Goal: Task Accomplishment & Management: Complete application form

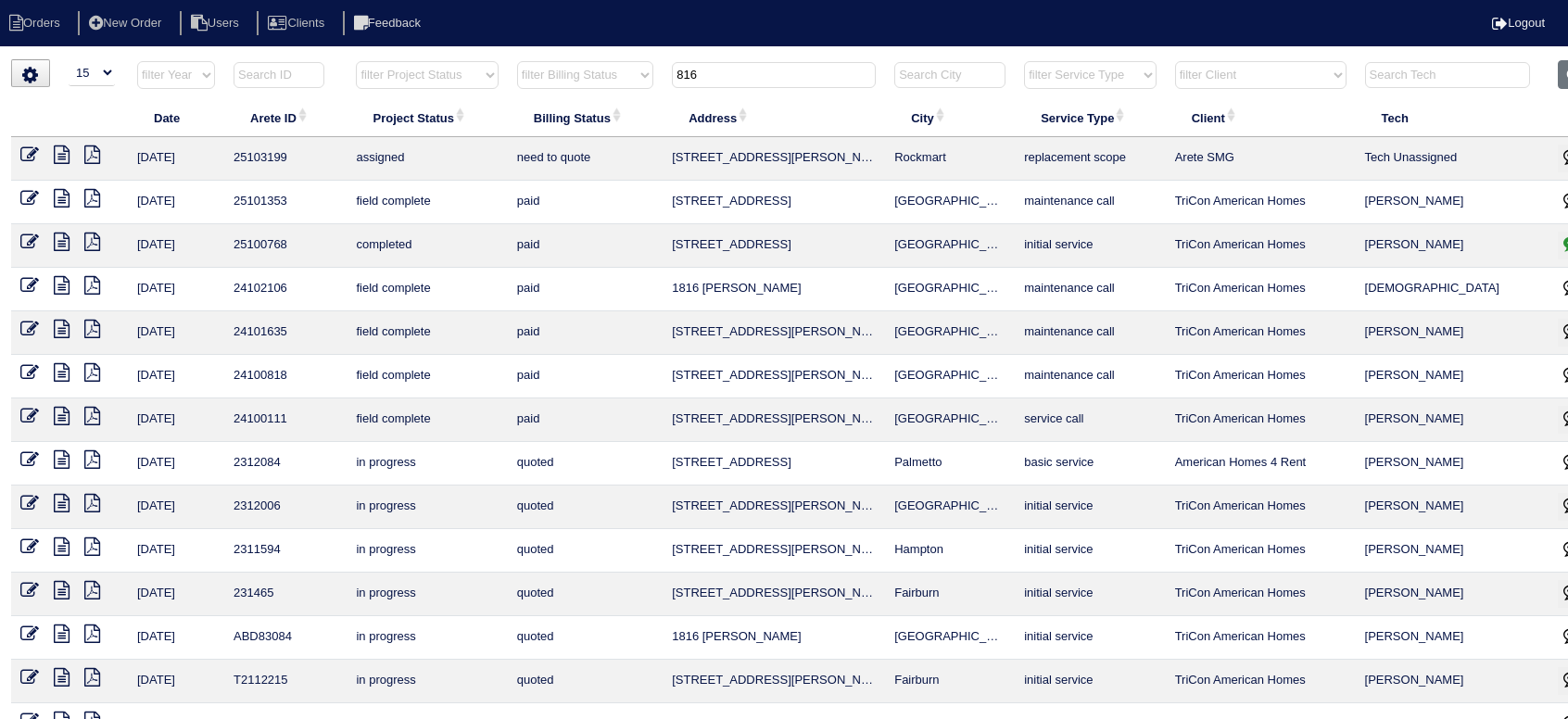
select select "15"
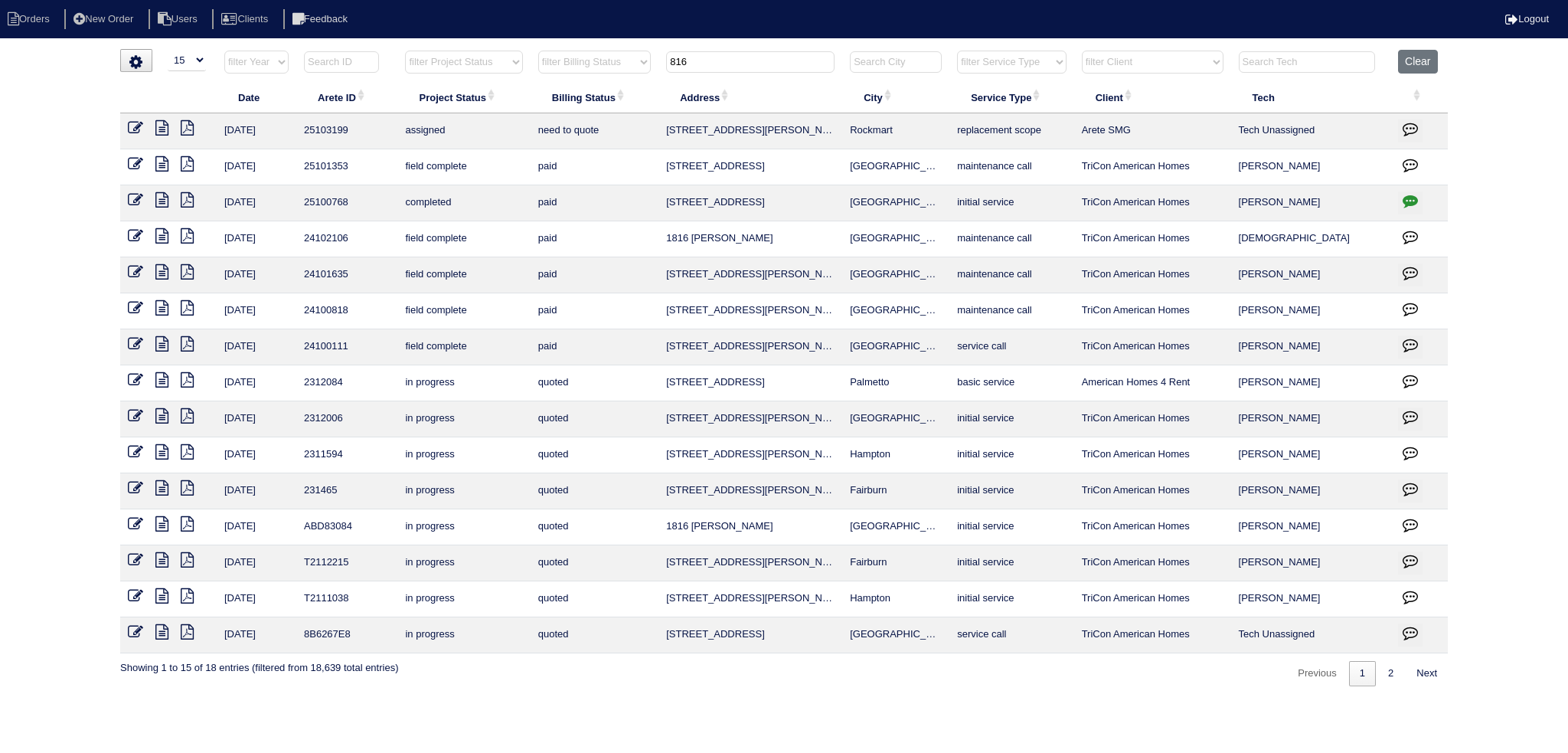
click at [729, 61] on input "816" at bounding box center [751, 61] width 168 height 21
click at [731, 60] on input "816" at bounding box center [751, 61] width 168 height 21
click at [726, 53] on input "816" at bounding box center [751, 61] width 168 height 21
click at [723, 50] on th "816" at bounding box center [751, 65] width 184 height 31
click at [721, 51] on input "816" at bounding box center [751, 61] width 168 height 21
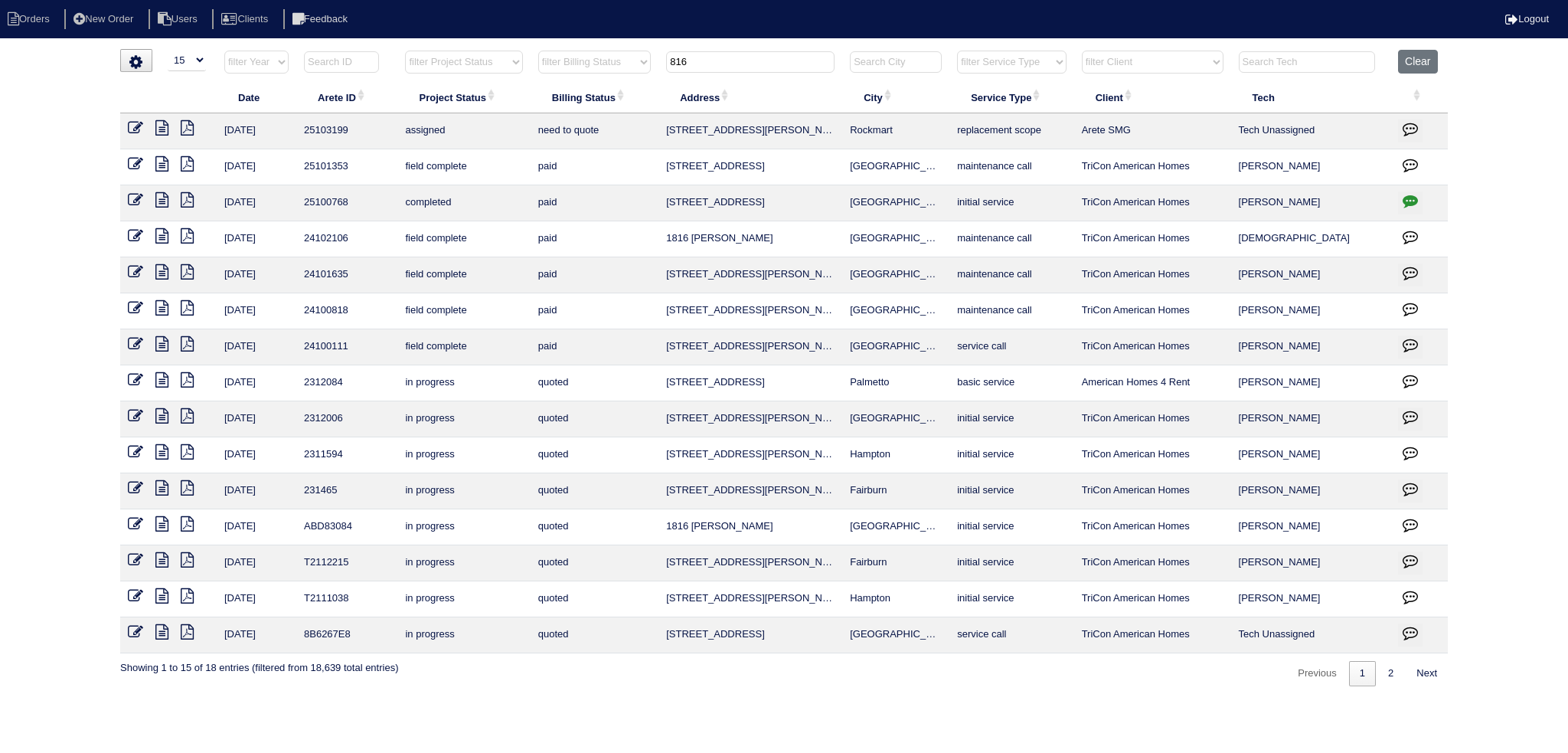
click at [708, 63] on input "816" at bounding box center [751, 61] width 168 height 21
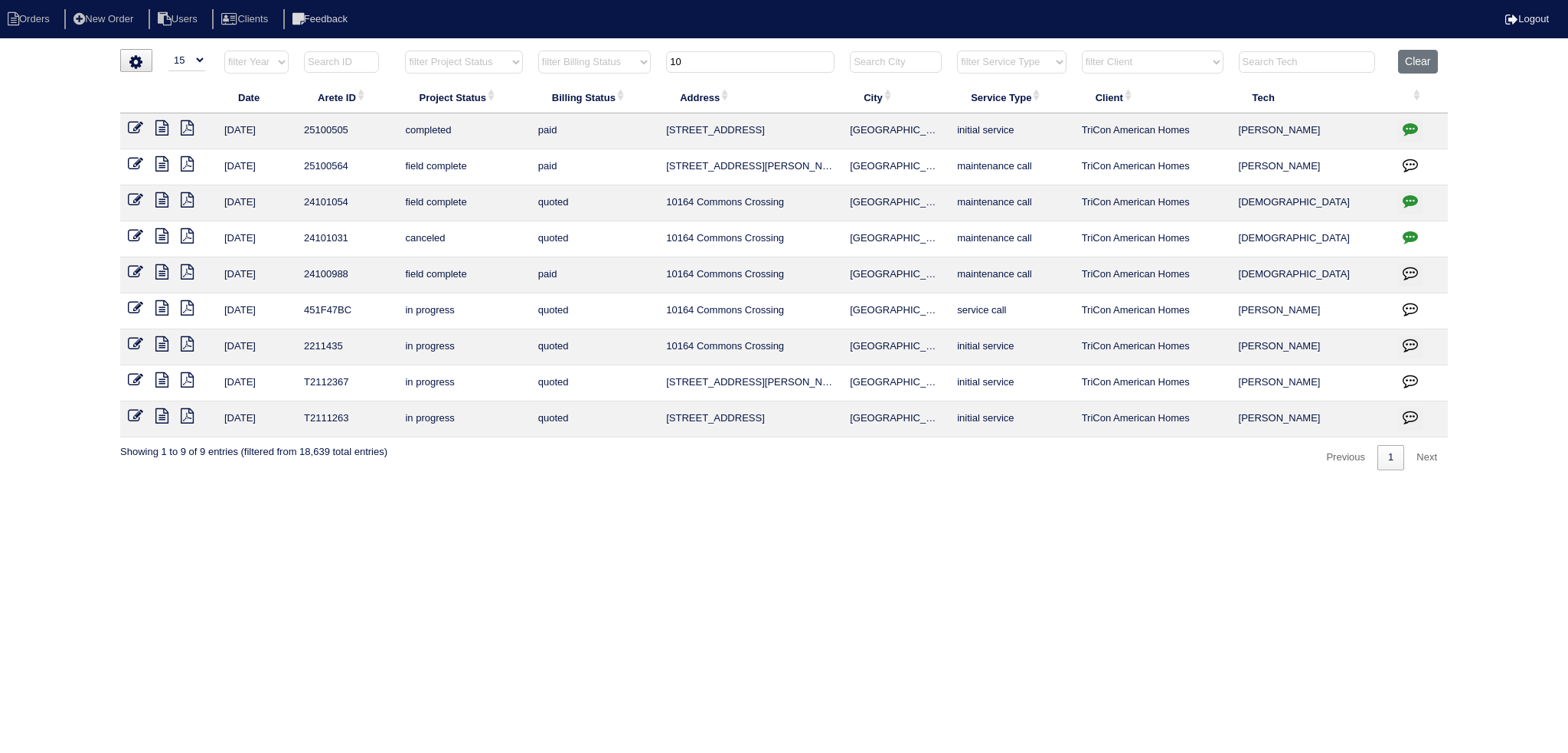
type input "1"
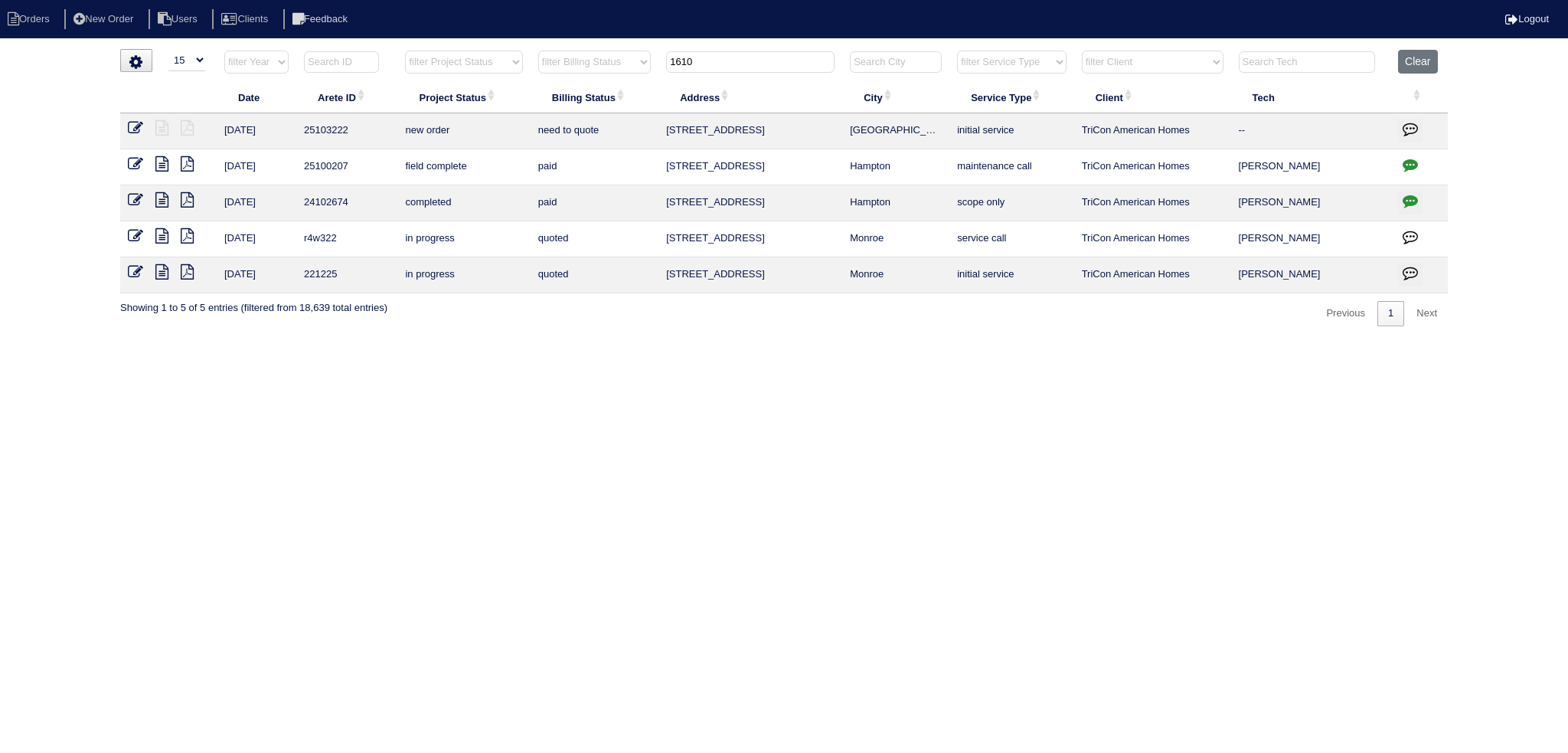
type input "1610"
click at [142, 128] on icon at bounding box center [135, 127] width 15 height 15
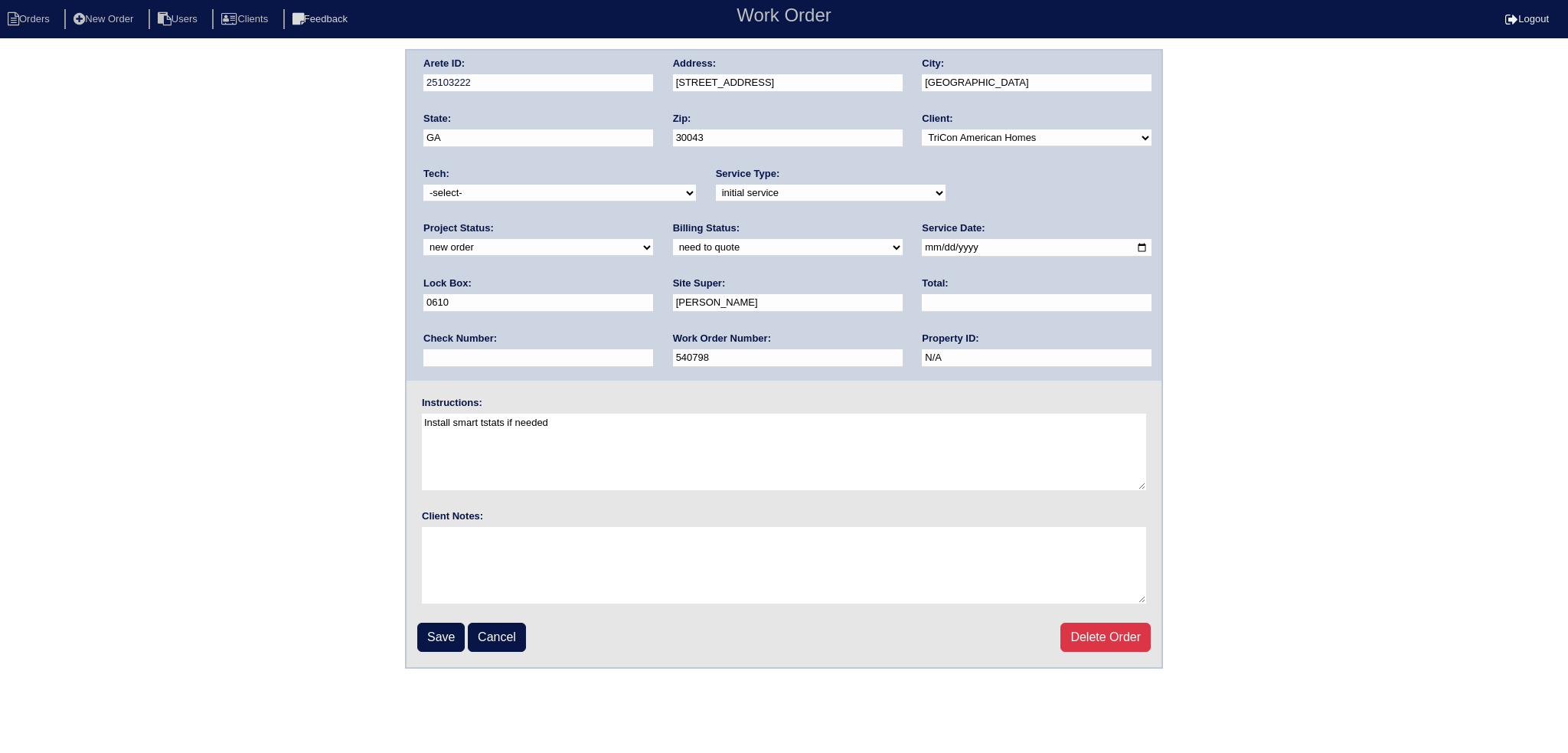
drag, startPoint x: 1011, startPoint y: 189, endPoint x: 1017, endPoint y: 198, distance: 10.8
click at [653, 239] on select "new order assigned in progress field complete need to schedule admin review arc…" at bounding box center [538, 247] width 230 height 17
select select "assigned"
click at [653, 239] on select "new order assigned in progress field complete need to schedule admin review arc…" at bounding box center [538, 247] width 230 height 17
click at [588, 186] on select "-select- aretesmg+backup-tech@gmail.com benjohnholt88@gmail.com callisonhvac@ya…" at bounding box center [559, 193] width 273 height 17
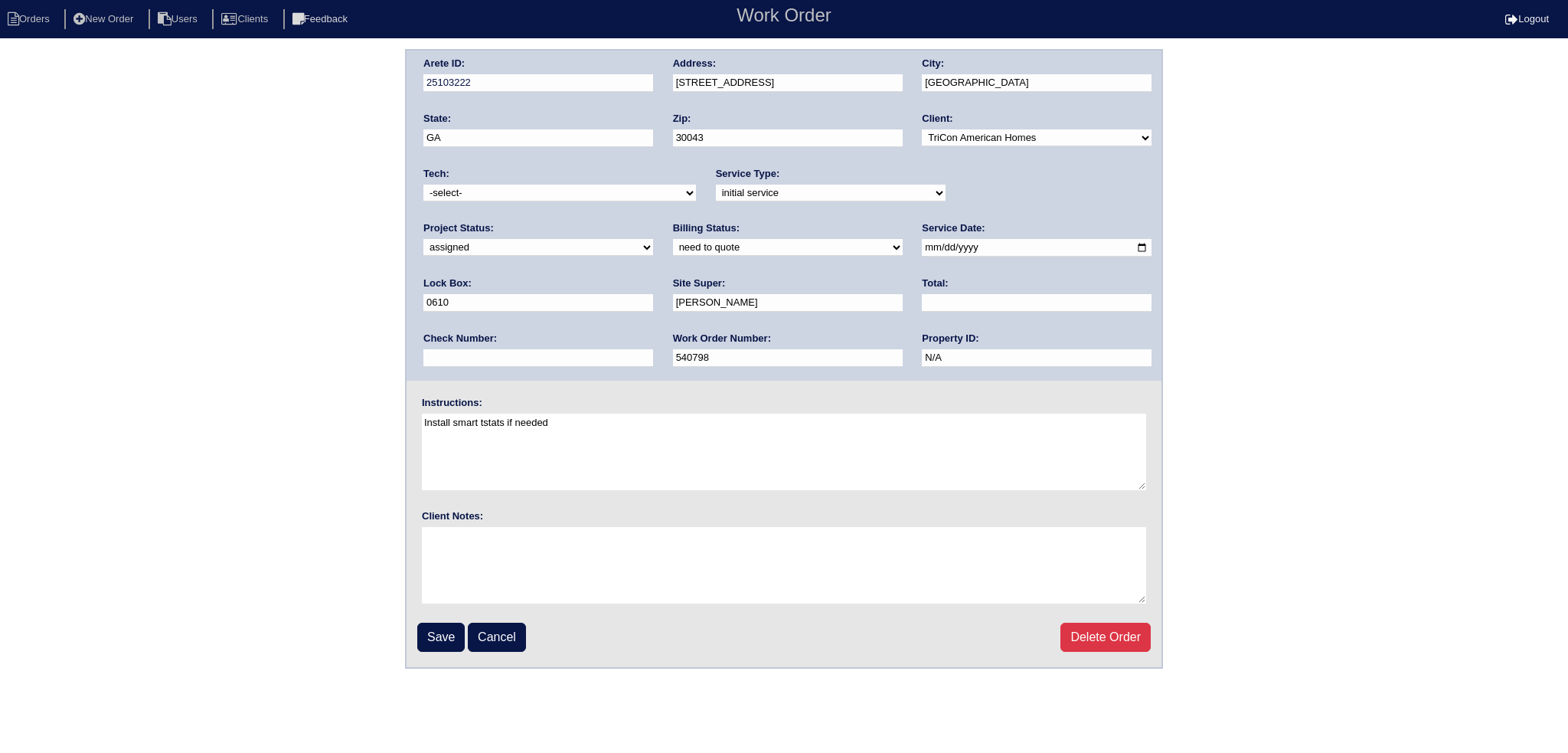
select select "27"
click at [423, 185] on select "-select- aretesmg+backup-tech@gmail.com benjohnholt88@gmail.com callisonhvac@ya…" at bounding box center [559, 193] width 273 height 17
click at [922, 244] on input "2025-09-03" at bounding box center [1037, 248] width 230 height 17
type input "[DATE]"
click at [429, 633] on input "Save" at bounding box center [441, 637] width 47 height 29
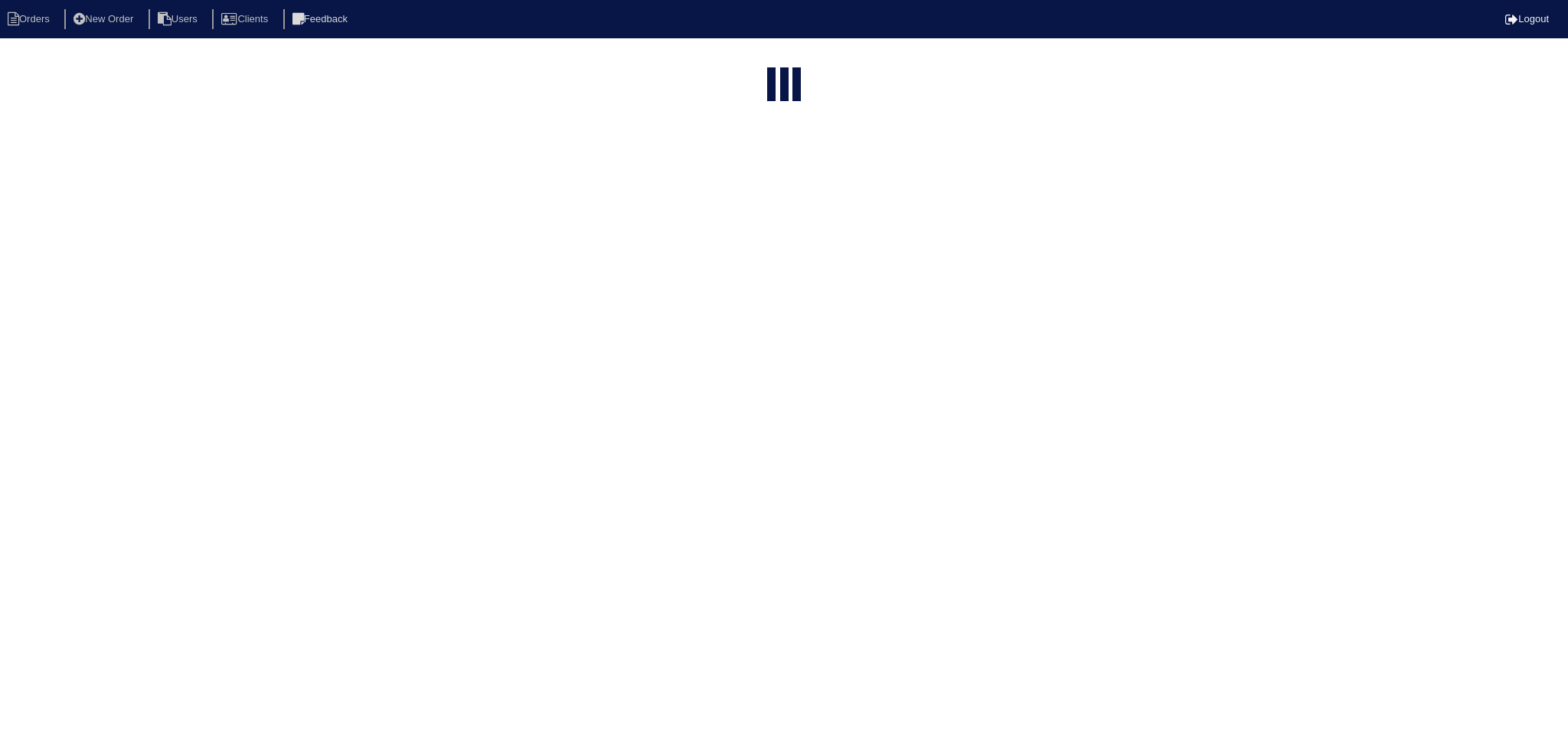
select select "15"
click at [755, 56] on input "1610" at bounding box center [751, 61] width 168 height 21
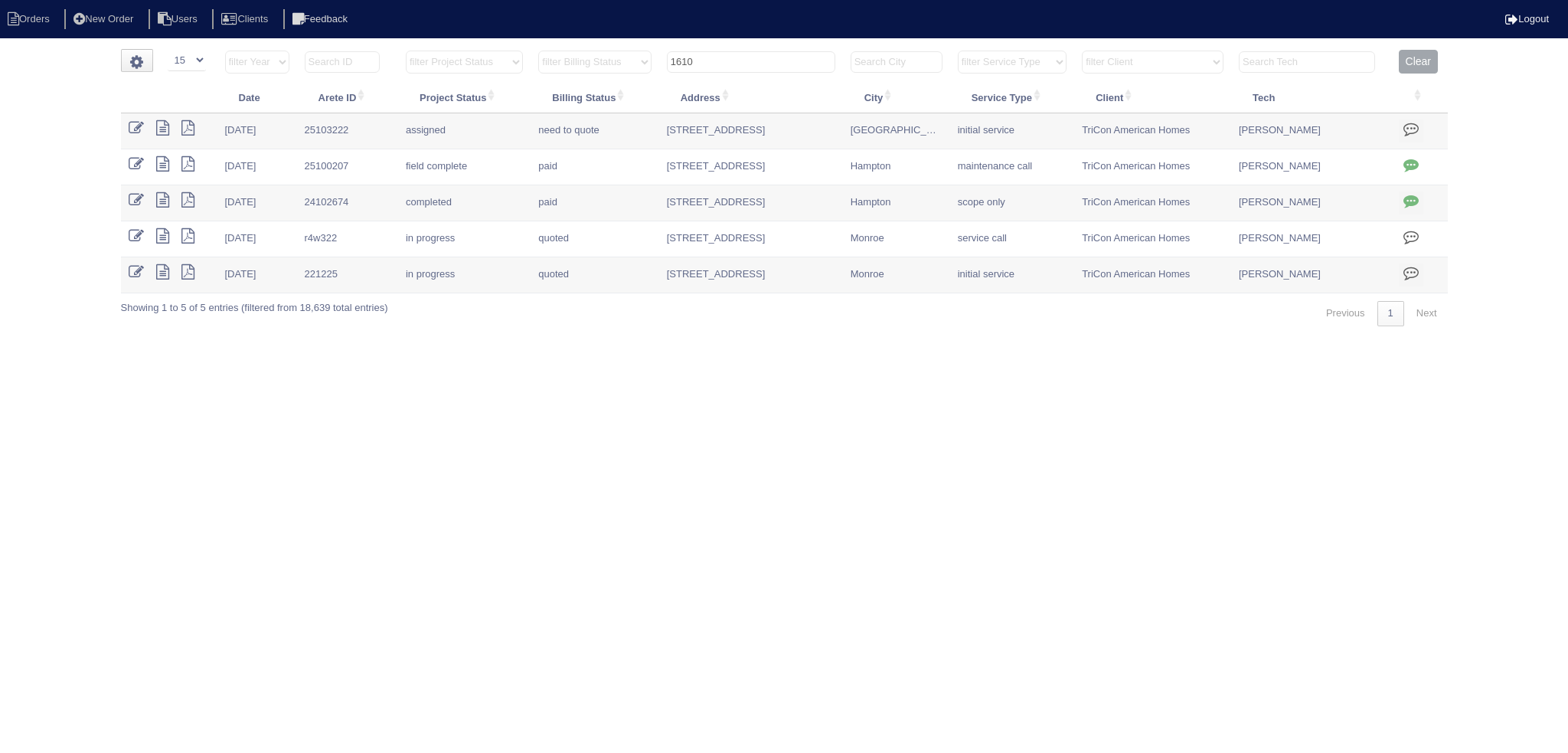
click at [755, 56] on input "1610" at bounding box center [751, 61] width 168 height 21
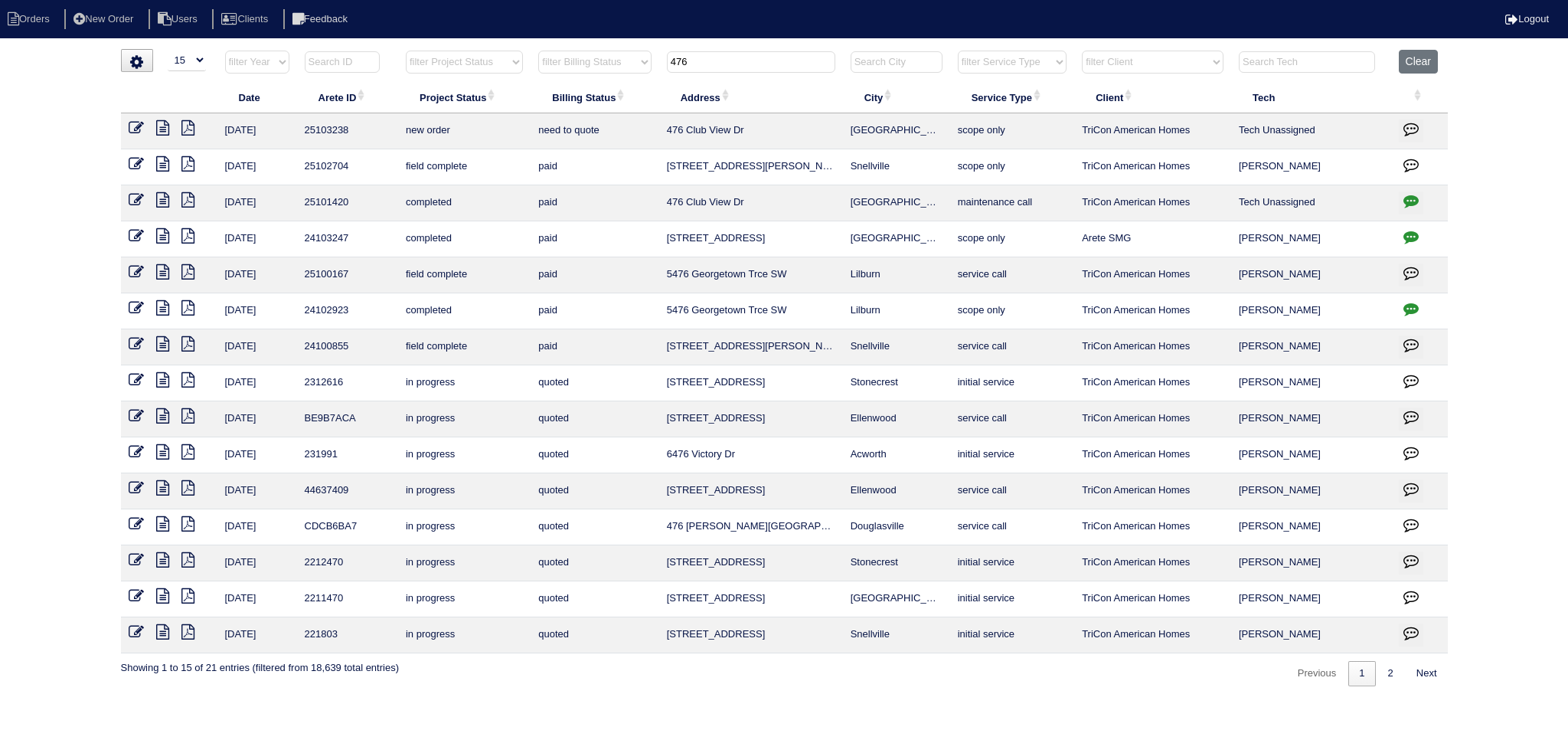
type input "476"
click at [146, 123] on td at bounding box center [169, 131] width 97 height 36
click at [137, 128] on icon at bounding box center [136, 127] width 15 height 15
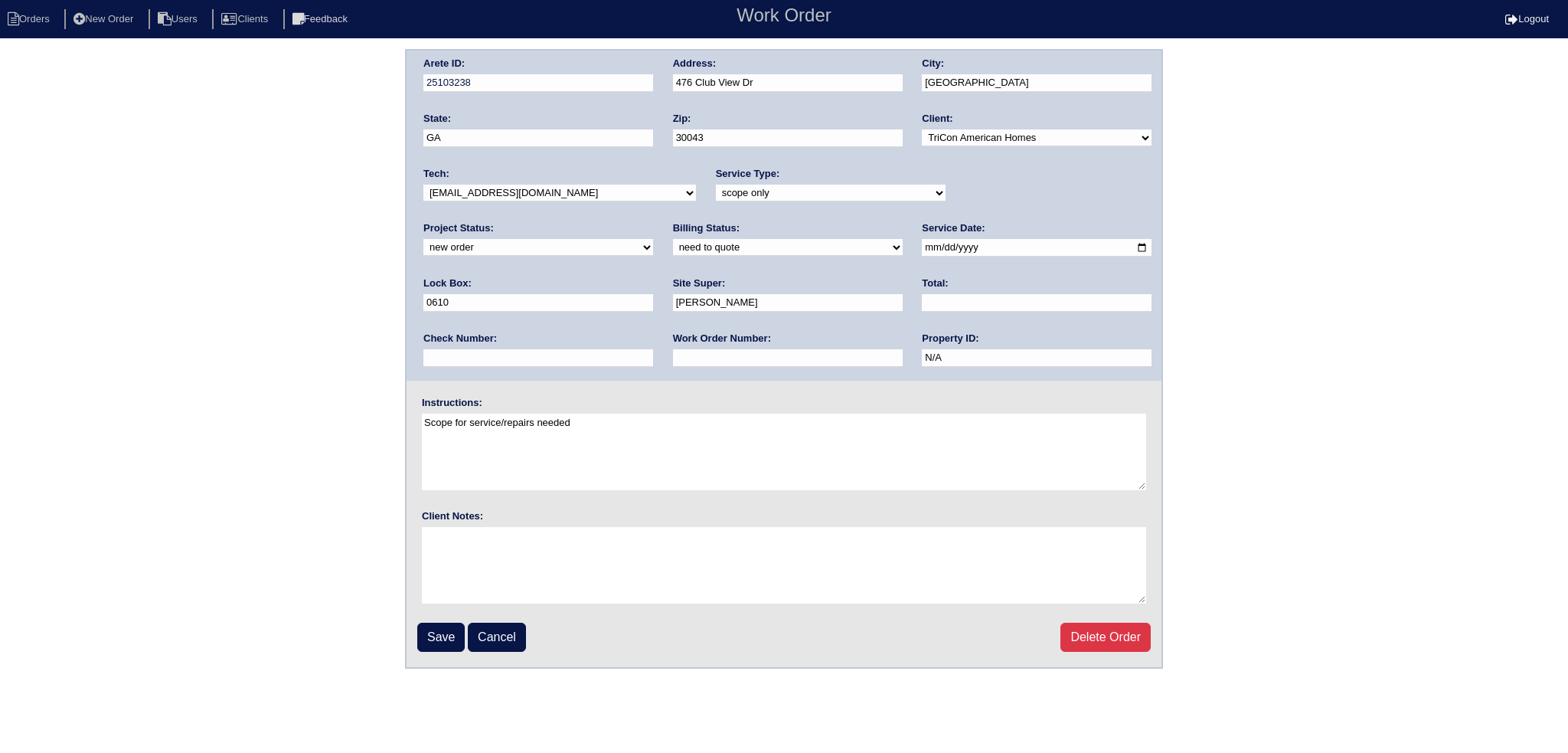
click at [653, 239] on select "new order assigned in progress field complete need to schedule admin review arc…" at bounding box center [538, 247] width 230 height 17
select select "assigned"
click at [653, 239] on select "new order assigned in progress field complete need to schedule admin review arc…" at bounding box center [538, 247] width 230 height 17
click at [922, 246] on input "[DATE]" at bounding box center [1037, 248] width 230 height 17
type input "[DATE]"
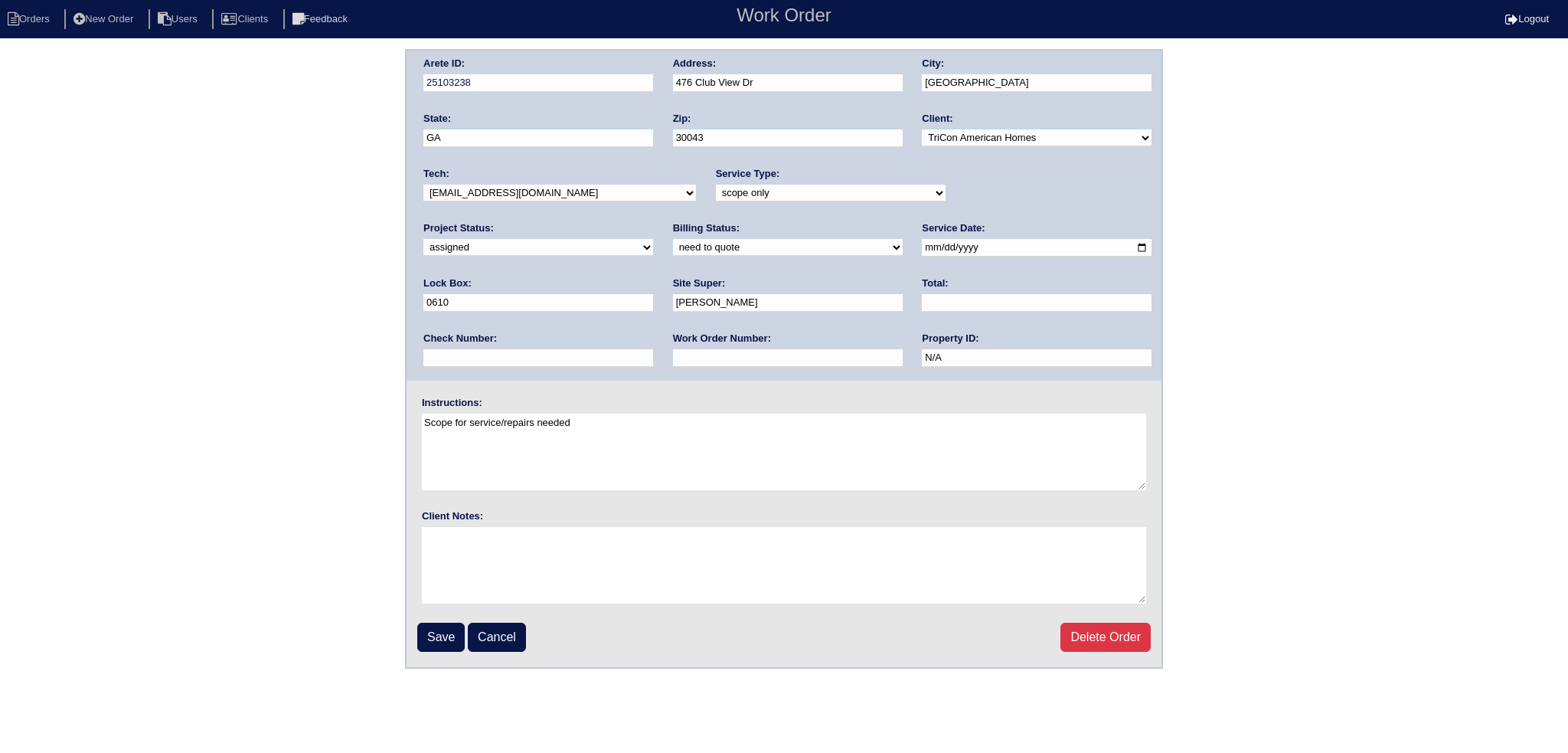
click at [600, 185] on select "-select- aretesmg+backup-tech@gmail.com benjohnholt88@gmail.com callisonhvac@ya…" at bounding box center [559, 193] width 273 height 17
select select "27"
click at [423, 185] on select "-select- aretesmg+backup-tech@gmail.com benjohnholt88@gmail.com callisonhvac@ya…" at bounding box center [559, 193] width 273 height 17
click at [438, 618] on fieldset "Arete ID: 25103238 Address: 476 Club View Dr City: Lawrenceville State: GA Zip:…" at bounding box center [784, 359] width 755 height 617
drag, startPoint x: 439, startPoint y: 632, endPoint x: 445, endPoint y: 620, distance: 13.4
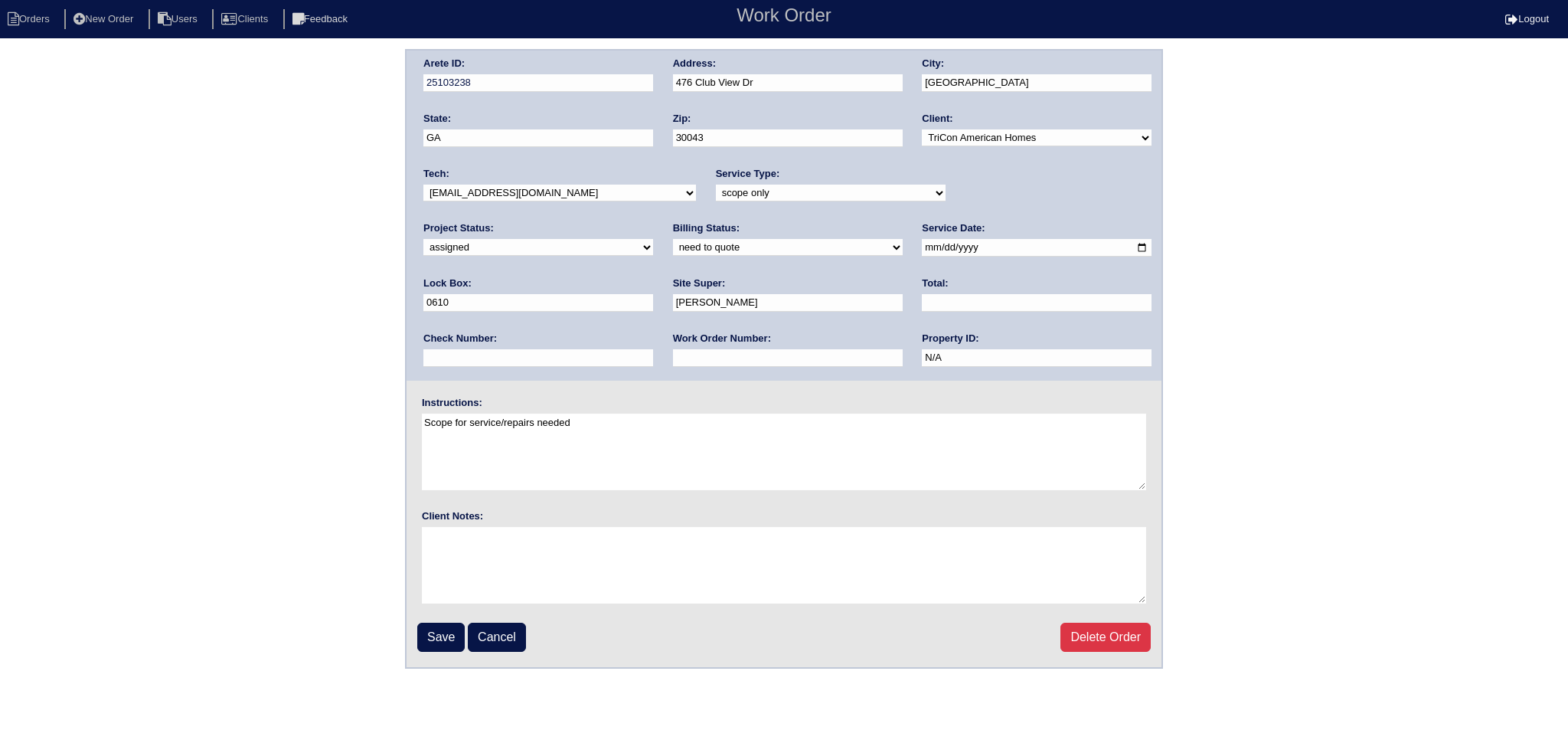
click at [438, 632] on input "Save" at bounding box center [441, 637] width 47 height 29
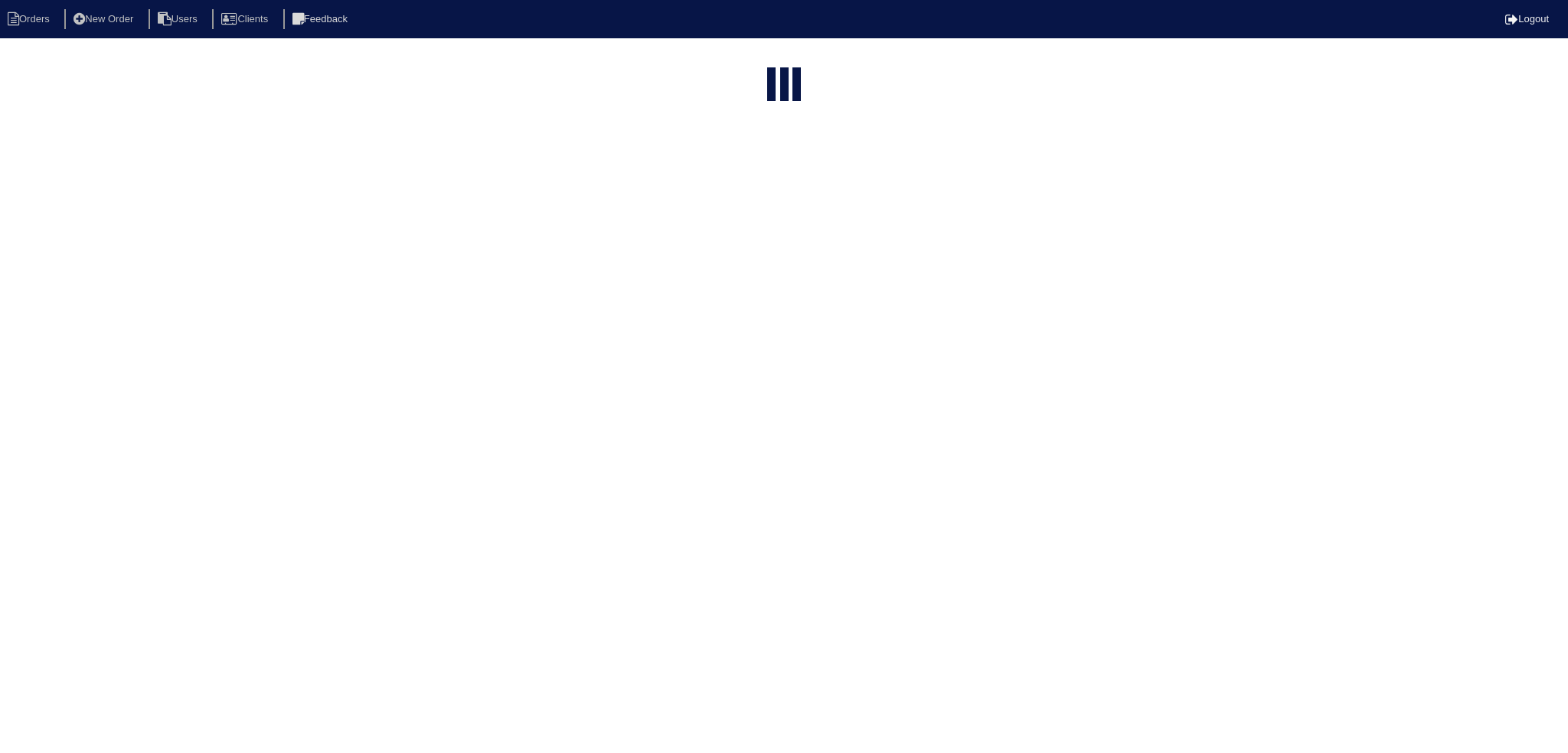
select select "15"
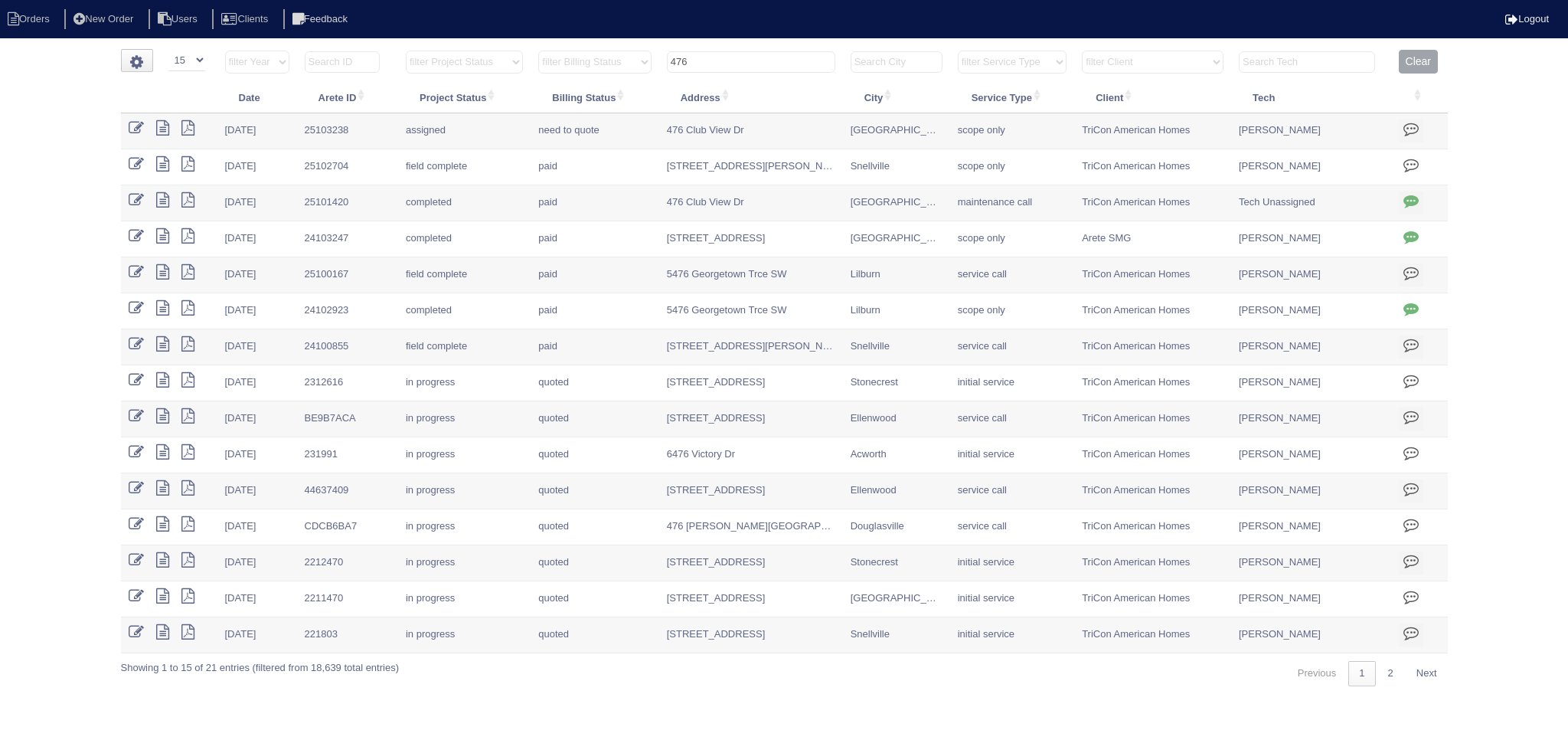
click at [732, 65] on input "476" at bounding box center [751, 61] width 168 height 21
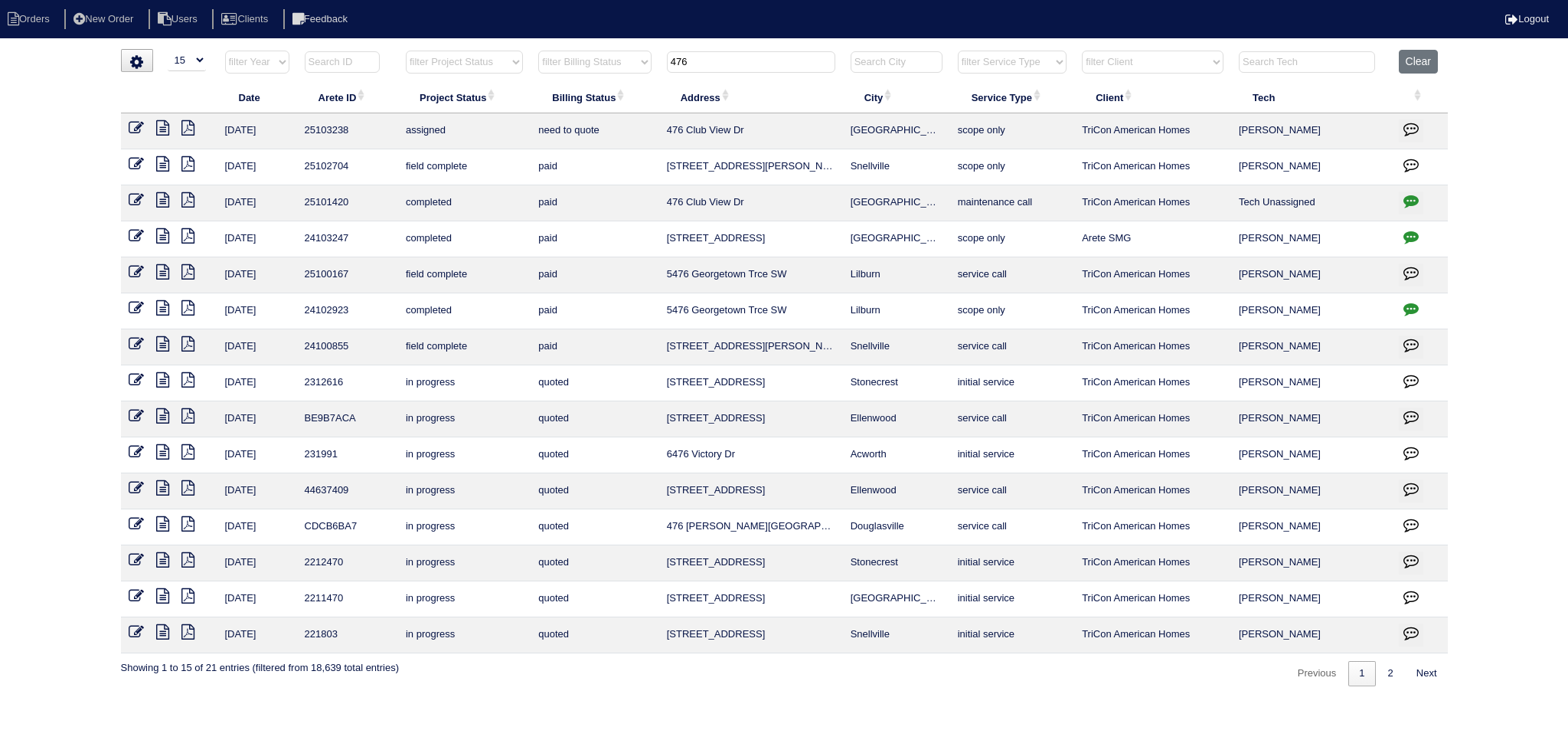
click at [732, 65] on input "476" at bounding box center [751, 61] width 168 height 21
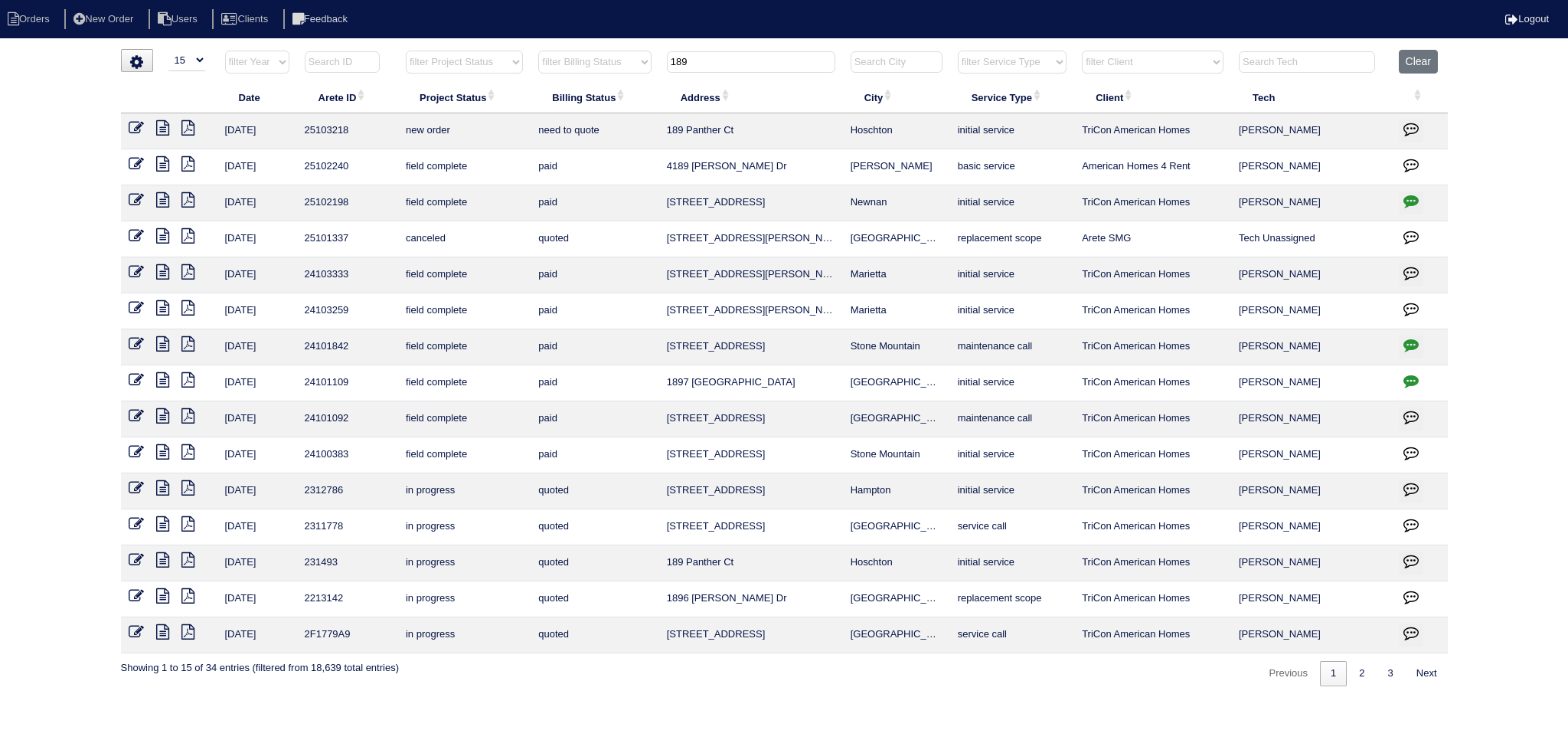
type input "189"
click at [139, 131] on icon at bounding box center [136, 127] width 15 height 15
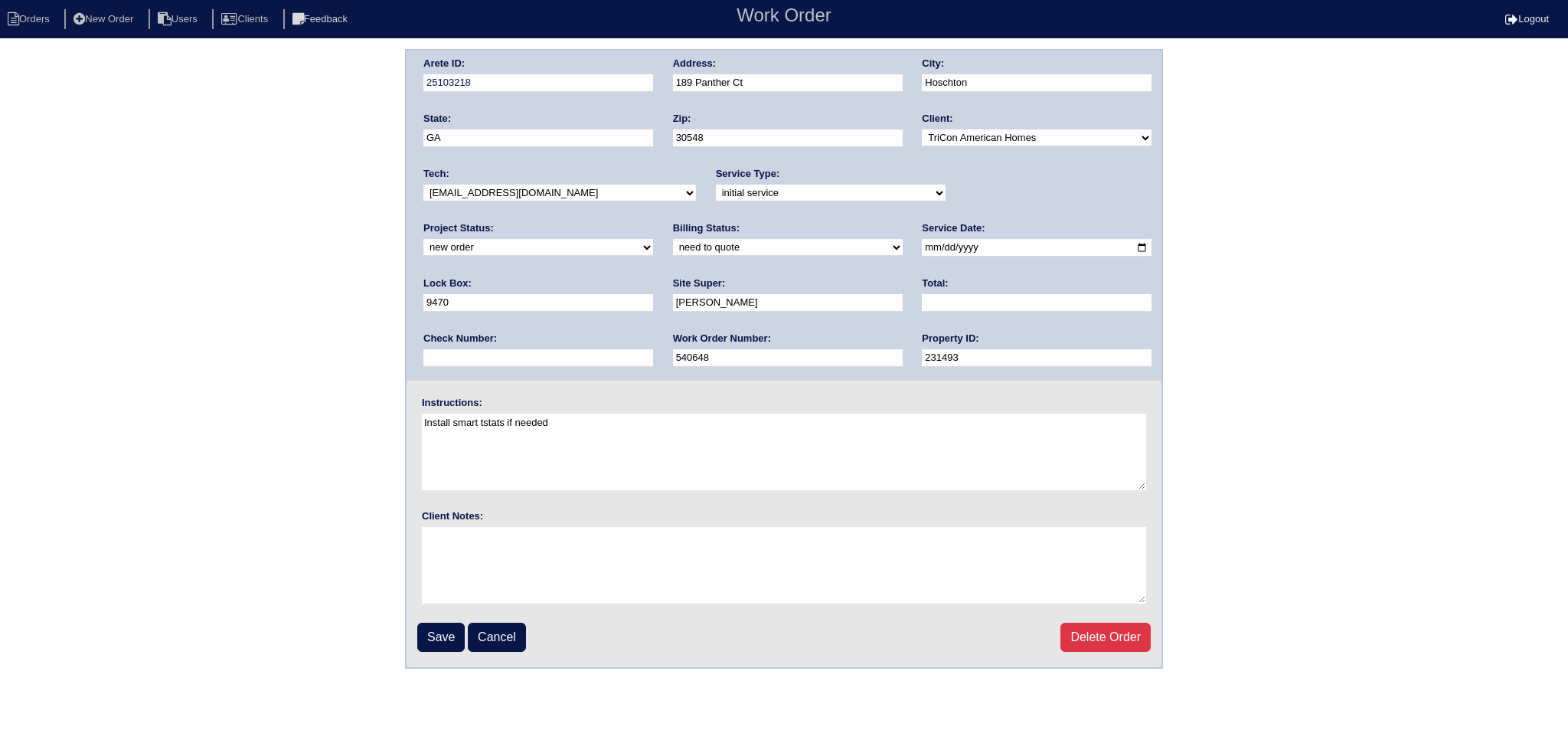
click at [653, 221] on div "Project Status: new order assigned in progress field complete need to schedule …" at bounding box center [538, 242] width 230 height 42
click at [653, 239] on select "new order assigned in progress field complete need to schedule admin review arc…" at bounding box center [538, 247] width 230 height 17
select select "assigned"
click at [653, 239] on select "new order assigned in progress field complete need to schedule admin review arc…" at bounding box center [538, 247] width 230 height 17
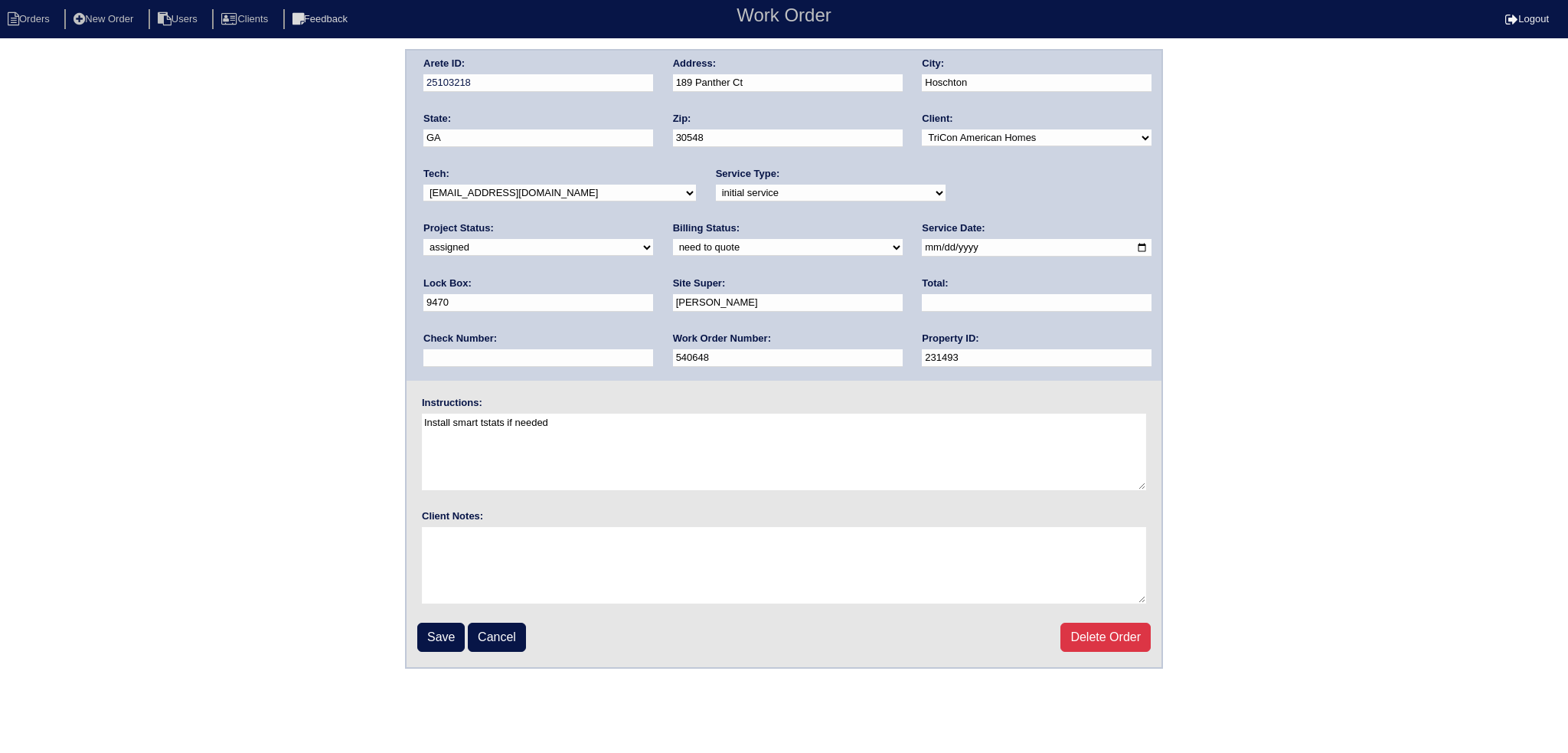
click at [922, 248] on input "2025-09-03" at bounding box center [1037, 248] width 230 height 17
type input "2025-09-04"
click at [594, 192] on select "-select- aretesmg+backup-tech@gmail.com benjohnholt88@gmail.com callisonhvac@ya…" at bounding box center [559, 193] width 273 height 17
click at [423, 185] on select "-select- aretesmg+backup-tech@gmail.com benjohnholt88@gmail.com callisonhvac@ya…" at bounding box center [559, 193] width 273 height 17
click at [451, 634] on input "Save" at bounding box center [441, 637] width 47 height 29
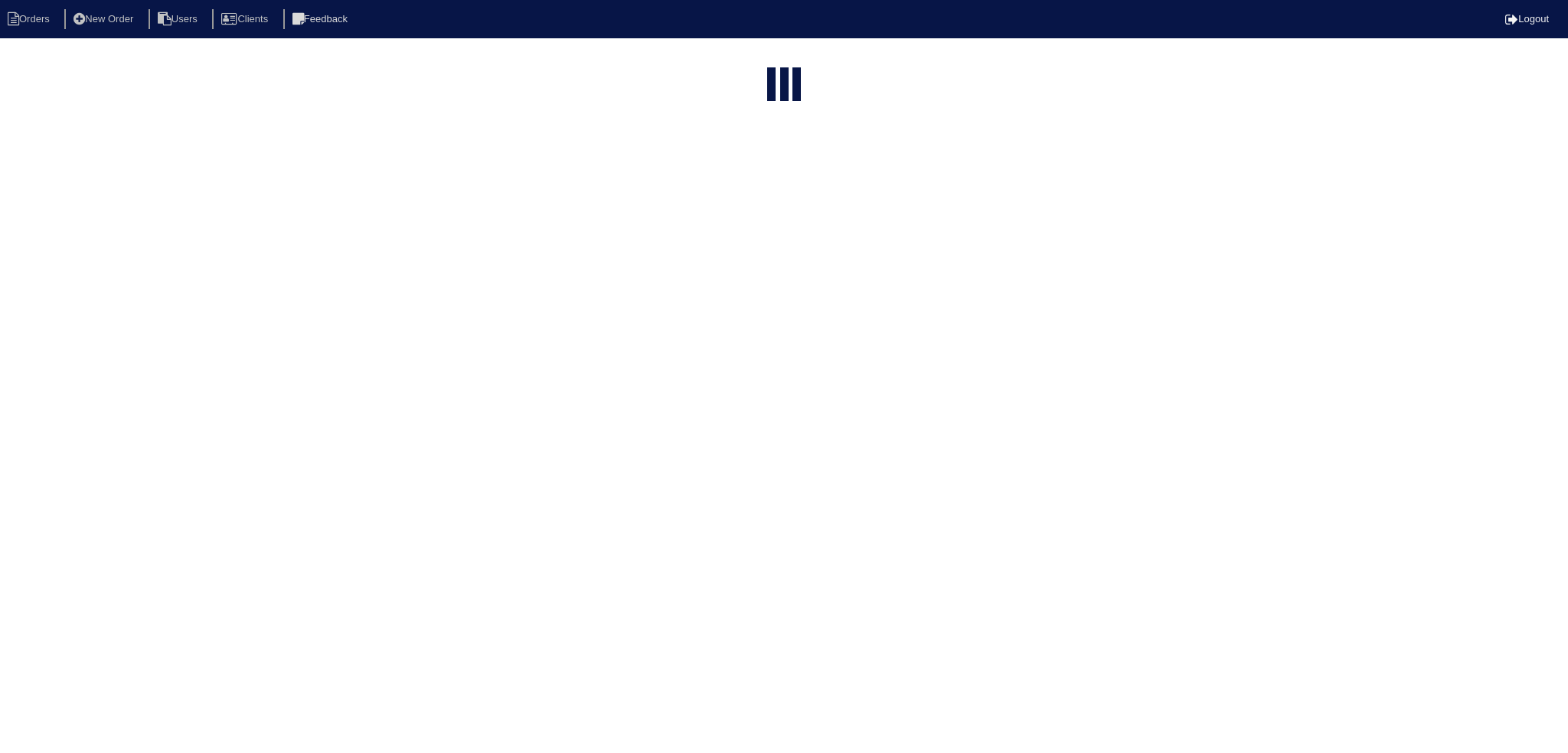
select select "15"
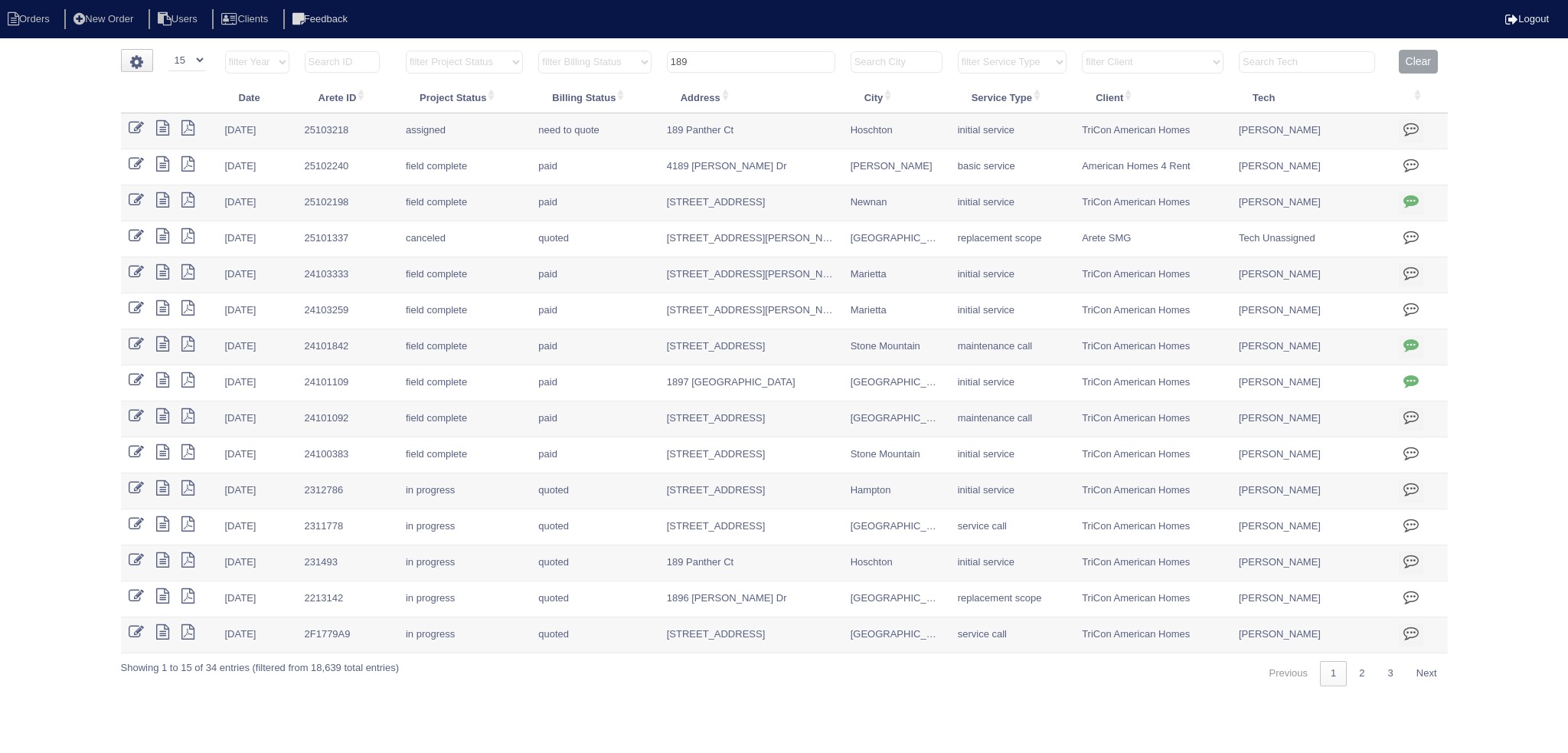
click at [761, 57] on input "189" at bounding box center [751, 61] width 168 height 21
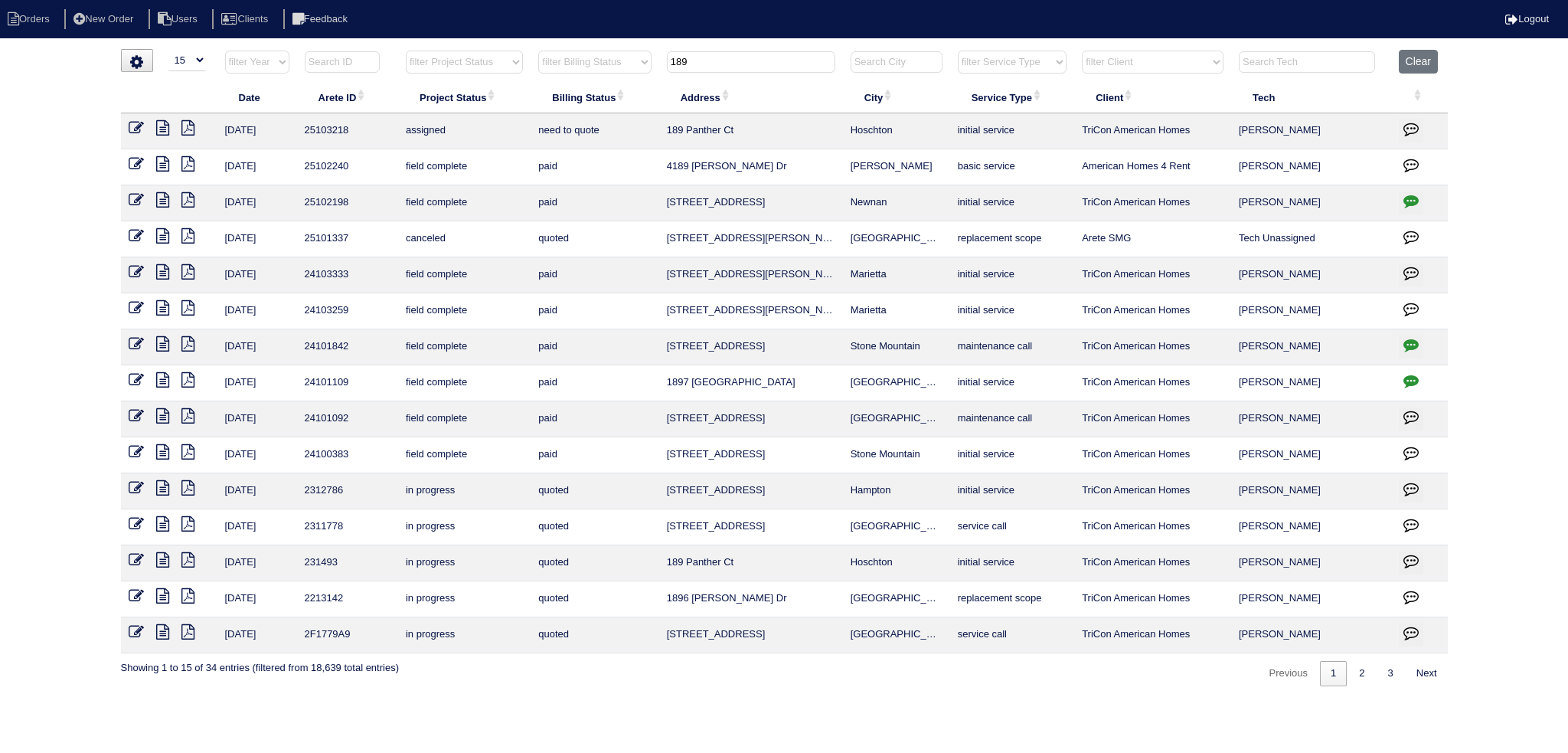
click at [761, 57] on input "189" at bounding box center [751, 61] width 168 height 21
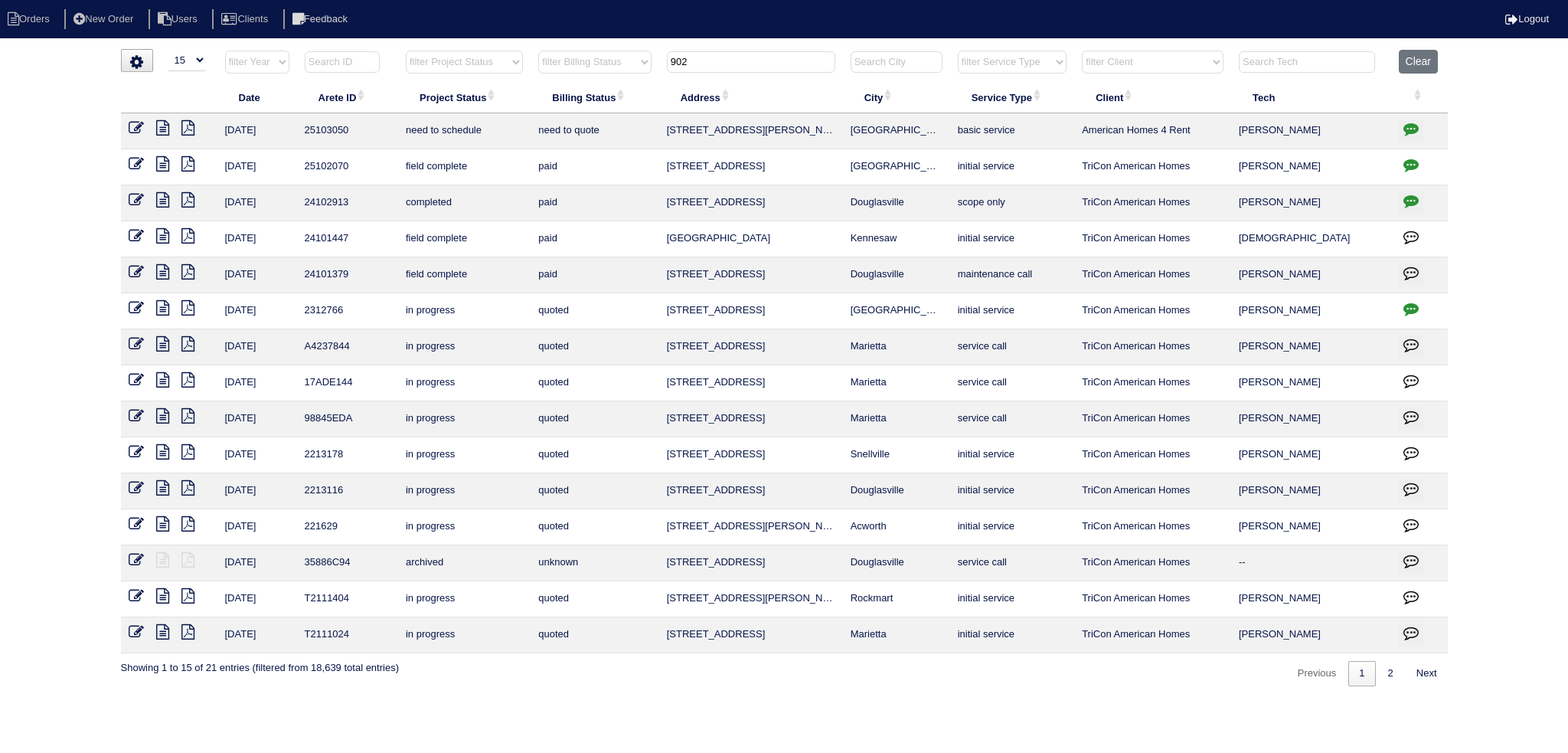
type input "902"
click at [138, 127] on icon at bounding box center [136, 127] width 15 height 15
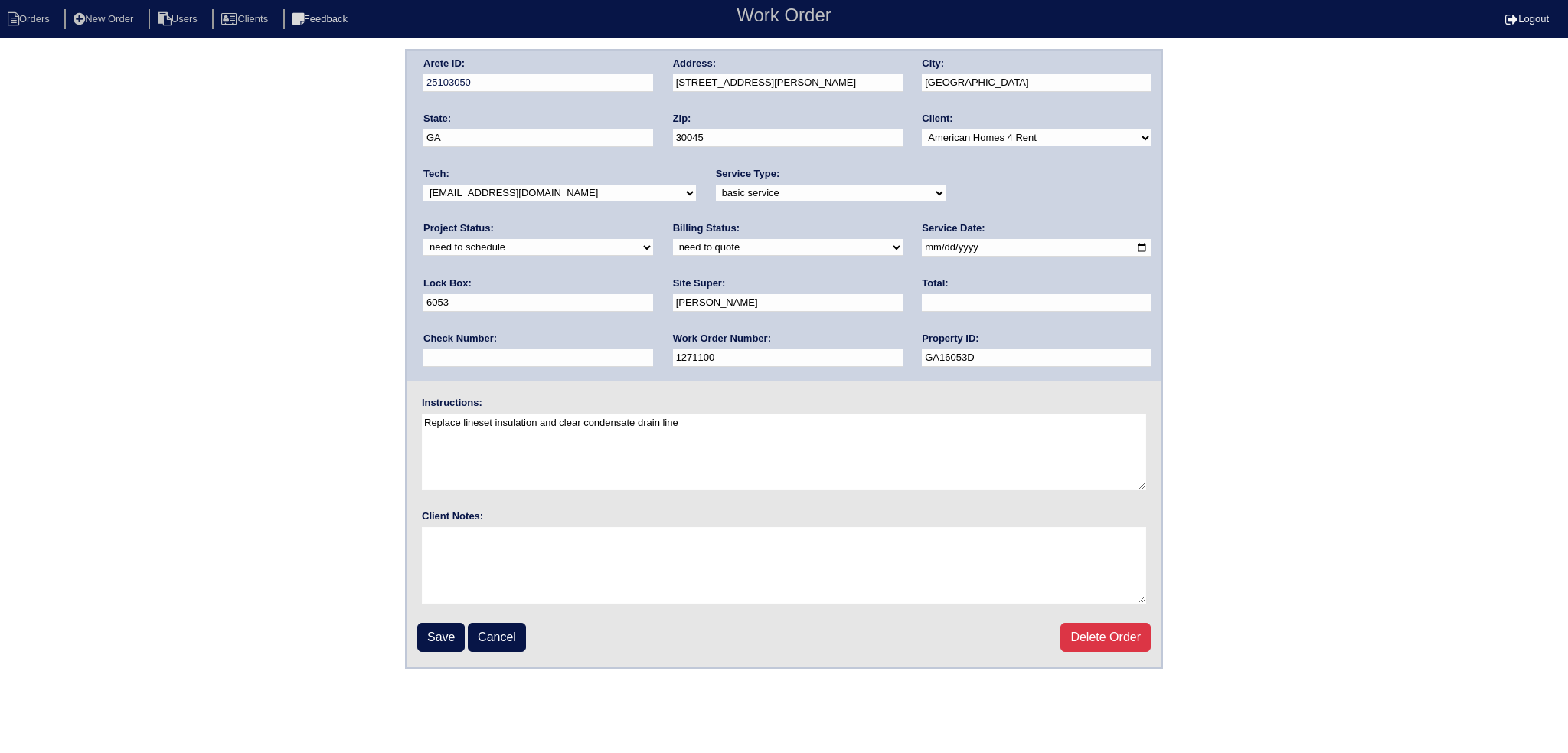
select select "assigned"
click at [653, 239] on select "new order assigned in progress field complete need to schedule admin review arc…" at bounding box center [538, 247] width 230 height 17
click at [922, 247] on input "[DATE]" at bounding box center [1037, 248] width 230 height 17
click at [588, 201] on div "Tech: -select- [EMAIL_ADDRESS][DOMAIN_NAME] [EMAIL_ADDRESS][DOMAIN_NAME] [EMAIL…" at bounding box center [559, 188] width 273 height 42
click at [581, 193] on select "-select- [EMAIL_ADDRESS][DOMAIN_NAME] [EMAIL_ADDRESS][DOMAIN_NAME] [EMAIL_ADDRE…" at bounding box center [559, 193] width 273 height 17
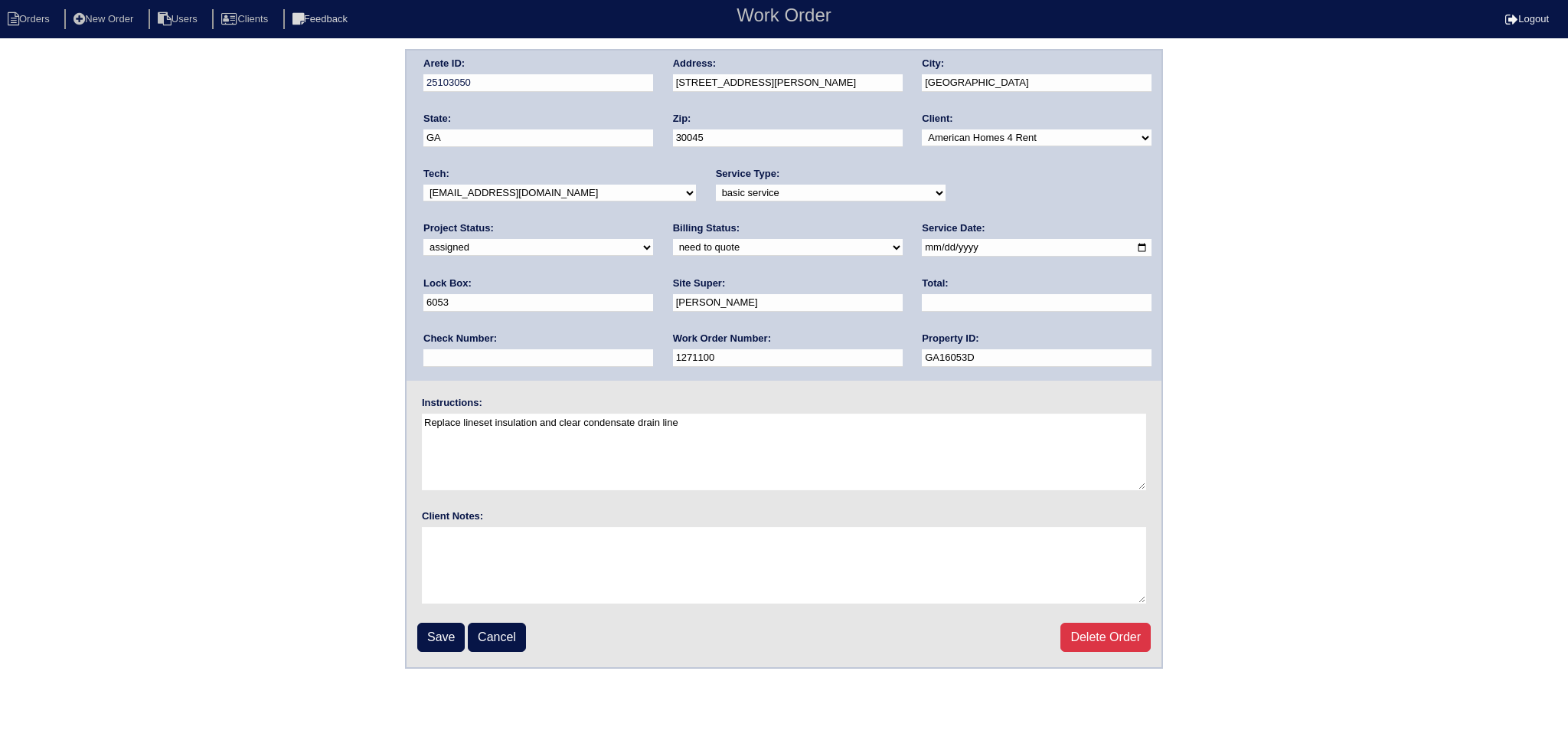
select select "27"
click at [423, 185] on select "-select- [EMAIL_ADDRESS][DOMAIN_NAME] [EMAIL_ADDRESS][DOMAIN_NAME] [EMAIL_ADDRE…" at bounding box center [559, 193] width 273 height 17
click at [443, 661] on fieldset "Arete ID: 25103050 Address: [STREET_ADDRESS][PERSON_NAME] City: [GEOGRAPHIC_DAT…" at bounding box center [784, 359] width 755 height 617
click at [445, 635] on input "Save" at bounding box center [441, 637] width 47 height 29
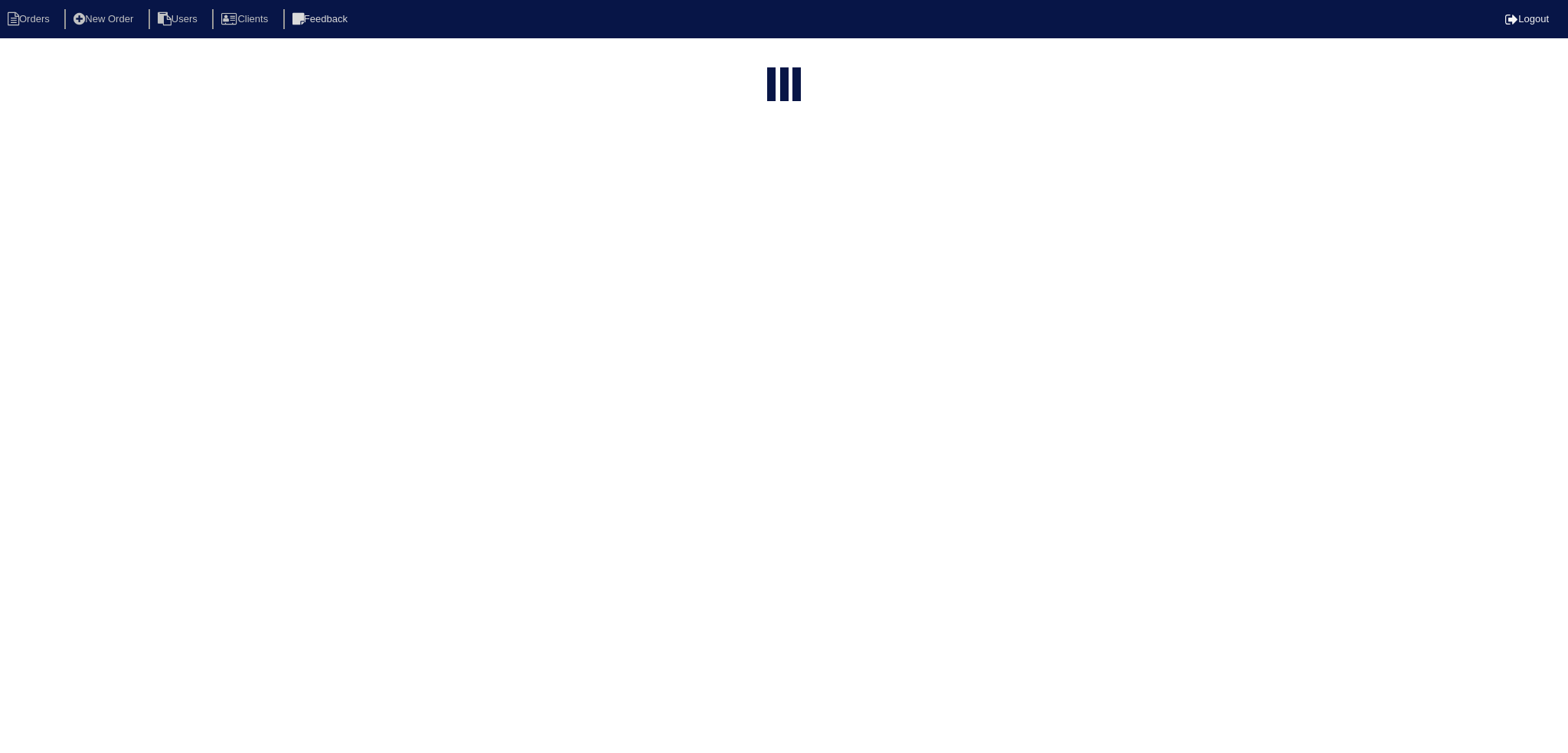
select select "15"
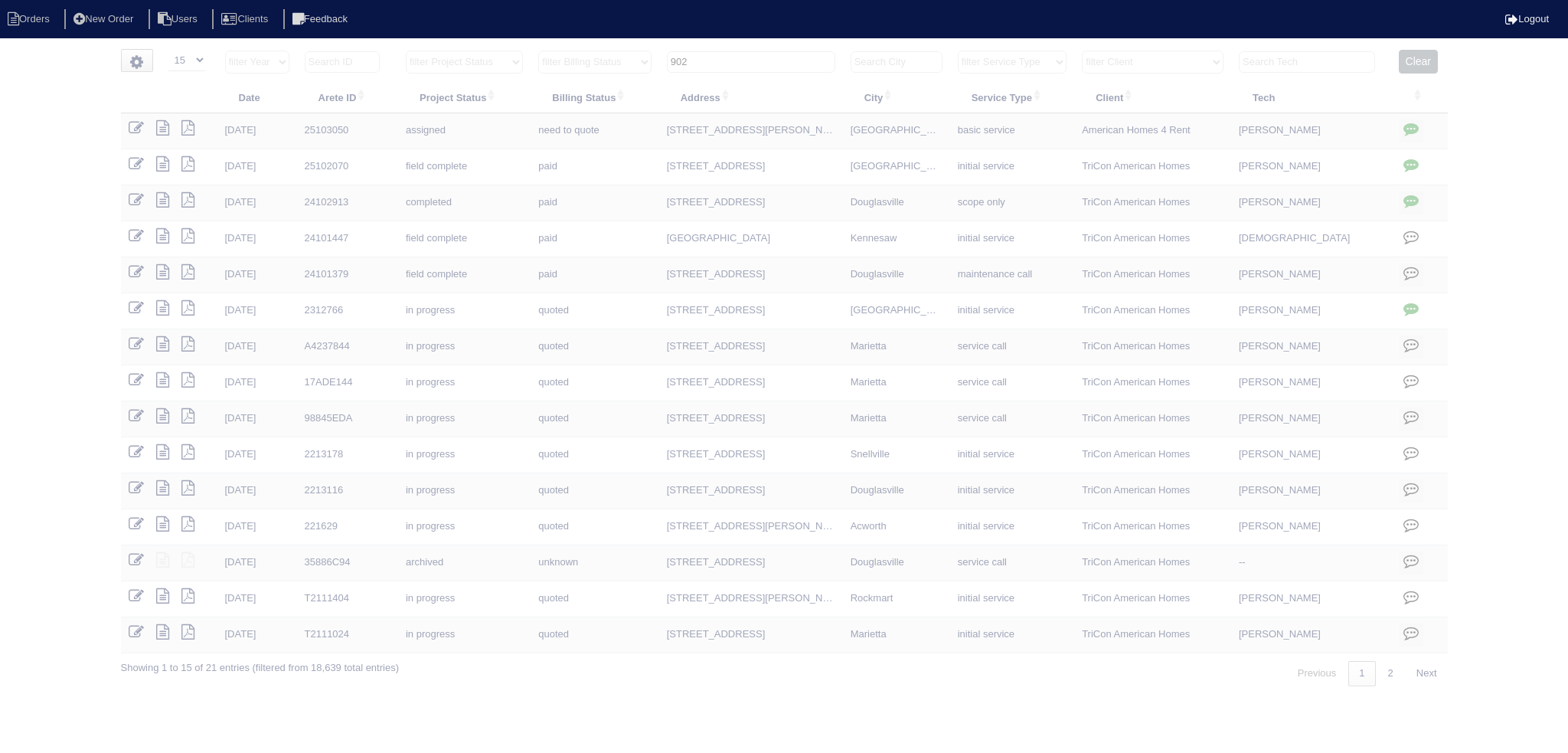
click at [563, 56] on tr "filter Year -- Any Year -- 2025 2024 2023 2022 2021 2020 2019 filter Project St…" at bounding box center [784, 65] width 1327 height 31
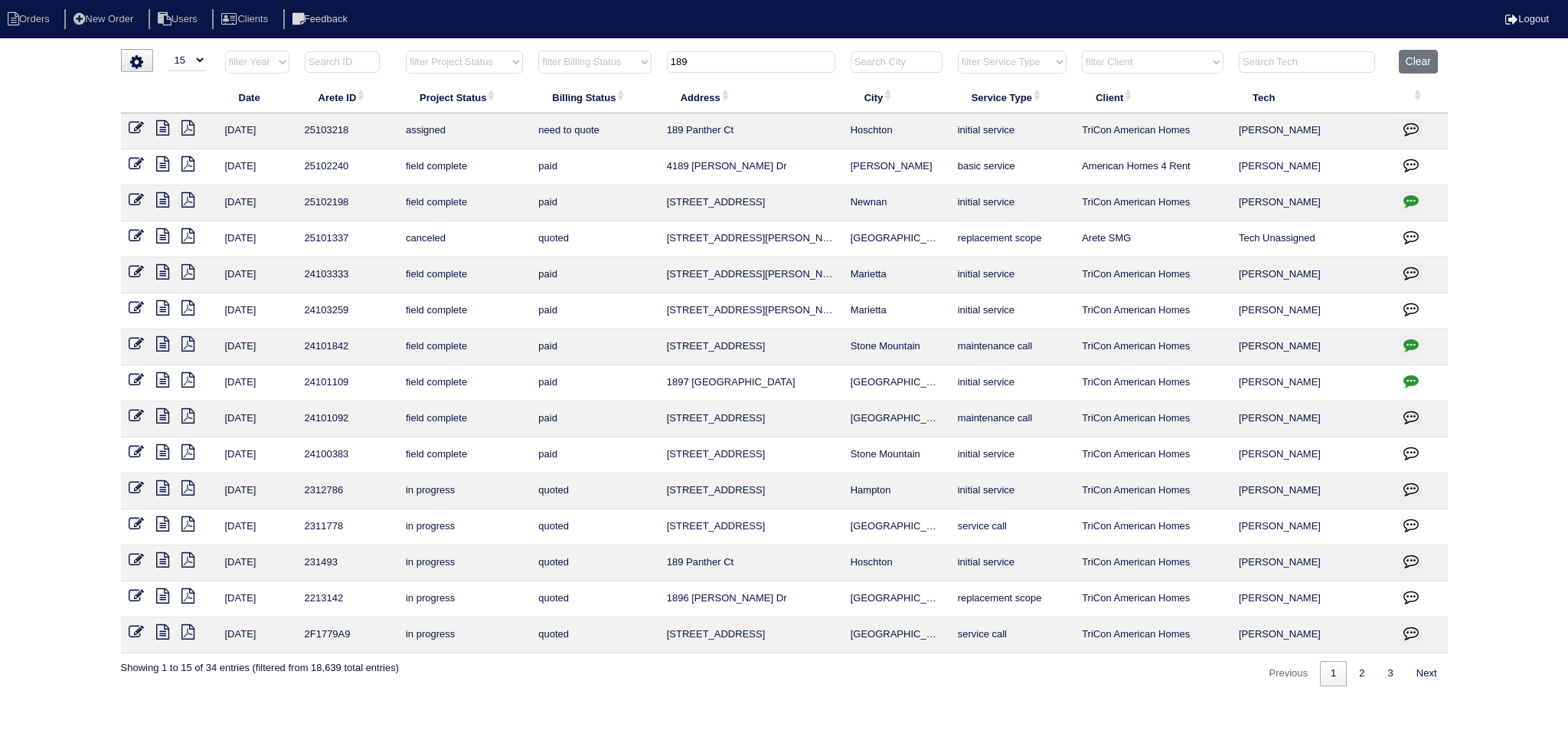
drag, startPoint x: 699, startPoint y: 70, endPoint x: 612, endPoint y: 76, distance: 87.2
click at [612, 76] on tr "filter Year -- Any Year -- 2025 2024 2023 2022 2021 2020 2019 filter Project St…" at bounding box center [784, 65] width 1327 height 31
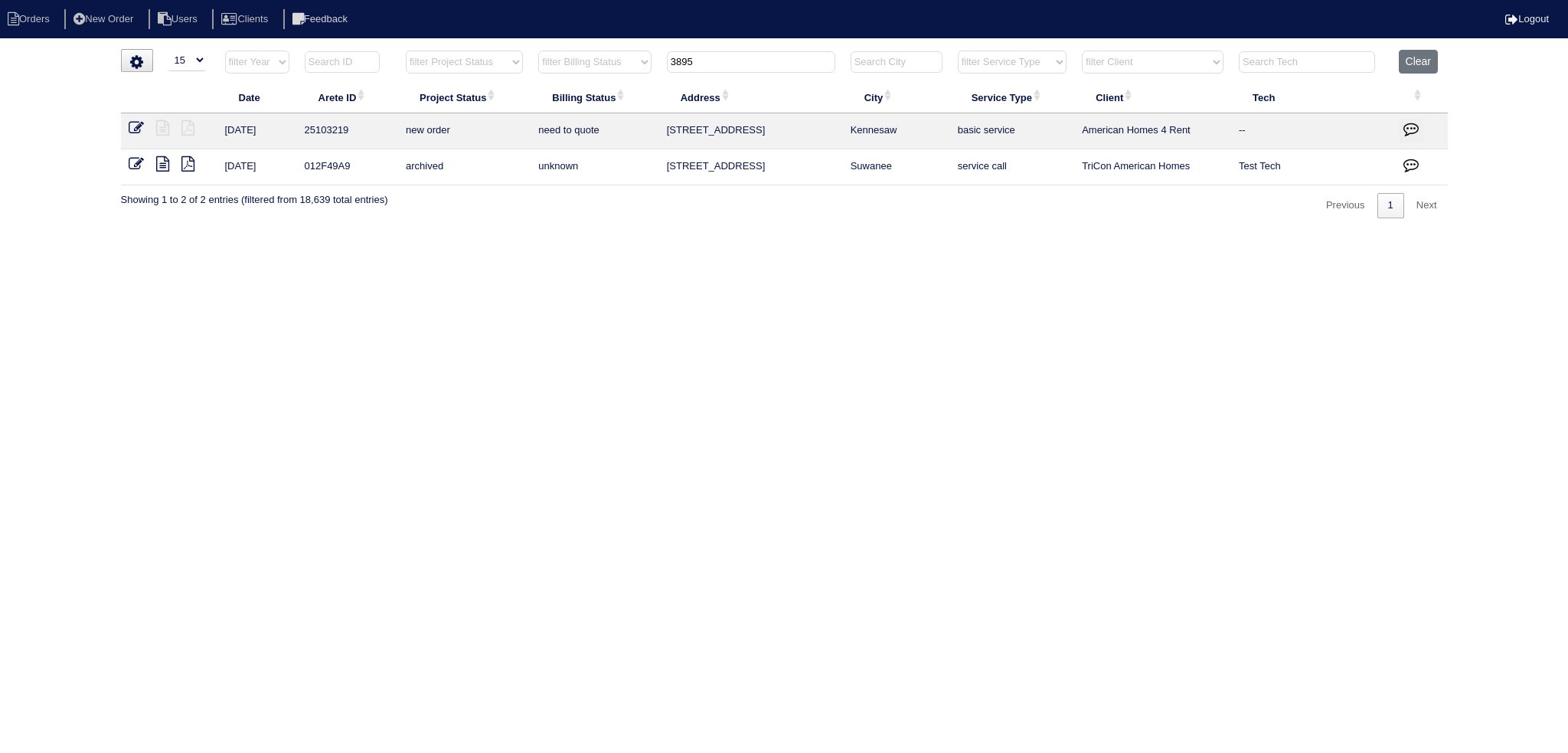
type input "3895"
click at [131, 126] on icon at bounding box center [136, 127] width 15 height 15
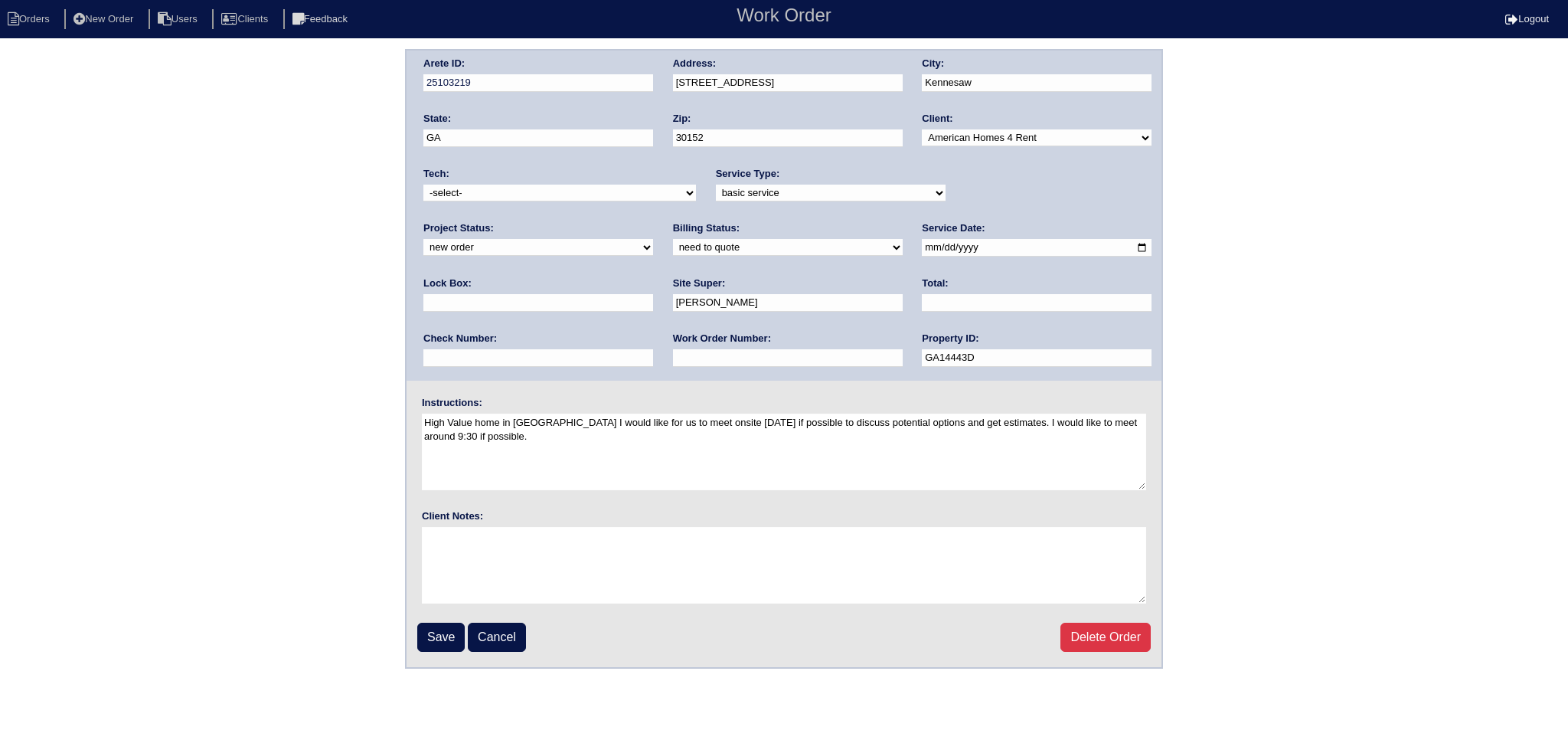
click at [653, 239] on select "new order assigned in progress field complete need to schedule admin review arc…" at bounding box center [538, 247] width 230 height 17
click at [968, 215] on div "Arete ID: 25103219 Address: 3895 Stone Lakes Dr NW City: Kennesaw State: GA Zip…" at bounding box center [784, 215] width 755 height 330
drag, startPoint x: 965, startPoint y: 201, endPoint x: 961, endPoint y: 232, distance: 31.3
click at [653, 221] on div "Project Status: new order assigned in progress field complete need to schedule …" at bounding box center [538, 242] width 230 height 42
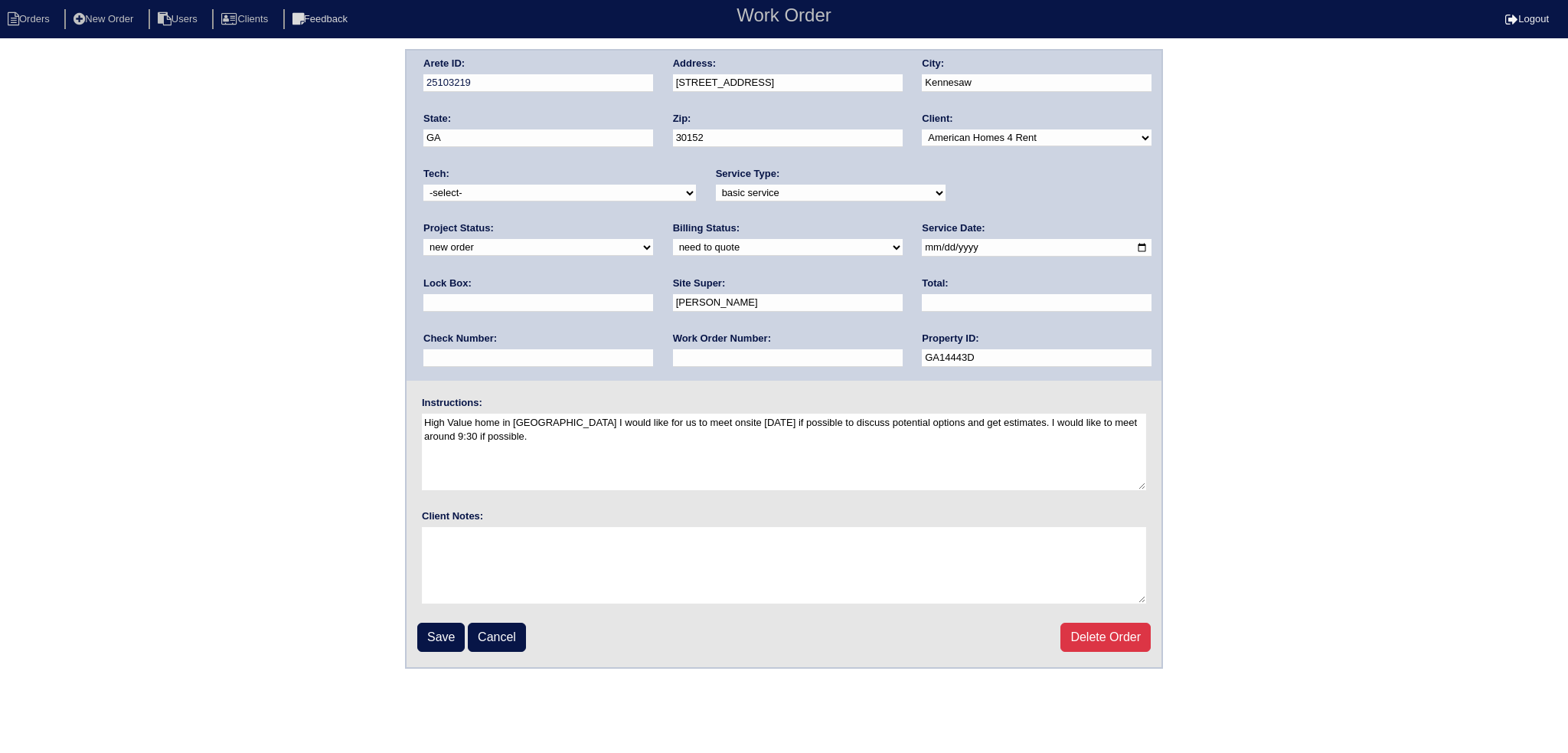
drag, startPoint x: 961, startPoint y: 232, endPoint x: 967, endPoint y: 223, distance: 10.8
click at [472, 276] on label "Lock Box:" at bounding box center [447, 283] width 48 height 14
drag, startPoint x: 972, startPoint y: 197, endPoint x: 975, endPoint y: 216, distance: 19.2
click at [975, 216] on div "Arete ID: 25103219 Address: 3895 Stone Lakes Dr NW City: Kennesaw State: GA Zip…" at bounding box center [784, 215] width 755 height 330
click at [653, 221] on div "Project Status: new order assigned in progress field complete need to schedule …" at bounding box center [538, 242] width 230 height 42
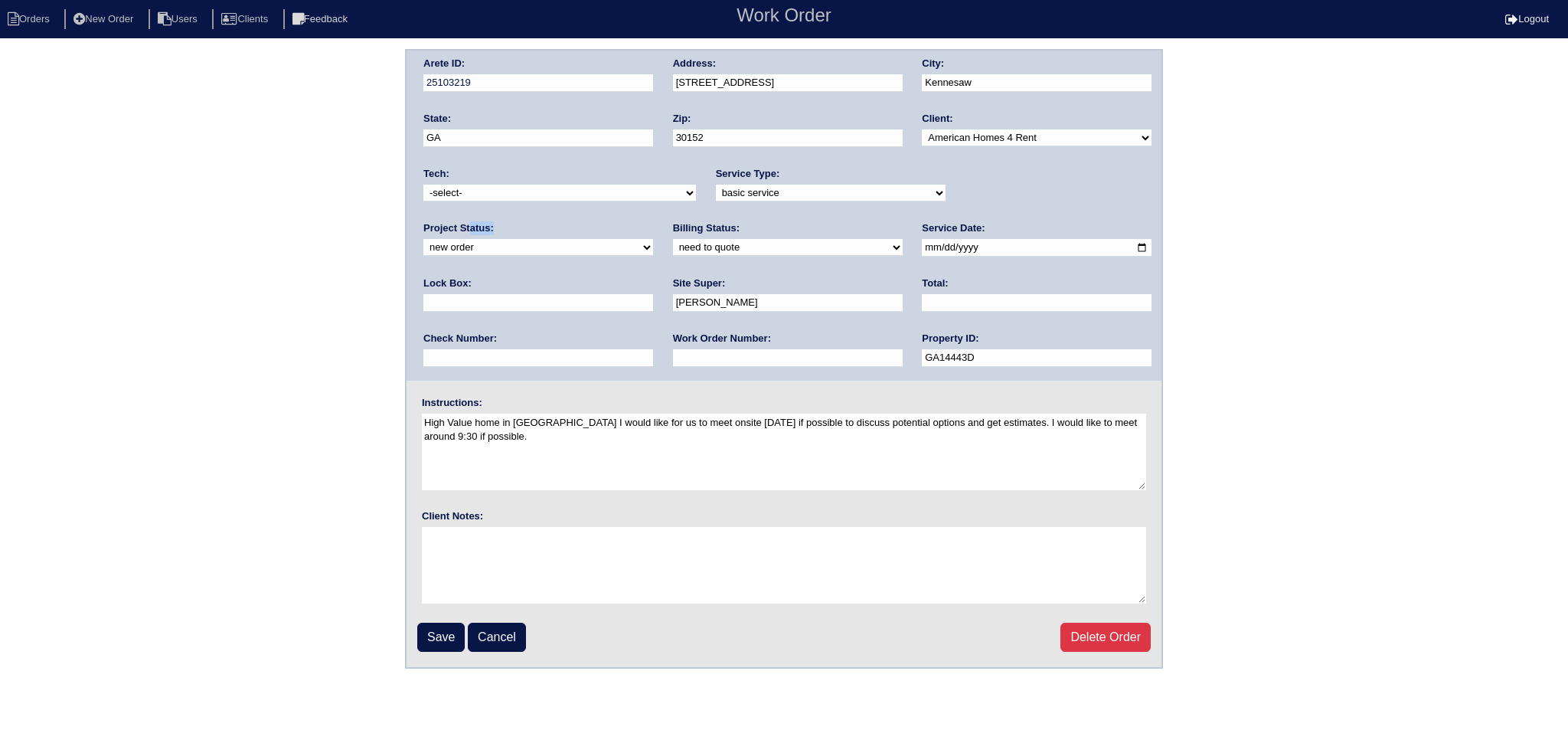
drag, startPoint x: 971, startPoint y: 185, endPoint x: 974, endPoint y: 202, distance: 17.3
click at [653, 221] on div "Project Status: new order assigned in progress field complete need to schedule …" at bounding box center [538, 242] width 230 height 42
select select "assigned"
click at [653, 239] on select "new order assigned in progress field complete need to schedule admin review arc…" at bounding box center [538, 247] width 230 height 17
click at [922, 244] on input "2025-09-04" at bounding box center [1037, 248] width 230 height 17
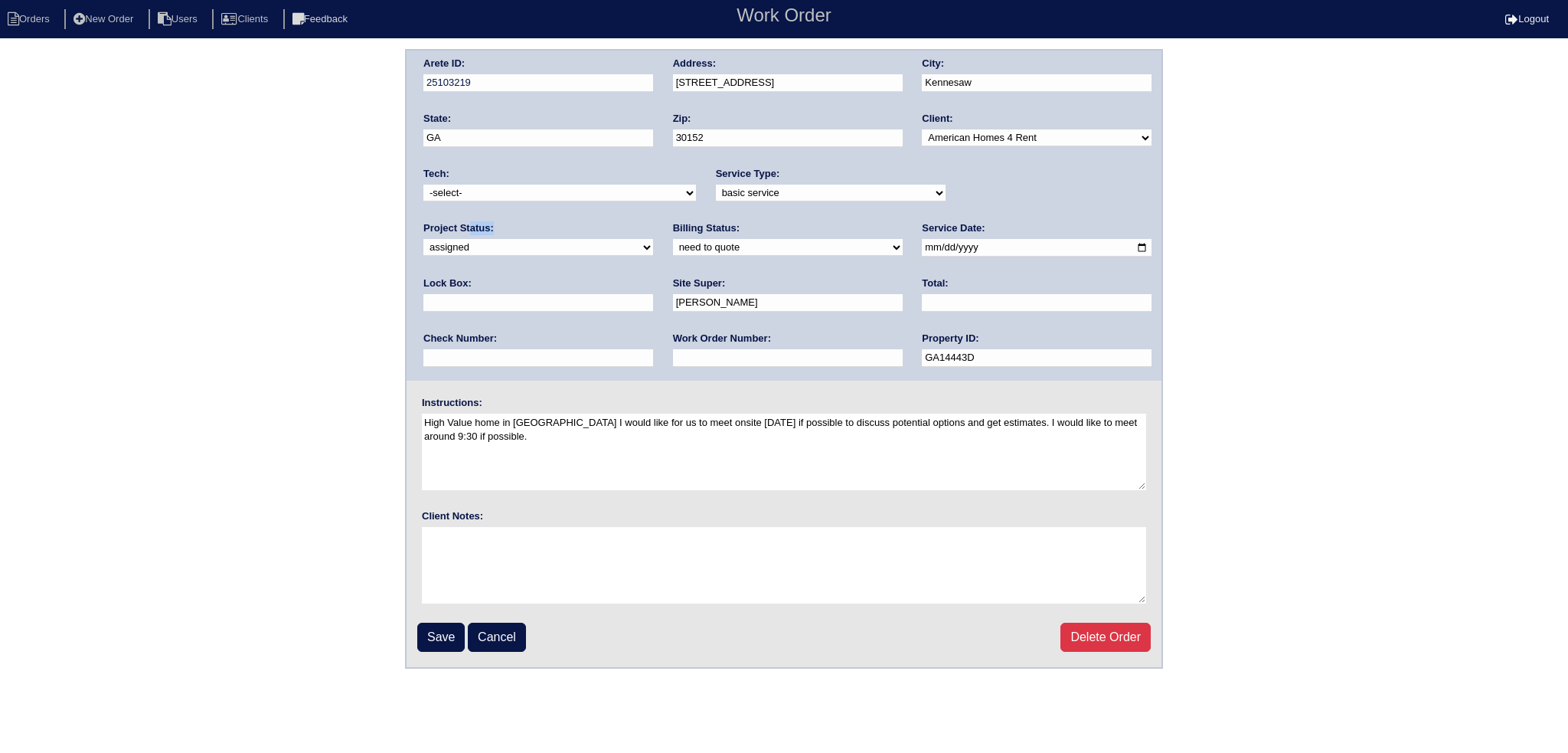
click at [529, 190] on select "-select- aretesmg+backup-tech@gmail.com benjohnholt88@gmail.com callisonhvac@ya…" at bounding box center [559, 193] width 273 height 17
select select "151"
click at [423, 185] on select "-select- aretesmg+backup-tech@gmail.com benjohnholt88@gmail.com callisonhvac@ya…" at bounding box center [559, 193] width 273 height 17
click at [426, 644] on input "Save" at bounding box center [441, 637] width 47 height 29
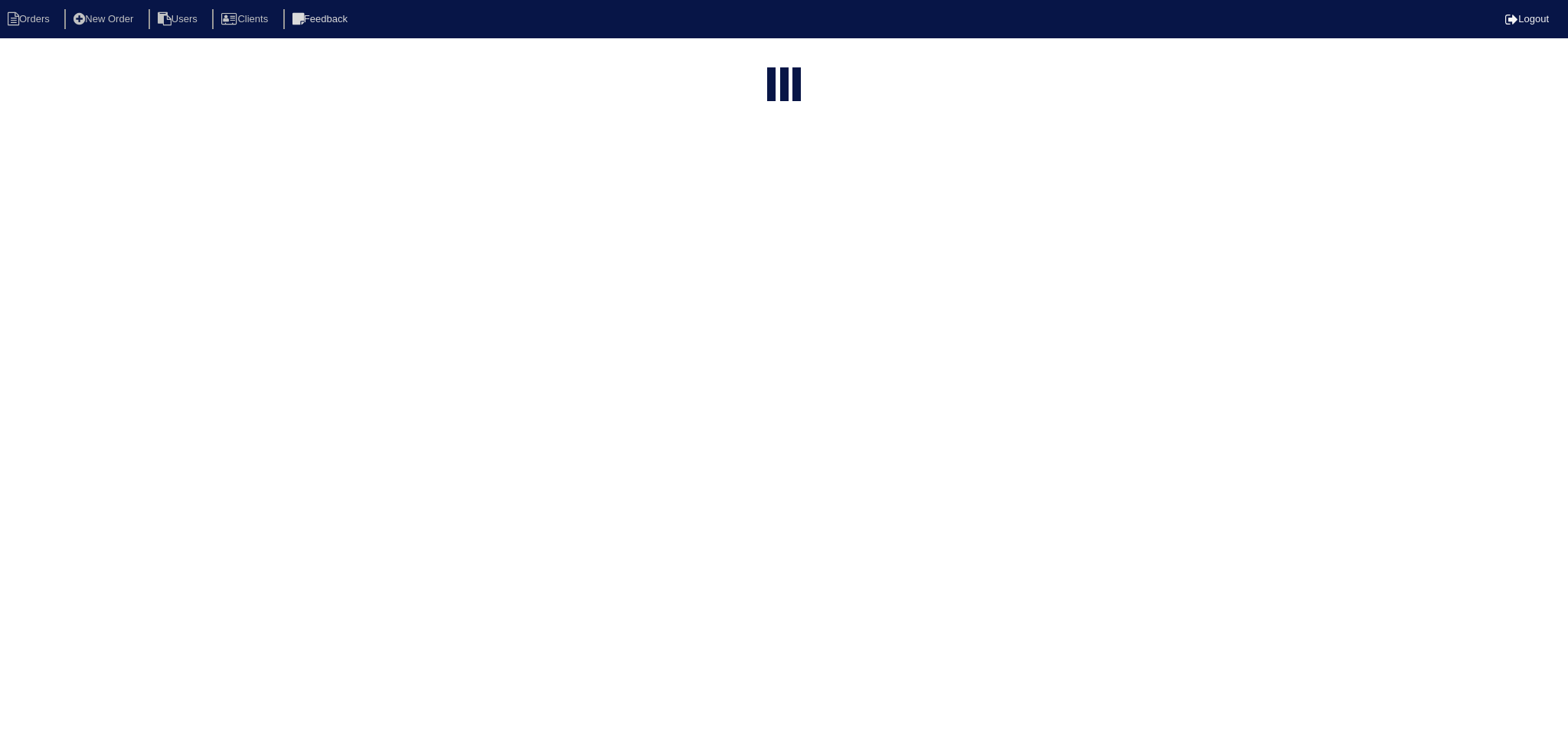
select select "15"
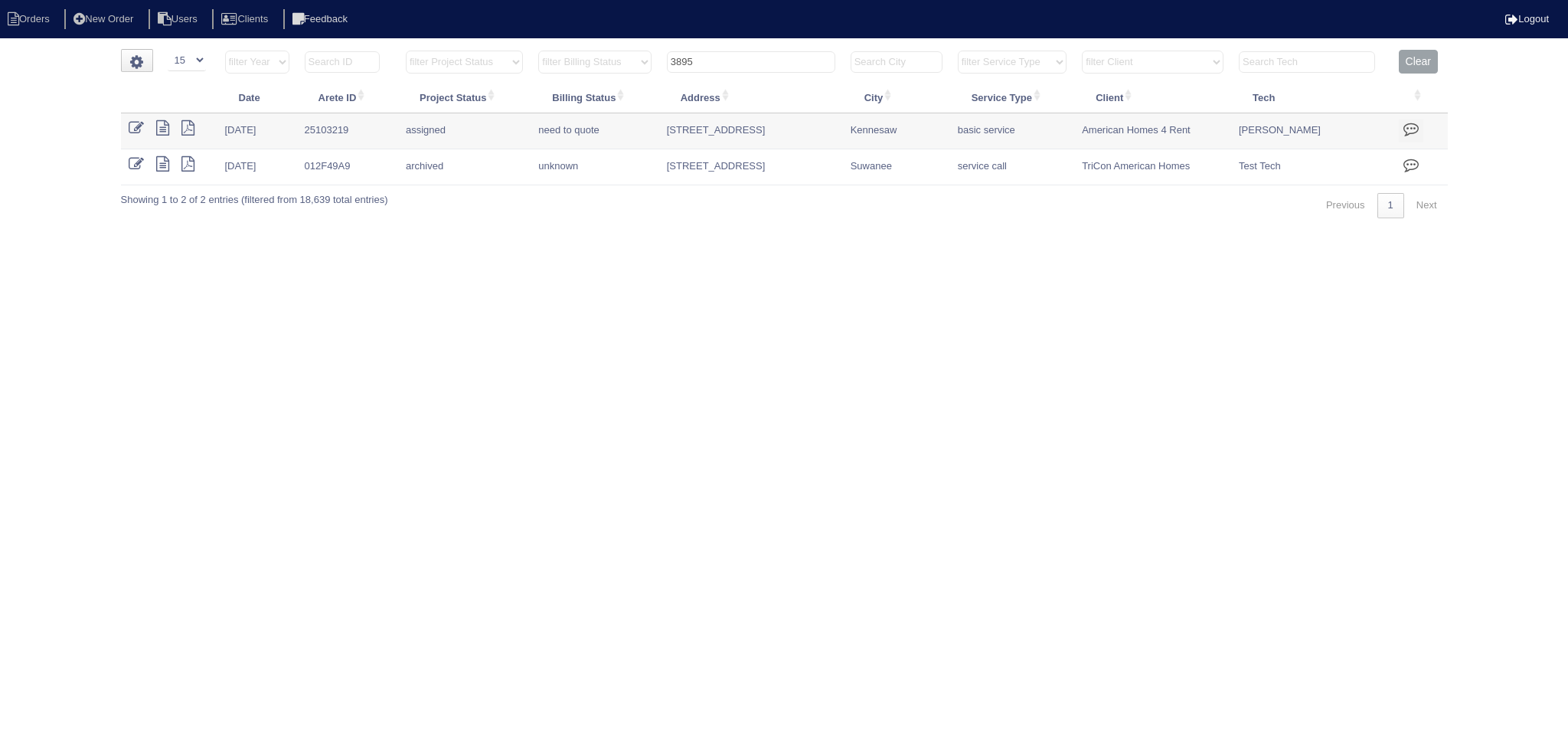
click at [741, 64] on input "3895" at bounding box center [751, 61] width 168 height 21
click at [741, 63] on input "3895" at bounding box center [751, 61] width 168 height 21
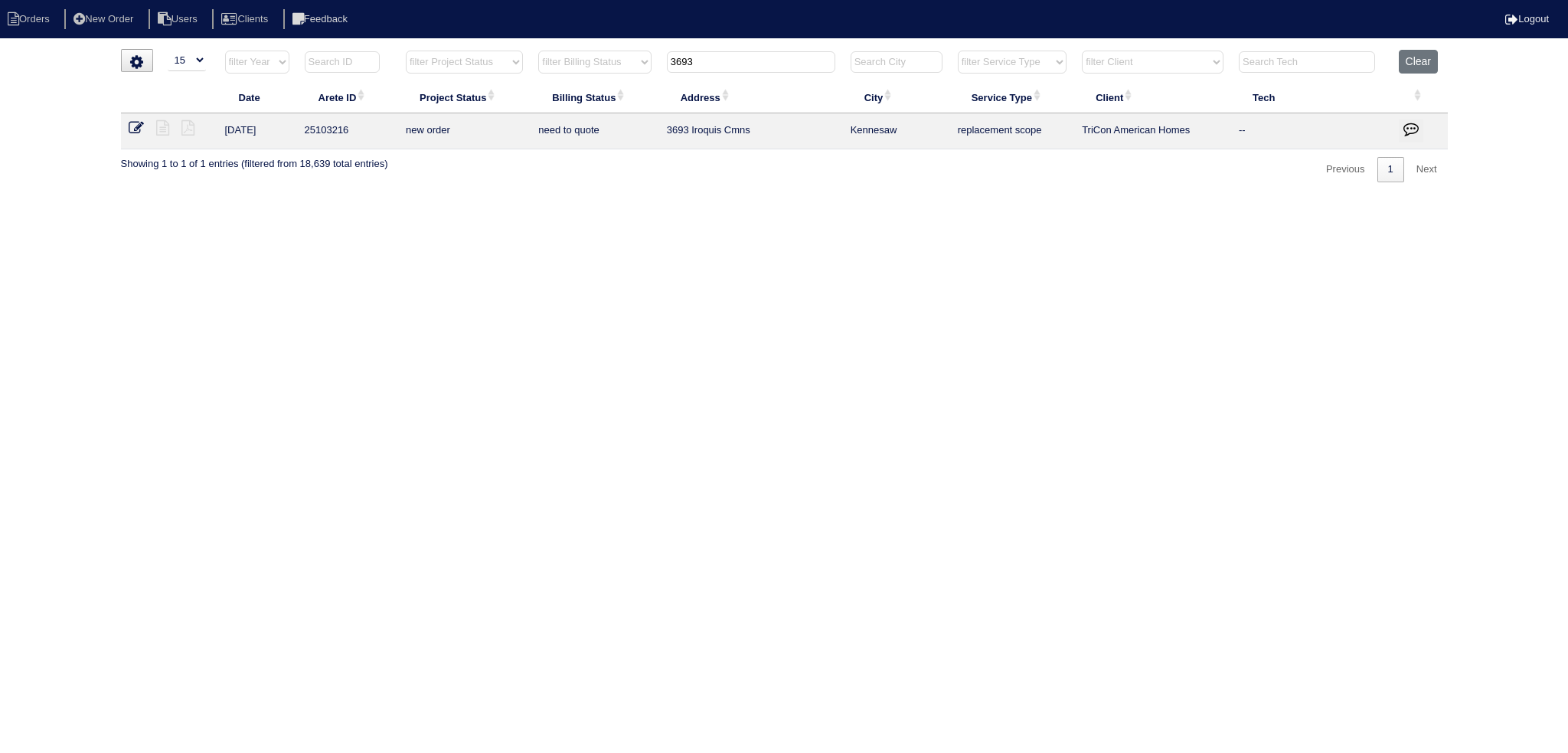
type input "3693"
click at [131, 128] on icon at bounding box center [136, 127] width 15 height 15
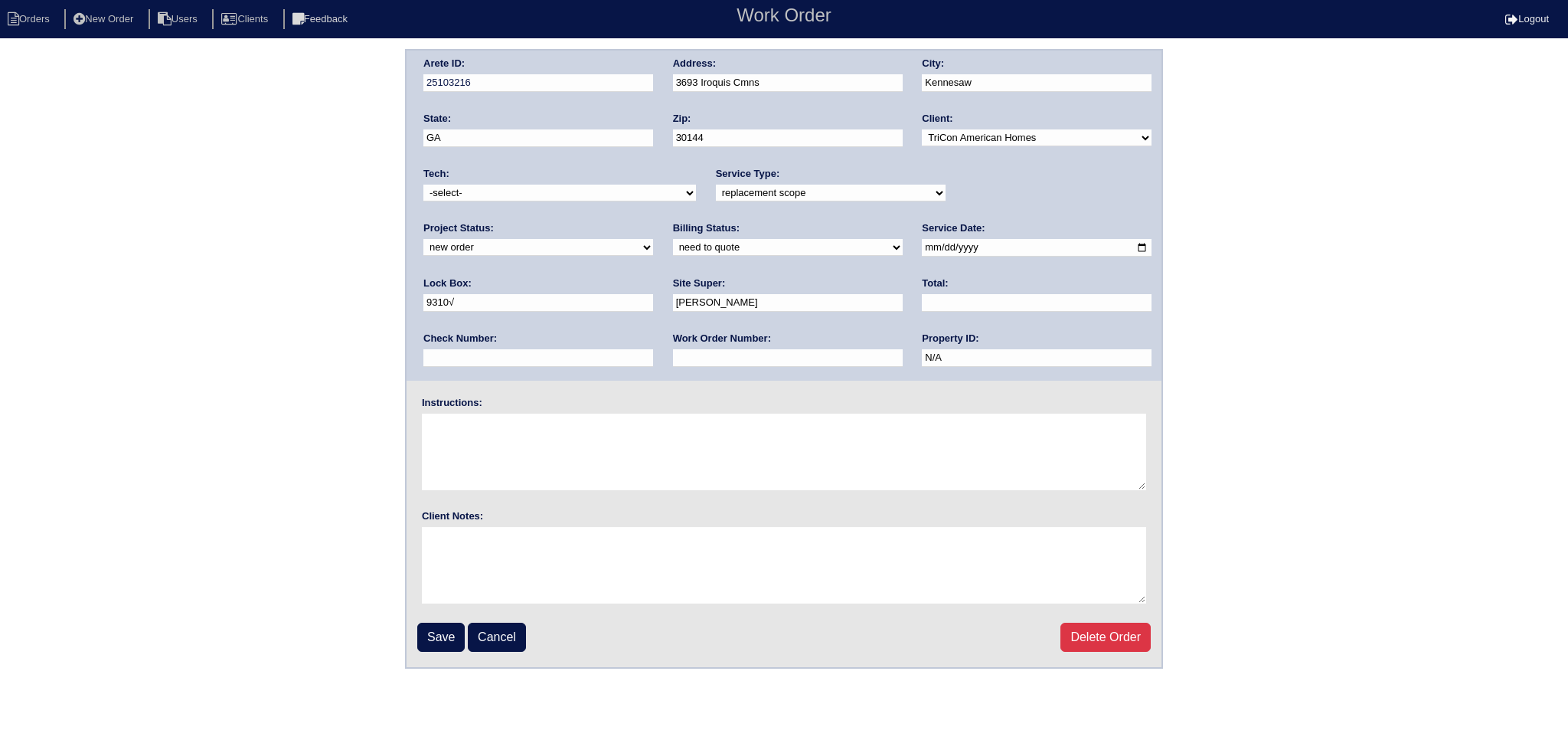
click at [653, 221] on div "Project Status: new order assigned in progress field complete need to schedule …" at bounding box center [538, 242] width 230 height 42
click at [653, 239] on select "new order assigned in progress field complete need to schedule admin review arc…" at bounding box center [538, 247] width 230 height 17
select select "assigned"
click at [653, 239] on select "new order assigned in progress field complete need to schedule admin review arc…" at bounding box center [538, 247] width 230 height 17
click at [922, 248] on input "2025-09-03" at bounding box center [1037, 248] width 230 height 17
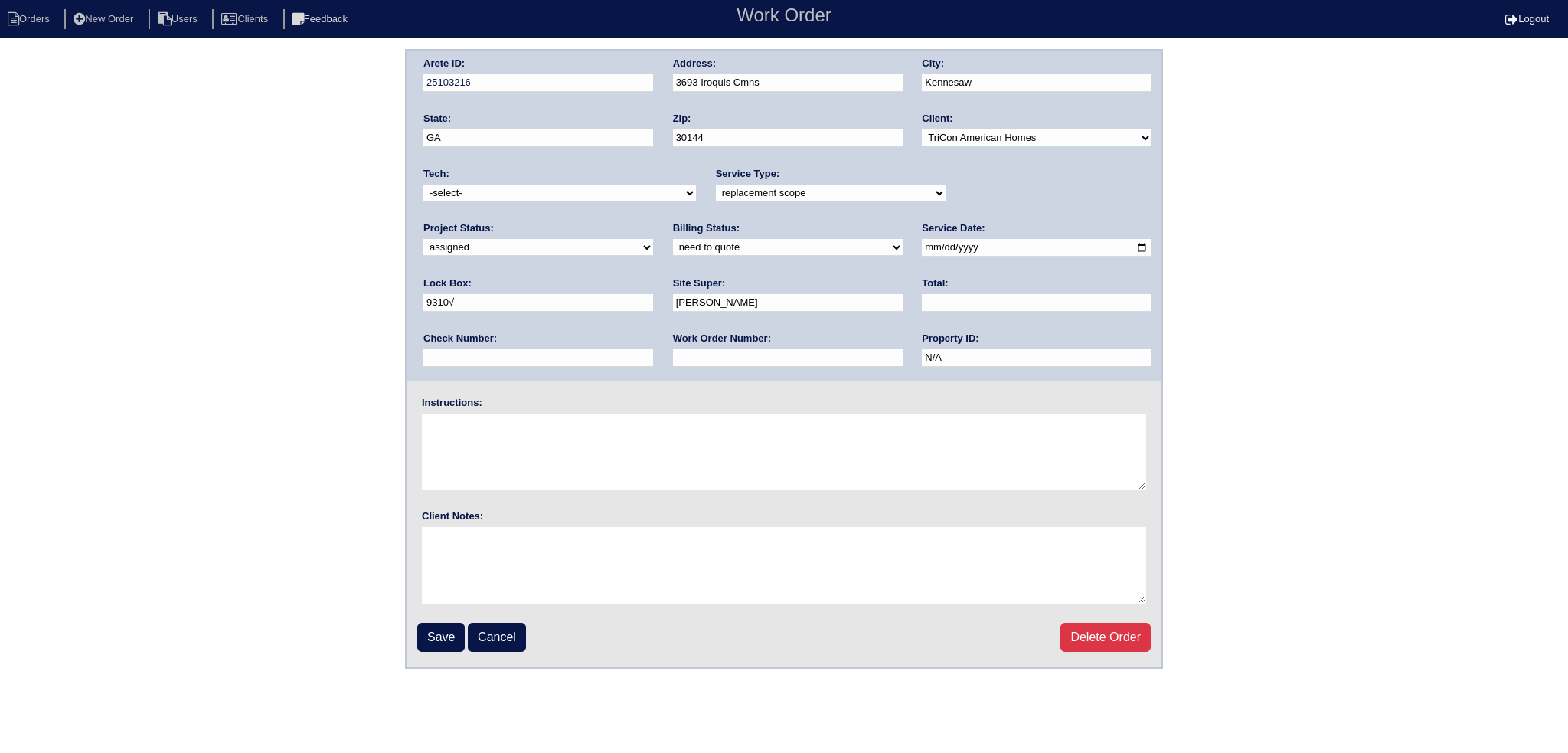
click at [922, 247] on input "2025-09-03" at bounding box center [1037, 248] width 230 height 17
type input "2025-09-04"
click at [563, 196] on select "-select- aretesmg+backup-tech@gmail.com benjohnholt88@gmail.com callisonhvac@ya…" at bounding box center [559, 193] width 273 height 17
select select "151"
click at [423, 185] on select "-select- aretesmg+backup-tech@gmail.com benjohnholt88@gmail.com callisonhvac@ya…" at bounding box center [559, 193] width 273 height 17
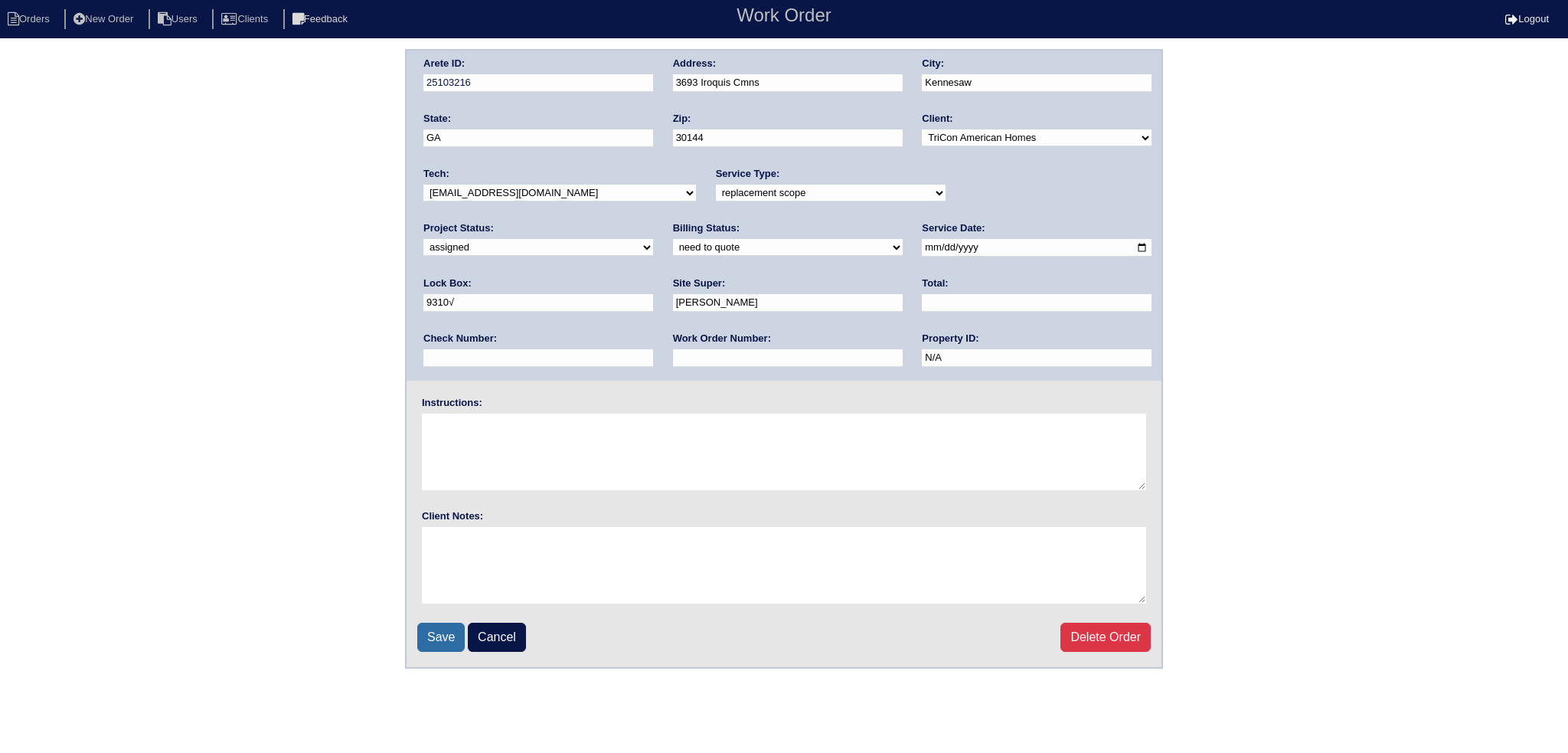
click at [437, 643] on input "Save" at bounding box center [441, 637] width 47 height 29
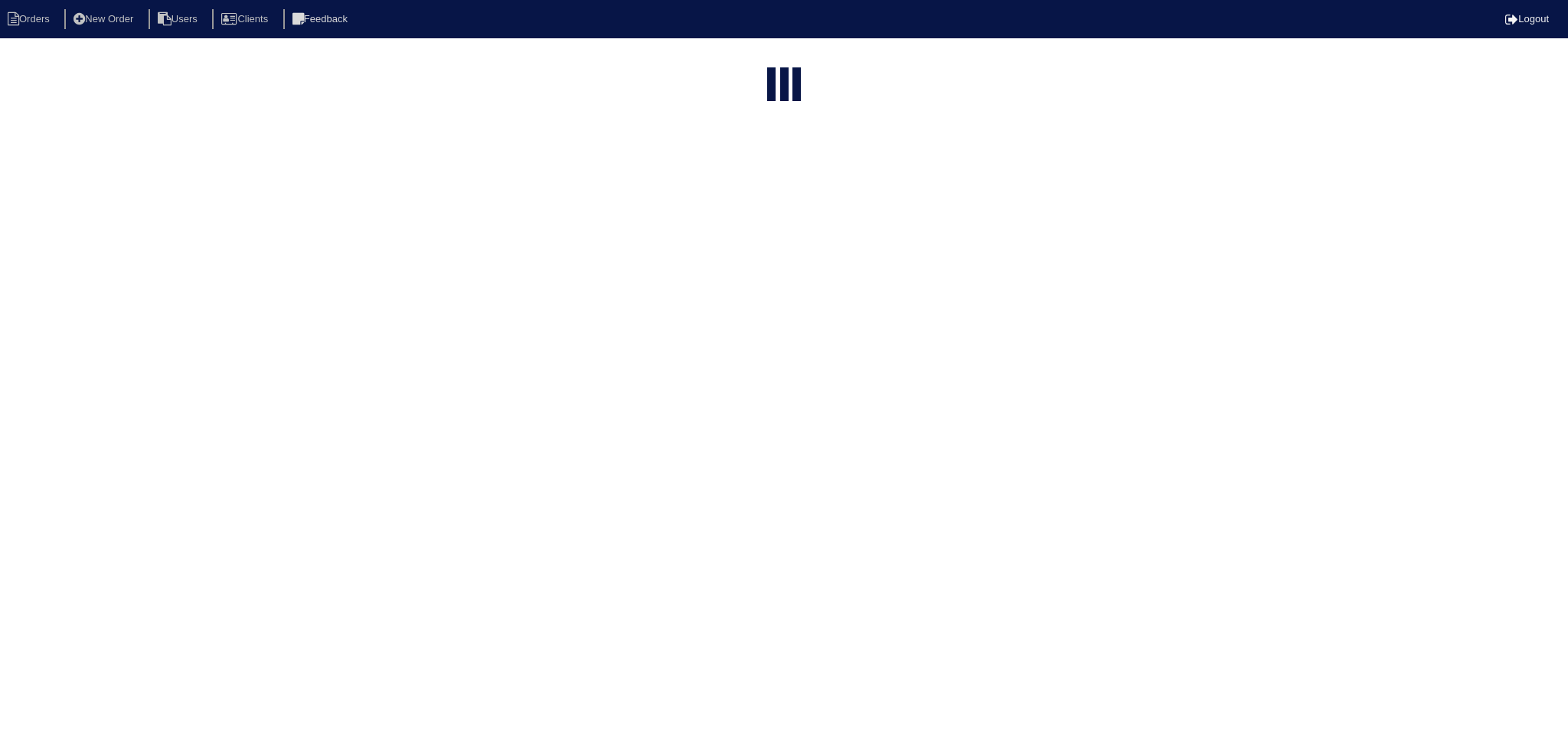
select select "15"
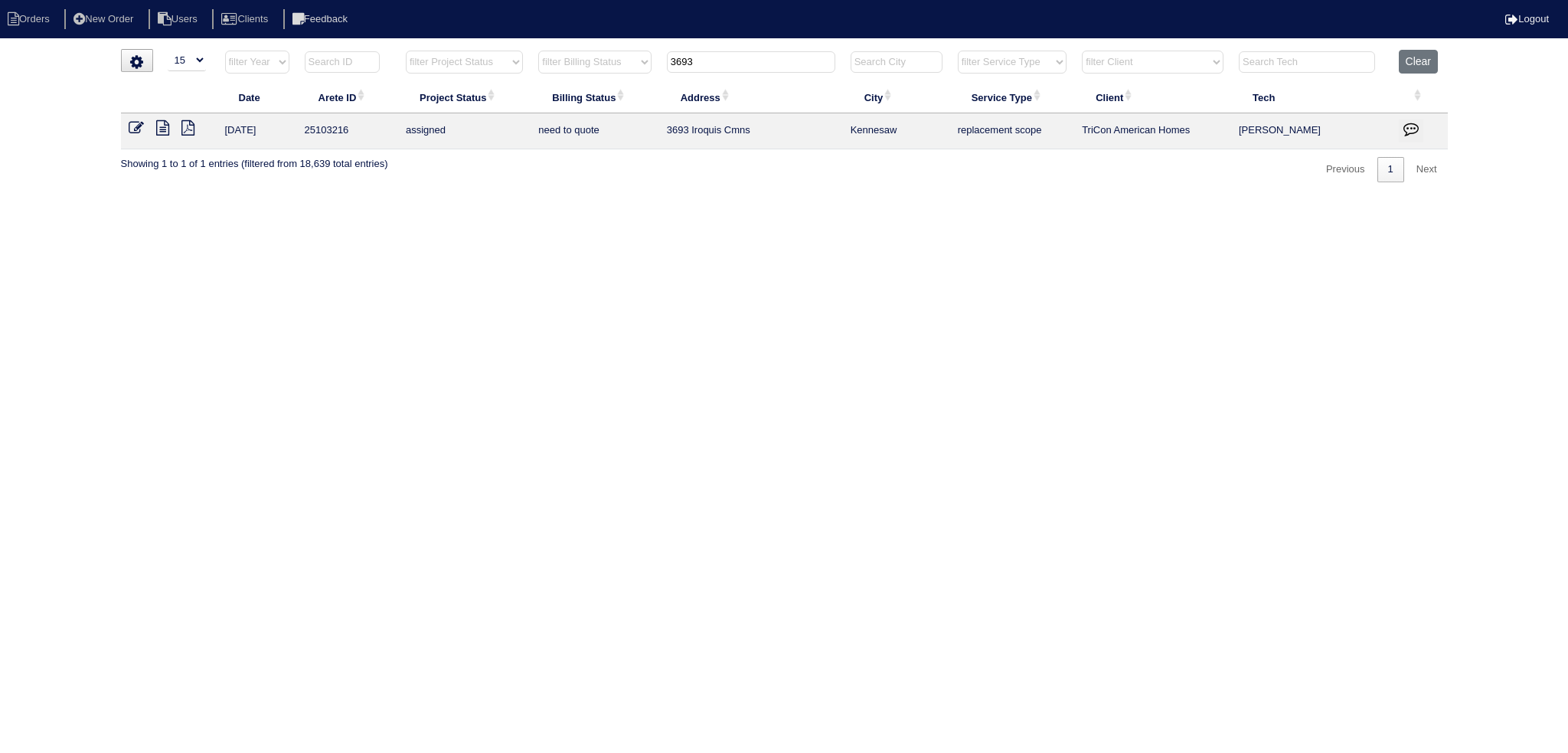
click at [721, 57] on input "3693" at bounding box center [751, 61] width 168 height 21
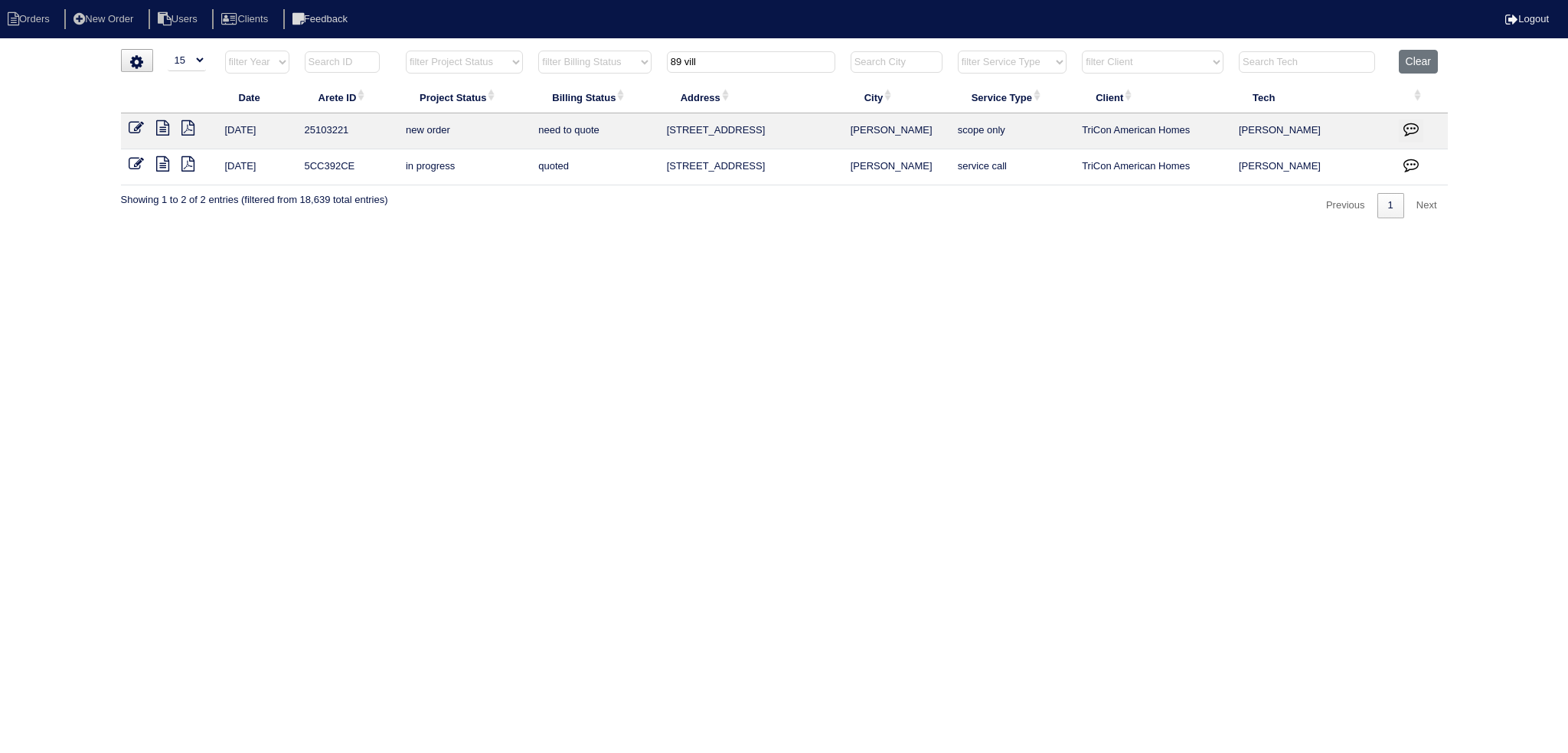
type input "89 vill"
click at [132, 131] on icon at bounding box center [136, 127] width 15 height 15
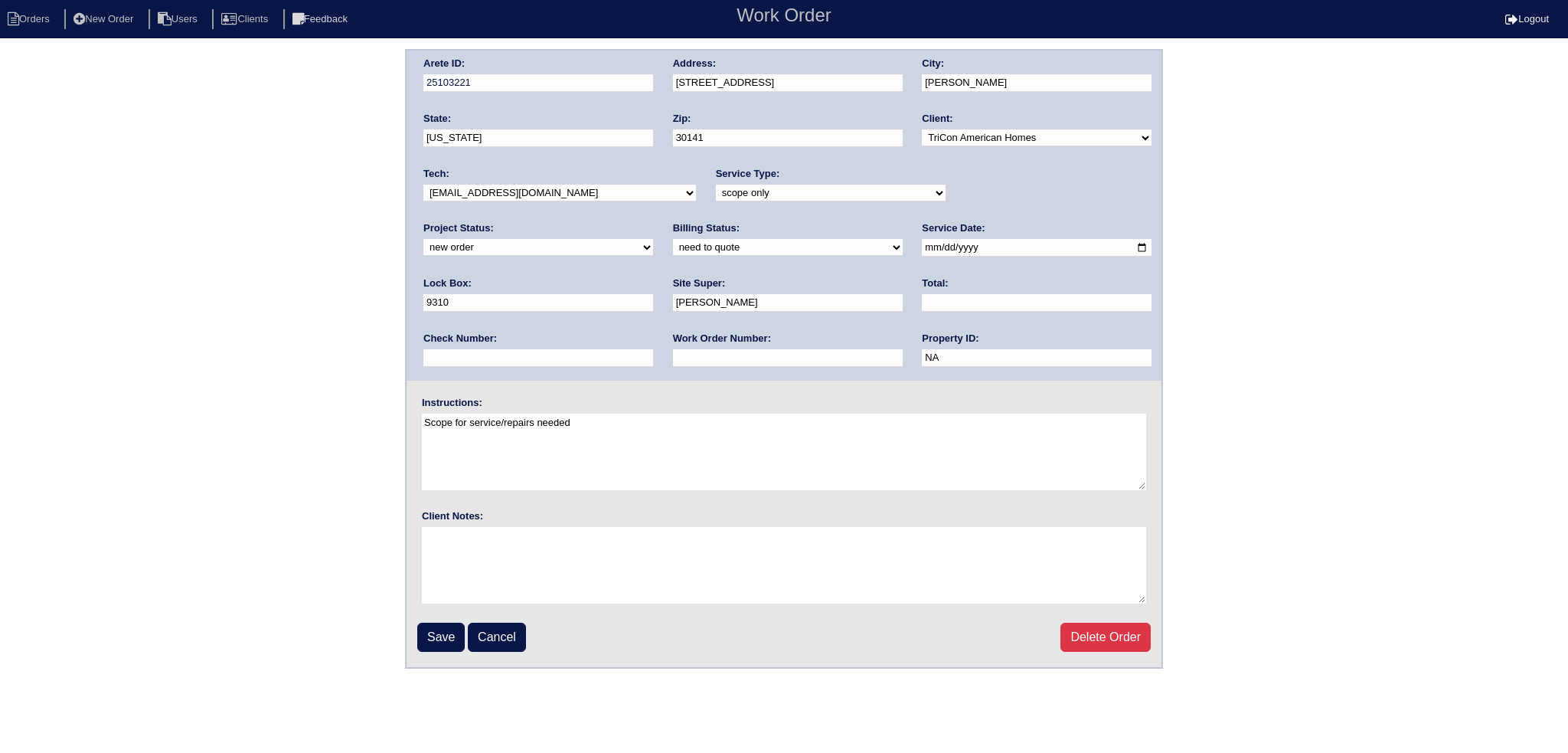
click at [653, 221] on div "Project Status: new order assigned in progress field complete need to schedule …" at bounding box center [538, 242] width 230 height 42
click at [653, 239] on select "new order assigned in progress field complete need to schedule admin review arc…" at bounding box center [538, 247] width 230 height 17
select select "assigned"
click at [653, 239] on select "new order assigned in progress field complete need to schedule admin review arc…" at bounding box center [538, 247] width 230 height 17
click at [922, 244] on input "2025-09-03" at bounding box center [1037, 248] width 230 height 17
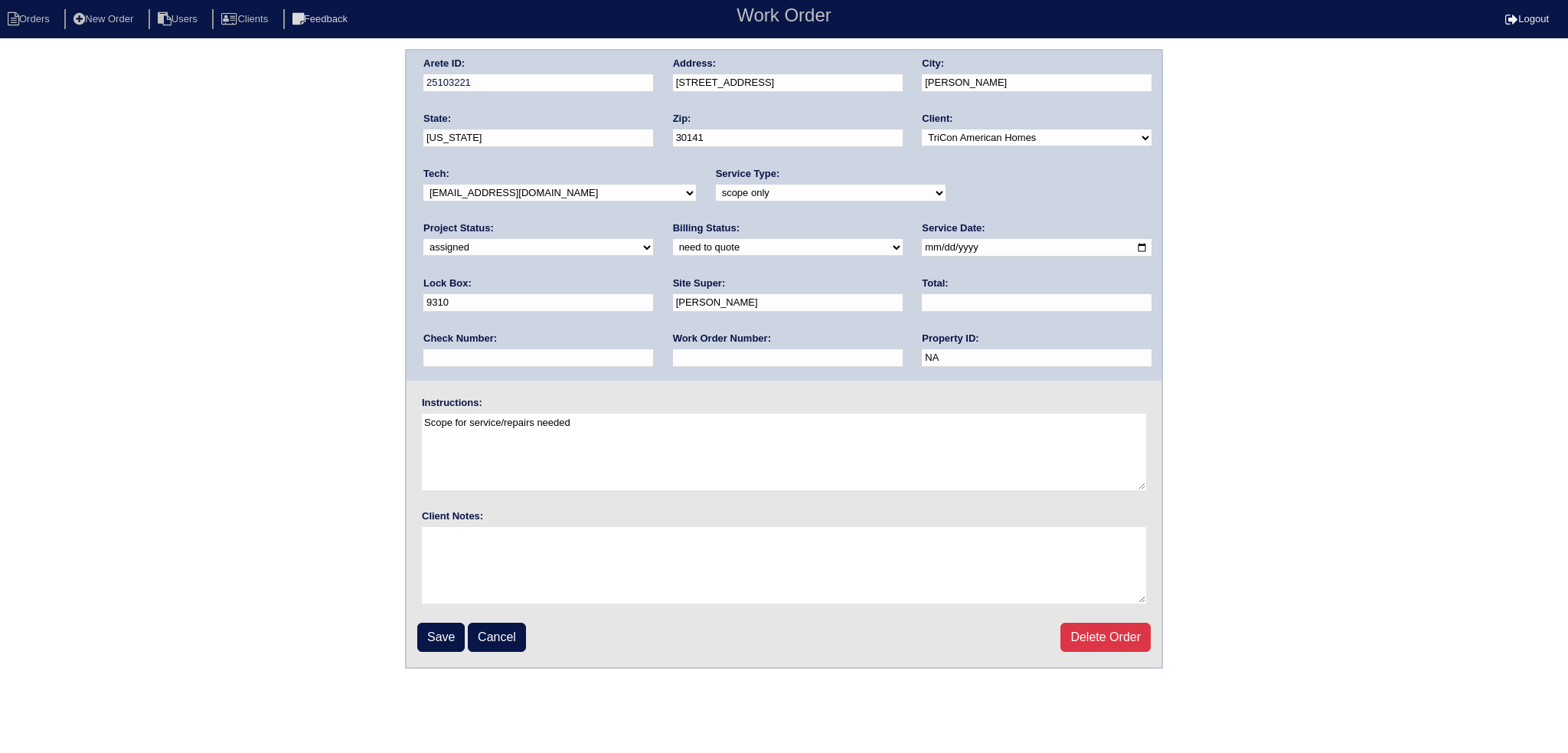
type input "2025-09-04"
click at [540, 185] on select "-select- aretesmg+backup-tech@gmail.com benjohnholt88@gmail.com callisonhvac@ya…" at bounding box center [559, 193] width 273 height 17
select select "151"
click at [423, 185] on select "-select- aretesmg+backup-tech@gmail.com benjohnholt88@gmail.com callisonhvac@ya…" at bounding box center [559, 193] width 273 height 17
click at [440, 626] on input "Save" at bounding box center [441, 637] width 47 height 29
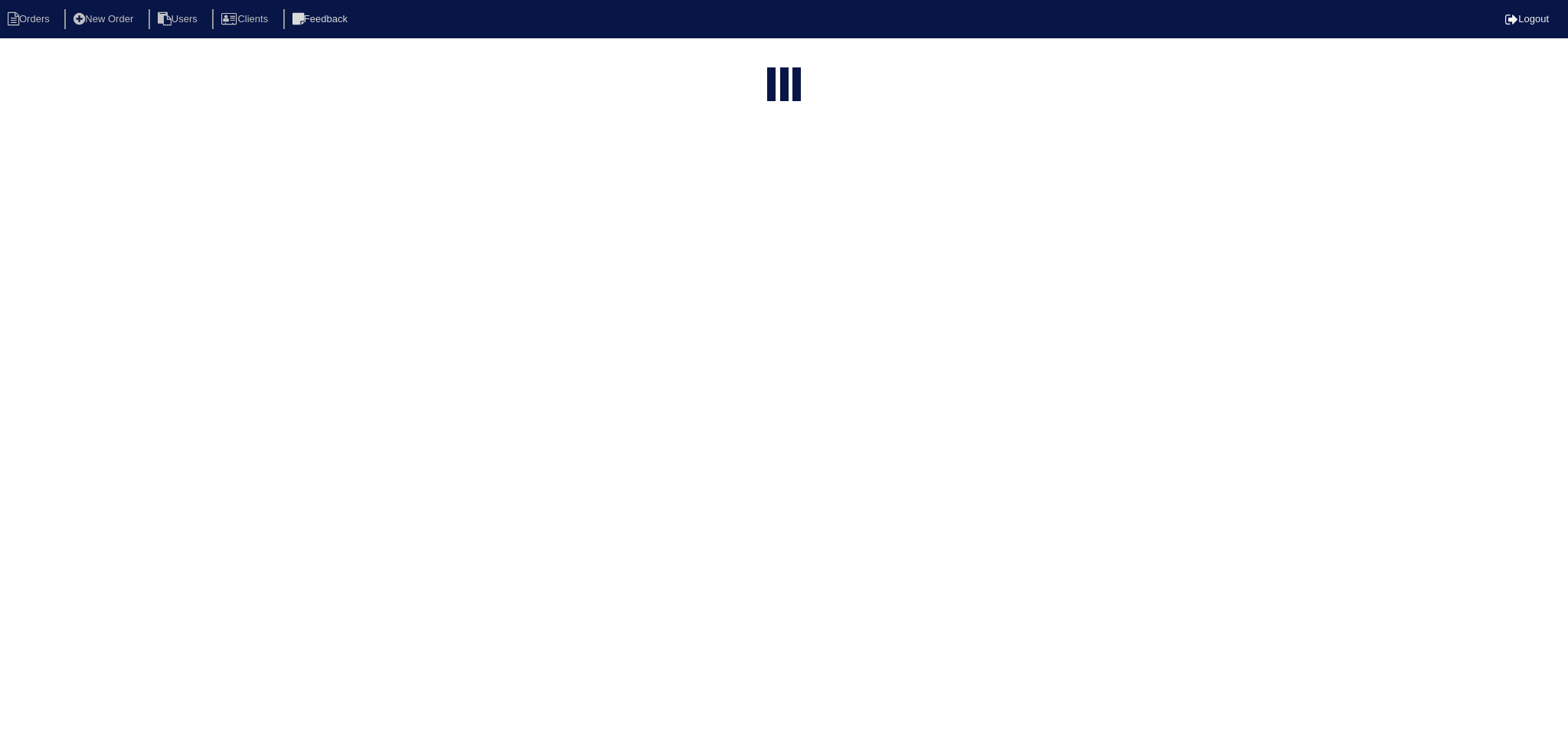
select select "15"
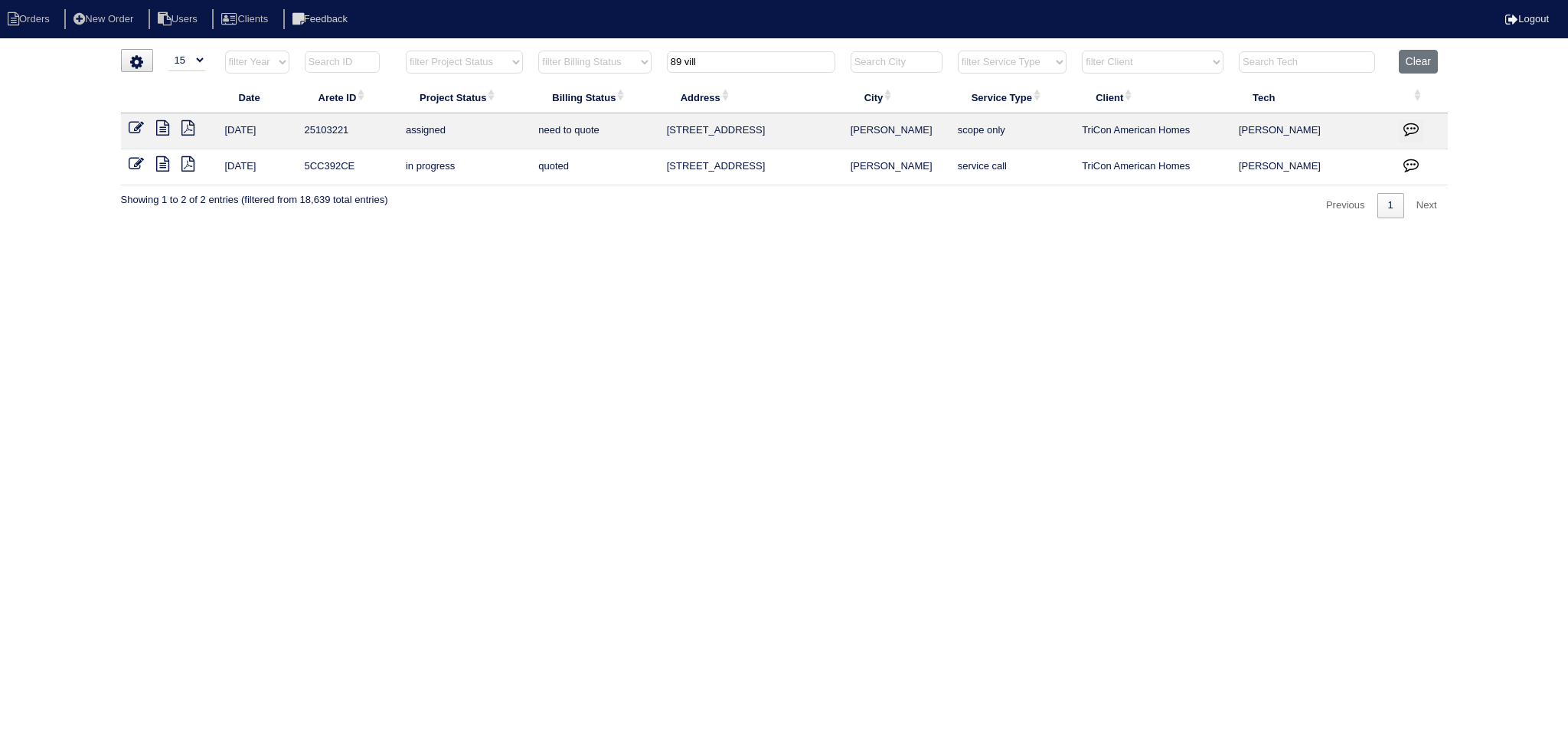
click at [717, 62] on input "89 vill" at bounding box center [751, 61] width 168 height 21
click at [718, 62] on input "89 vill" at bounding box center [751, 61] width 168 height 21
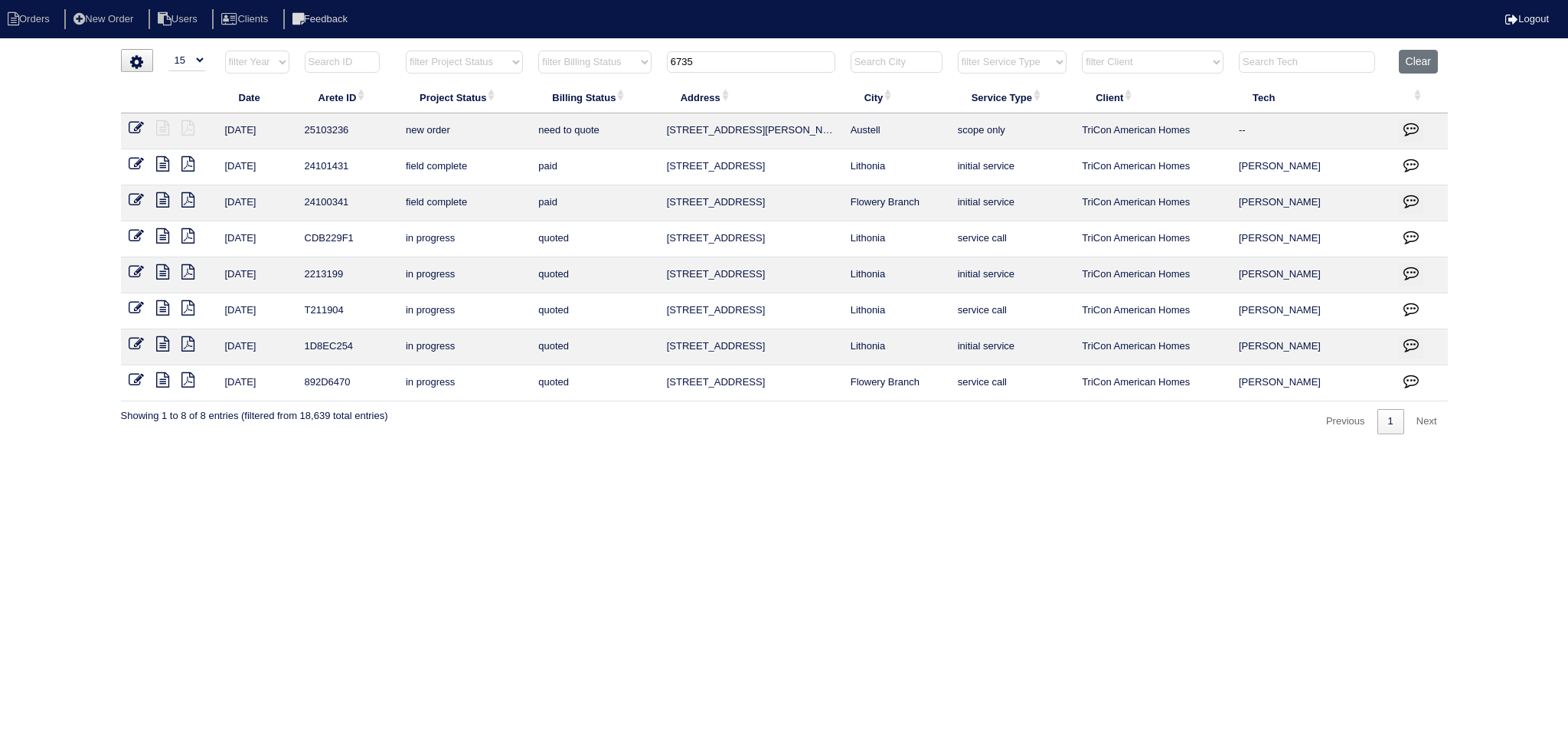
type input "6735"
click at [147, 126] on link at bounding box center [142, 130] width 28 height 12
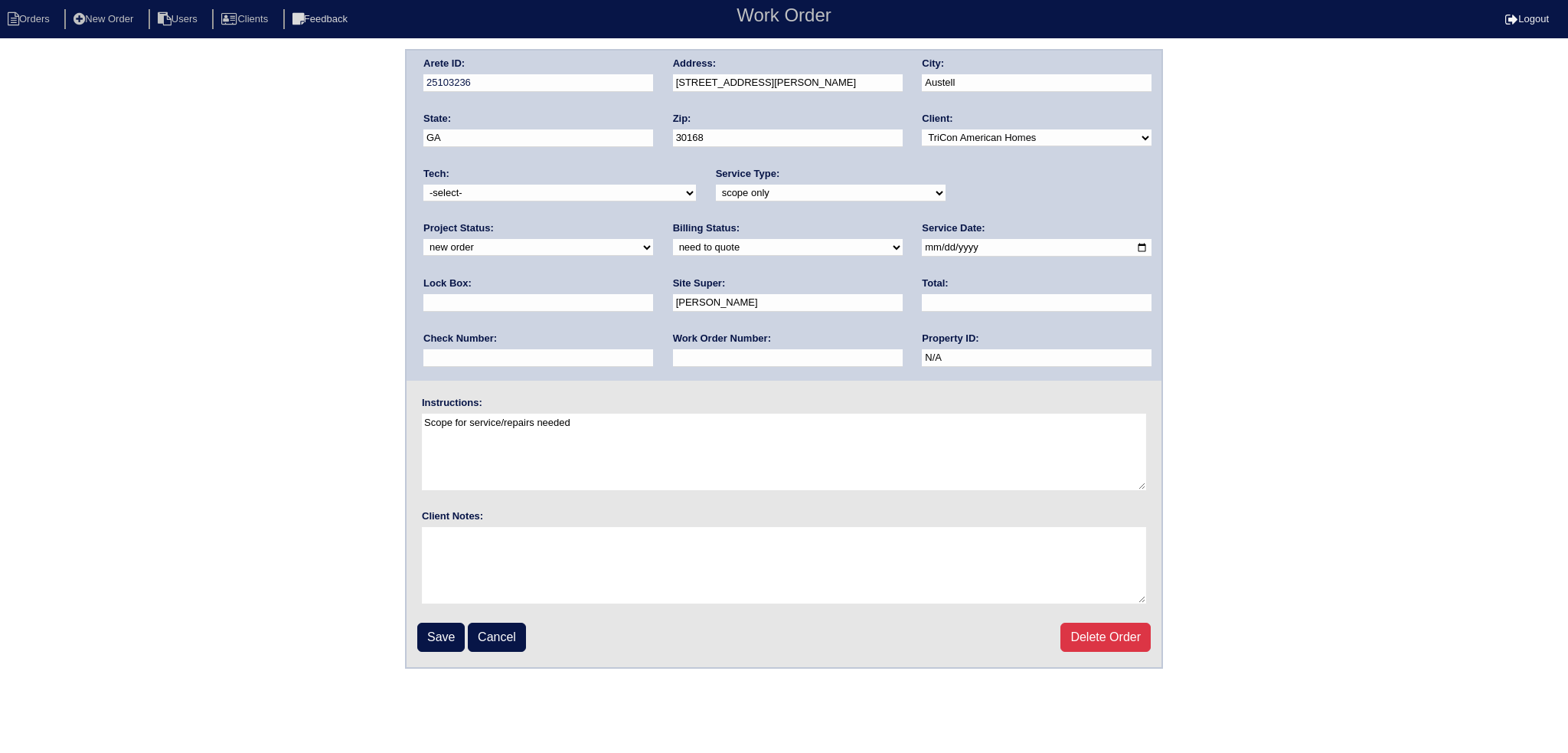
drag, startPoint x: 995, startPoint y: 189, endPoint x: 998, endPoint y: 198, distance: 9.5
click at [653, 239] on select "new order assigned in progress field complete need to schedule admin review arc…" at bounding box center [538, 247] width 230 height 17
select select "assigned"
click at [653, 239] on select "new order assigned in progress field complete need to schedule admin review arc…" at bounding box center [538, 247] width 230 height 17
click at [922, 246] on input "[DATE]" at bounding box center [1037, 248] width 230 height 17
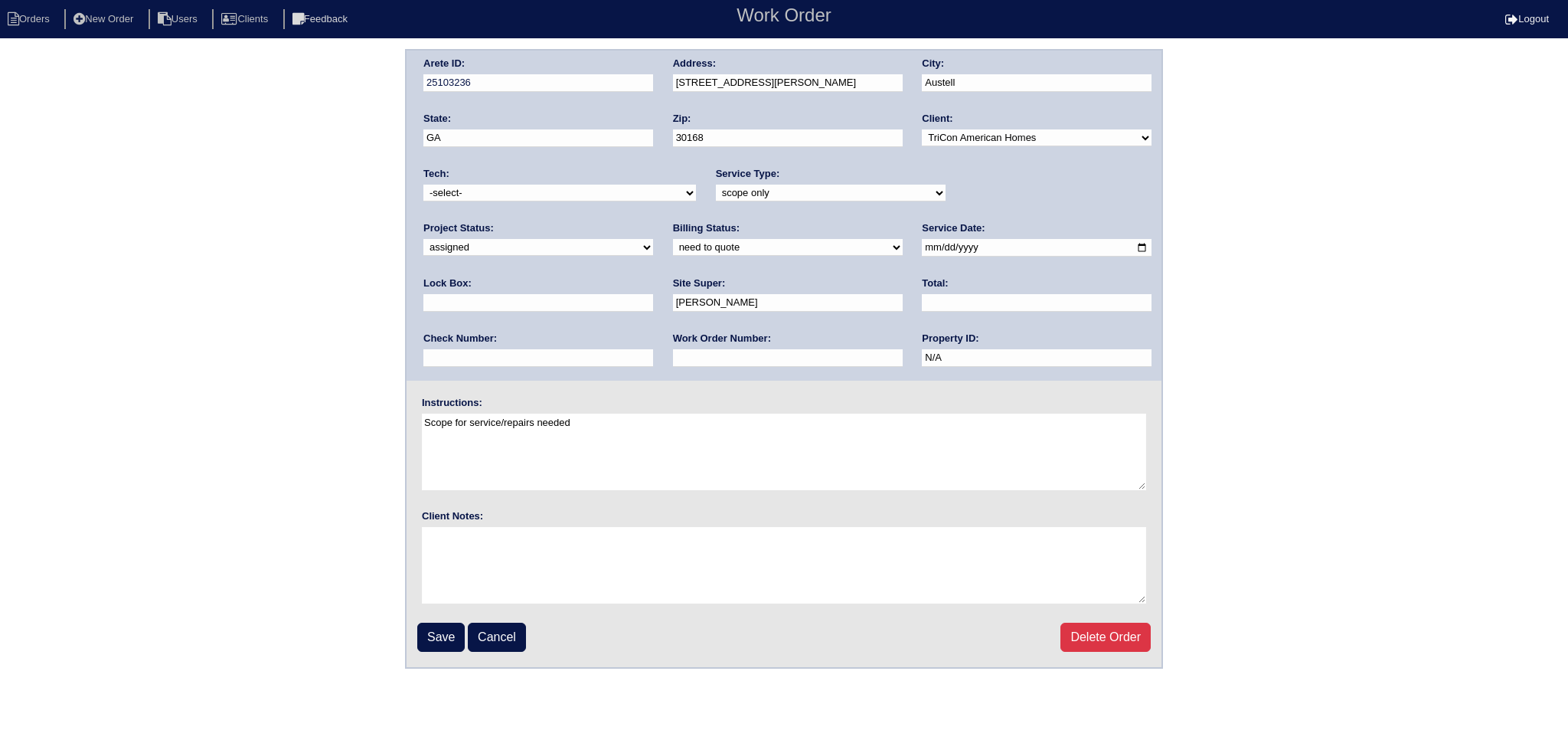
type input "[DATE]"
drag, startPoint x: 579, startPoint y: 188, endPoint x: 574, endPoint y: 198, distance: 11.2
click at [579, 188] on select "-select- aretesmg+backup-tech@gmail.com benjohnholt88@gmail.com callisonhvac@ya…" at bounding box center [559, 193] width 273 height 17
select select "151"
click at [423, 185] on select "-select- aretesmg+backup-tech@gmail.com benjohnholt88@gmail.com callisonhvac@ya…" at bounding box center [559, 193] width 273 height 17
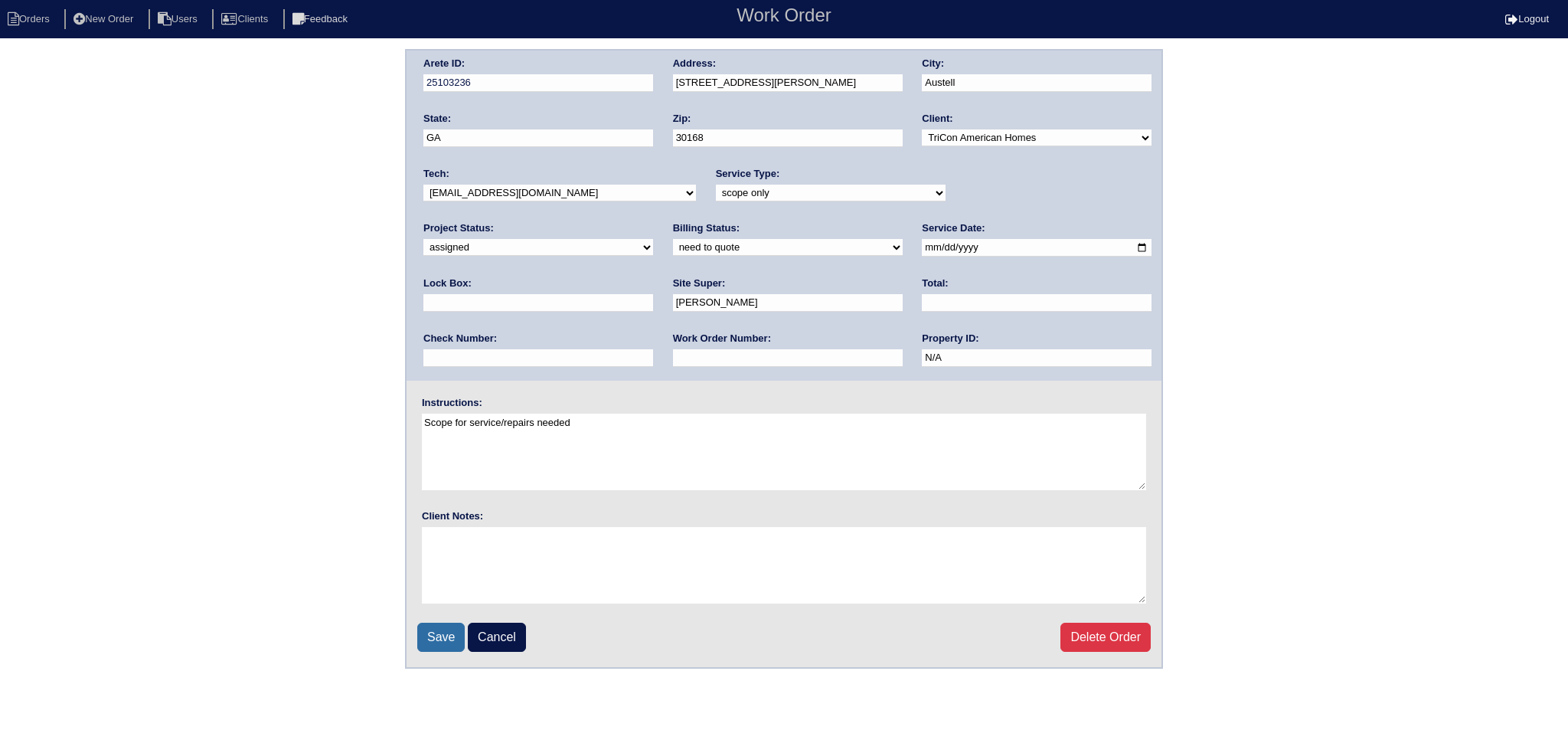
click at [463, 643] on input "Save" at bounding box center [441, 637] width 47 height 29
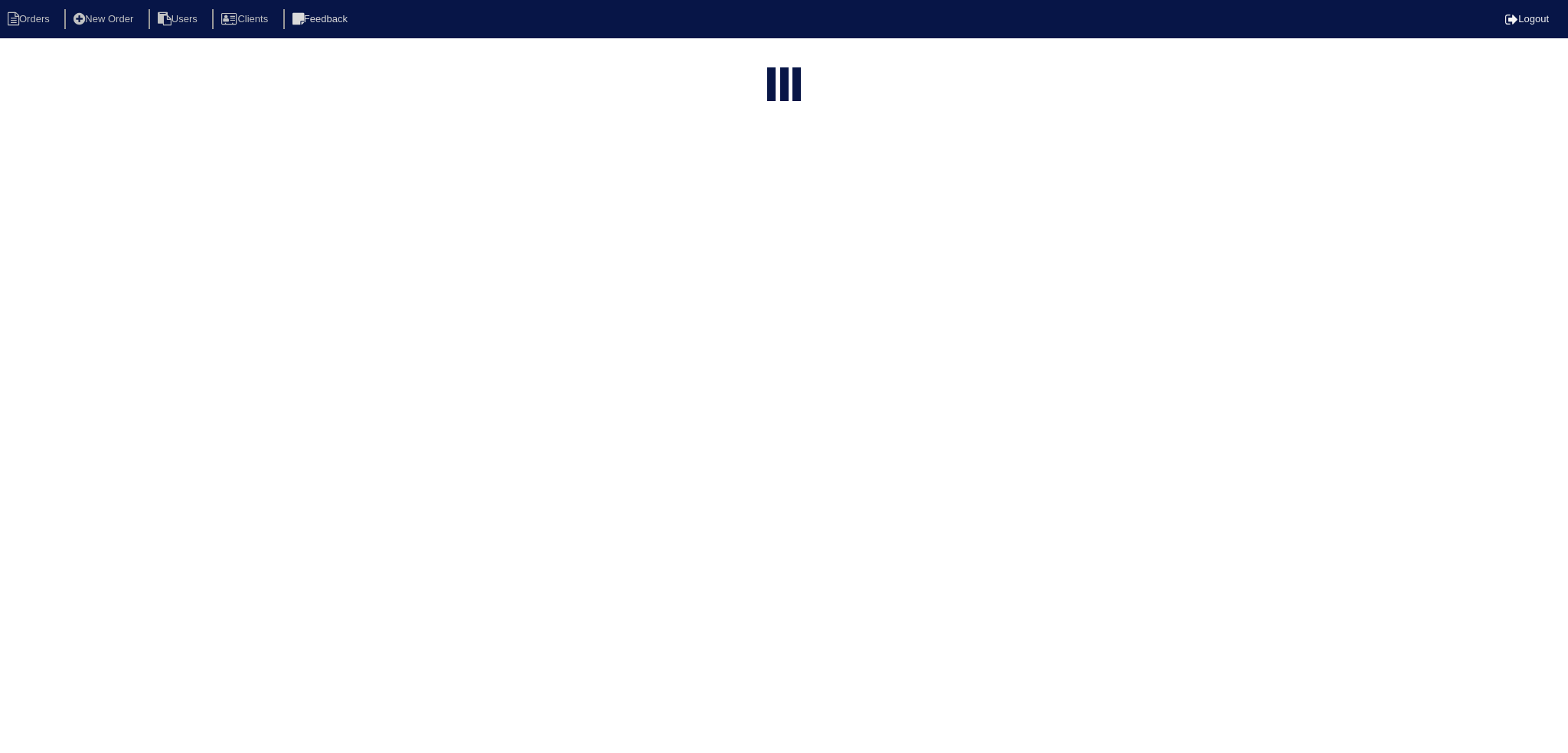
select select "15"
type input "6735"
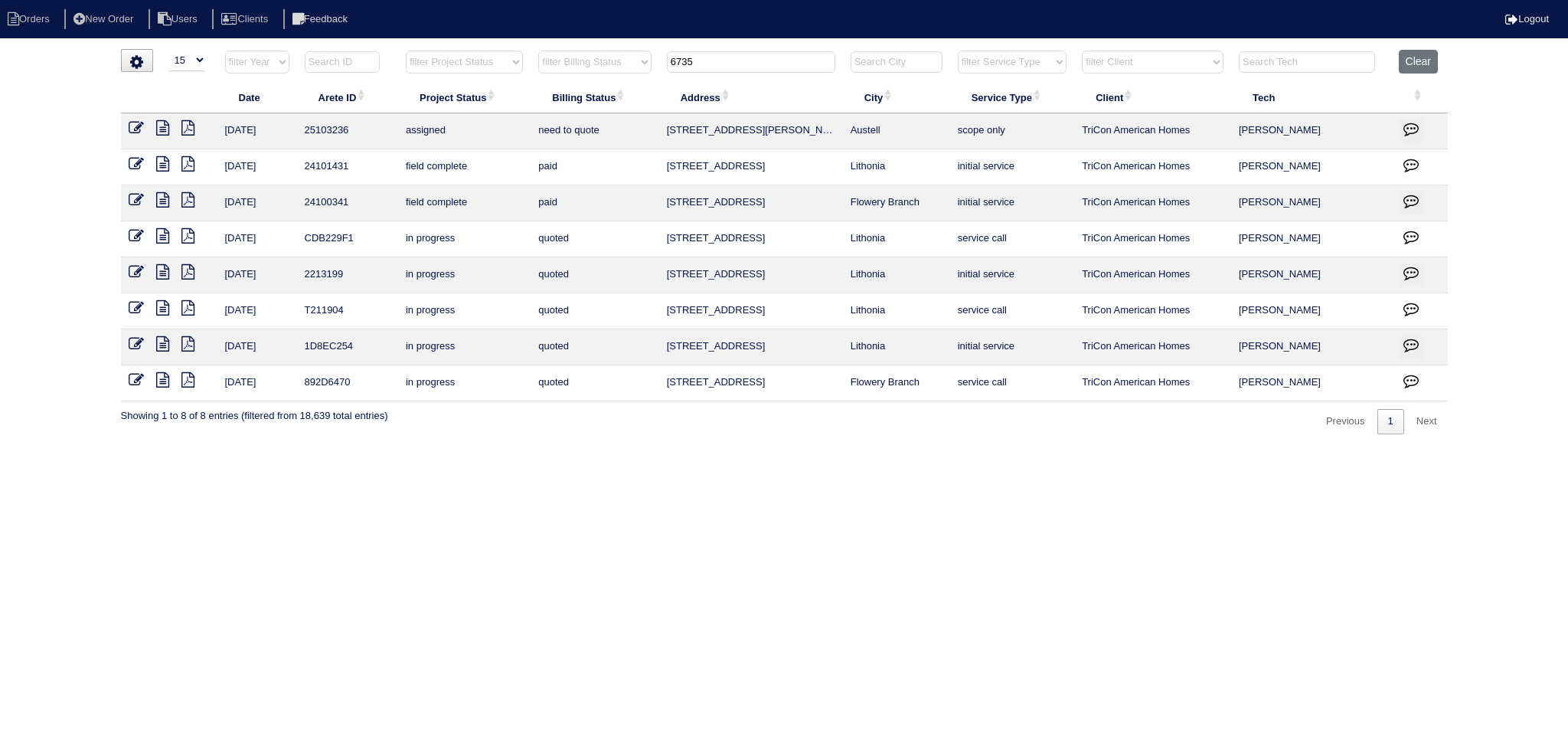
click at [732, 65] on input "6735" at bounding box center [751, 61] width 168 height 21
type input "2121"
click at [135, 126] on icon at bounding box center [136, 127] width 15 height 15
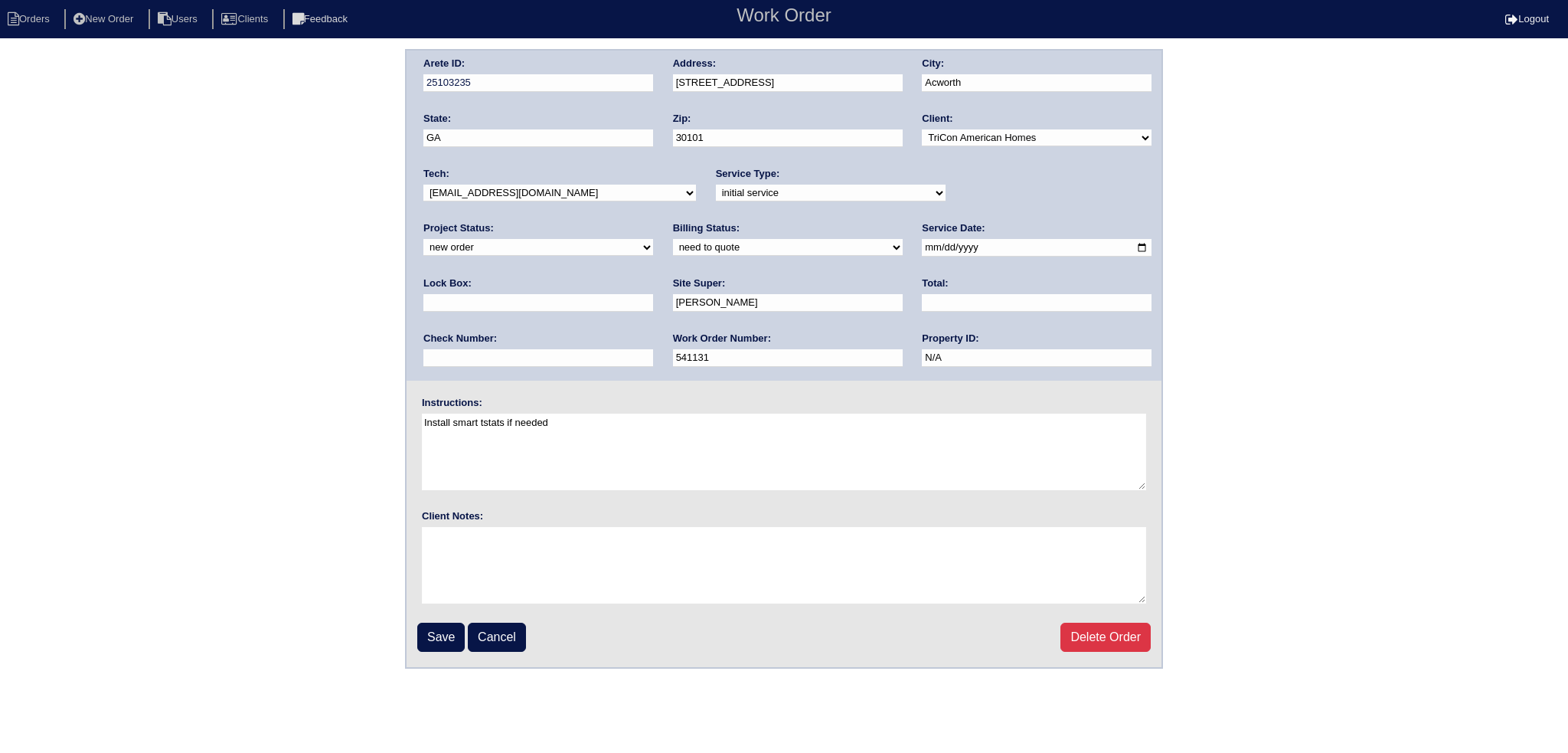
click at [495, 192] on select "-select- aretesmg+backup-tech@gmail.com benjohnholt88@gmail.com callisonhvac@ya…" at bounding box center [559, 193] width 273 height 17
select select "151"
click at [423, 185] on select "-select- aretesmg+backup-tech@gmail.com benjohnholt88@gmail.com callisonhvac@ya…" at bounding box center [559, 193] width 273 height 17
click at [653, 239] on select "new order assigned in progress field complete need to schedule admin review arc…" at bounding box center [538, 247] width 230 height 17
select select "assigned"
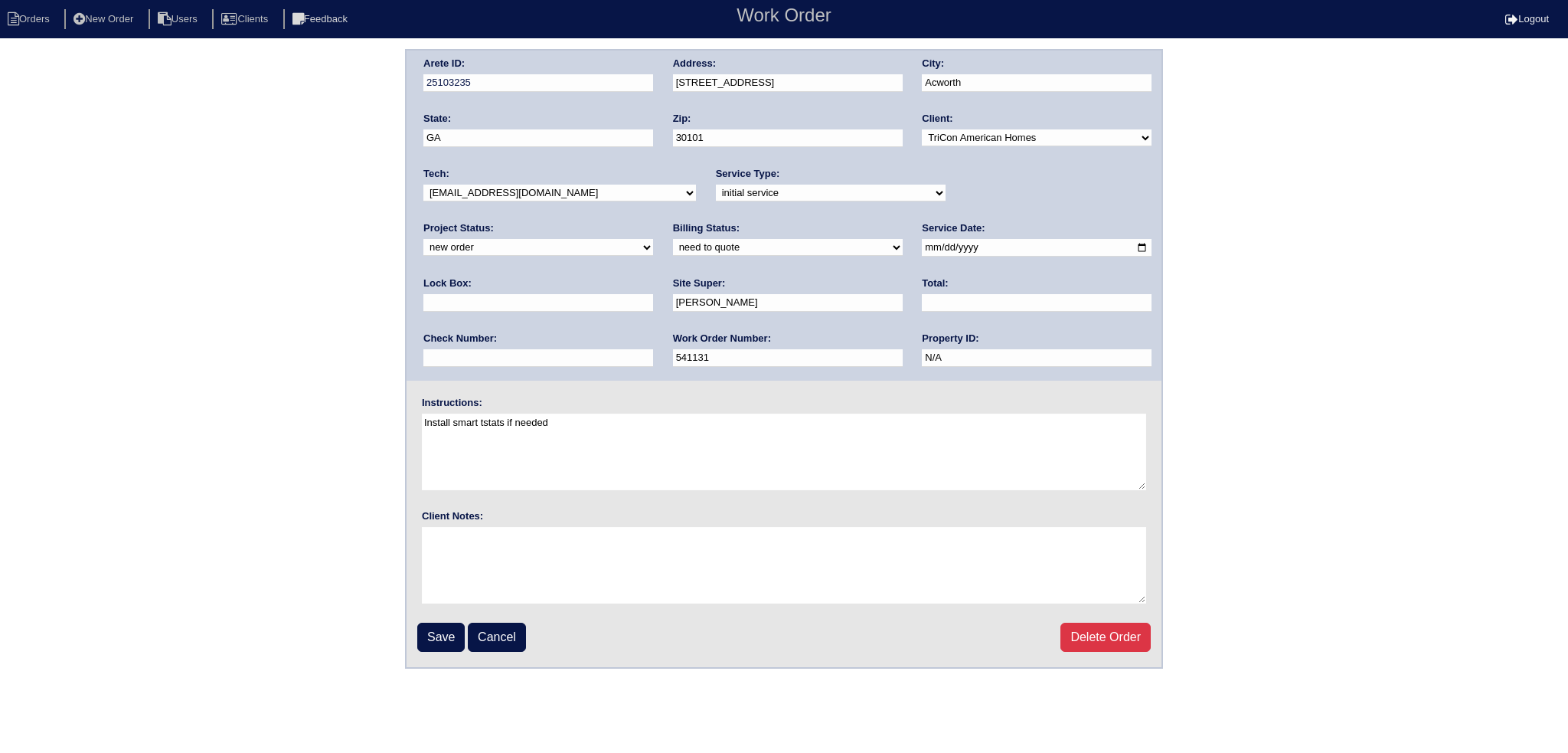
click at [653, 239] on select "new order assigned in progress field complete need to schedule admin review arc…" at bounding box center [538, 247] width 230 height 17
click at [922, 247] on input "2025-09-03" at bounding box center [1037, 248] width 230 height 17
type input "[DATE]"
click at [431, 638] on input "Save" at bounding box center [441, 637] width 47 height 29
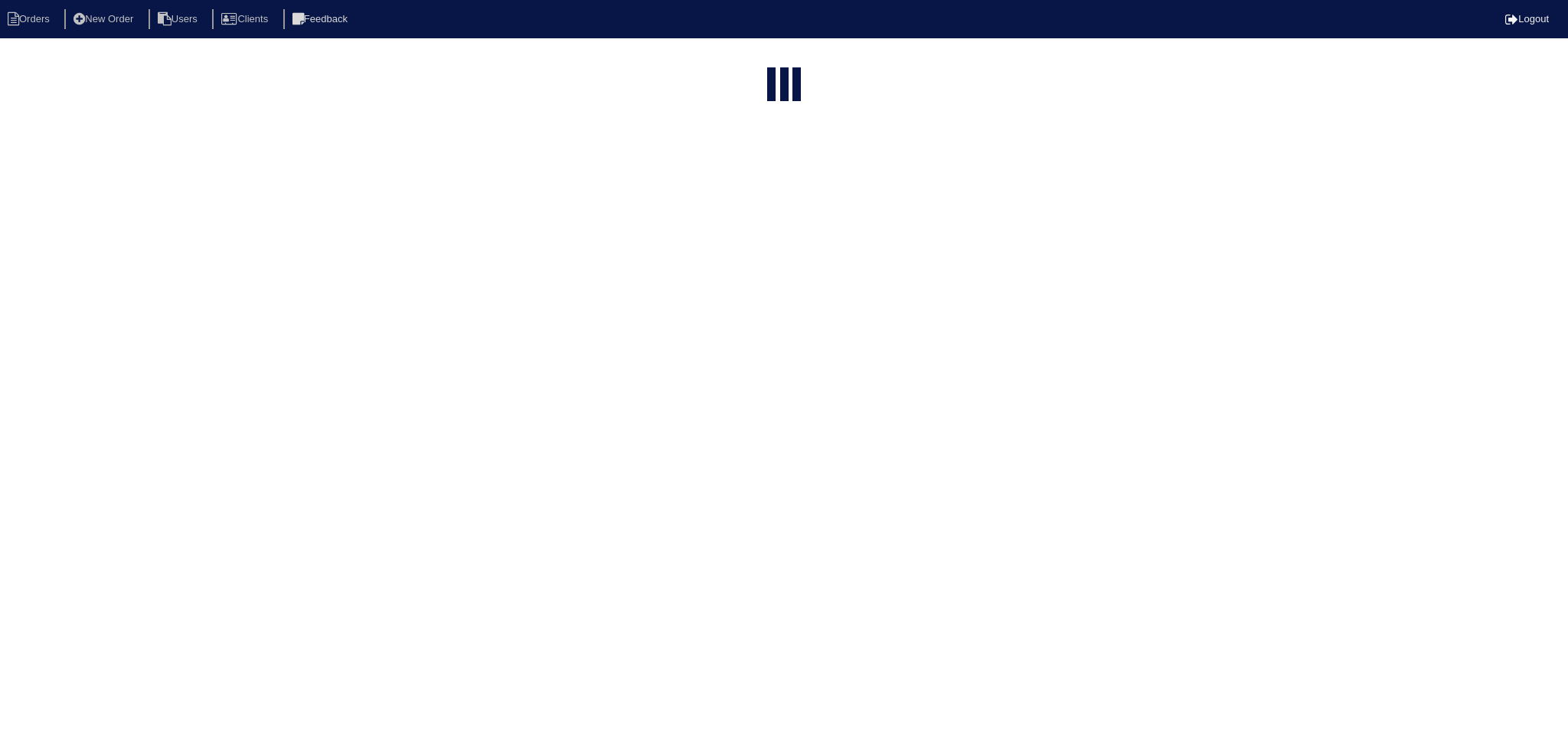
select select "15"
click at [747, 54] on input "2121" at bounding box center [751, 61] width 168 height 21
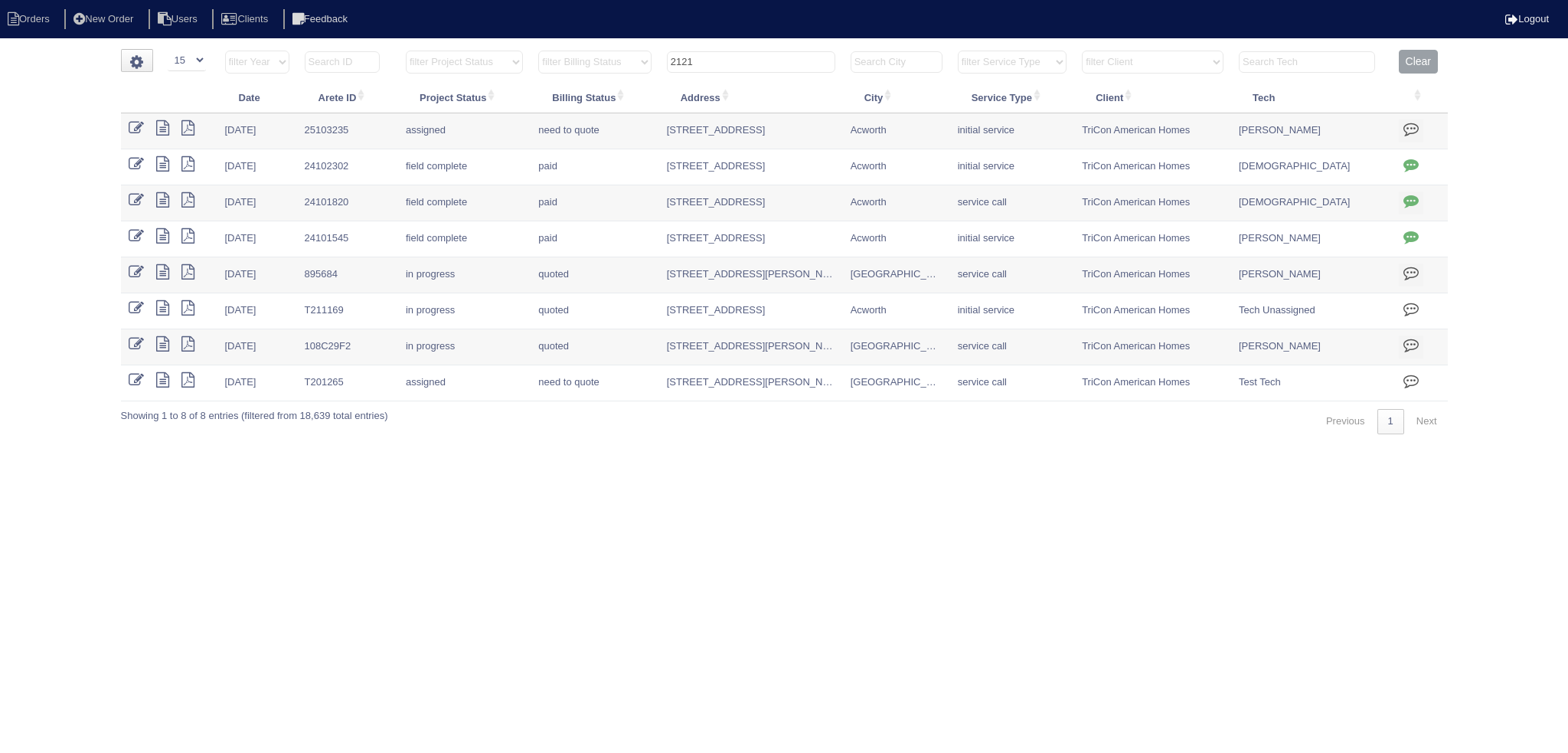
click at [747, 54] on input "2121" at bounding box center [751, 61] width 168 height 21
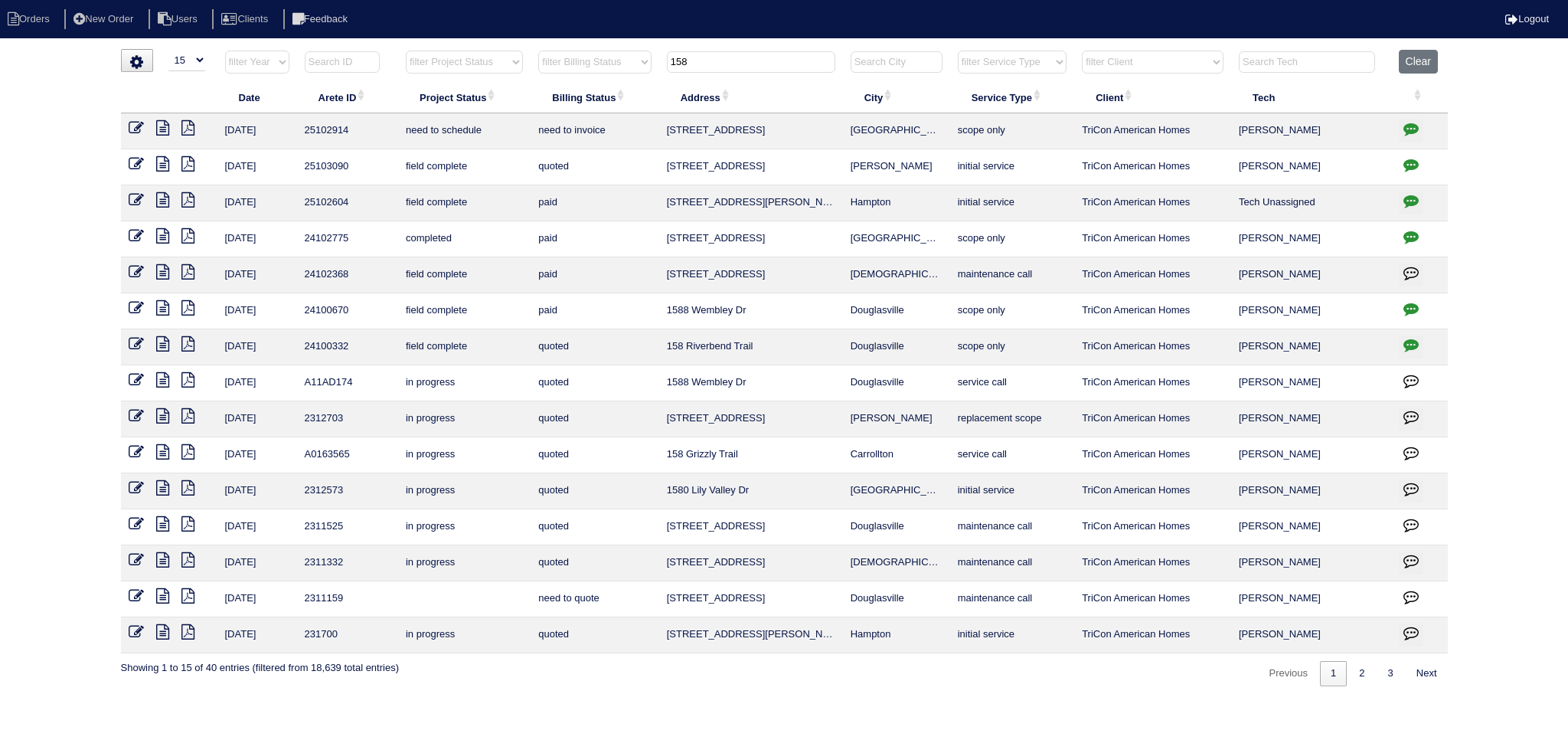
type input "158"
click at [142, 128] on icon at bounding box center [136, 127] width 15 height 15
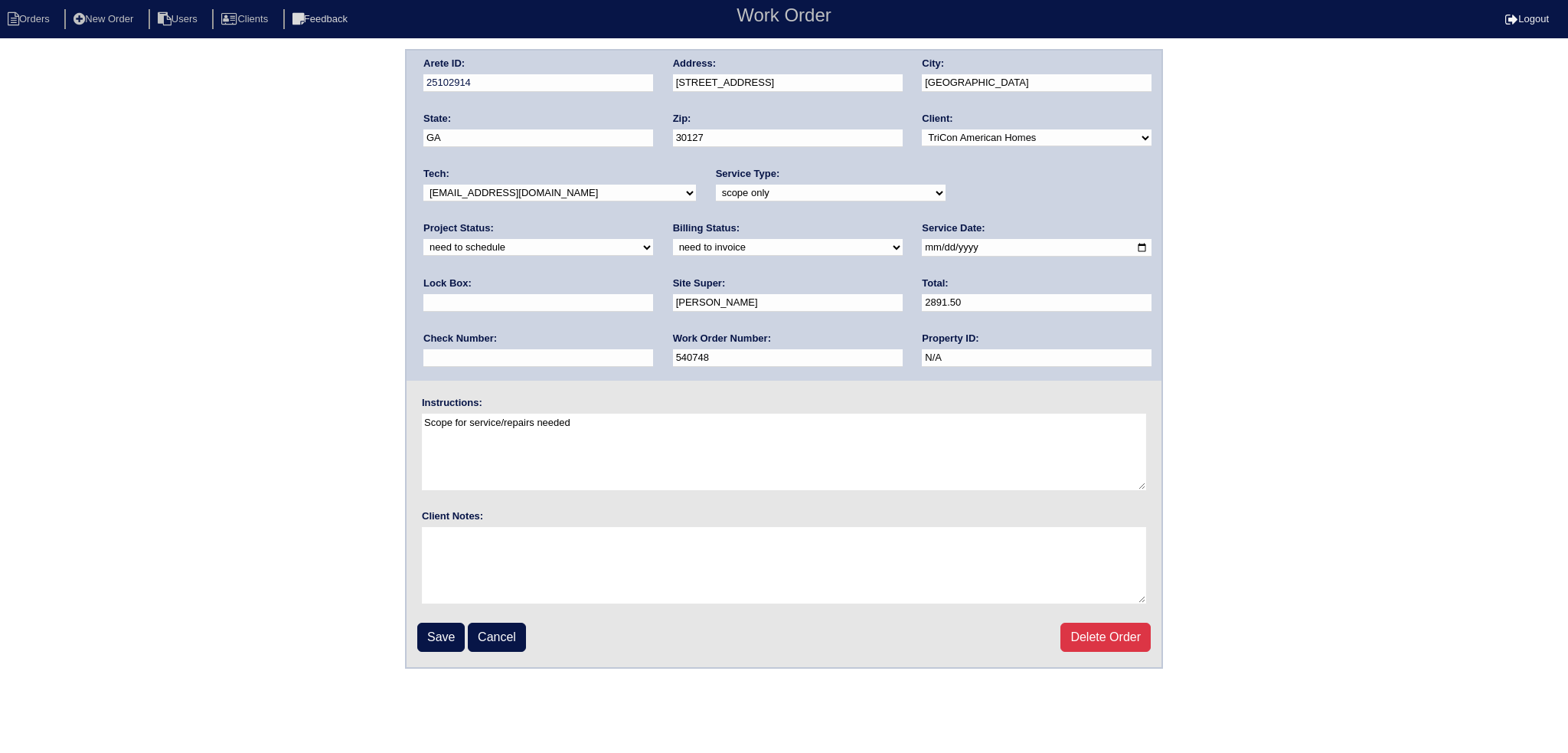
drag, startPoint x: 984, startPoint y: 189, endPoint x: 987, endPoint y: 202, distance: 13.3
click at [653, 221] on div "Project Status: new order assigned in progress field complete need to schedule …" at bounding box center [538, 242] width 230 height 42
select select "assigned"
click at [653, 239] on select "new order assigned in progress field complete need to schedule admin review arc…" at bounding box center [538, 247] width 230 height 17
drag, startPoint x: 893, startPoint y: 242, endPoint x: 867, endPoint y: 289, distance: 53.7
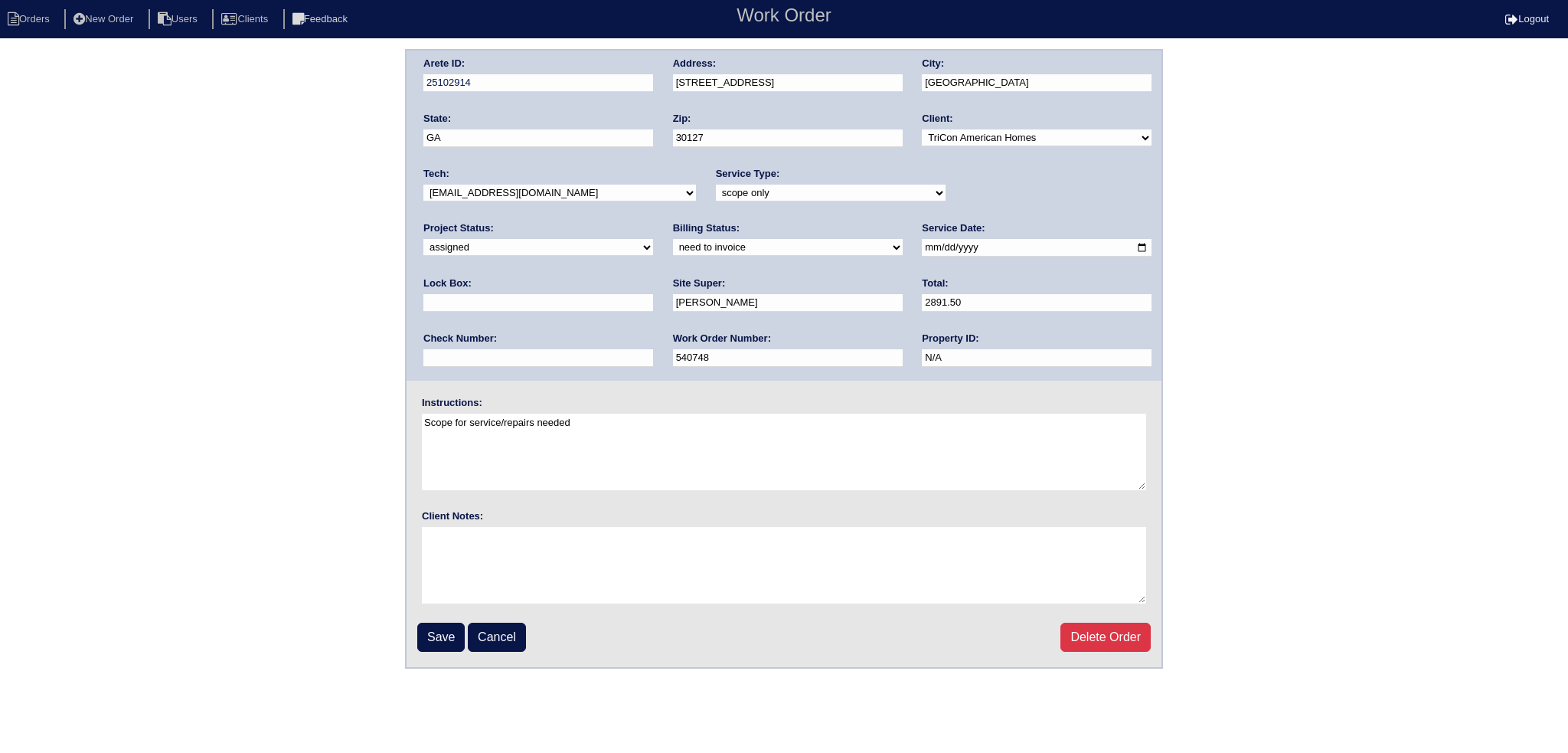
click at [922, 242] on input "[DATE]" at bounding box center [1037, 248] width 230 height 17
click at [551, 186] on select "-select- [EMAIL_ADDRESS][DOMAIN_NAME] [EMAIL_ADDRESS][DOMAIN_NAME] [EMAIL_ADDRE…" at bounding box center [559, 193] width 273 height 17
click at [548, 192] on select "-select- [EMAIL_ADDRESS][DOMAIN_NAME] [EMAIL_ADDRESS][DOMAIN_NAME] [EMAIL_ADDRE…" at bounding box center [559, 193] width 273 height 17
click at [431, 630] on input "Save" at bounding box center [441, 637] width 47 height 29
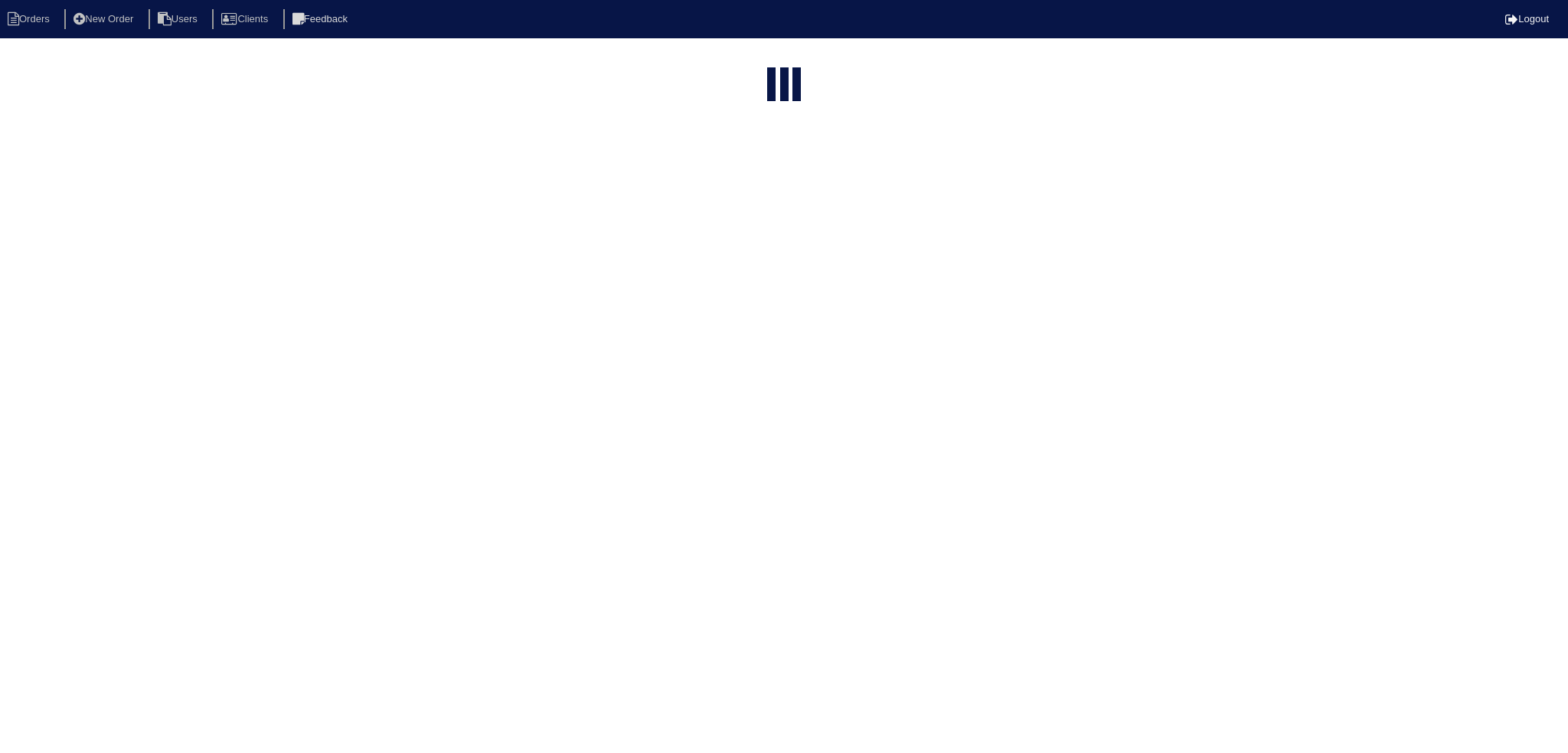
select select "15"
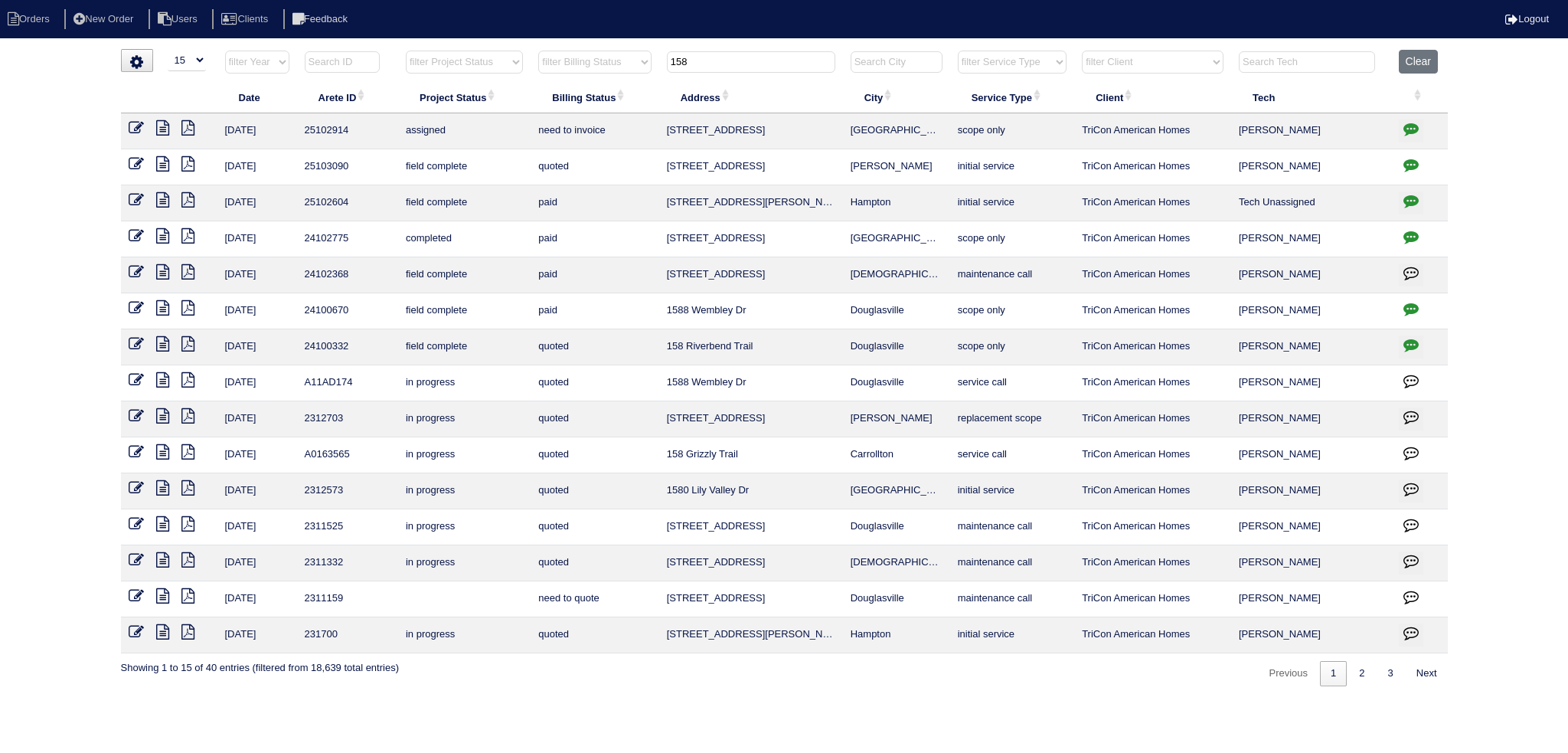
click at [714, 72] on th "158" at bounding box center [751, 65] width 184 height 31
click at [712, 61] on input "158" at bounding box center [751, 61] width 168 height 21
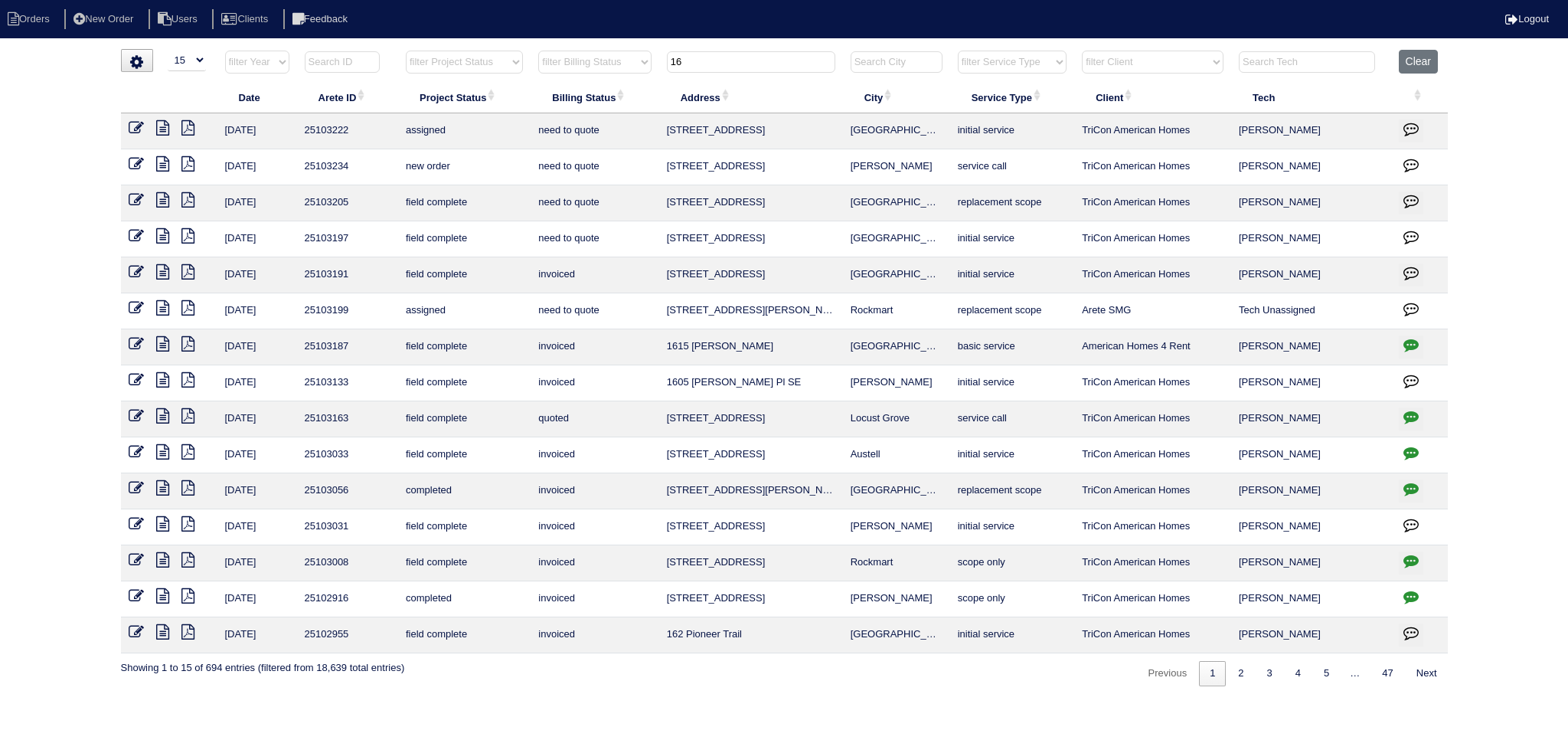
type input "1"
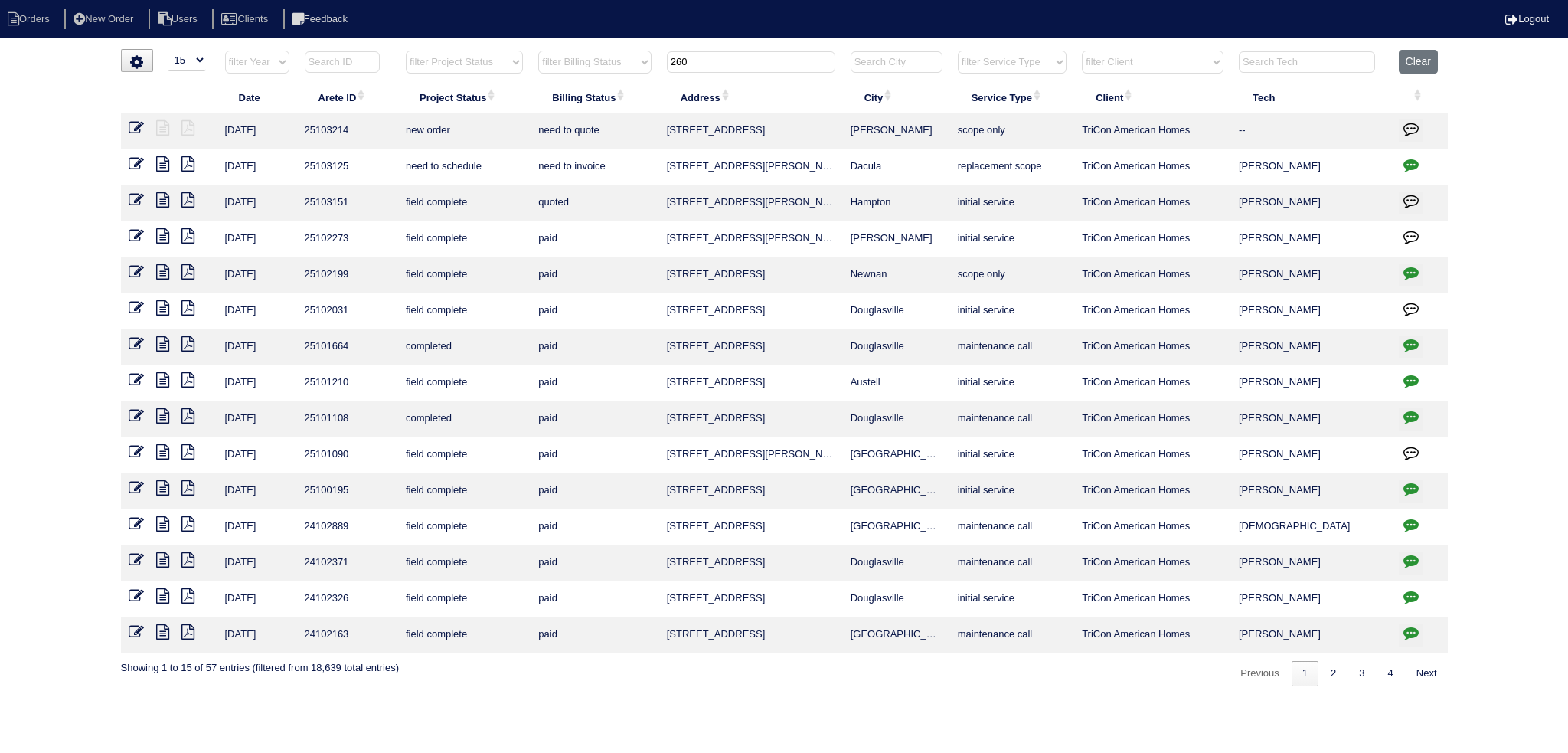
type input "260"
click at [138, 116] on td at bounding box center [169, 131] width 97 height 36
click at [142, 127] on icon at bounding box center [136, 127] width 15 height 15
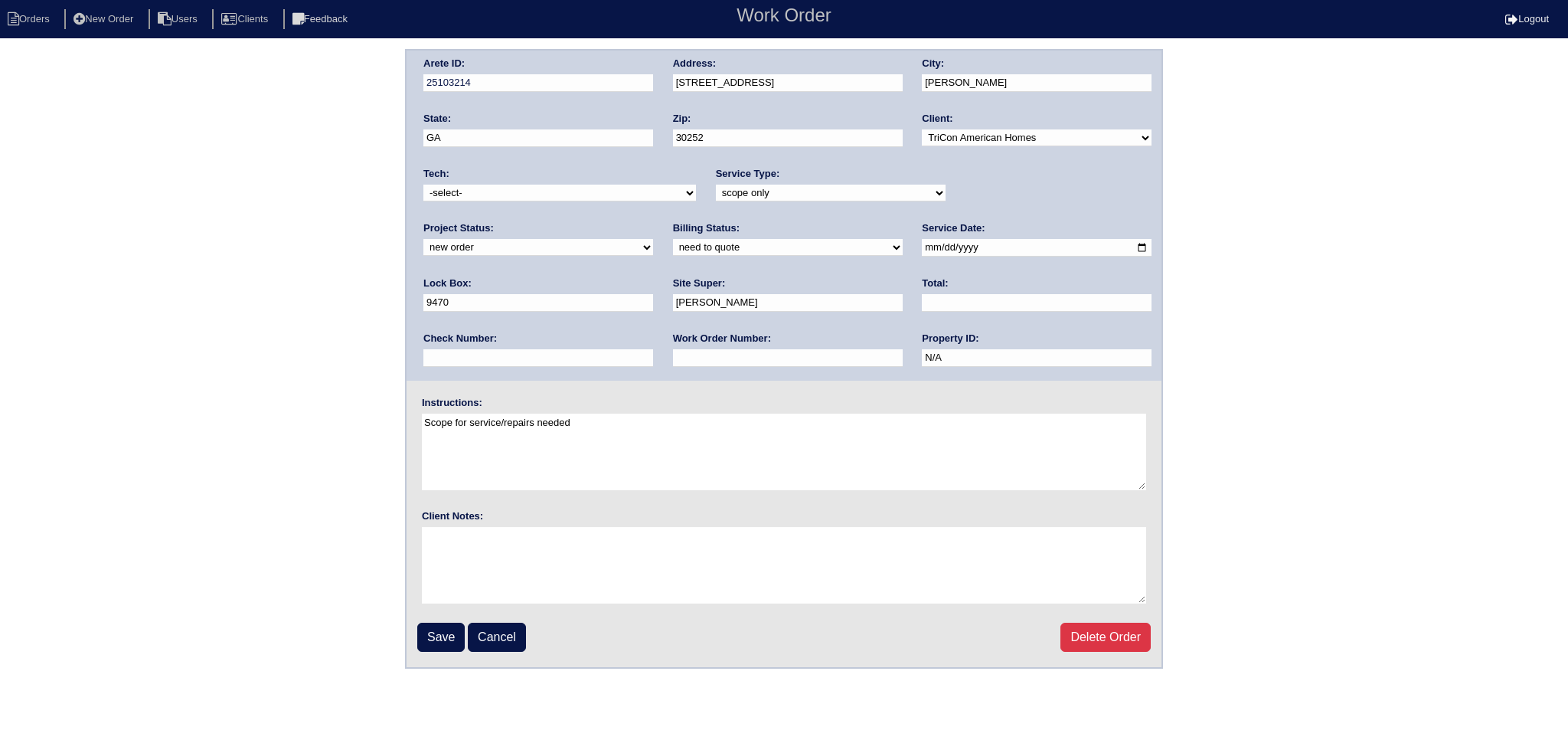
click at [653, 239] on select "new order assigned in progress field complete need to schedule admin review arc…" at bounding box center [538, 247] width 230 height 17
select select "assigned"
click at [653, 239] on select "new order assigned in progress field complete need to schedule admin review arc…" at bounding box center [538, 247] width 230 height 17
click at [922, 240] on input "[DATE]" at bounding box center [1037, 248] width 230 height 17
type input "[DATE]"
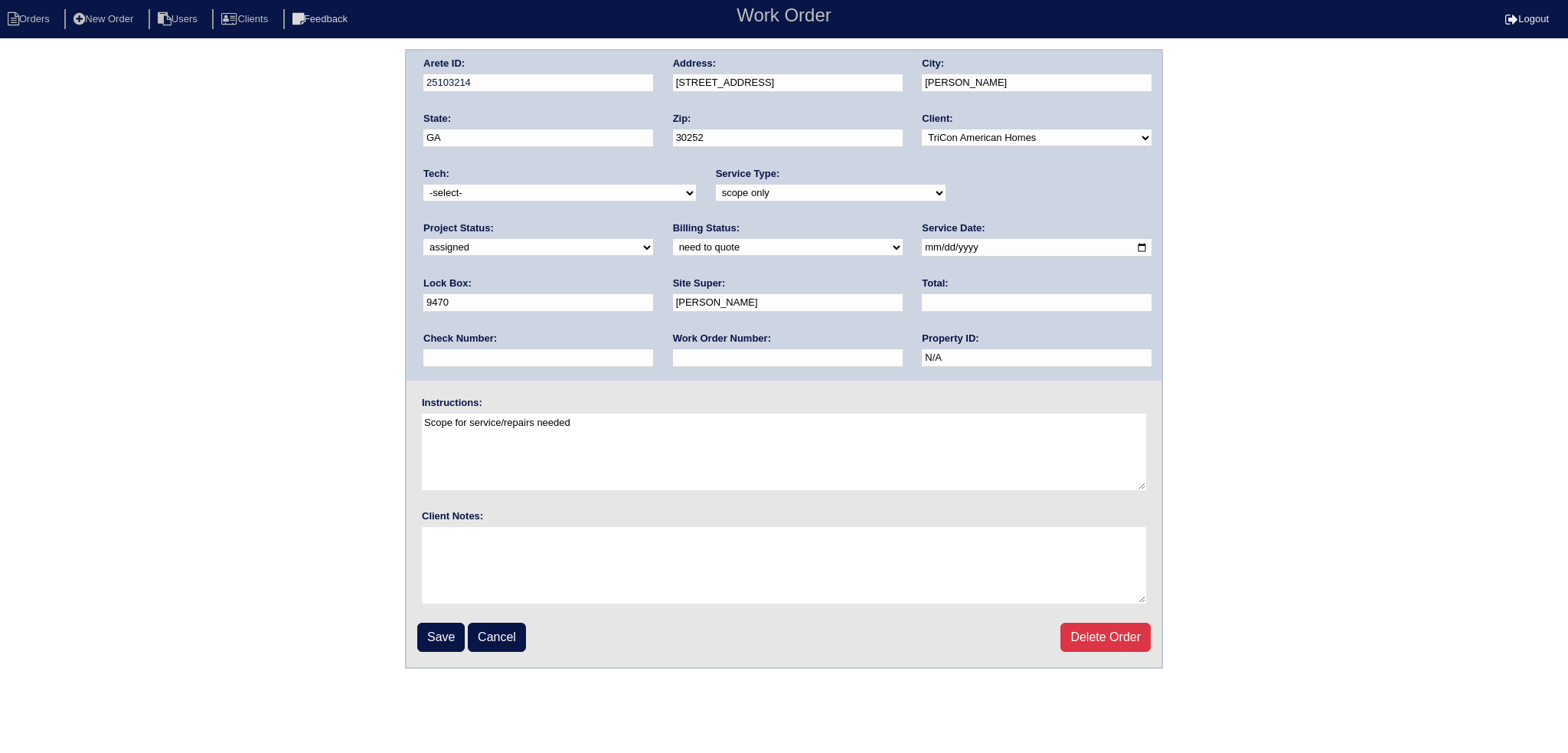
click at [588, 201] on div "Tech: -select- [EMAIL_ADDRESS][DOMAIN_NAME] [EMAIL_ADDRESS][DOMAIN_NAME] [EMAIL…" at bounding box center [559, 188] width 273 height 42
select select "75"
click at [423, 185] on select "-select- [EMAIL_ADDRESS][DOMAIN_NAME] [EMAIL_ADDRESS][DOMAIN_NAME] [EMAIL_ADDRE…" at bounding box center [559, 193] width 273 height 17
click at [445, 624] on input "Save" at bounding box center [441, 637] width 47 height 29
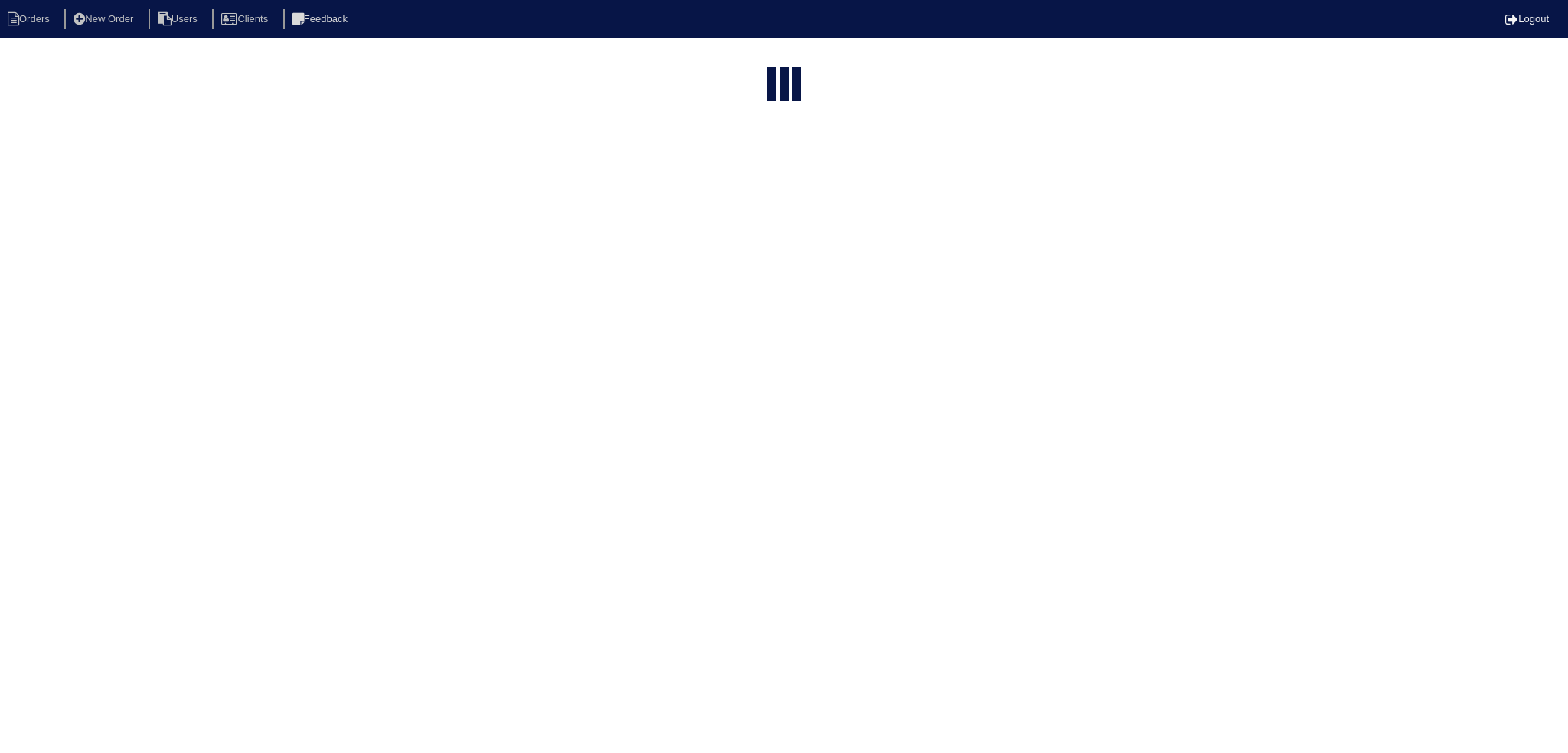
select select "15"
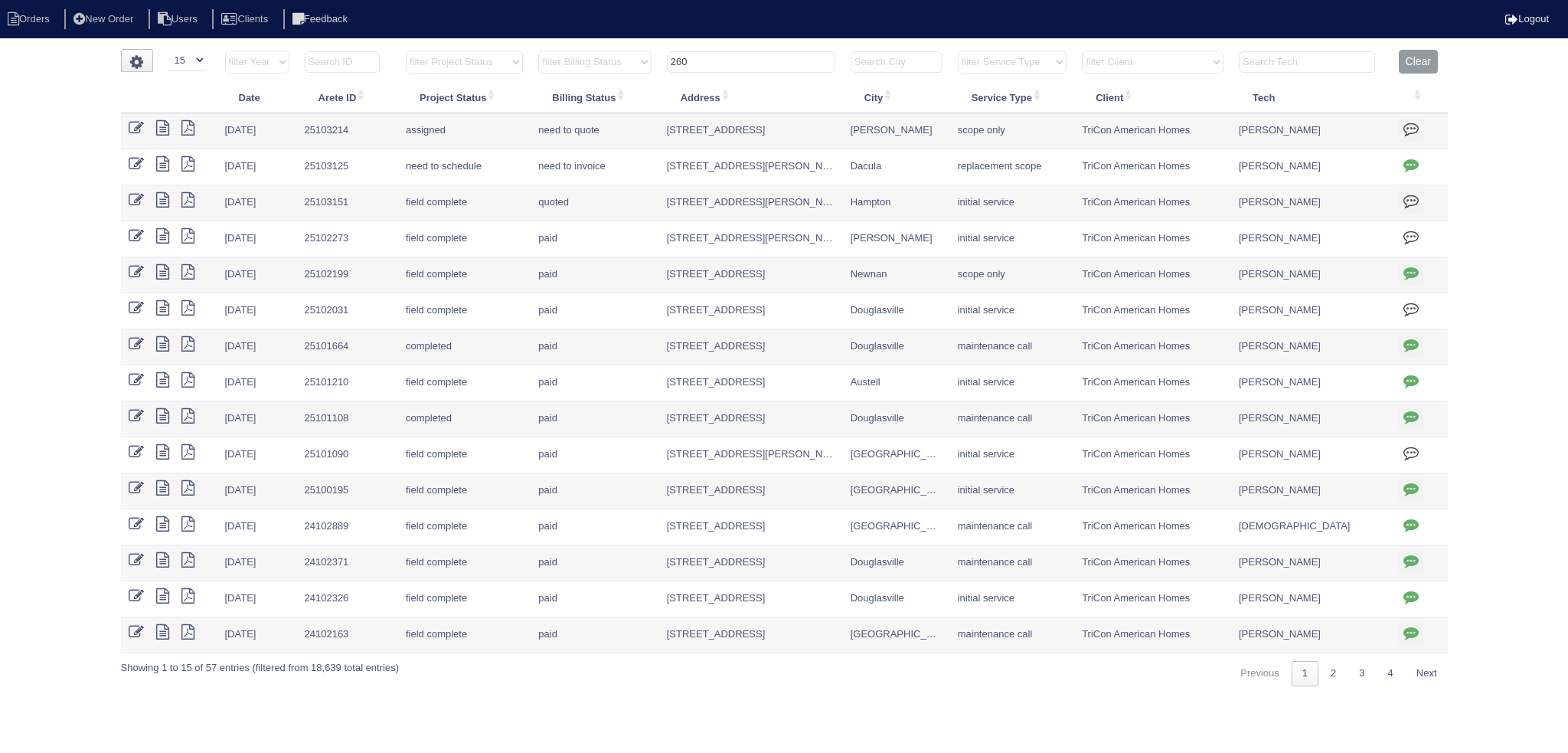
click at [732, 61] on input "260" at bounding box center [751, 61] width 168 height 21
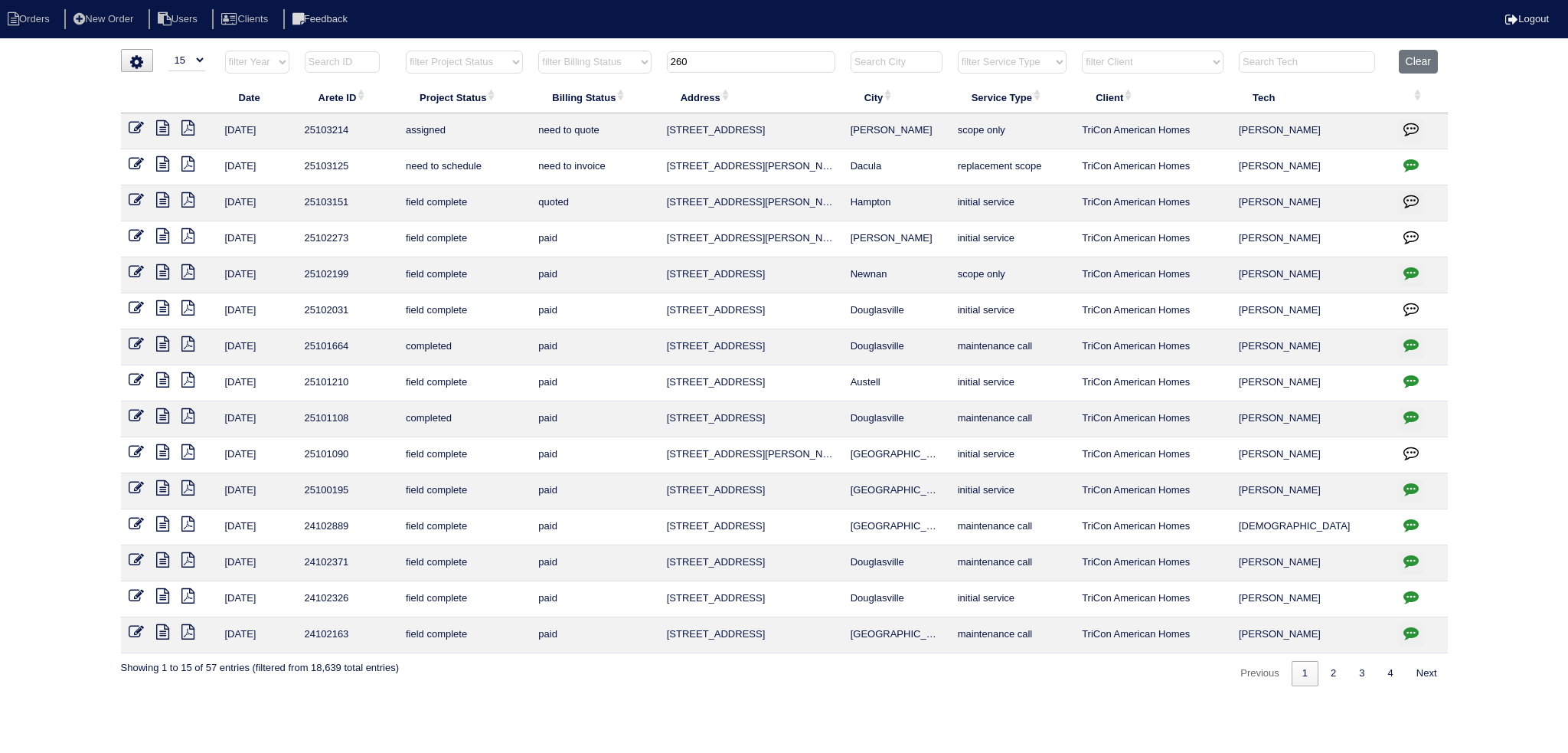
click at [732, 61] on input "260" at bounding box center [751, 61] width 168 height 21
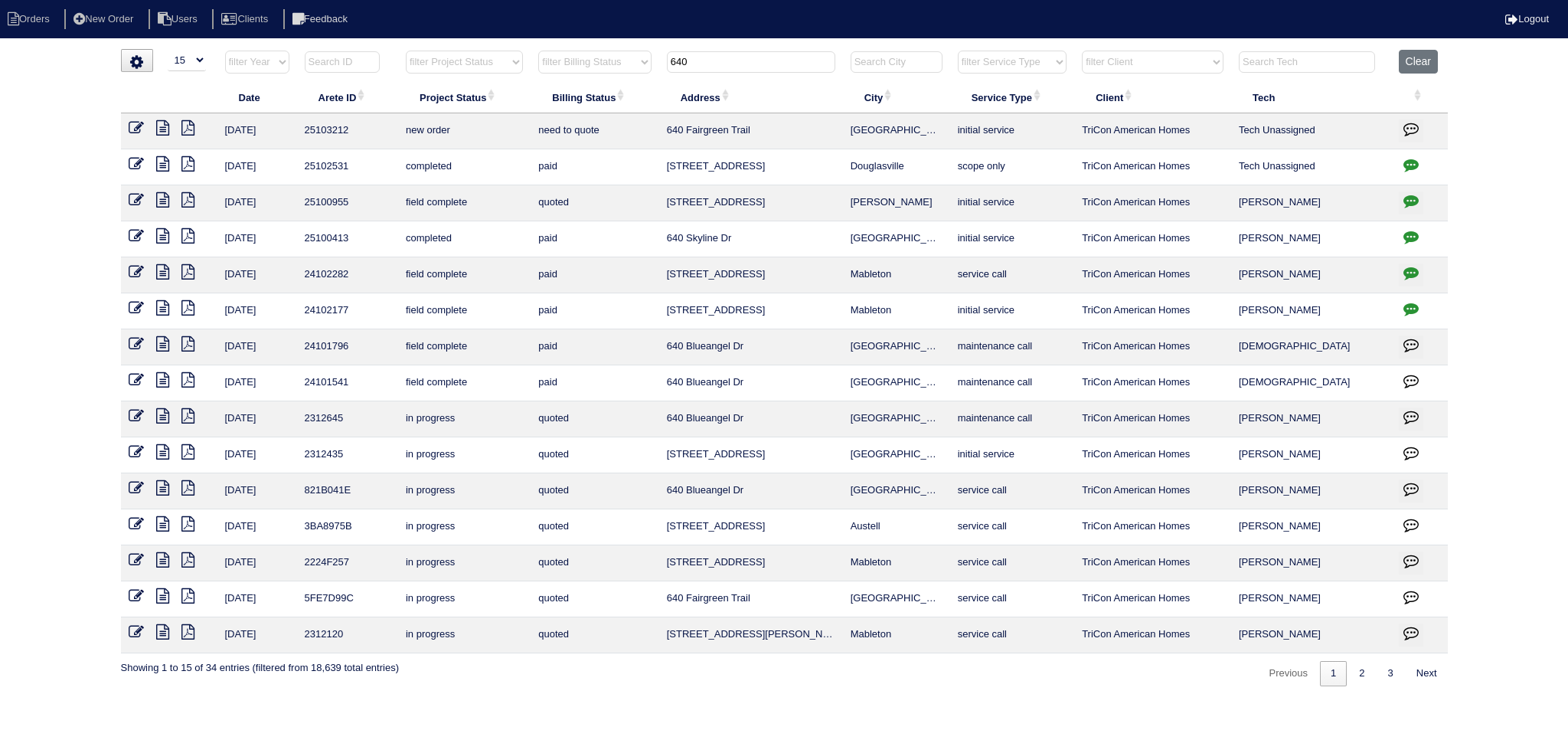
type input "640"
click at [131, 123] on icon at bounding box center [136, 127] width 15 height 15
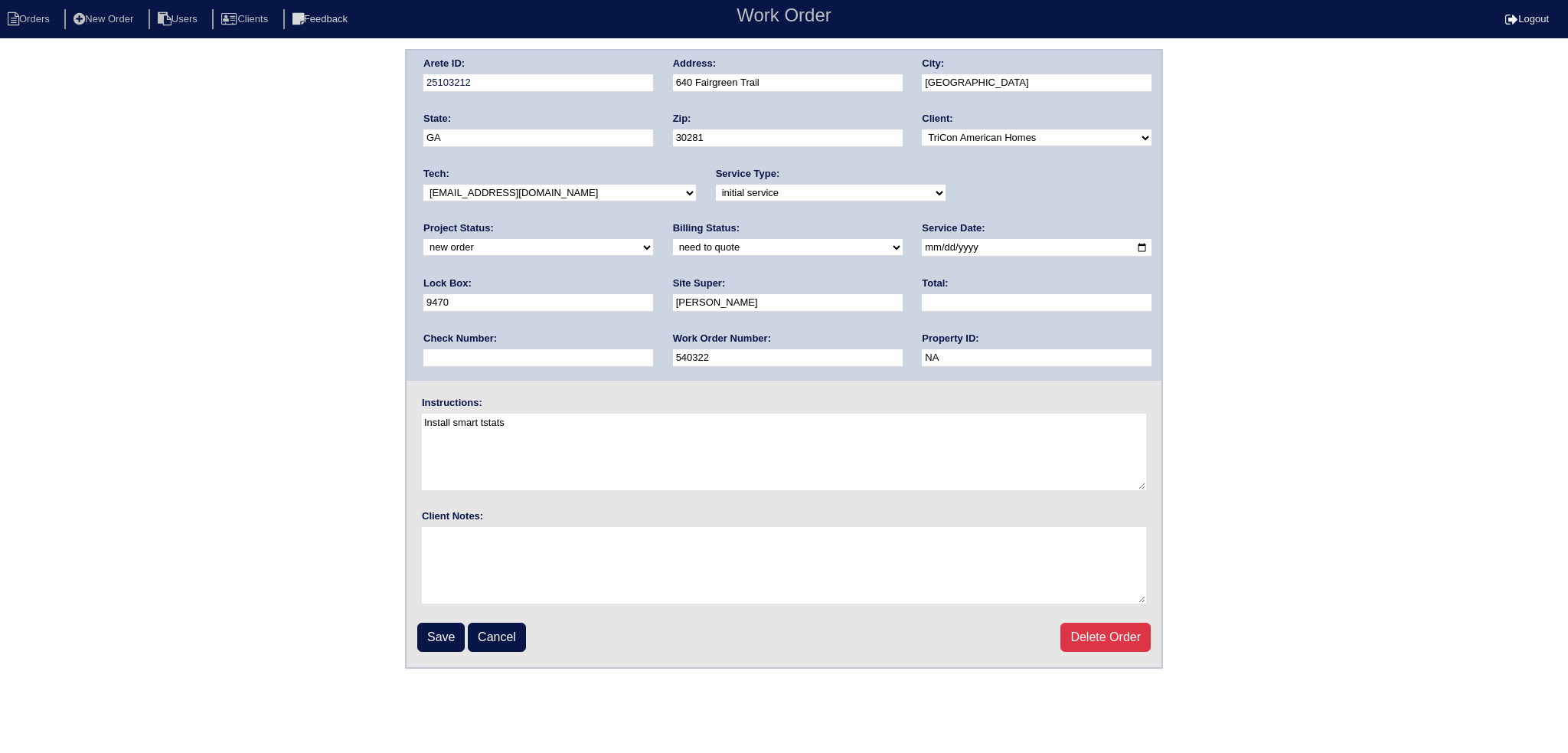
click at [653, 239] on select "new order assigned in progress field complete need to schedule admin review arc…" at bounding box center [538, 247] width 230 height 17
select select "assigned"
click at [653, 239] on select "new order assigned in progress field complete need to schedule admin review arc…" at bounding box center [538, 247] width 230 height 17
click at [922, 244] on input "[DATE]" at bounding box center [1037, 248] width 230 height 17
type input "[DATE]"
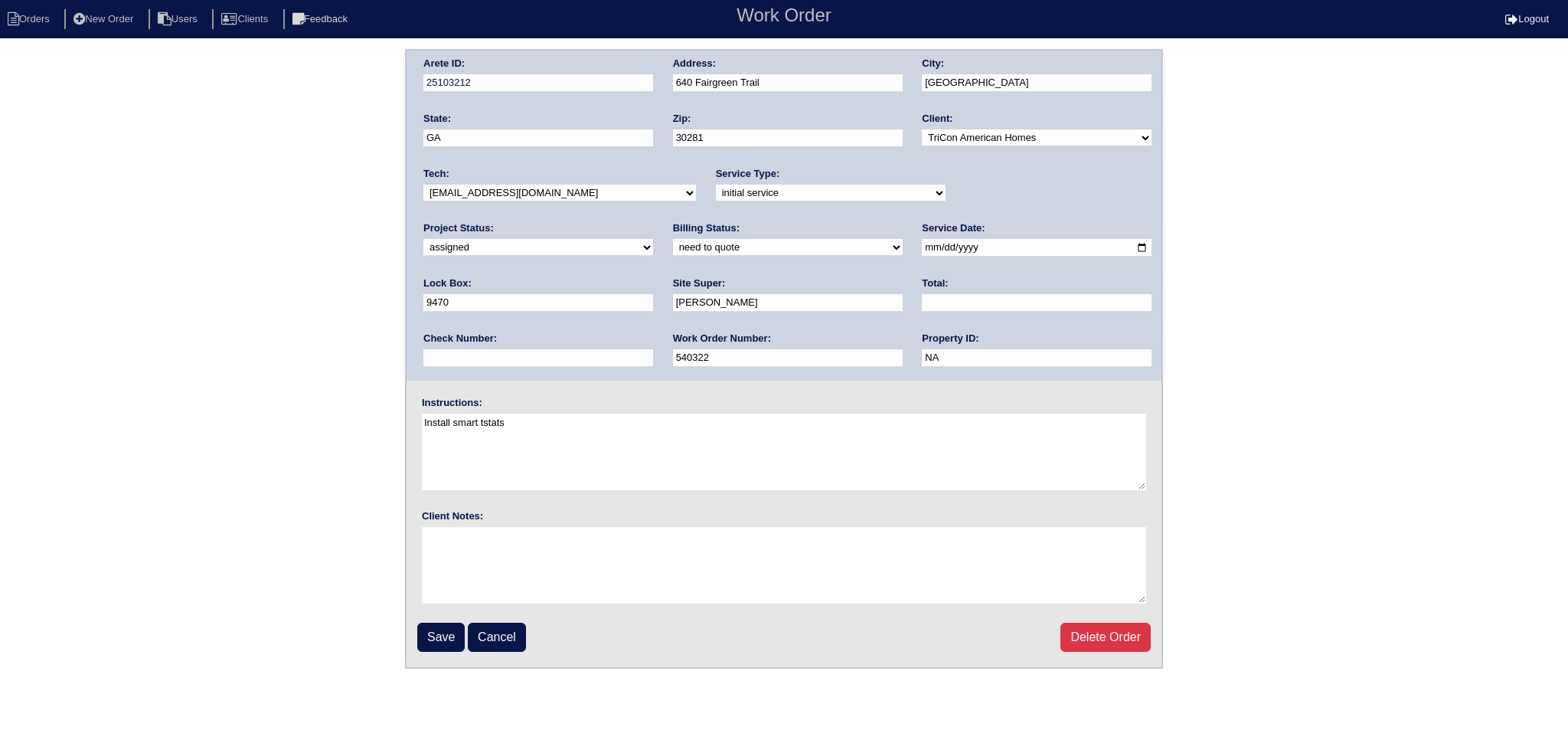
drag, startPoint x: 607, startPoint y: 186, endPoint x: 605, endPoint y: 198, distance: 12.2
click at [607, 186] on select "-select- [EMAIL_ADDRESS][DOMAIN_NAME] [EMAIL_ADDRESS][DOMAIN_NAME] [EMAIL_ADDRE…" at bounding box center [559, 193] width 273 height 17
select select "75"
click at [423, 185] on select "-select- [EMAIL_ADDRESS][DOMAIN_NAME] [EMAIL_ADDRESS][DOMAIN_NAME] [EMAIL_ADDRE…" at bounding box center [559, 193] width 273 height 17
click at [438, 634] on input "Save" at bounding box center [441, 637] width 47 height 29
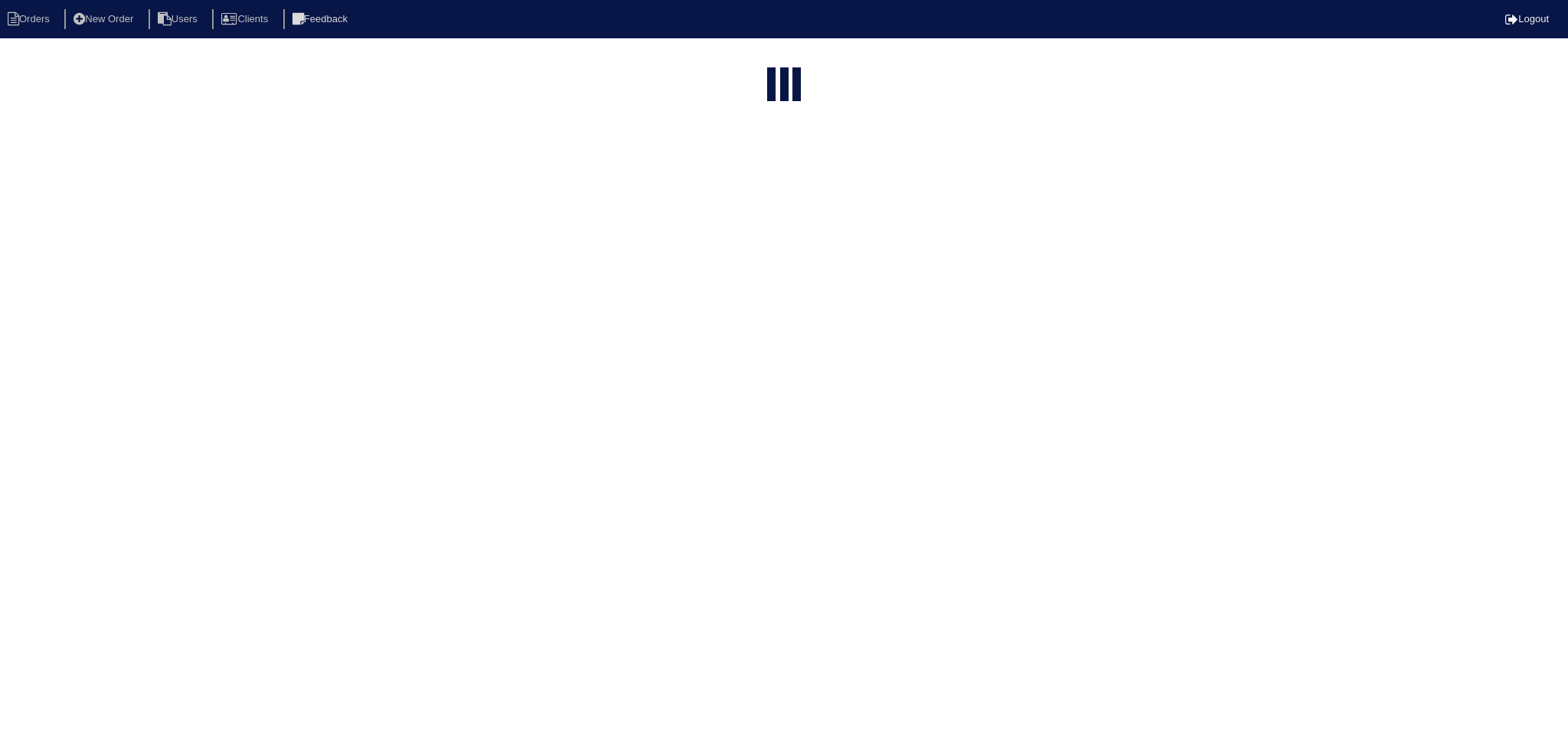
select select "15"
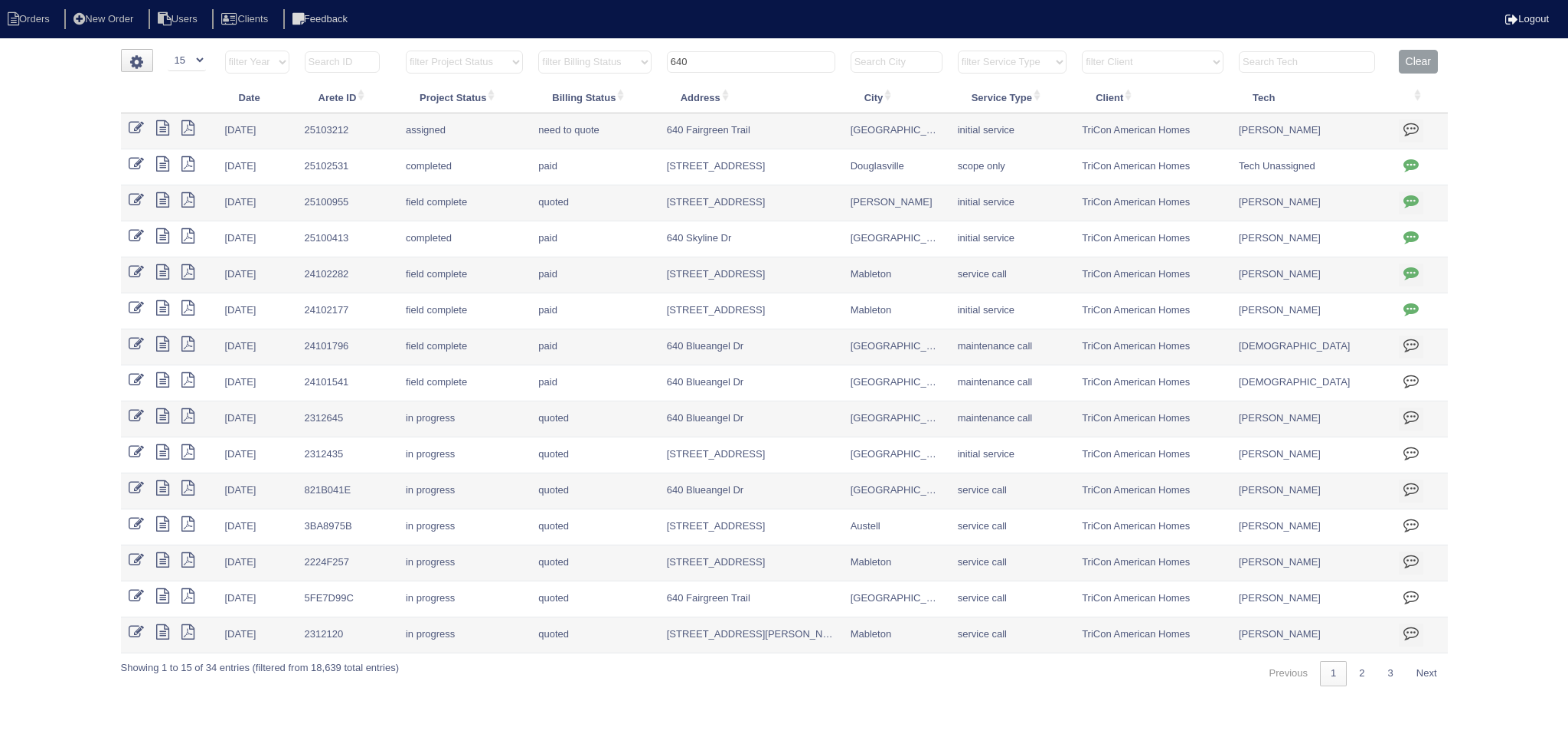
drag, startPoint x: 747, startPoint y: 56, endPoint x: 605, endPoint y: 46, distance: 142.4
click at [600, 46] on html "Orders New Order Users Clients Feedback Logout Orders New Order Users Clients M…" at bounding box center [784, 351] width 1568 height 702
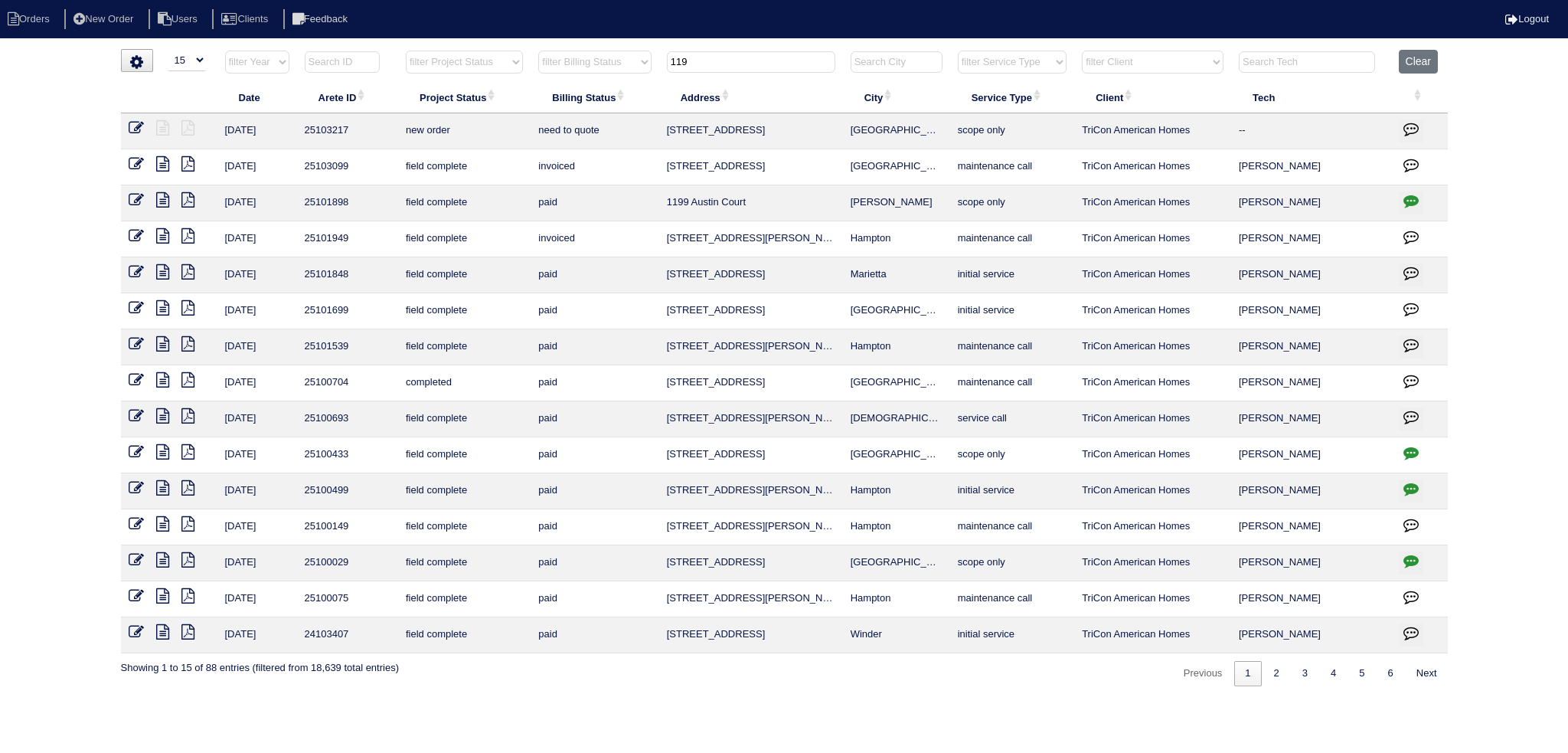
type input "119"
click at [136, 127] on icon at bounding box center [136, 127] width 15 height 15
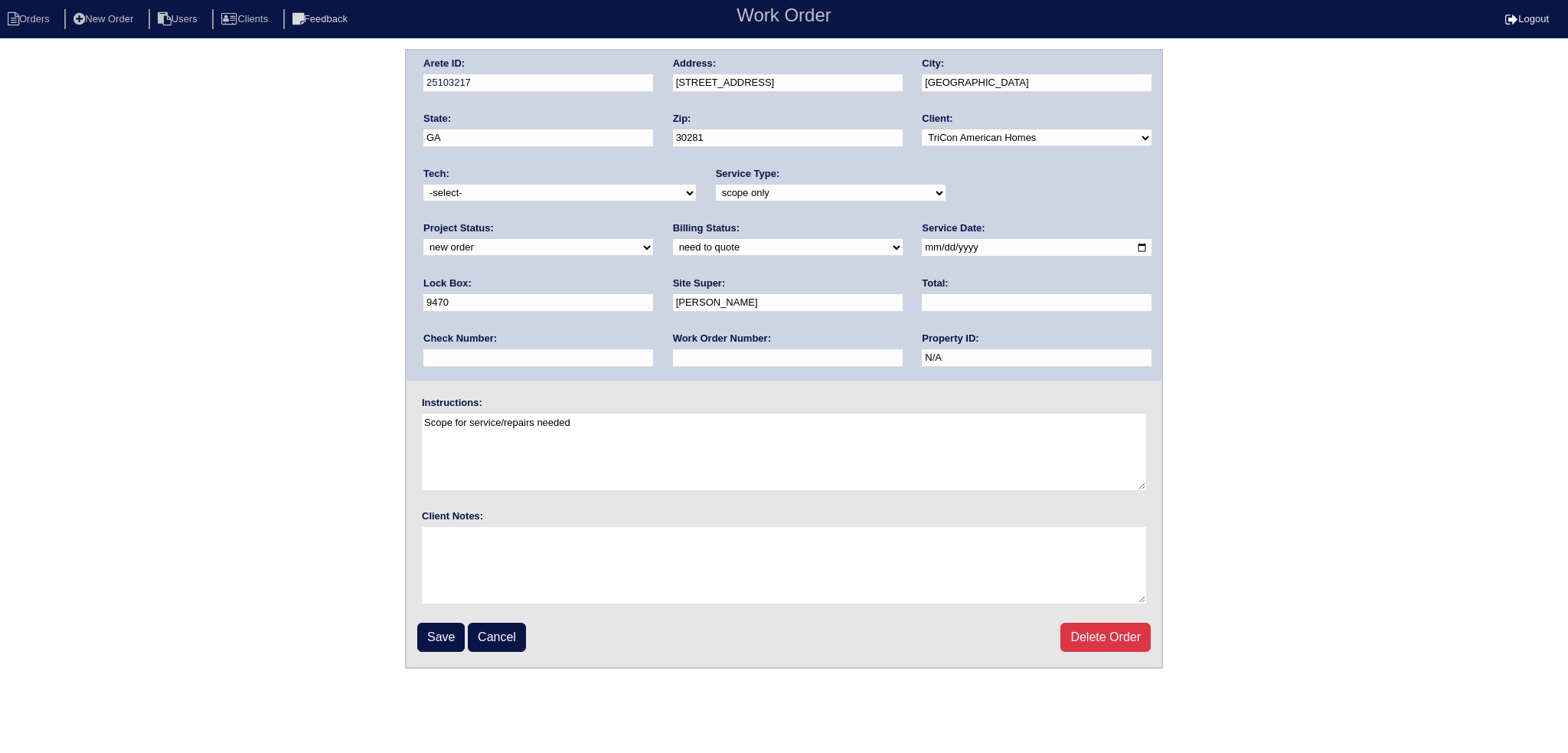
click at [653, 239] on select "new order assigned in progress field complete need to schedule admin review arc…" at bounding box center [538, 247] width 230 height 17
select select "assigned"
click at [653, 239] on select "new order assigned in progress field complete need to schedule admin review arc…" at bounding box center [538, 247] width 230 height 17
click at [922, 249] on input "[DATE]" at bounding box center [1037, 248] width 230 height 17
type input "[DATE]"
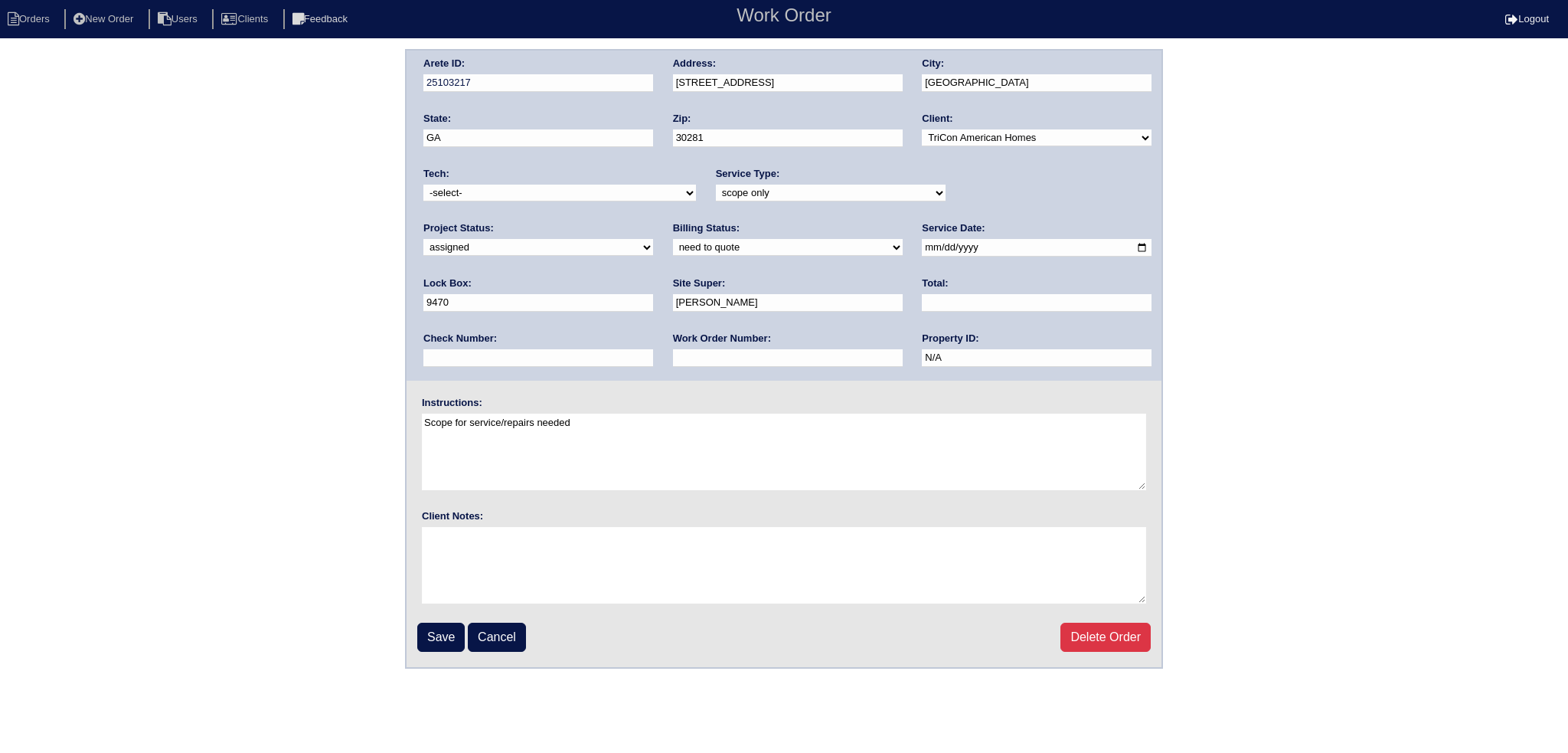
click at [588, 199] on select "-select- [EMAIL_ADDRESS][DOMAIN_NAME] [EMAIL_ADDRESS][DOMAIN_NAME] [EMAIL_ADDRE…" at bounding box center [559, 193] width 273 height 17
select select "75"
click at [423, 185] on select "-select- [EMAIL_ADDRESS][DOMAIN_NAME] [EMAIL_ADDRESS][DOMAIN_NAME] [EMAIL_ADDRE…" at bounding box center [559, 193] width 273 height 17
click at [439, 624] on input "Save" at bounding box center [441, 637] width 47 height 29
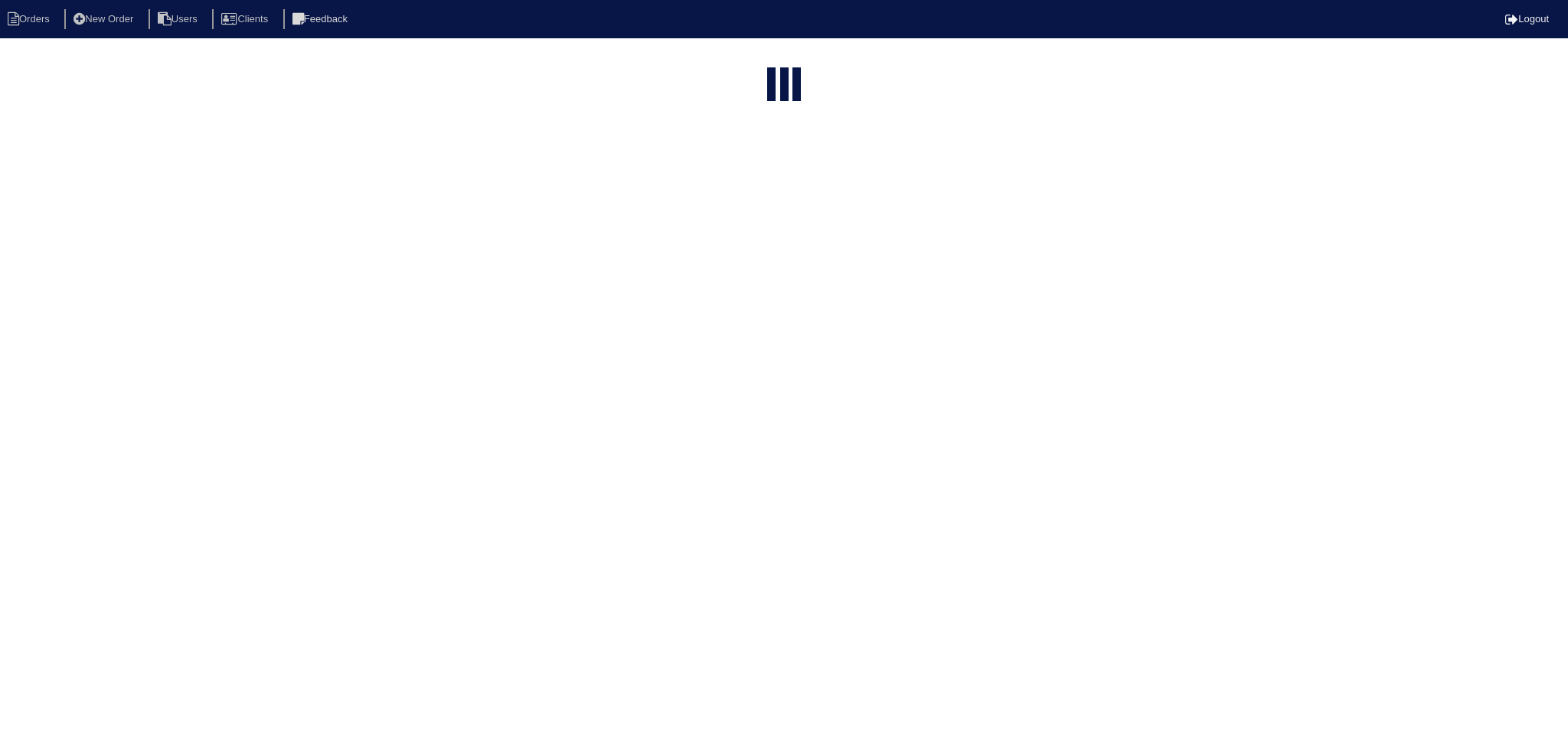
select select "15"
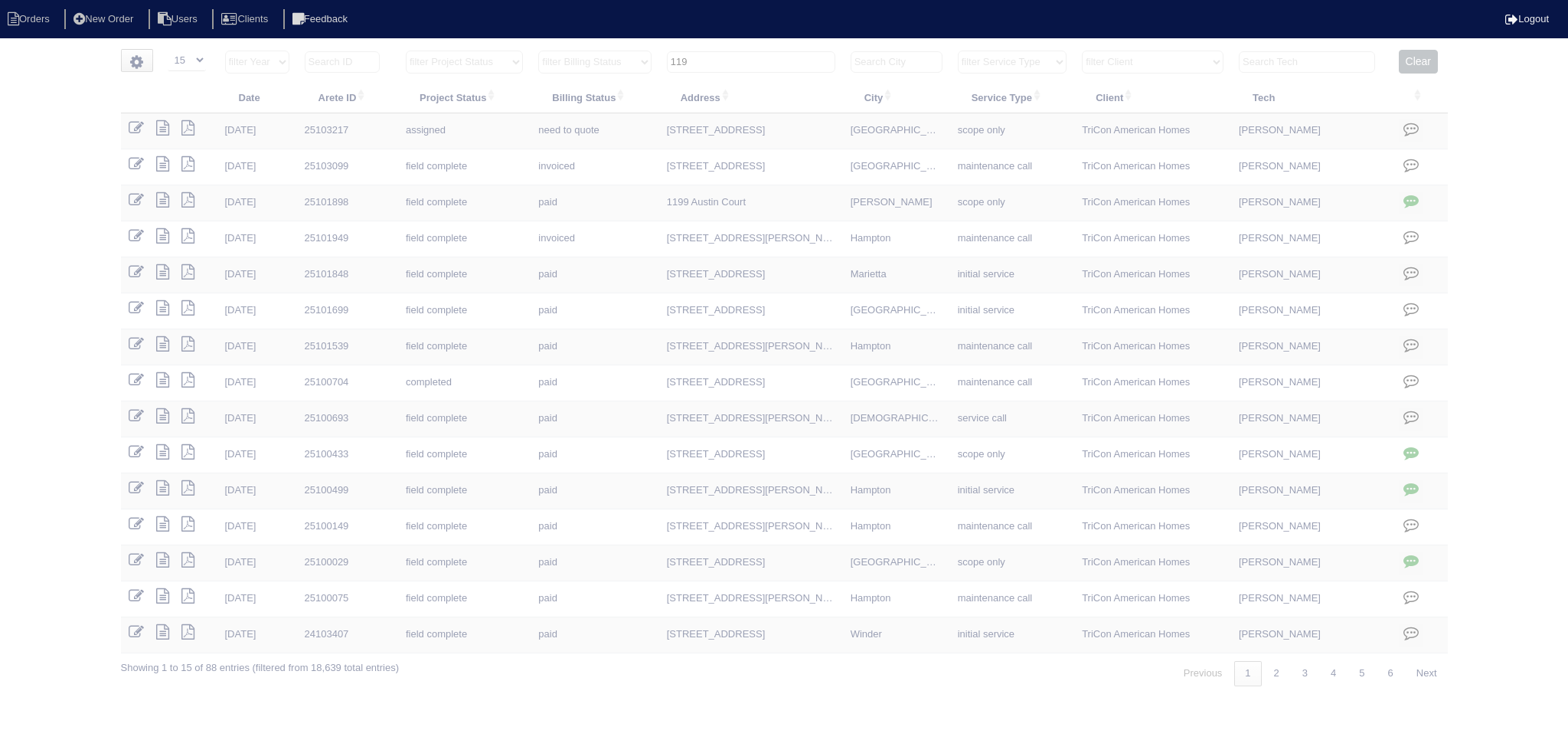
click at [732, 57] on input "119" at bounding box center [751, 61] width 168 height 21
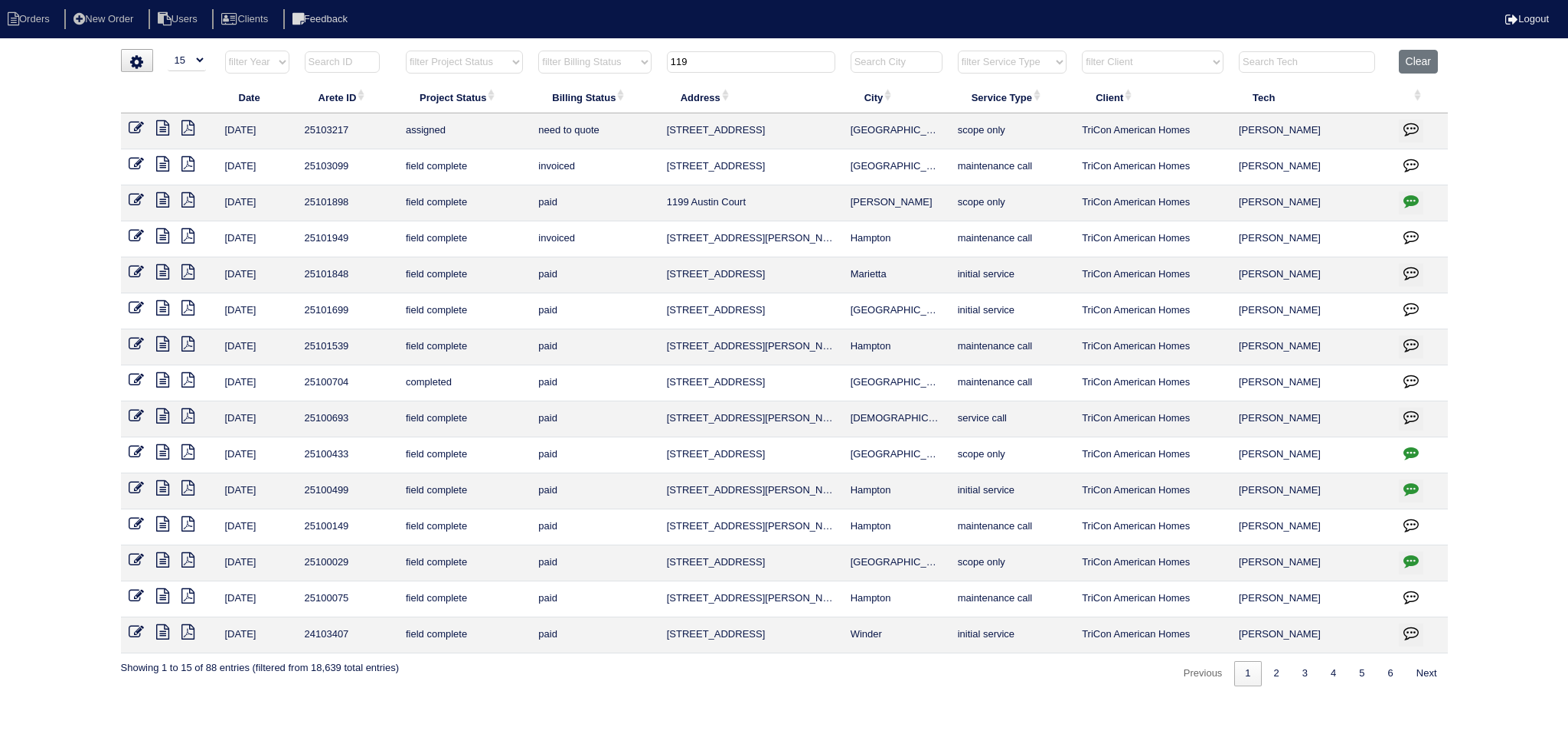
click at [732, 57] on input "119" at bounding box center [751, 61] width 168 height 21
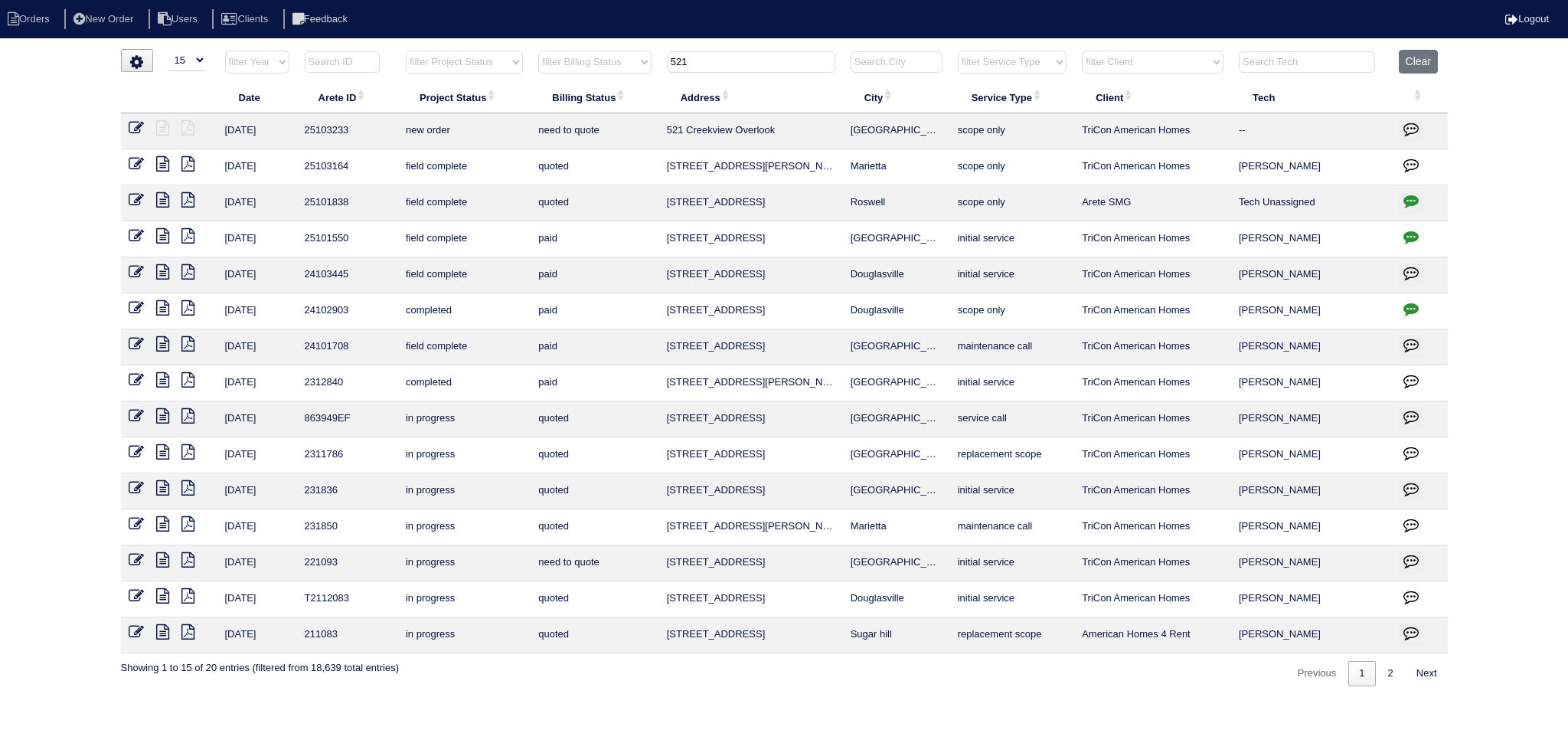
type input "521"
click at [140, 128] on icon at bounding box center [136, 127] width 15 height 15
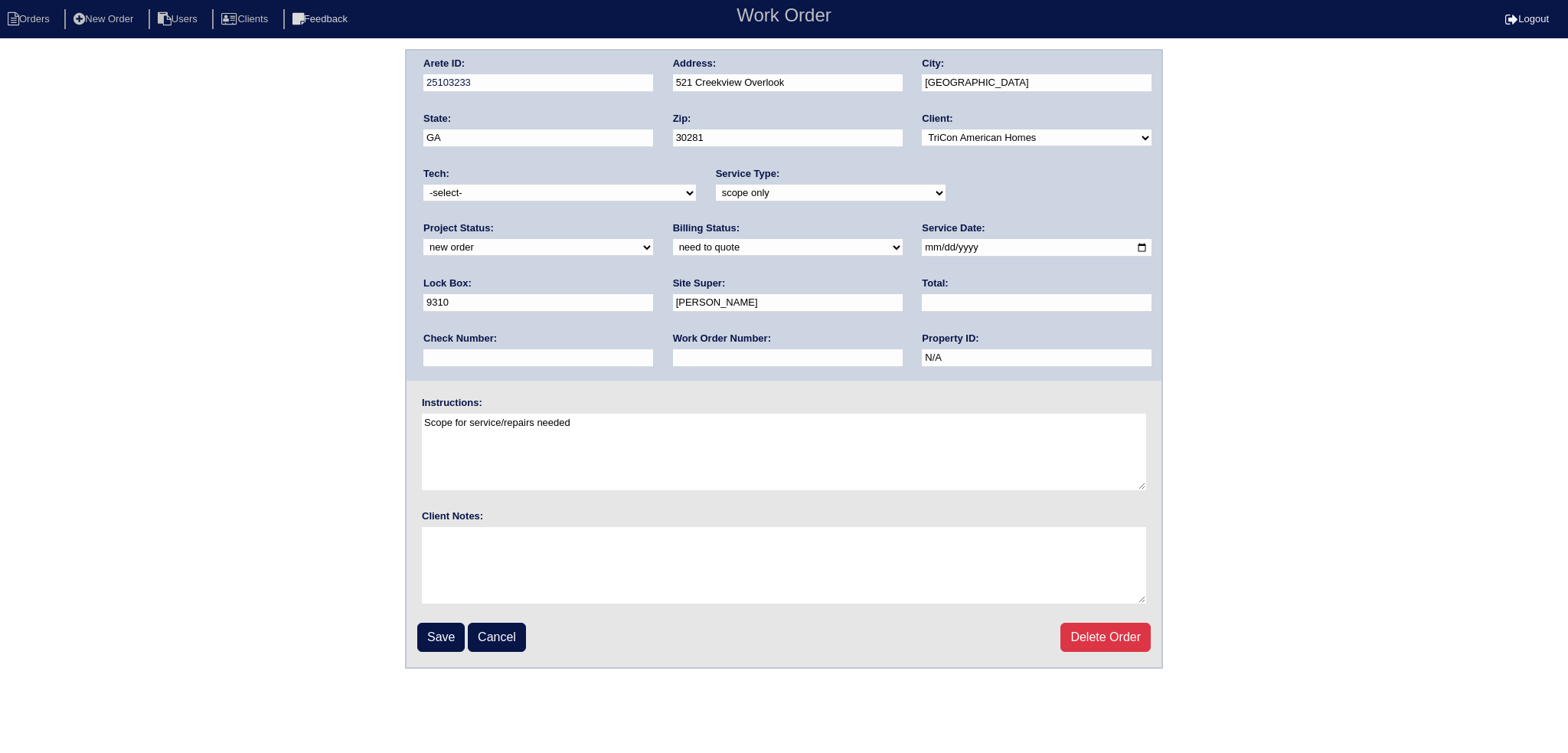
click at [653, 239] on select "new order assigned in progress field complete need to schedule admin review arc…" at bounding box center [538, 247] width 230 height 17
select select "assigned"
click at [653, 239] on select "new order assigned in progress field complete need to schedule admin review arc…" at bounding box center [538, 247] width 230 height 17
click at [613, 196] on select "-select- aretesmg+backup-tech@gmail.com benjohnholt88@gmail.com callisonhvac@ya…" at bounding box center [559, 193] width 273 height 17
select select "75"
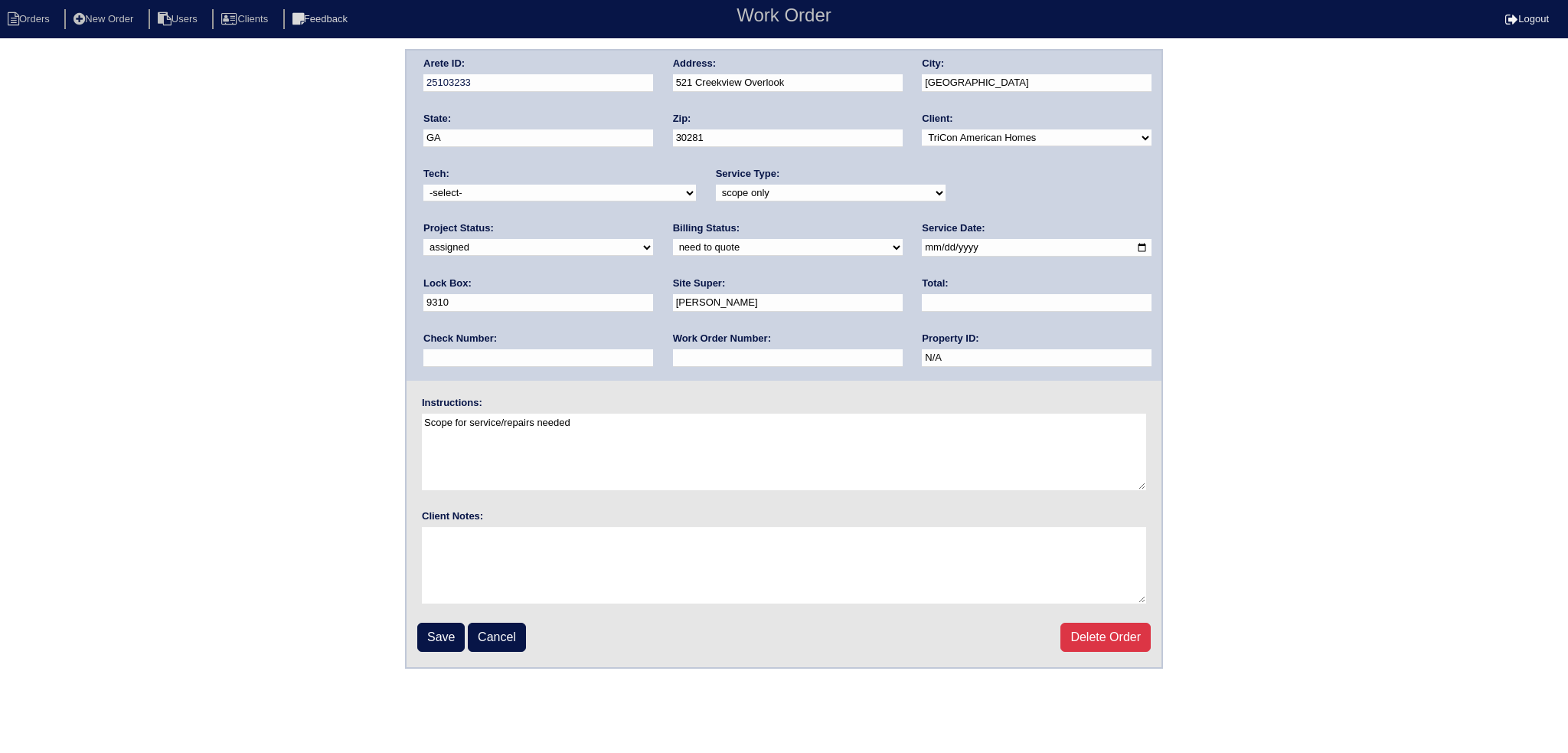
click at [423, 185] on select "-select- aretesmg+backup-tech@gmail.com benjohnholt88@gmail.com callisonhvac@ya…" at bounding box center [559, 193] width 273 height 17
click at [922, 241] on input "2025-09-03" at bounding box center [1037, 248] width 230 height 17
type input "2025-09-04"
click at [429, 639] on input "Save" at bounding box center [441, 637] width 47 height 29
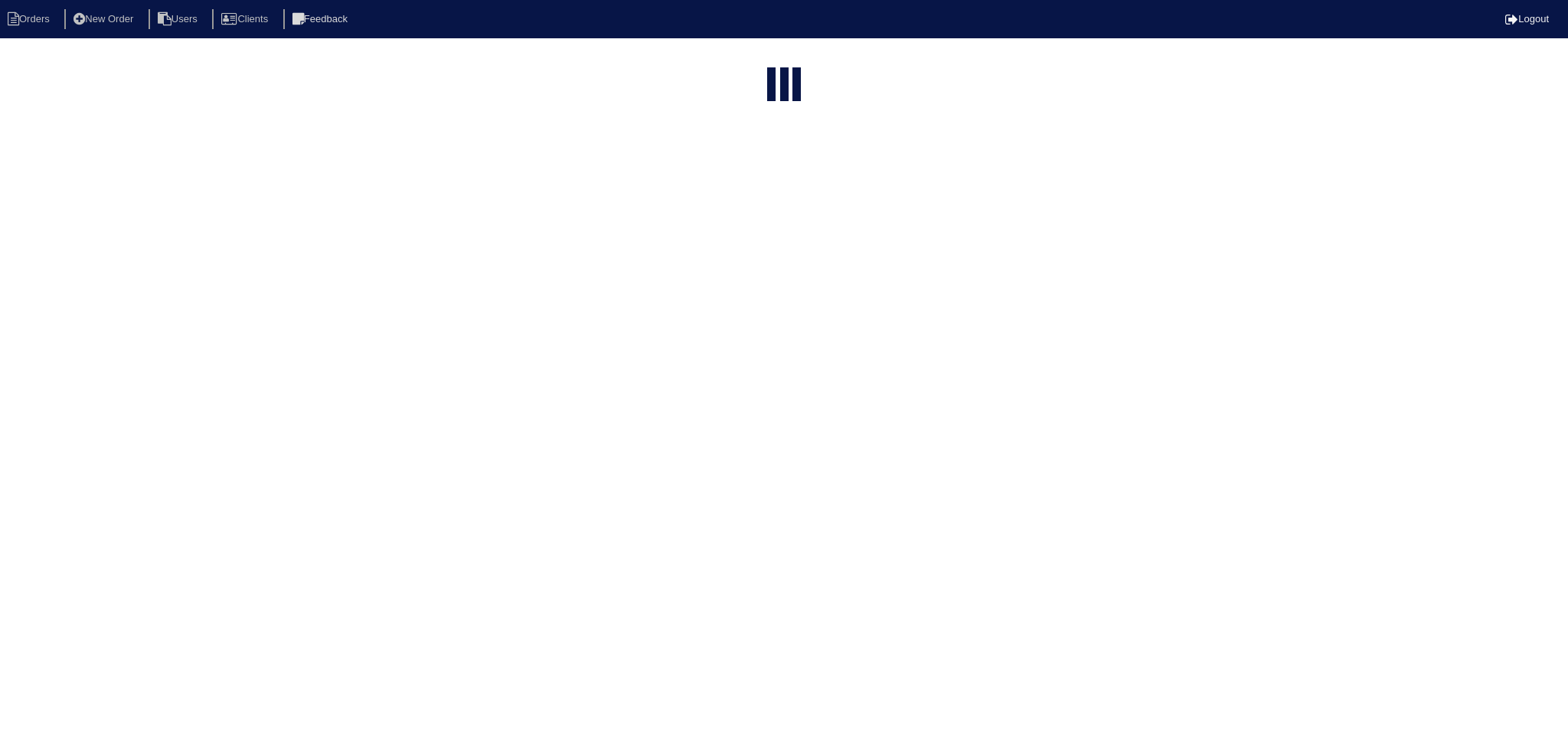
select select "15"
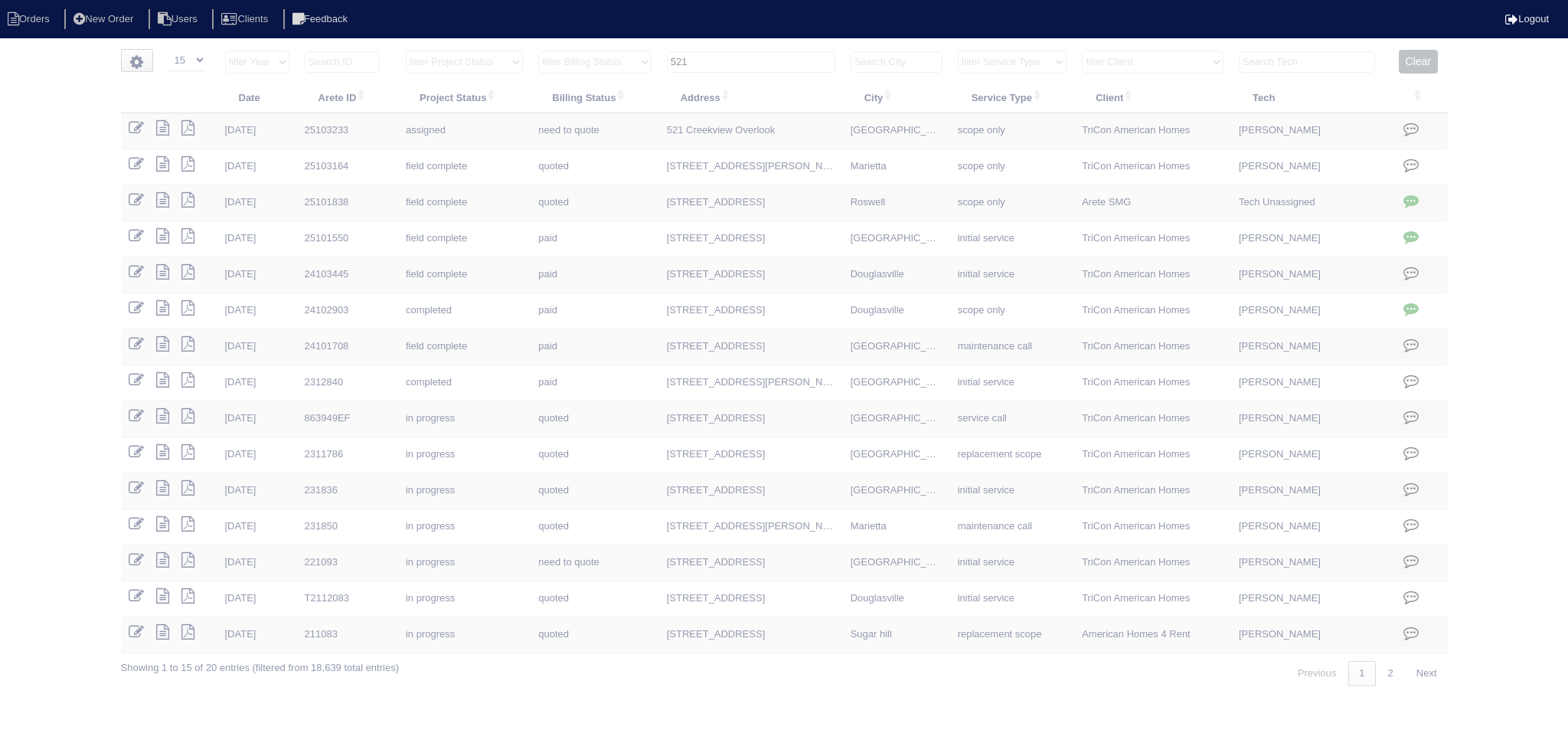
click at [762, 57] on input "521" at bounding box center [751, 61] width 168 height 21
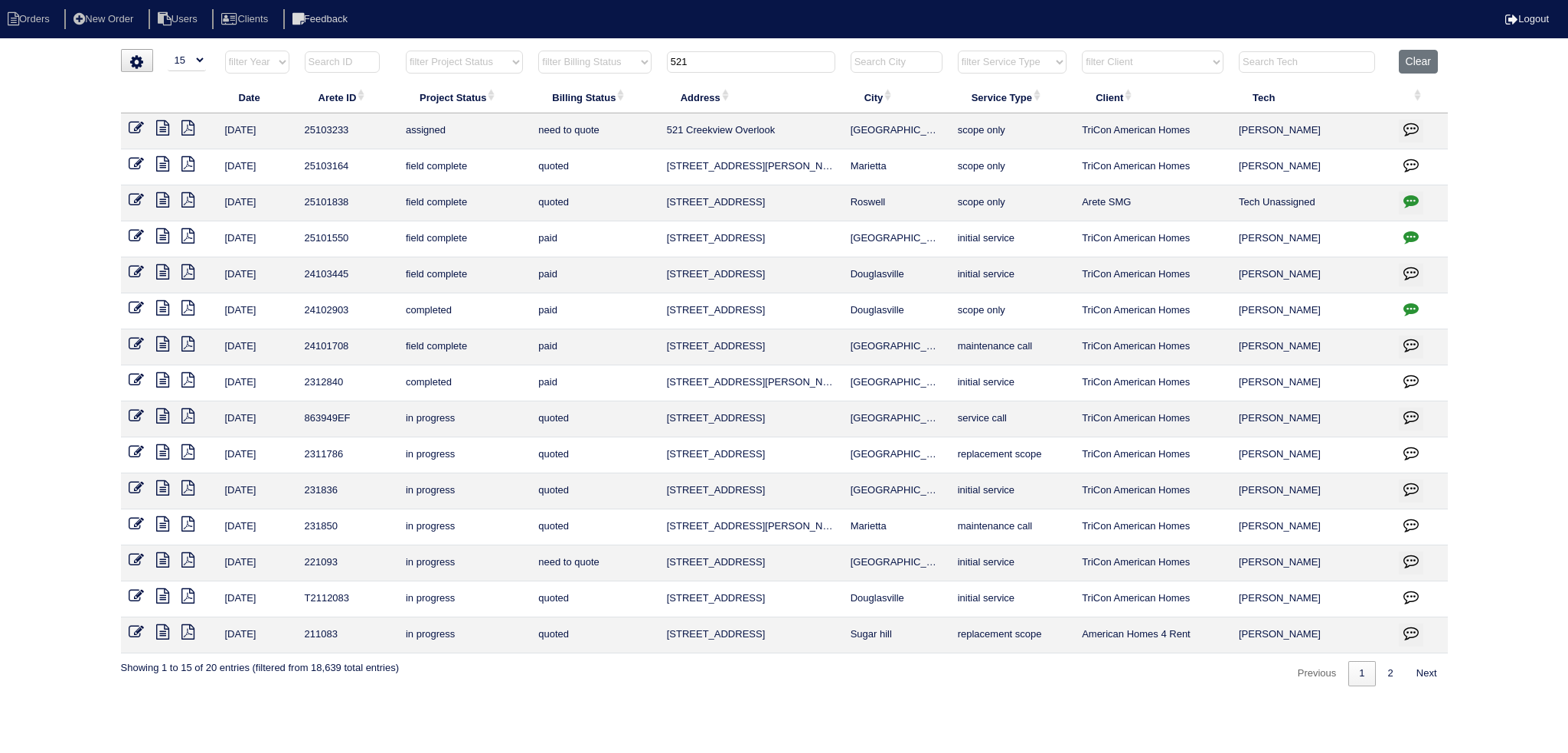
click at [762, 57] on input "521" at bounding box center [751, 61] width 168 height 21
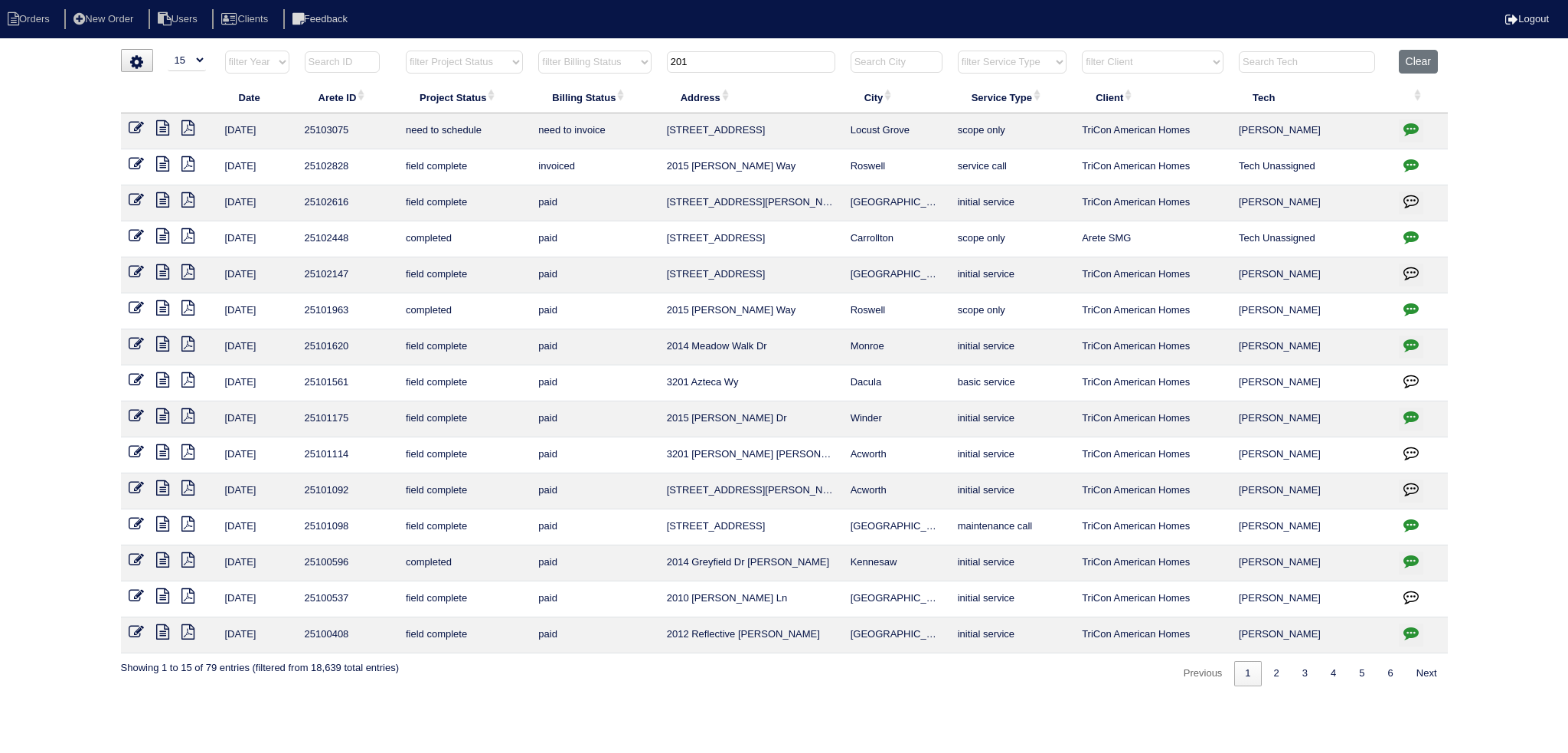
type input "201"
click at [132, 128] on icon at bounding box center [136, 127] width 15 height 15
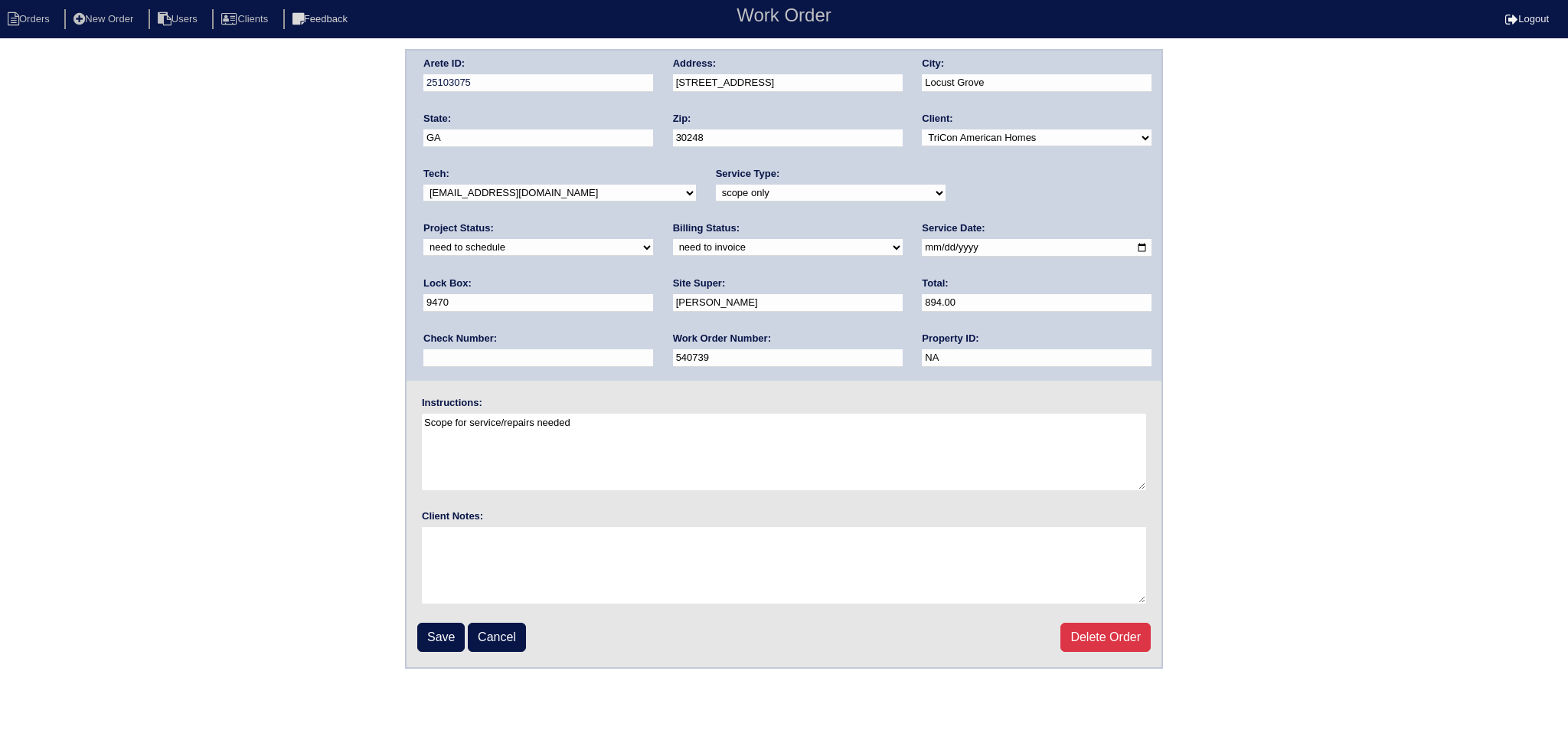
drag, startPoint x: 967, startPoint y: 188, endPoint x: 973, endPoint y: 198, distance: 11.7
click at [653, 239] on select "new order assigned in progress field complete need to schedule admin review arc…" at bounding box center [538, 247] width 230 height 17
select select "assigned"
click at [653, 239] on select "new order assigned in progress field complete need to schedule admin review arc…" at bounding box center [538, 247] width 230 height 17
click at [922, 244] on input "2025-09-04" at bounding box center [1037, 248] width 230 height 17
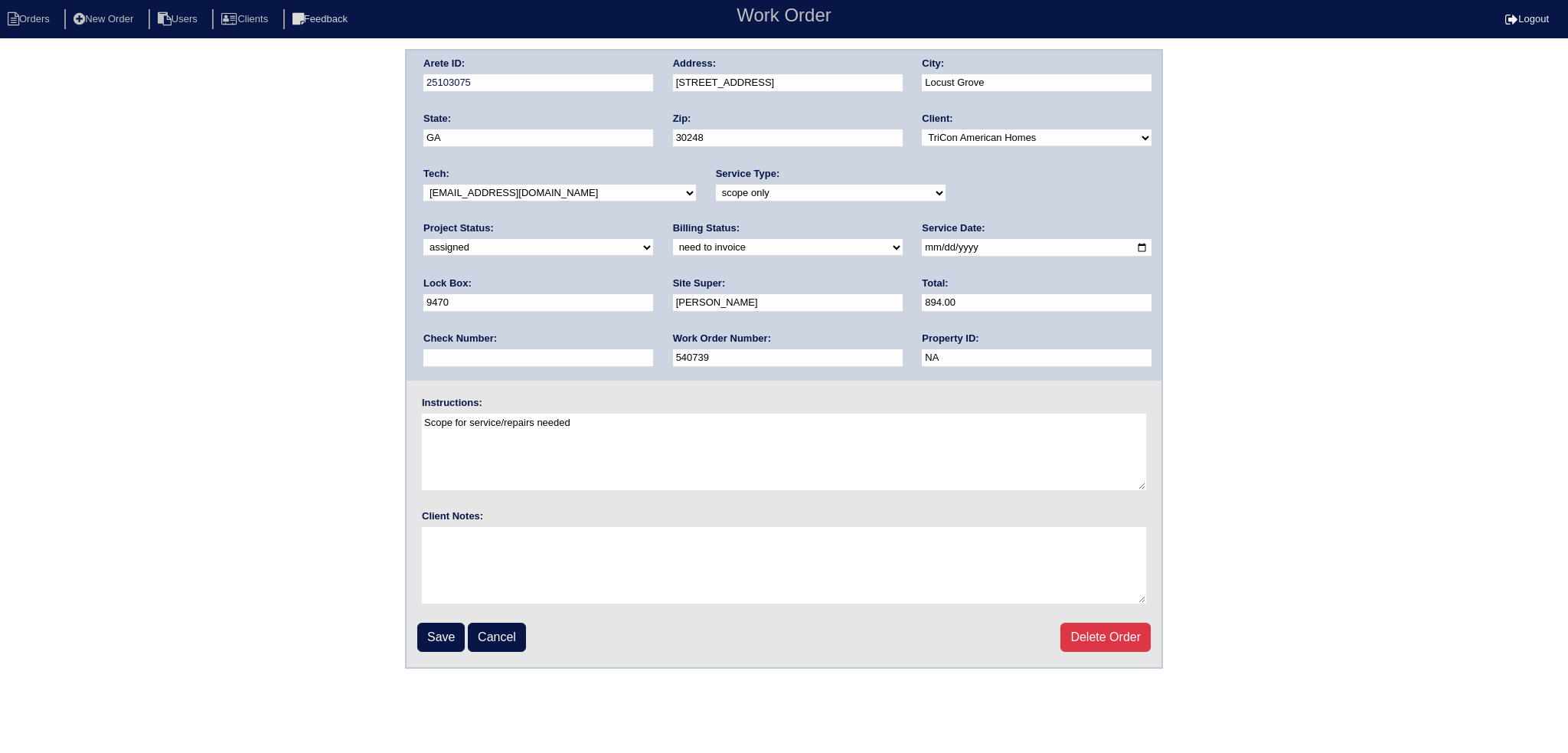
click at [922, 245] on input "2025-09-04" at bounding box center [1037, 248] width 230 height 17
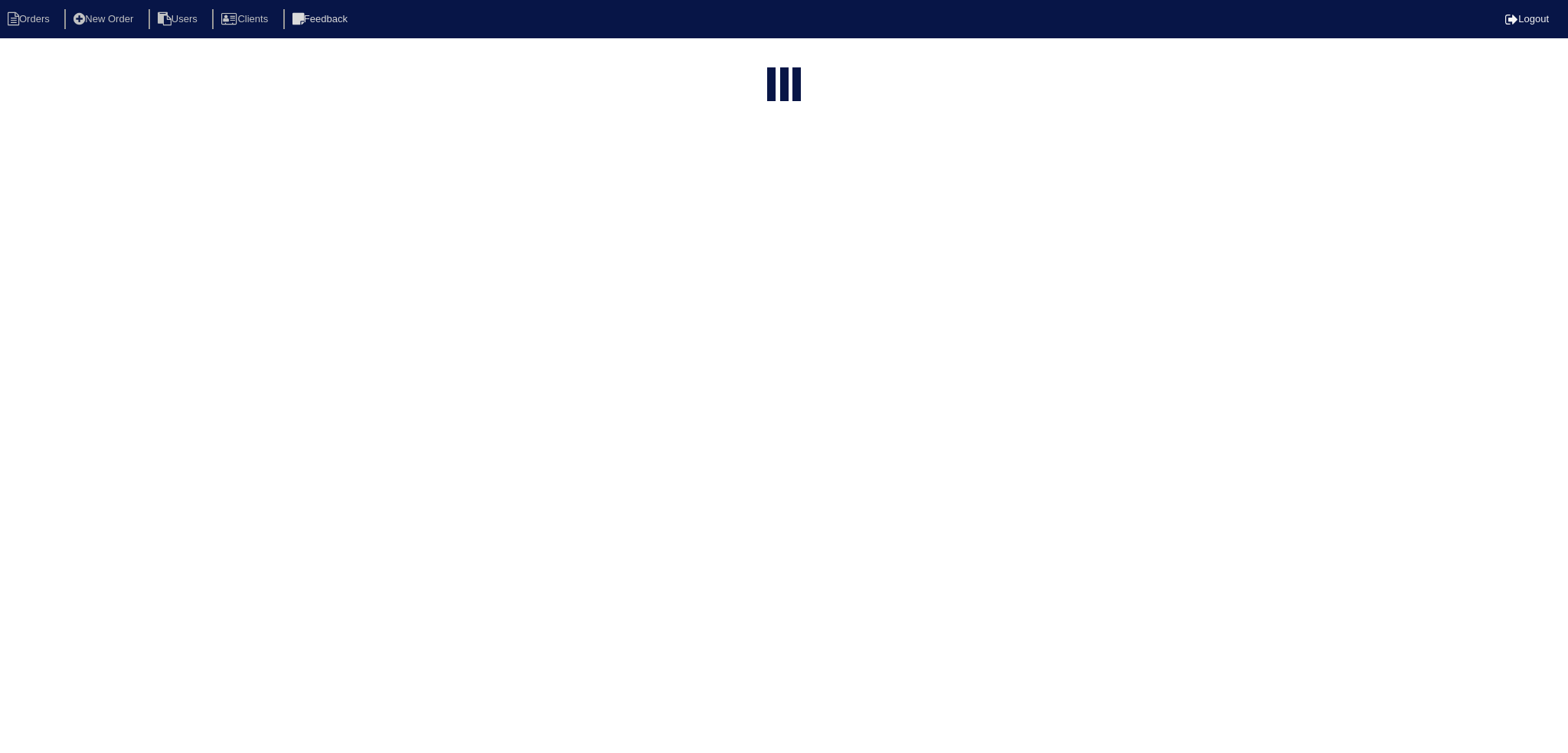
select select "15"
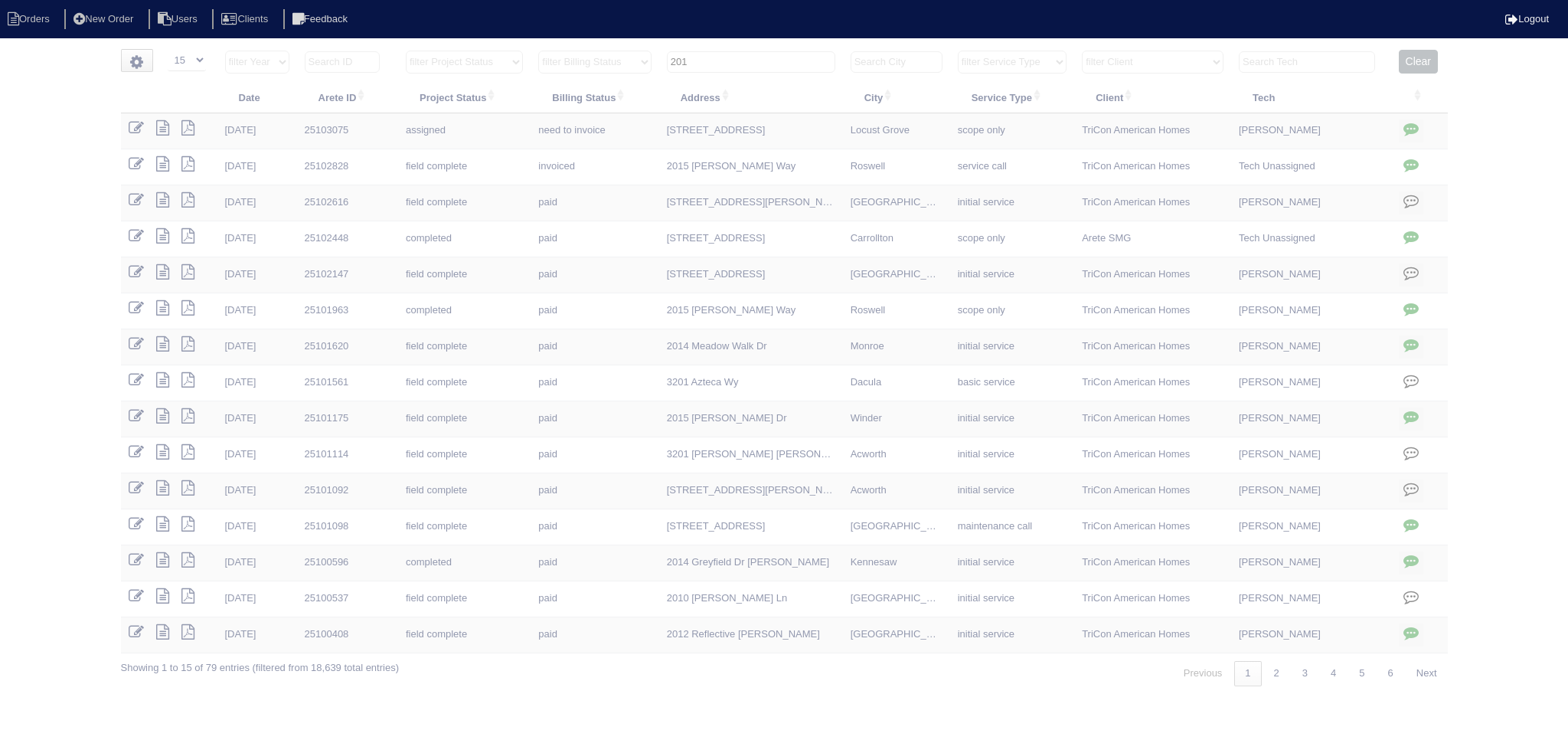
click at [750, 63] on input "201" at bounding box center [751, 61] width 168 height 21
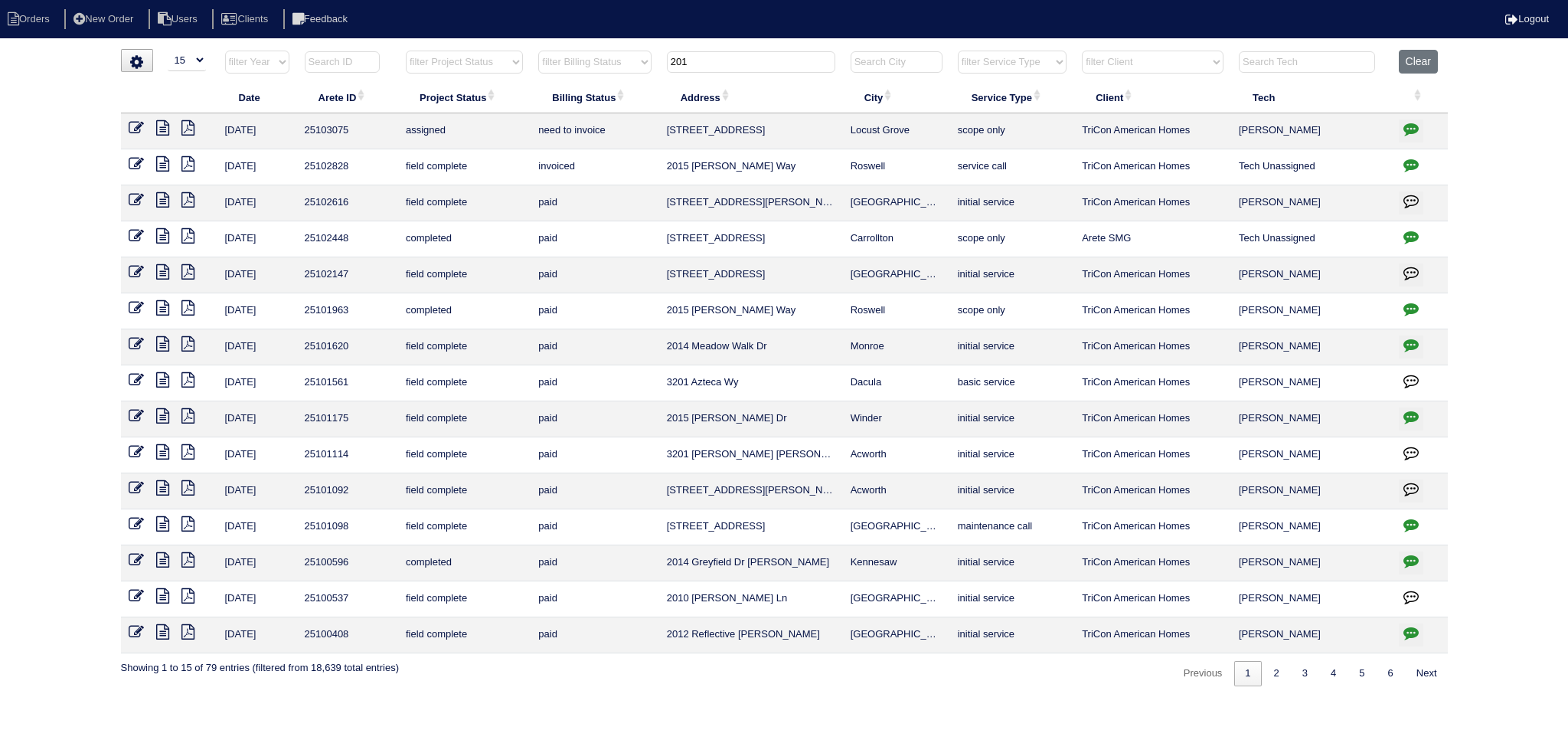
click at [750, 63] on input "201" at bounding box center [751, 61] width 168 height 21
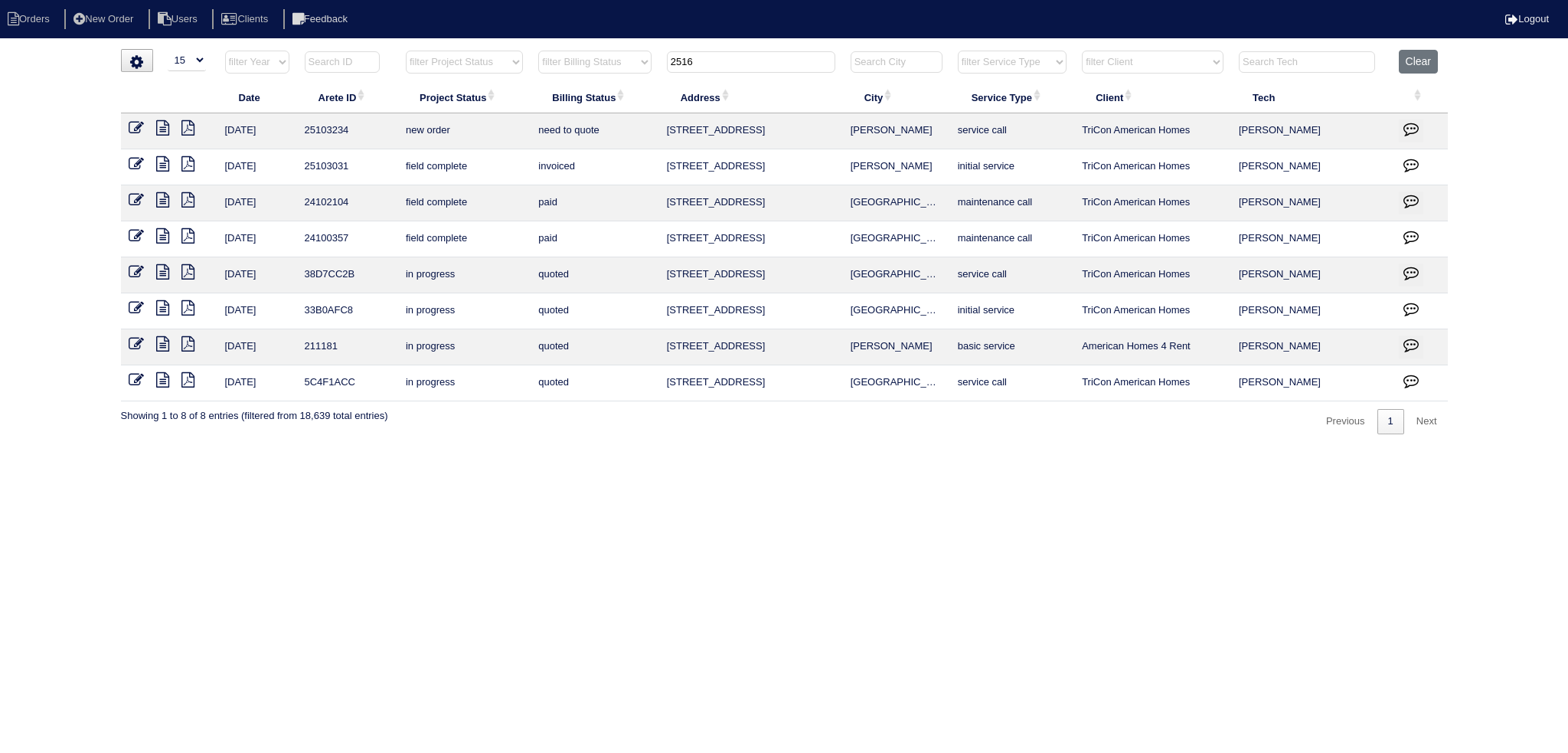
type input "2516"
click at [141, 122] on icon at bounding box center [136, 127] width 15 height 15
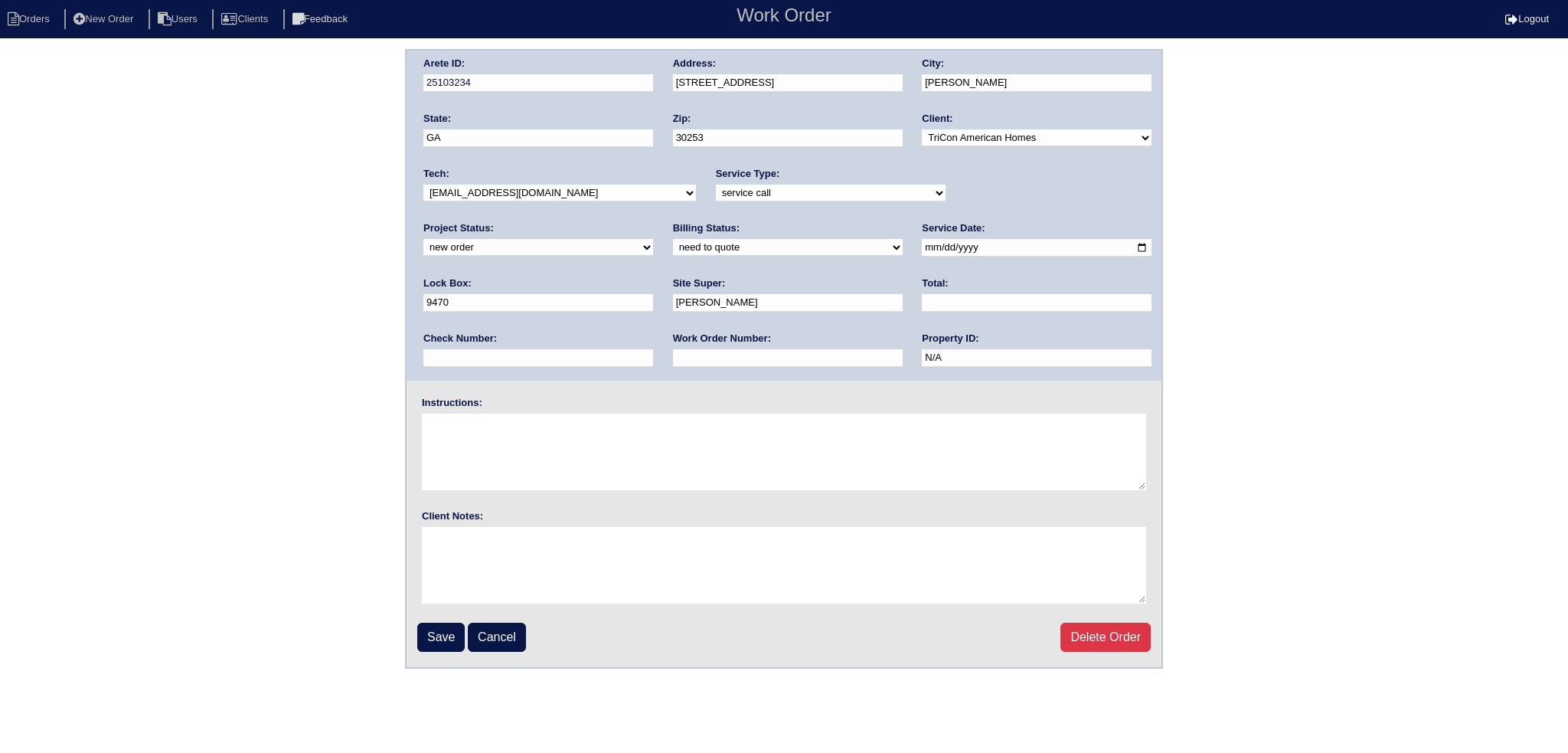
drag, startPoint x: 544, startPoint y: 190, endPoint x: 547, endPoint y: 198, distance: 8.5
click at [544, 192] on select "-select- [EMAIL_ADDRESS][DOMAIN_NAME] [EMAIL_ADDRESS][DOMAIN_NAME] [EMAIL_ADDRE…" at bounding box center [559, 193] width 273 height 17
select select "75"
click at [423, 185] on select "-select- [EMAIL_ADDRESS][DOMAIN_NAME] [EMAIL_ADDRESS][DOMAIN_NAME] [EMAIL_ADDRE…" at bounding box center [559, 193] width 273 height 17
drag, startPoint x: 957, startPoint y: 183, endPoint x: 970, endPoint y: 195, distance: 17.7
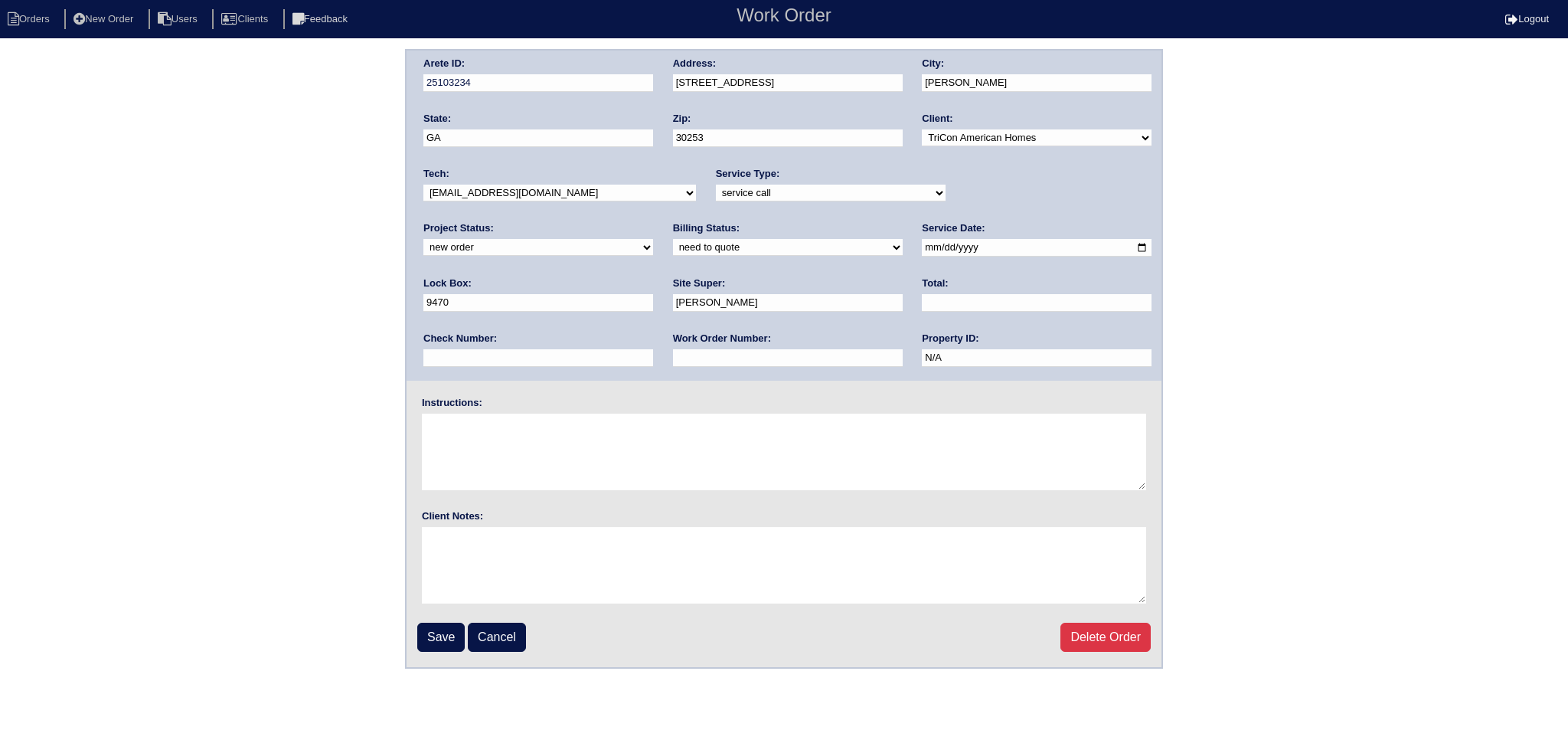
click at [653, 221] on div "Project Status: new order assigned in progress field complete need to schedule …" at bounding box center [538, 242] width 230 height 42
drag, startPoint x: 979, startPoint y: 201, endPoint x: 982, endPoint y: 220, distance: 19.2
click at [653, 221] on div "Project Status: new order assigned in progress field complete need to schedule …" at bounding box center [538, 242] width 230 height 42
select select "assigned"
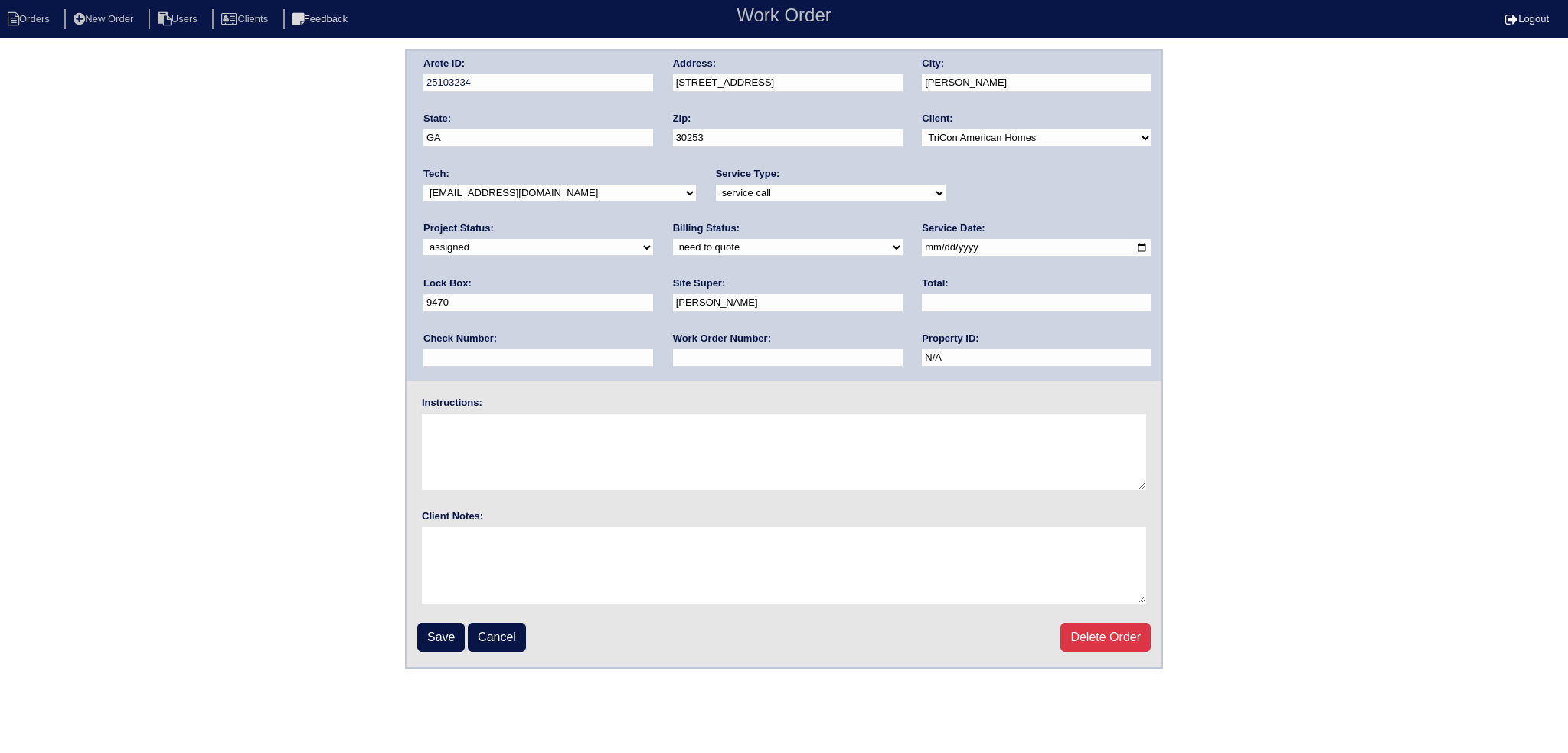
click at [653, 239] on select "new order assigned in progress field complete need to schedule admin review arc…" at bounding box center [538, 247] width 230 height 17
click at [922, 244] on input "[DATE]" at bounding box center [1037, 248] width 230 height 17
type input "[DATE]"
click at [445, 647] on input "Save" at bounding box center [441, 637] width 47 height 29
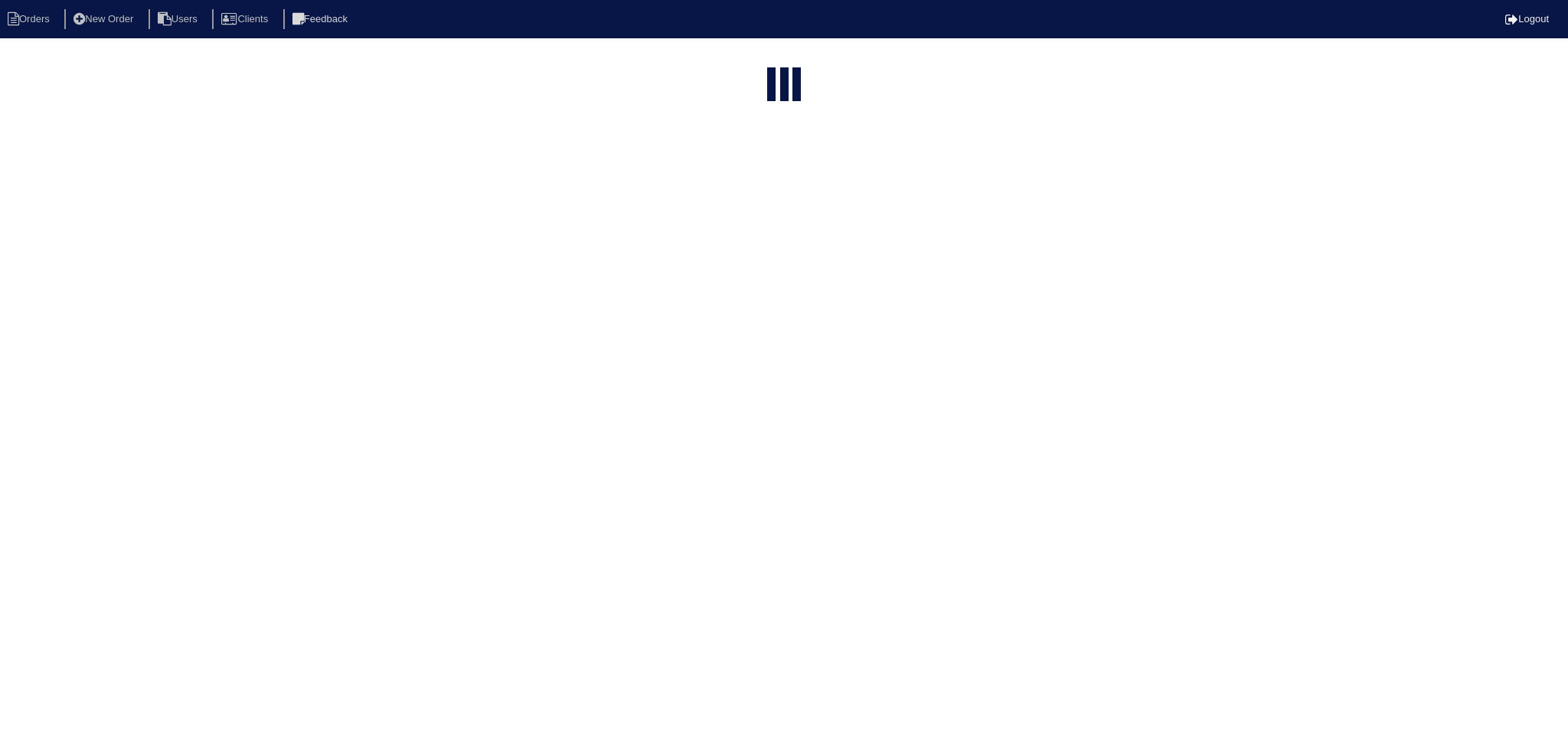
select select "15"
type input "2516"
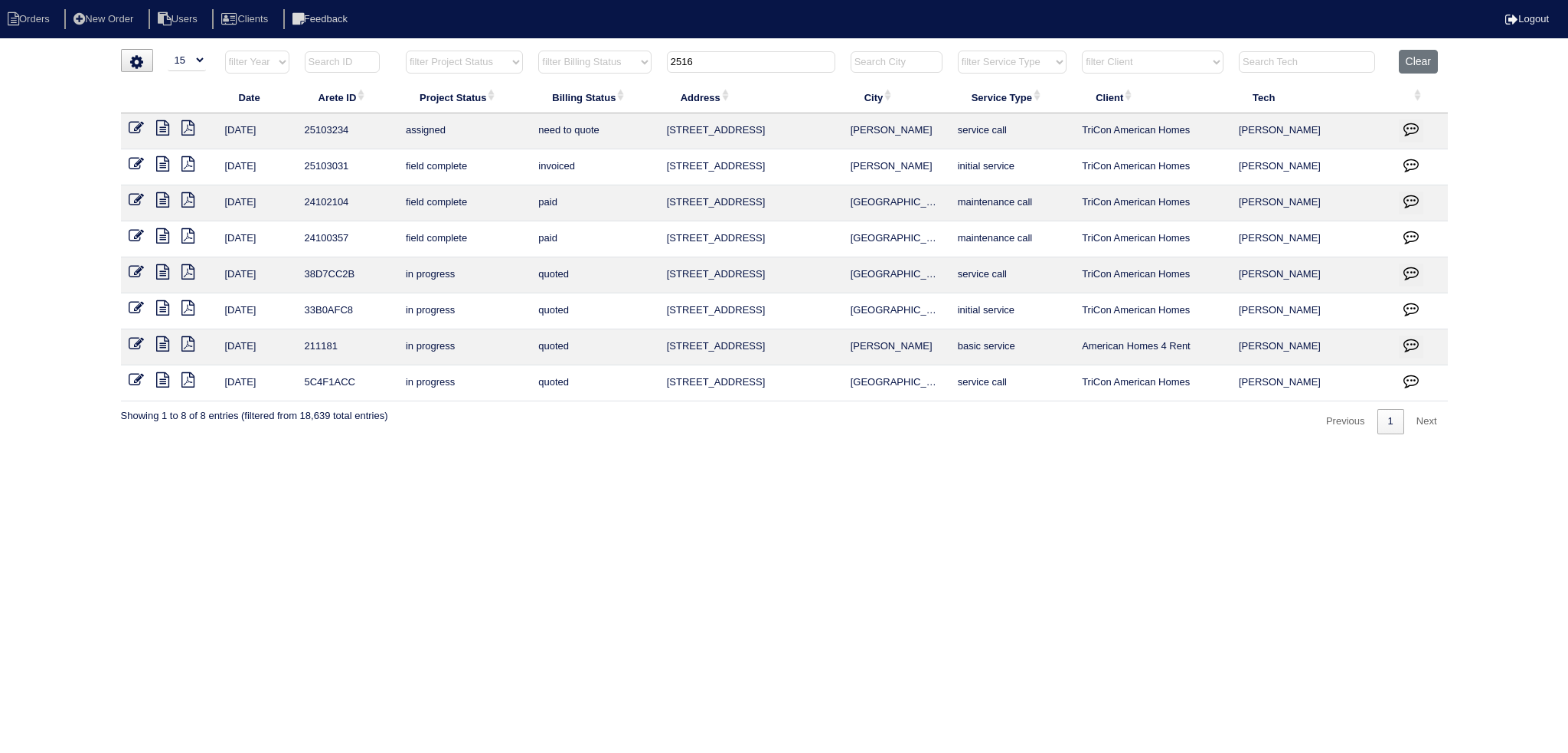
click at [716, 57] on input "2516" at bounding box center [751, 61] width 168 height 21
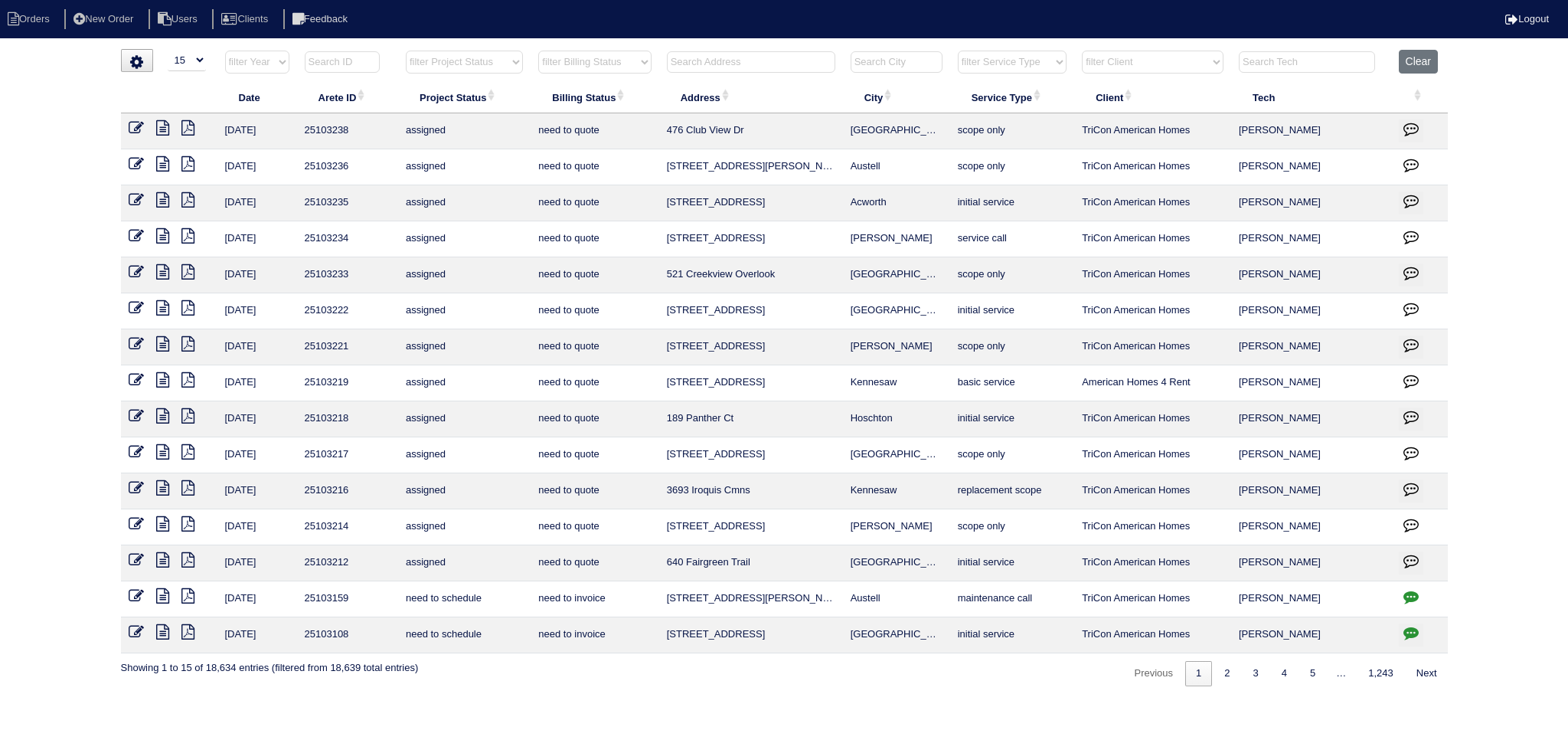
click at [755, 53] on input "text" at bounding box center [751, 61] width 168 height 21
click at [754, 57] on input "text" at bounding box center [751, 61] width 168 height 21
click at [721, 50] on th at bounding box center [751, 65] width 184 height 31
click at [733, 66] on input "text" at bounding box center [751, 61] width 168 height 21
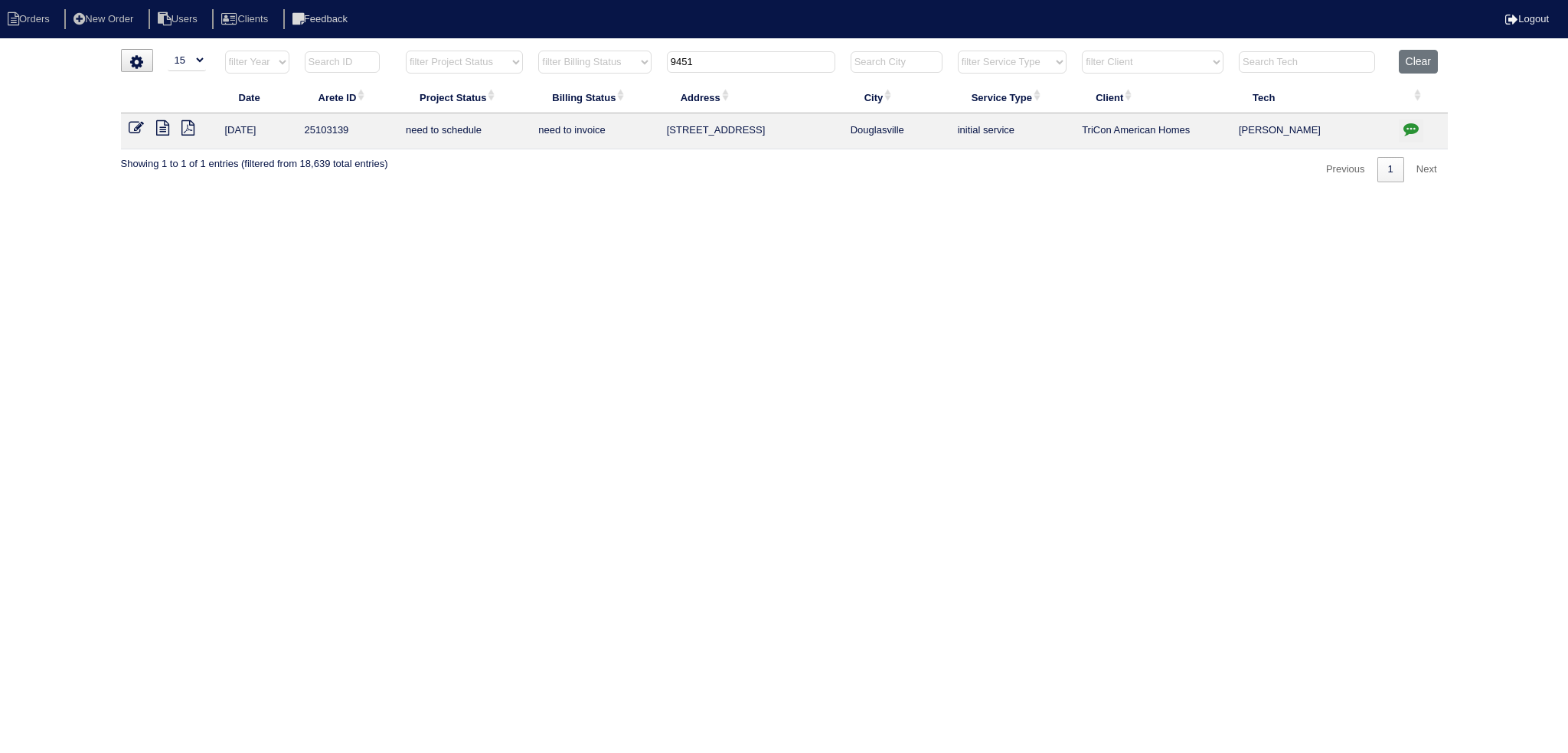
type input "9451"
click at [164, 133] on icon at bounding box center [163, 127] width 13 height 15
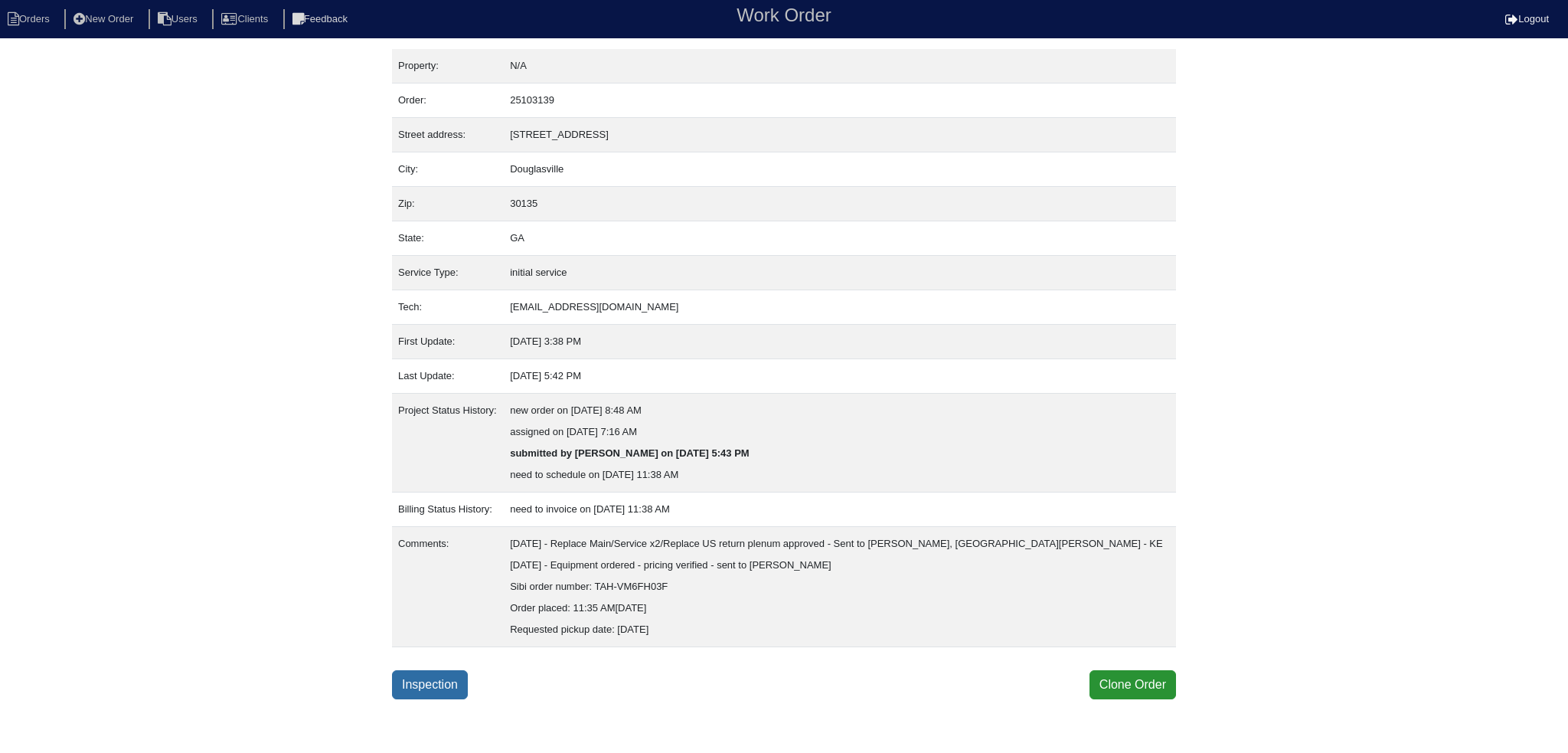
click at [435, 684] on link "Inspection" at bounding box center [430, 685] width 76 height 29
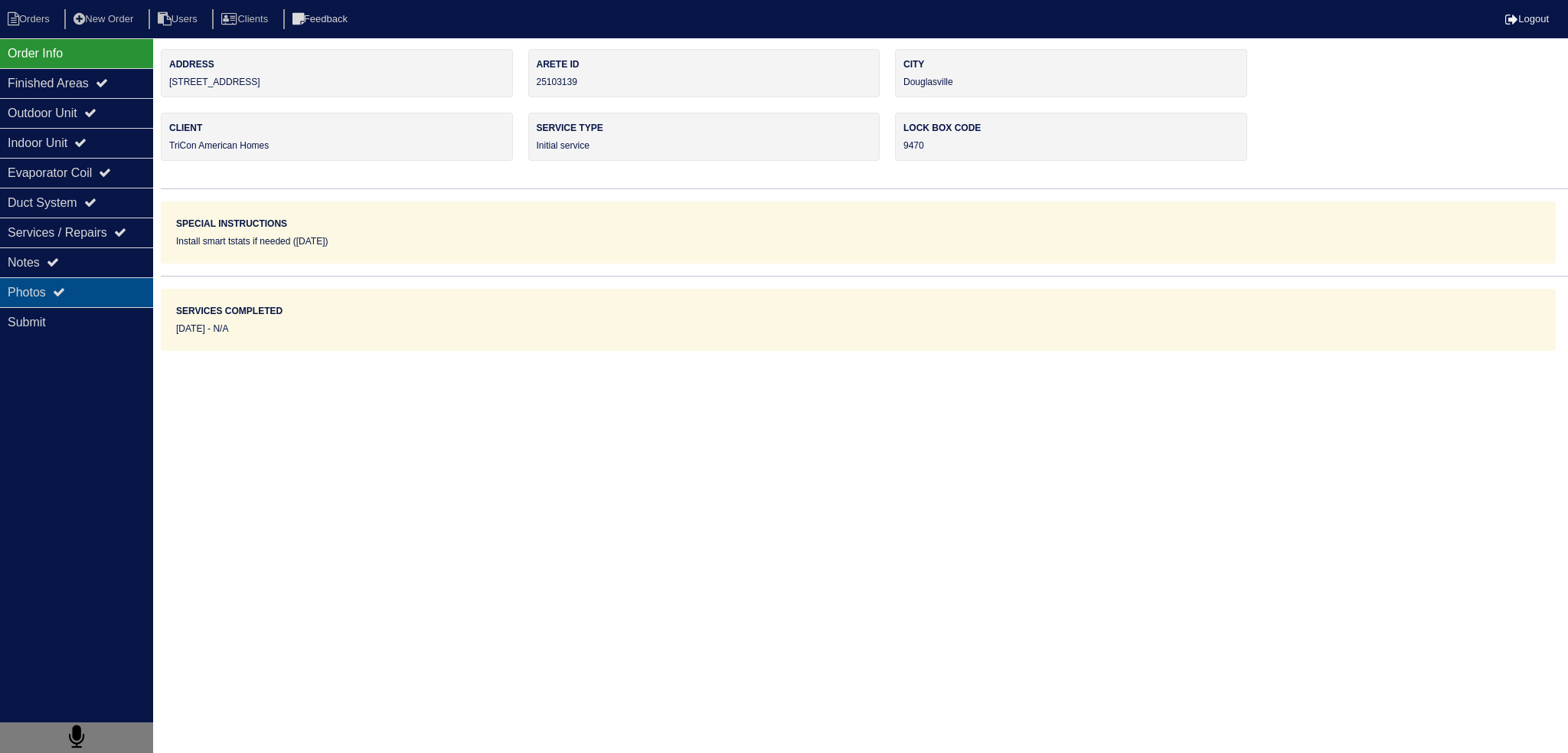
click at [76, 300] on div "Photos" at bounding box center [76, 292] width 153 height 30
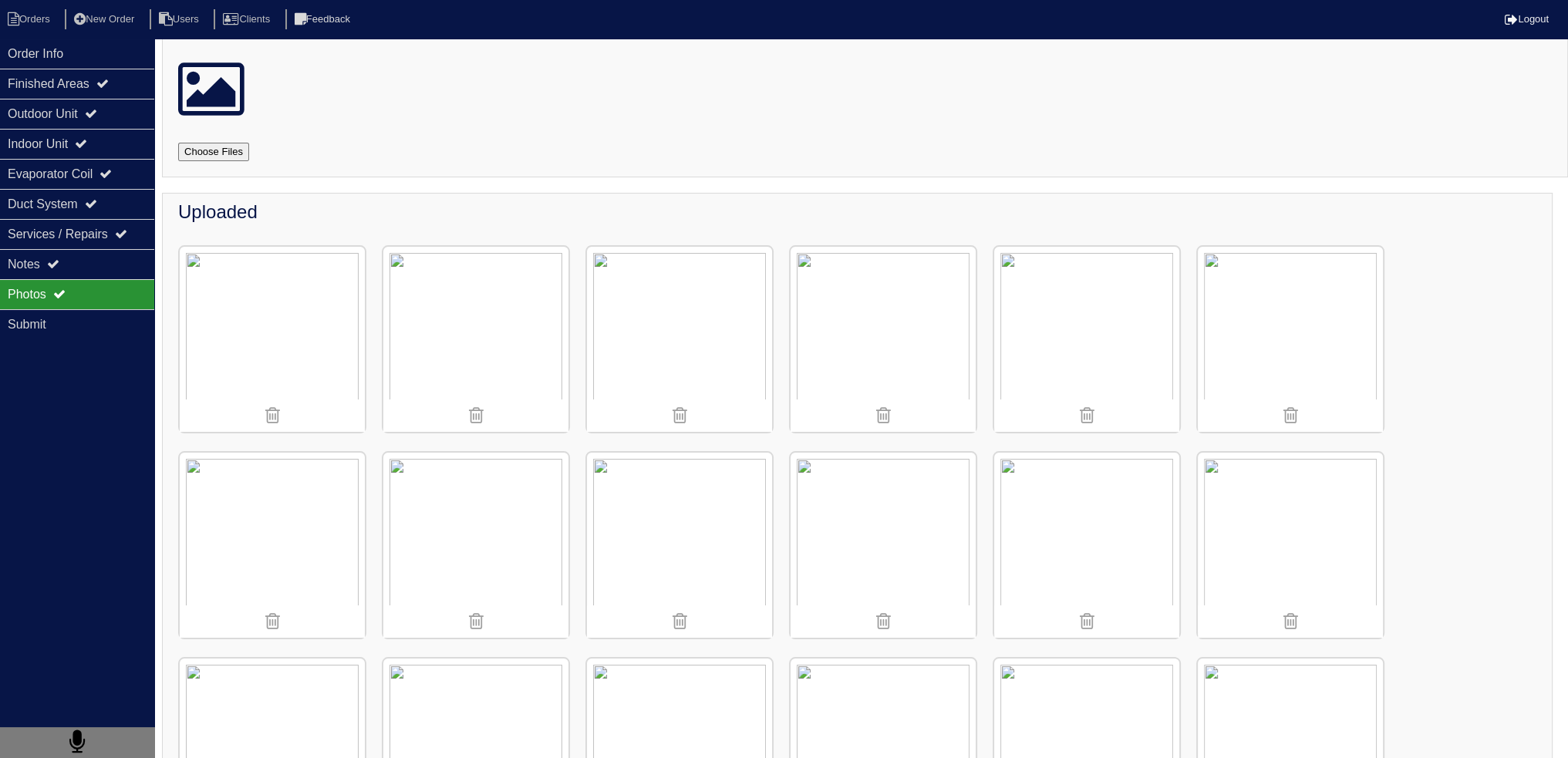
scroll to position [154, 0]
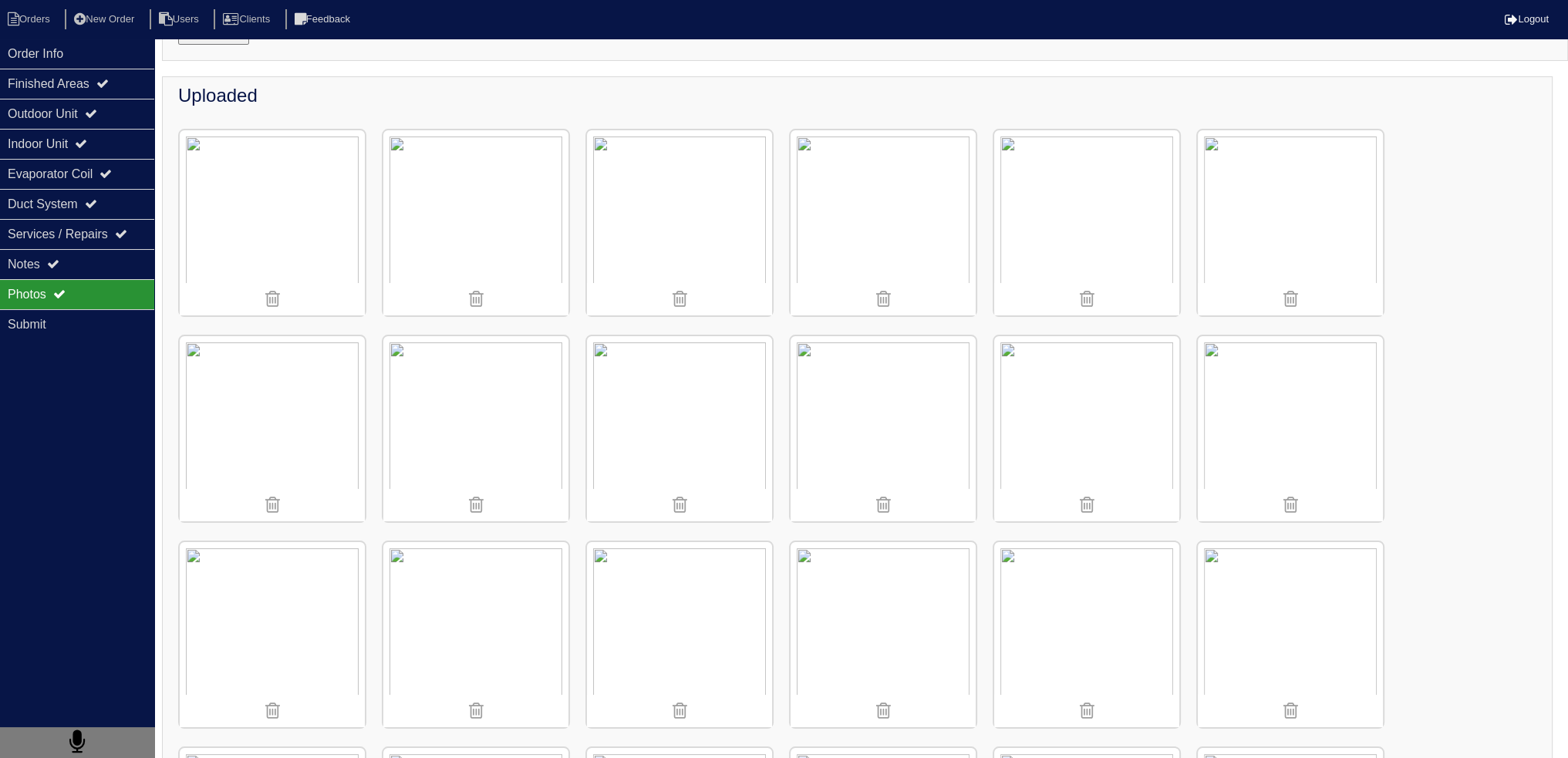
click at [1317, 388] on img at bounding box center [1291, 429] width 185 height 185
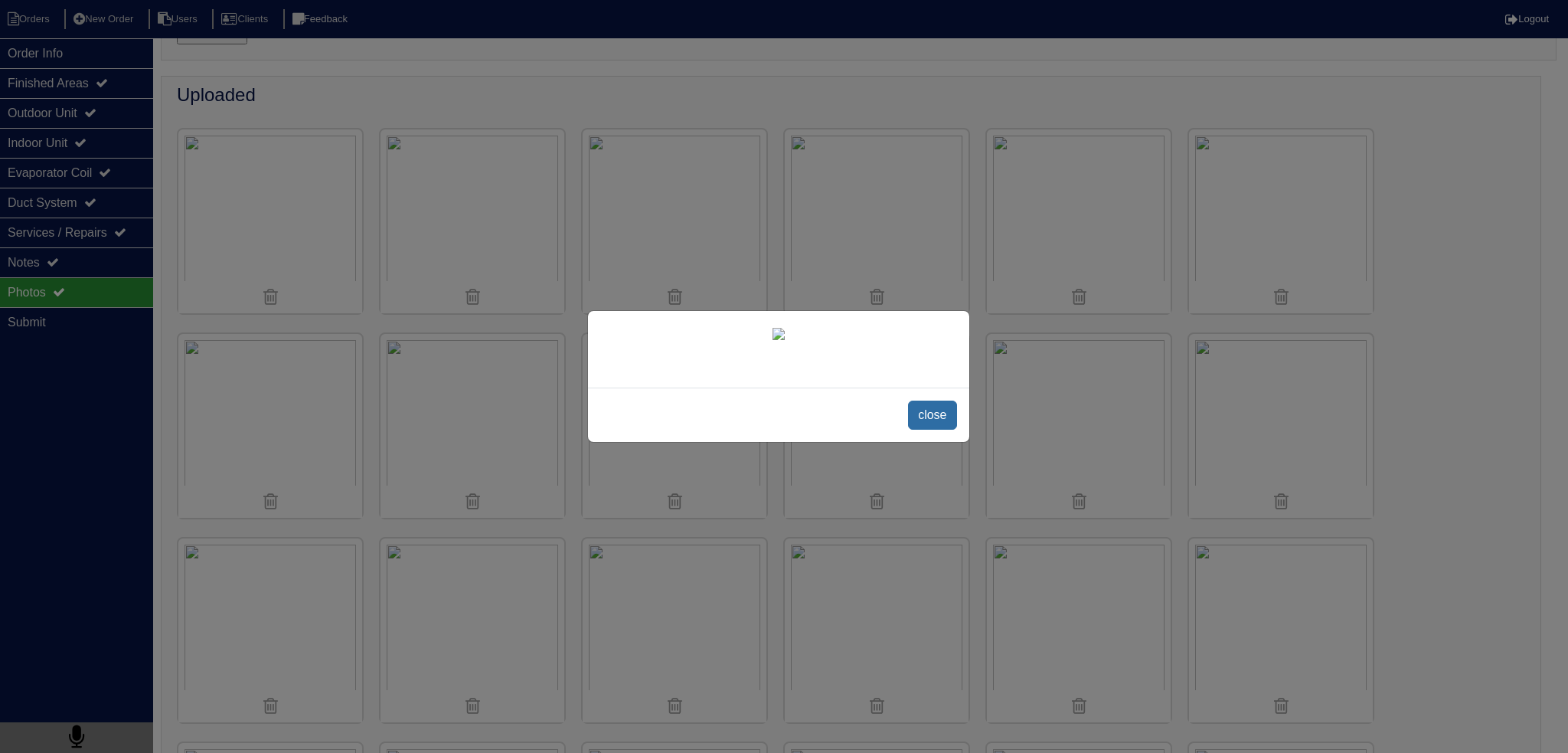
click at [937, 430] on span "close" at bounding box center [932, 415] width 48 height 29
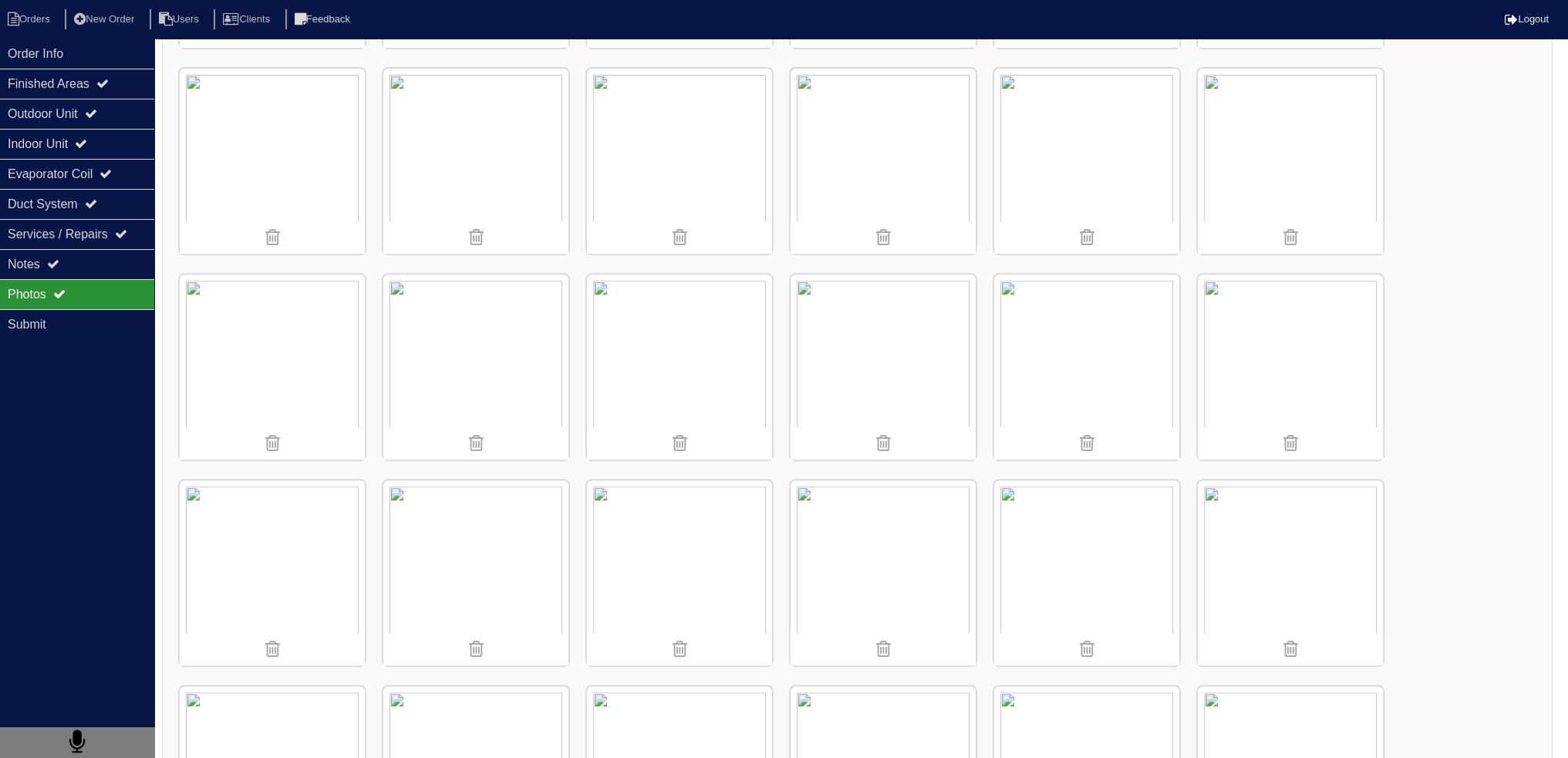
scroll to position [1080, 0]
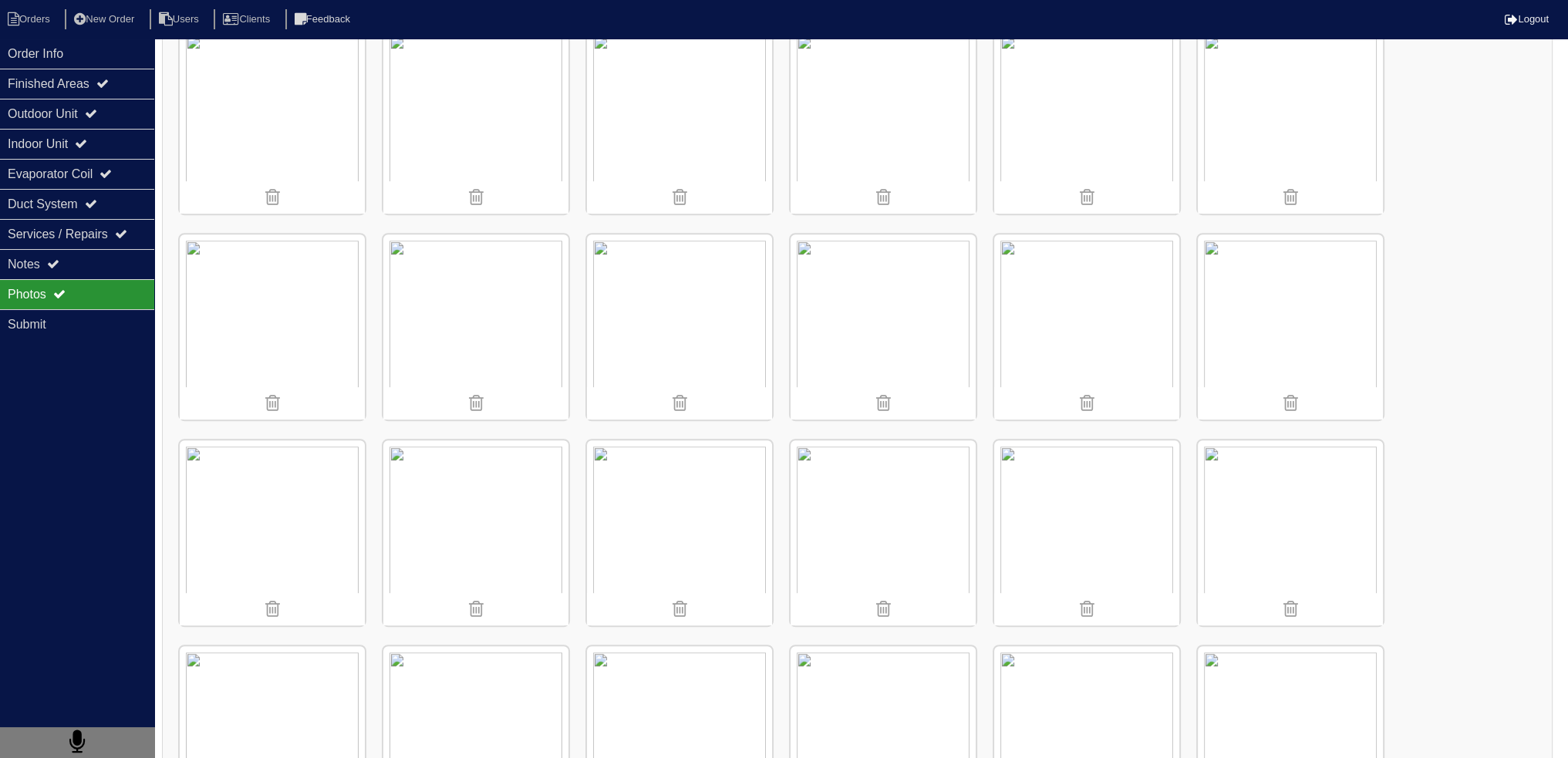
click at [1276, 296] on img at bounding box center [1291, 327] width 185 height 185
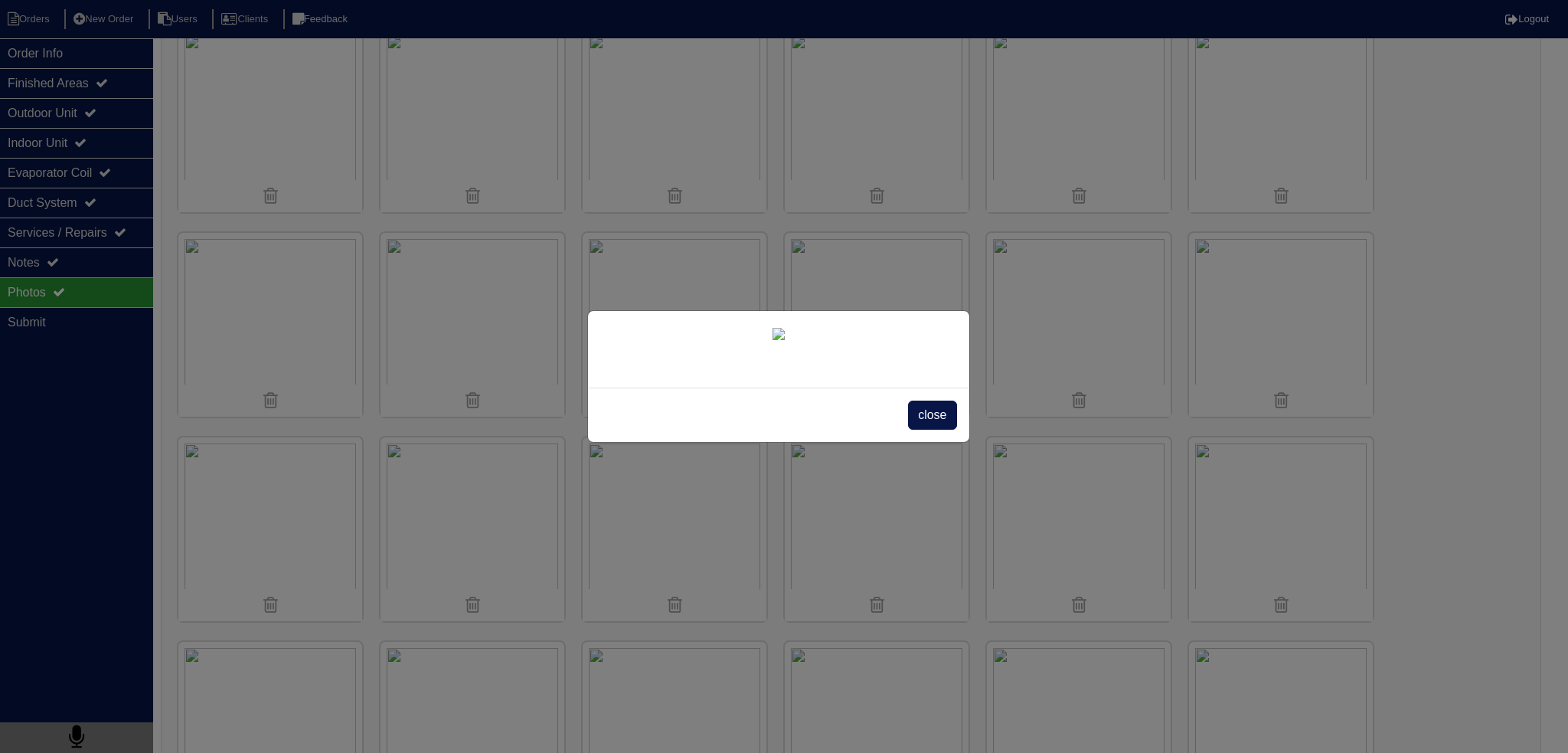
click at [960, 442] on div "close" at bounding box center [779, 414] width 382 height 54
click at [950, 430] on span "close" at bounding box center [932, 415] width 48 height 29
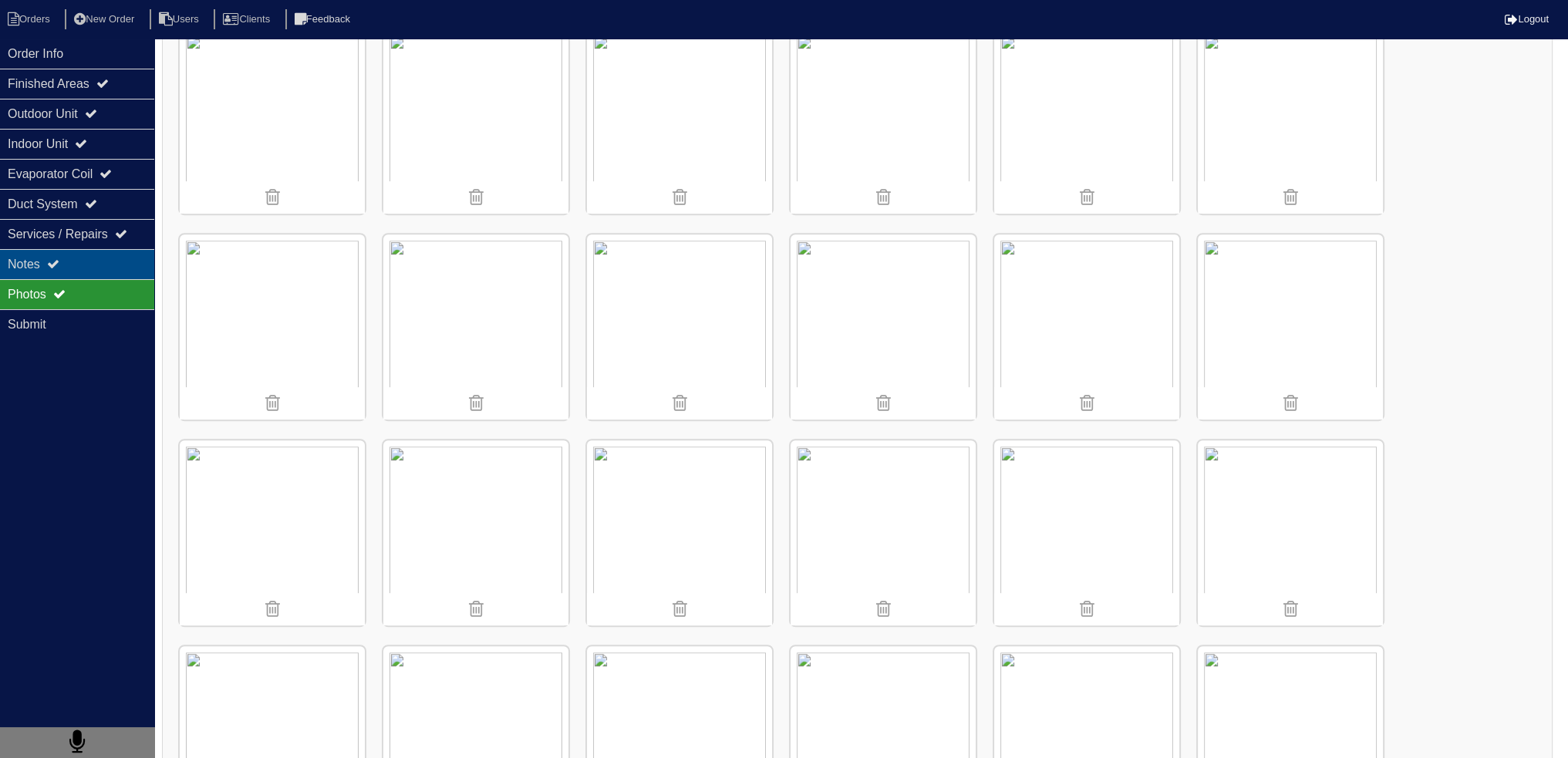
click at [87, 253] on div "Notes" at bounding box center [77, 264] width 155 height 30
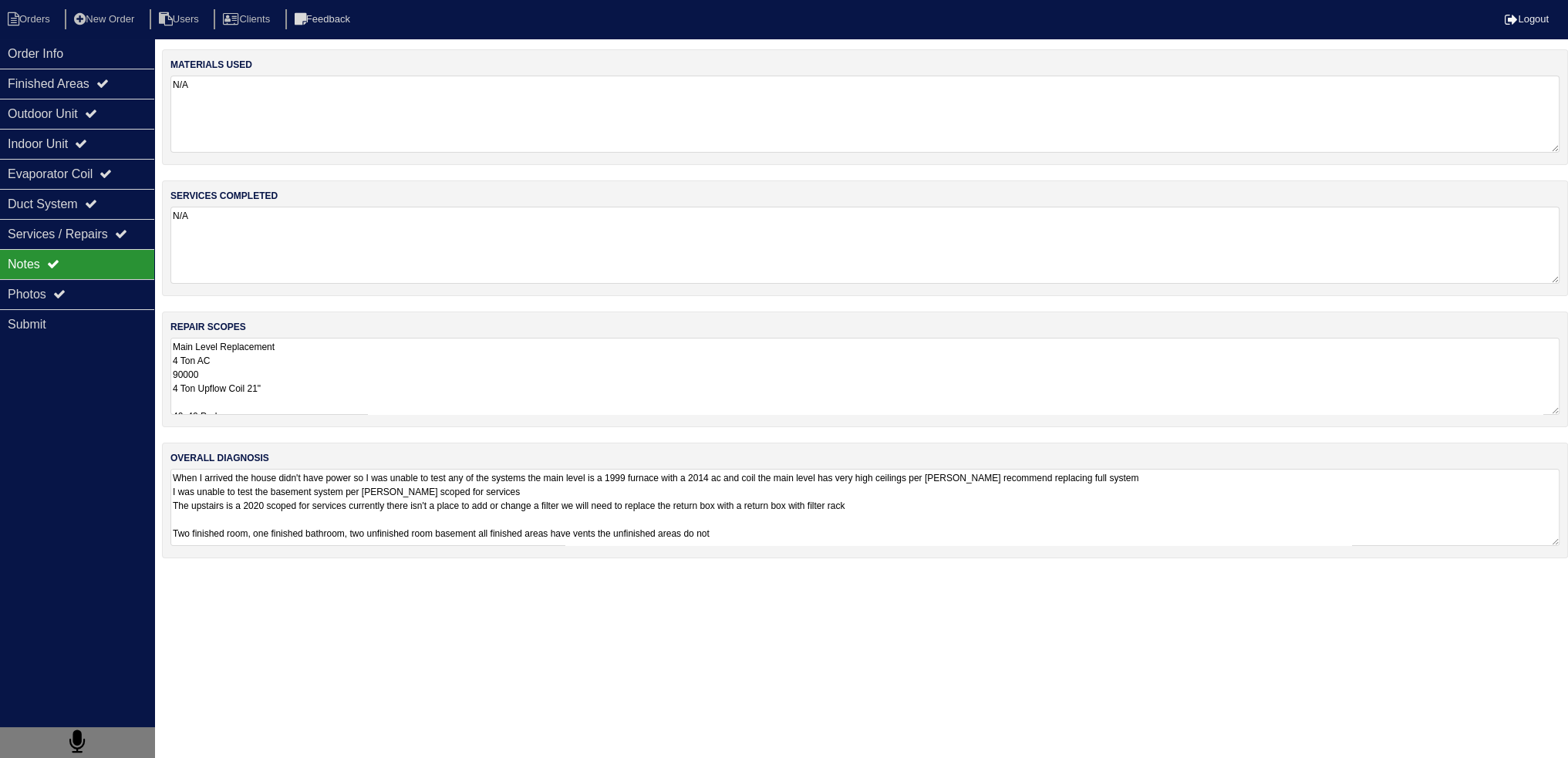
scroll to position [0, 0]
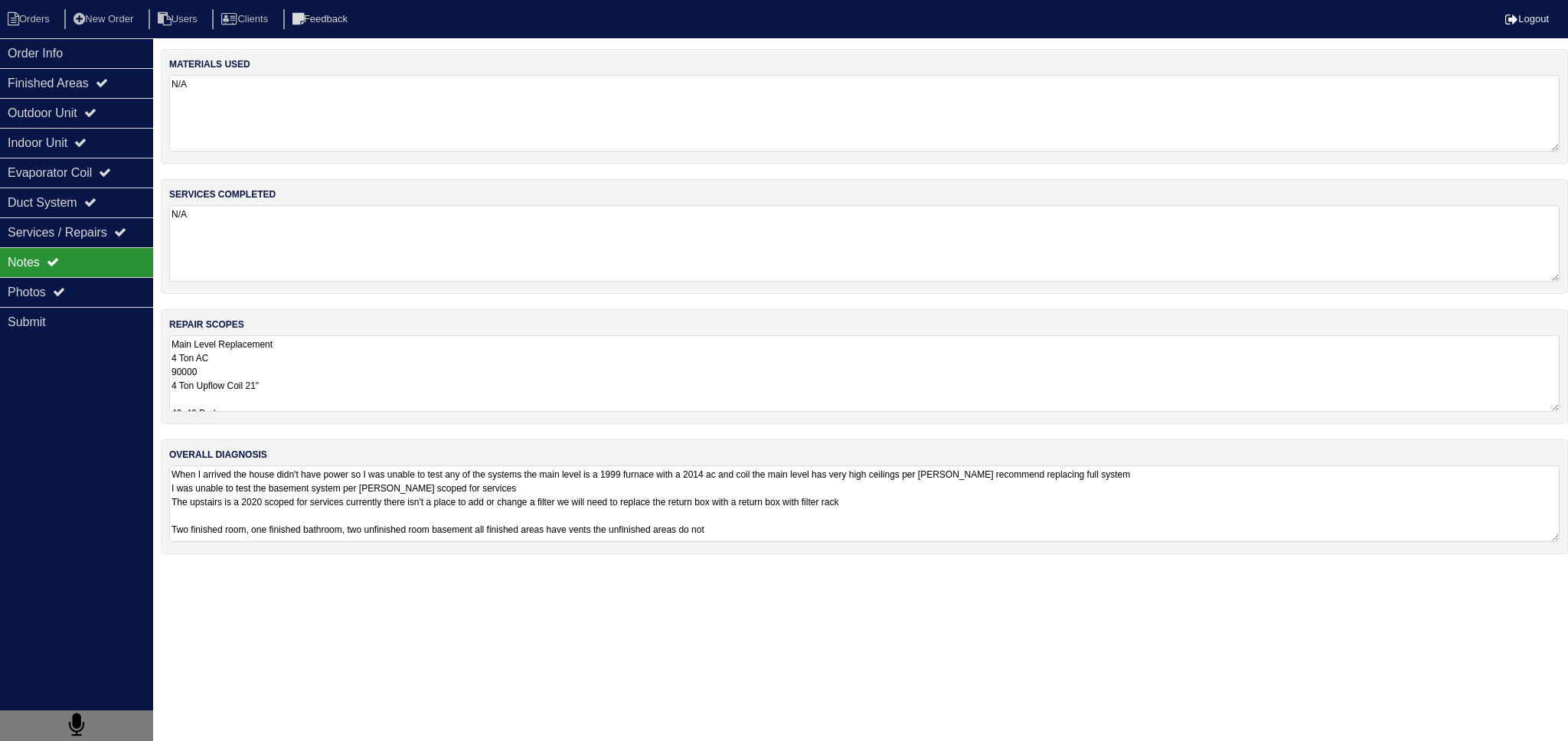
click at [315, 483] on textarea "When I arrived the house didn't have power so I was unable to test any of the s…" at bounding box center [865, 503] width 1391 height 76
click at [95, 282] on div "Photos" at bounding box center [76, 292] width 153 height 30
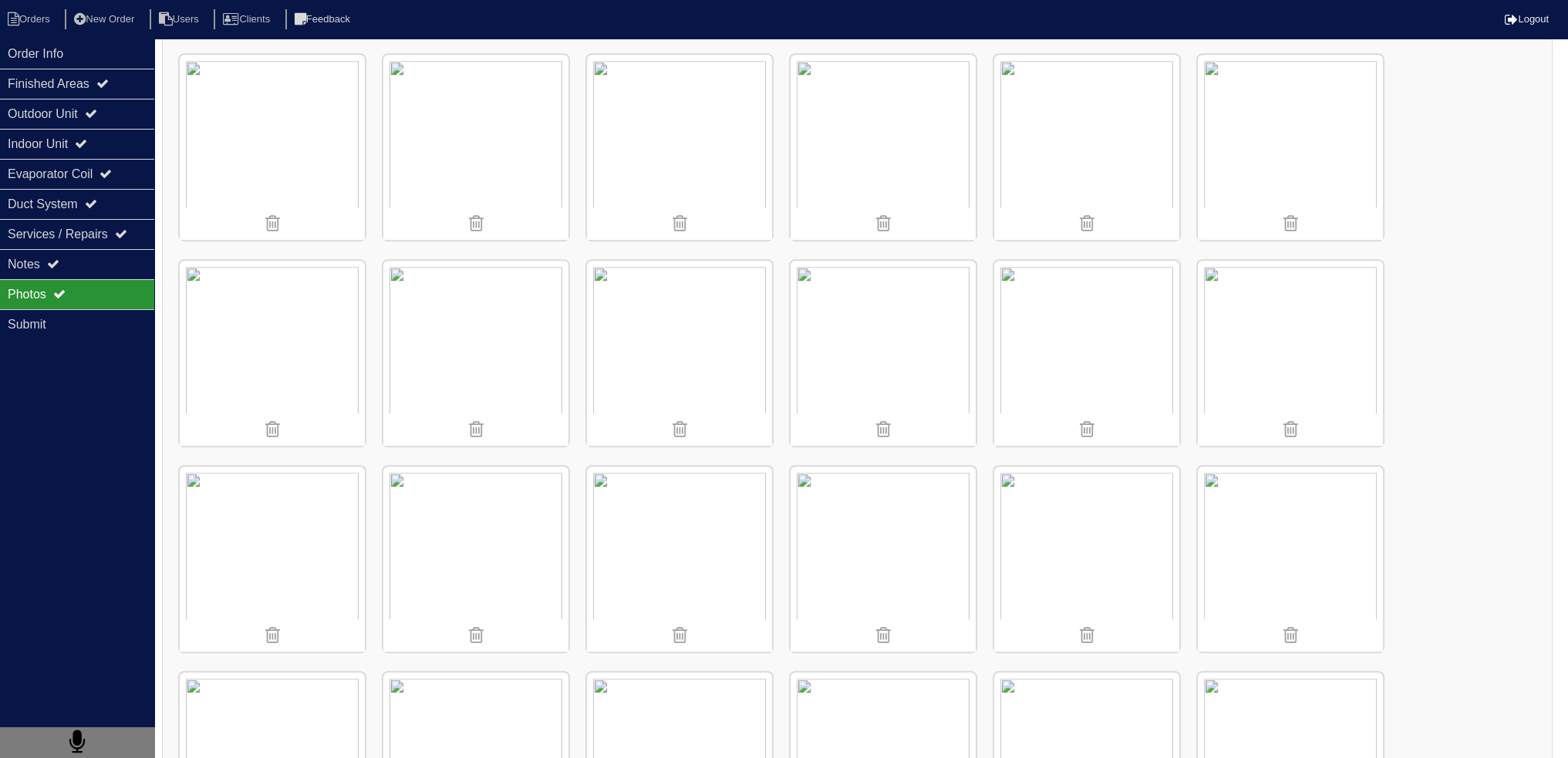
scroll to position [1773, 0]
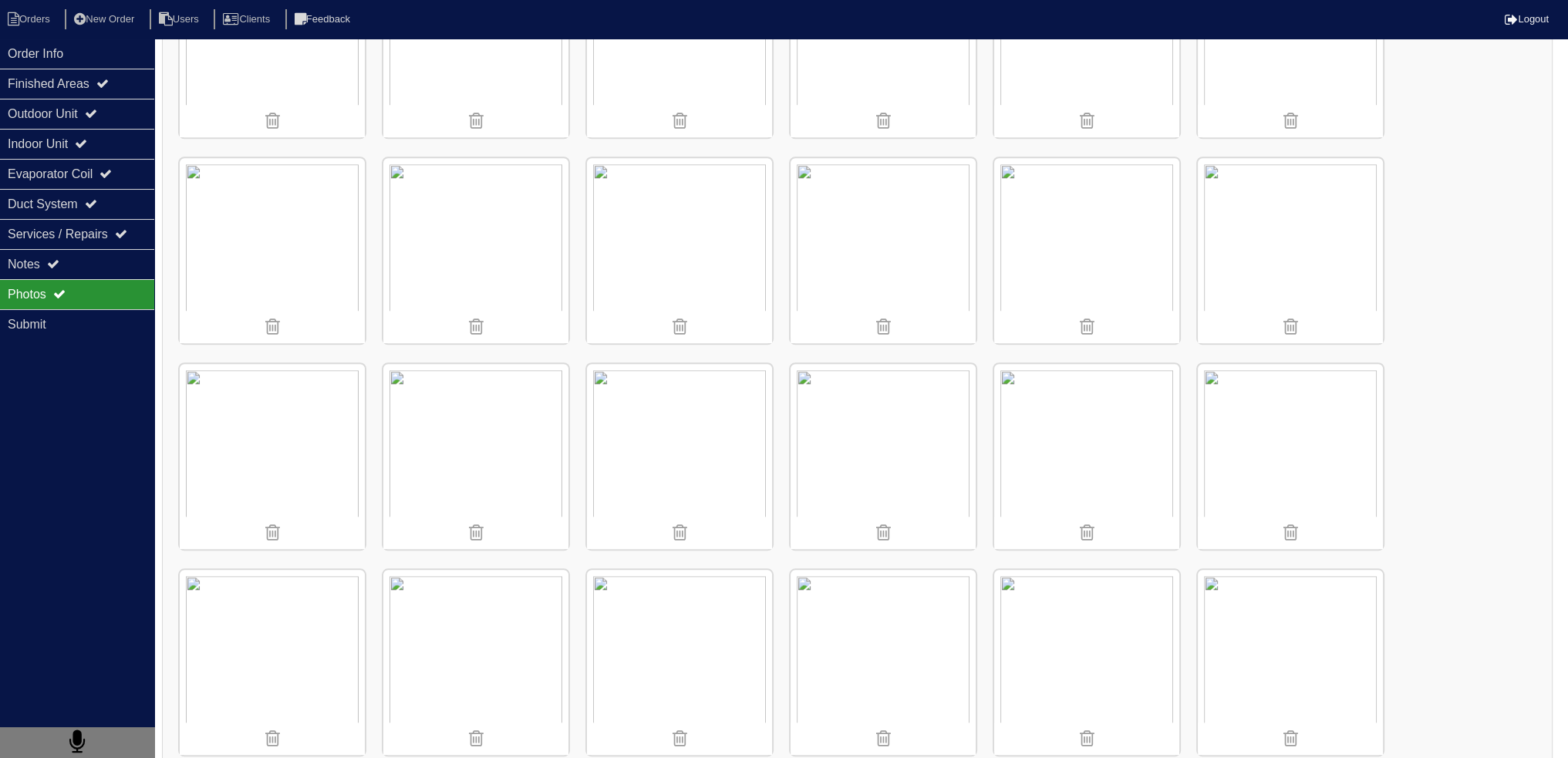
click at [1076, 208] on img at bounding box center [1087, 251] width 185 height 185
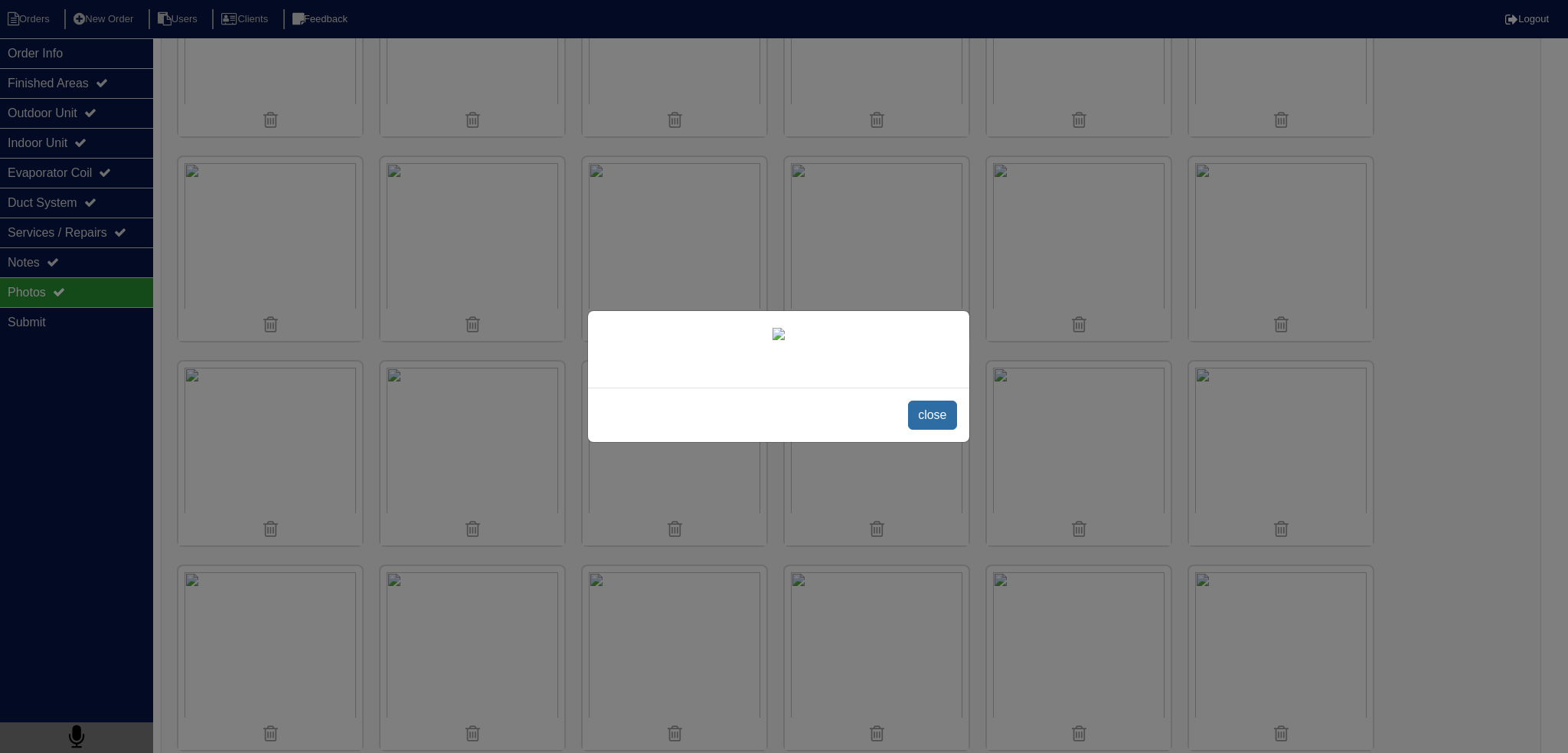
click at [927, 430] on span "close" at bounding box center [932, 415] width 48 height 29
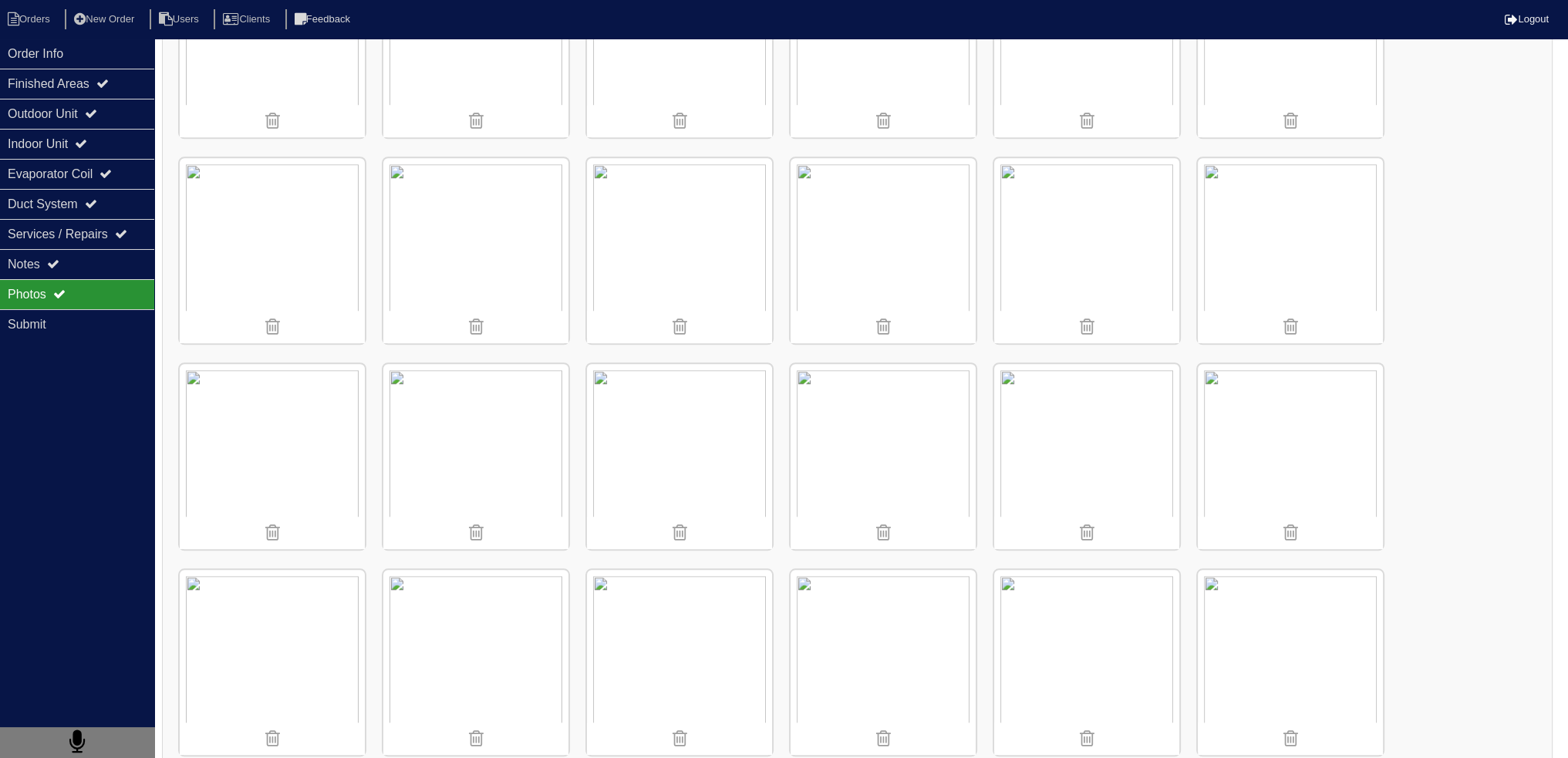
click at [1089, 233] on img at bounding box center [1087, 251] width 185 height 185
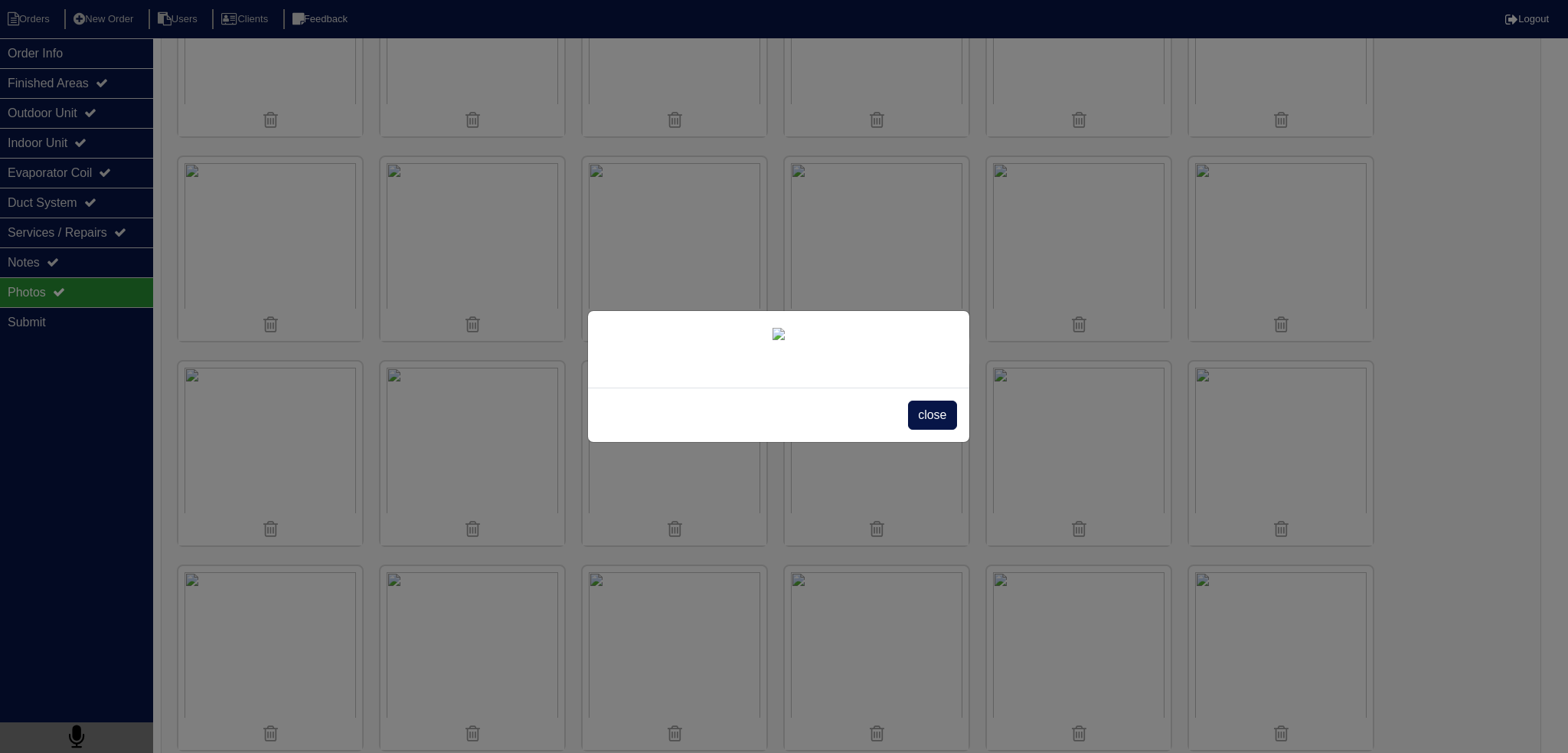
click at [958, 442] on div "close" at bounding box center [779, 414] width 382 height 54
click at [950, 430] on span "close" at bounding box center [932, 415] width 48 height 29
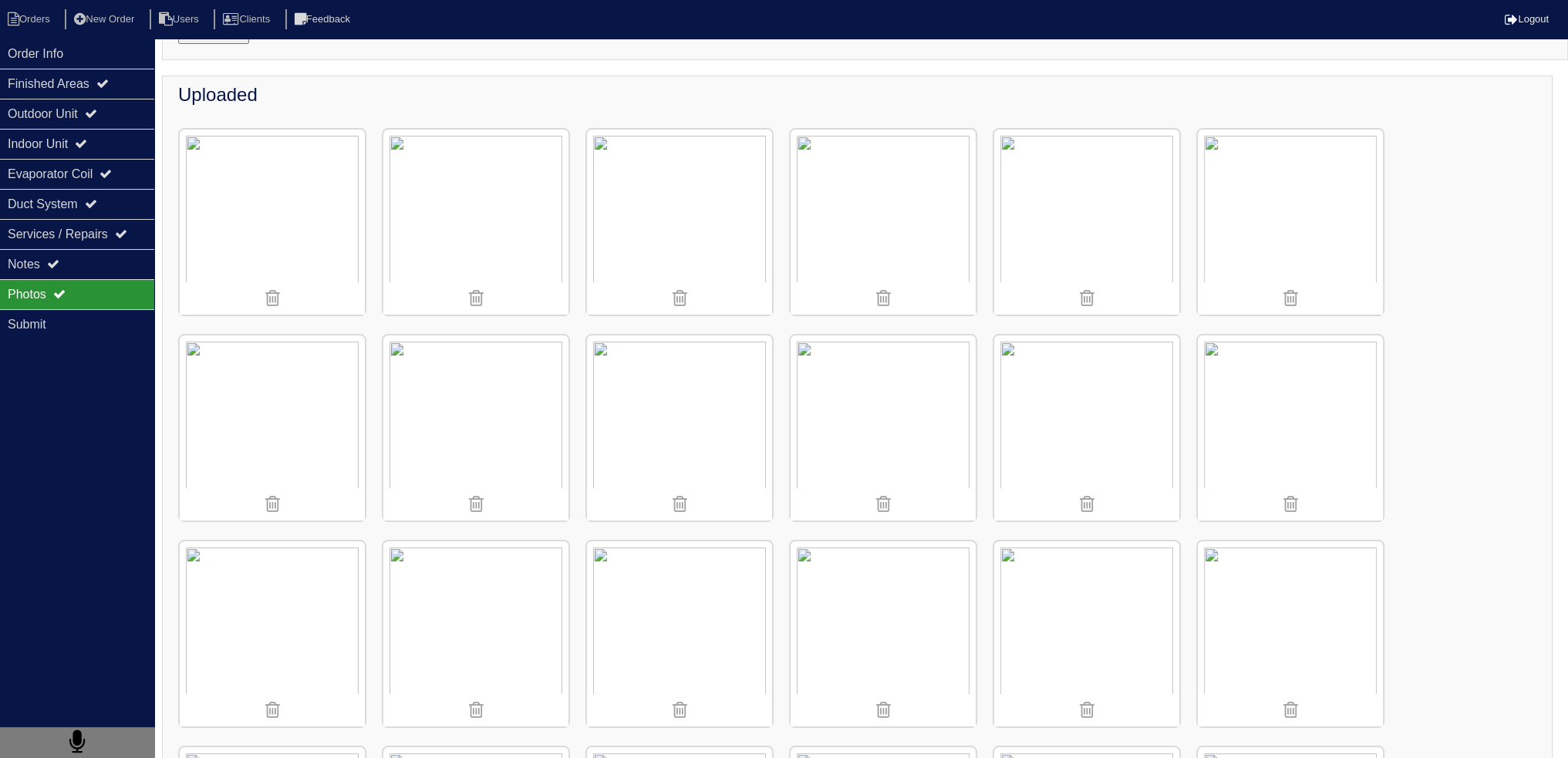
scroll to position [386, 0]
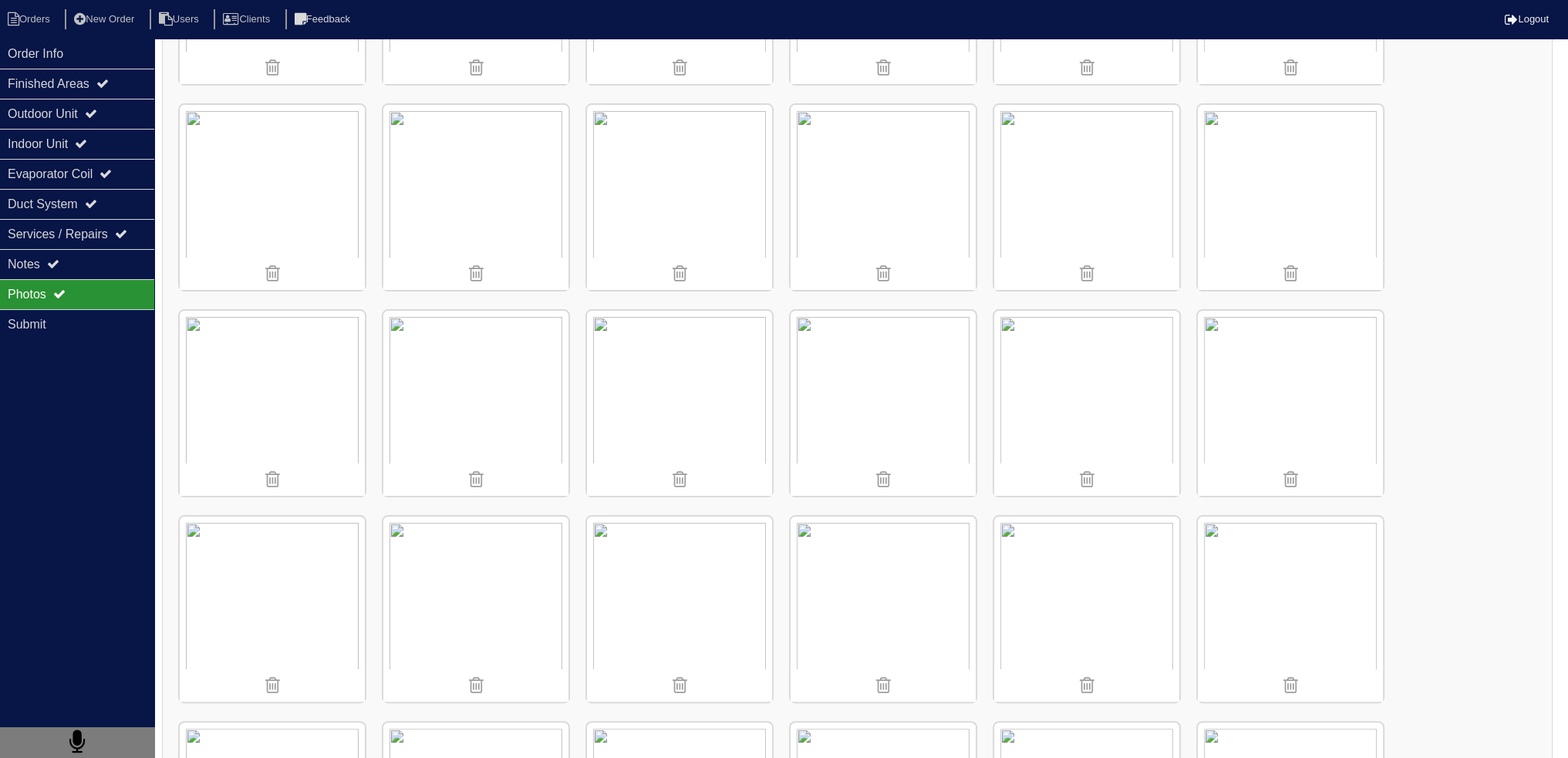
click at [1280, 204] on img at bounding box center [1291, 197] width 185 height 185
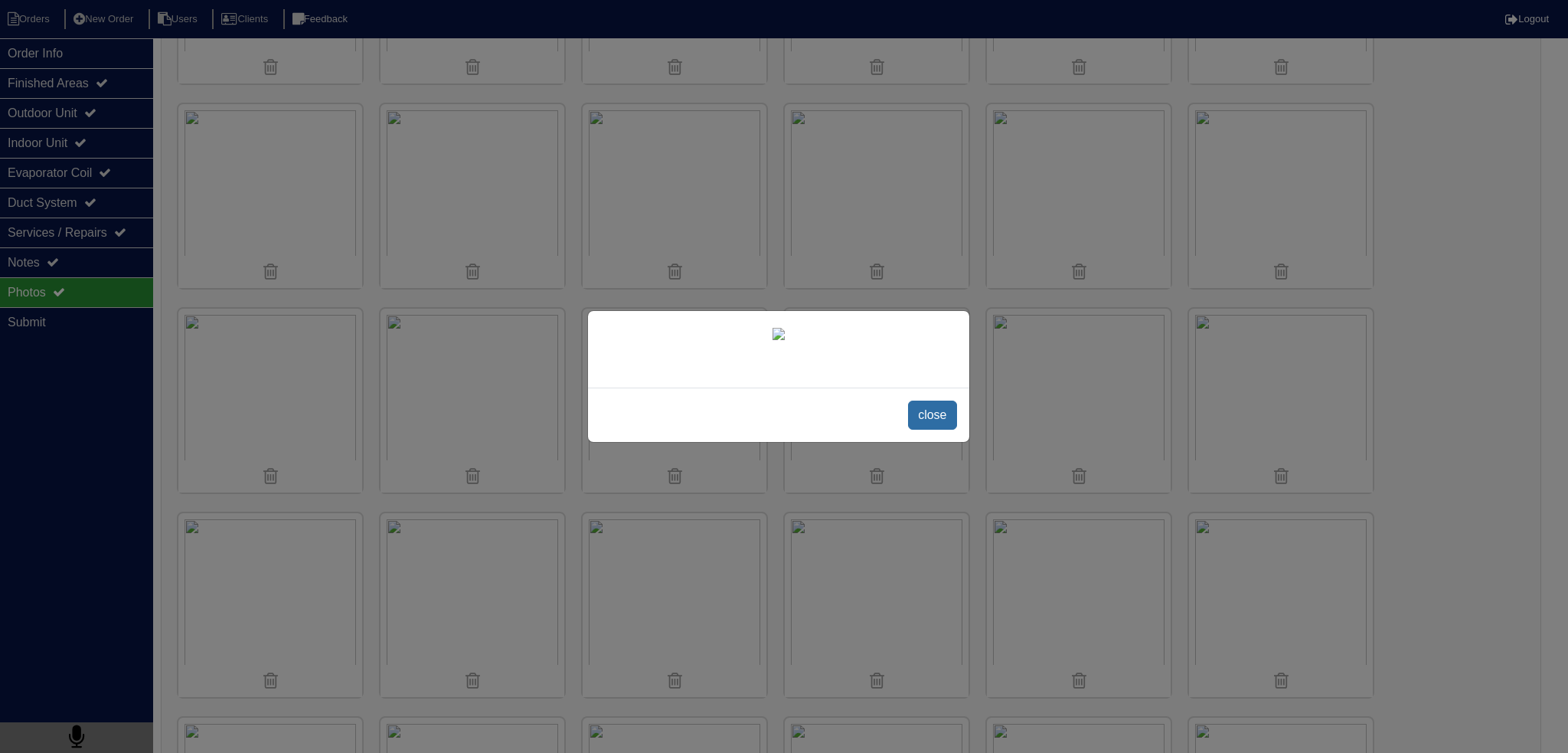
click at [941, 430] on span "close" at bounding box center [932, 415] width 48 height 29
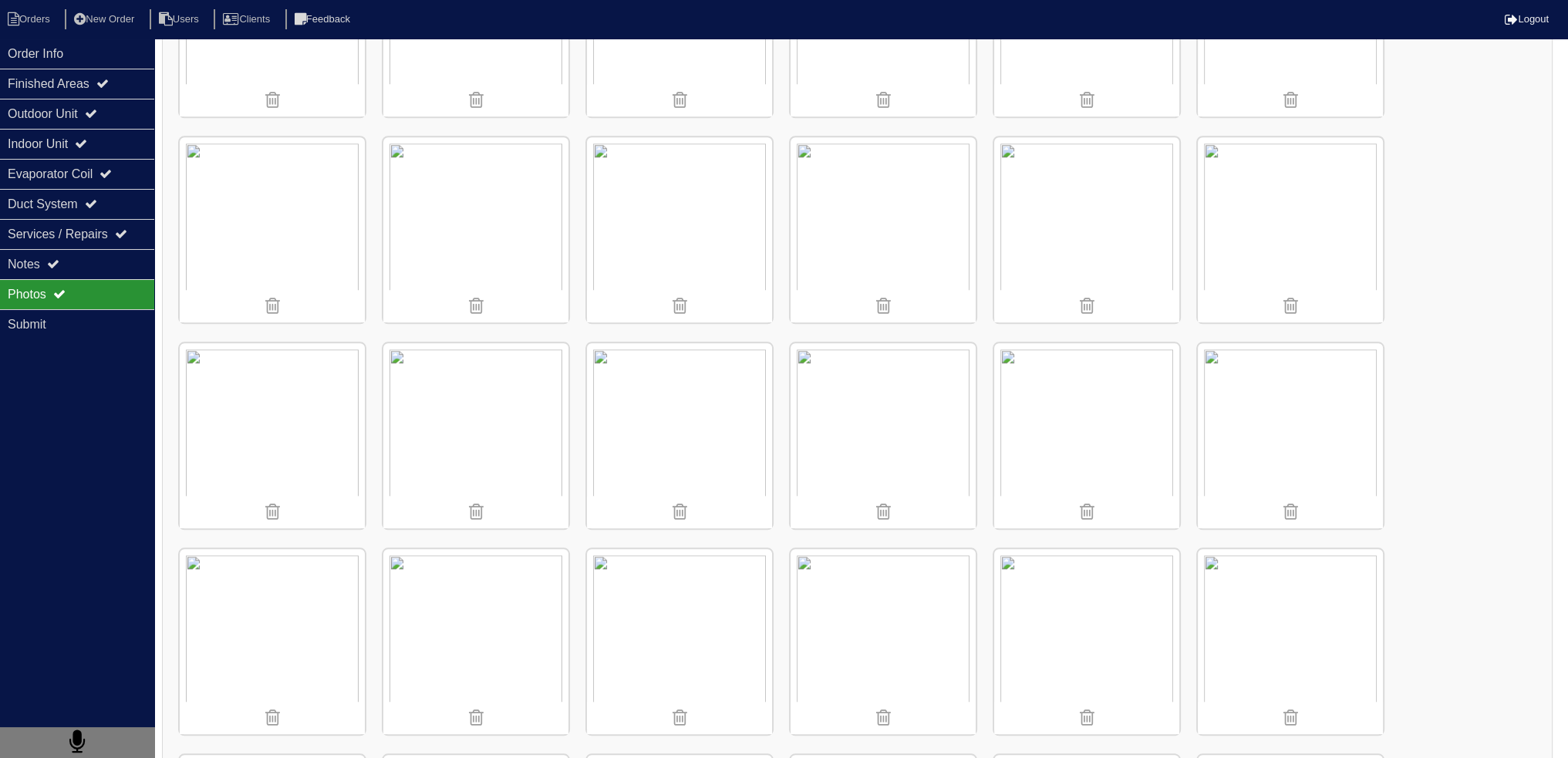
scroll to position [2005, 0]
click at [598, 189] on img at bounding box center [680, 225] width 185 height 185
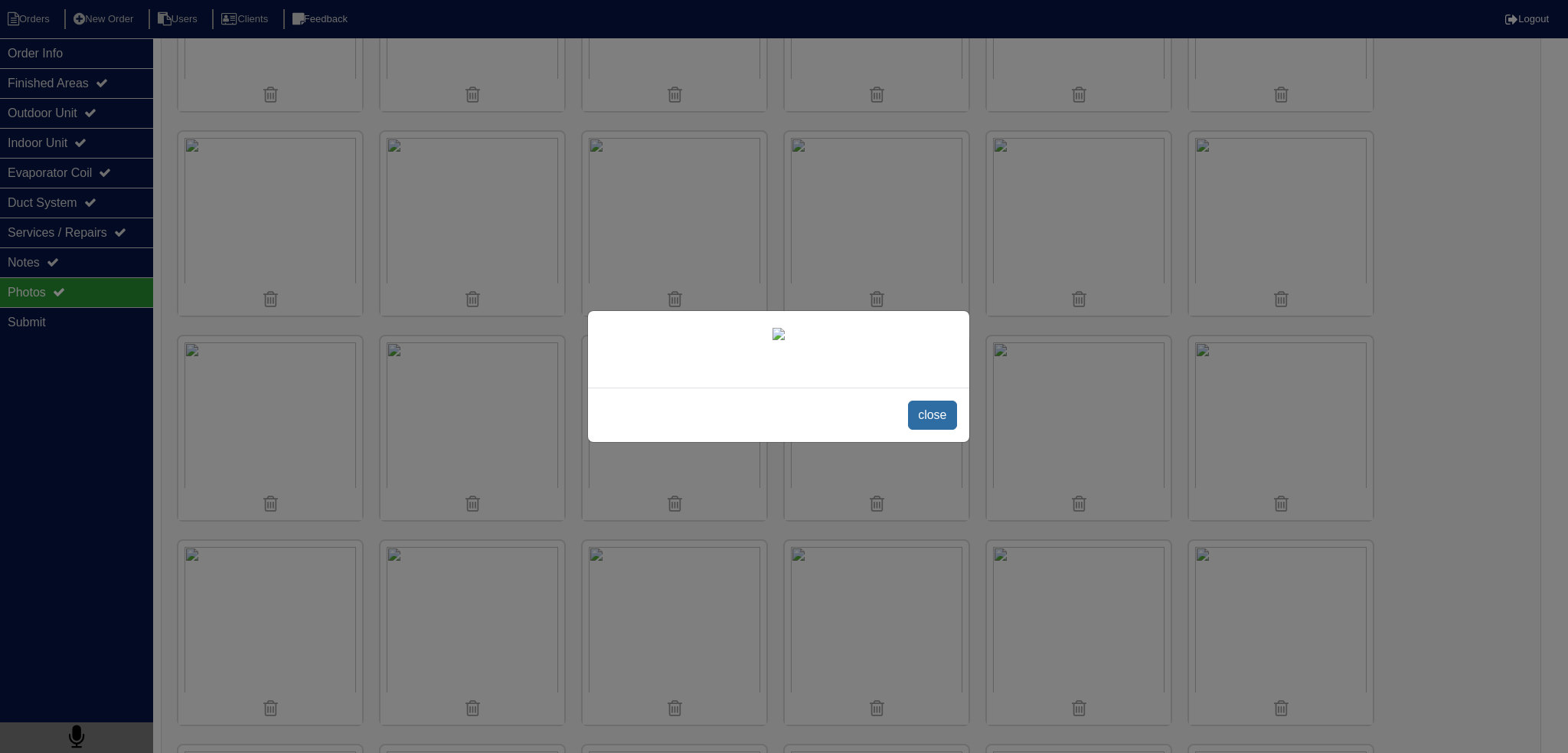
click at [937, 430] on span "close" at bounding box center [932, 415] width 48 height 29
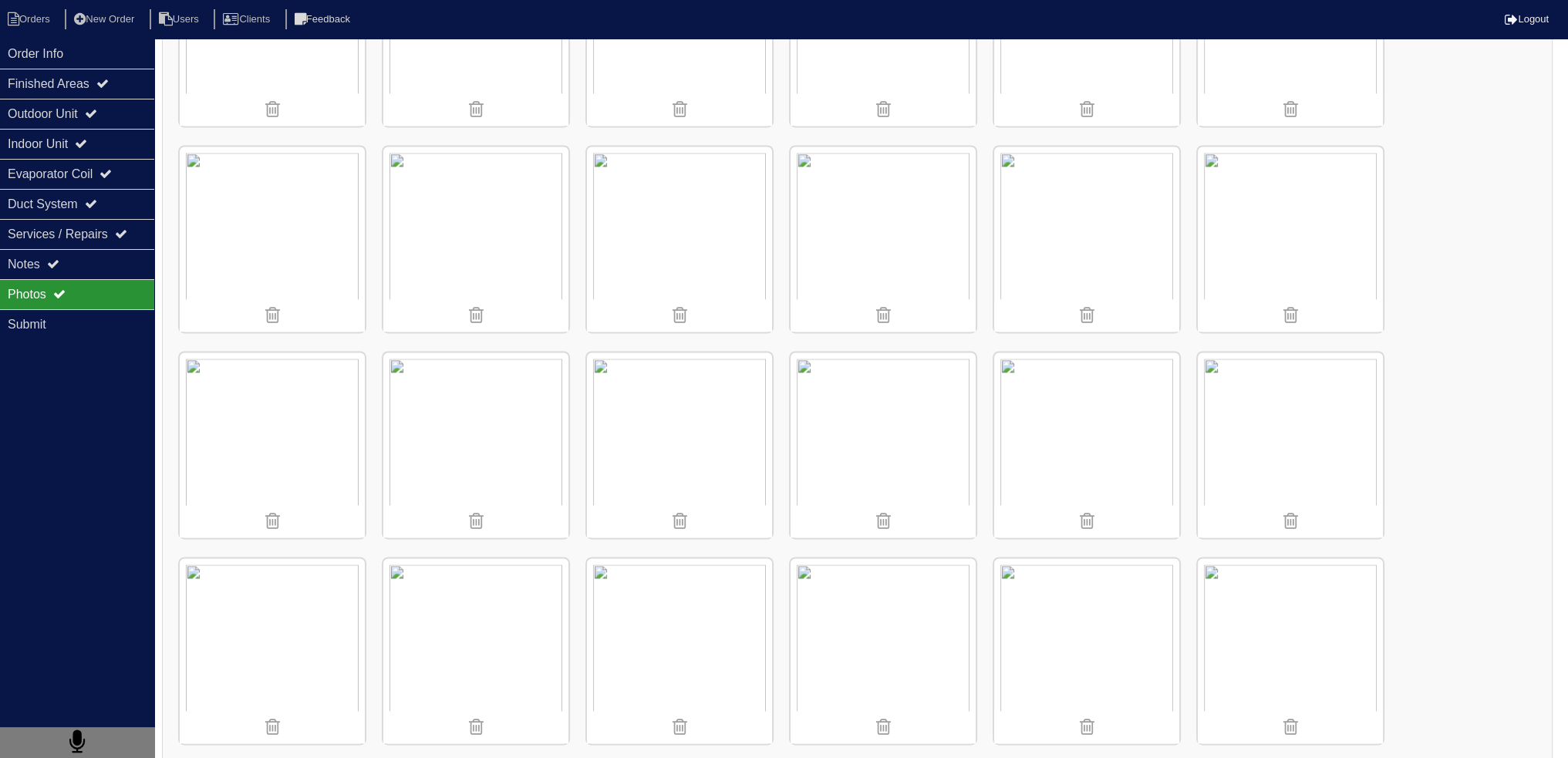
scroll to position [2821, 0]
click at [891, 646] on img at bounding box center [883, 644] width 185 height 185
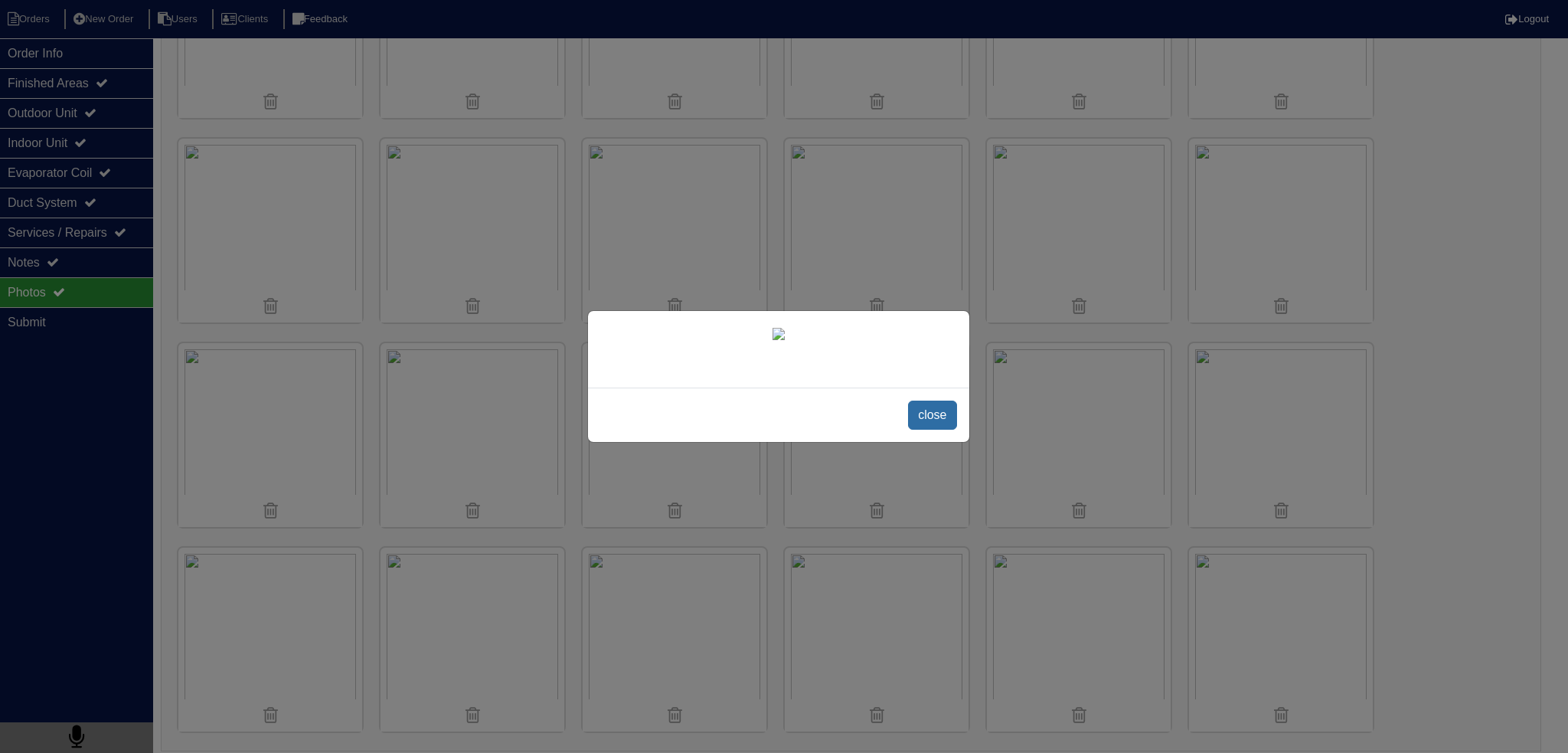
click at [935, 430] on span "close" at bounding box center [932, 415] width 48 height 29
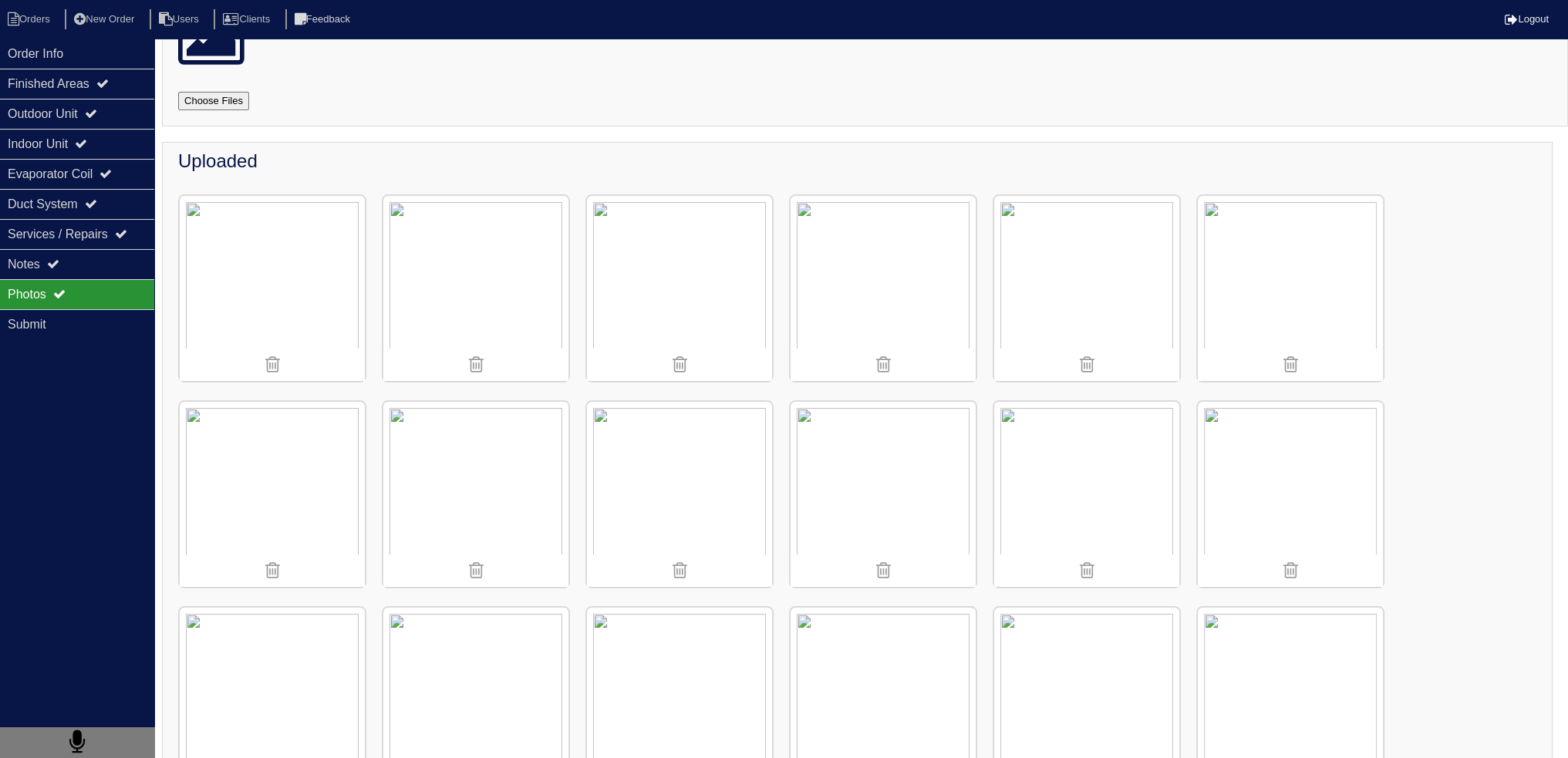
scroll to position [0, 0]
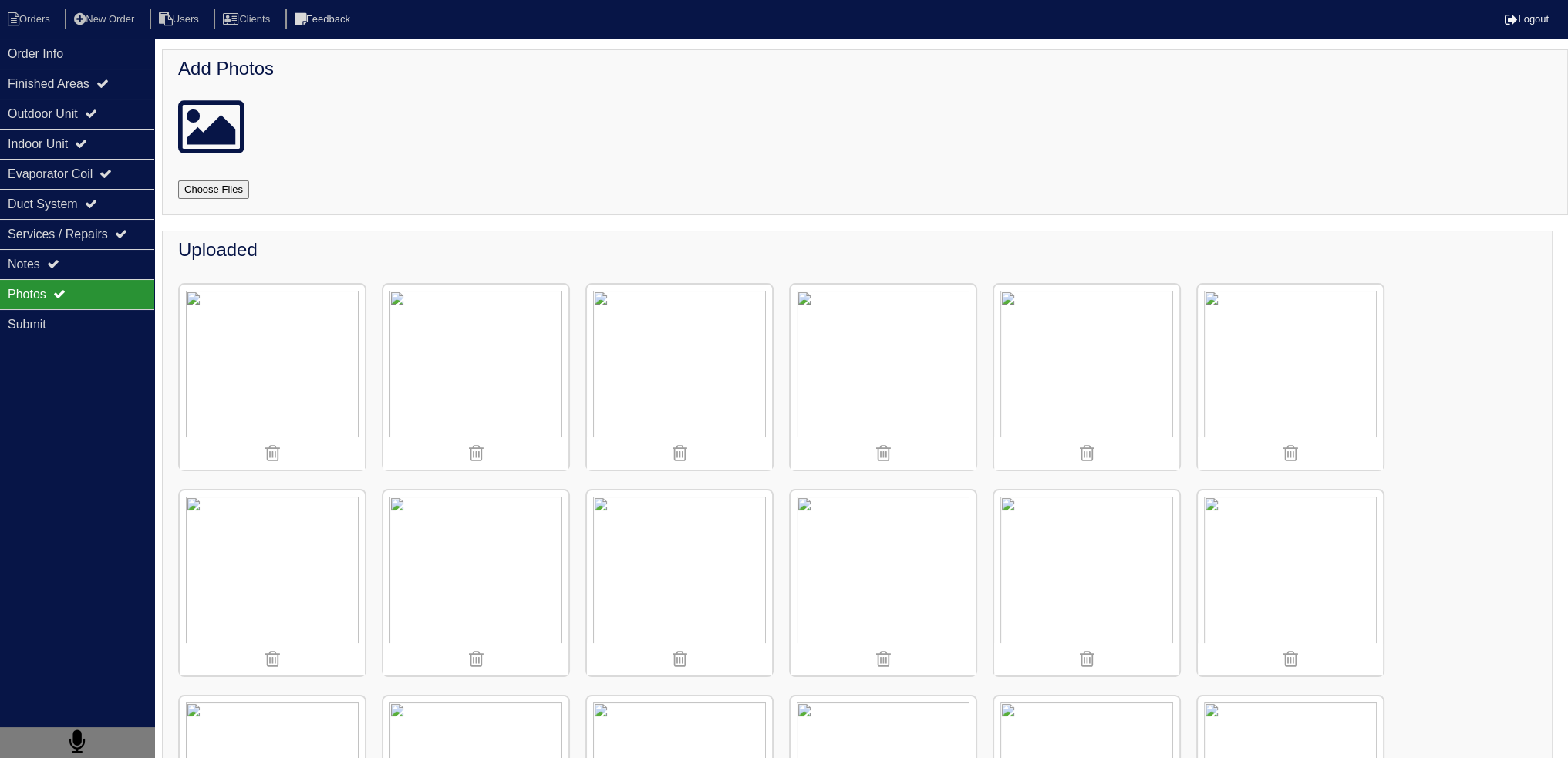
click at [712, 417] on img at bounding box center [680, 377] width 185 height 185
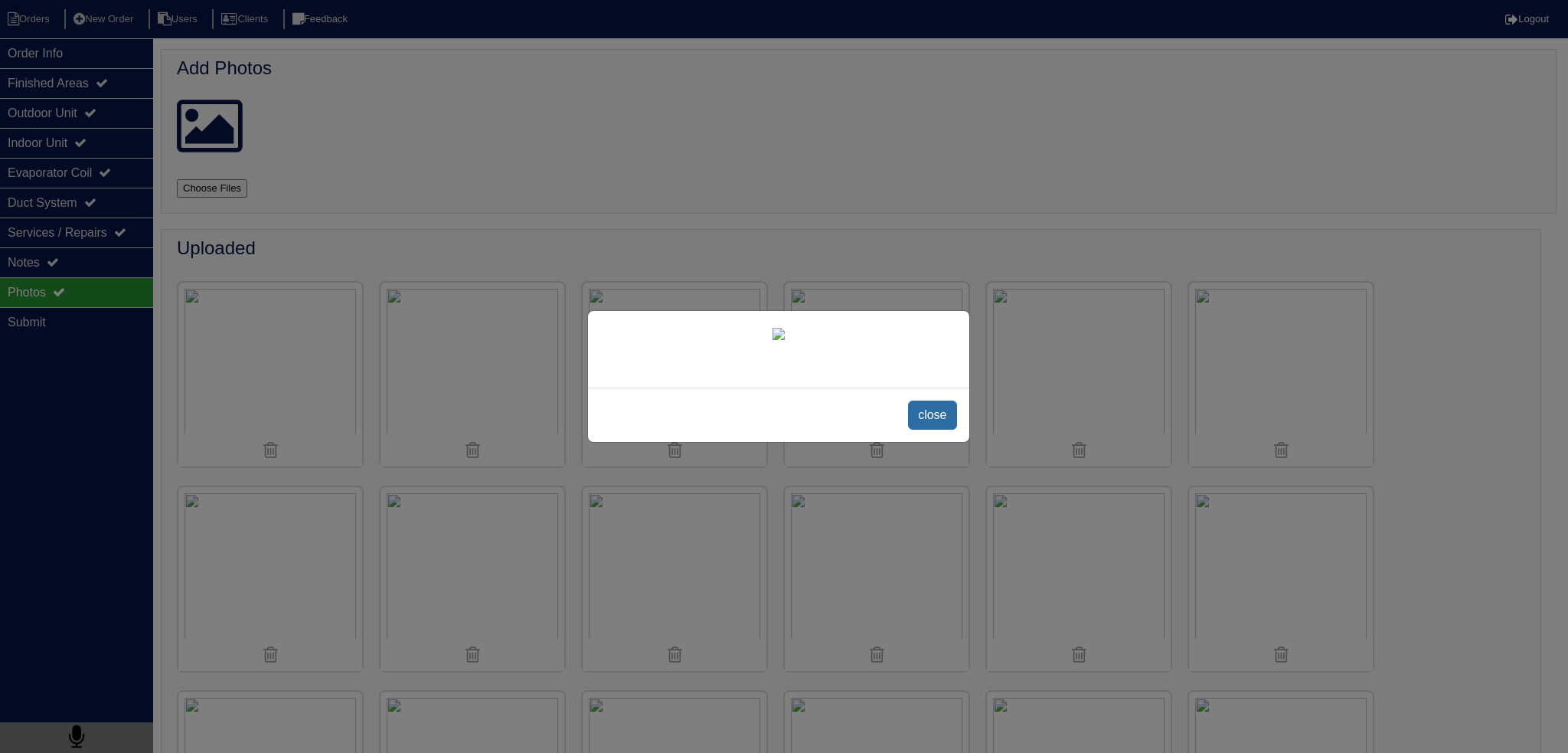
click at [921, 430] on span "close" at bounding box center [932, 415] width 48 height 29
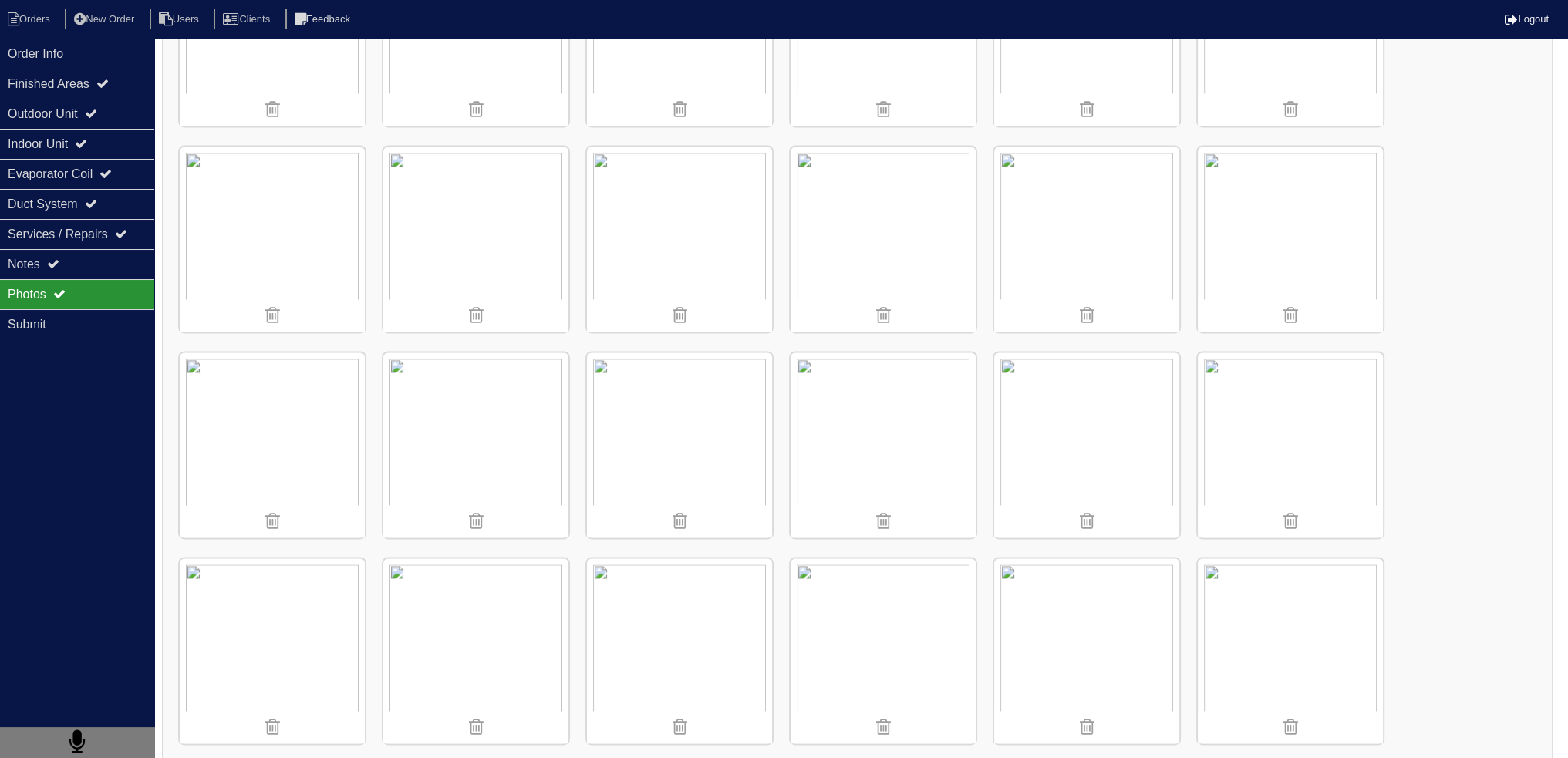
scroll to position [2821, 0]
click at [46, 18] on li "Orders" at bounding box center [31, 20] width 63 height 21
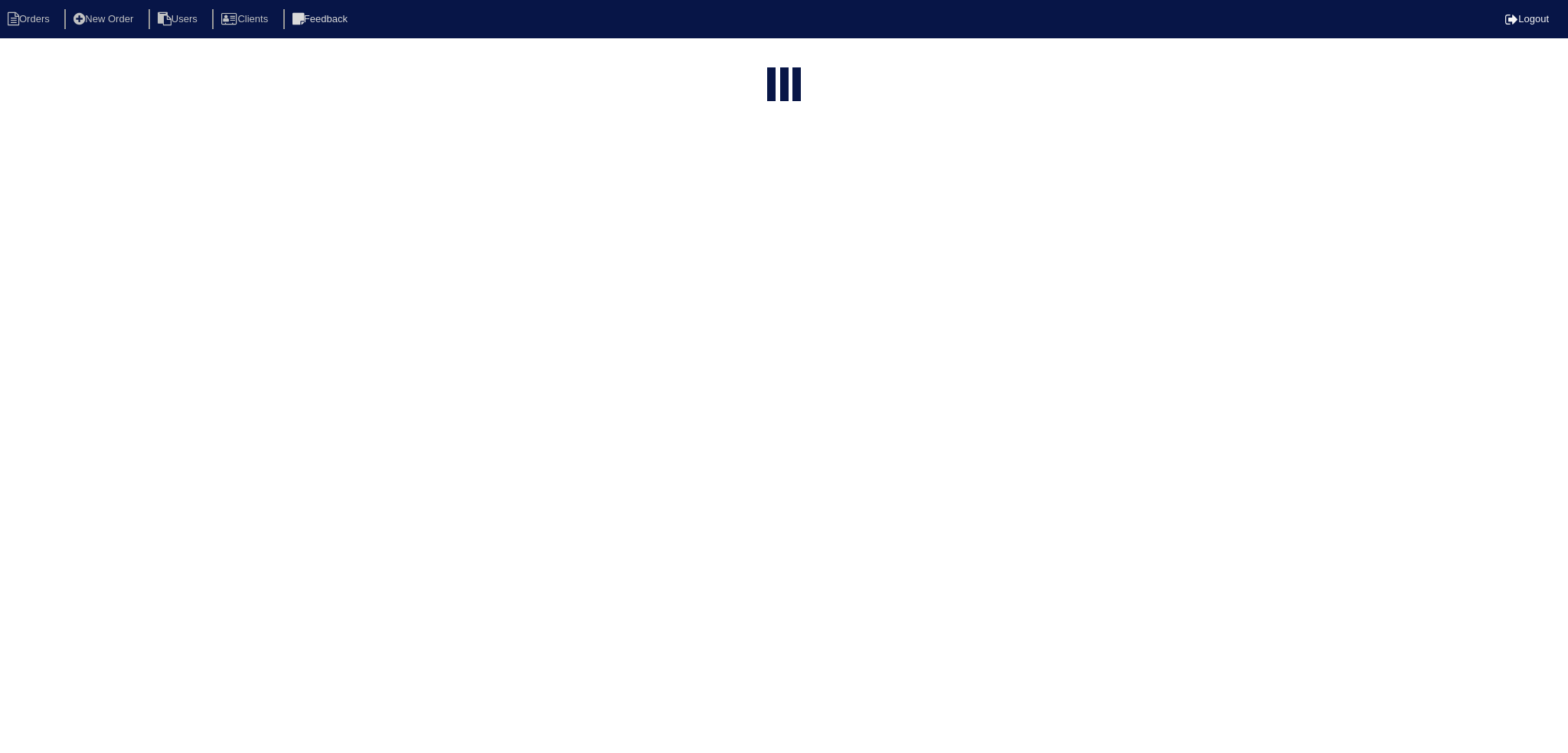
select select "15"
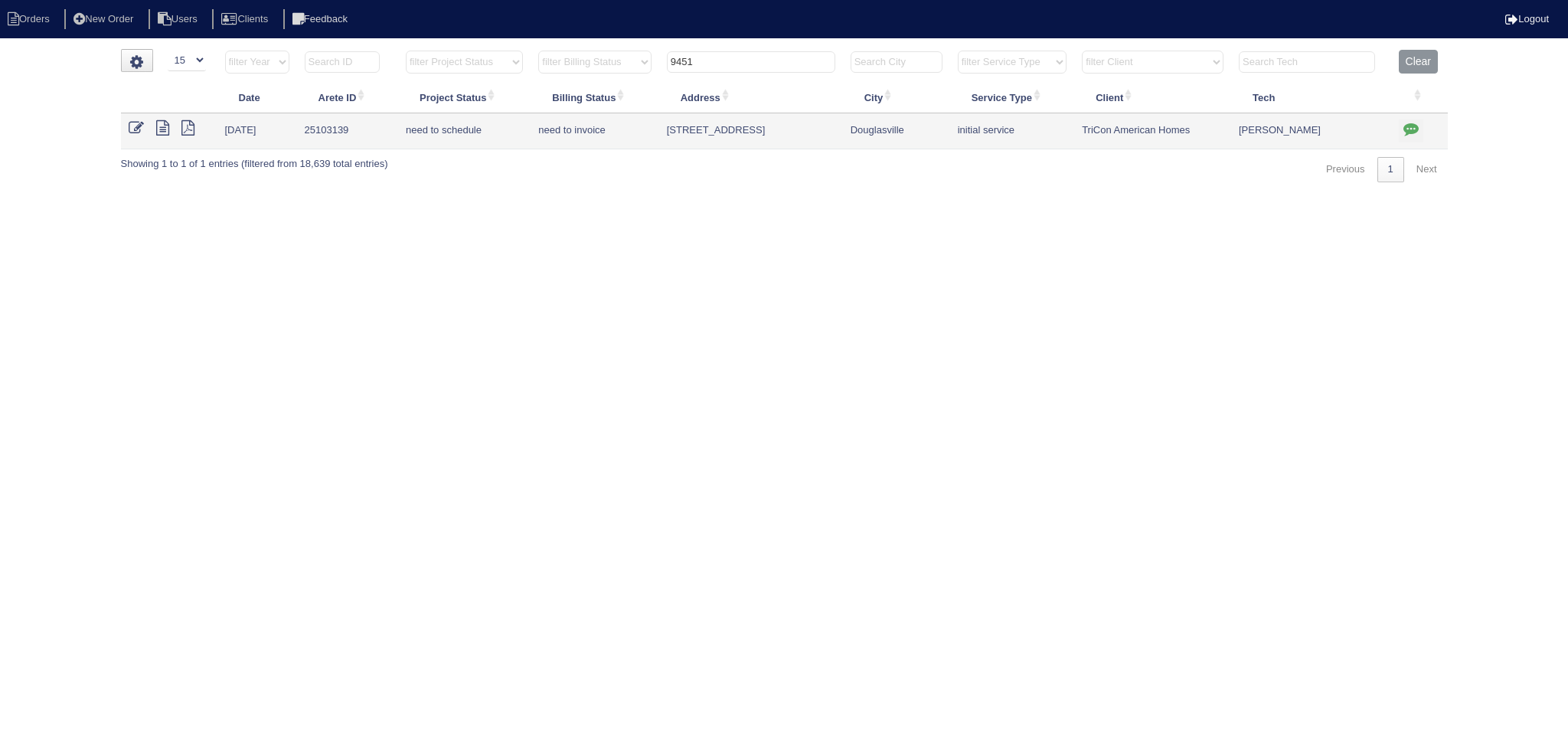
click at [785, 59] on input "9451" at bounding box center [751, 61] width 168 height 21
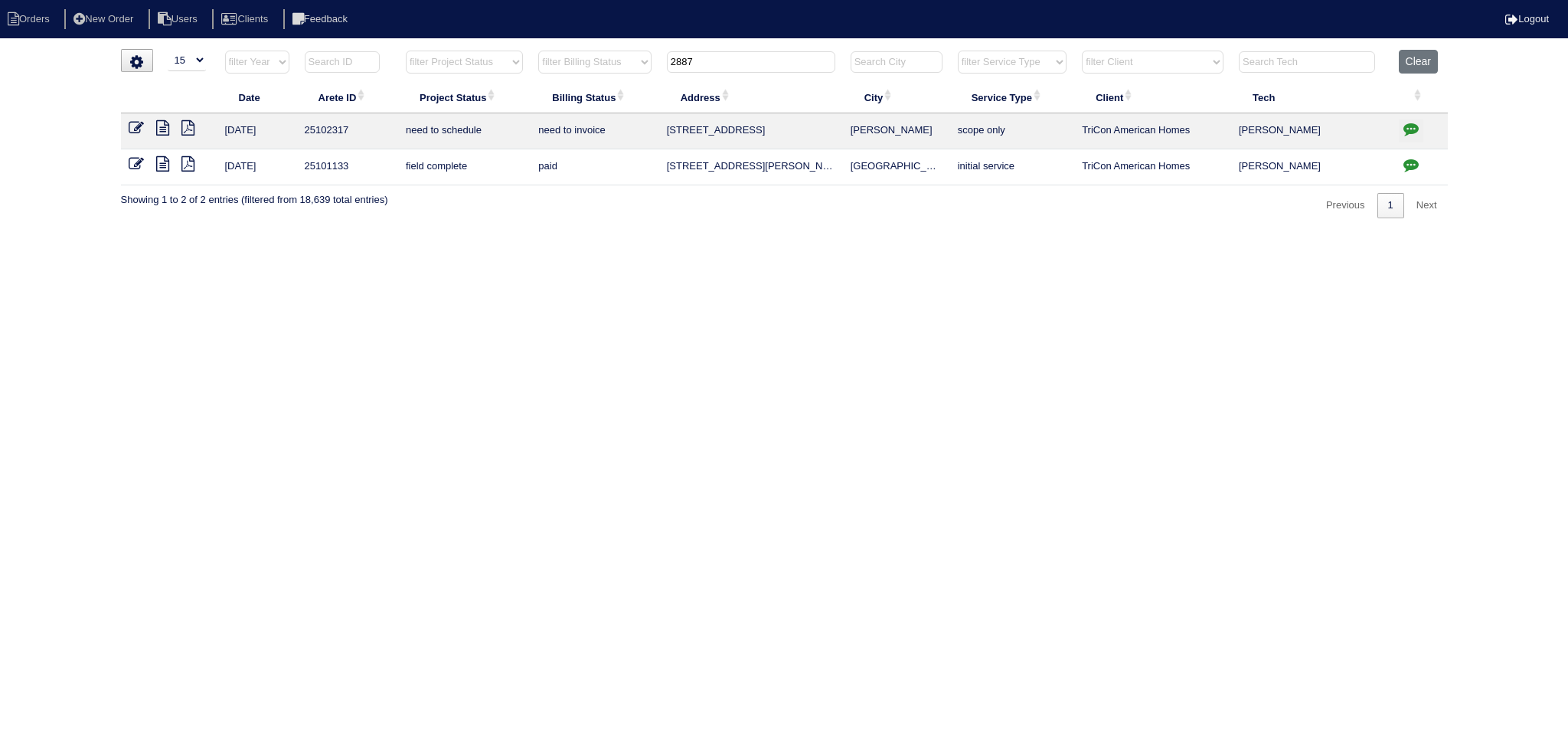
type input "2887"
click at [131, 135] on td at bounding box center [169, 131] width 97 height 36
click at [132, 131] on icon at bounding box center [136, 127] width 15 height 15
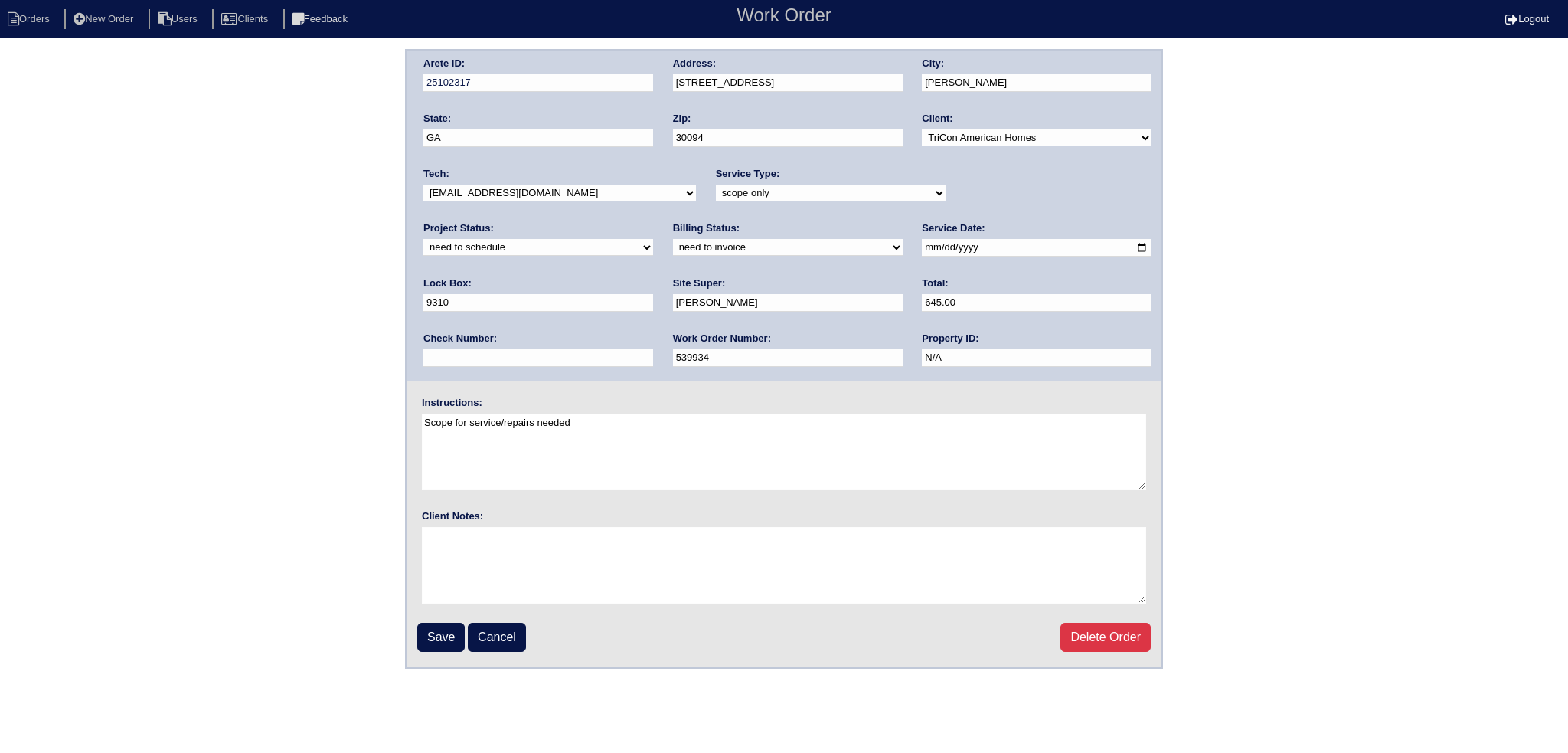
click at [515, 191] on select "-select- [EMAIL_ADDRESS][DOMAIN_NAME] [EMAIL_ADDRESS][DOMAIN_NAME] [EMAIL_ADDRE…" at bounding box center [559, 193] width 273 height 17
click at [423, 185] on select "-select- [EMAIL_ADDRESS][DOMAIN_NAME] [EMAIL_ADDRESS][DOMAIN_NAME] [EMAIL_ADDRE…" at bounding box center [559, 193] width 273 height 17
click at [653, 239] on select "new order assigned in progress field complete need to schedule admin review arc…" at bounding box center [538, 247] width 230 height 17
select select "assigned"
click at [653, 239] on select "new order assigned in progress field complete need to schedule admin review arc…" at bounding box center [538, 247] width 230 height 17
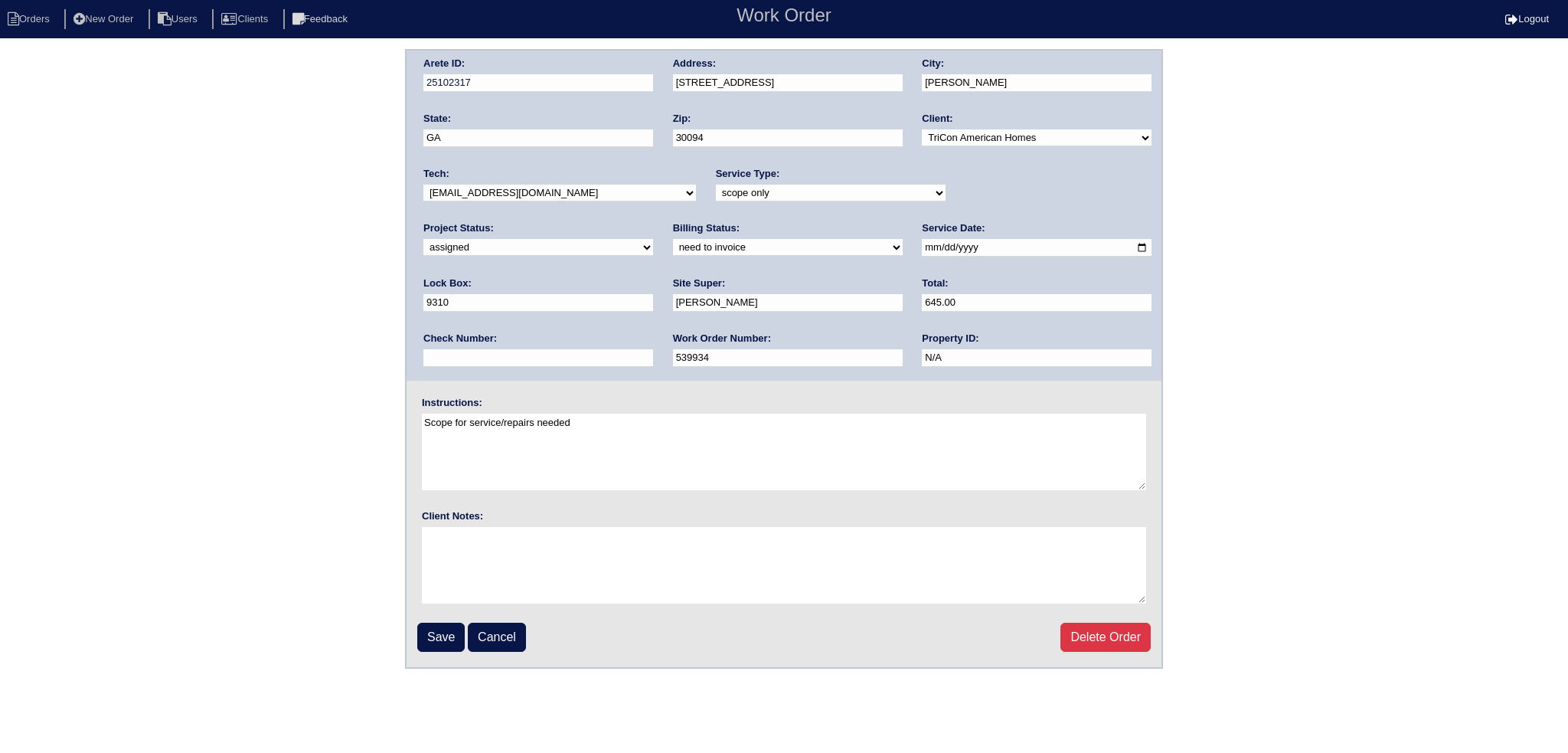
drag, startPoint x: 895, startPoint y: 246, endPoint x: 891, endPoint y: 266, distance: 20.4
click at [922, 248] on input "[DATE]" at bounding box center [1037, 248] width 230 height 17
click at [432, 640] on input "Save" at bounding box center [441, 637] width 47 height 29
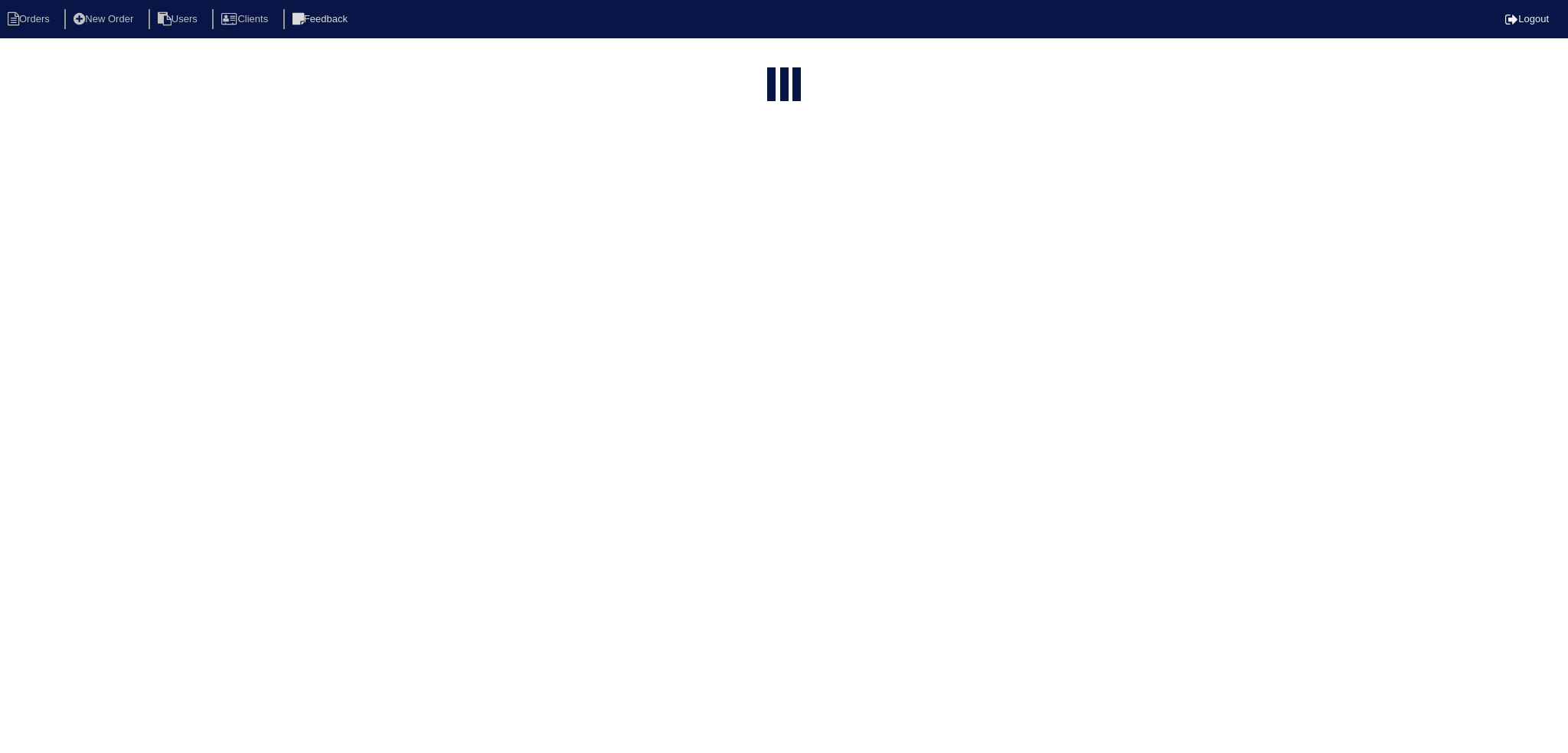
select select "15"
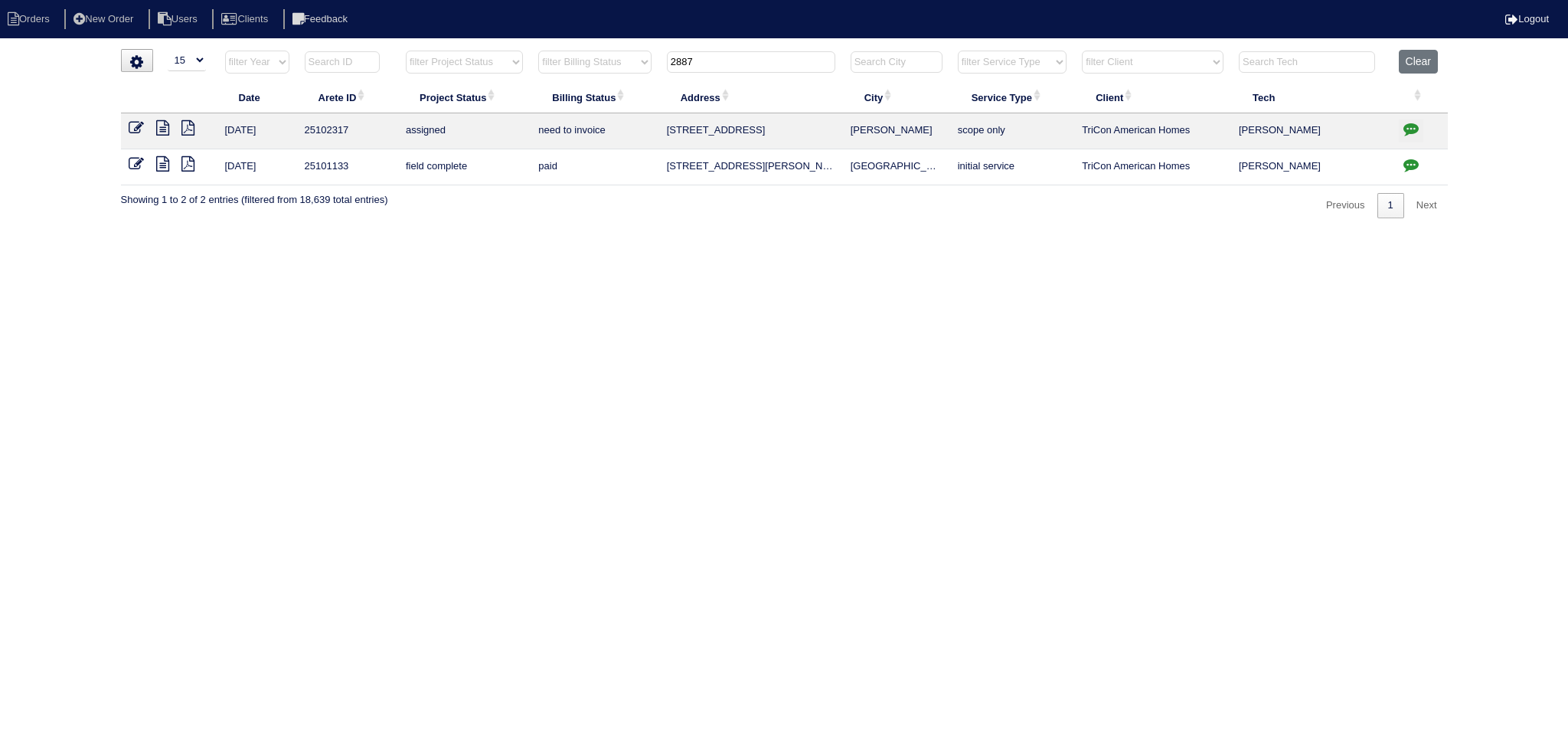
click at [813, 68] on input "2887" at bounding box center [751, 61] width 168 height 21
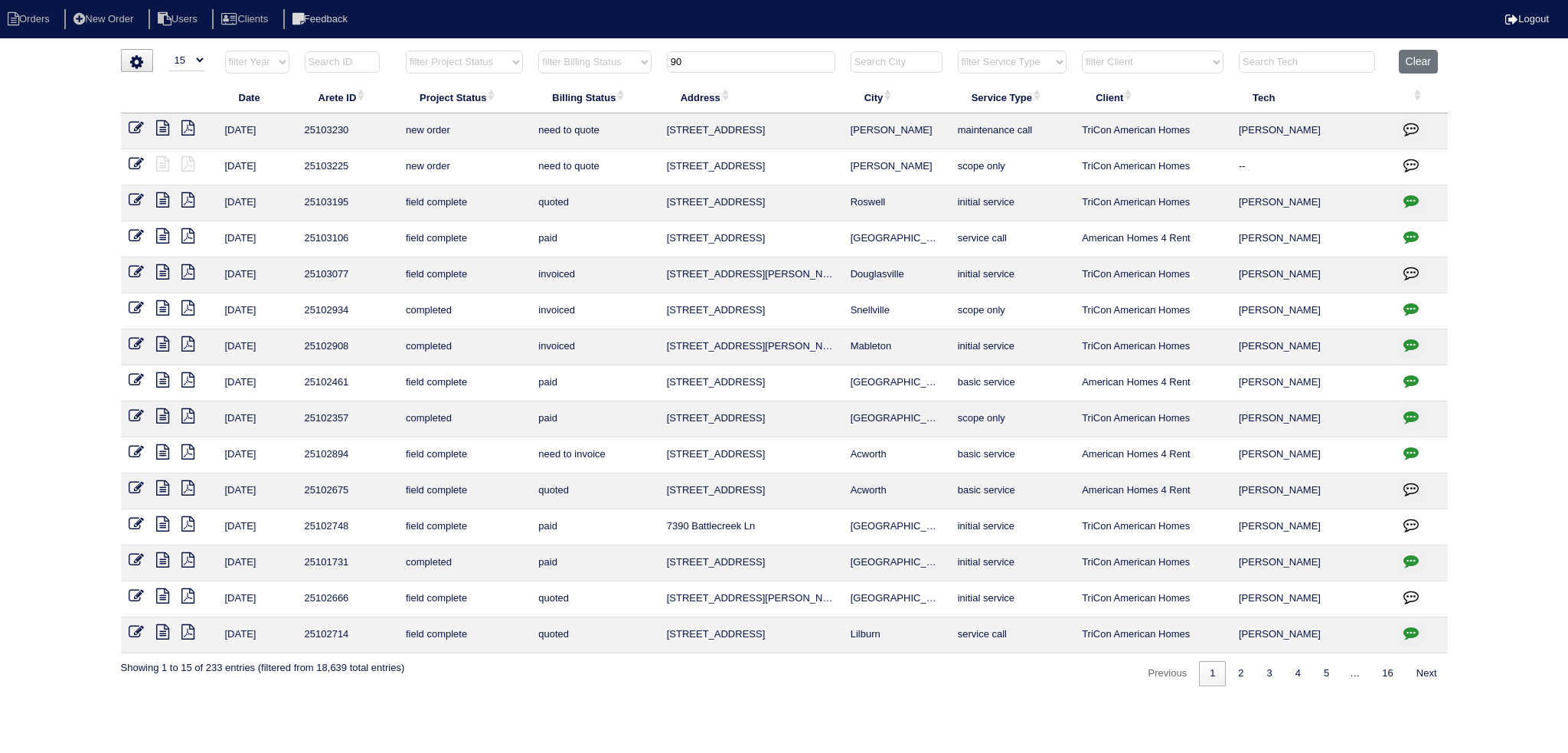
type input "90"
click at [138, 127] on icon at bounding box center [136, 127] width 15 height 15
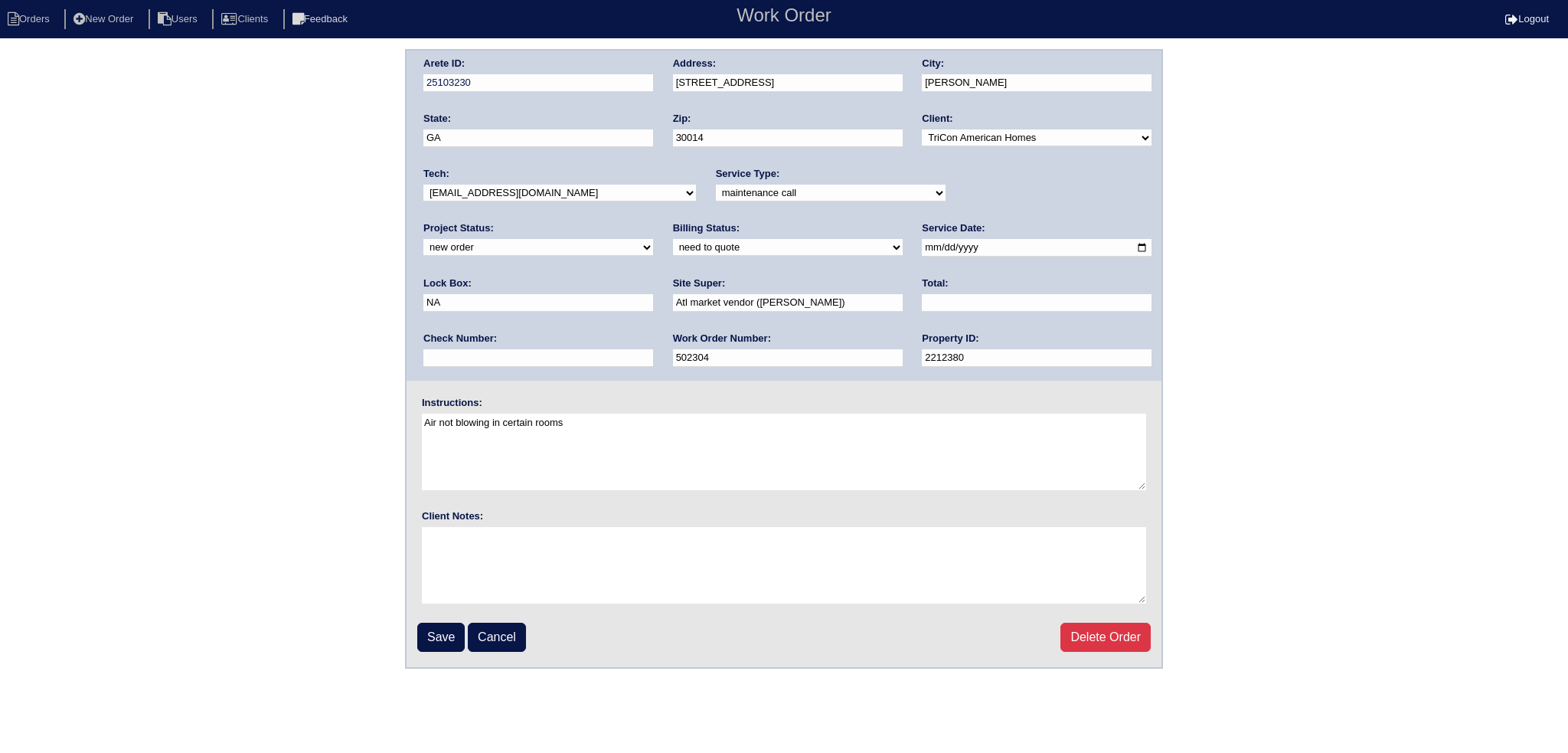
drag, startPoint x: 1093, startPoint y: 186, endPoint x: 1083, endPoint y: 195, distance: 13.5
click at [653, 221] on div "Project Status: new order assigned in progress field complete need to schedule …" at bounding box center [538, 242] width 230 height 42
click at [653, 239] on select "new order assigned in progress field complete need to schedule admin review arc…" at bounding box center [538, 247] width 230 height 17
select select "assigned"
click at [653, 239] on select "new order assigned in progress field complete need to schedule admin review arc…" at bounding box center [538, 247] width 230 height 17
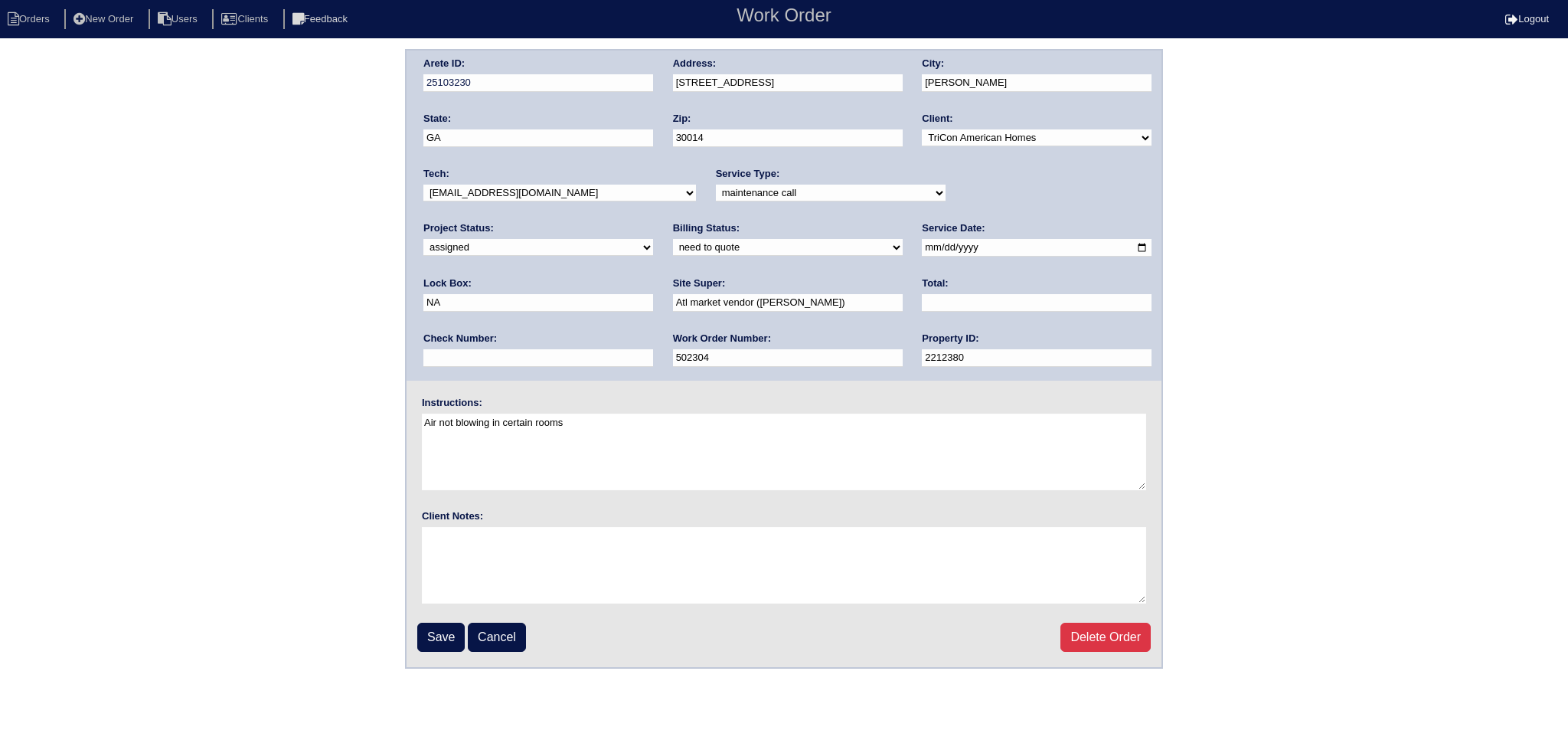
click at [922, 246] on input "2025-09-03" at bounding box center [1037, 248] width 230 height 17
type input "2025-09-04"
click at [588, 196] on select "-select- aretesmg+backup-tech@gmail.com benjohnholt88@gmail.com callisonhvac@ya…" at bounding box center [559, 193] width 273 height 17
click at [423, 185] on select "-select- aretesmg+backup-tech@gmail.com benjohnholt88@gmail.com callisonhvac@ya…" at bounding box center [559, 193] width 273 height 17
click at [429, 633] on input "Save" at bounding box center [441, 637] width 47 height 29
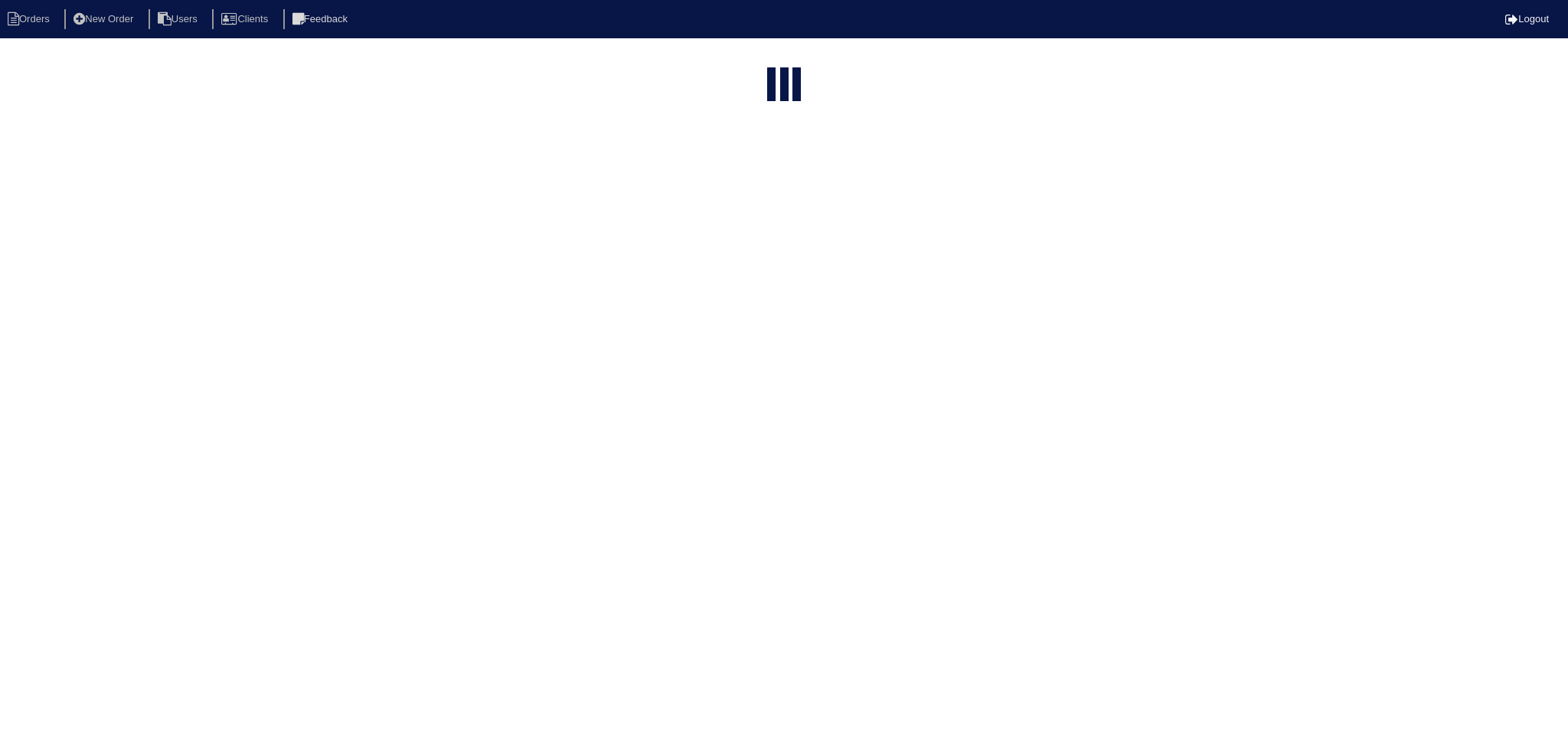
select select "15"
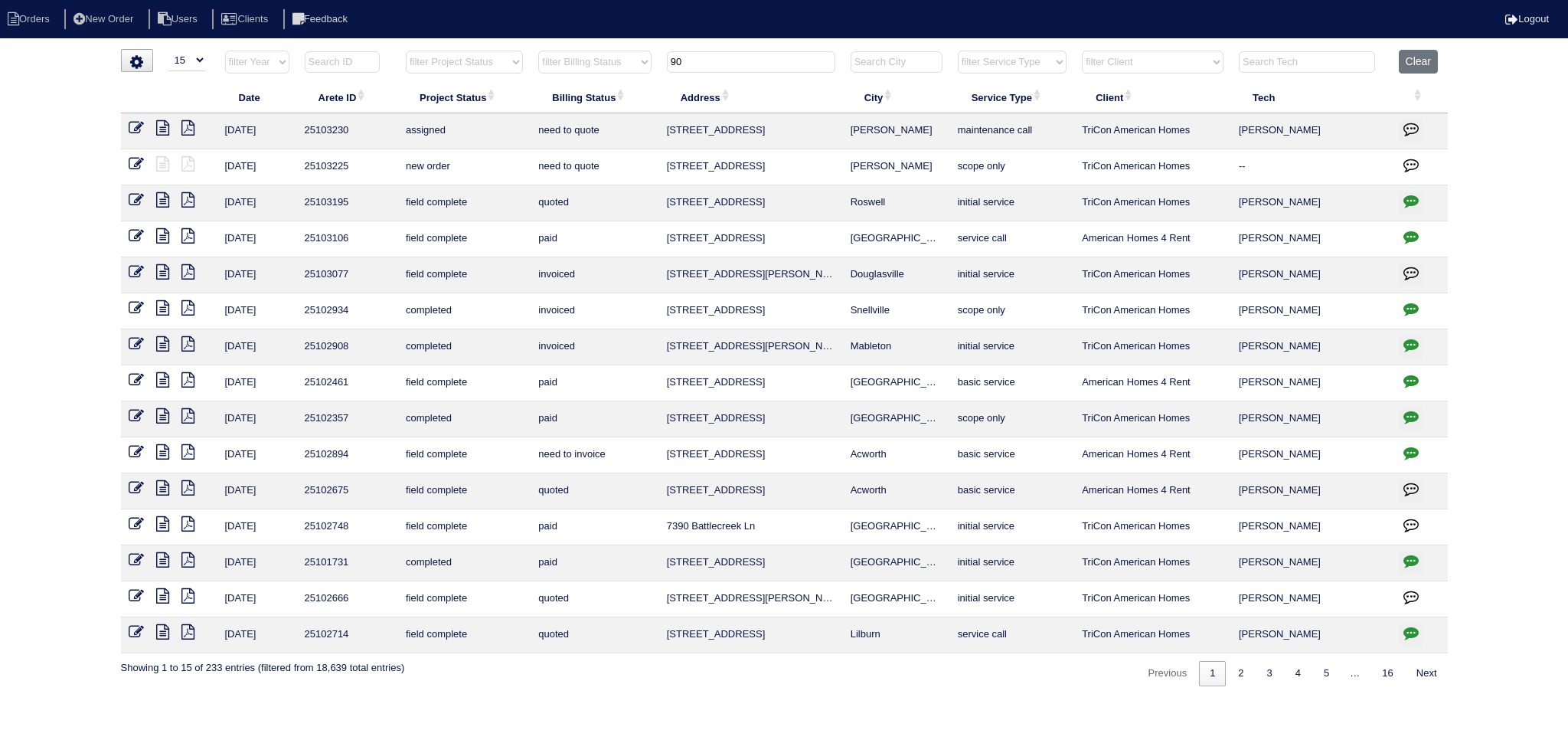
drag, startPoint x: 714, startPoint y: 61, endPoint x: 630, endPoint y: 57, distance: 84.1
click at [622, 62] on tr "filter Year -- Any Year -- 2025 2024 2023 2022 2021 2020 2019 filter Project St…" at bounding box center [784, 65] width 1327 height 31
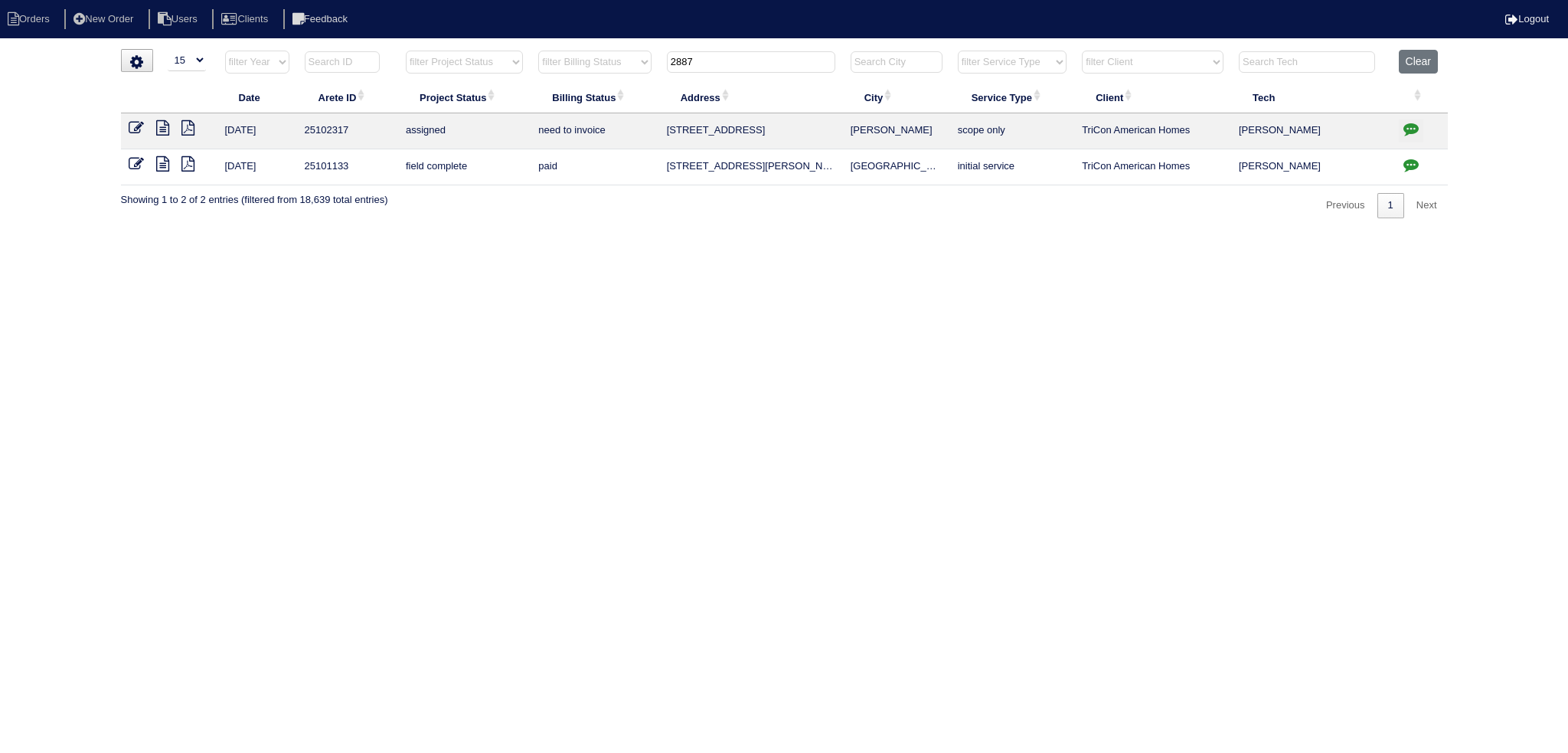
type input "2887"
click at [158, 129] on icon at bounding box center [163, 127] width 13 height 15
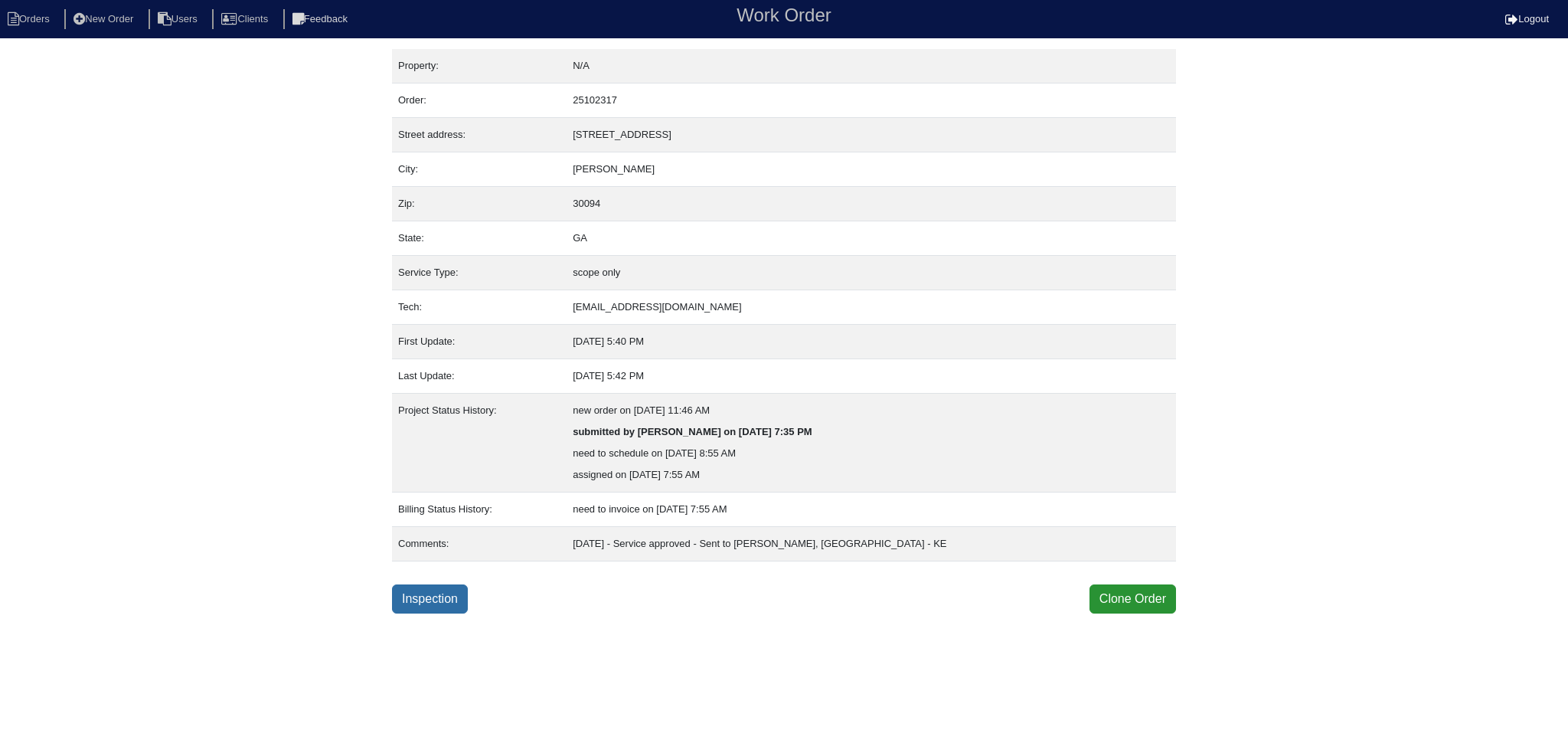
click at [423, 592] on link "Inspection" at bounding box center [430, 599] width 76 height 29
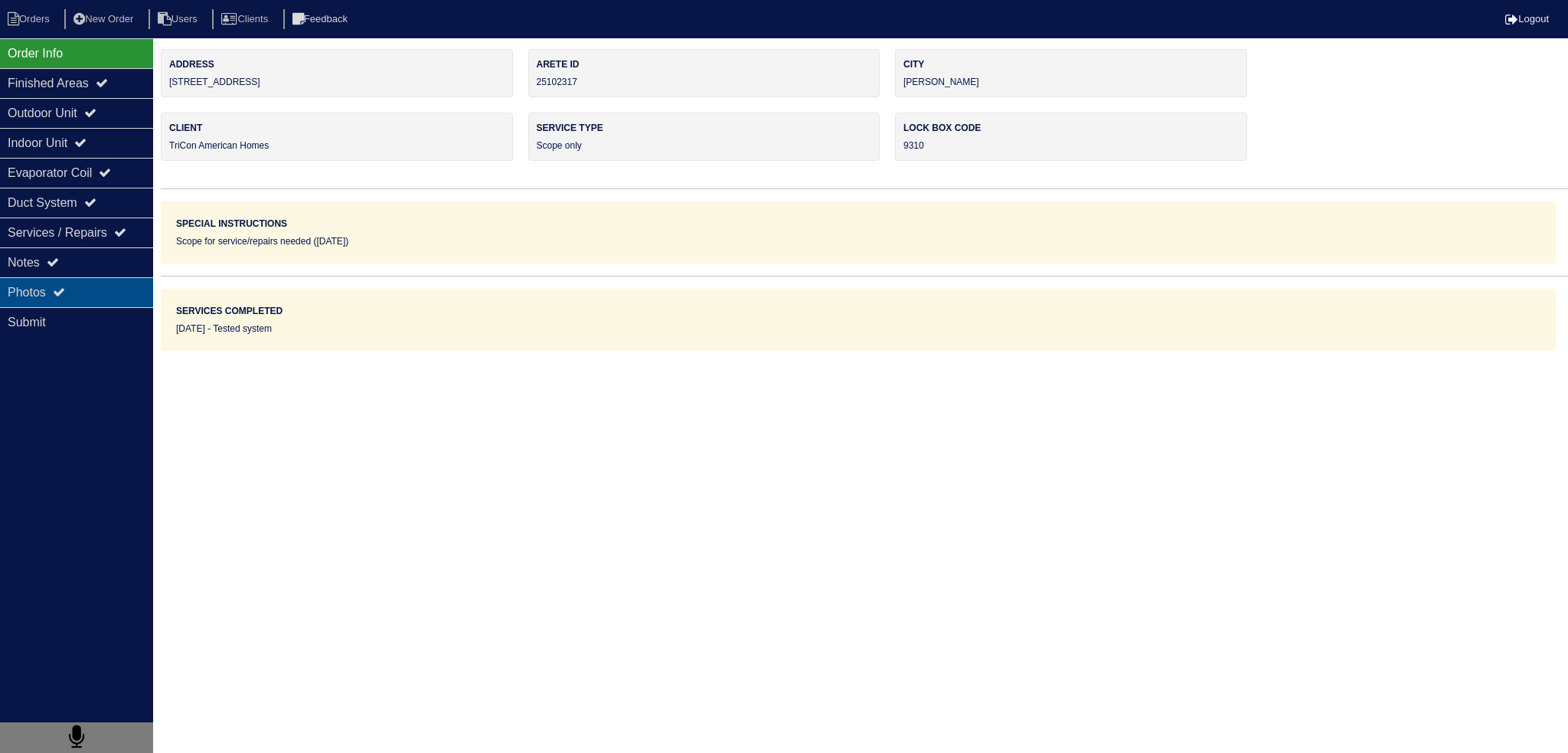
click at [103, 283] on div "Photos" at bounding box center [76, 292] width 153 height 30
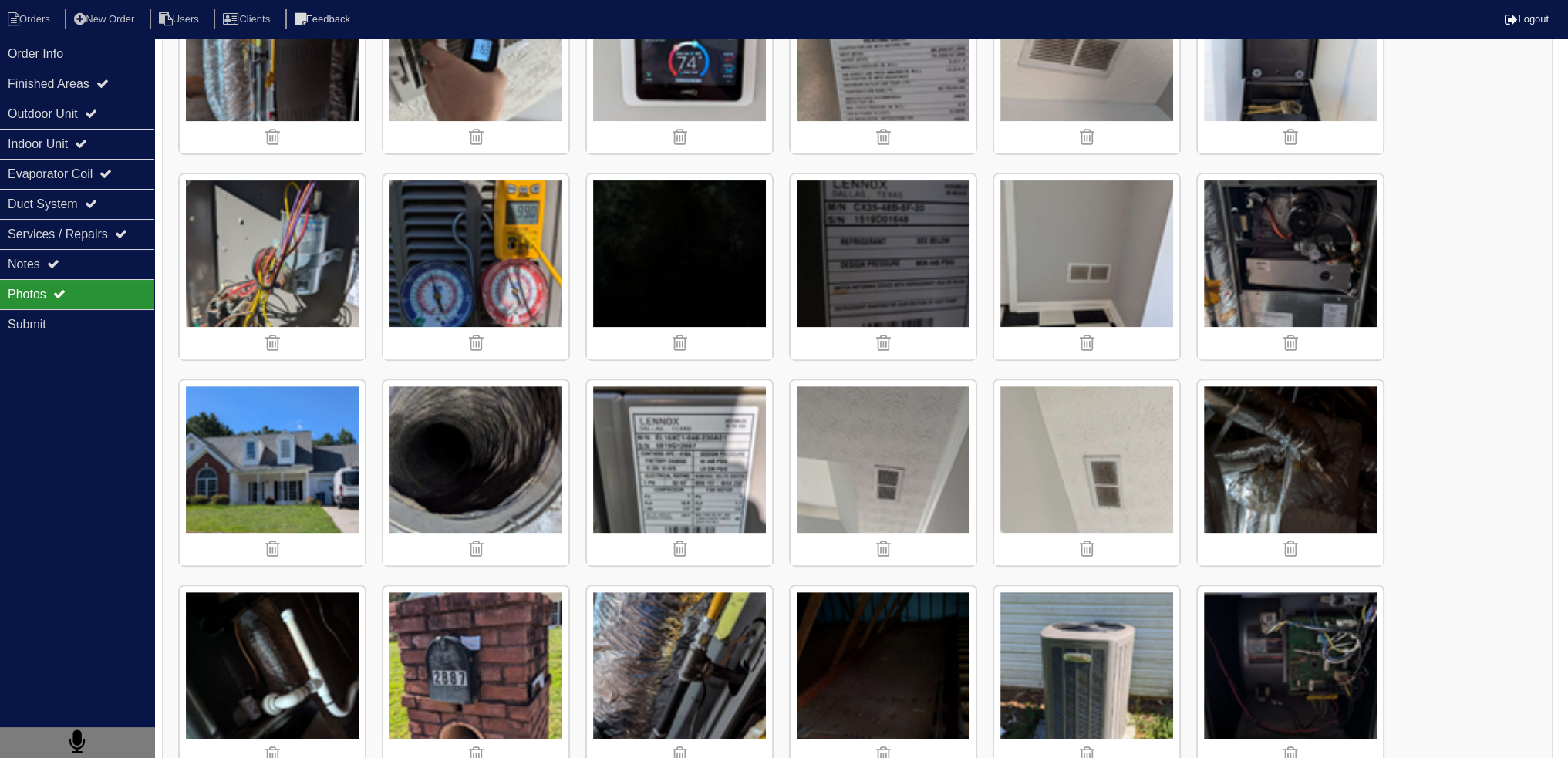
scroll to position [694, 0]
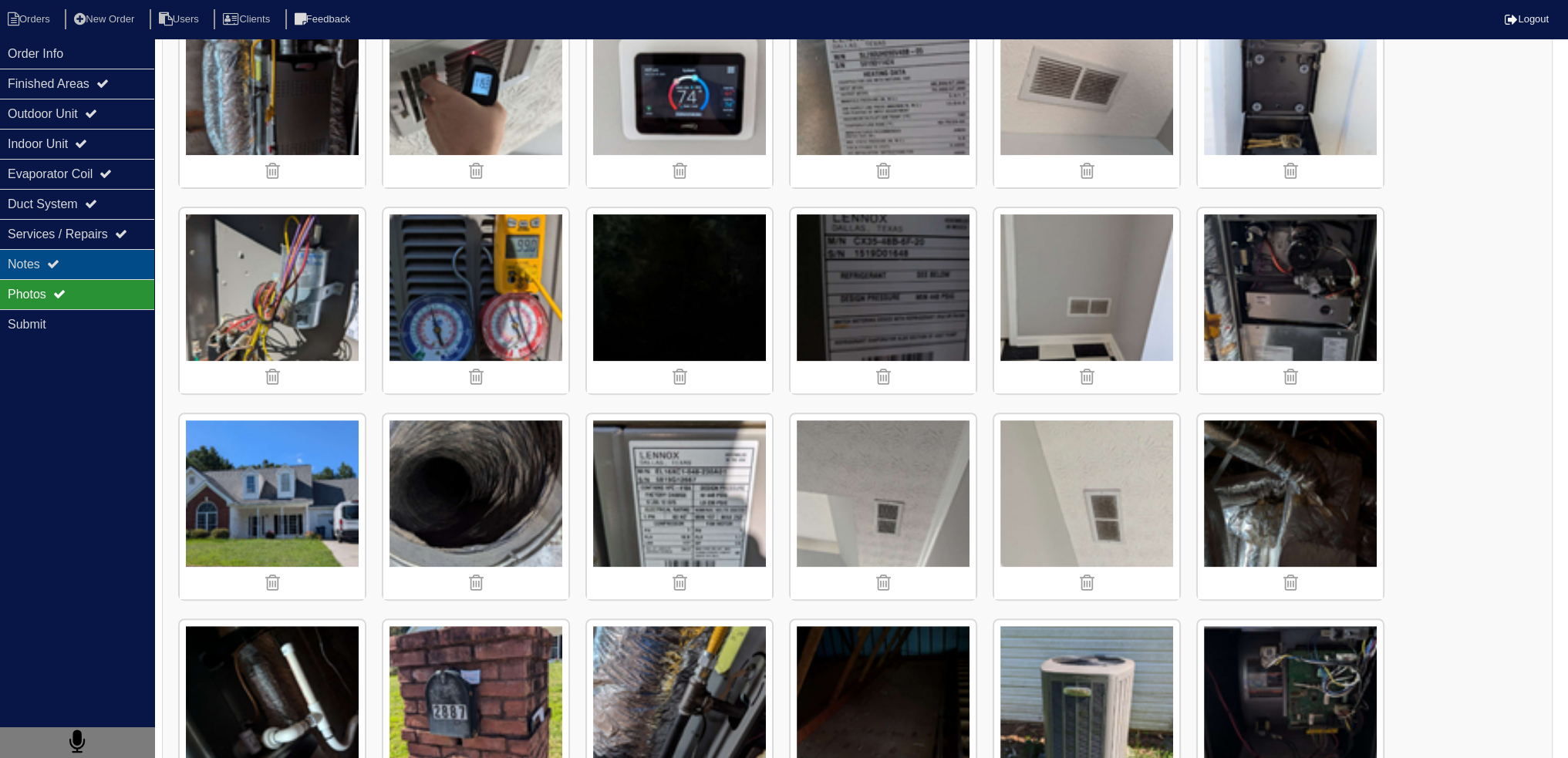
click at [59, 265] on icon at bounding box center [53, 264] width 13 height 13
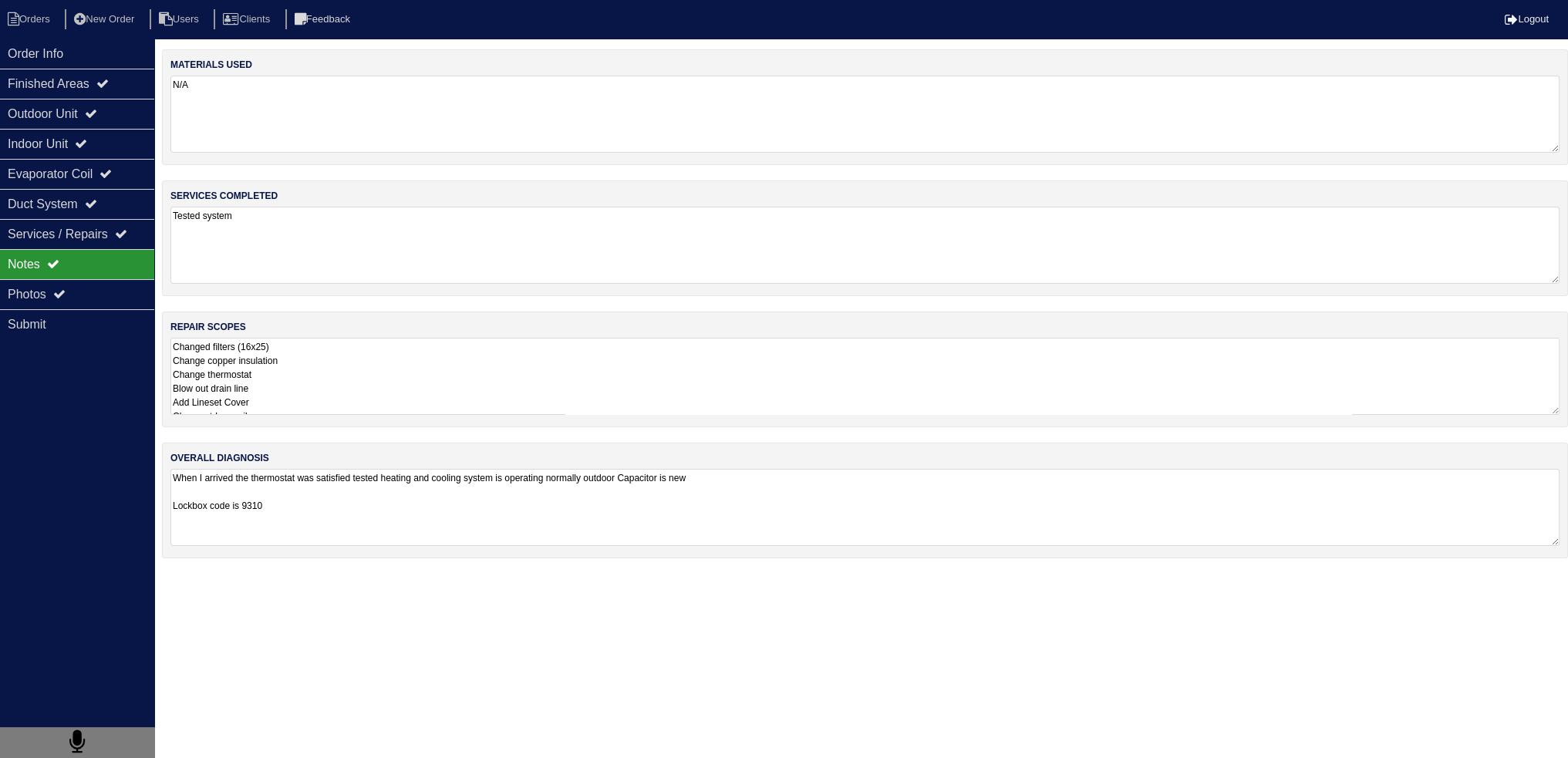
scroll to position [0, 0]
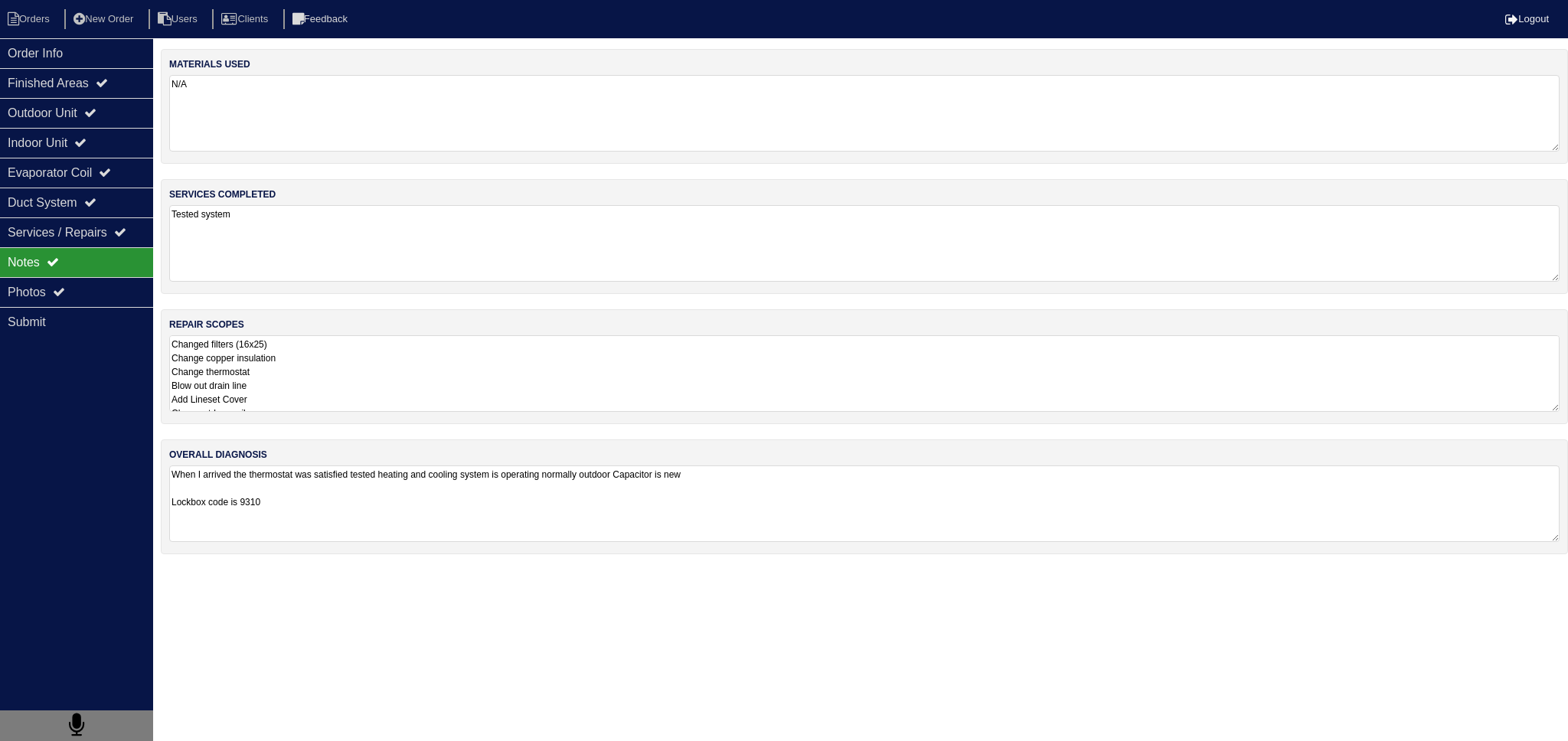
click at [296, 377] on textarea "Changed filters (16x25) Change copper insulation Change thermostat Blow out dra…" at bounding box center [865, 373] width 1391 height 76
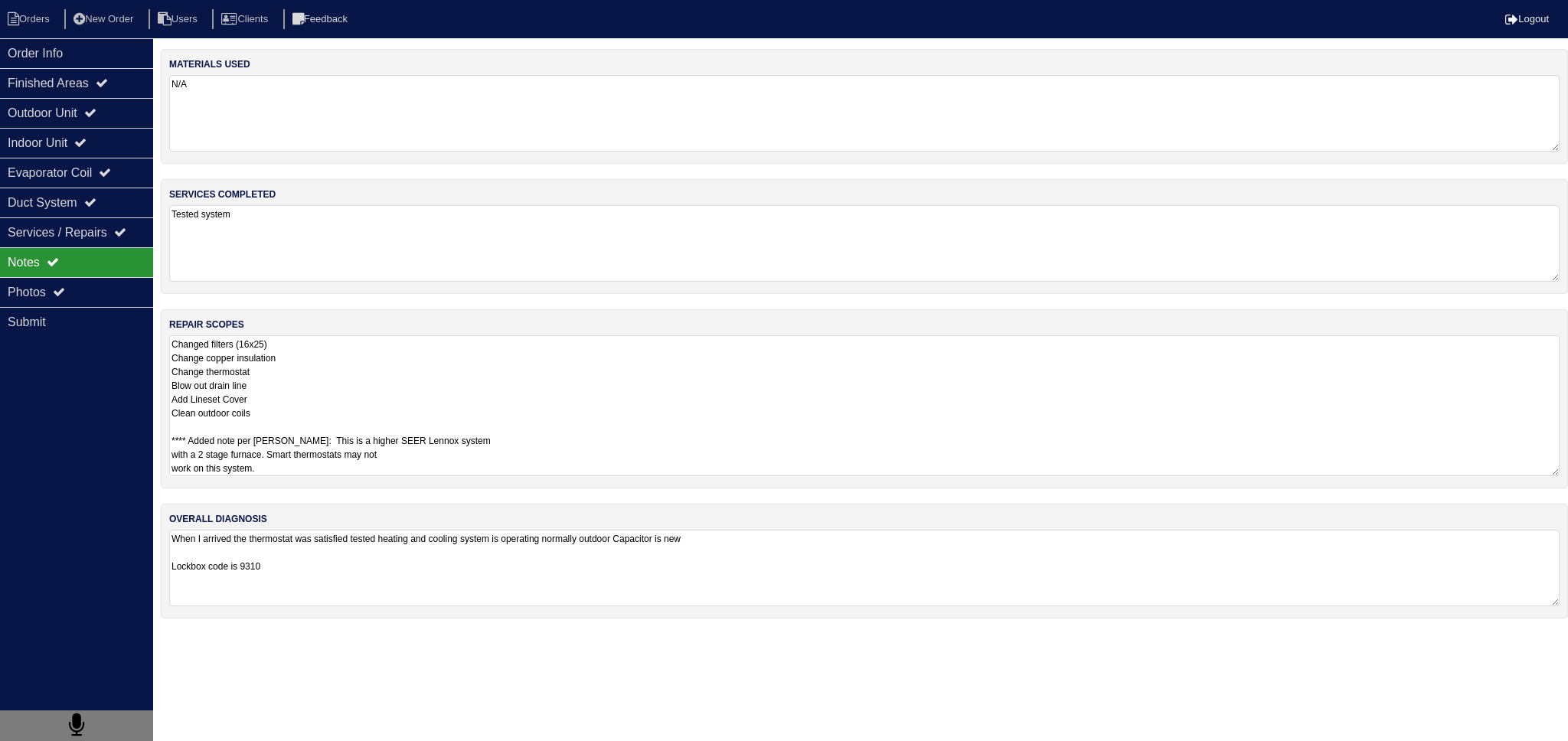
click at [279, 412] on textarea "Changed filters (16x25) Change copper insulation Change thermostat Blow out dra…" at bounding box center [865, 405] width 1391 height 141
click at [277, 419] on textarea "Changed filters (16x25) Change copper insulation Change thermostat Blow out dra…" at bounding box center [865, 405] width 1391 height 141
click at [84, 272] on div "Notes" at bounding box center [76, 262] width 153 height 30
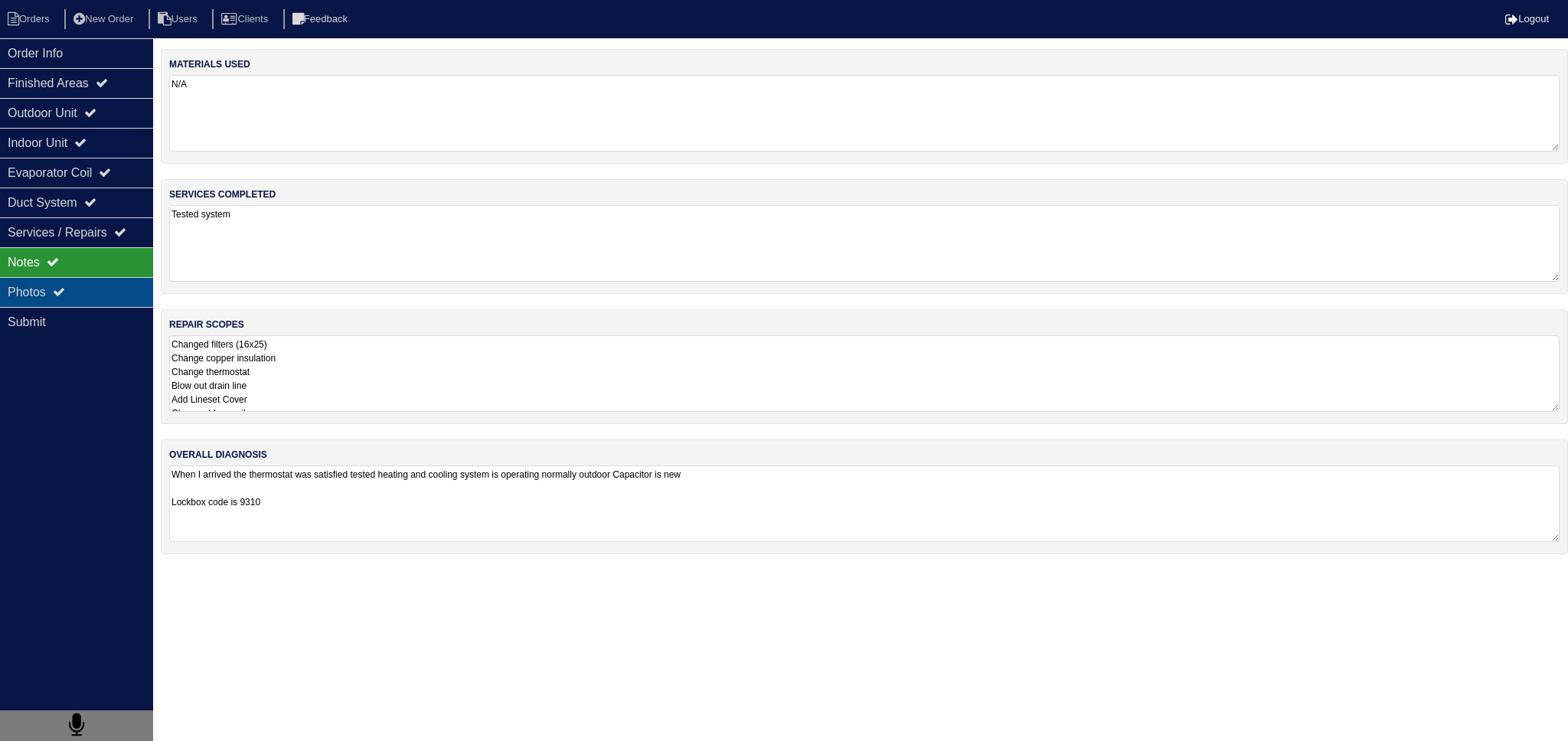
click at [85, 284] on div "Photos" at bounding box center [76, 292] width 153 height 30
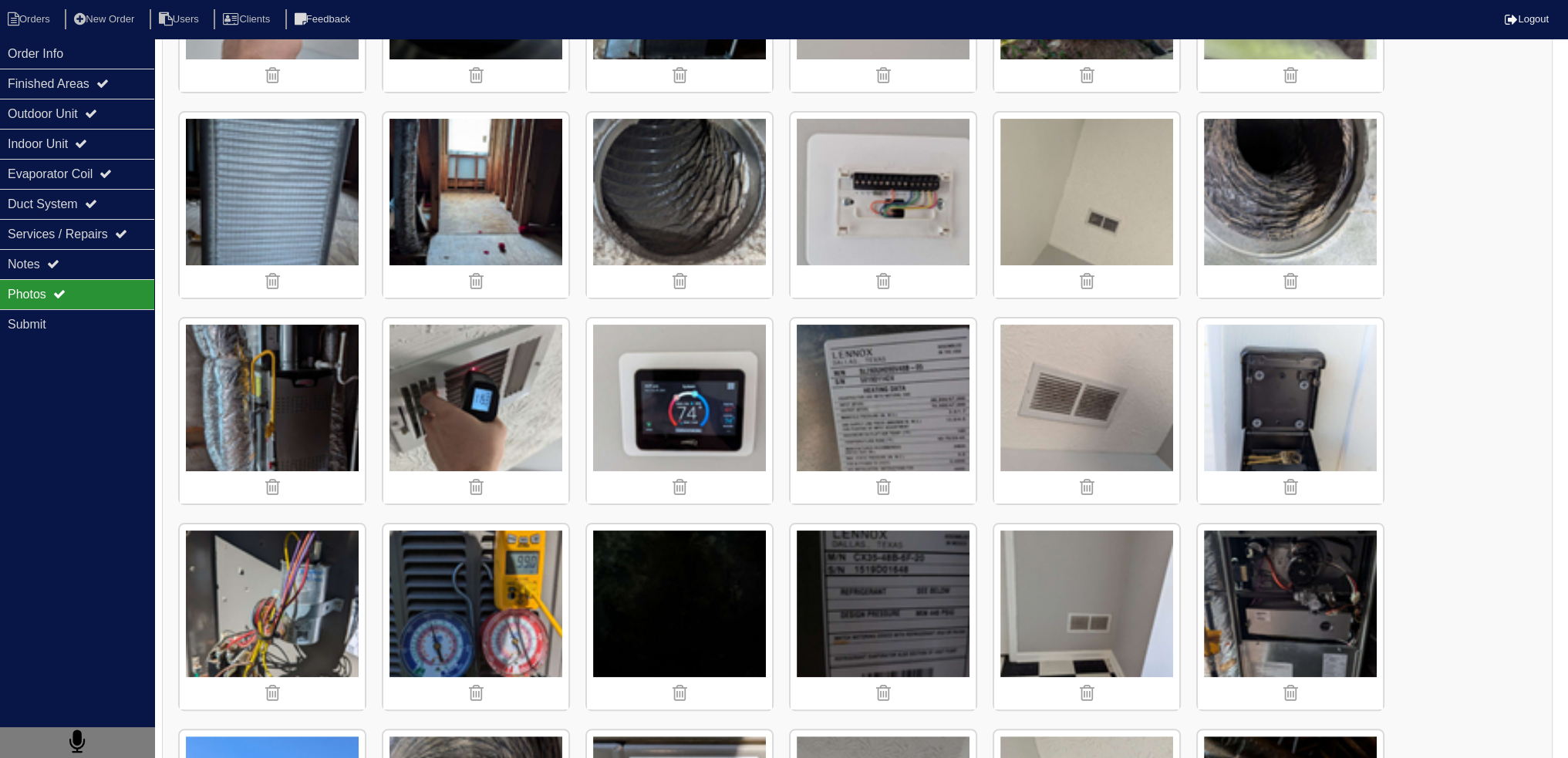
scroll to position [386, 0]
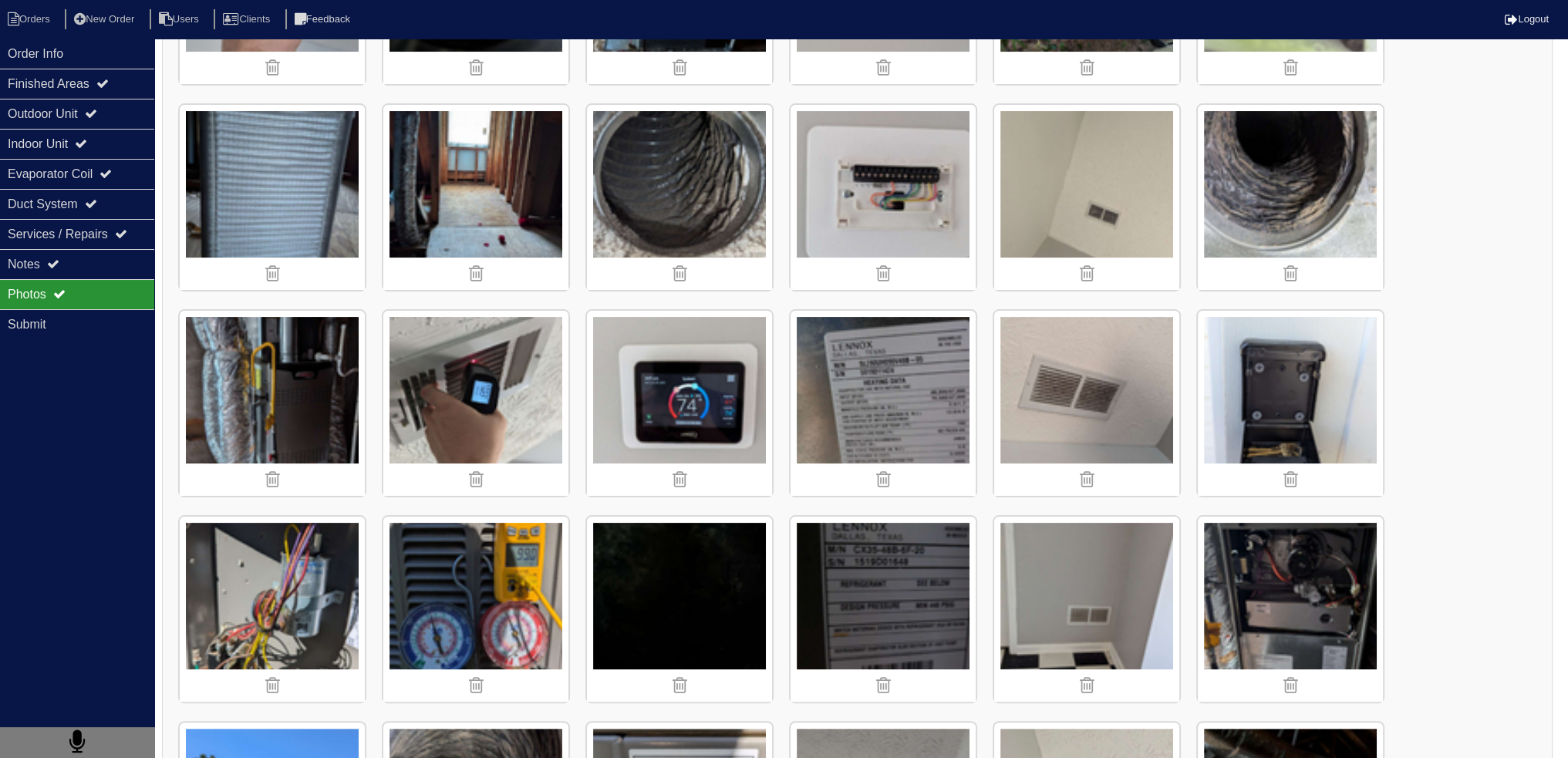
click at [316, 562] on img at bounding box center [273, 609] width 185 height 185
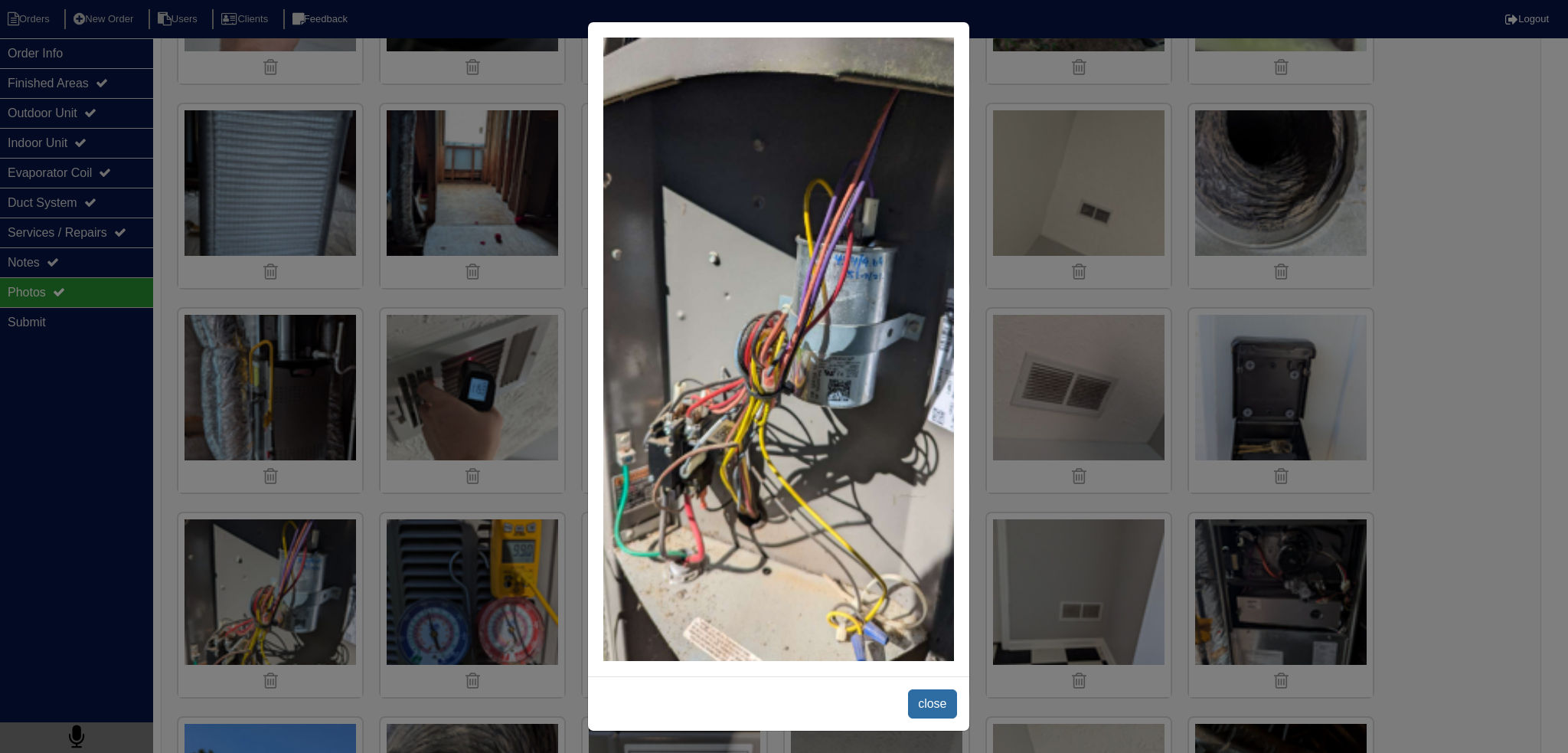
click at [932, 710] on span "close" at bounding box center [932, 703] width 48 height 29
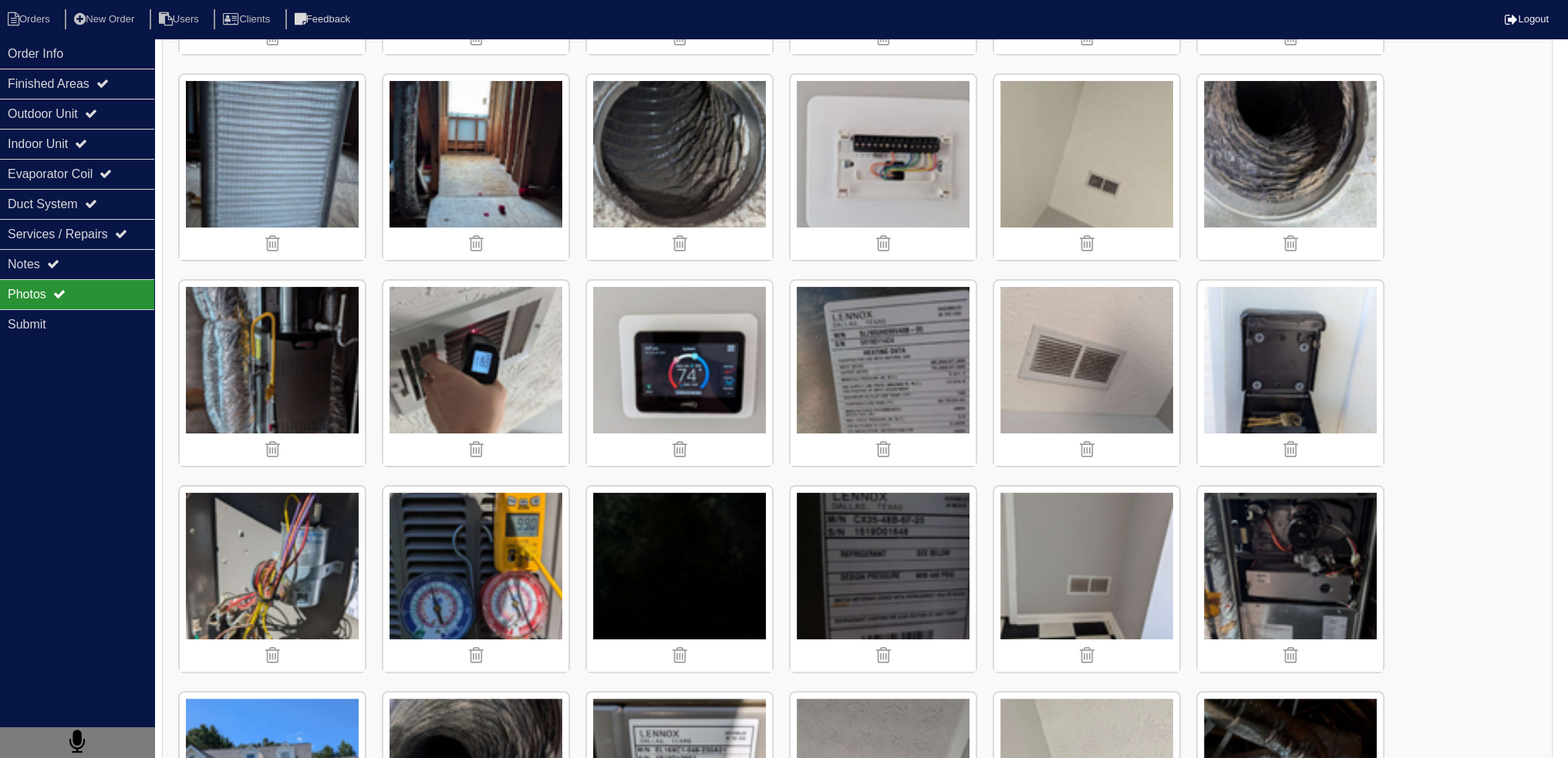
scroll to position [539, 0]
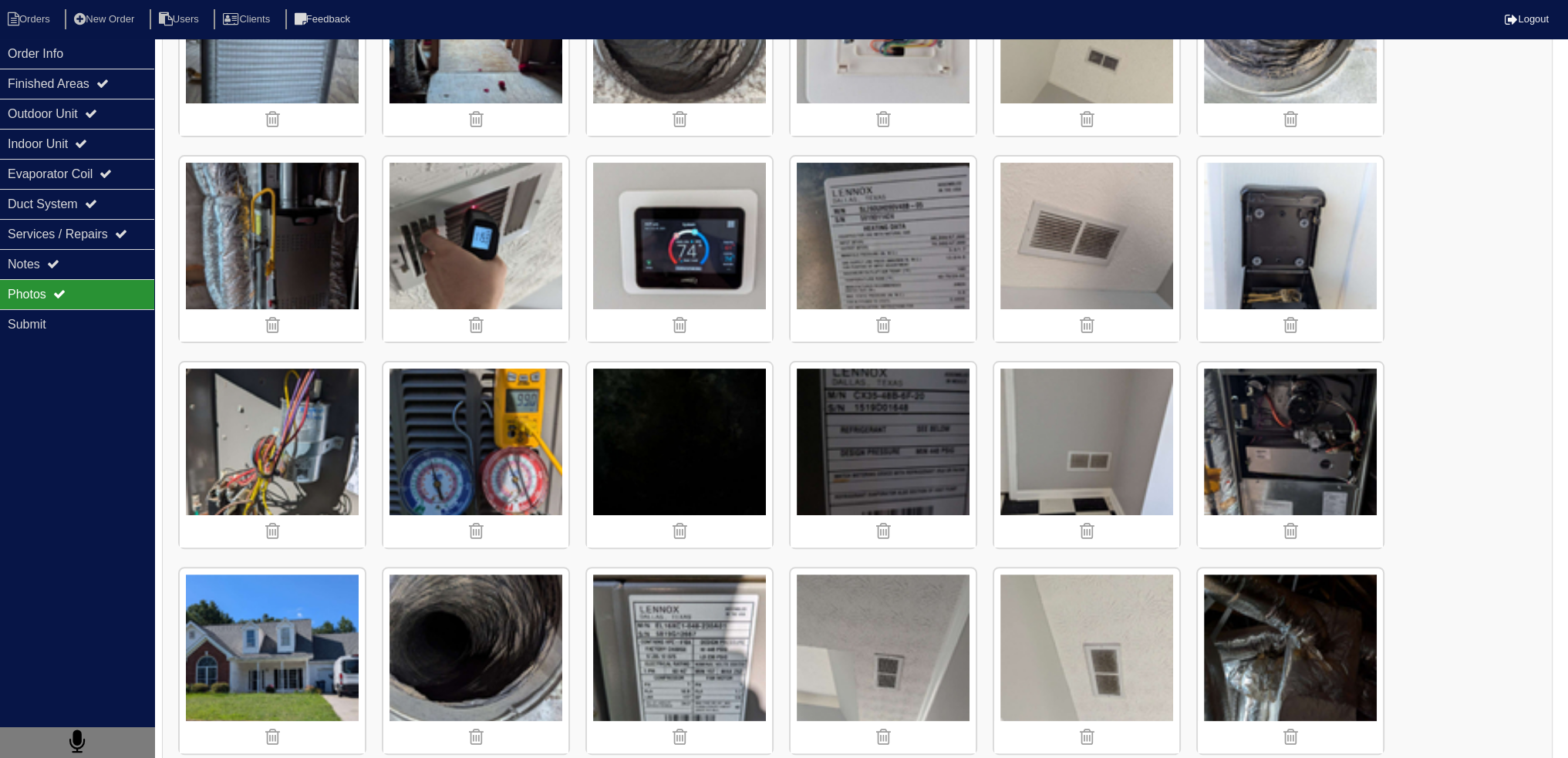
click at [658, 257] on img at bounding box center [680, 249] width 185 height 185
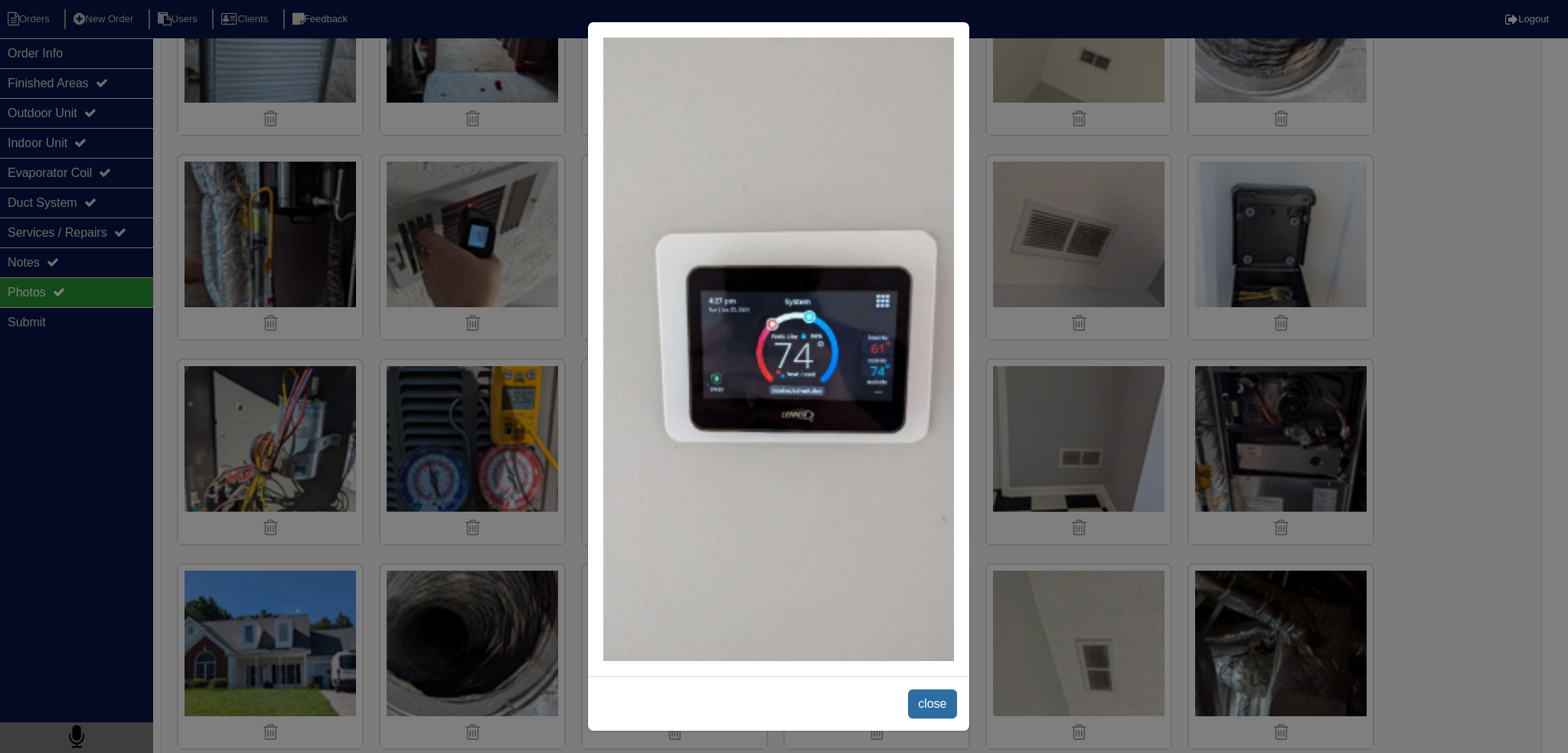
click at [928, 696] on span "close" at bounding box center [932, 703] width 48 height 29
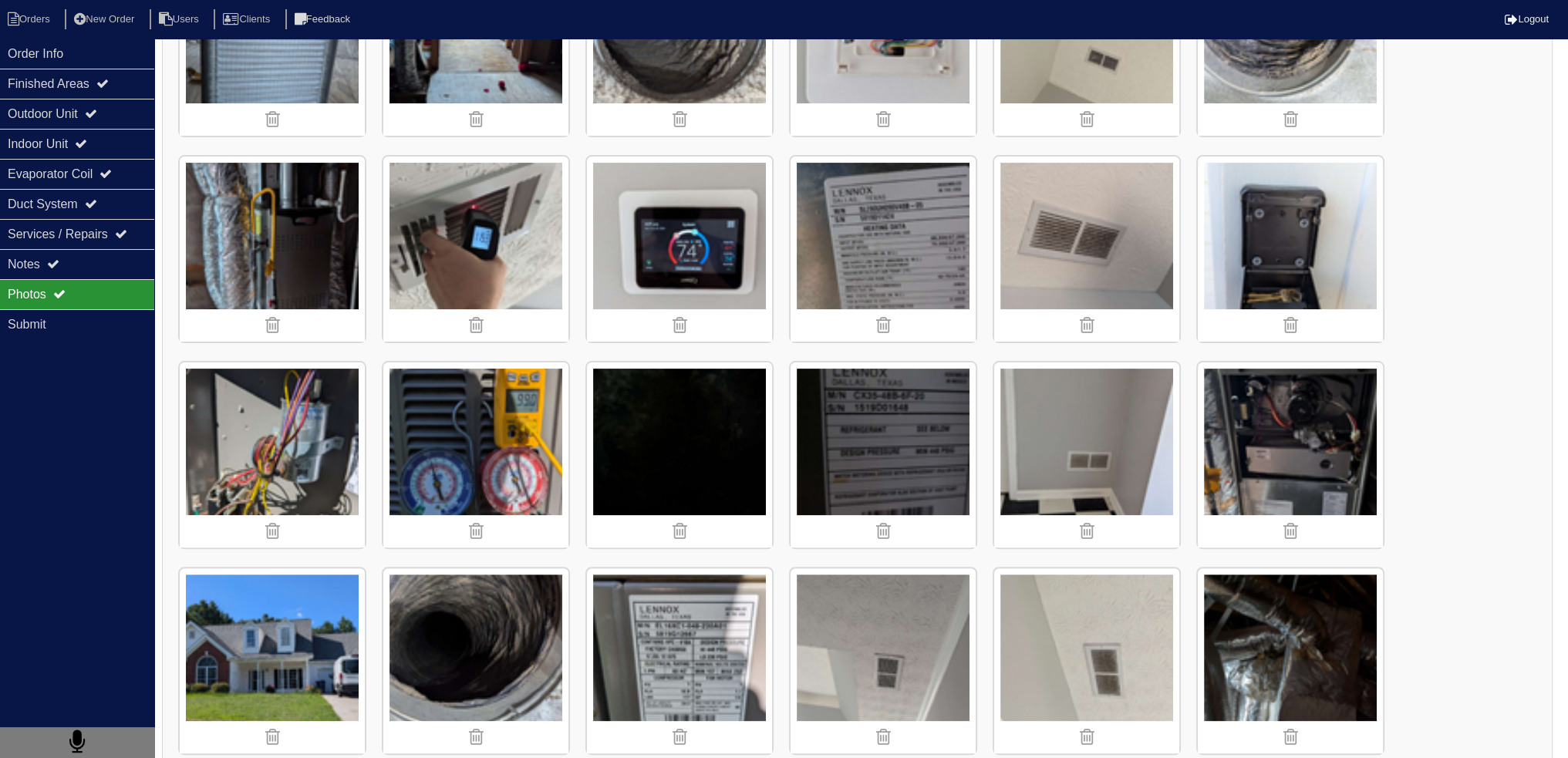
scroll to position [848, 0]
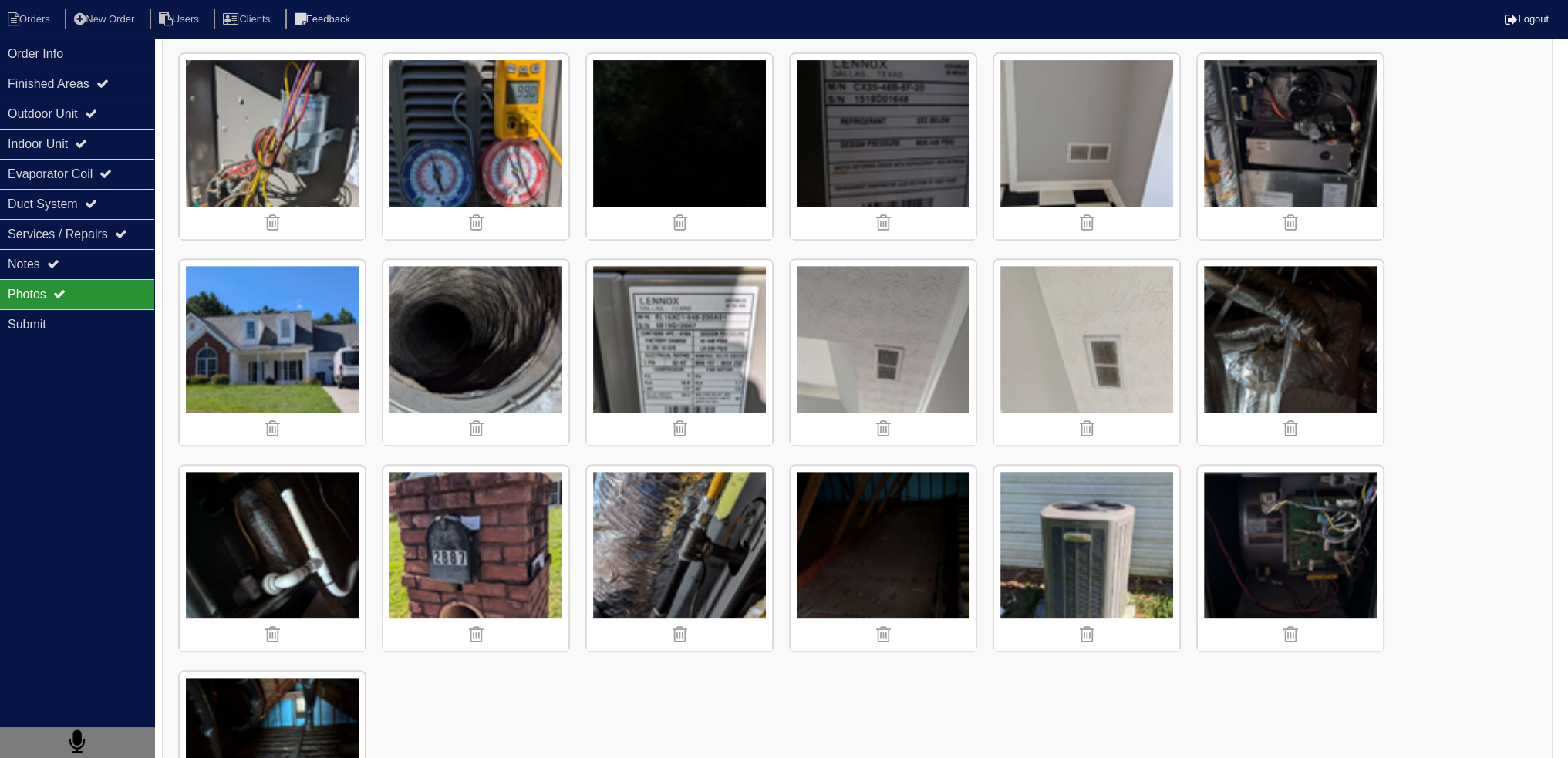
click at [1326, 532] on img at bounding box center [1291, 558] width 185 height 185
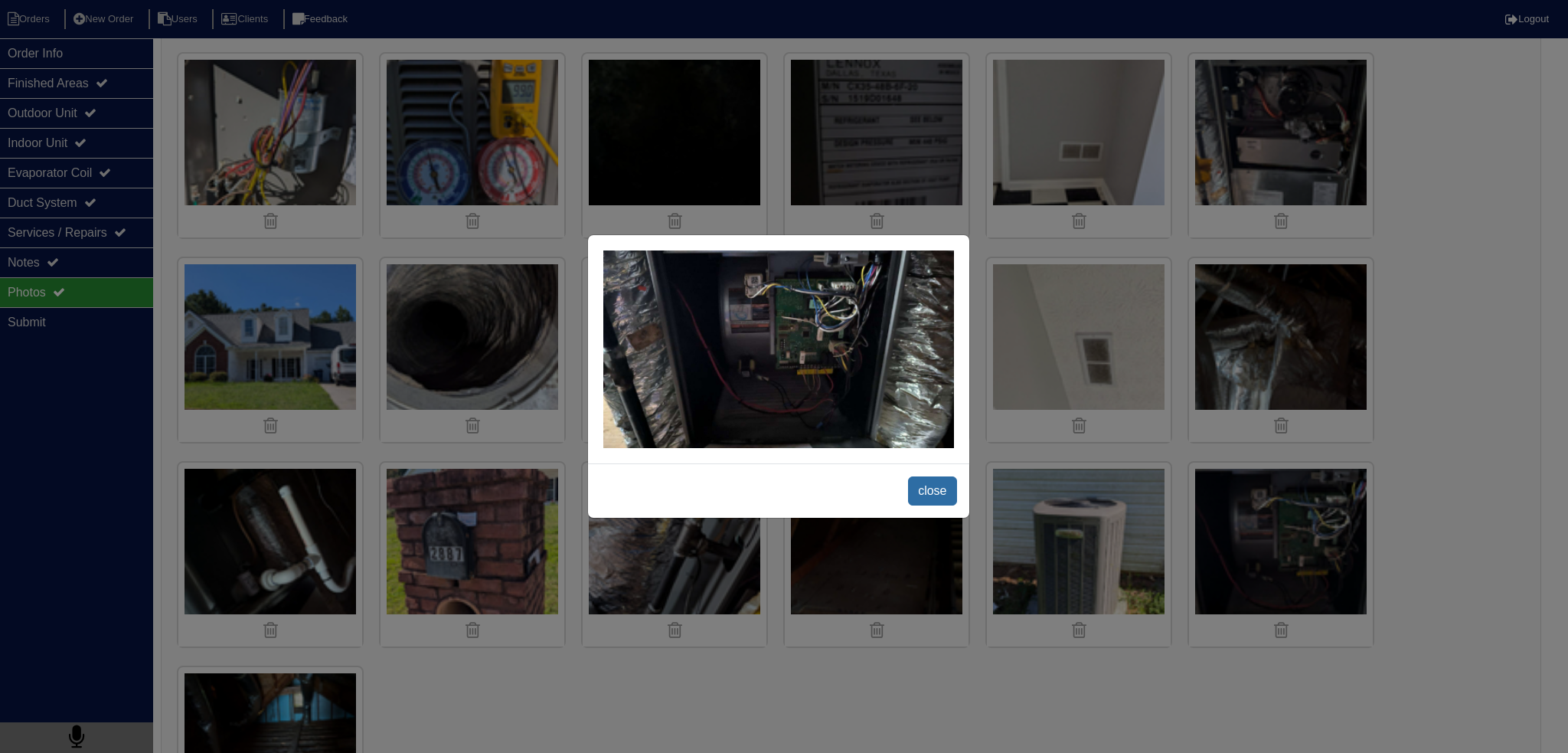
click at [933, 480] on span "close" at bounding box center [932, 490] width 48 height 29
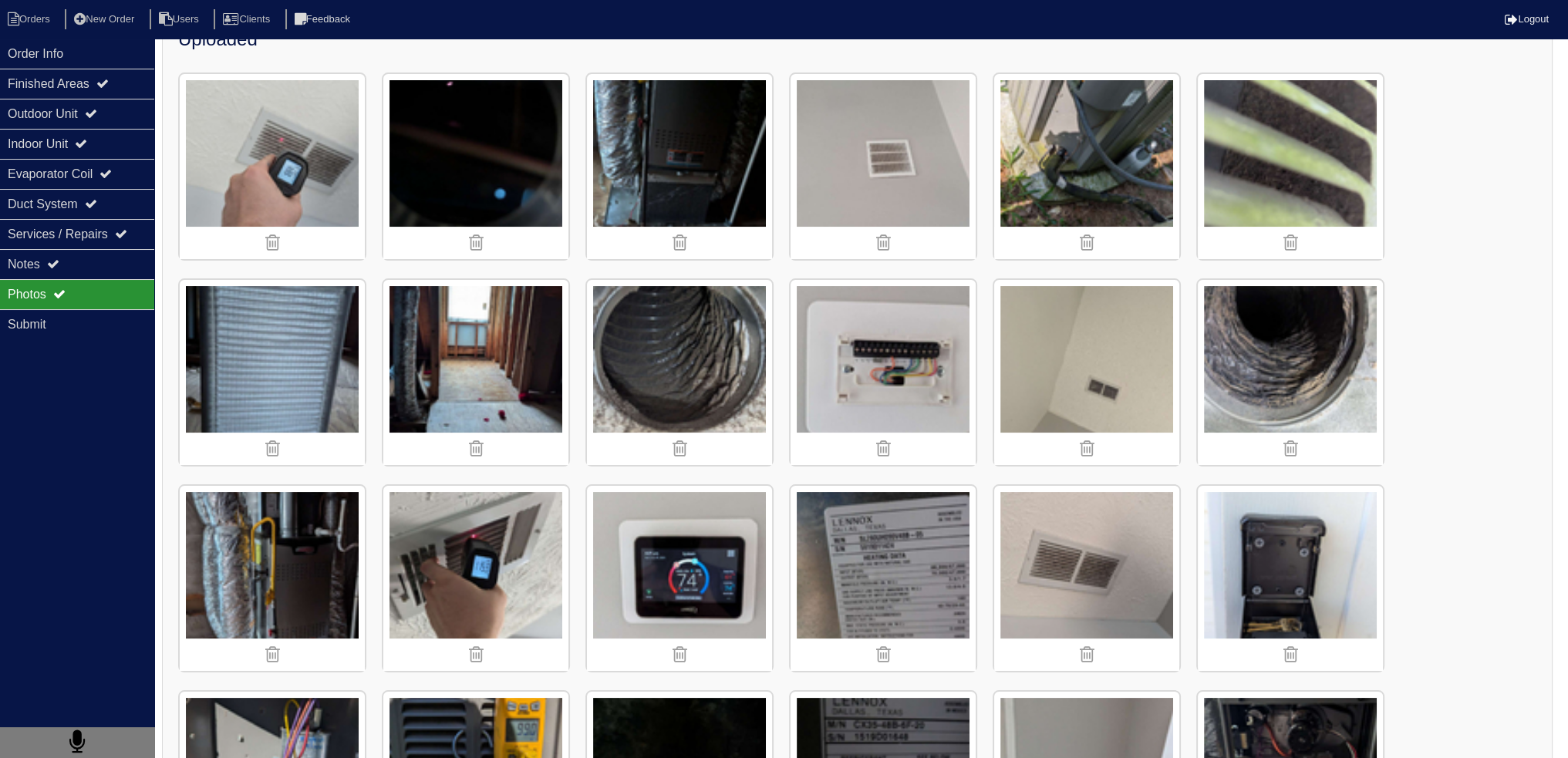
scroll to position [0, 0]
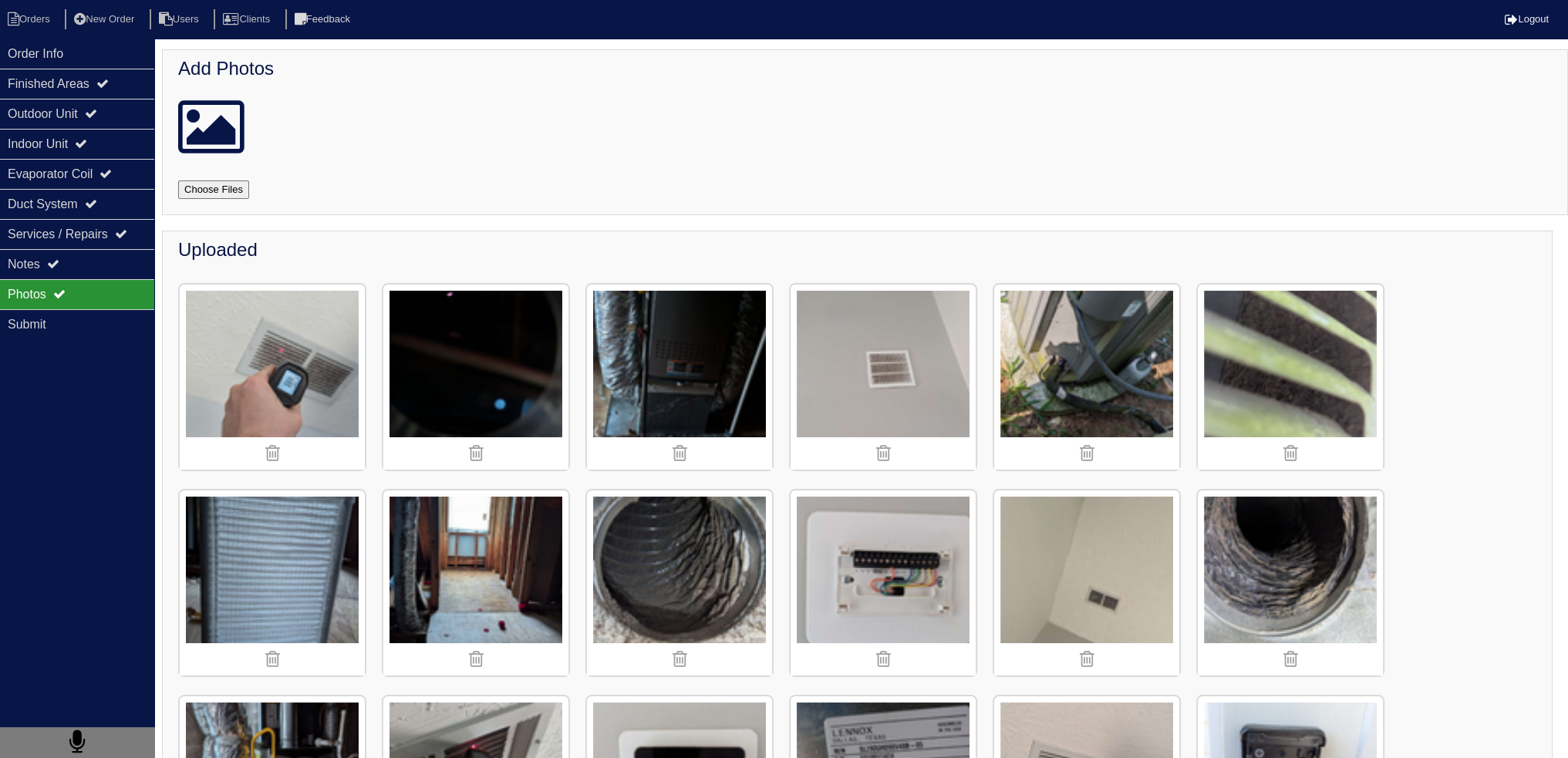
click at [931, 561] on img at bounding box center [883, 583] width 185 height 185
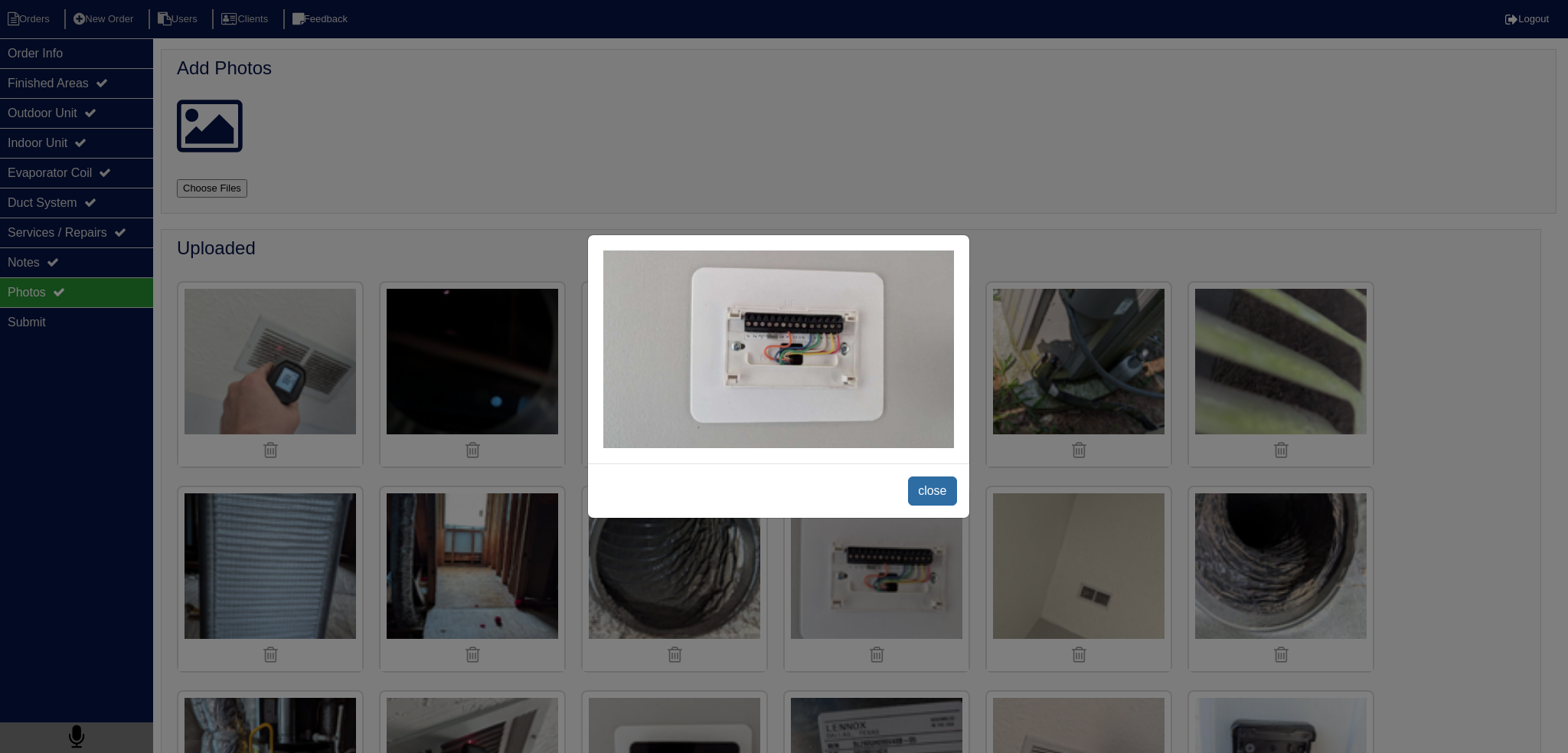
click at [946, 500] on span "close" at bounding box center [932, 490] width 48 height 29
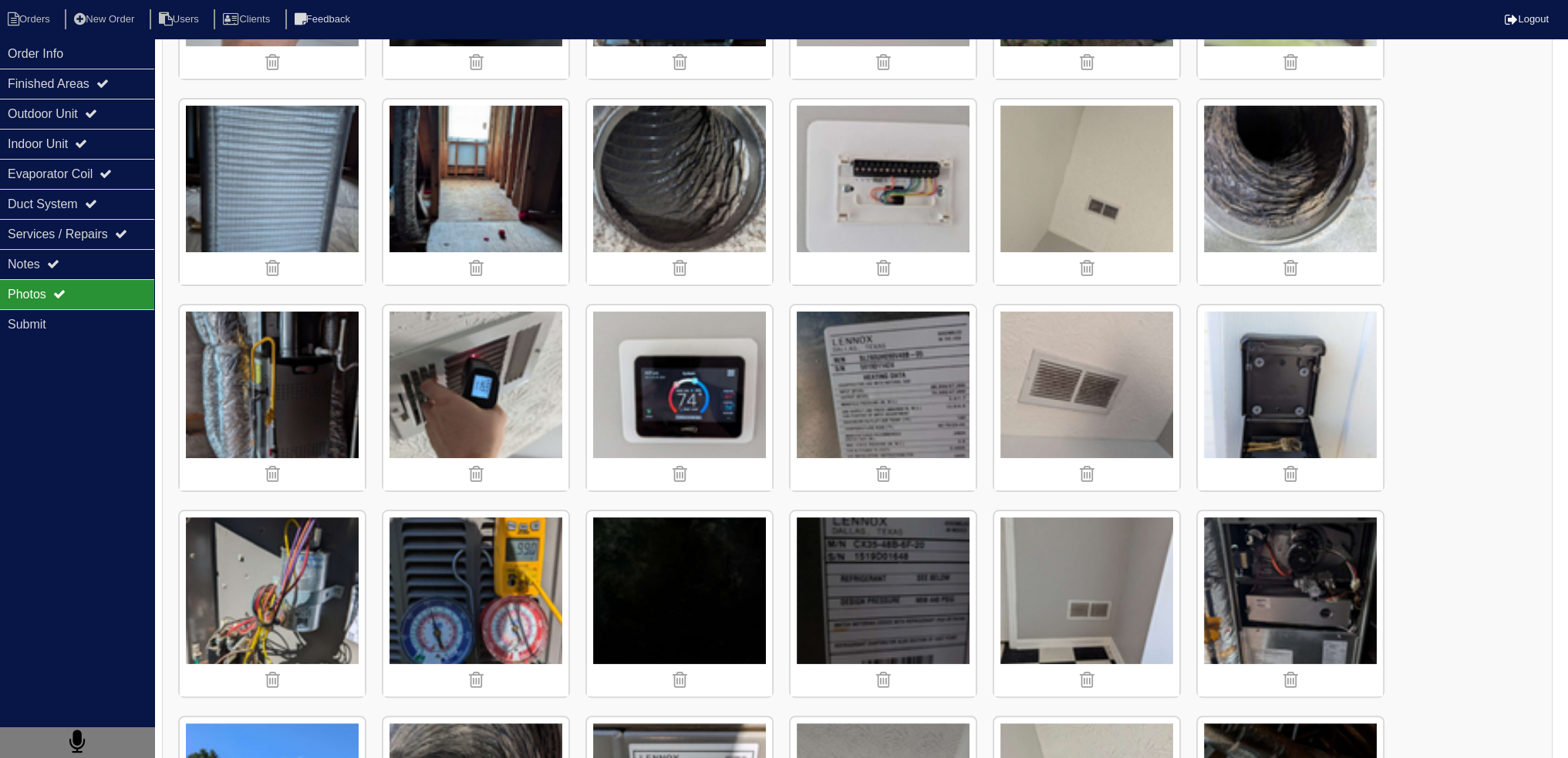
scroll to position [386, 0]
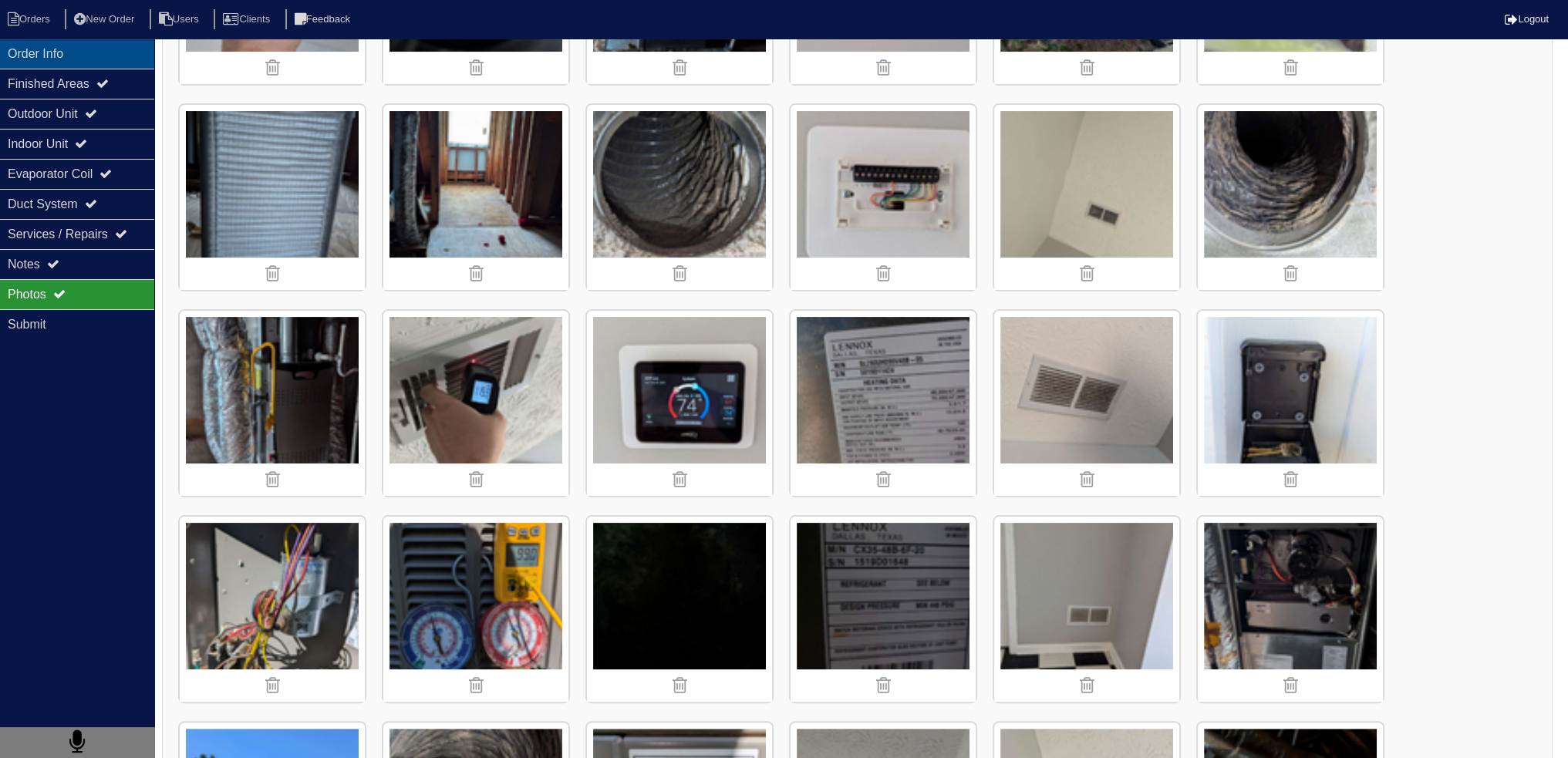
click at [25, 50] on div "Order Info" at bounding box center [77, 54] width 155 height 30
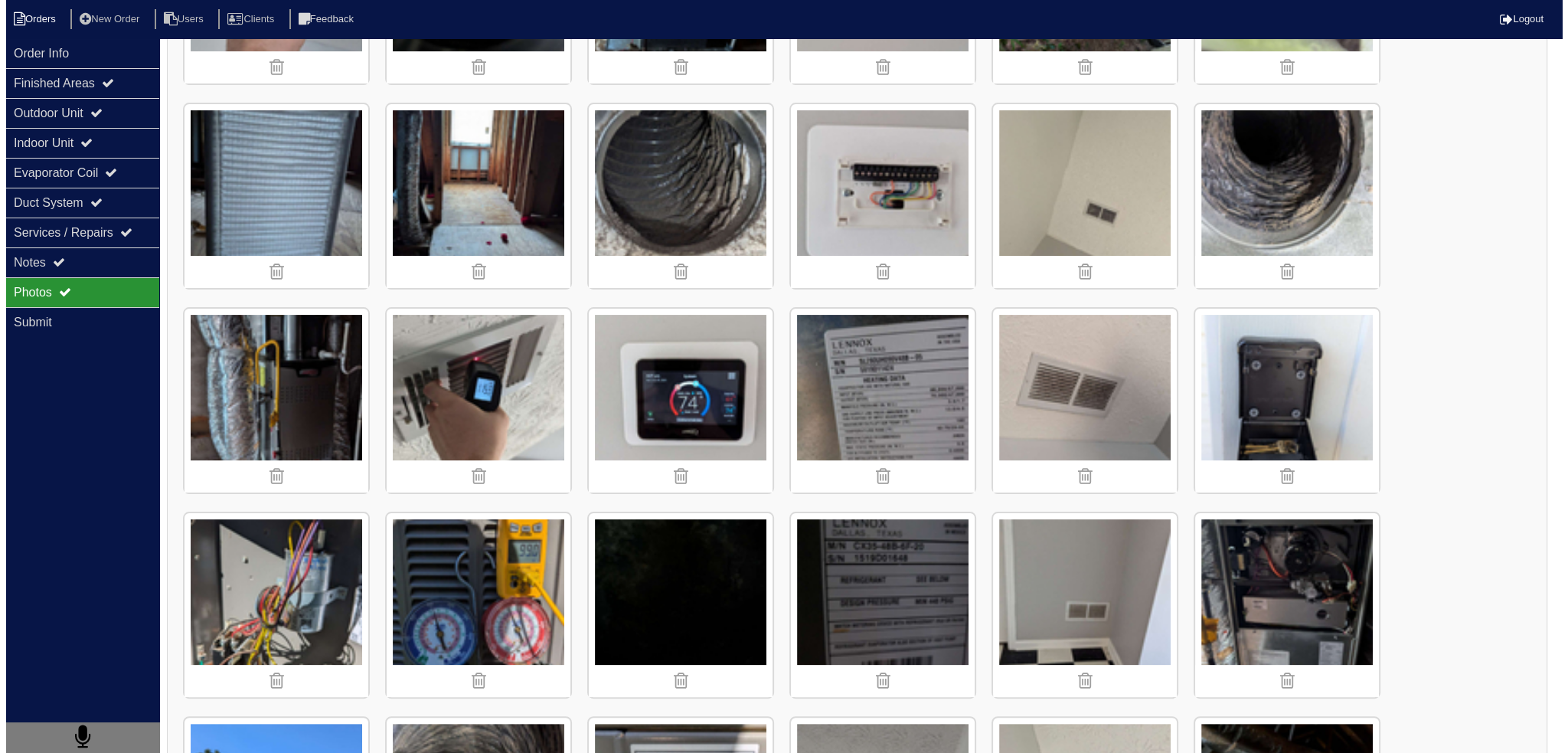
scroll to position [0, 0]
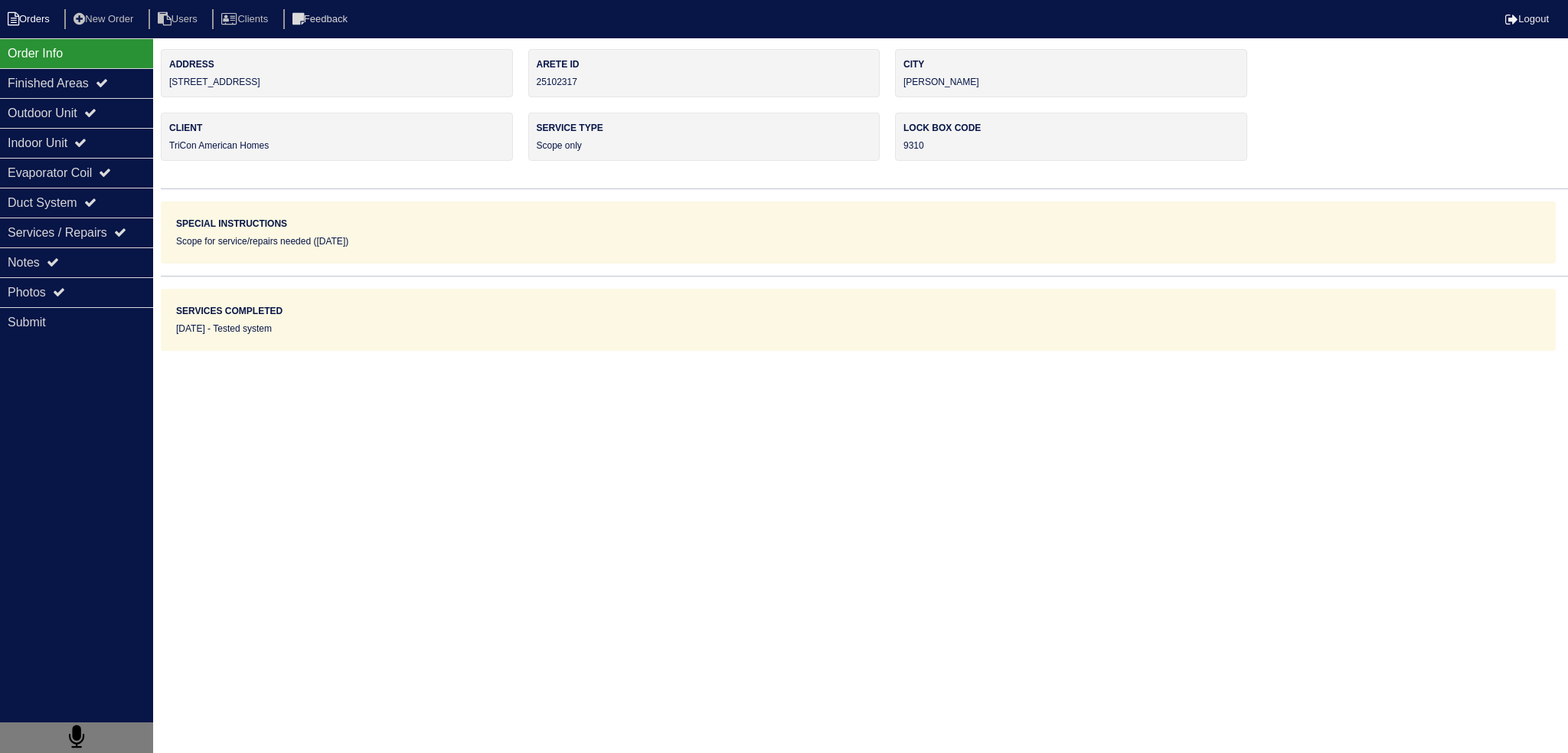
click at [35, 19] on li "Orders" at bounding box center [31, 20] width 62 height 20
select select "15"
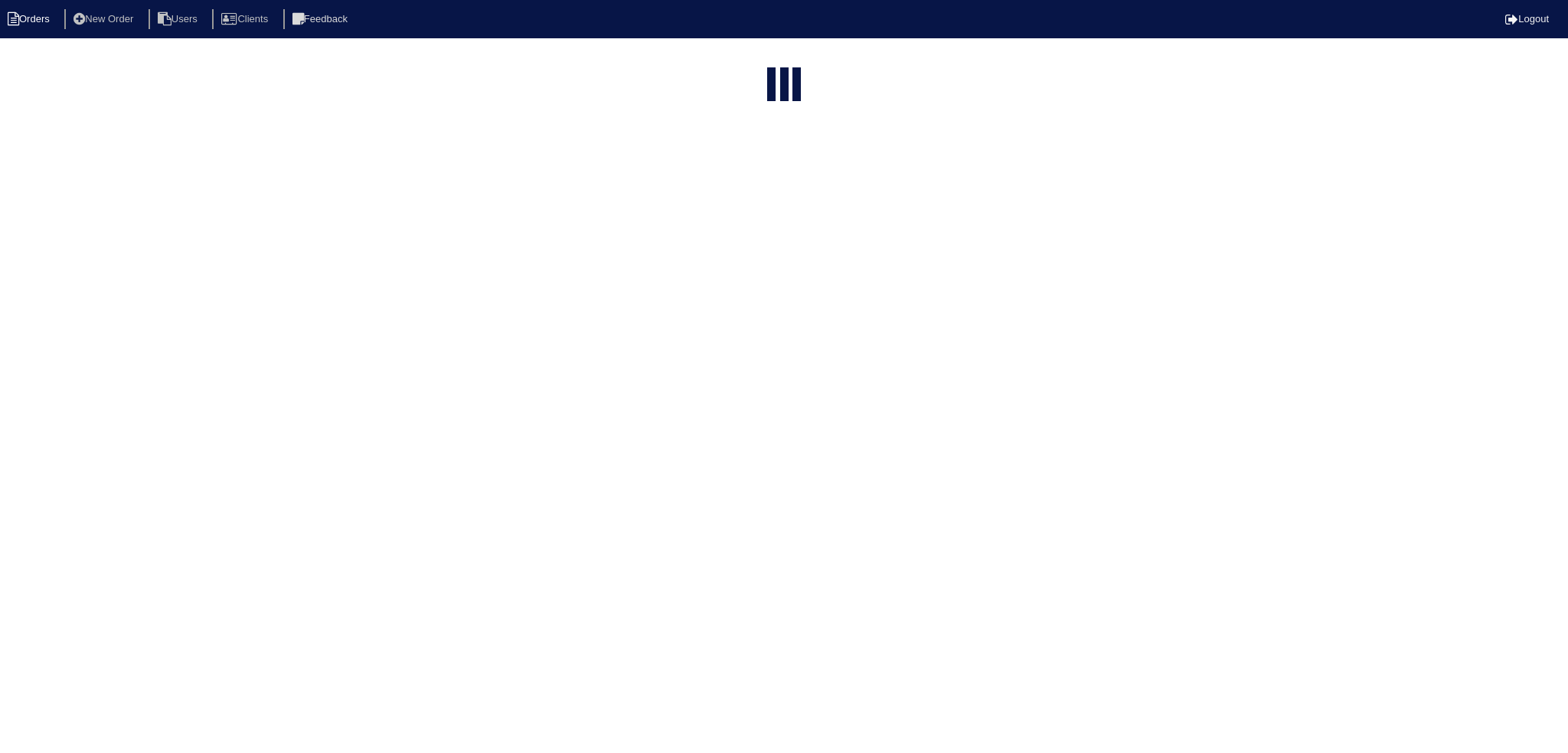
type input "2887"
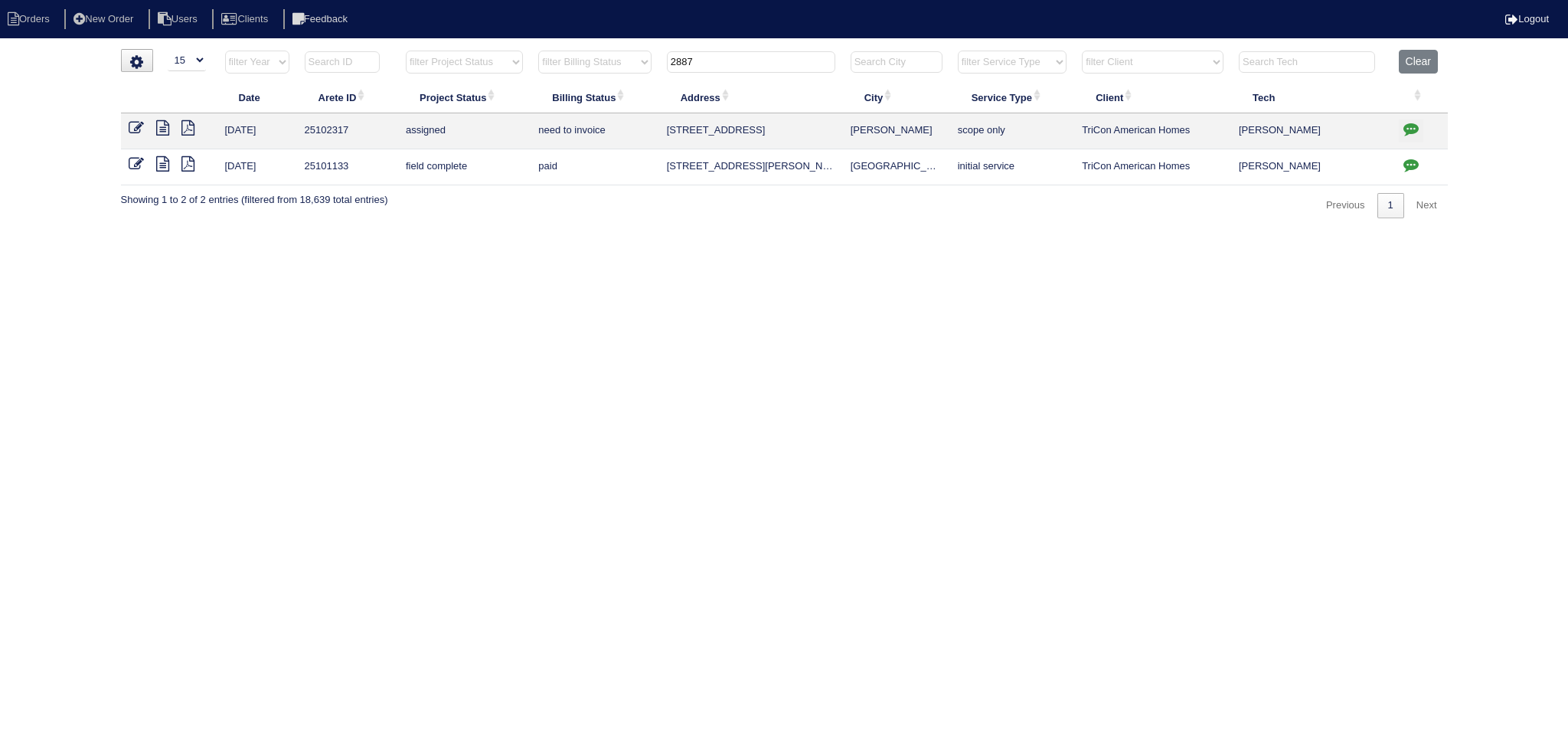
click at [751, 63] on input "2887" at bounding box center [751, 61] width 168 height 21
click at [751, 62] on input "2887" at bounding box center [751, 61] width 168 height 21
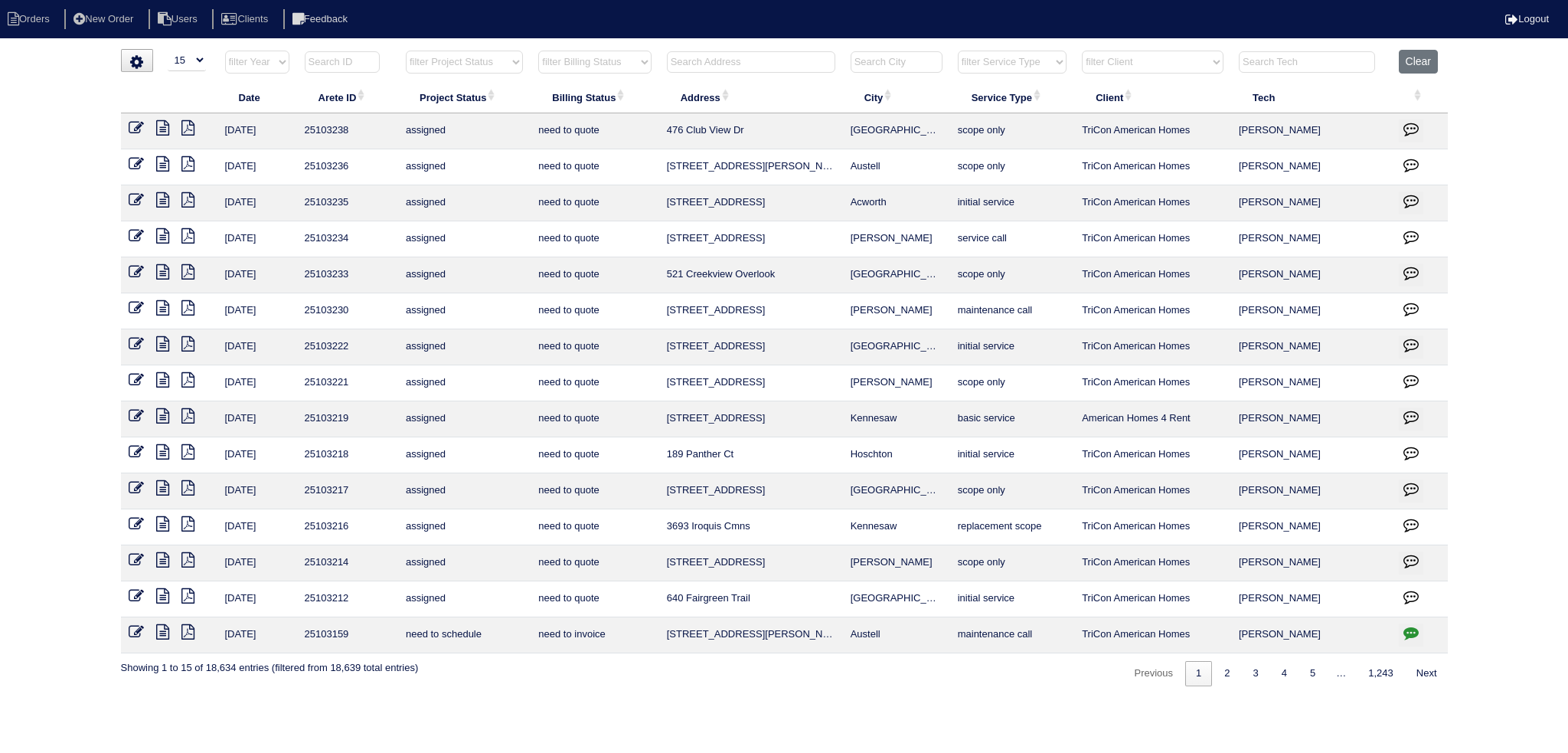
click at [762, 61] on input "text" at bounding box center [751, 61] width 168 height 21
click at [747, 59] on input "text" at bounding box center [751, 61] width 168 height 21
click at [754, 62] on input "text" at bounding box center [751, 61] width 168 height 21
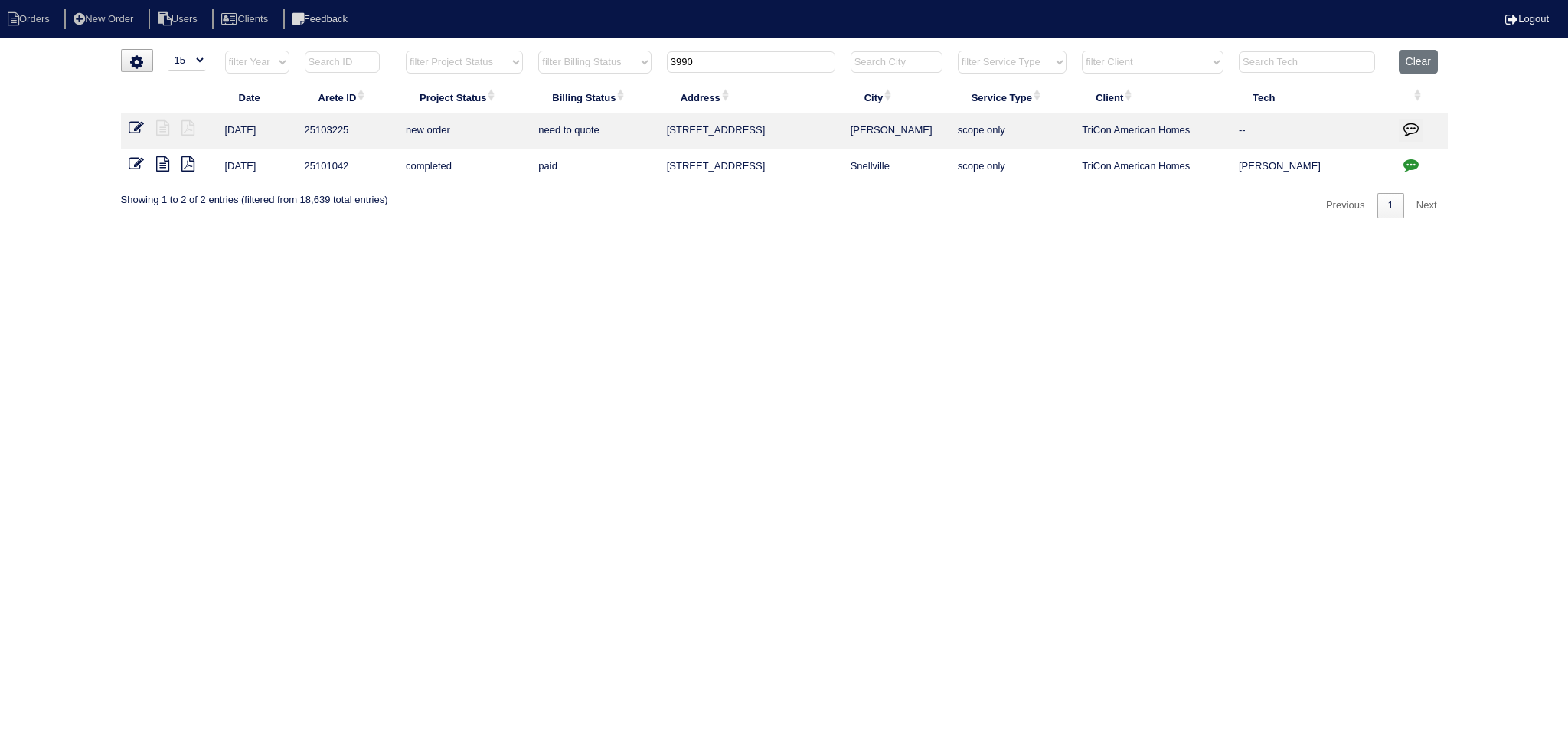
type input "3990"
click at [127, 129] on td at bounding box center [169, 131] width 97 height 36
click at [142, 129] on icon at bounding box center [136, 127] width 15 height 15
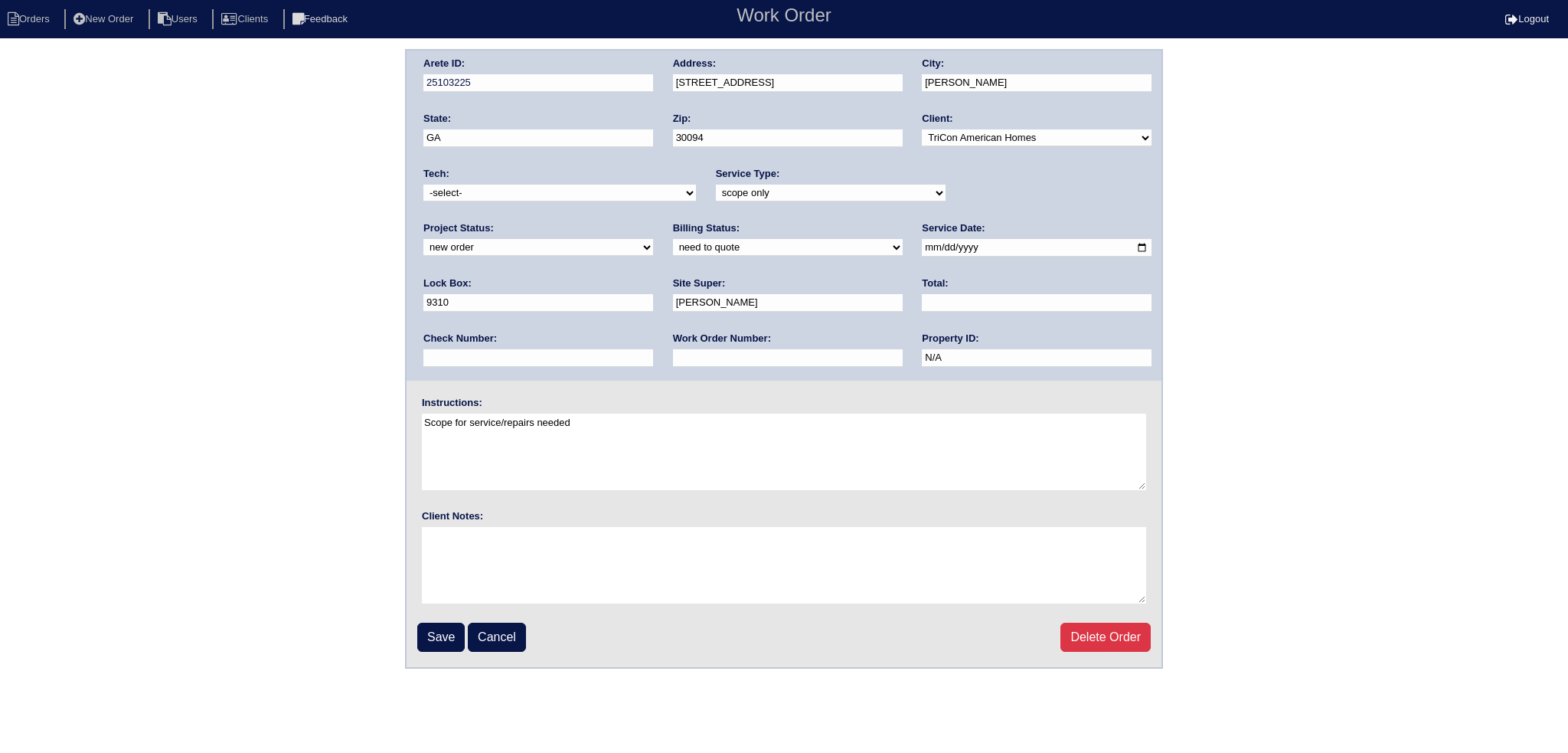
select select "assigned"
click at [653, 239] on select "new order assigned in progress field complete need to schedule admin review arc…" at bounding box center [538, 247] width 230 height 17
drag, startPoint x: 891, startPoint y: 246, endPoint x: 843, endPoint y: 287, distance: 63.1
click at [922, 247] on input "[DATE]" at bounding box center [1037, 248] width 230 height 17
type input "[DATE]"
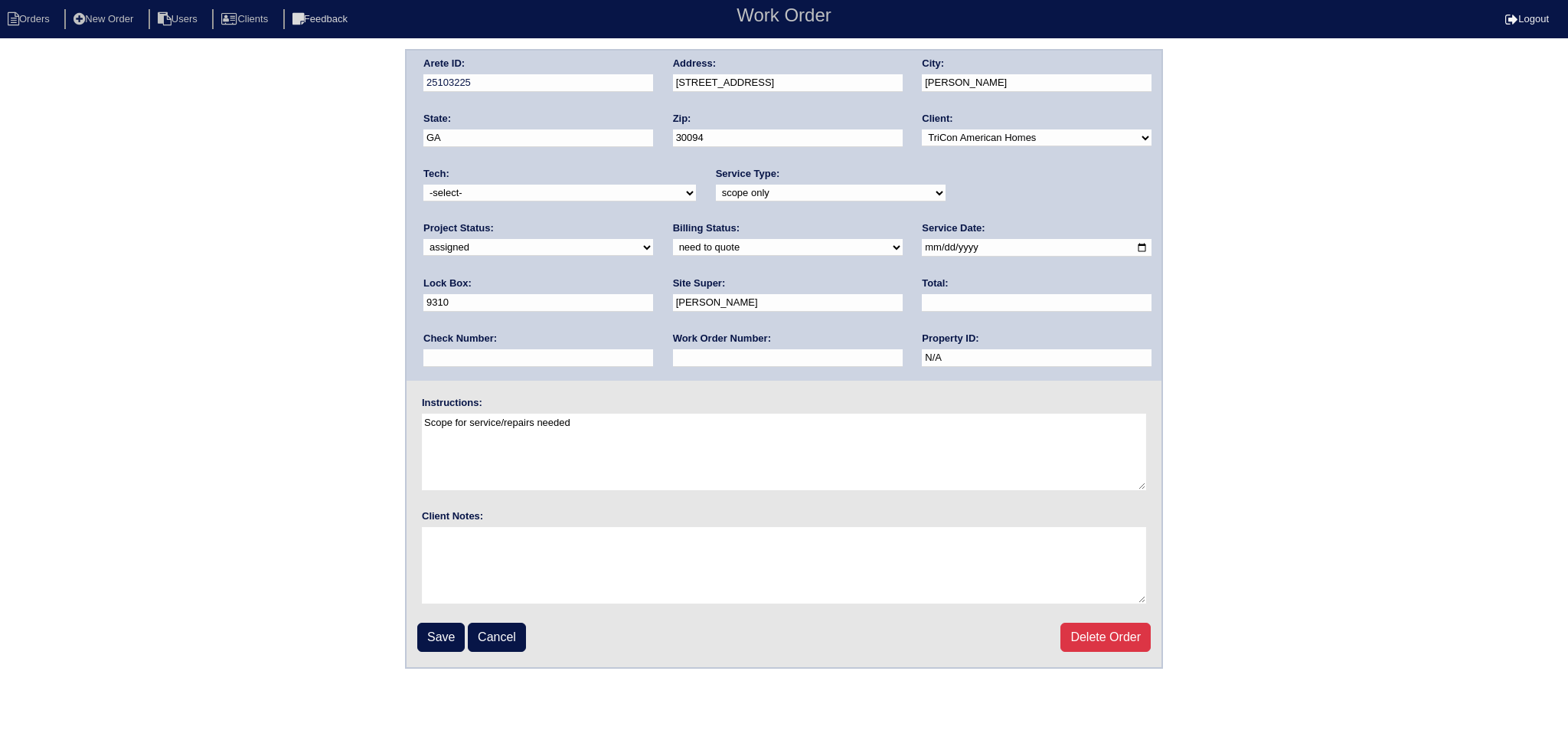
click at [598, 194] on select "-select- [EMAIL_ADDRESS][DOMAIN_NAME] [EMAIL_ADDRESS][DOMAIN_NAME] [EMAIL_ADDRE…" at bounding box center [559, 193] width 273 height 17
select select "36"
click at [423, 185] on select "-select- [EMAIL_ADDRESS][DOMAIN_NAME] [EMAIL_ADDRESS][DOMAIN_NAME] [EMAIL_ADDRE…" at bounding box center [559, 193] width 273 height 17
click at [434, 630] on input "Save" at bounding box center [441, 637] width 47 height 29
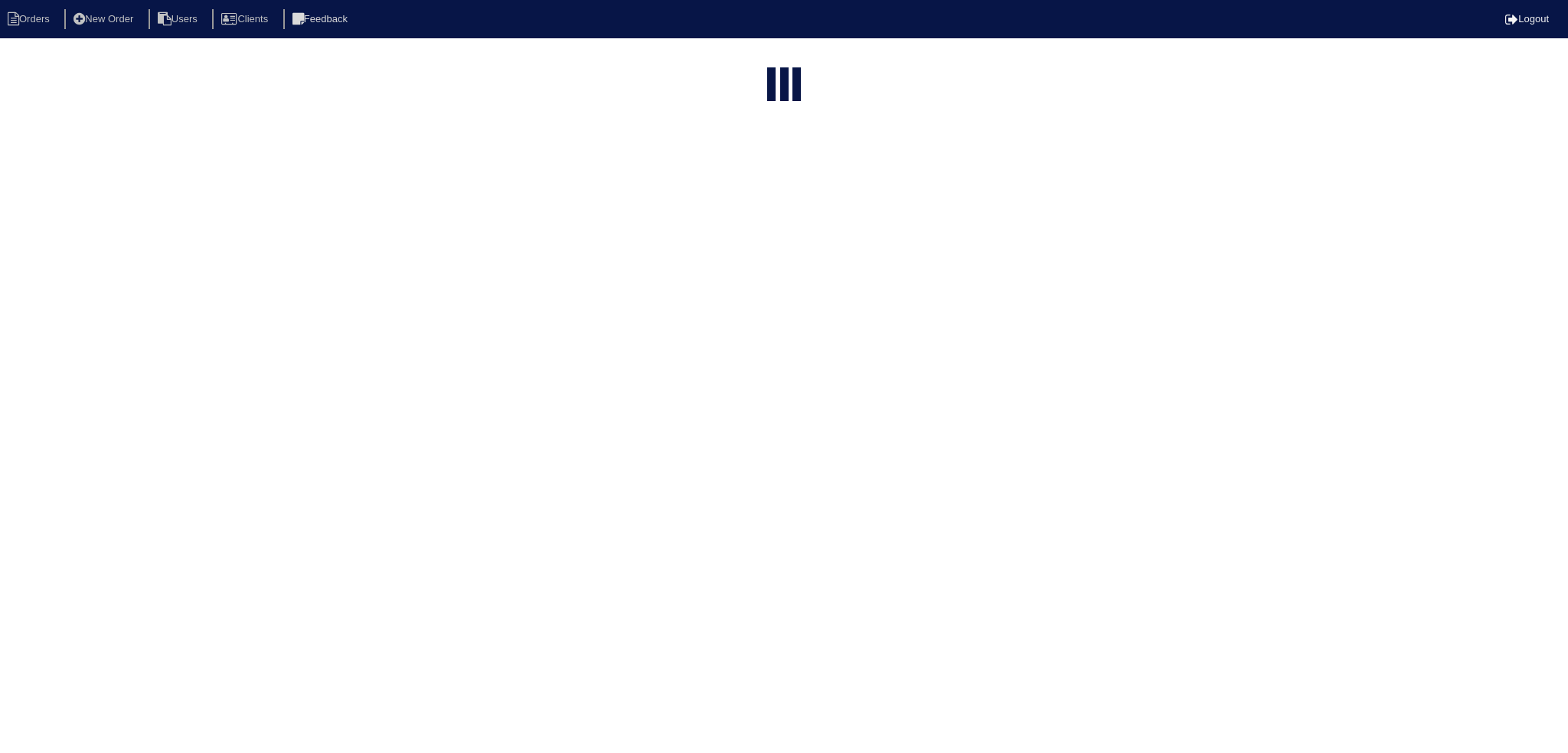
select select "15"
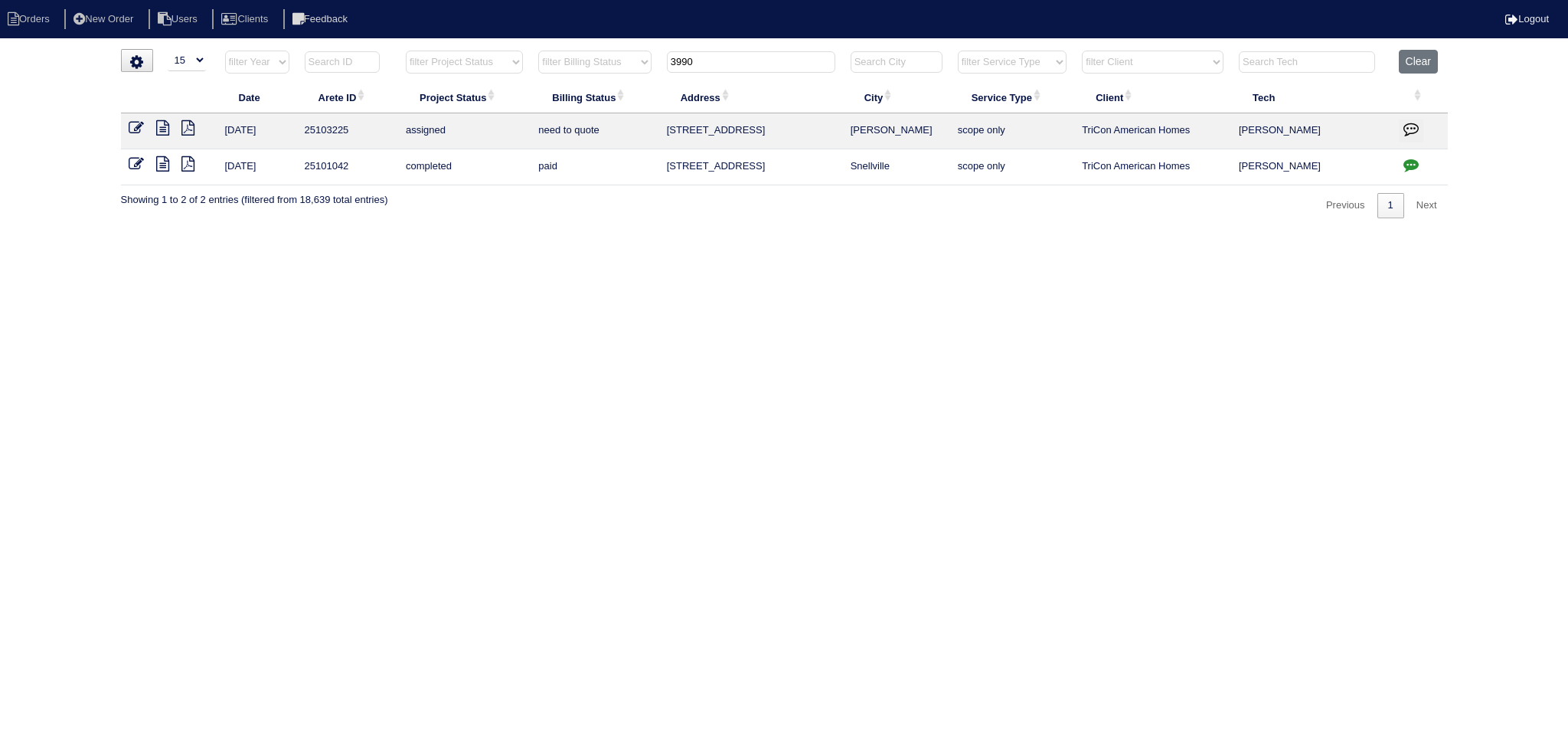
click at [714, 61] on input "3990" at bounding box center [751, 61] width 168 height 21
click at [715, 61] on input "3990" at bounding box center [751, 61] width 168 height 21
click at [718, 61] on input "3990" at bounding box center [751, 61] width 168 height 21
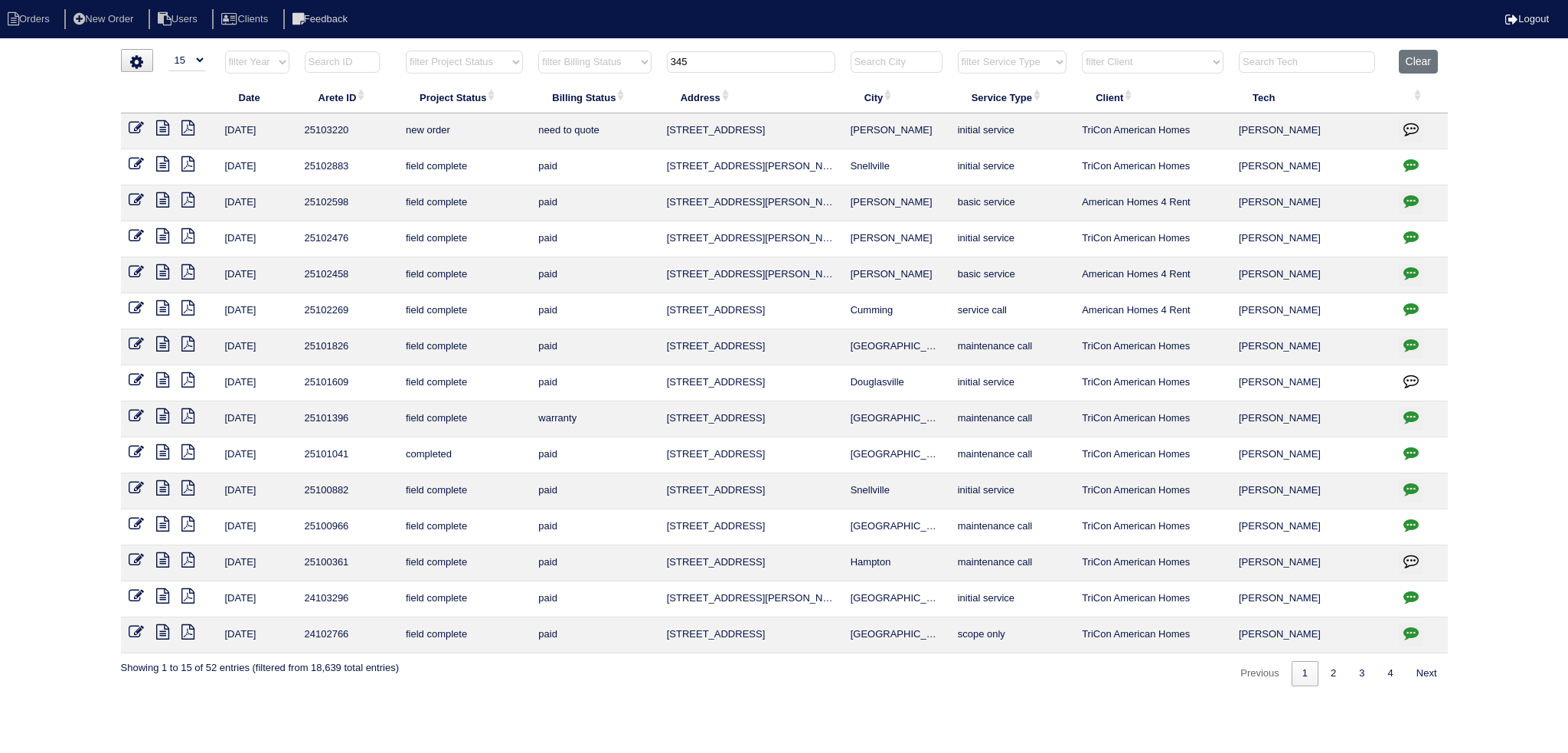
type input "345"
click at [144, 122] on td at bounding box center [169, 131] width 97 height 36
click at [136, 125] on icon at bounding box center [136, 127] width 15 height 15
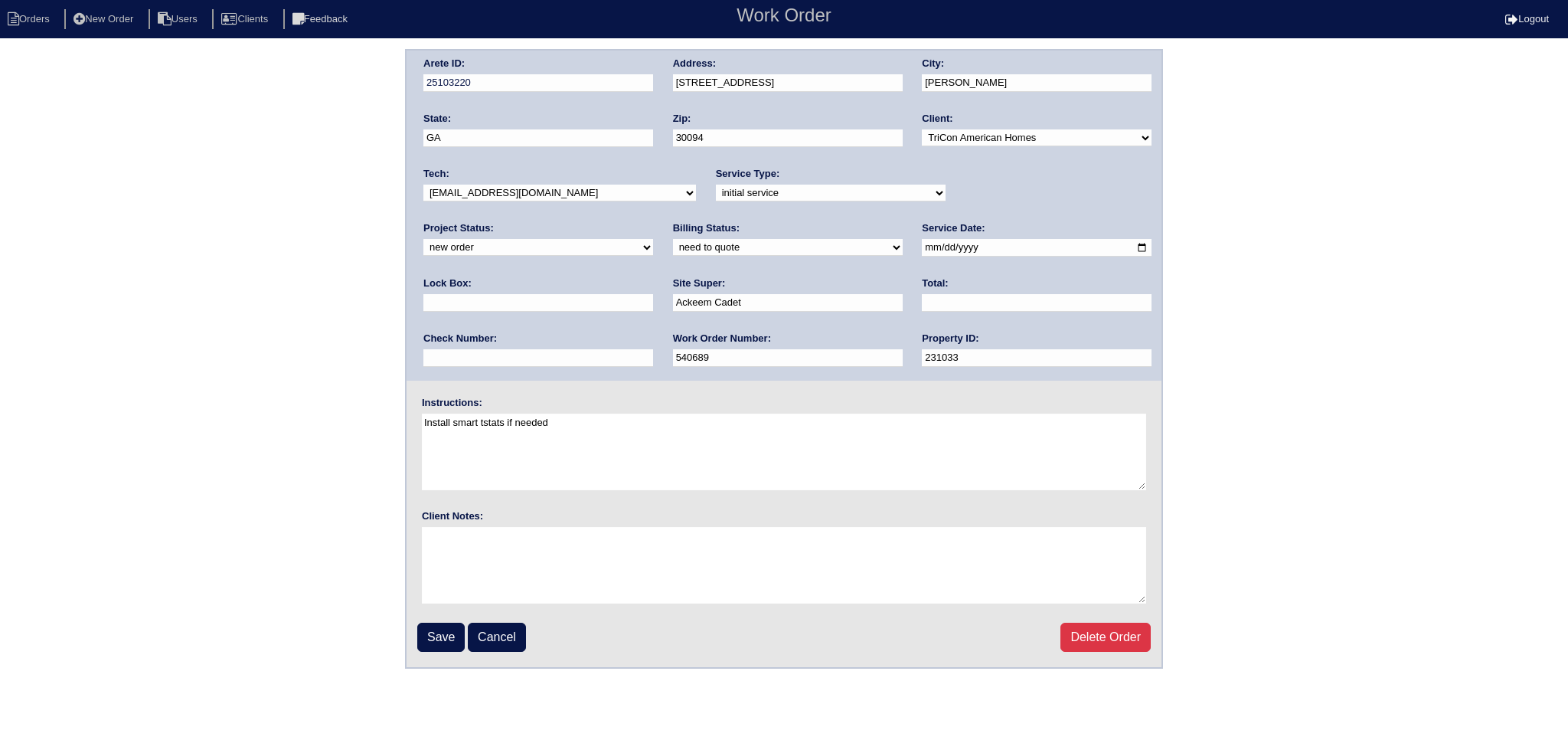
click at [653, 239] on select "new order assigned in progress field complete need to schedule admin review arc…" at bounding box center [538, 247] width 230 height 17
select select "assigned"
click at [653, 239] on select "new order assigned in progress field complete need to schedule admin review arc…" at bounding box center [538, 247] width 230 height 17
click at [922, 245] on input "[DATE]" at bounding box center [1037, 248] width 230 height 17
type input "[DATE]"
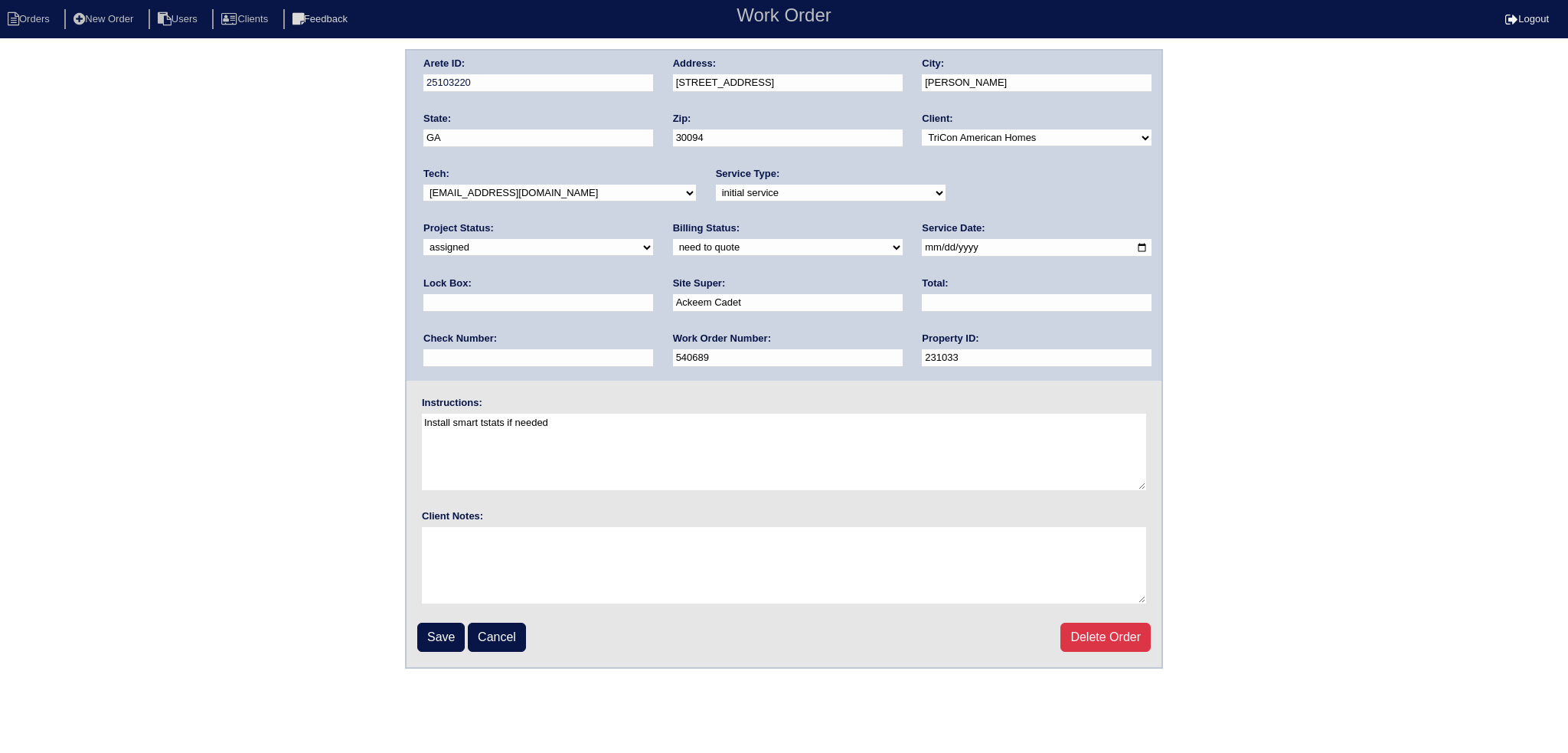
click at [576, 188] on select "-select- [EMAIL_ADDRESS][DOMAIN_NAME] [EMAIL_ADDRESS][DOMAIN_NAME] [EMAIL_ADDRE…" at bounding box center [559, 193] width 273 height 17
select select "36"
click at [423, 185] on select "-select- [EMAIL_ADDRESS][DOMAIN_NAME] [EMAIL_ADDRESS][DOMAIN_NAME] [EMAIL_ADDRE…" at bounding box center [559, 193] width 273 height 17
click at [439, 630] on input "Save" at bounding box center [441, 637] width 47 height 29
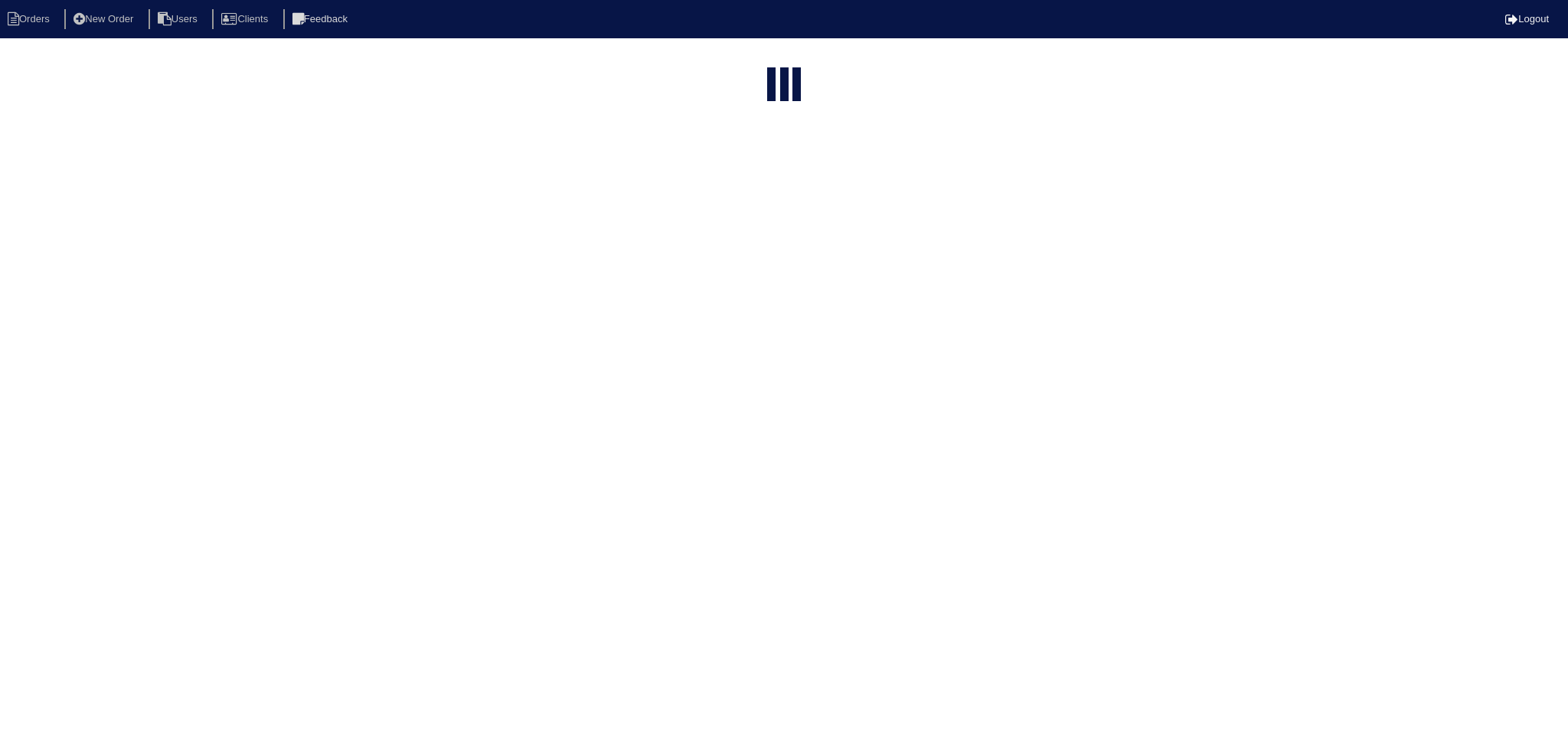
select select "15"
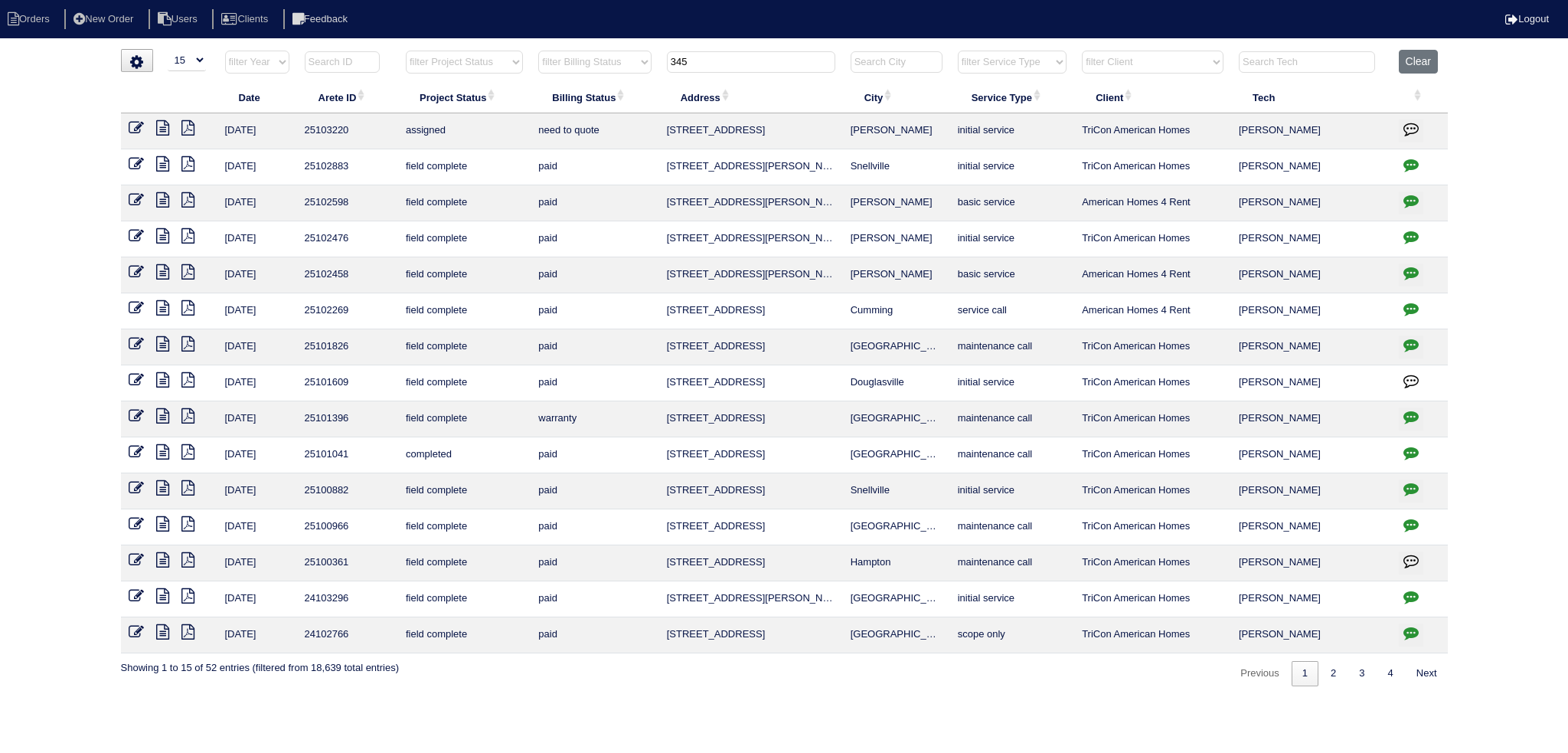
drag, startPoint x: 697, startPoint y: 59, endPoint x: 636, endPoint y: 71, distance: 62.2
click at [573, 70] on tr "filter Year -- Any Year -- 2025 2024 2023 2022 2021 2020 2019 filter Project St…" at bounding box center [784, 65] width 1327 height 31
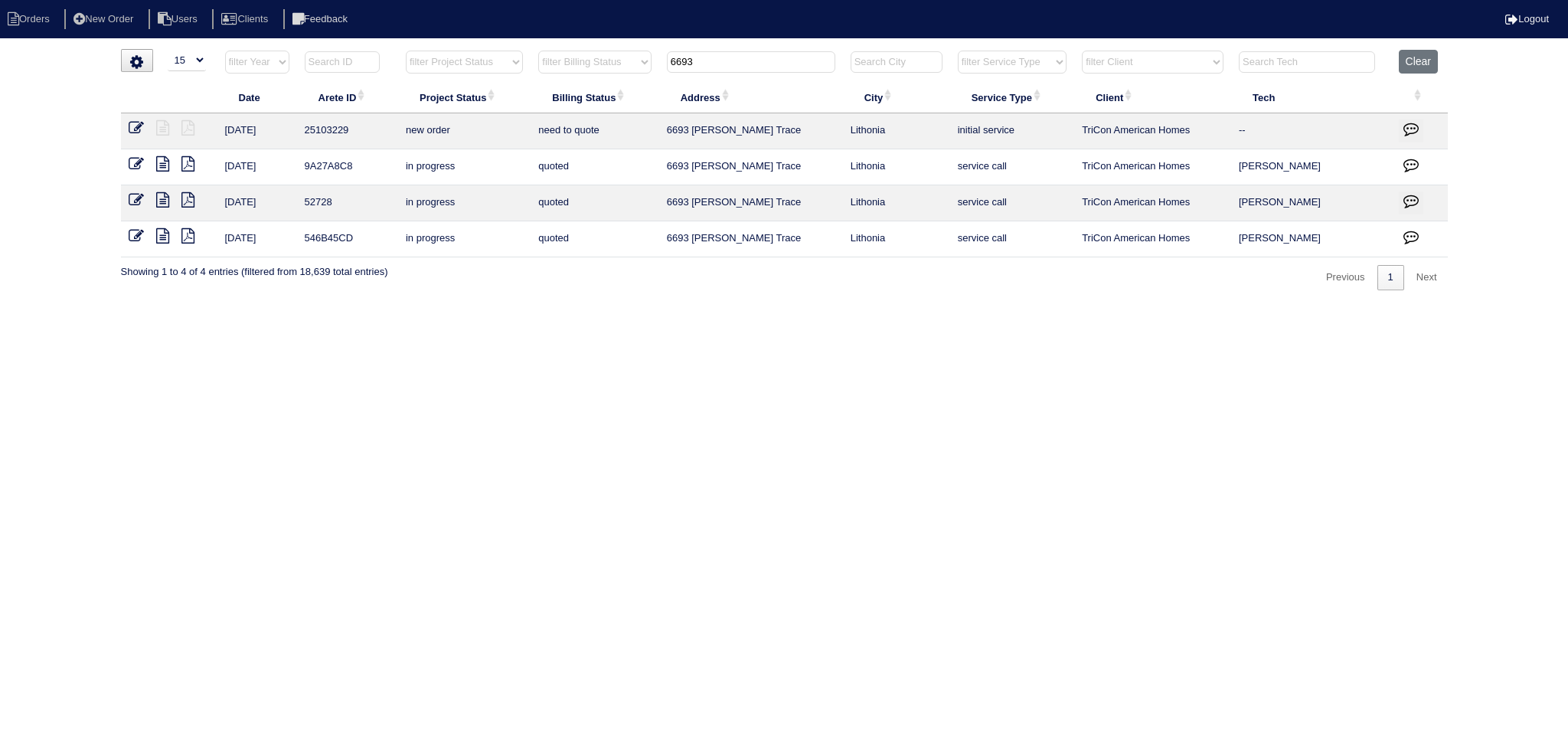
type input "6693"
click at [131, 127] on icon at bounding box center [136, 127] width 15 height 15
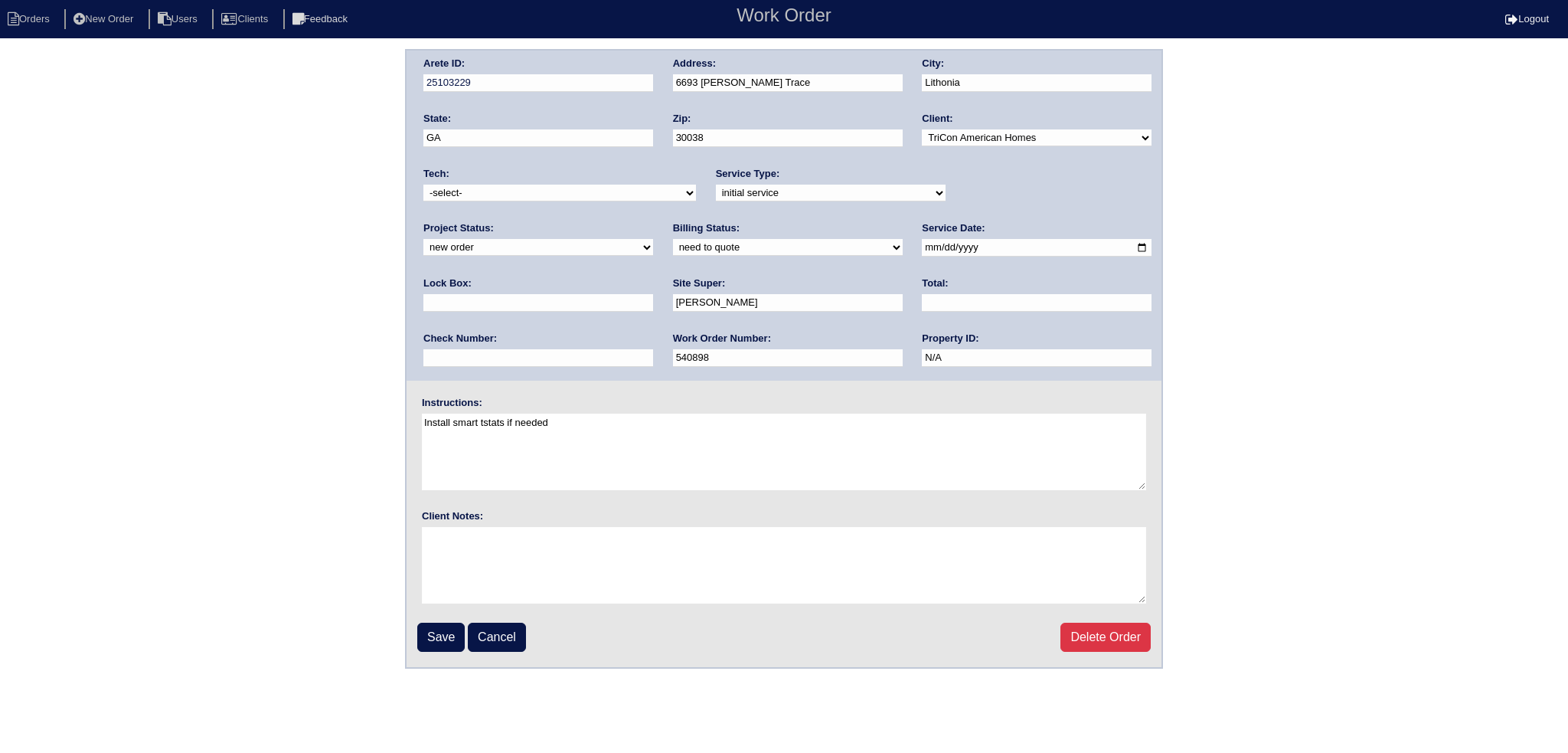
click at [653, 239] on select "new order assigned in progress field complete need to schedule admin review arc…" at bounding box center [538, 247] width 230 height 17
drag, startPoint x: 968, startPoint y: 189, endPoint x: 972, endPoint y: 198, distance: 9.8
click at [653, 239] on select "new order assigned in progress field complete need to schedule admin review arc…" at bounding box center [538, 247] width 230 height 17
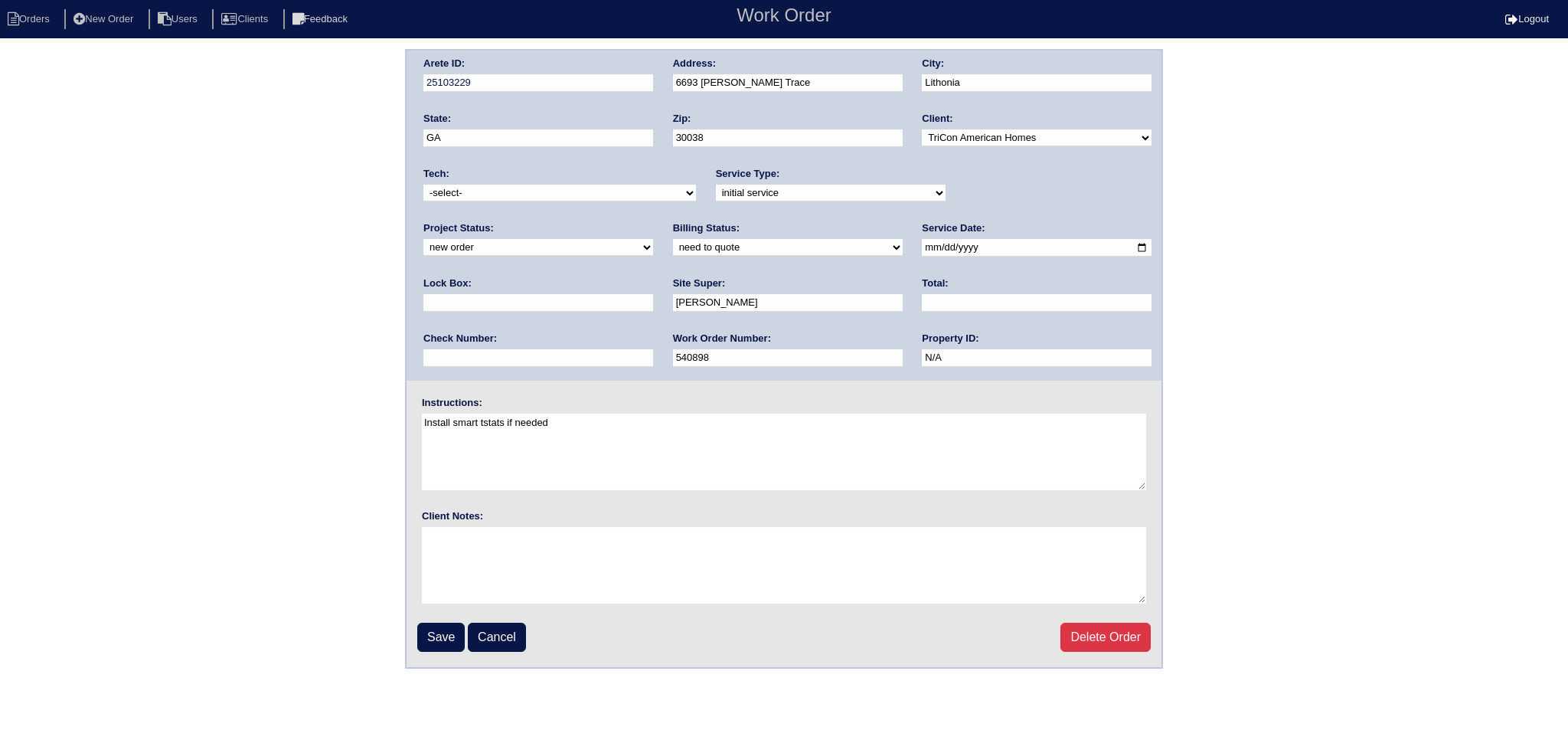
drag, startPoint x: 976, startPoint y: 187, endPoint x: 976, endPoint y: 198, distance: 11.0
click at [653, 239] on select "new order assigned in progress field complete need to schedule admin review arc…" at bounding box center [538, 247] width 230 height 17
select select "assigned"
click at [653, 239] on select "new order assigned in progress field complete need to schedule admin review arc…" at bounding box center [538, 247] width 230 height 17
click at [922, 250] on input "[DATE]" at bounding box center [1037, 248] width 230 height 17
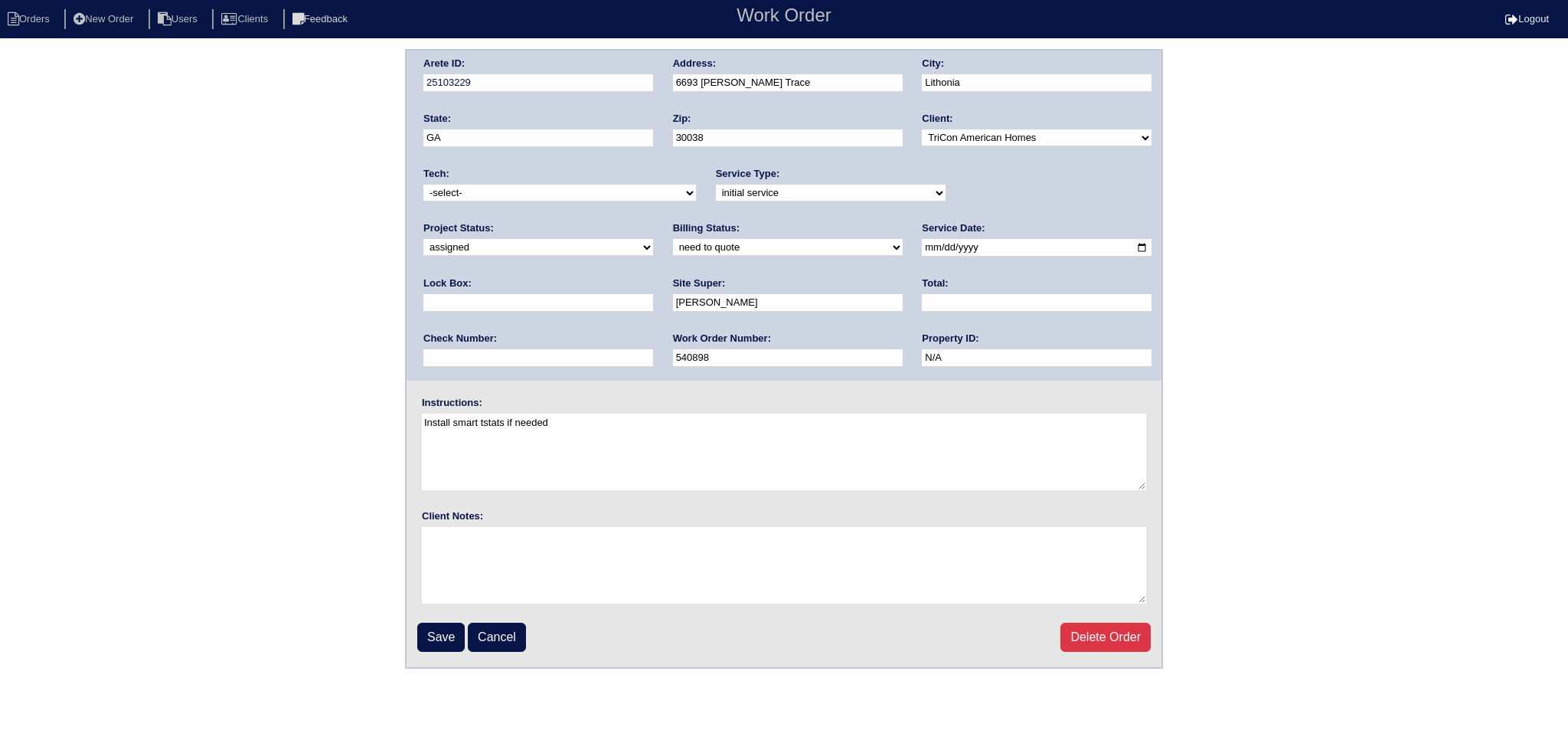
type input "[DATE]"
click at [618, 192] on select "-select- [EMAIL_ADDRESS][DOMAIN_NAME] [EMAIL_ADDRESS][DOMAIN_NAME] [EMAIL_ADDRE…" at bounding box center [559, 193] width 273 height 17
select select "36"
click at [423, 185] on select "-select- [EMAIL_ADDRESS][DOMAIN_NAME] [EMAIL_ADDRESS][DOMAIN_NAME] [EMAIL_ADDRE…" at bounding box center [559, 193] width 273 height 17
drag, startPoint x: 419, startPoint y: 630, endPoint x: 429, endPoint y: 628, distance: 10.2
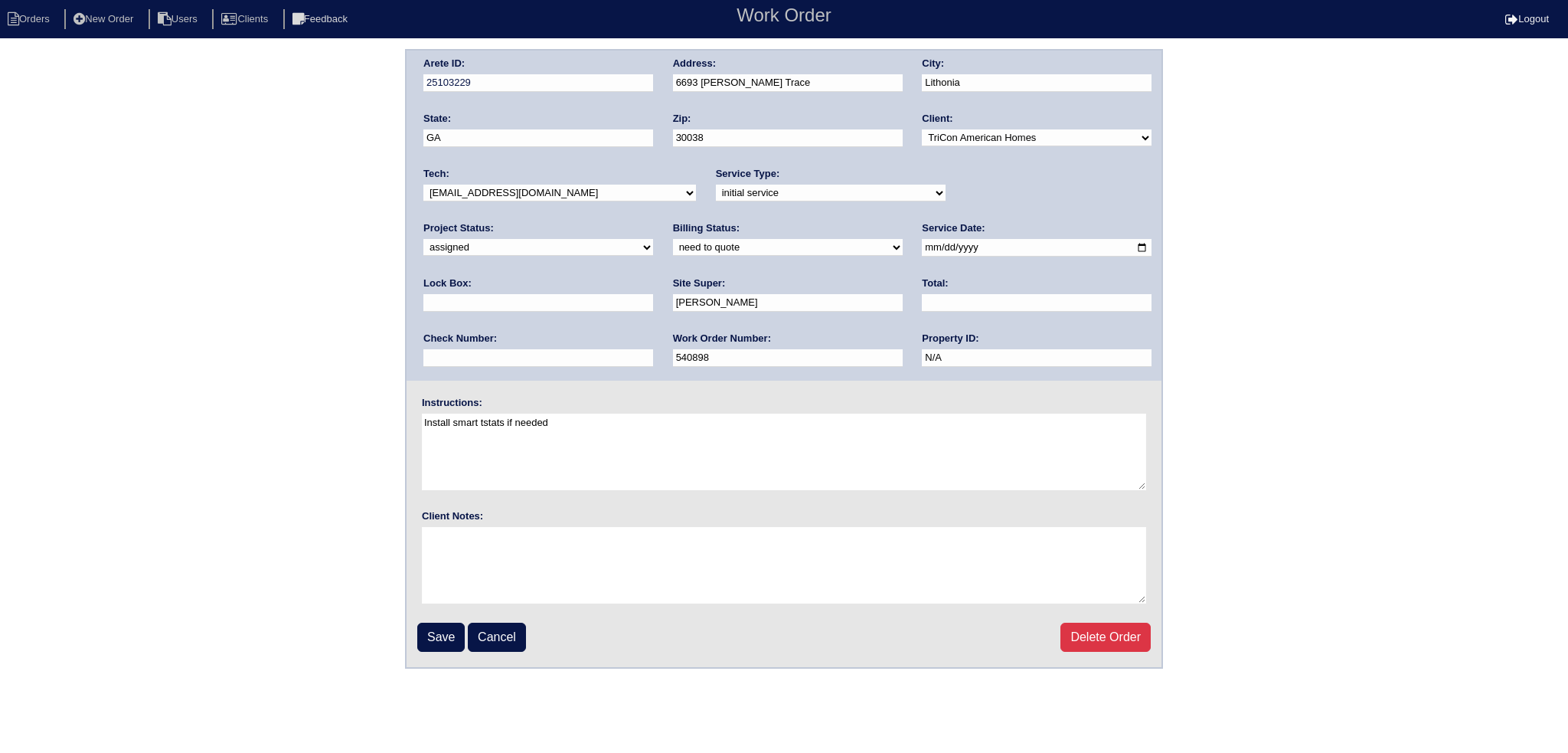
click at [421, 630] on input "Save" at bounding box center [441, 637] width 47 height 29
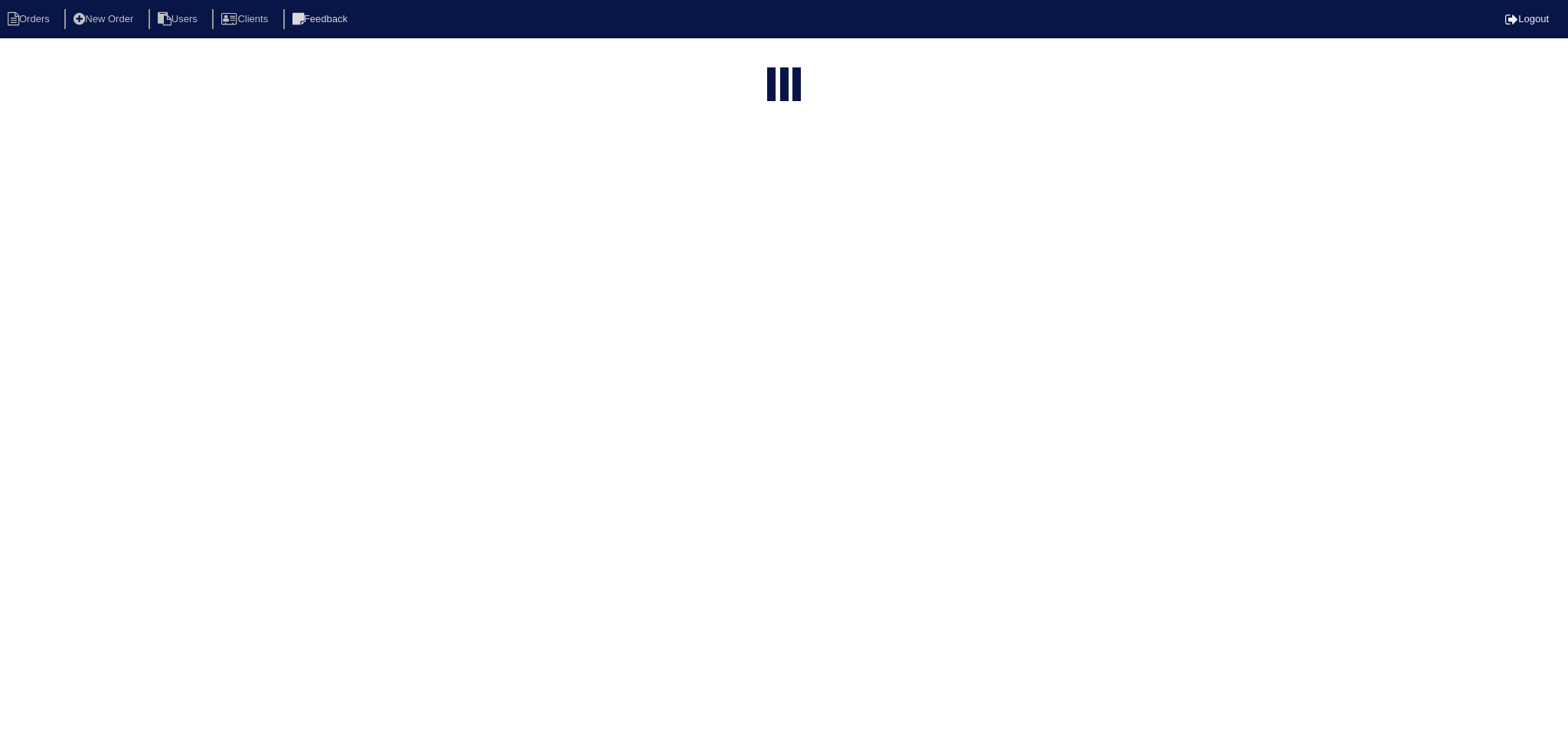
select select "15"
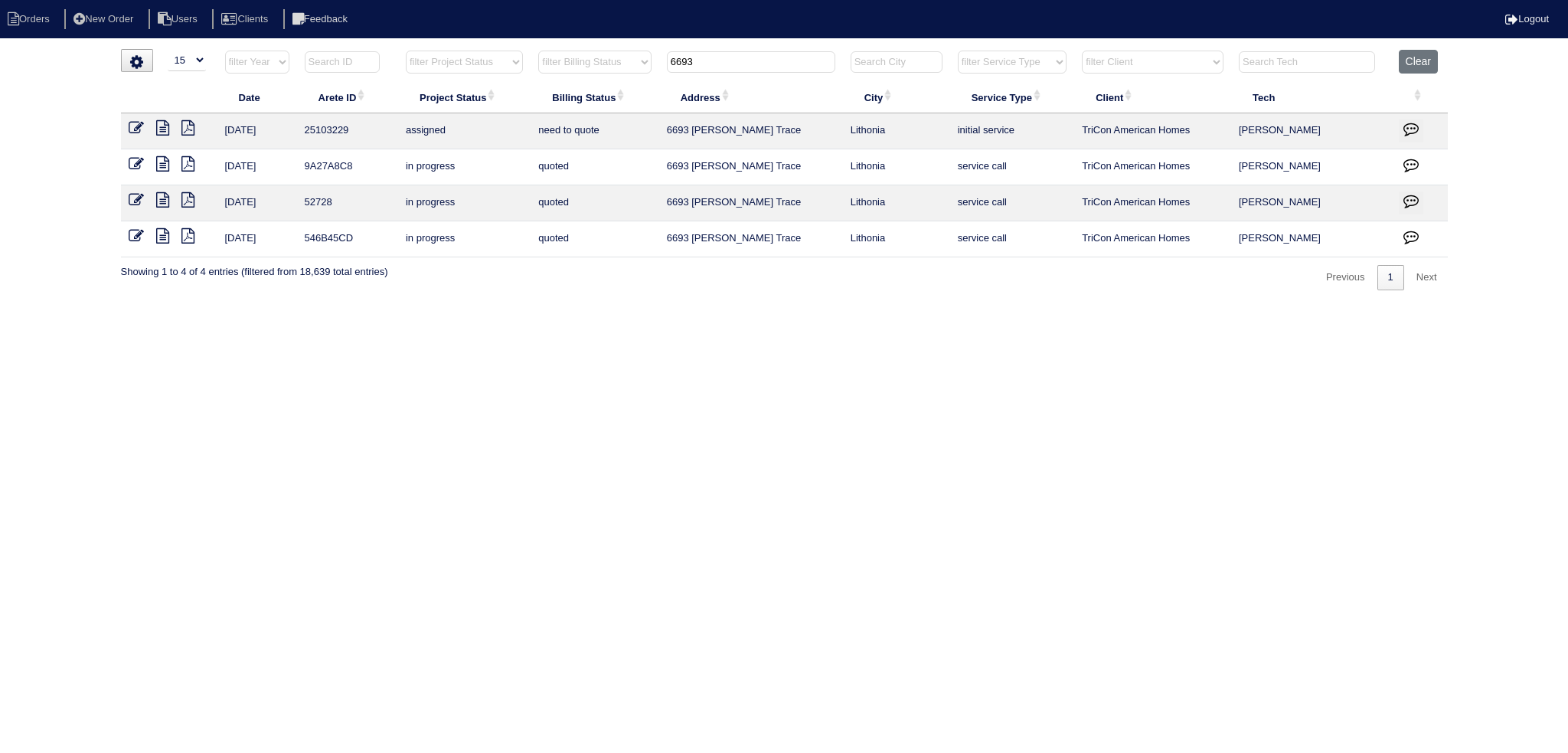
click at [618, 61] on tr "filter Year -- Any Year -- 2025 2024 2023 2022 2021 2020 2019 filter Project St…" at bounding box center [784, 65] width 1327 height 31
type input "2516"
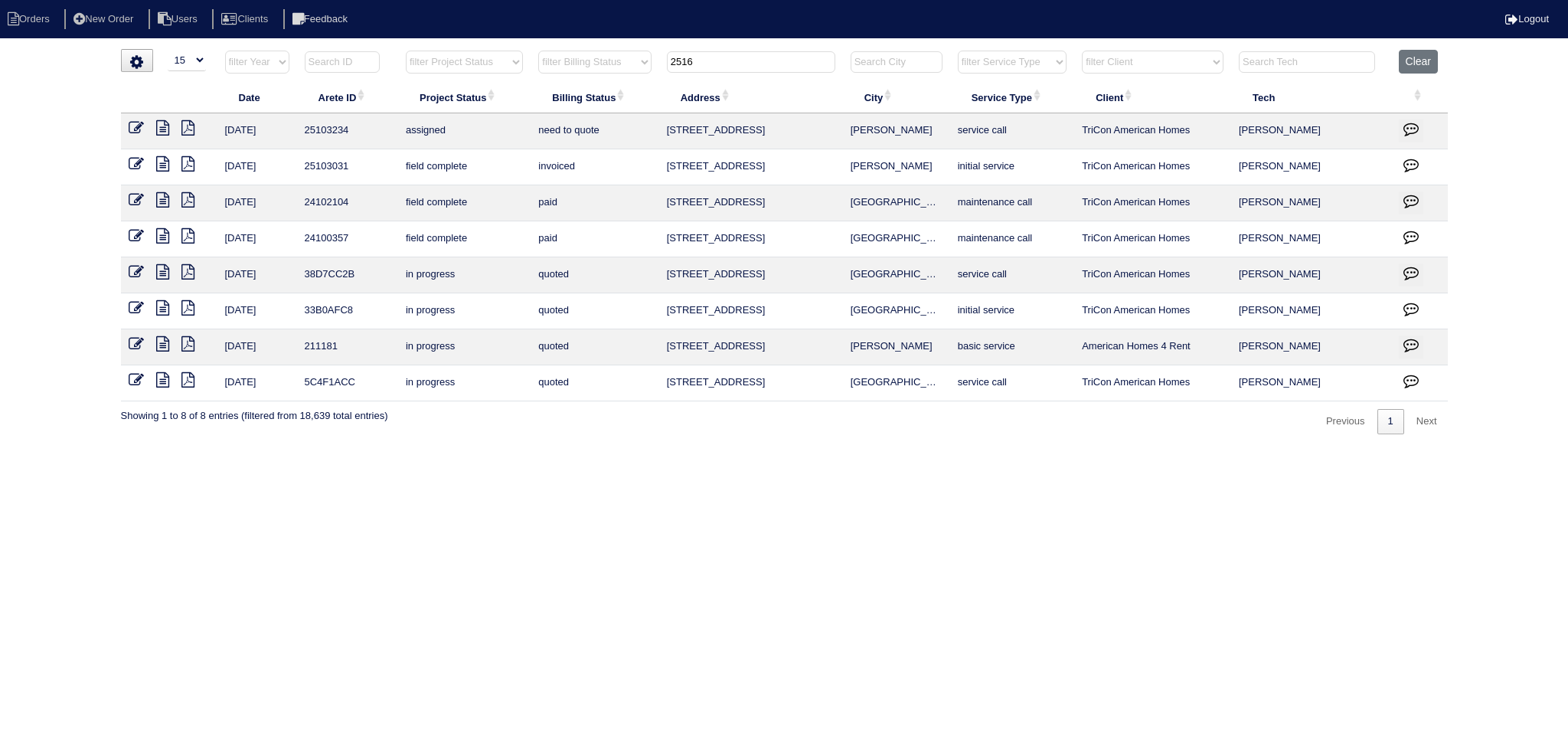
click at [780, 51] on input "2516" at bounding box center [751, 61] width 168 height 21
click at [778, 67] on input "2516" at bounding box center [751, 61] width 168 height 21
click at [775, 65] on input "2516" at bounding box center [751, 61] width 168 height 21
click at [775, 64] on input "2516" at bounding box center [751, 61] width 168 height 21
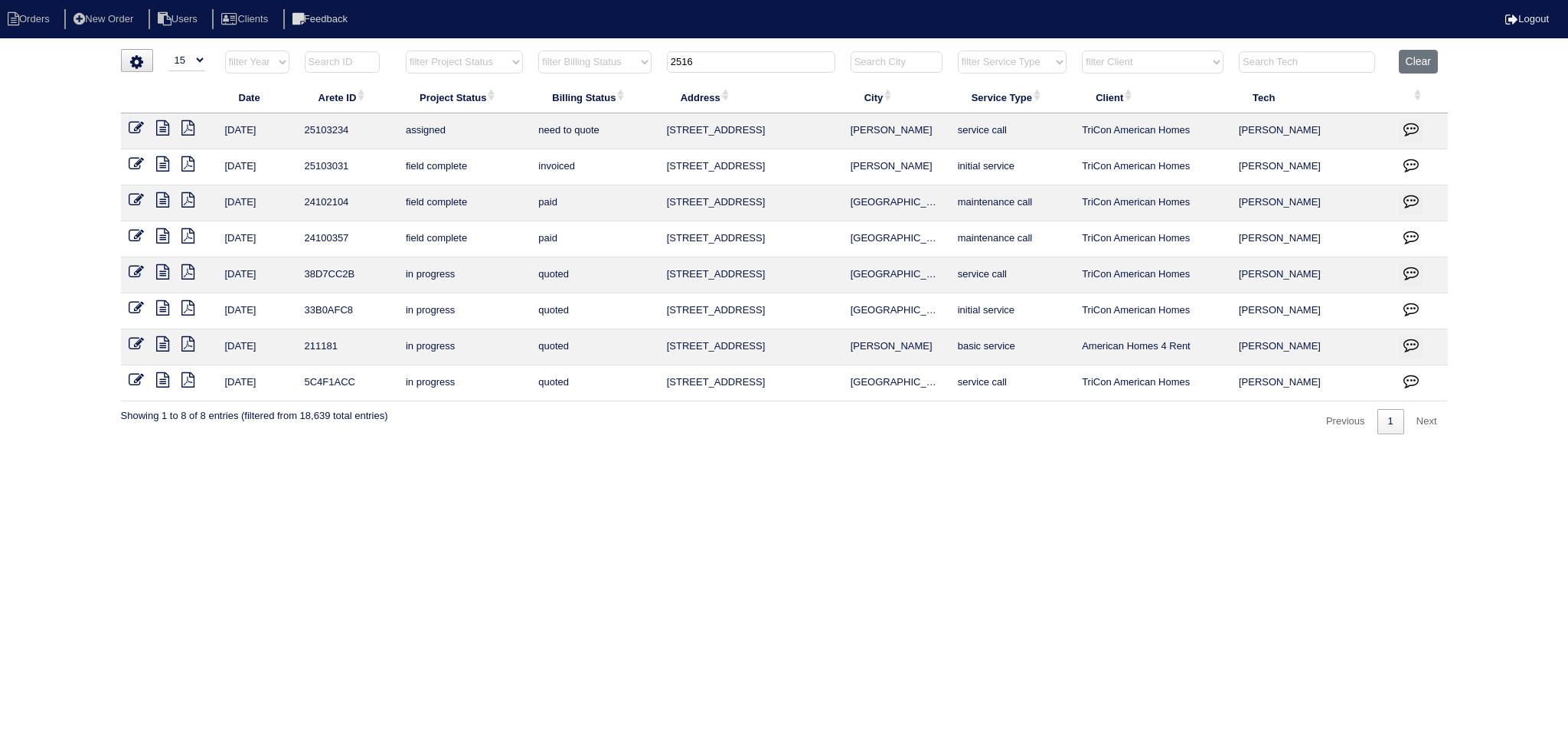
click at [775, 64] on input "2516" at bounding box center [751, 61] width 168 height 21
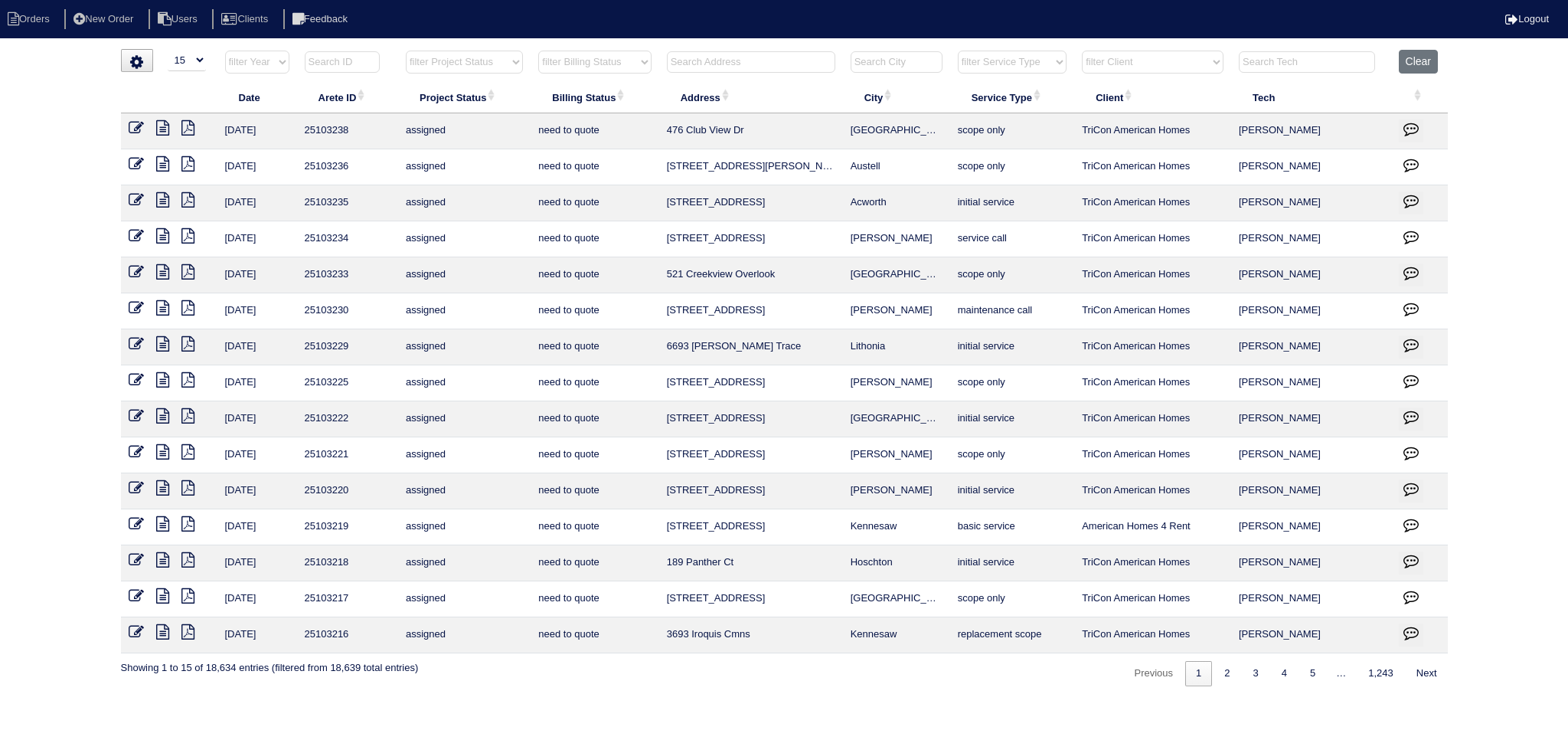
click at [736, 60] on input "text" at bounding box center [751, 61] width 168 height 21
type input "5"
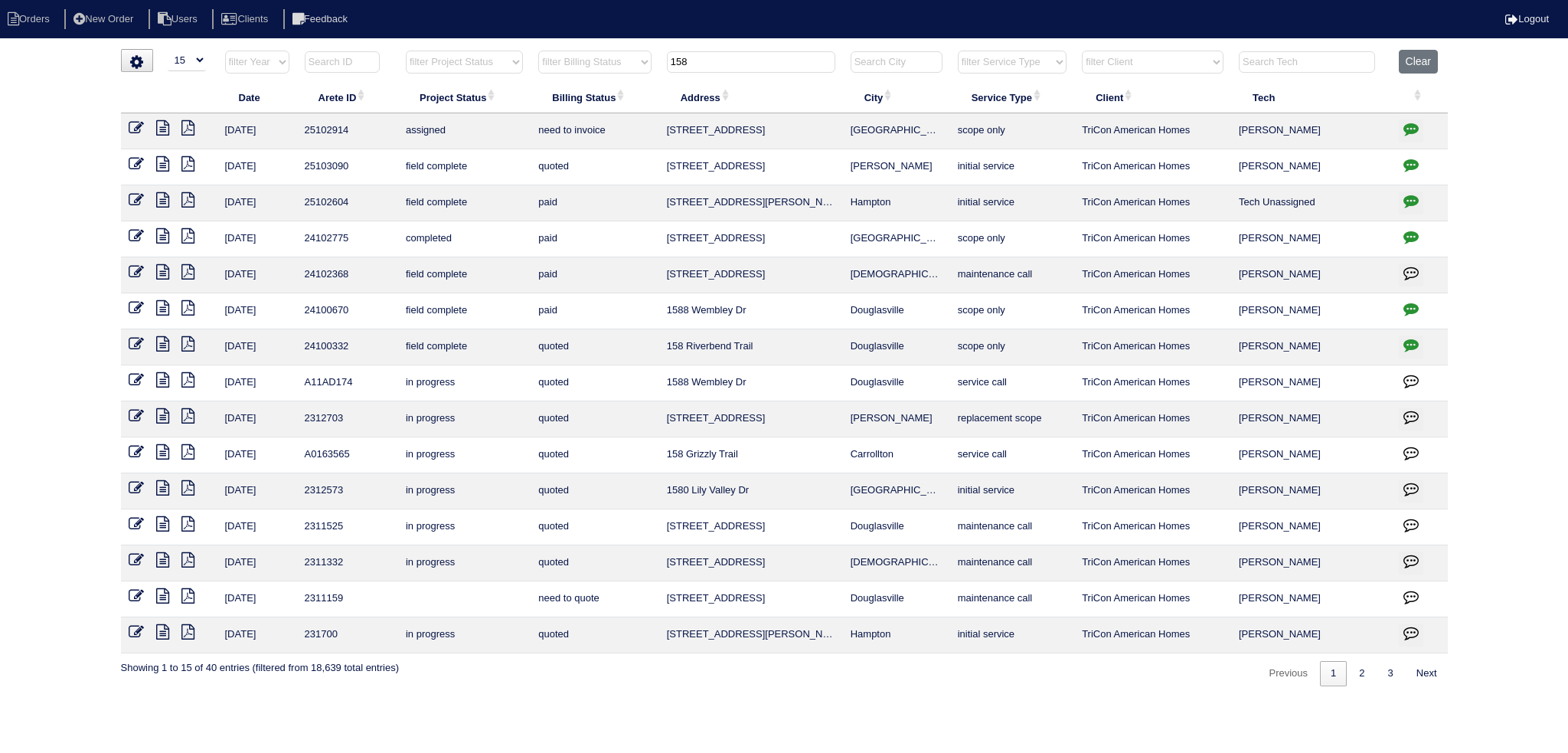
type input "158"
click at [160, 129] on icon at bounding box center [163, 127] width 13 height 15
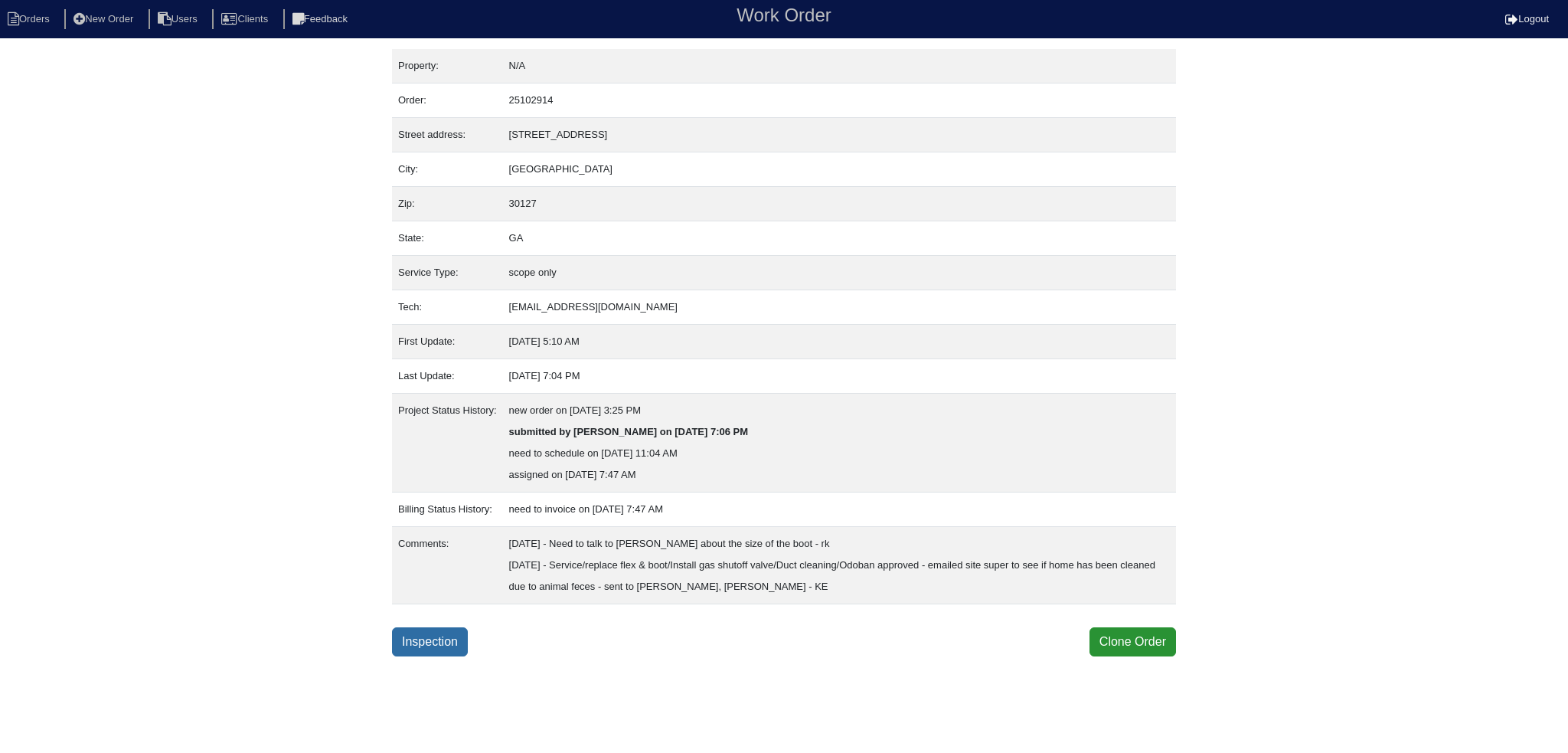
click at [462, 640] on link "Inspection" at bounding box center [430, 641] width 76 height 29
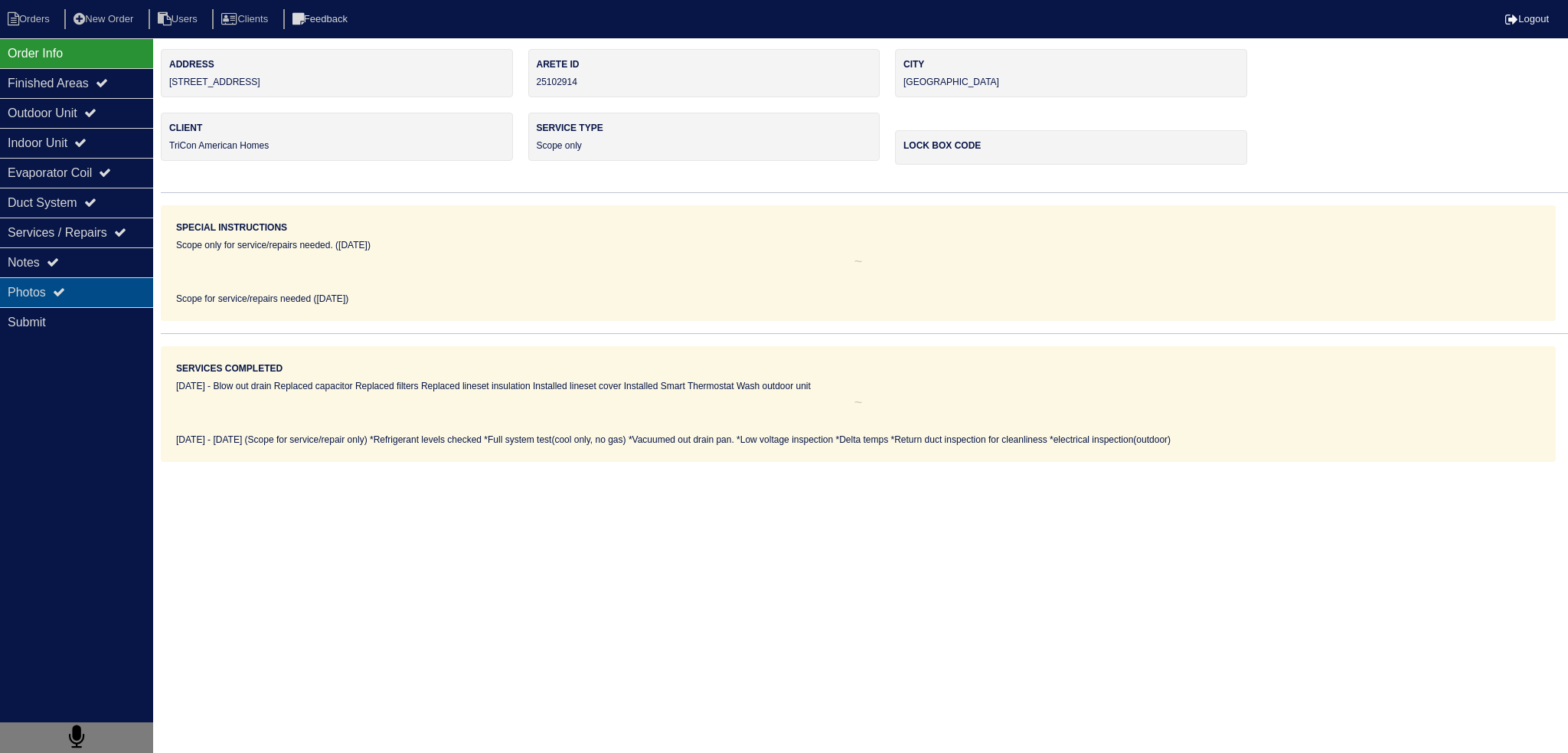
click at [109, 298] on div "Photos" at bounding box center [76, 292] width 153 height 30
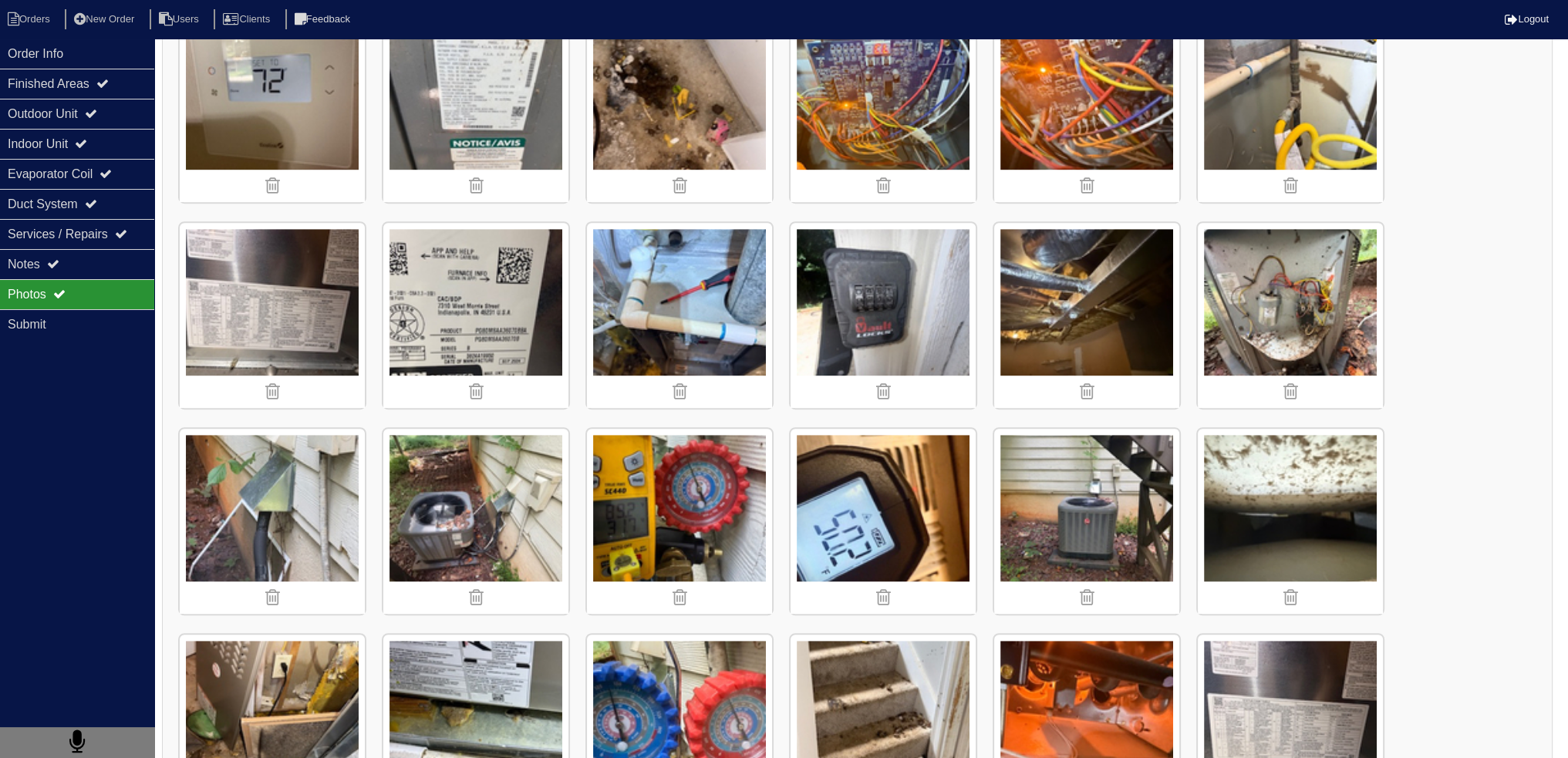
scroll to position [1255, 0]
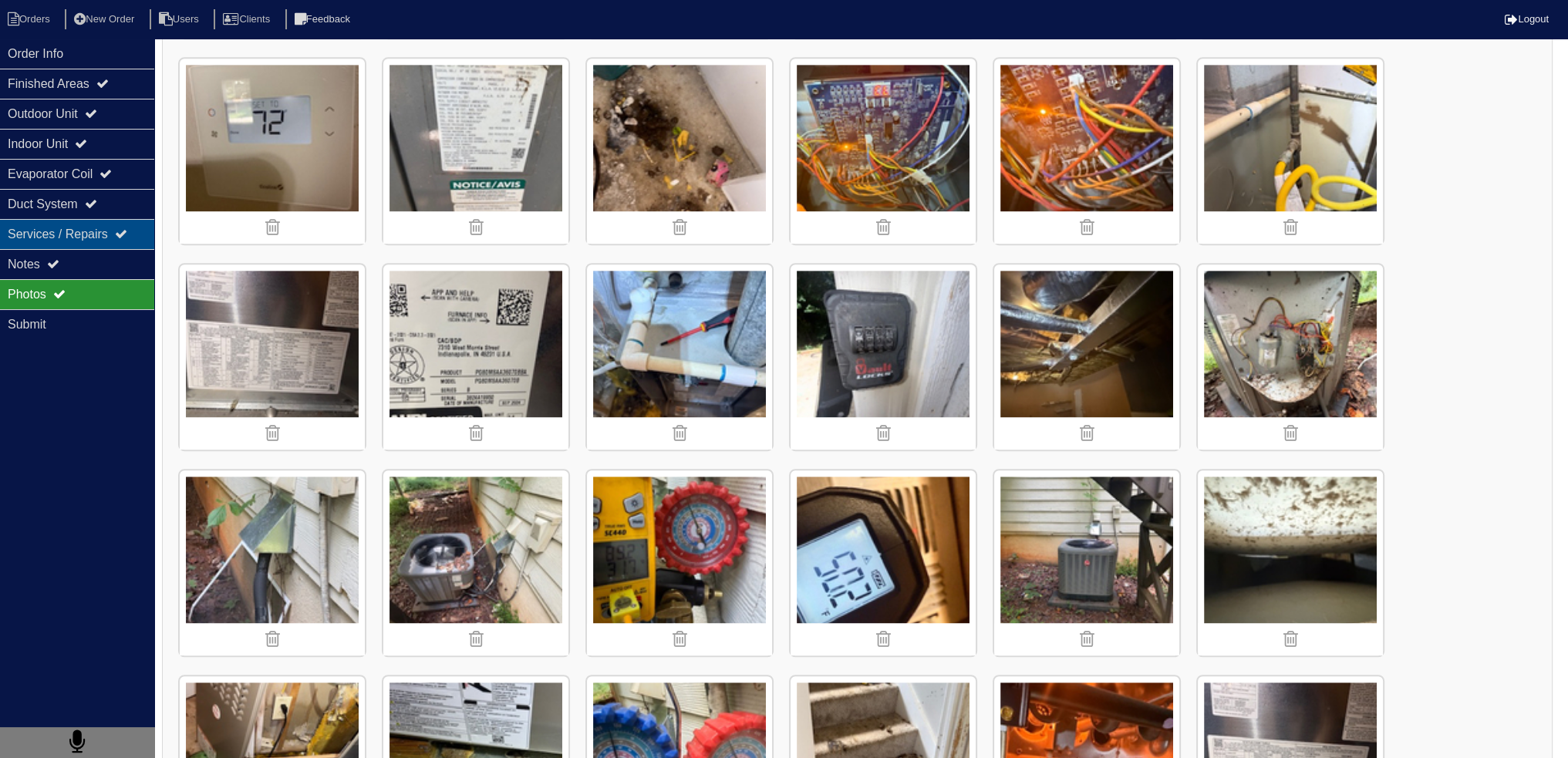
click at [105, 246] on div "Services / Repairs" at bounding box center [77, 234] width 155 height 30
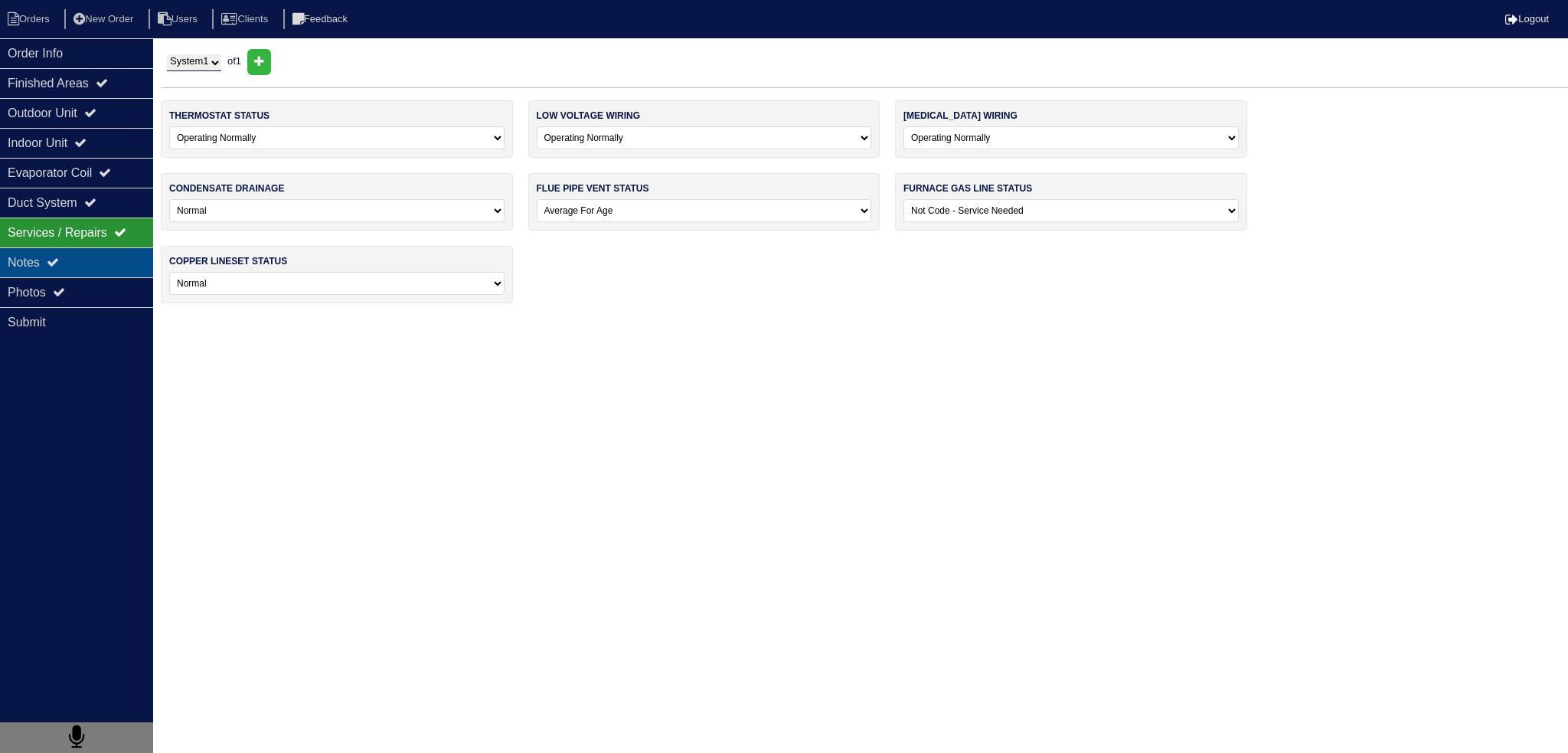
click at [98, 260] on div "Notes" at bounding box center [76, 262] width 153 height 30
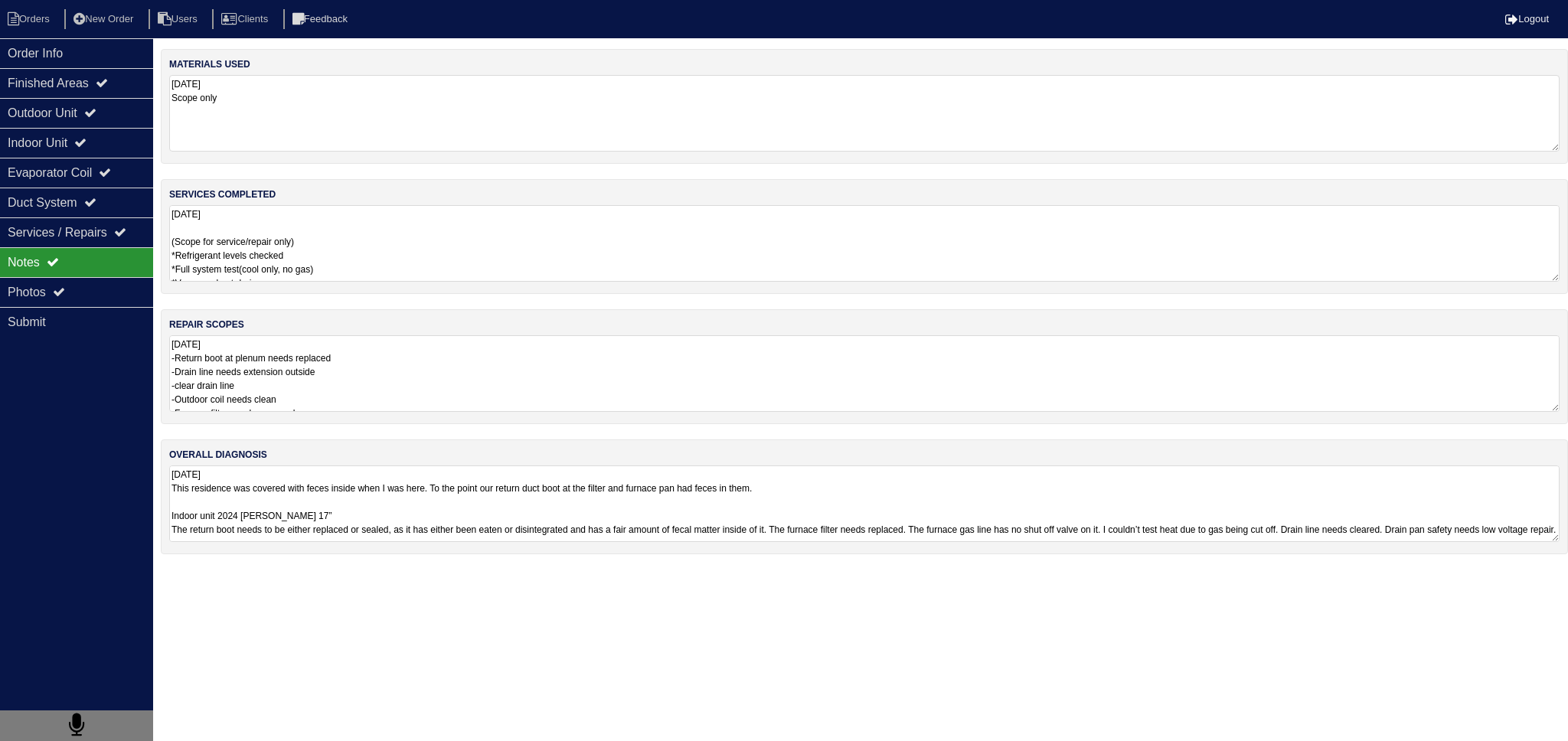
click at [330, 397] on textarea "08/08/2025 -Return boot at plenum needs replaced -Drain line needs extension ou…" at bounding box center [865, 373] width 1391 height 76
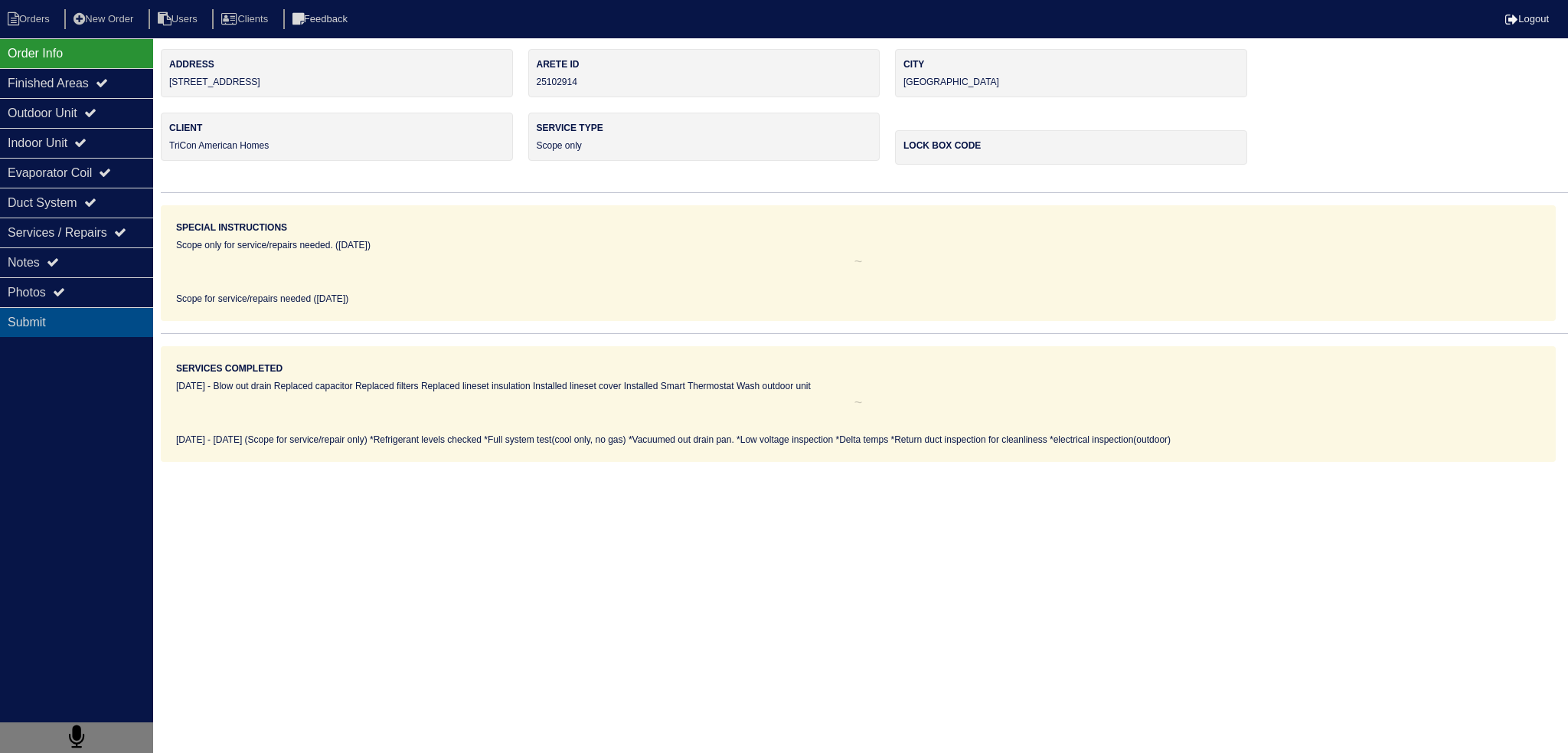
click at [116, 307] on div "Submit" at bounding box center [76, 322] width 153 height 30
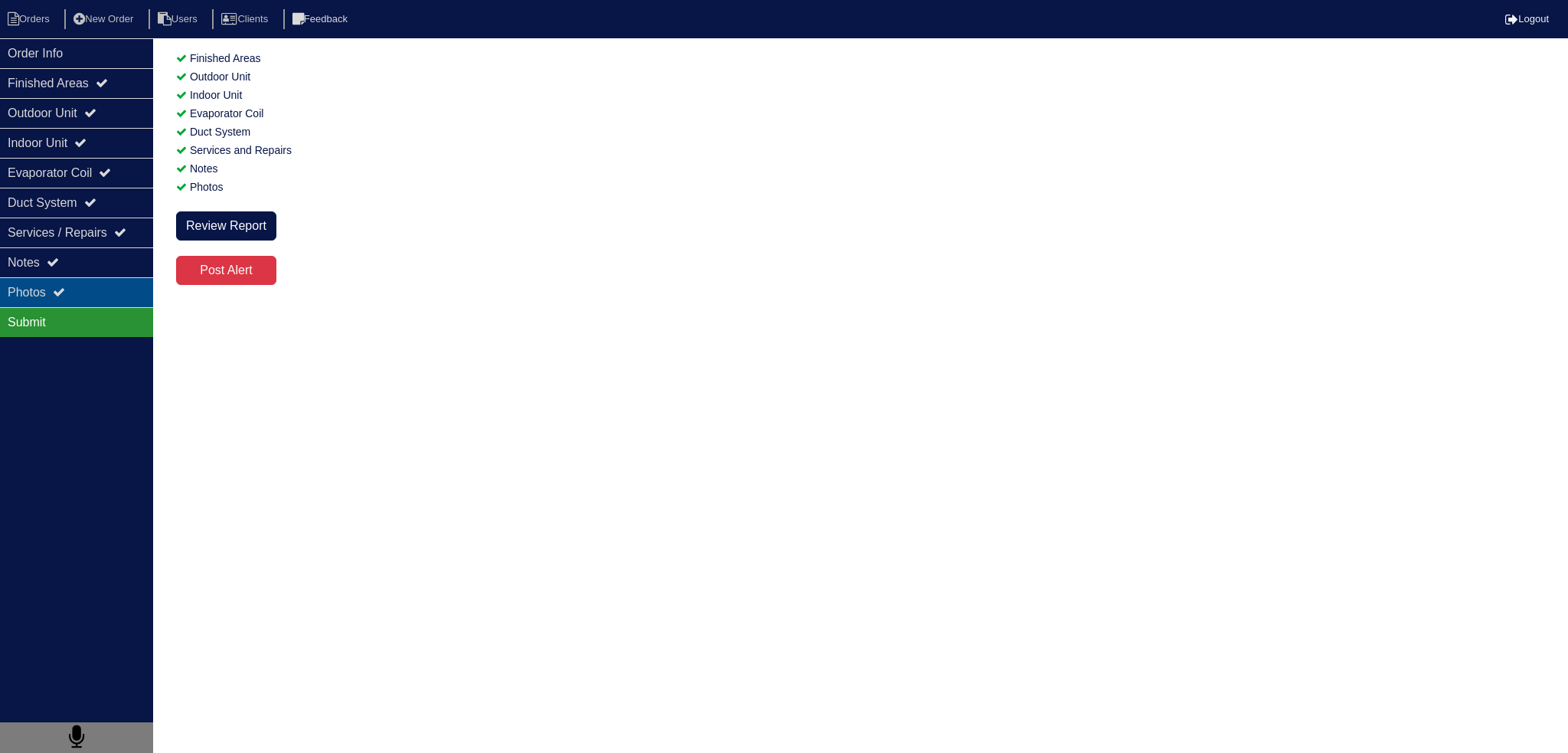
click at [114, 303] on div "Photos" at bounding box center [76, 292] width 153 height 30
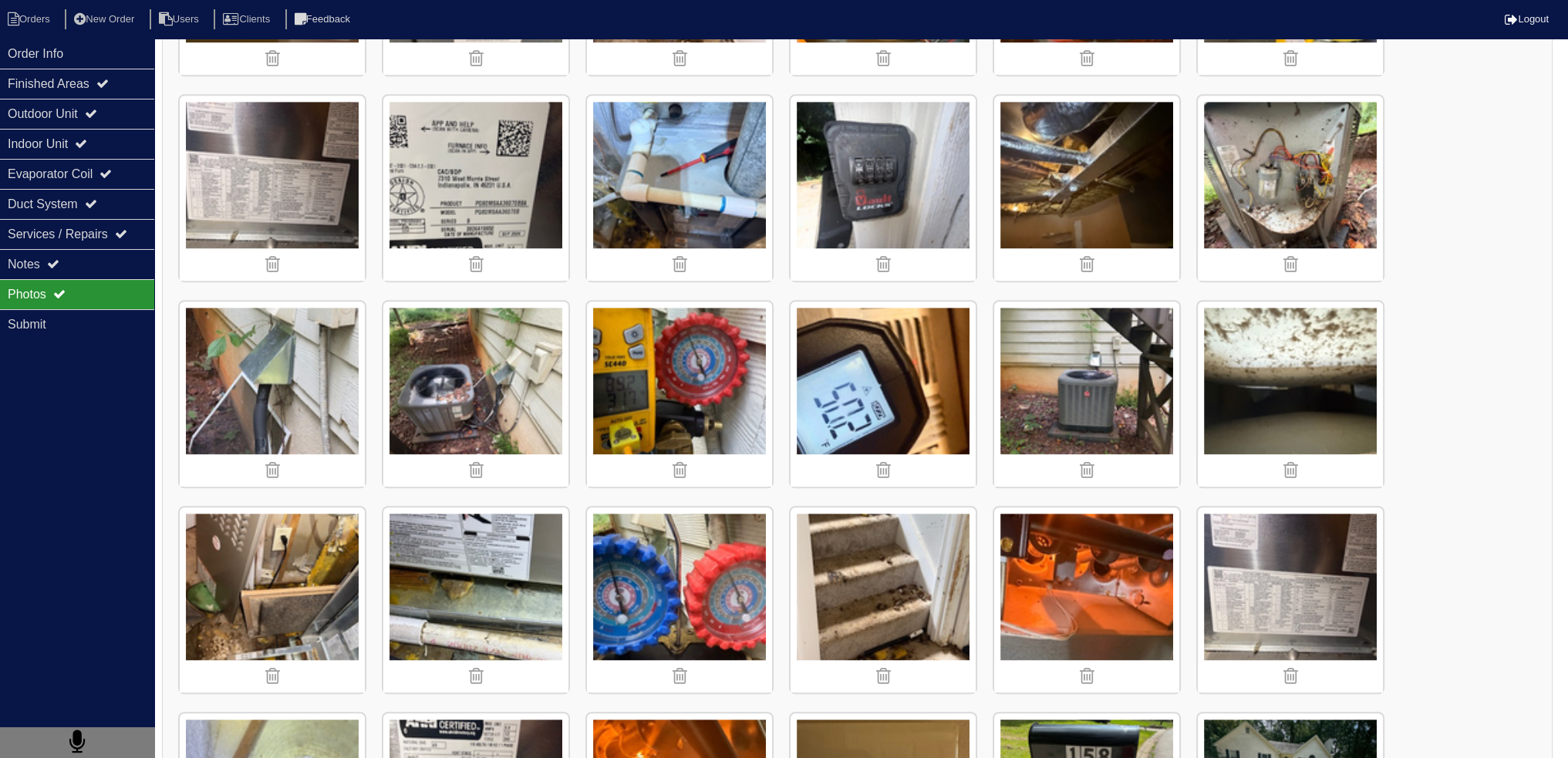
scroll to position [1388, 0]
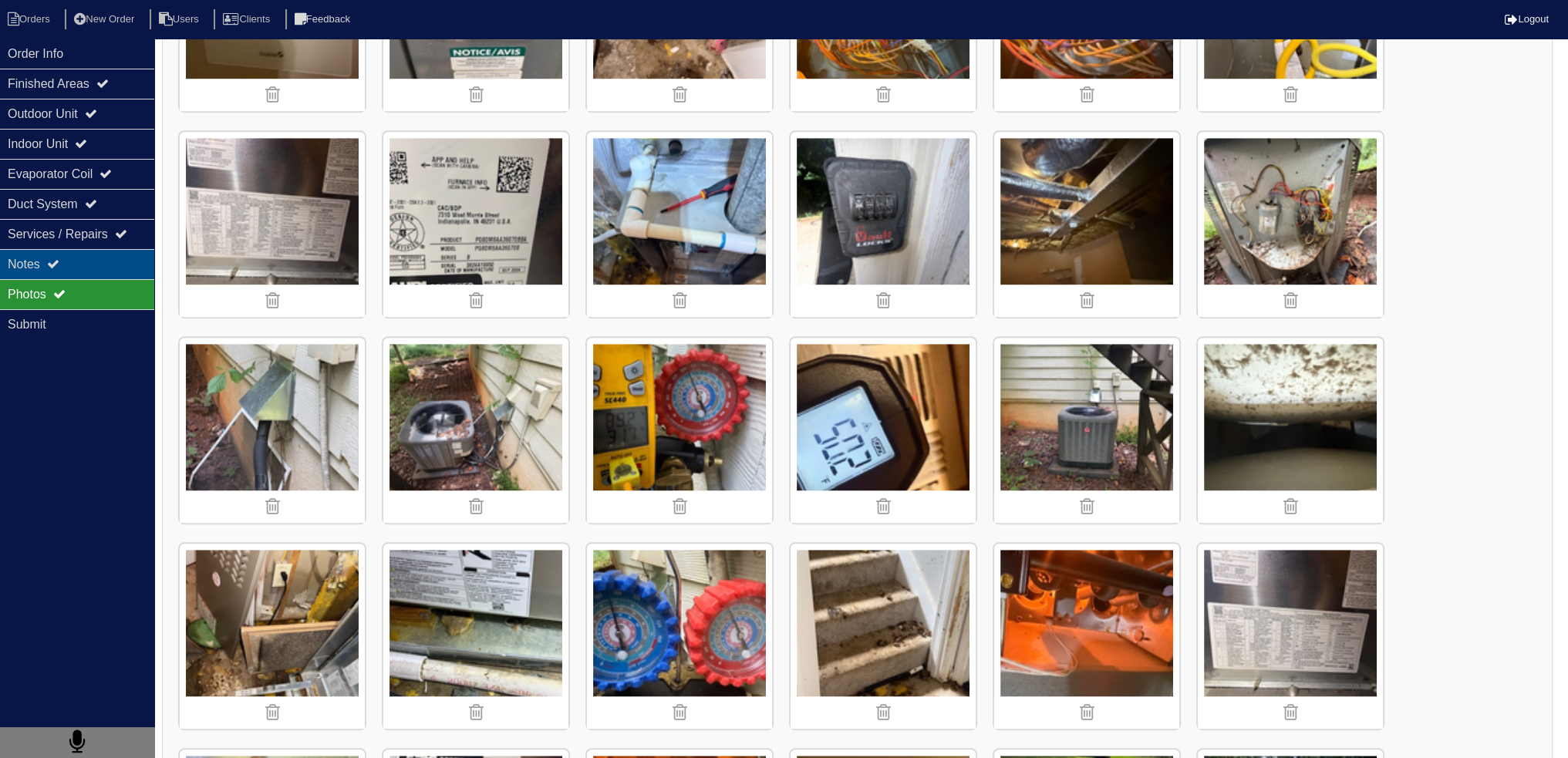
click at [121, 276] on div "Notes" at bounding box center [77, 264] width 155 height 30
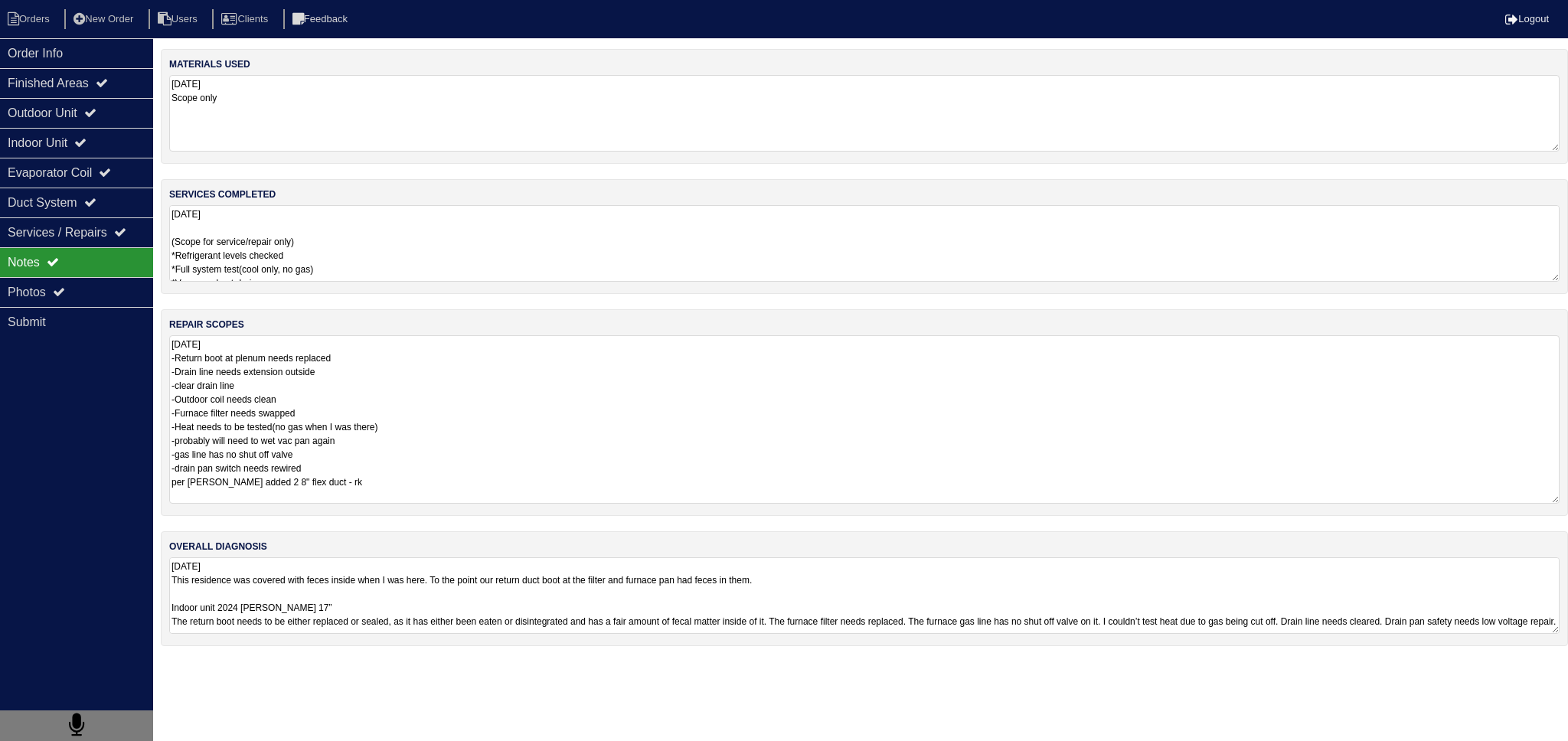
click at [260, 366] on textarea "08/08/2025 -Return boot at plenum needs replaced -Drain line needs extension ou…" at bounding box center [865, 419] width 1391 height 168
click at [92, 300] on div "Photos" at bounding box center [76, 292] width 153 height 30
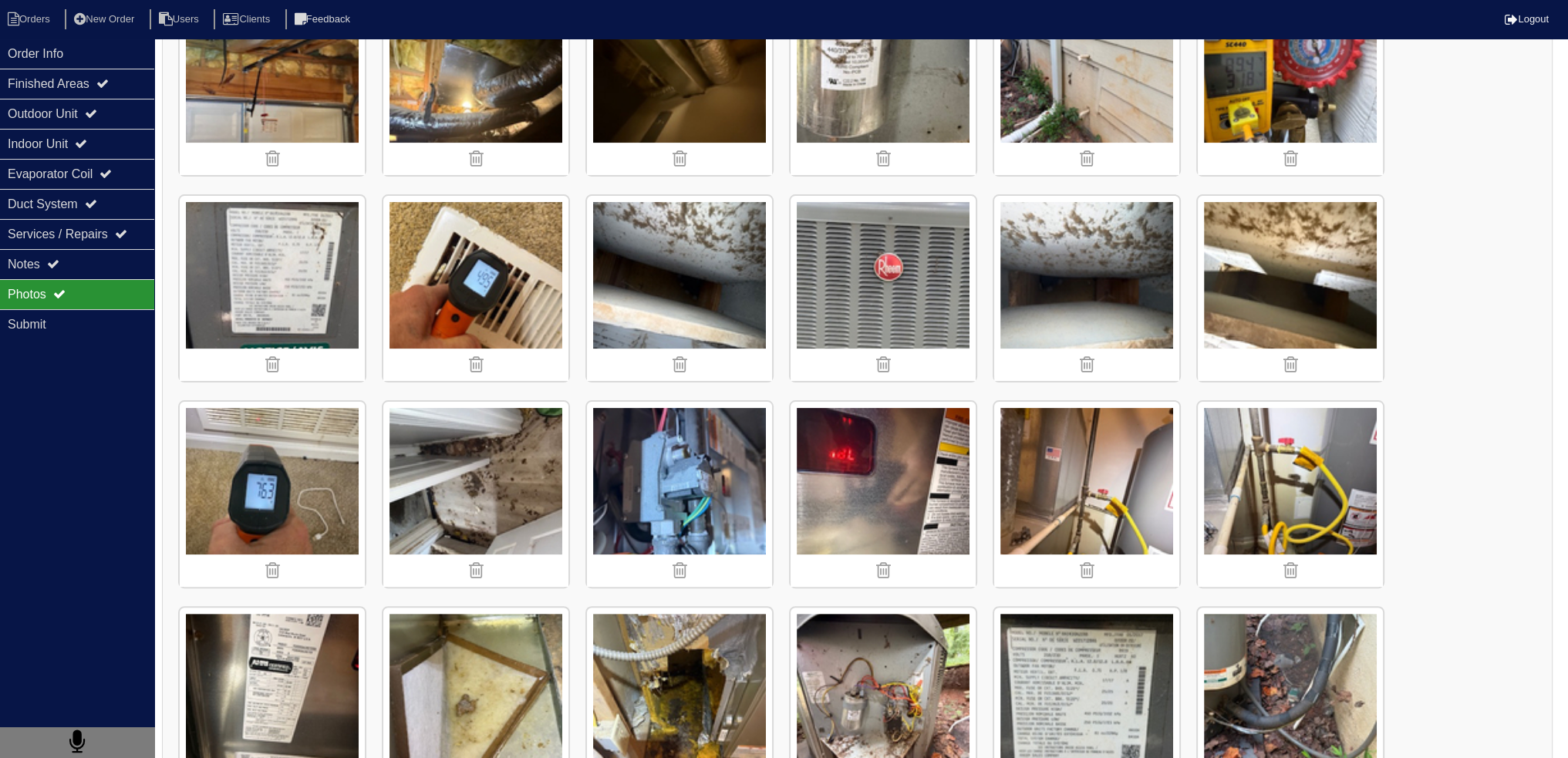
scroll to position [617, 0]
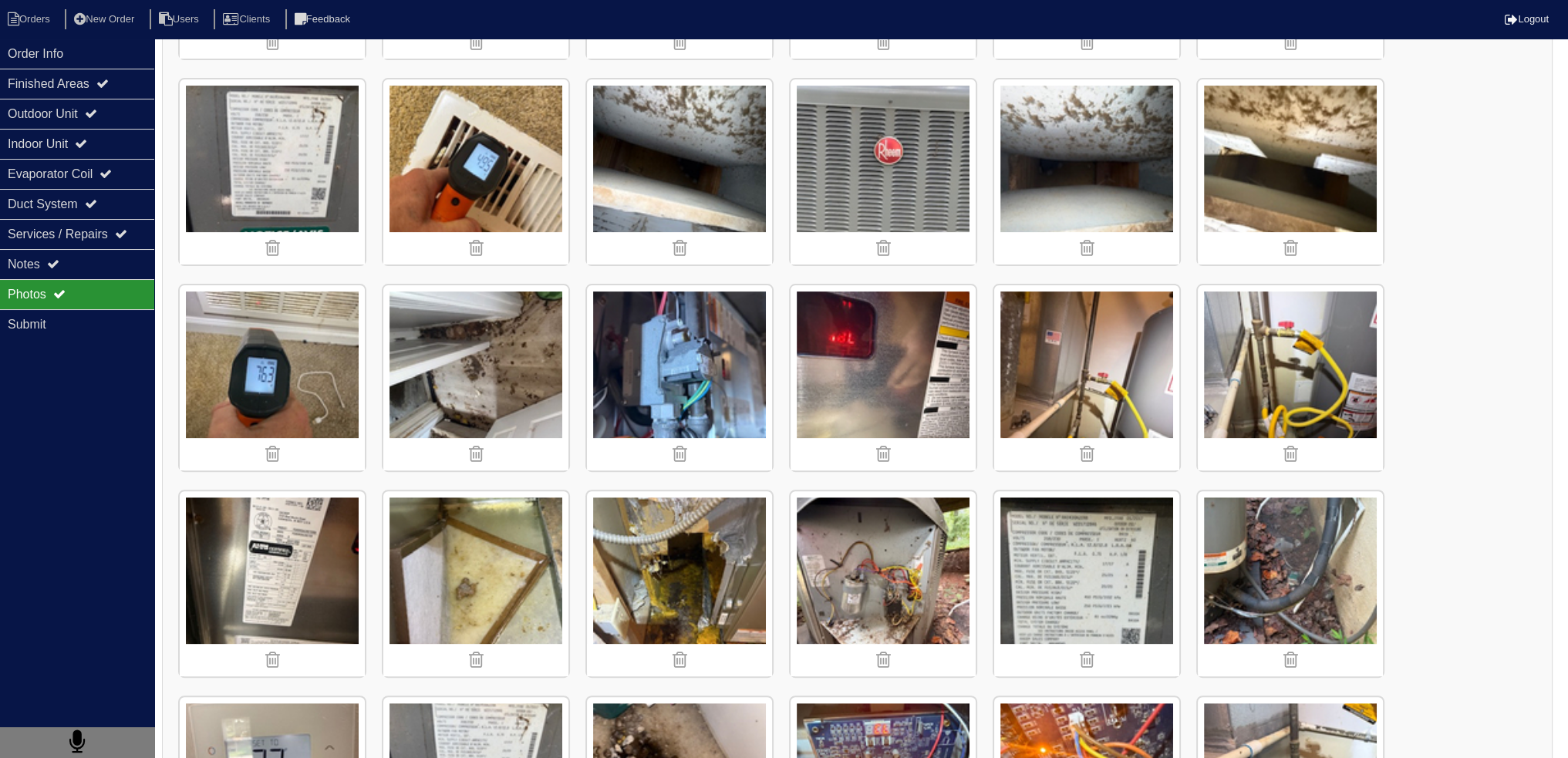
click at [713, 579] on img at bounding box center [680, 584] width 185 height 185
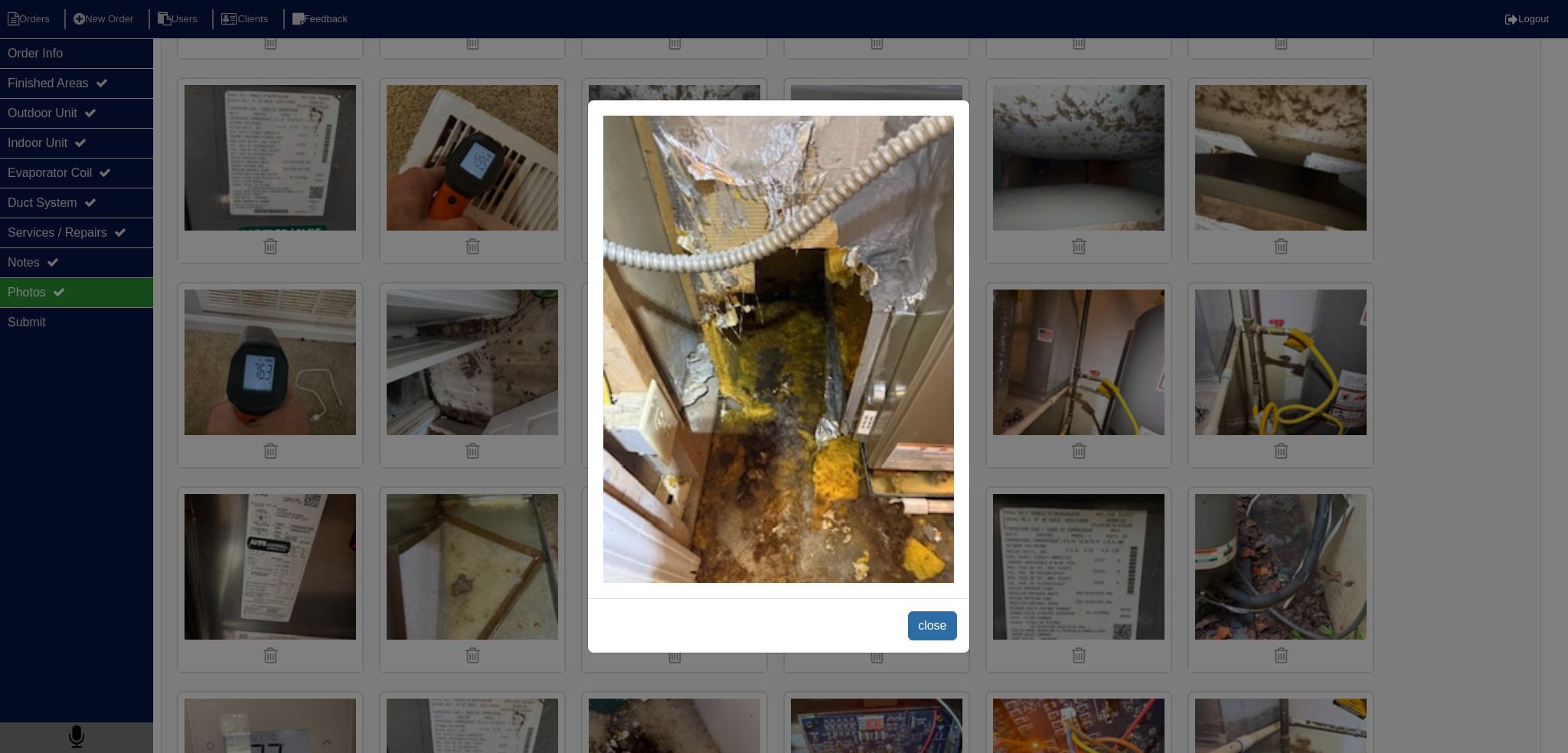
click at [939, 629] on span "close" at bounding box center [932, 626] width 48 height 29
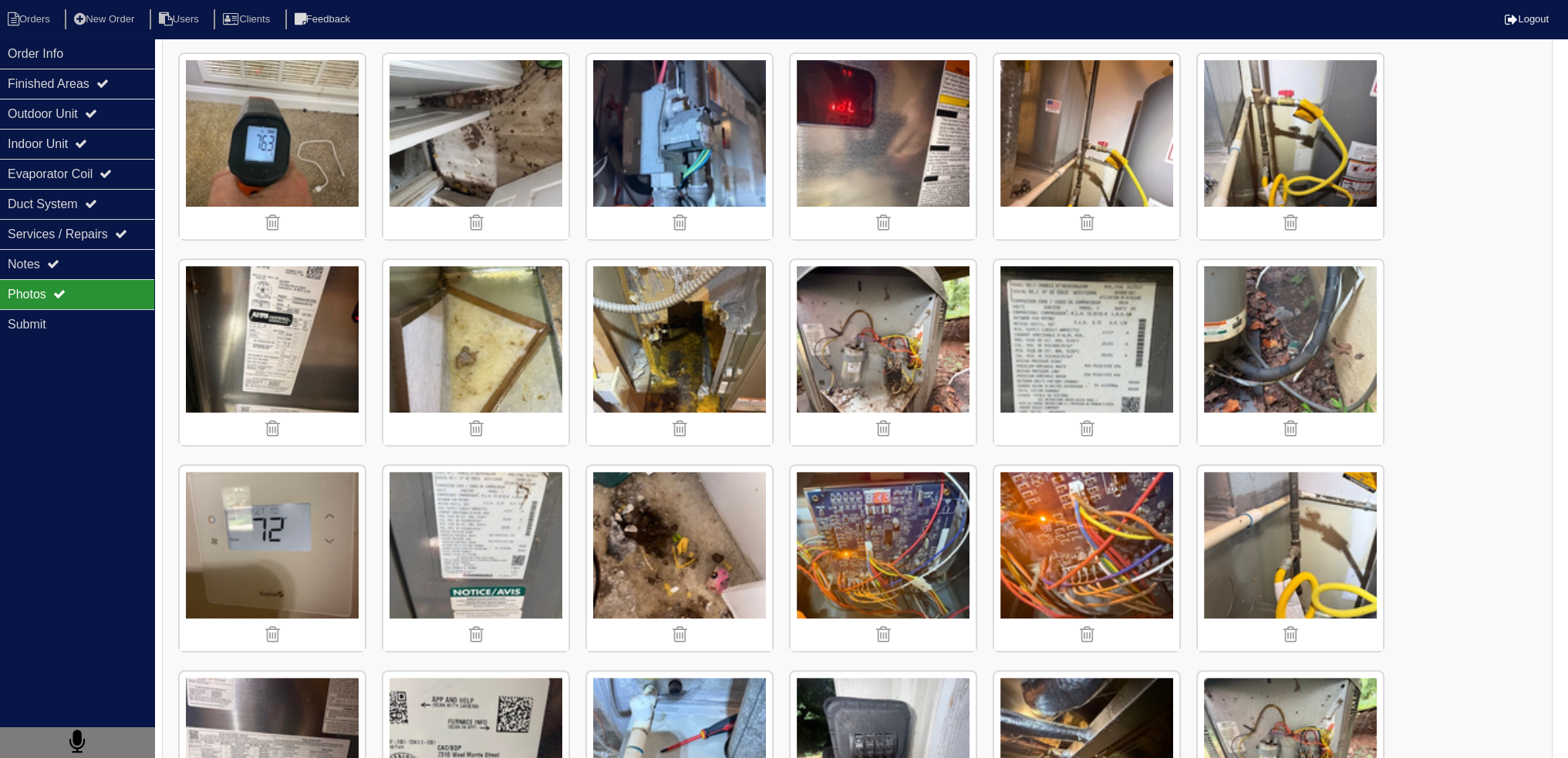
scroll to position [1002, 0]
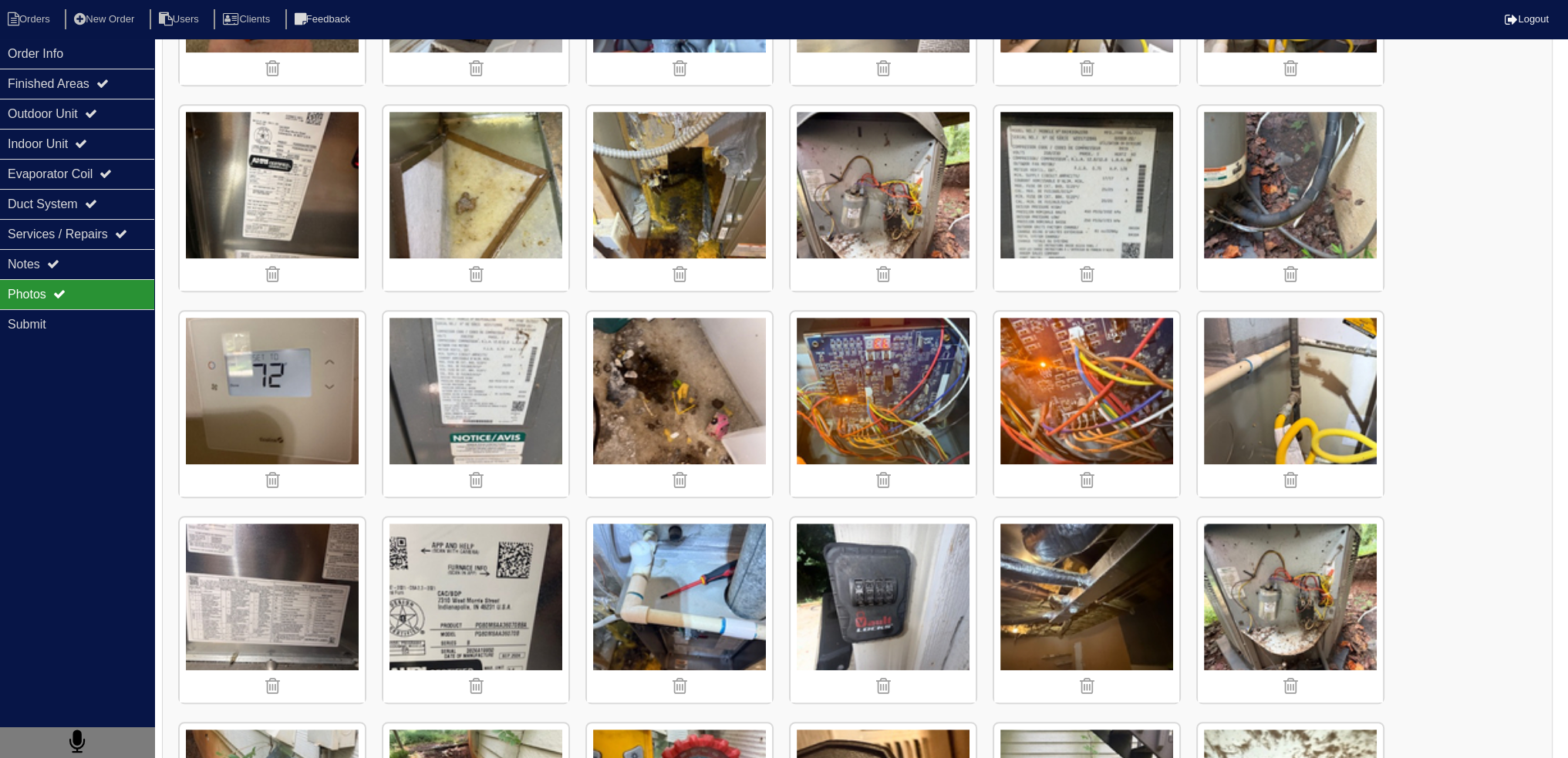
click at [1076, 546] on img at bounding box center [1087, 610] width 185 height 185
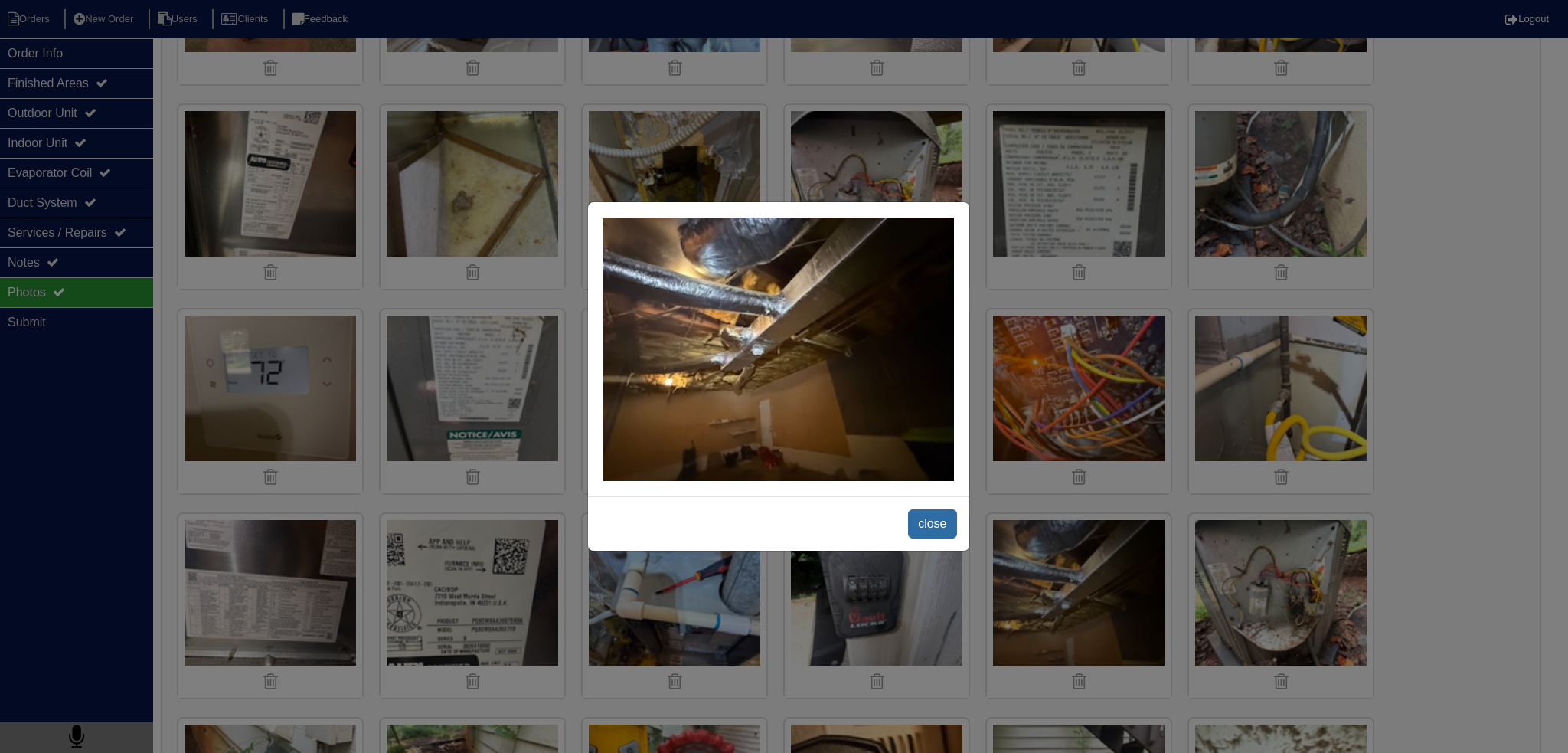
click at [928, 523] on span "close" at bounding box center [932, 523] width 48 height 29
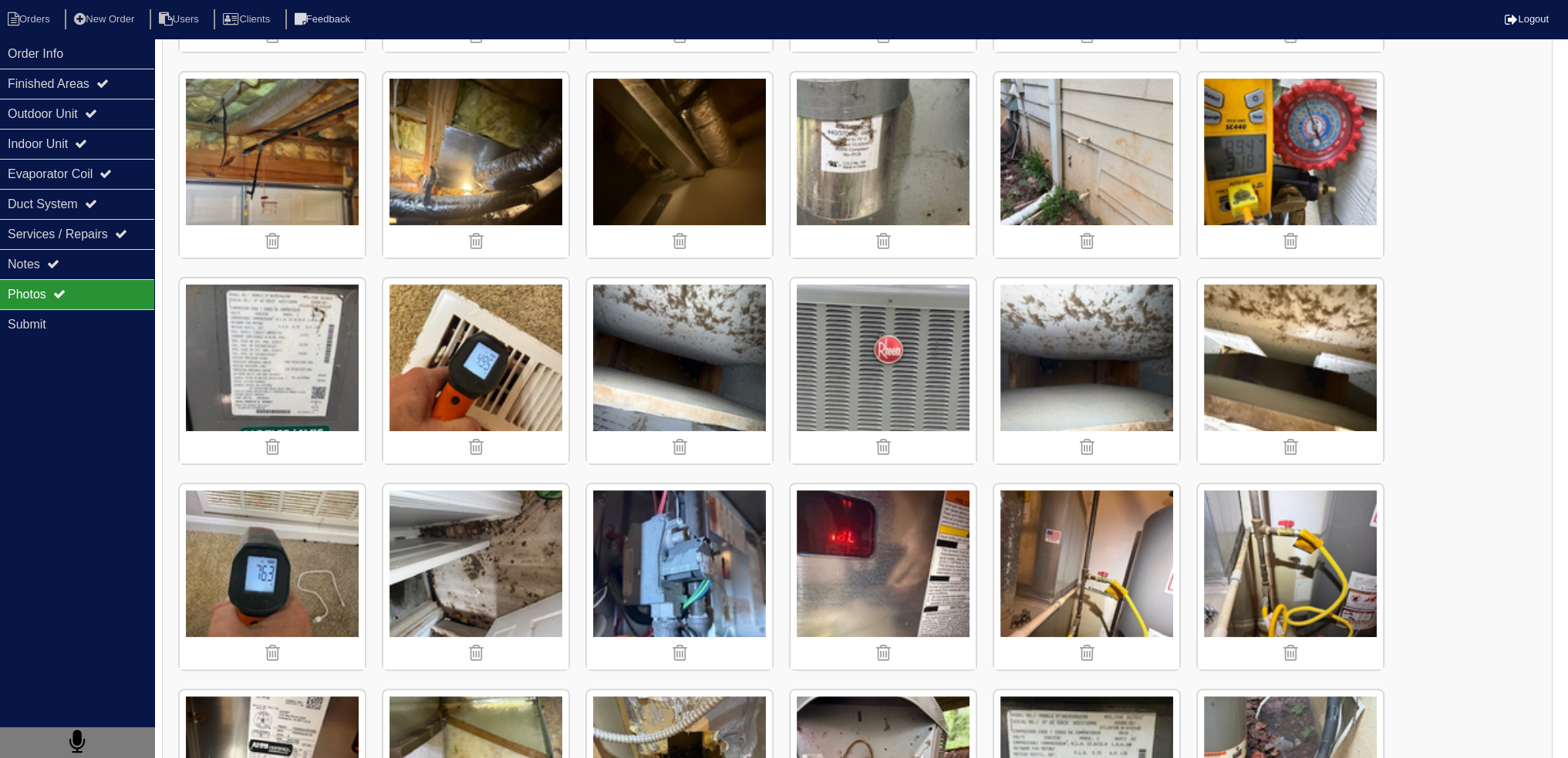
scroll to position [231, 0]
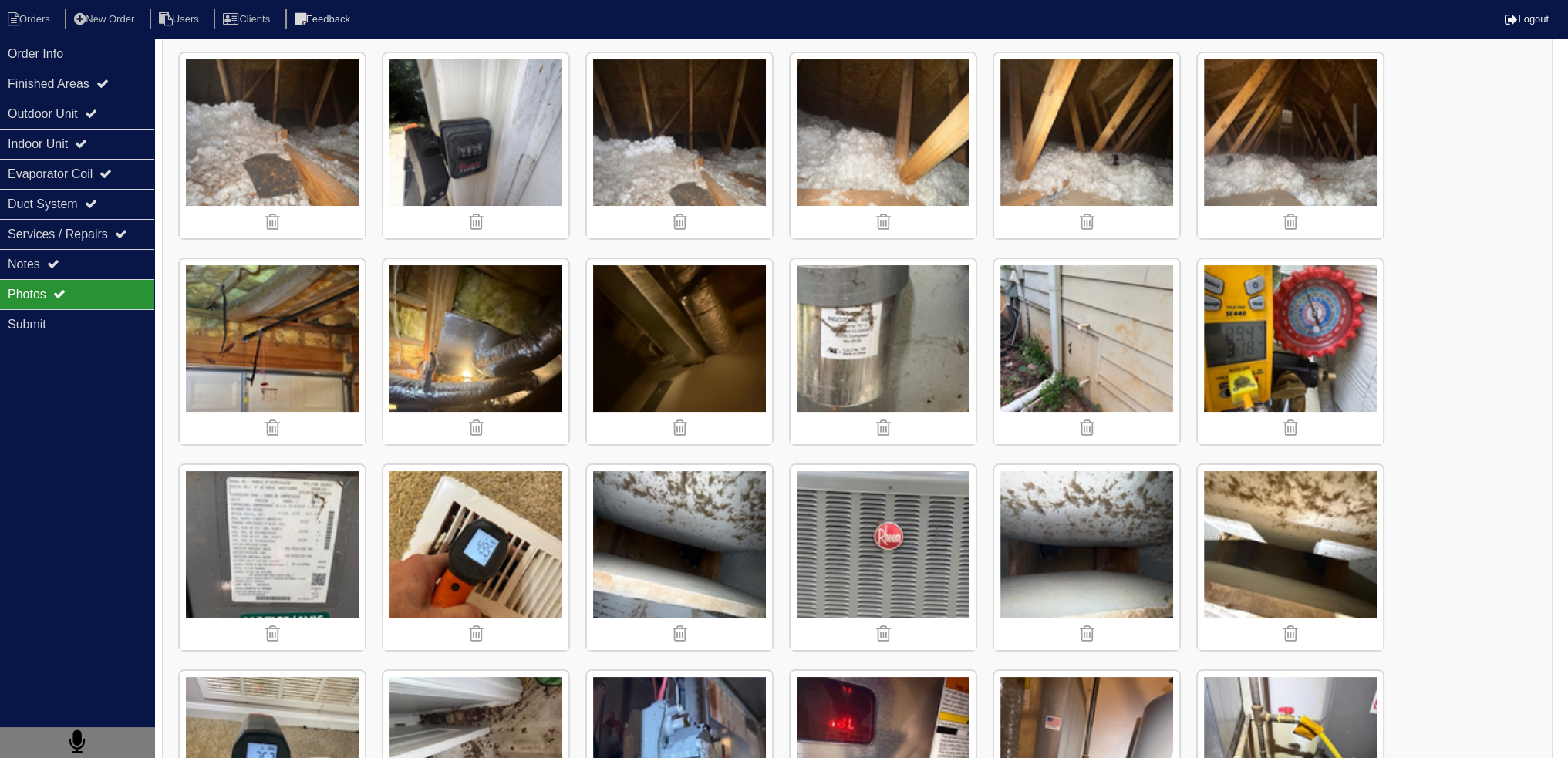
click at [524, 385] on img at bounding box center [476, 352] width 185 height 185
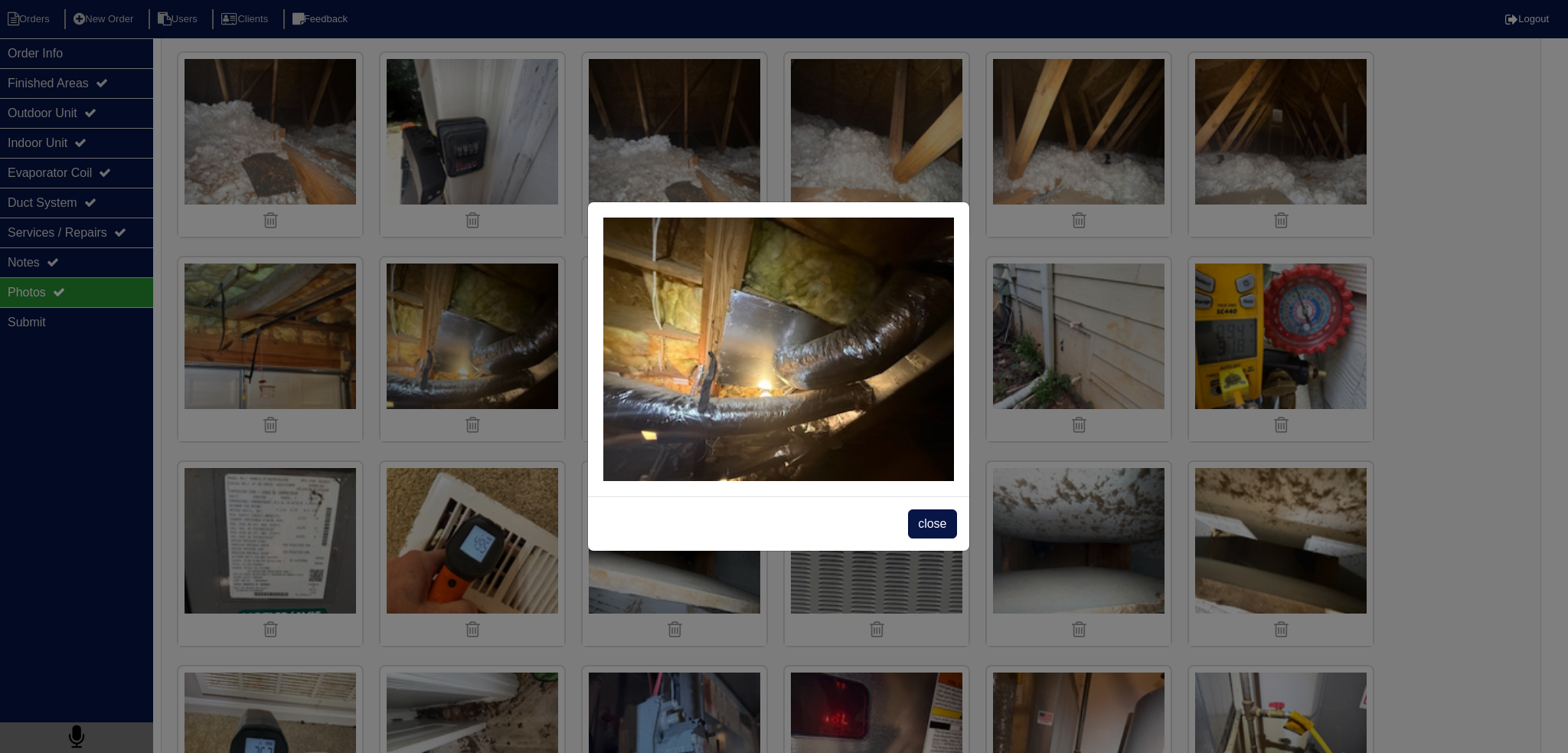
click at [935, 522] on span "close" at bounding box center [932, 523] width 48 height 29
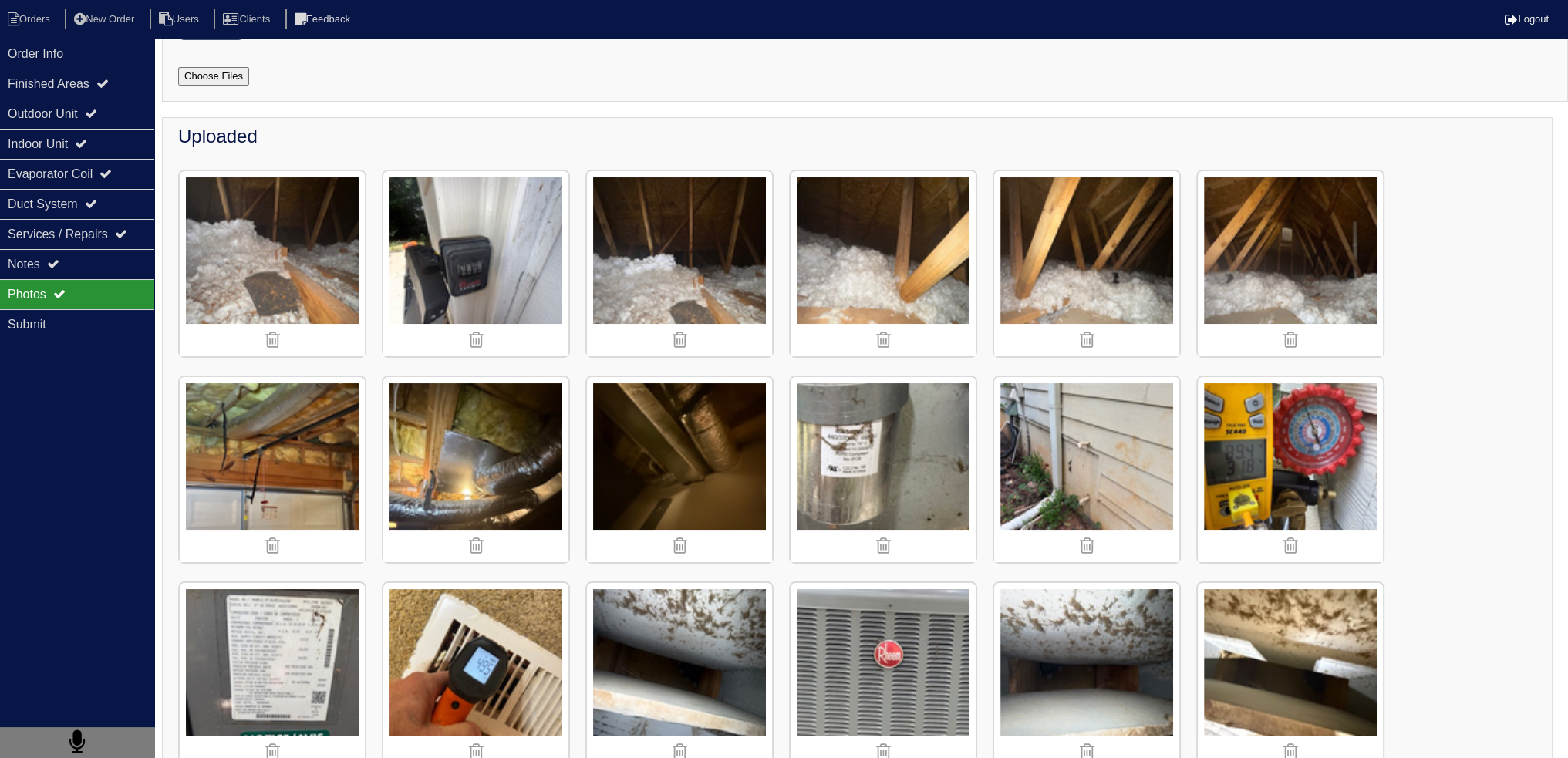
scroll to position [308, 0]
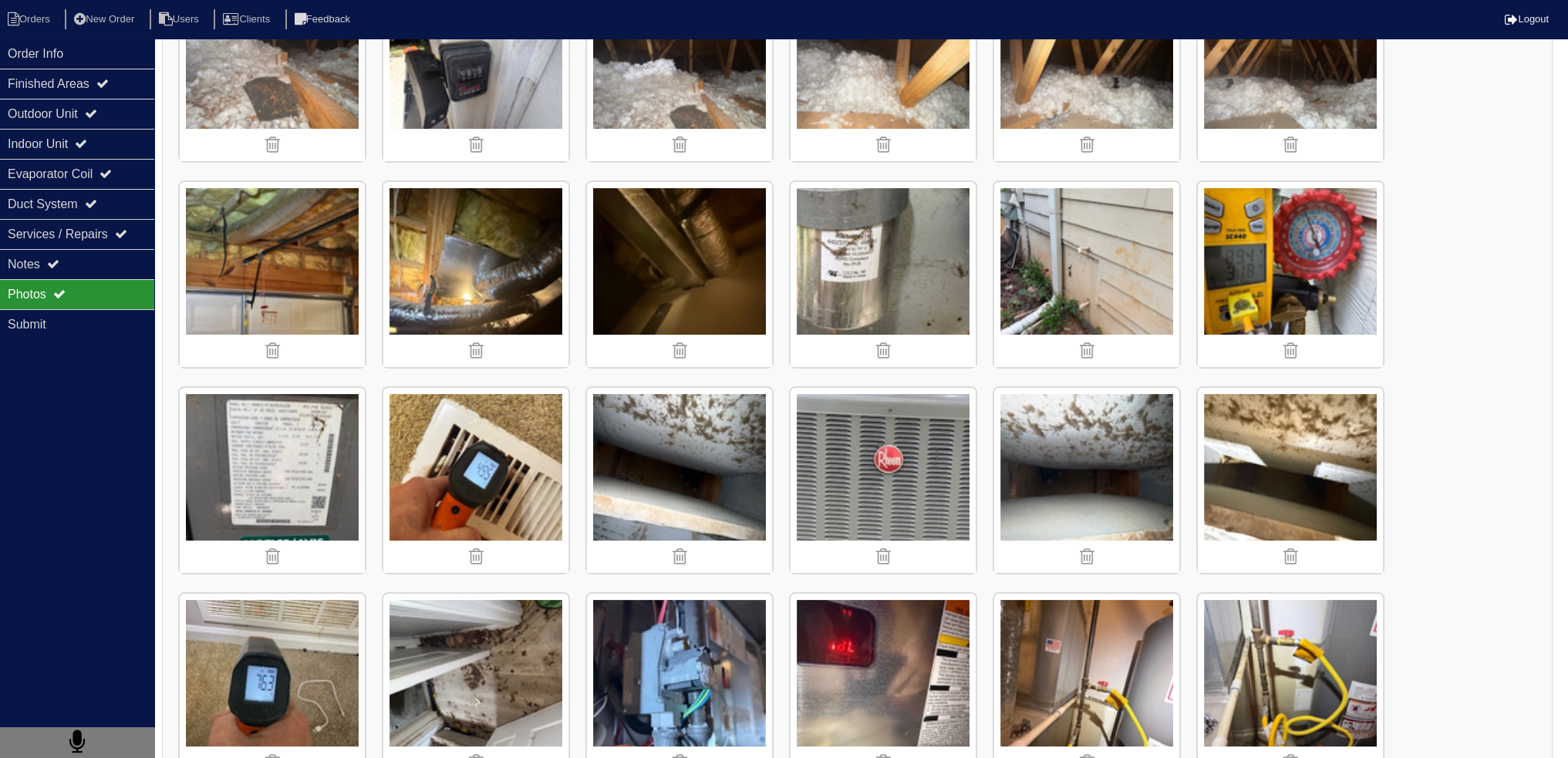
click at [85, 279] on div "Photos" at bounding box center [77, 294] width 155 height 30
click at [90, 265] on div "Notes" at bounding box center [77, 264] width 155 height 30
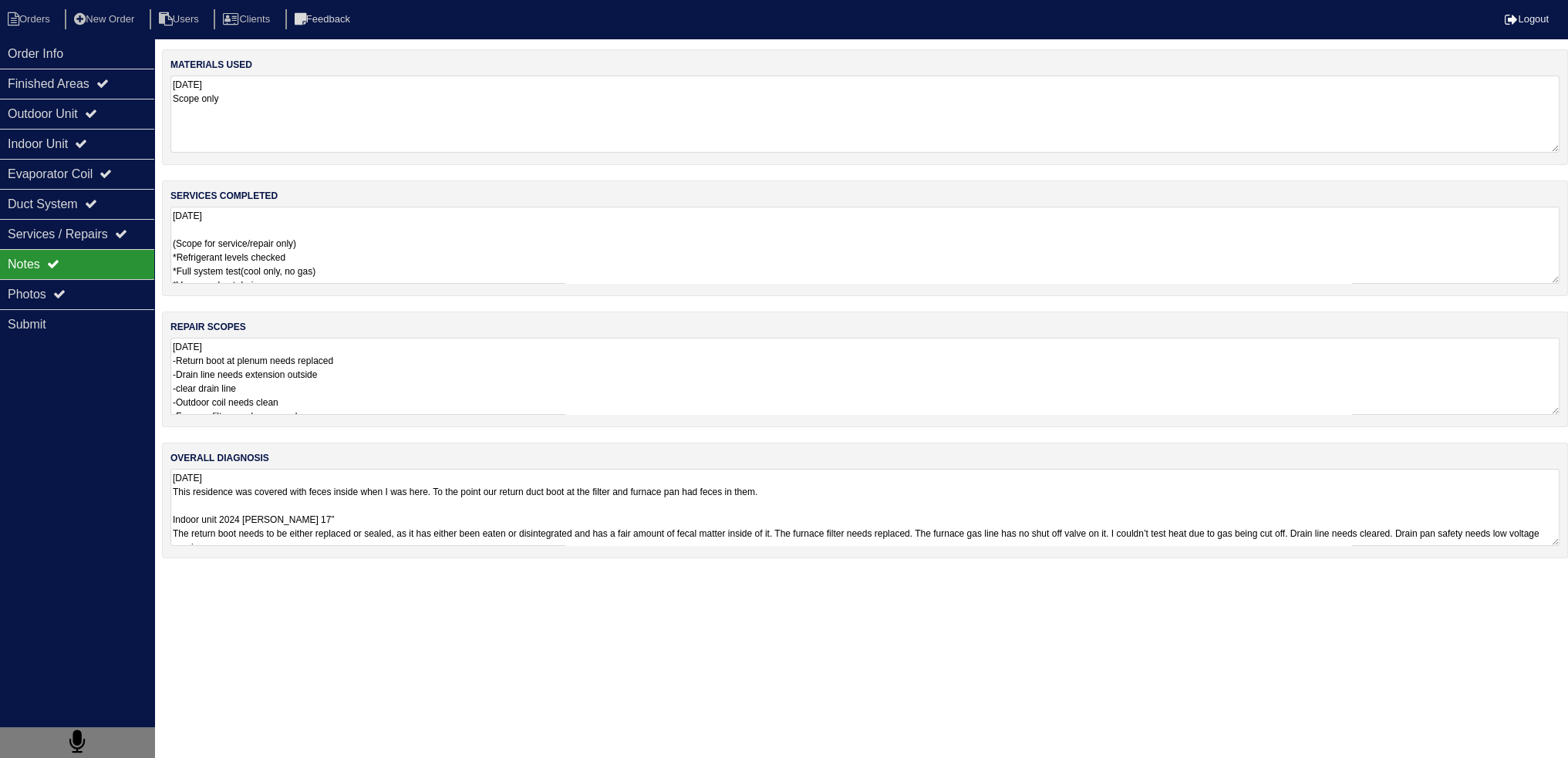
scroll to position [0, 0]
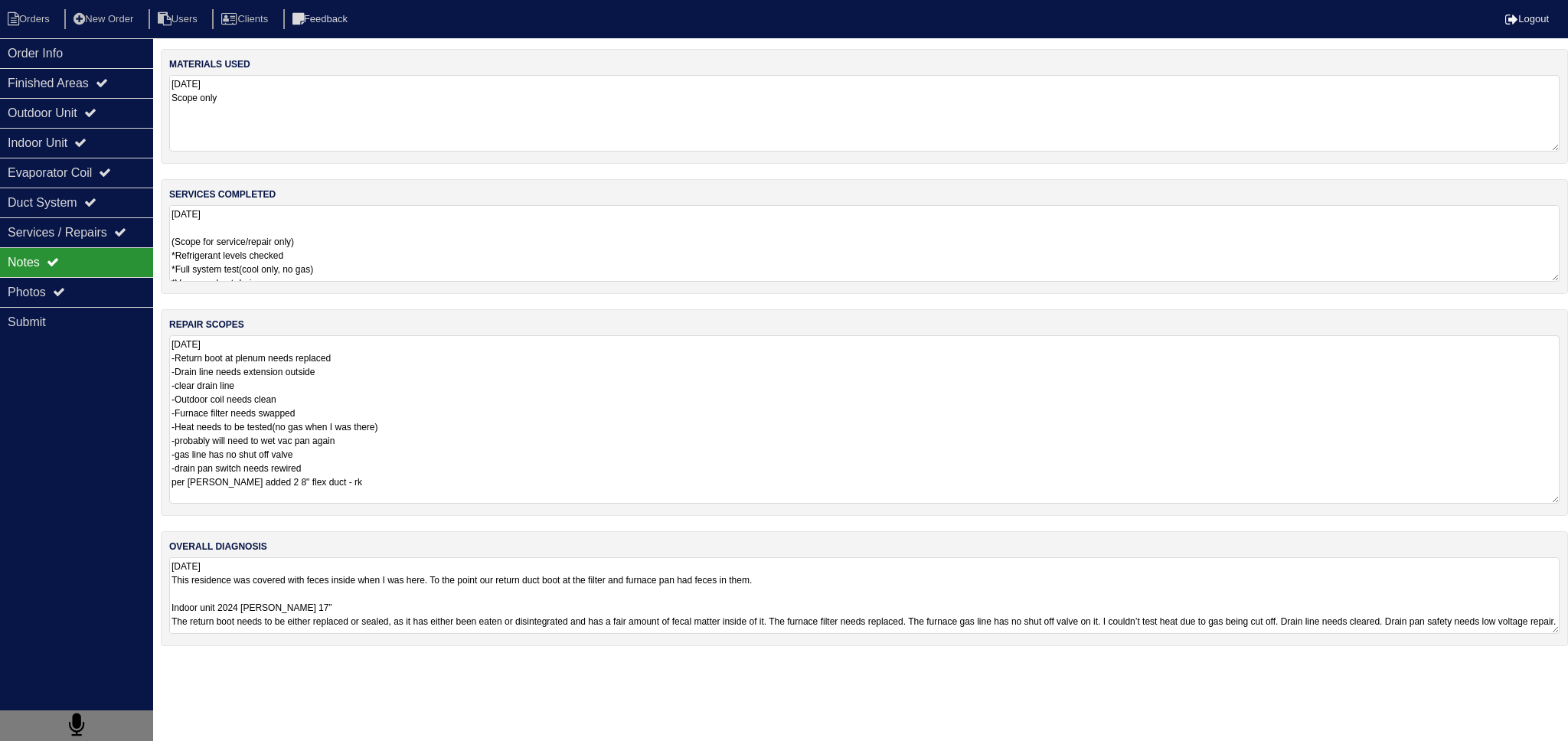
click at [384, 364] on textarea "08/08/2025 -Return boot at plenum needs replaced -Drain line needs extension ou…" at bounding box center [865, 419] width 1391 height 168
click at [380, 358] on textarea "08/08/2025 -Return boot at plenum needs replaced -Drain line needs extension ou…" at bounding box center [865, 419] width 1391 height 168
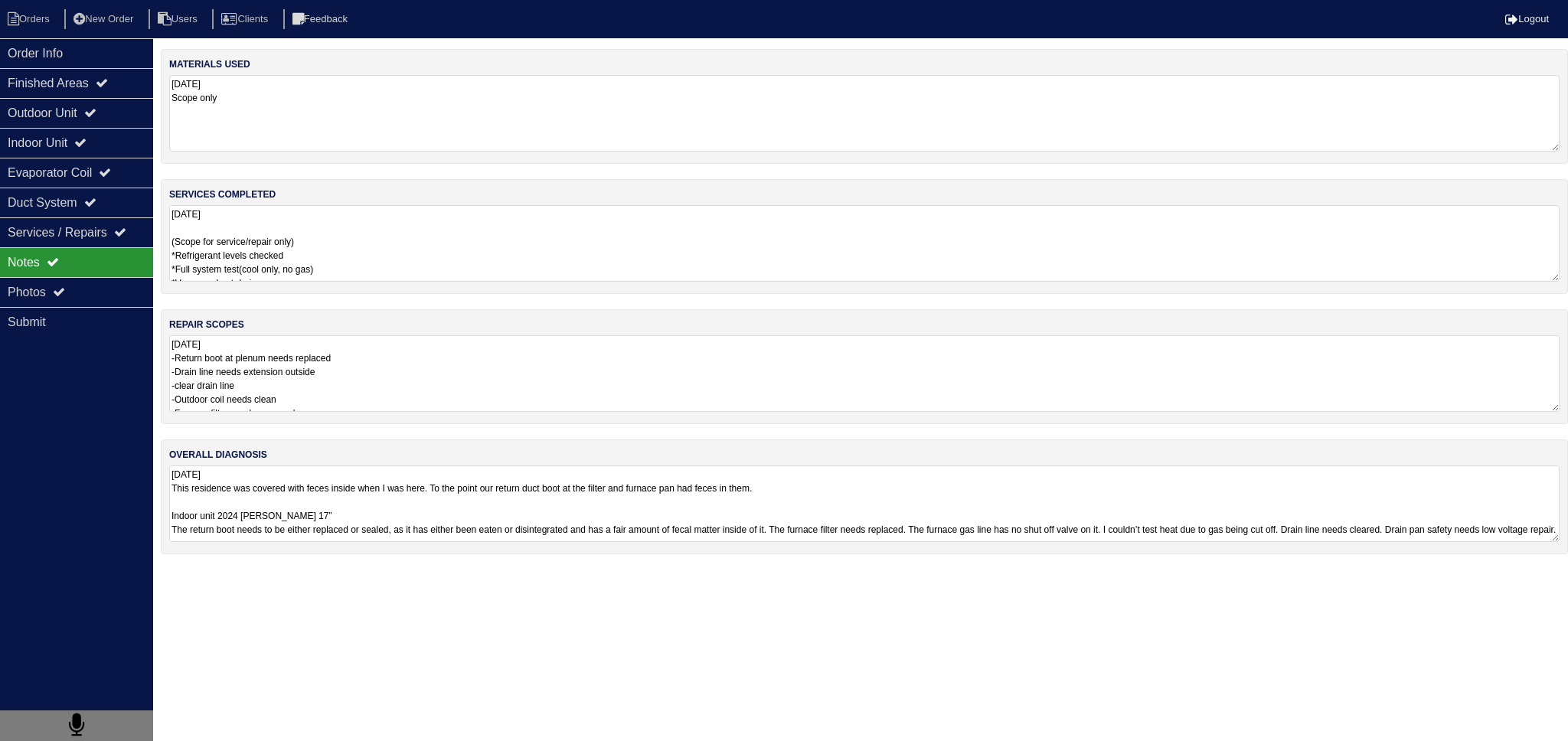
drag, startPoint x: 111, startPoint y: 285, endPoint x: 438, endPoint y: 352, distance: 333.8
click at [112, 285] on div "Photos" at bounding box center [76, 292] width 153 height 30
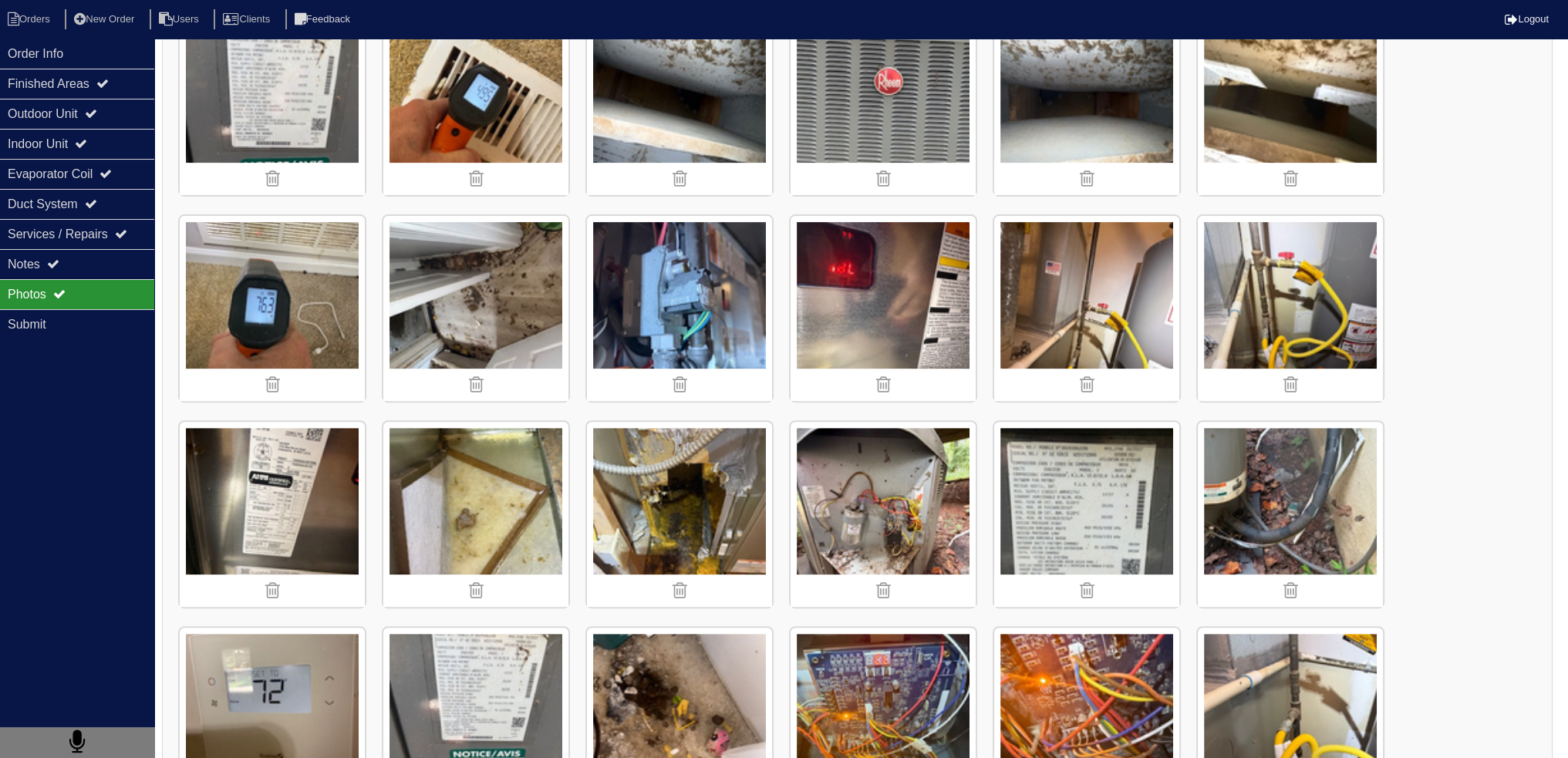
scroll to position [694, 0]
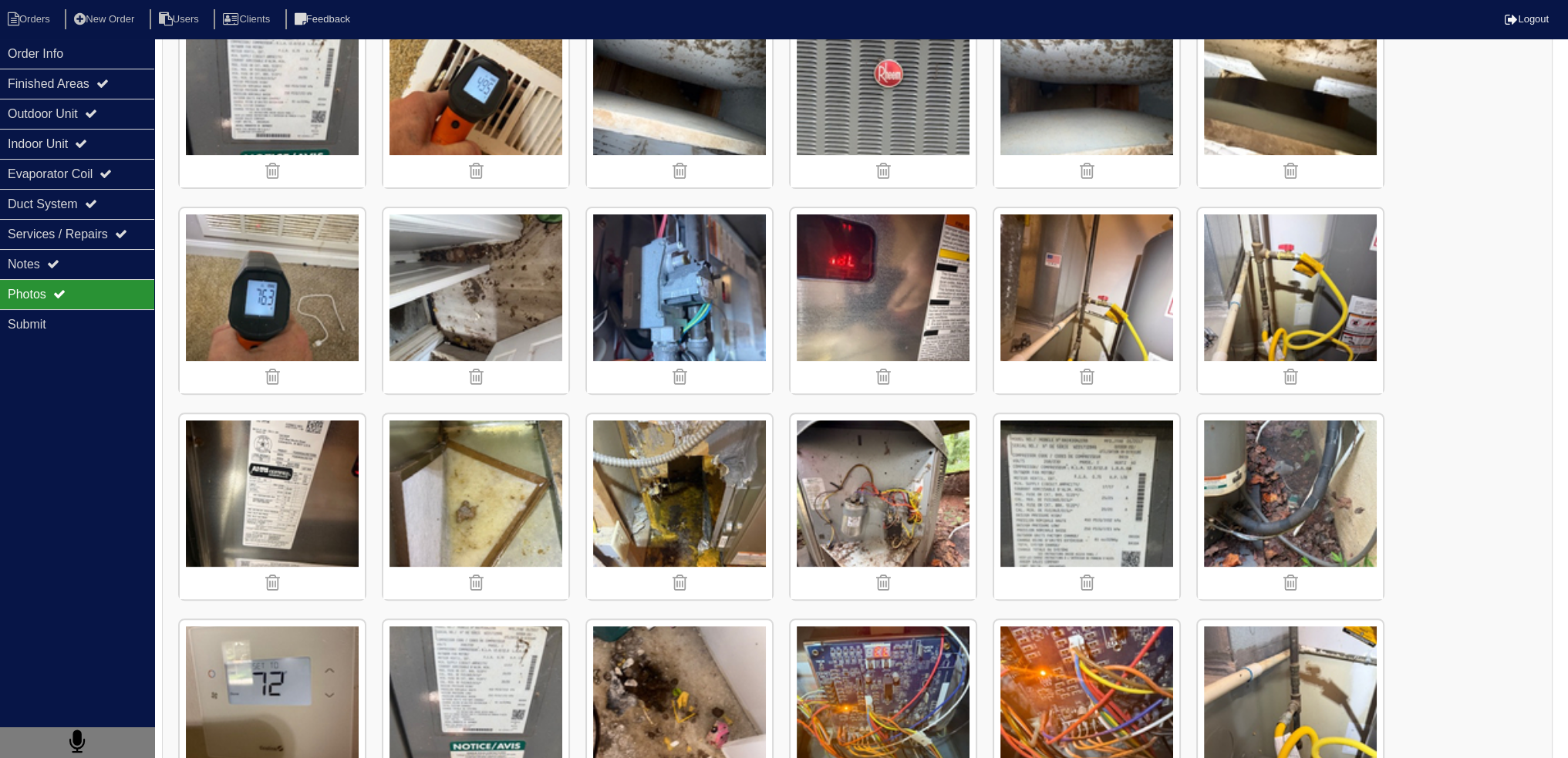
click at [673, 493] on img at bounding box center [680, 507] width 185 height 185
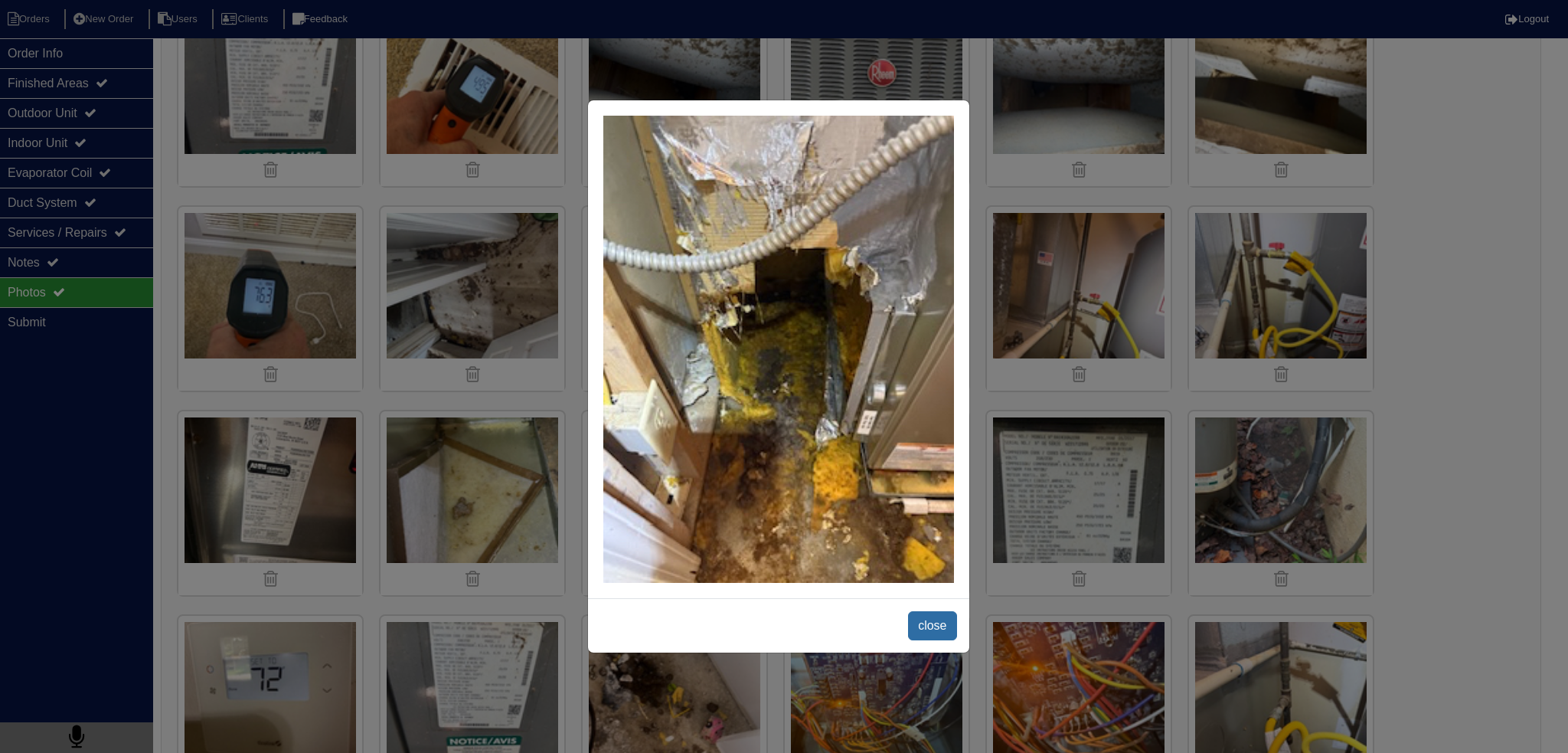
click at [943, 630] on span "close" at bounding box center [932, 626] width 48 height 29
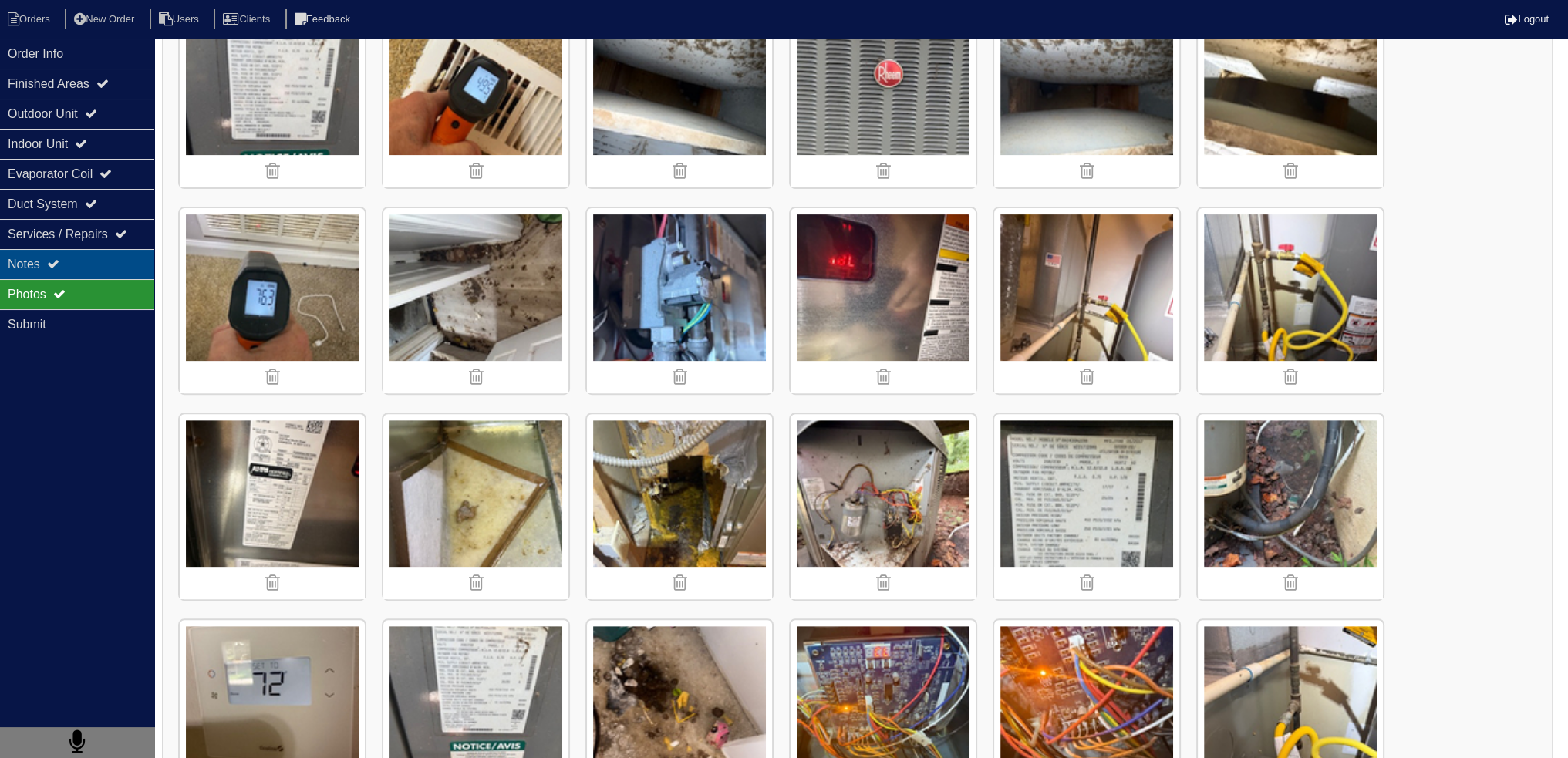
click at [121, 256] on div "Notes" at bounding box center [77, 264] width 155 height 30
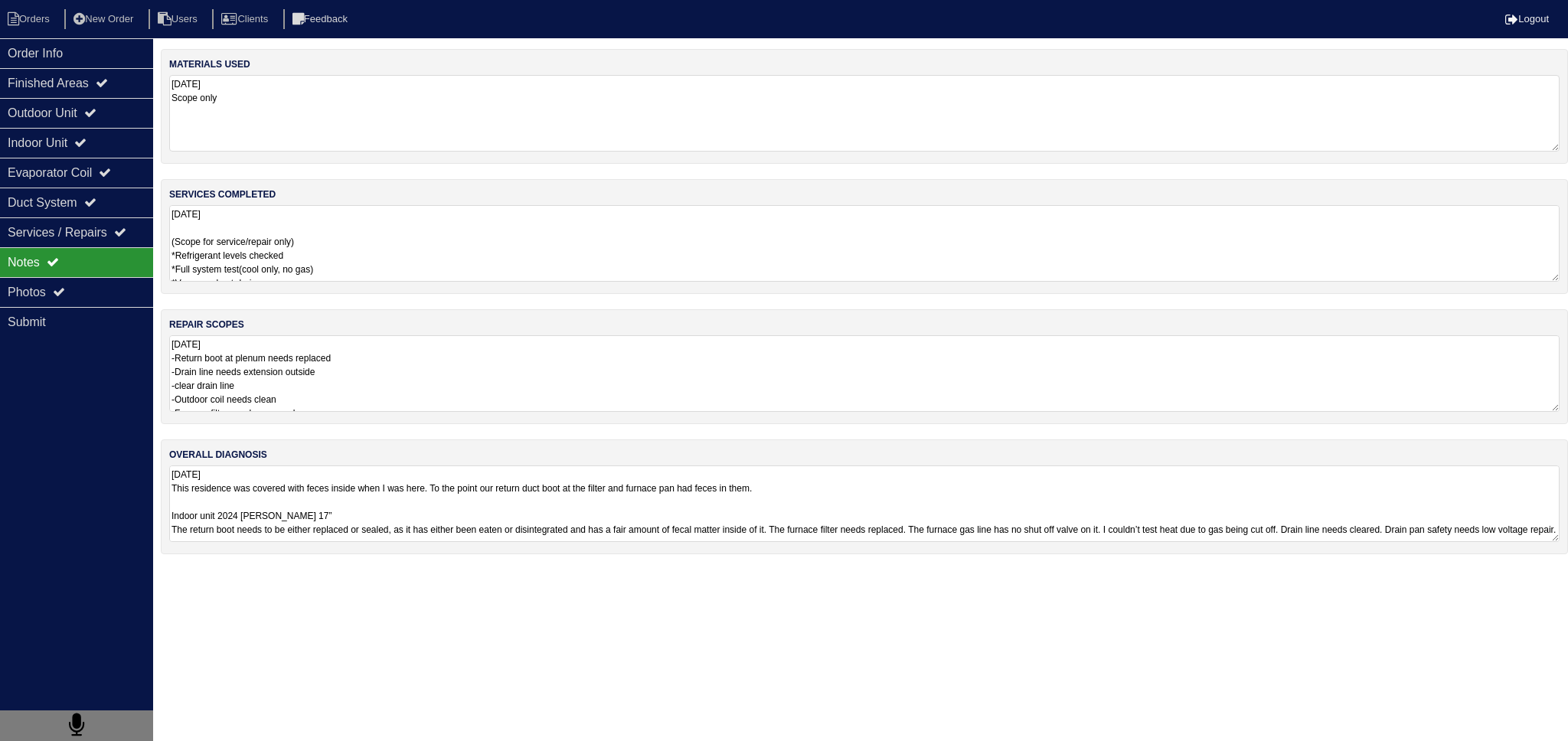
click at [338, 382] on textarea "08/08/2025 -Return boot at plenum needs replaced -Drain line needs extension ou…" at bounding box center [865, 373] width 1391 height 76
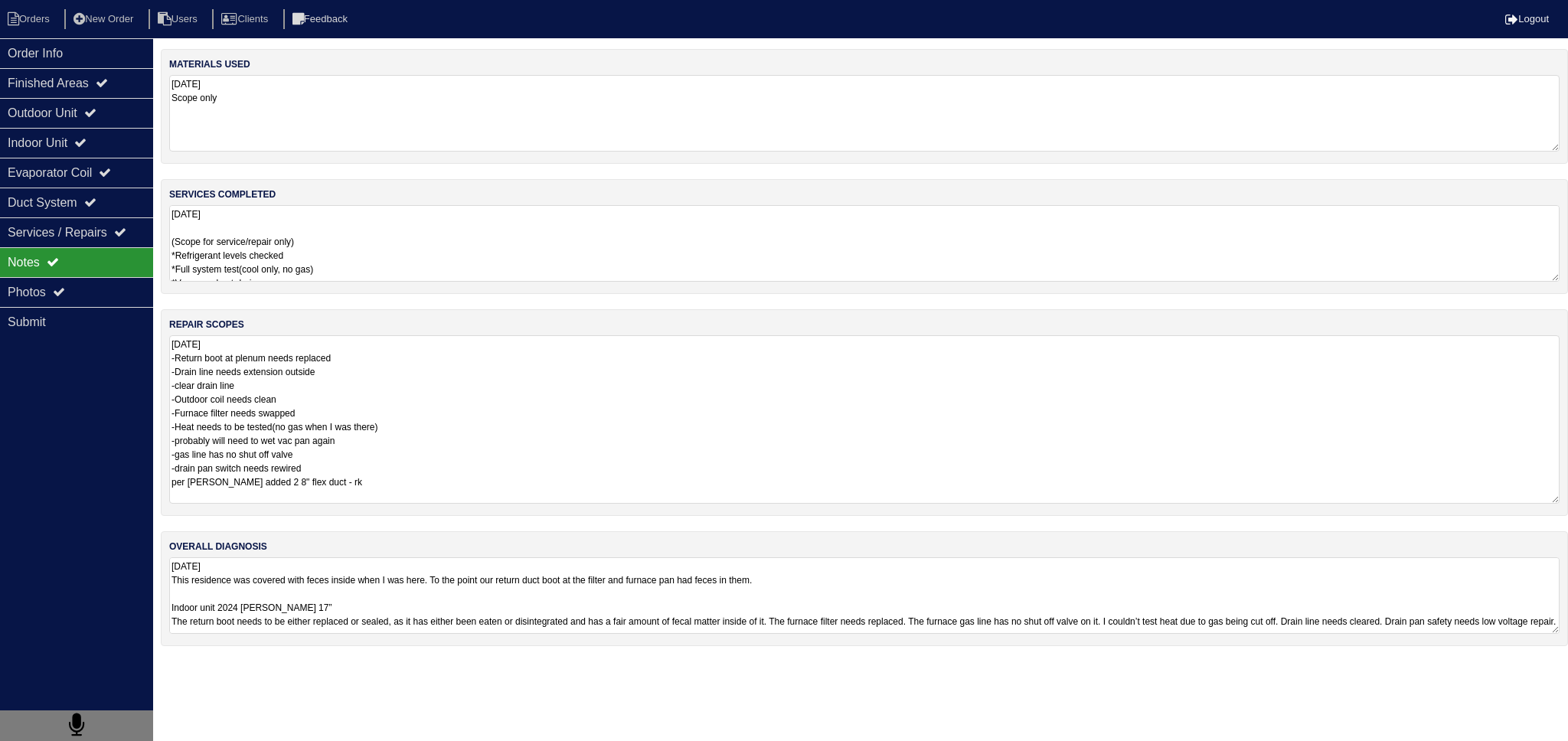
click at [359, 363] on textarea "08/08/2025 -Return boot at plenum needs replaced -Drain line needs extension ou…" at bounding box center [865, 419] width 1391 height 168
click at [88, 292] on div "Photos" at bounding box center [76, 292] width 153 height 30
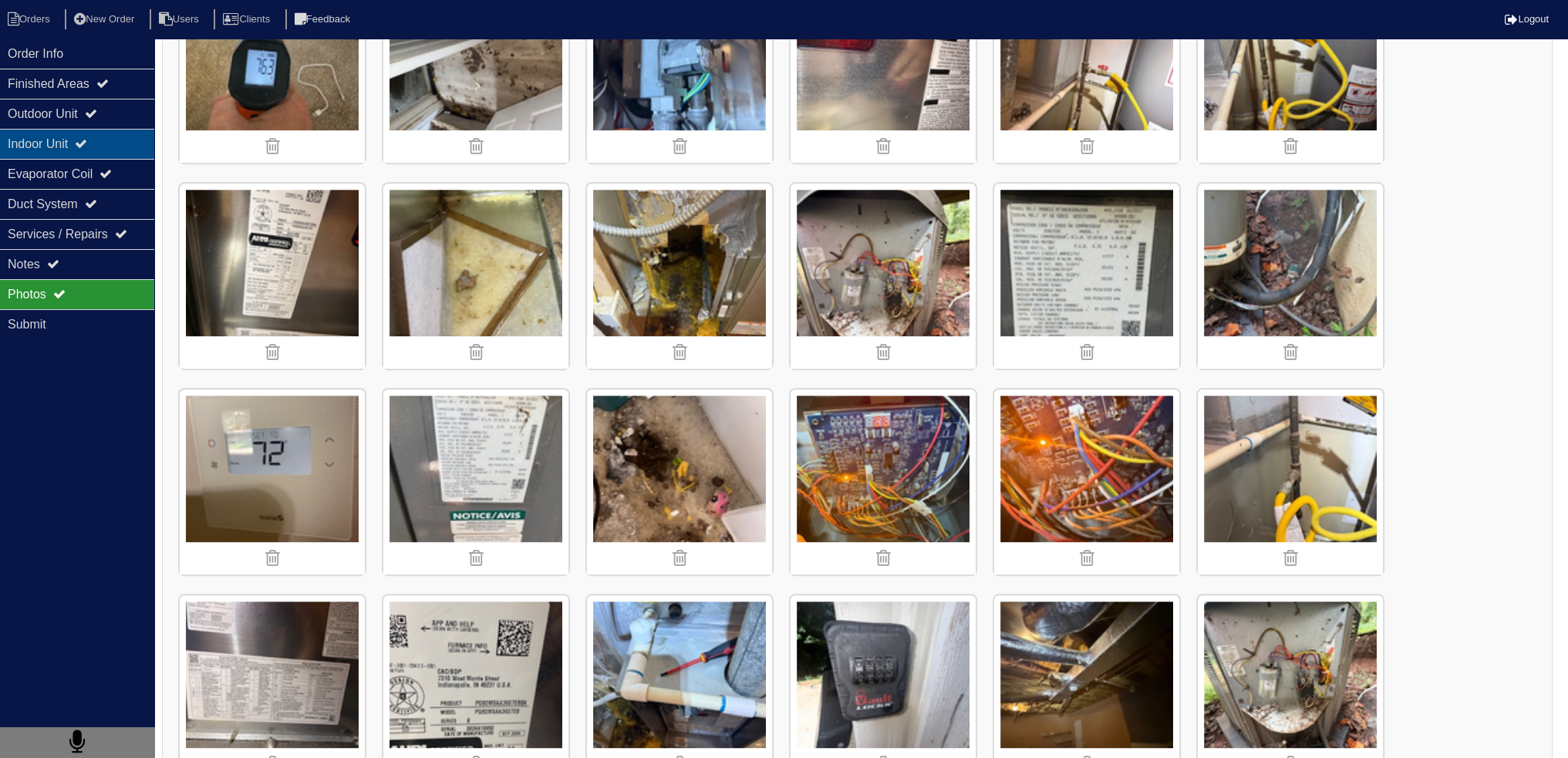
scroll to position [925, 0]
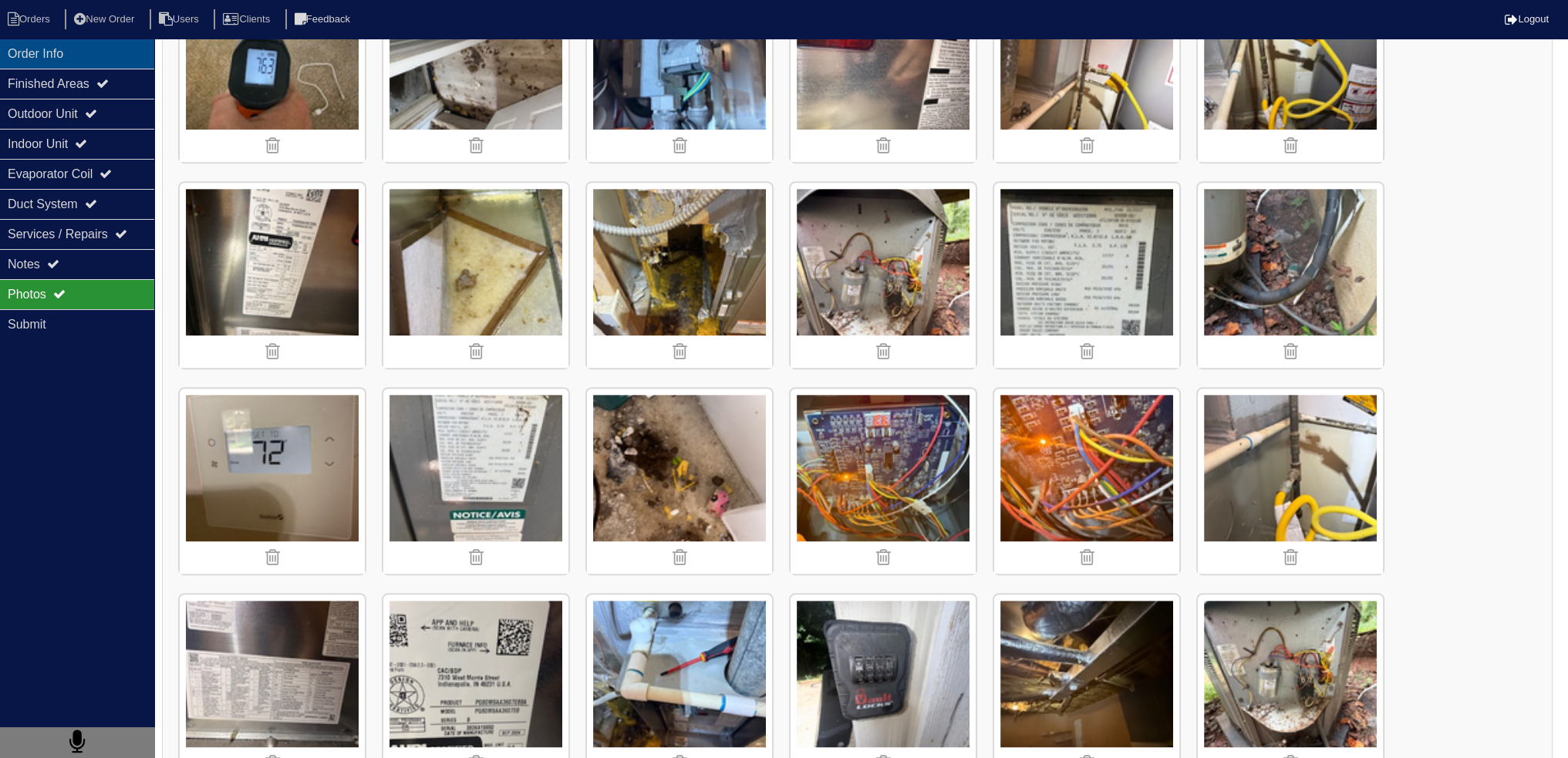
click at [75, 48] on div "Order Info" at bounding box center [77, 54] width 155 height 30
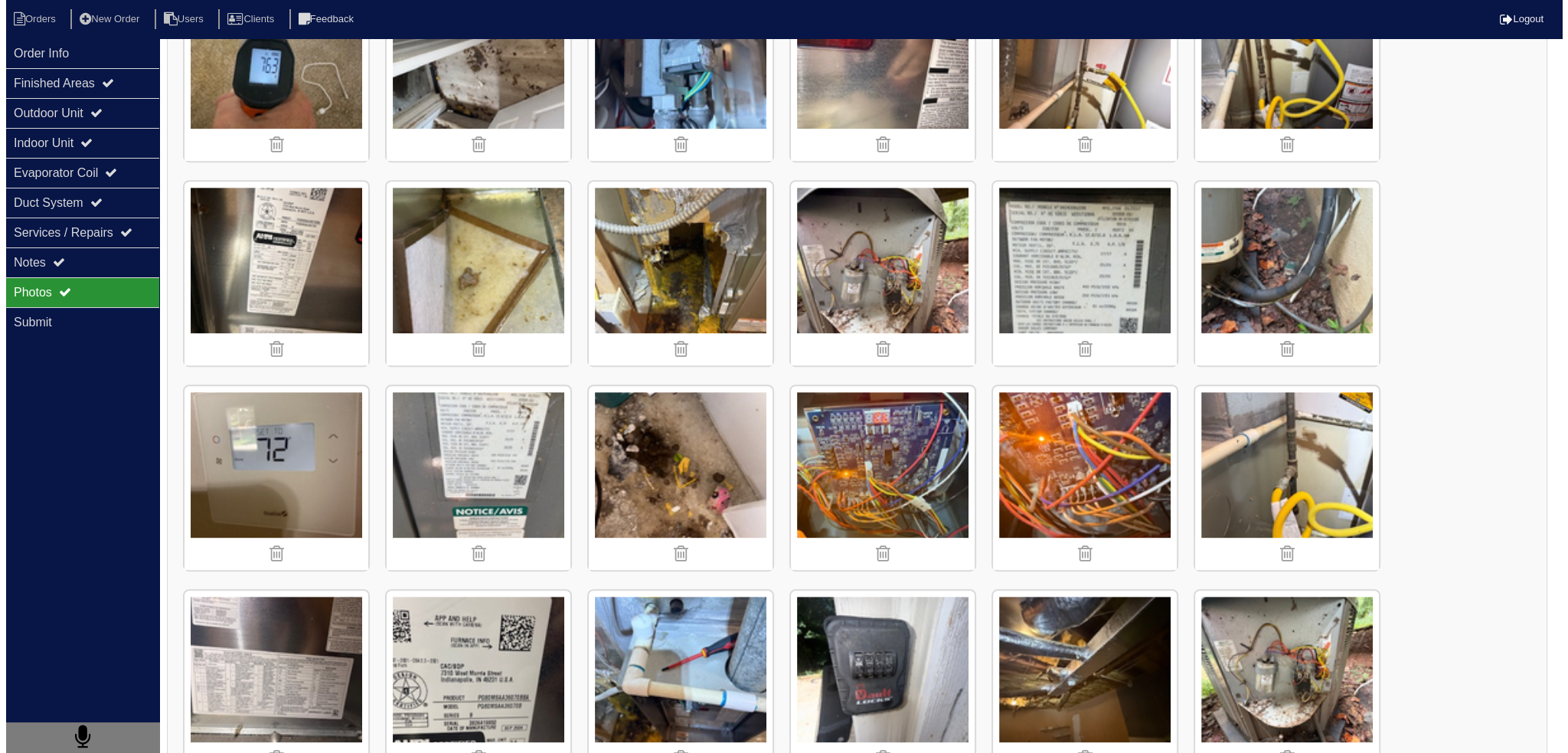
scroll to position [0, 0]
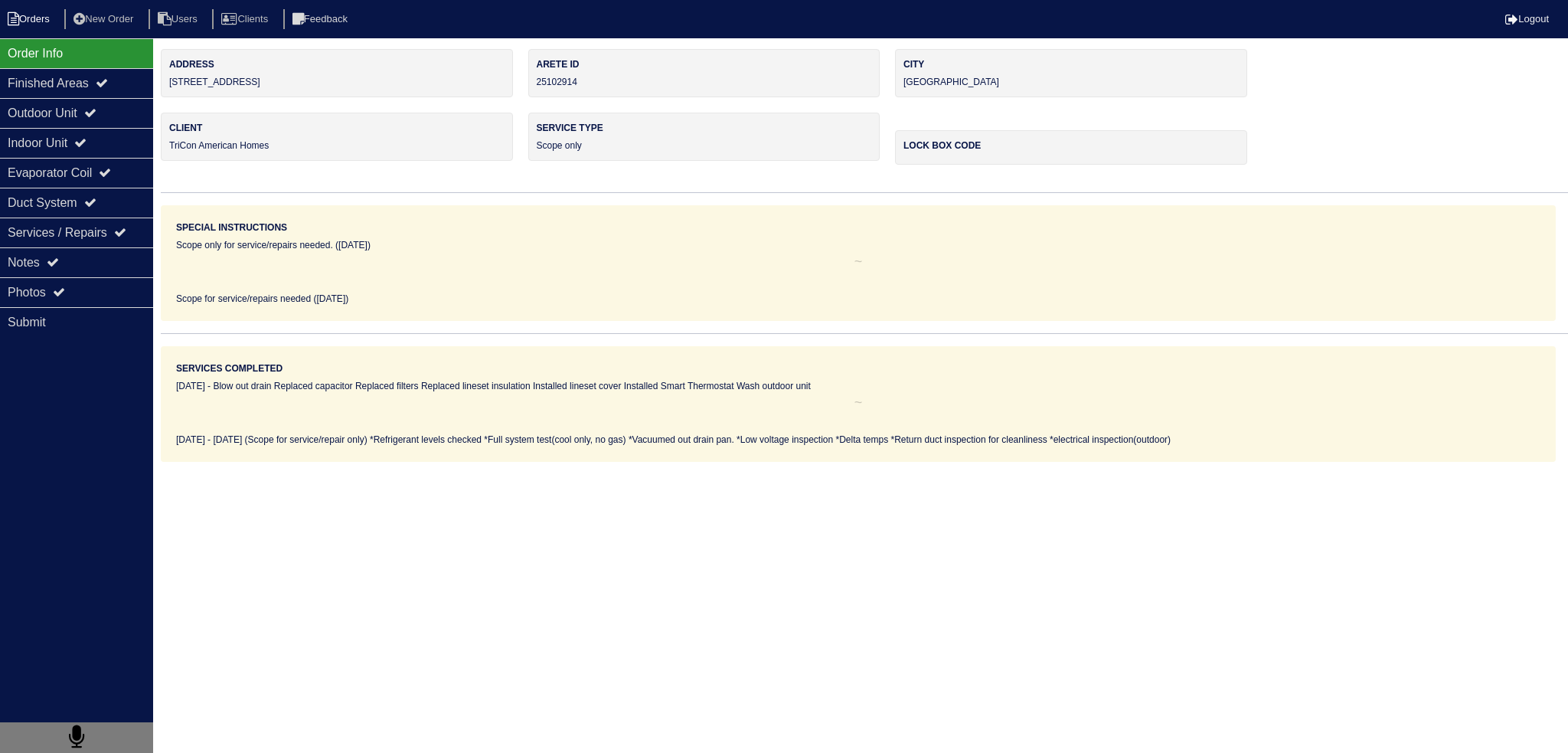
click at [42, 25] on li "Orders" at bounding box center [31, 20] width 62 height 20
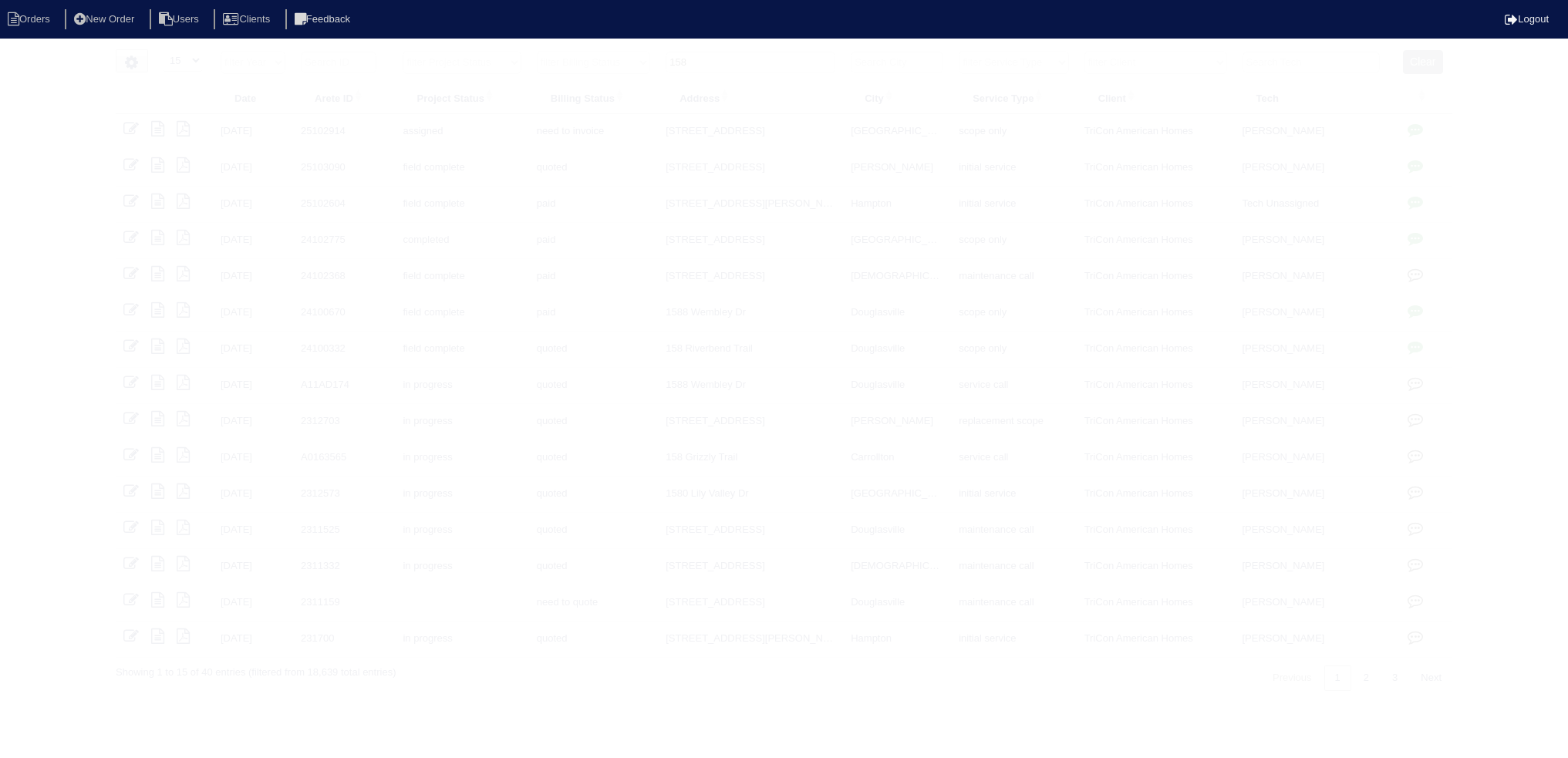
select select "15"
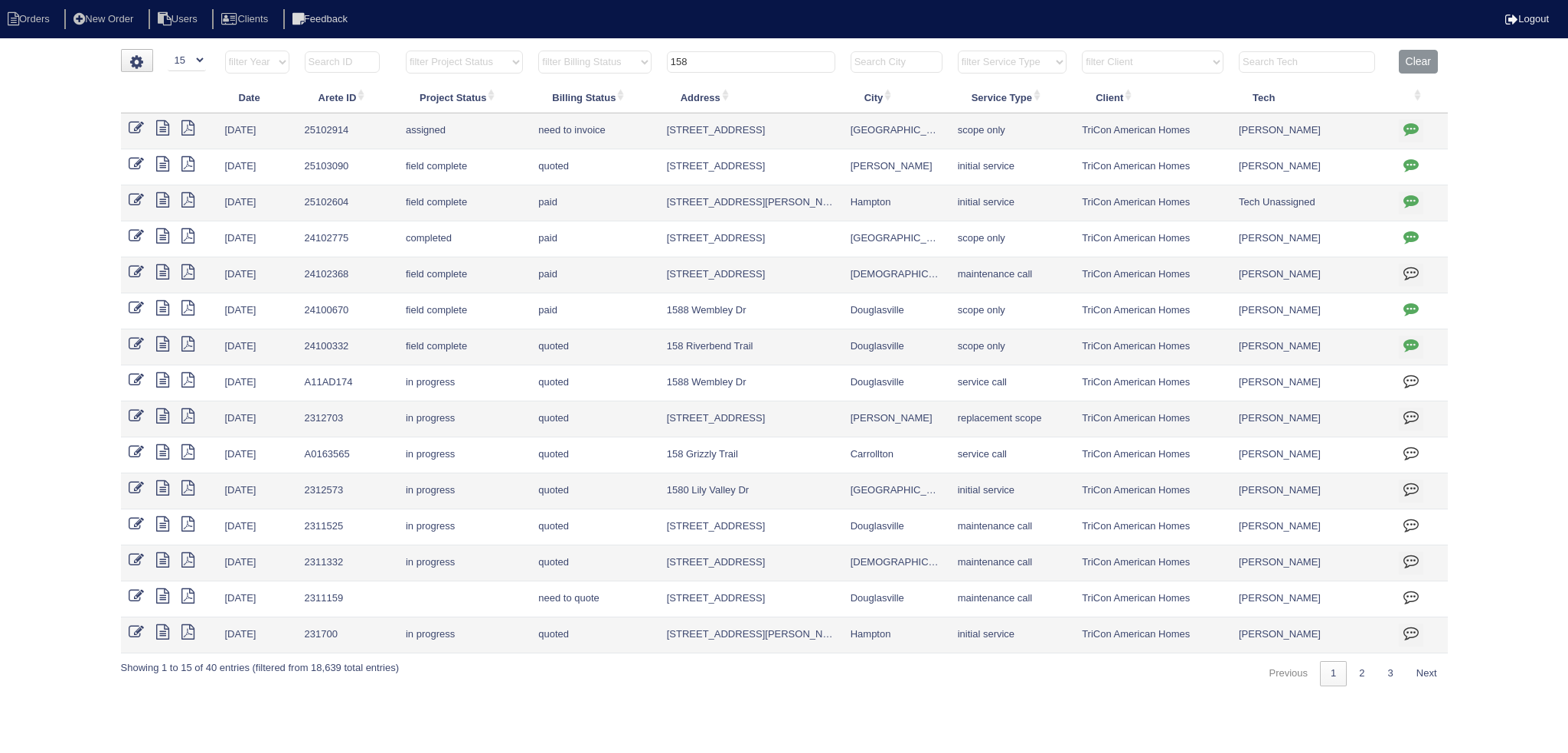
click at [760, 61] on input "158" at bounding box center [751, 61] width 168 height 21
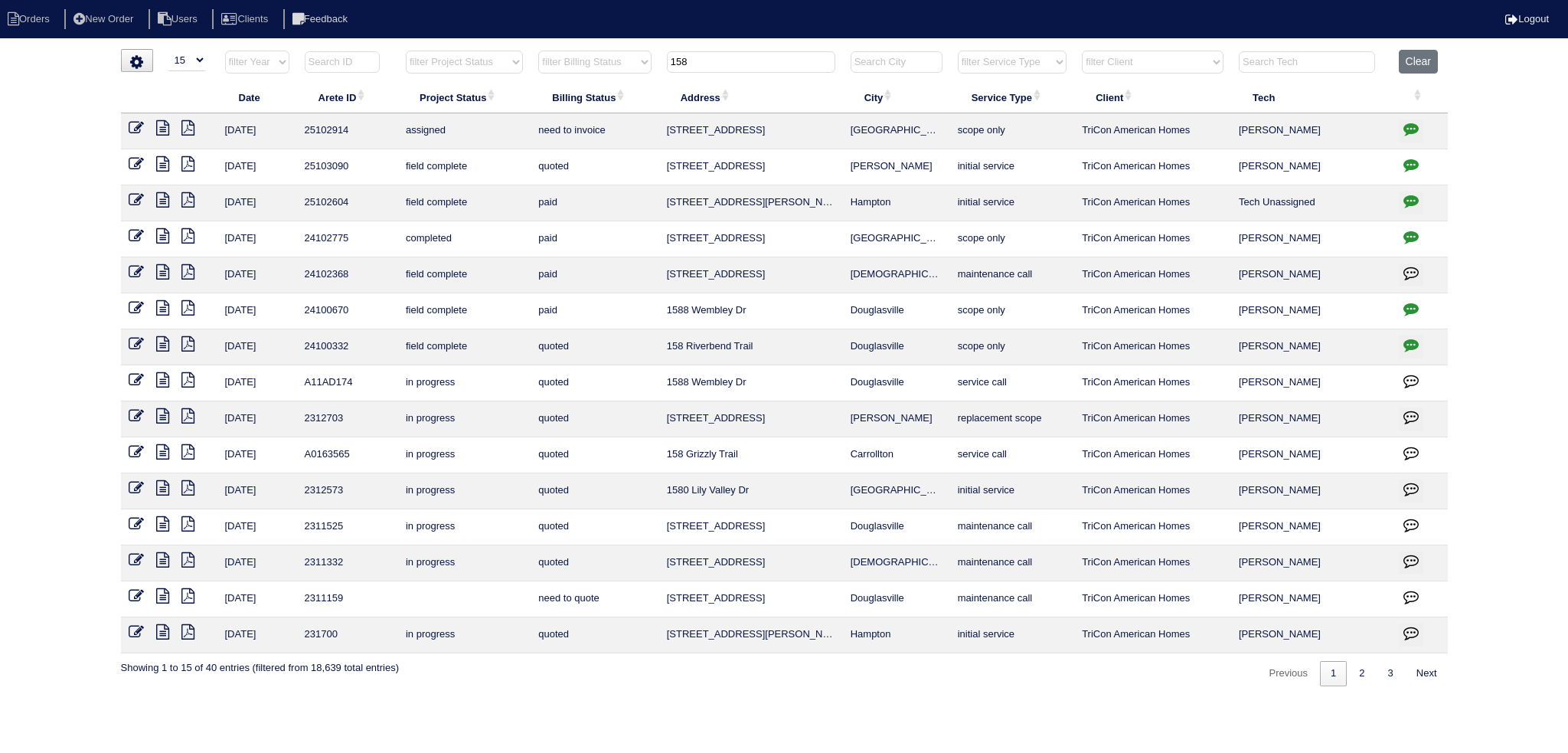
click at [760, 61] on input "158" at bounding box center [751, 61] width 168 height 21
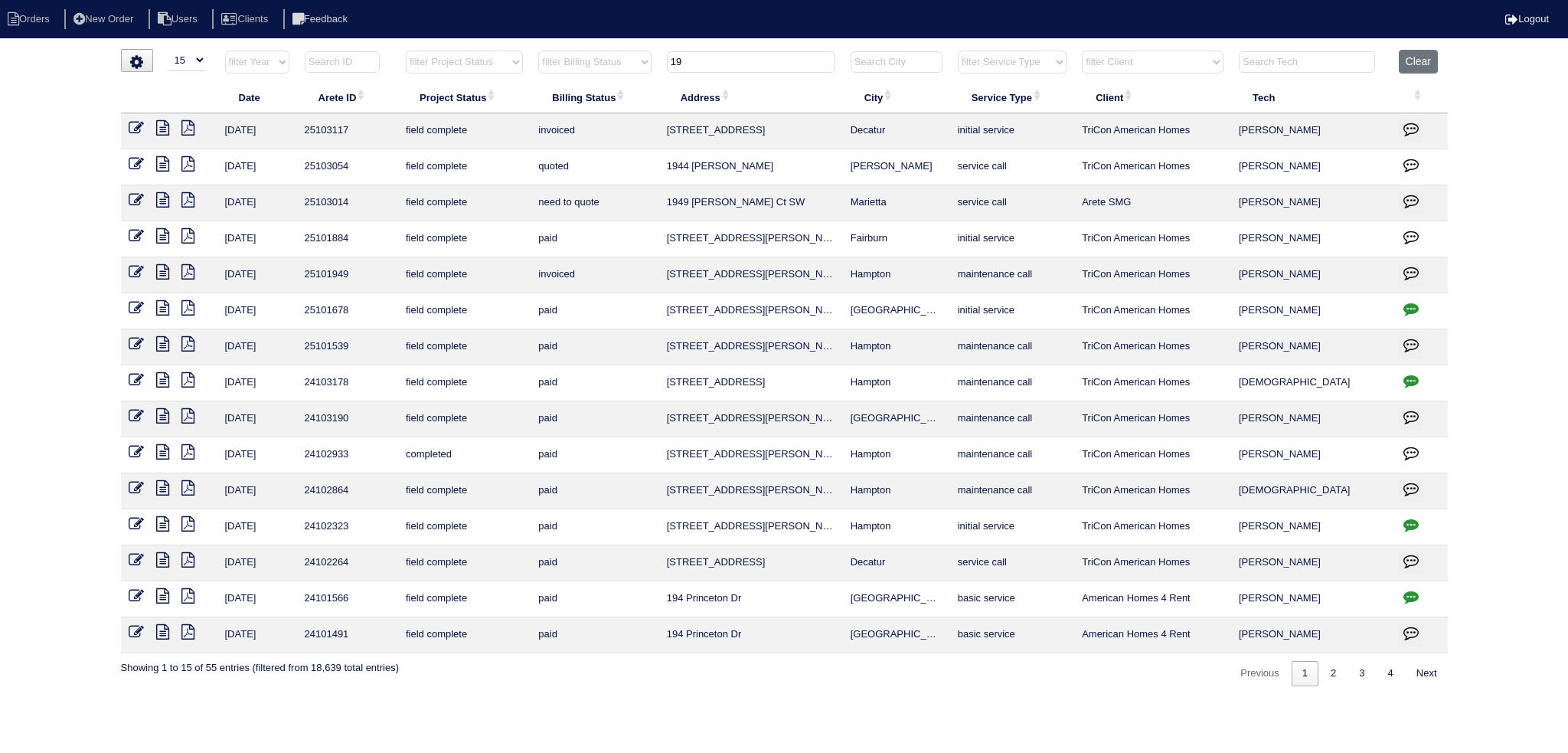
type input "1"
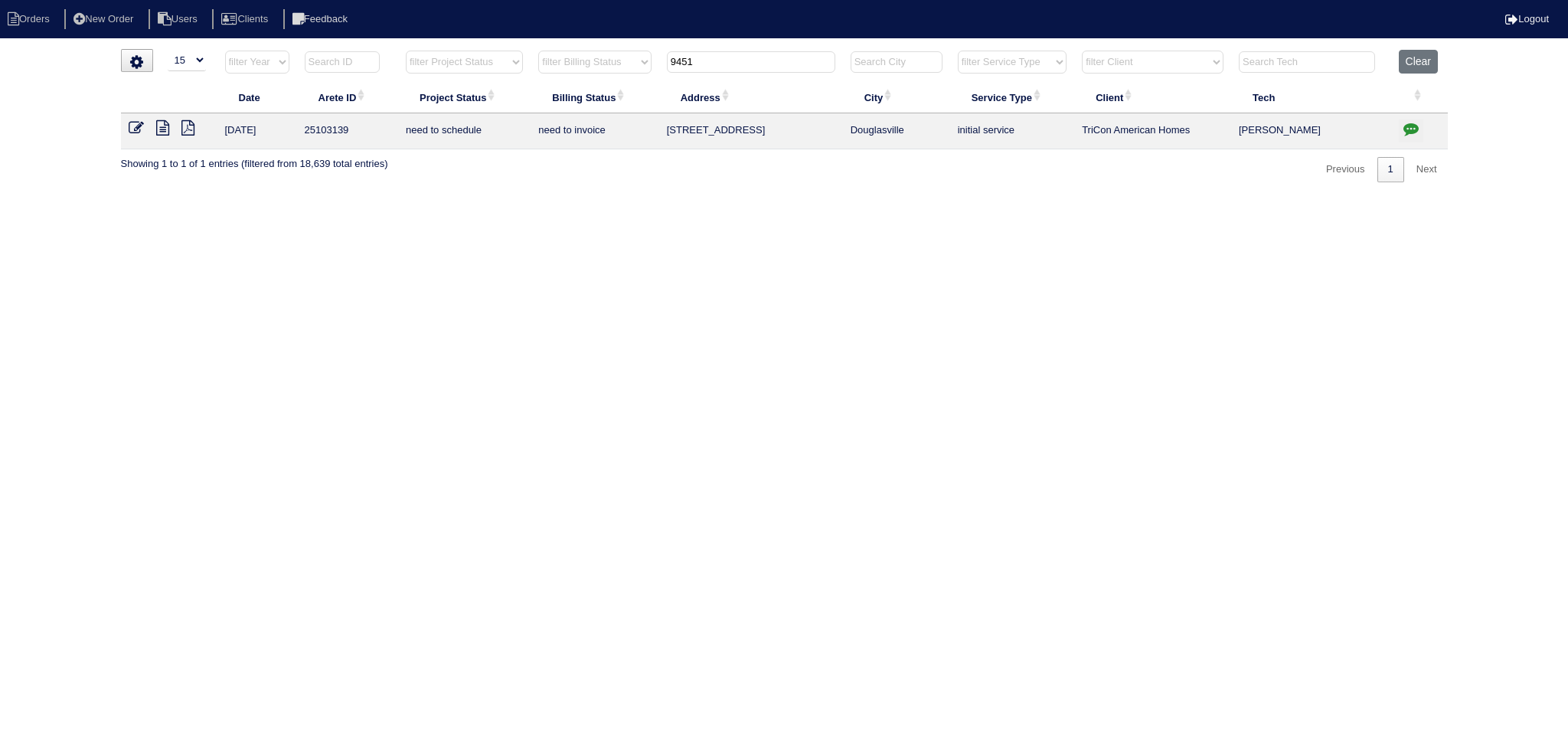
type input "9451"
click at [160, 124] on icon at bounding box center [163, 127] width 13 height 15
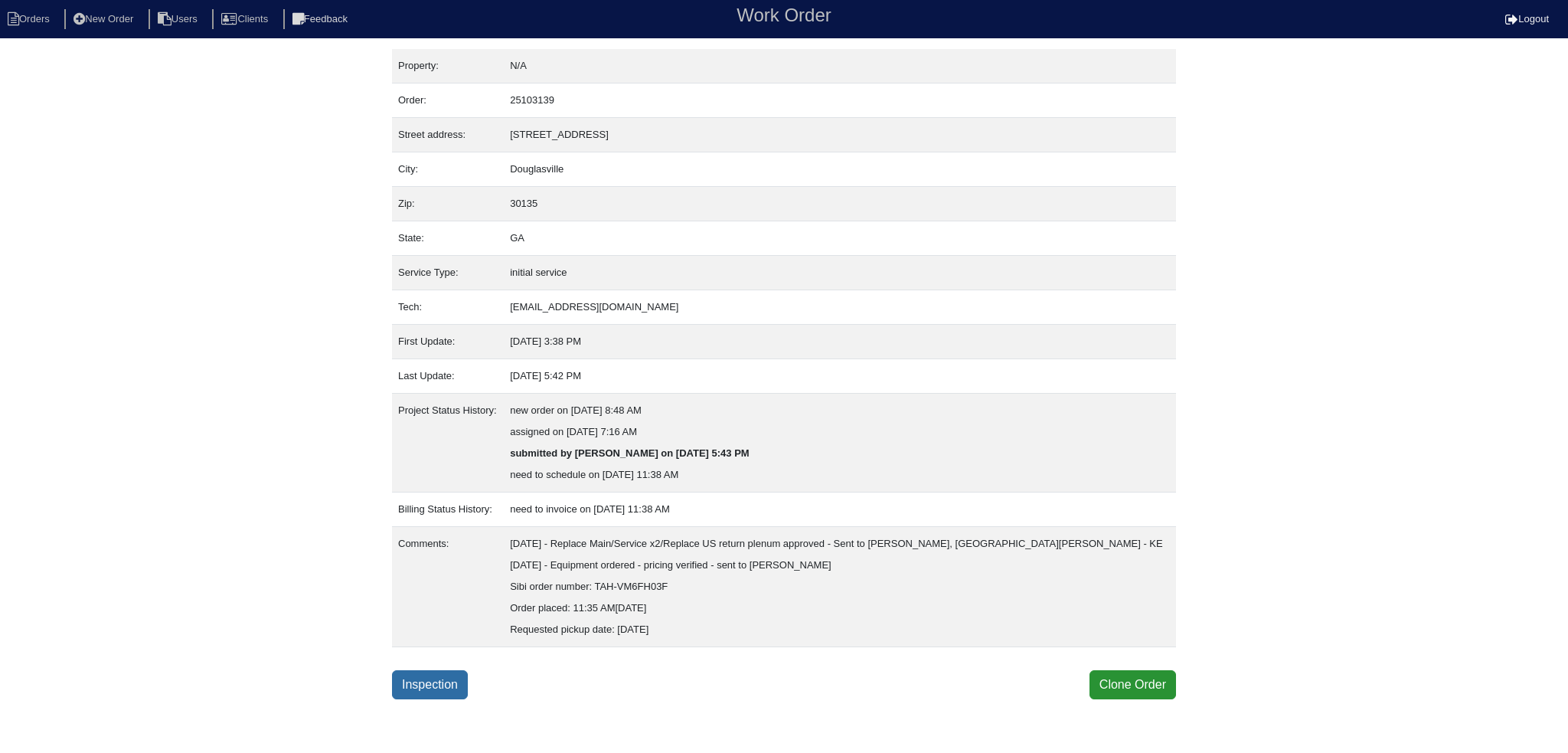
click at [432, 692] on link "Inspection" at bounding box center [430, 685] width 76 height 29
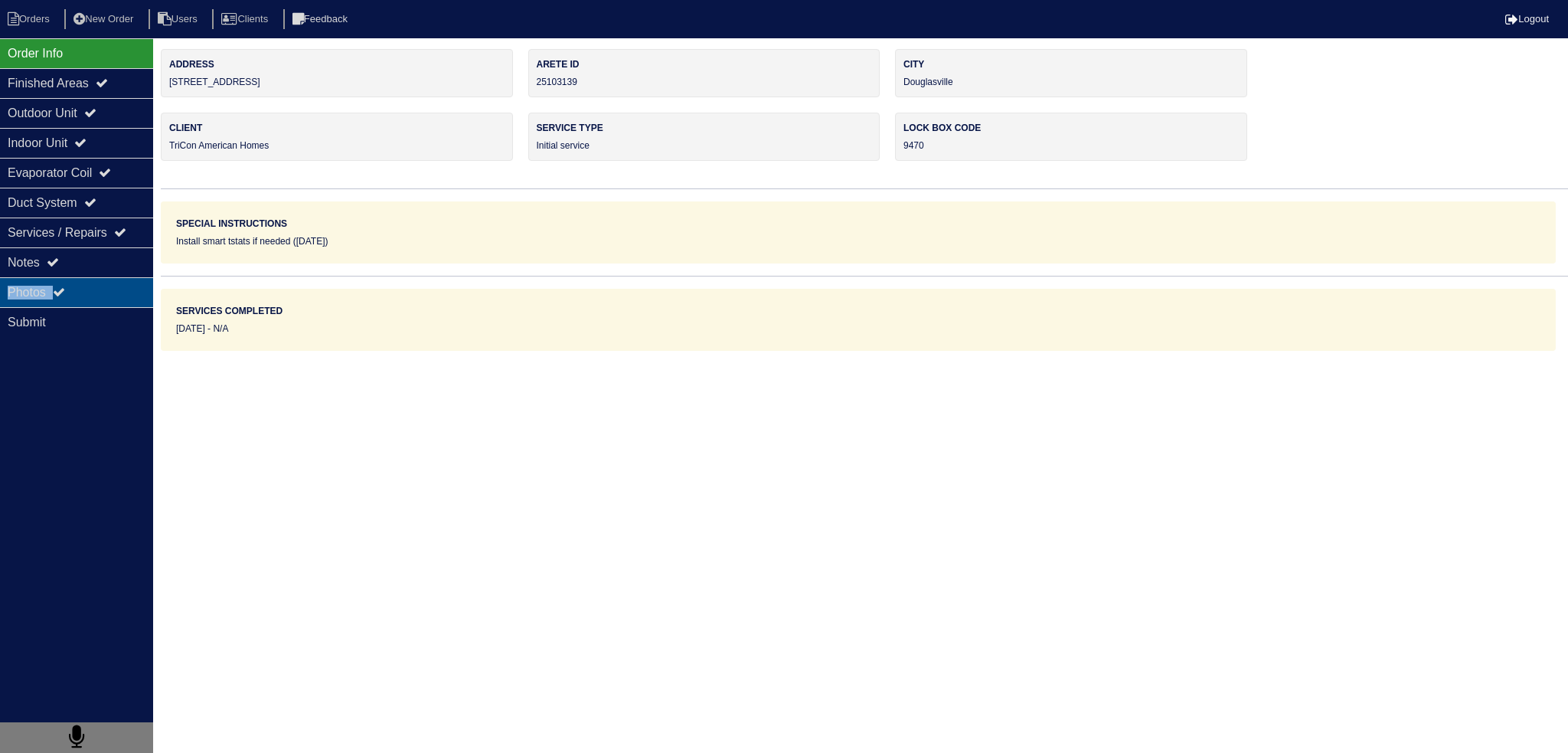
click at [113, 276] on div "Order Info Finished Areas Outdoor Unit Indoor Unit Evaporator Coil Duct System …" at bounding box center [76, 415] width 153 height 753
click at [113, 278] on div "Photos" at bounding box center [76, 292] width 153 height 30
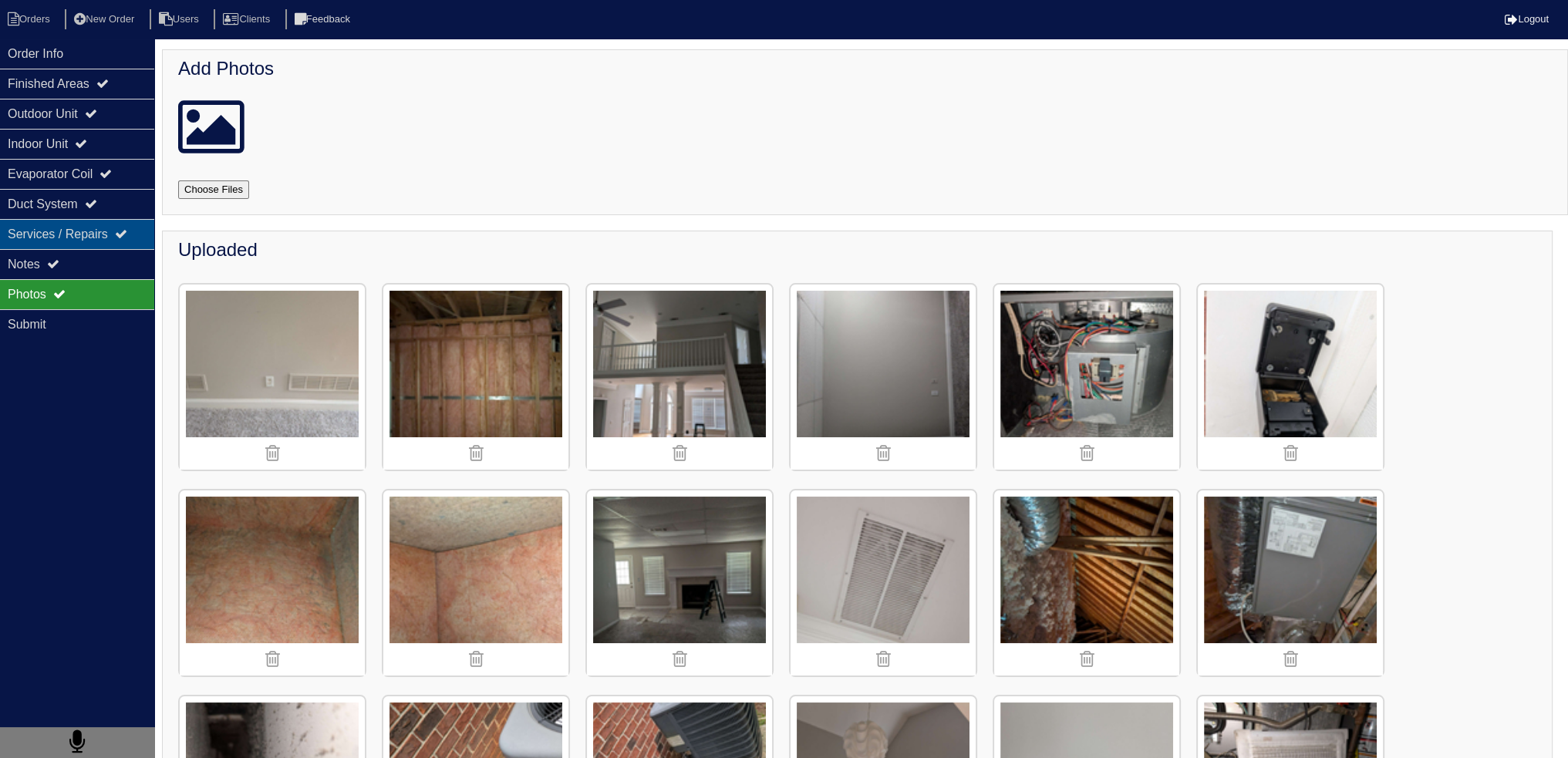
click at [114, 246] on div "Services / Repairs" at bounding box center [77, 234] width 155 height 30
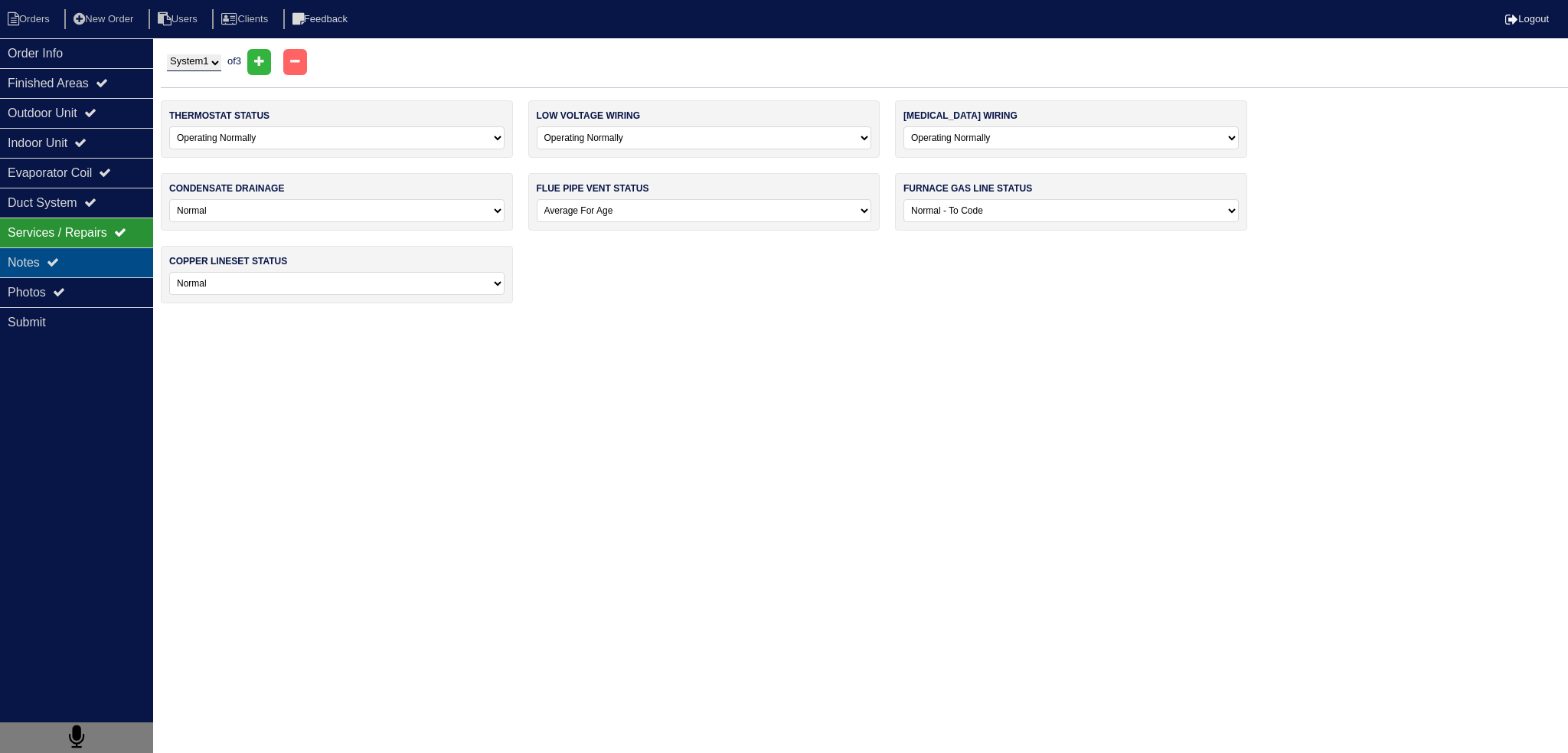
click at [116, 253] on div "Notes" at bounding box center [76, 262] width 153 height 30
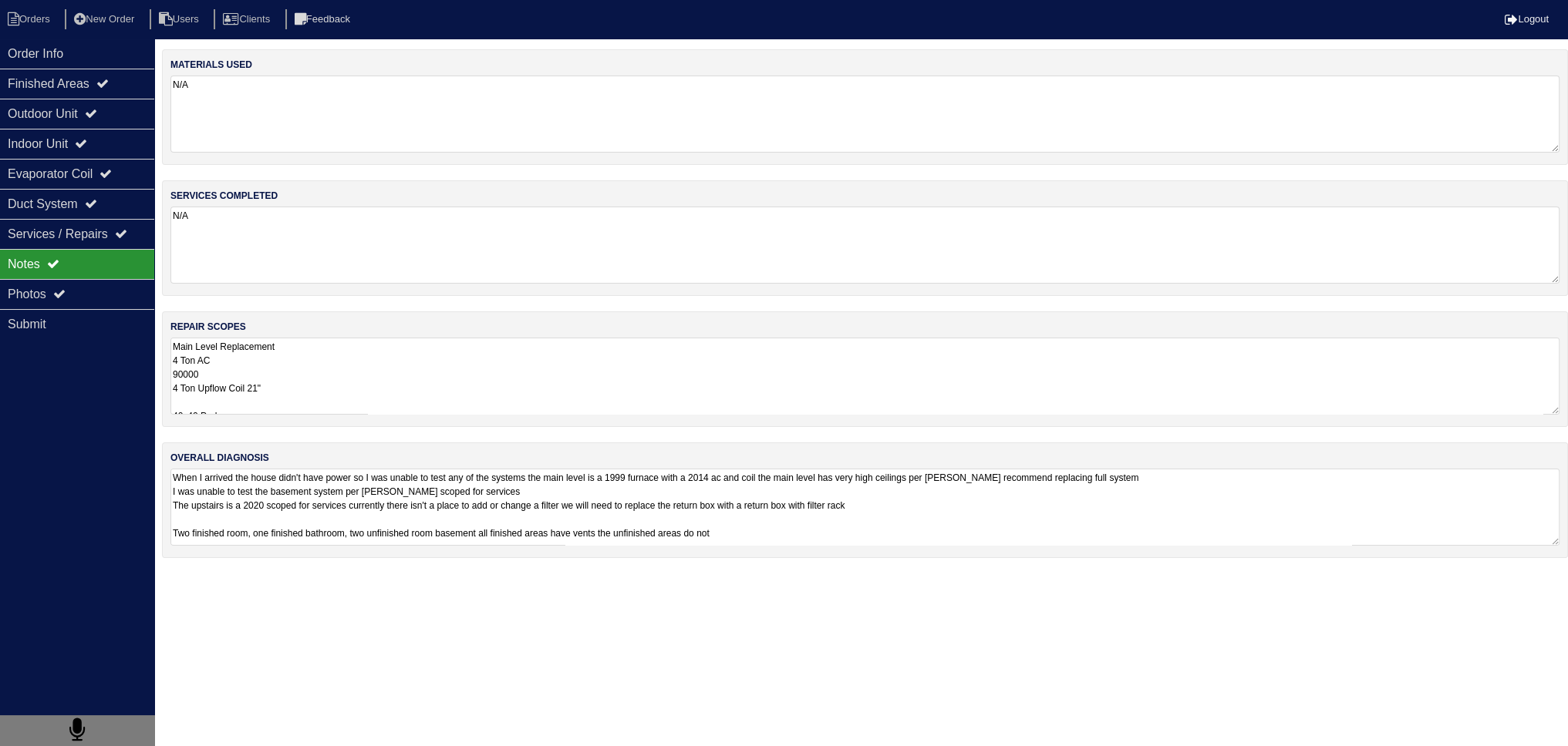
click at [241, 363] on textarea "Main Level Replacement 4 Ton AC 90000 4 Ton Upflow Coil 21" 40x40 Pad SS2 Float…" at bounding box center [864, 375] width 1389 height 77
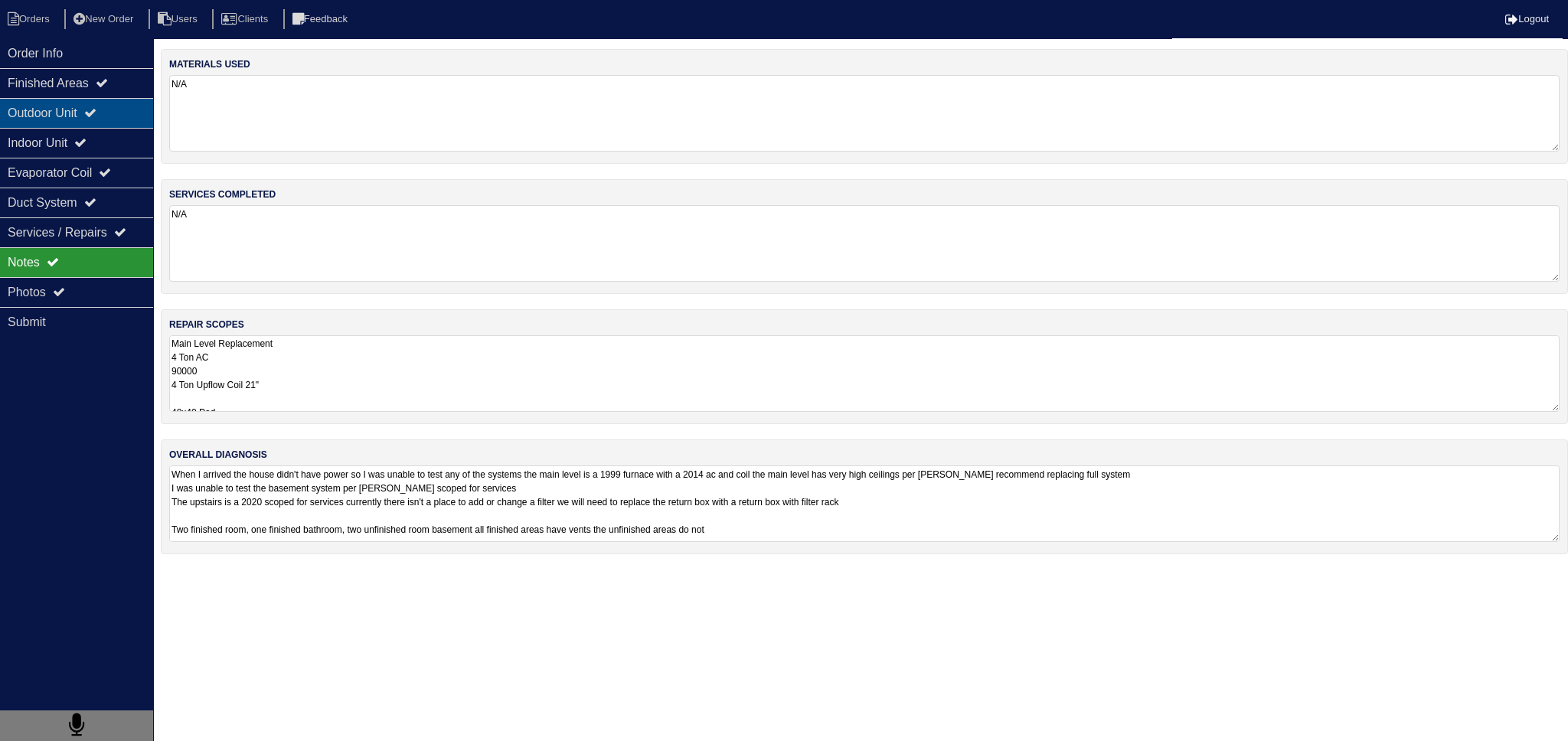
drag, startPoint x: 113, startPoint y: 131, endPoint x: 107, endPoint y: 119, distance: 13.4
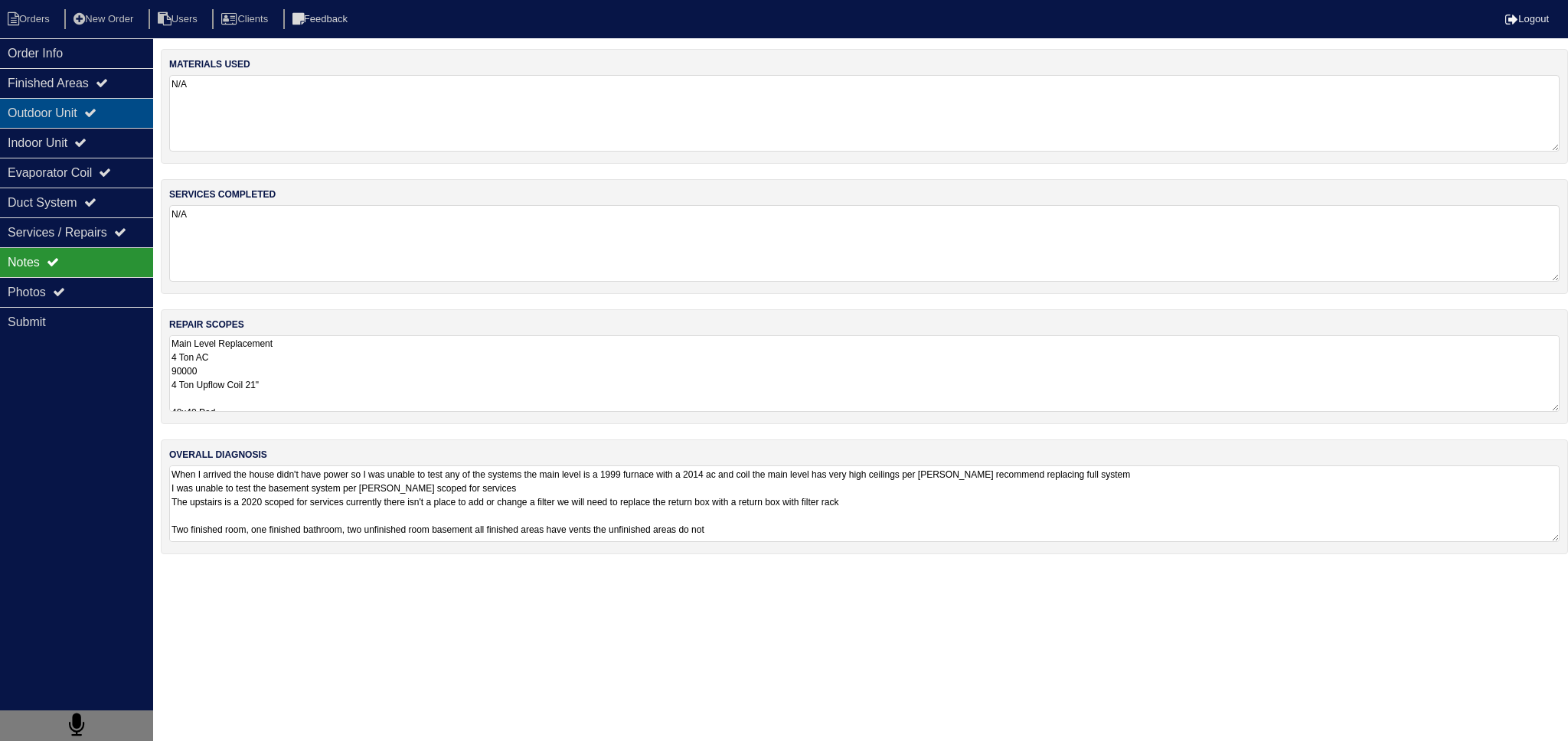
click at [111, 131] on div "Indoor Unit" at bounding box center [76, 143] width 153 height 30
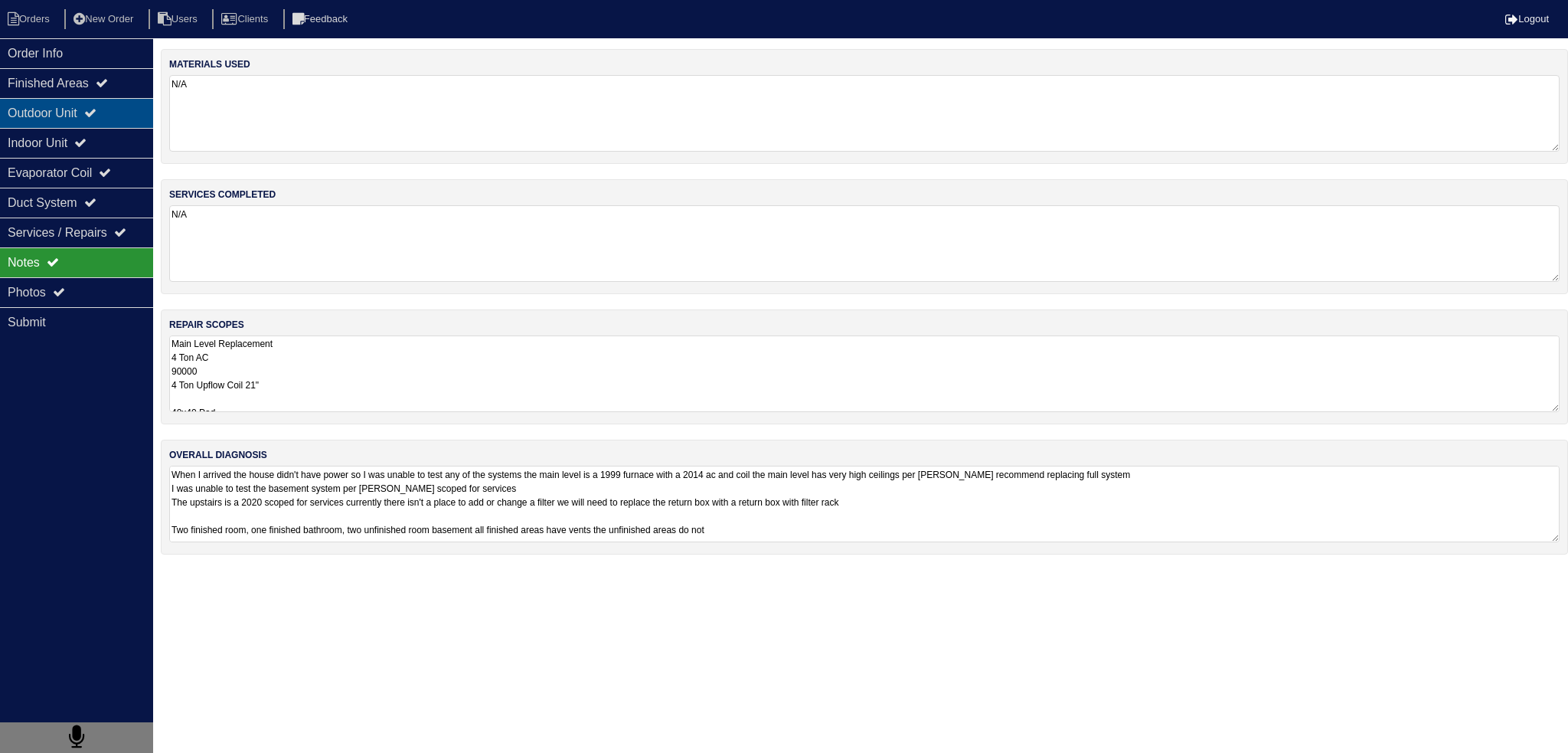
click at [107, 119] on div "Outdoor Unit" at bounding box center [76, 113] width 153 height 30
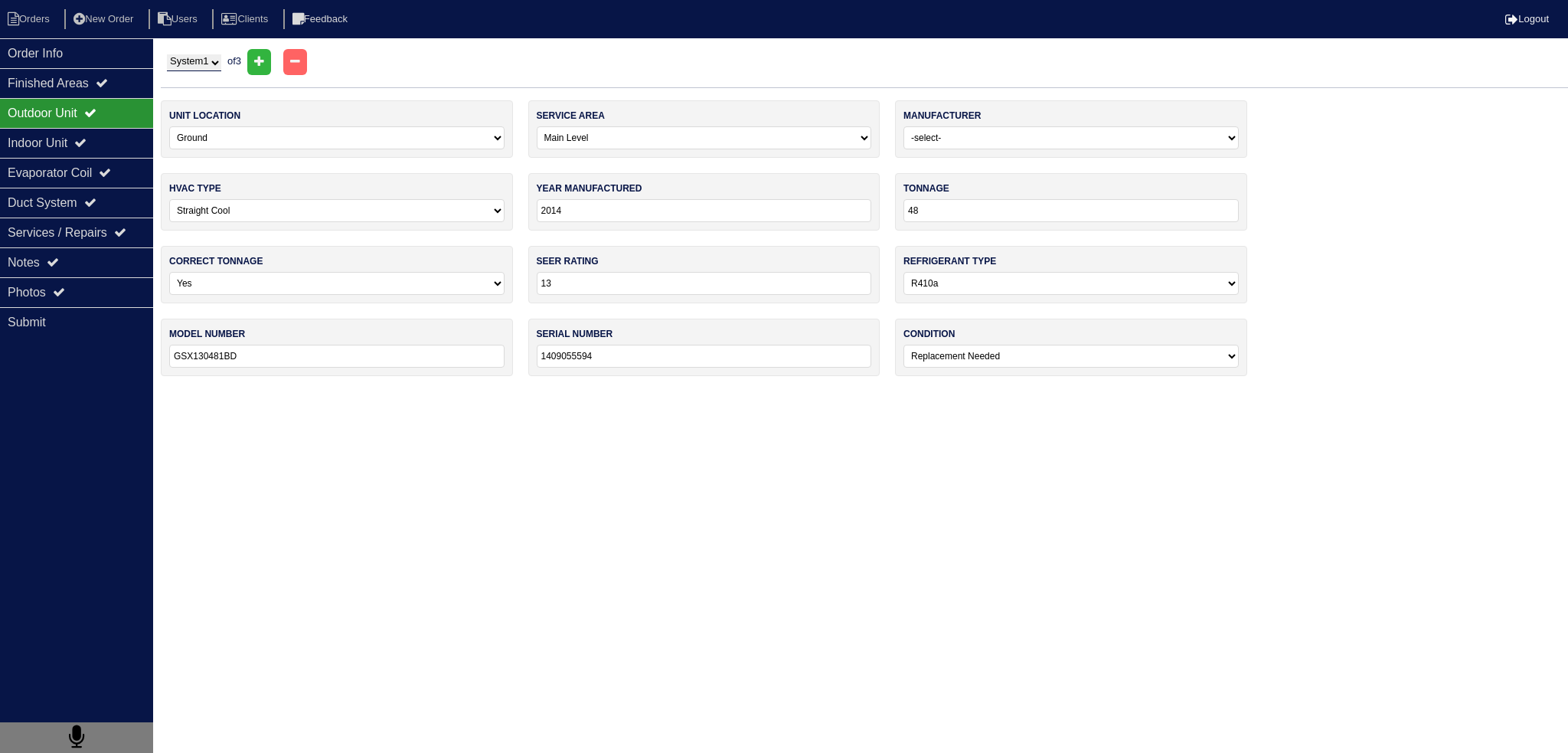
drag, startPoint x: 190, startPoint y: 61, endPoint x: 190, endPoint y: 69, distance: 8.0
click at [190, 61] on select "System 1 System 2 System 3" at bounding box center [194, 62] width 54 height 17
select select "2"
click at [167, 54] on select "System 1 System 2 System 3" at bounding box center [194, 62] width 54 height 17
select select "2"
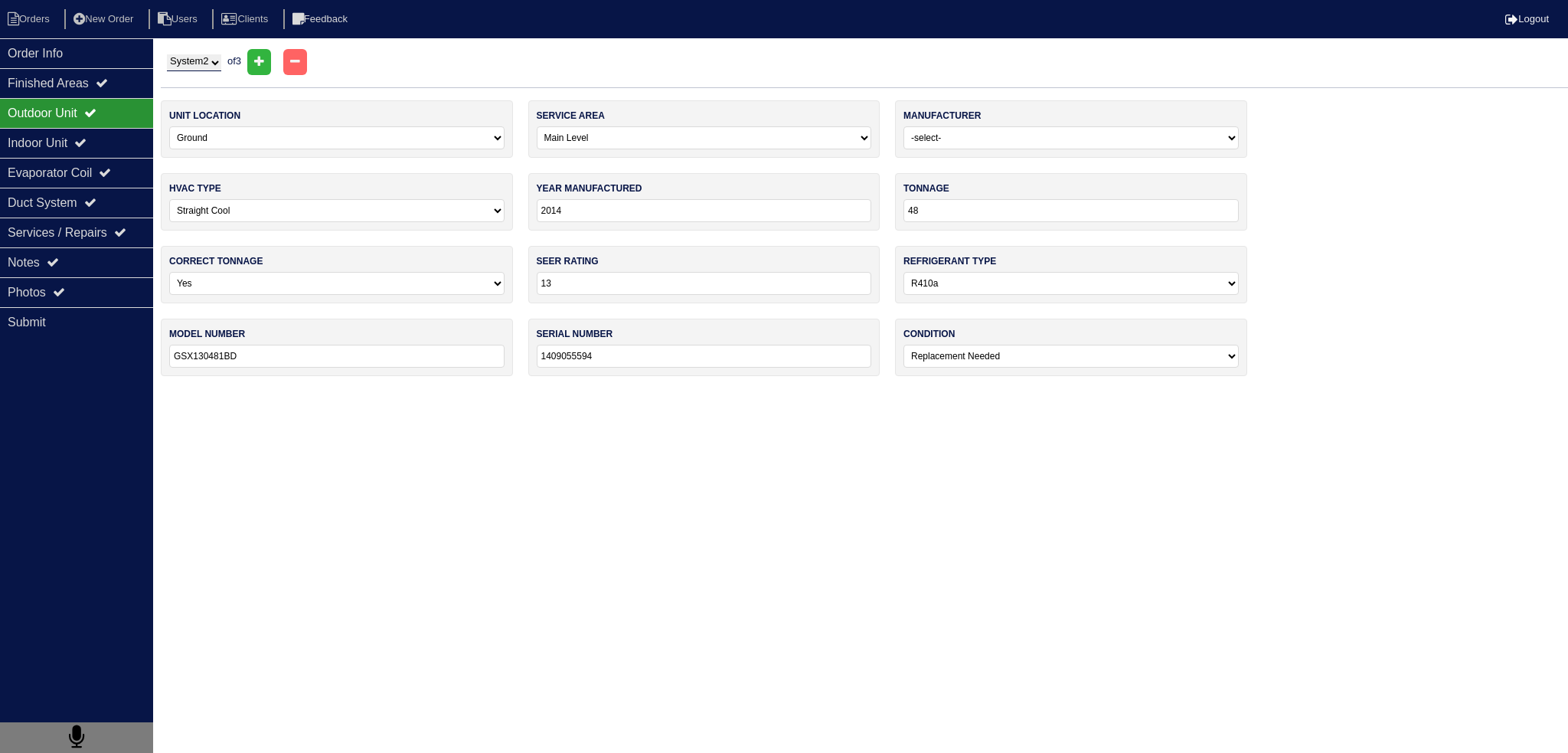
type input "2017"
type input "30"
type input "14"
type input "GSX140301DB"
type input "1707065563"
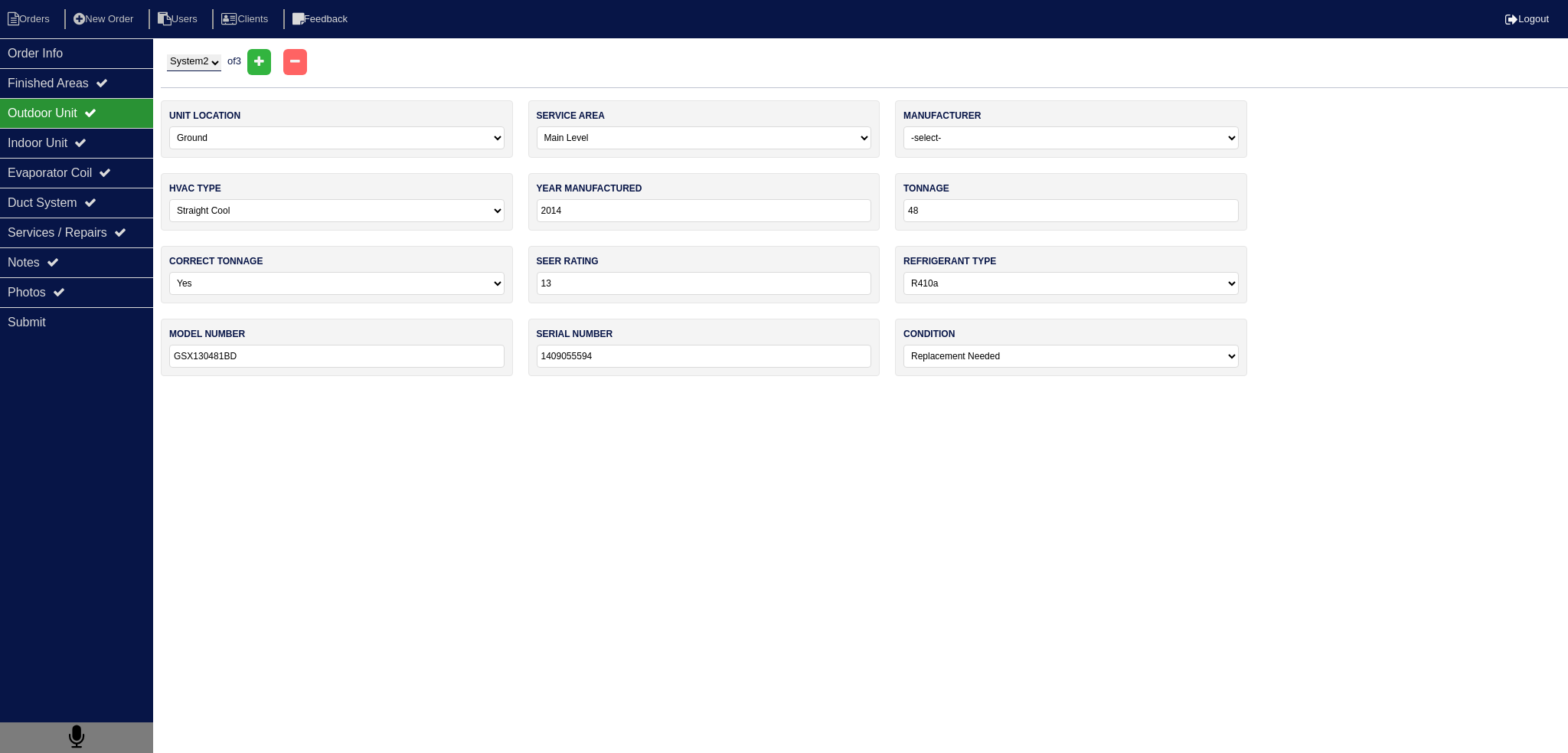
select select "0"
click at [208, 63] on select "System 1 System 2 System 3" at bounding box center [194, 62] width 54 height 17
click at [127, 137] on div "Indoor Unit" at bounding box center [76, 143] width 153 height 30
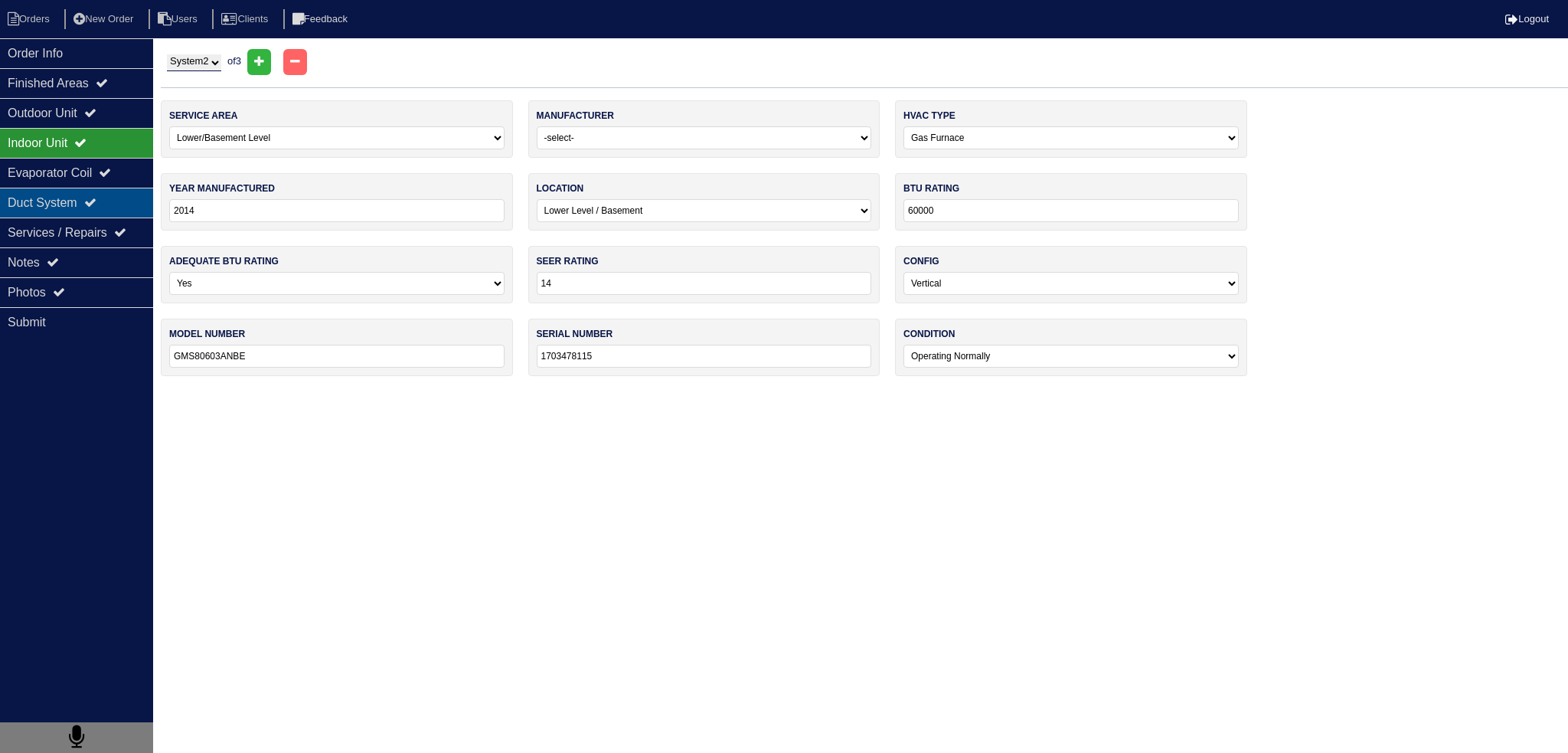
drag, startPoint x: 125, startPoint y: 164, endPoint x: 122, endPoint y: 192, distance: 28.2
click at [124, 164] on div "Evaporator Coil" at bounding box center [76, 173] width 153 height 30
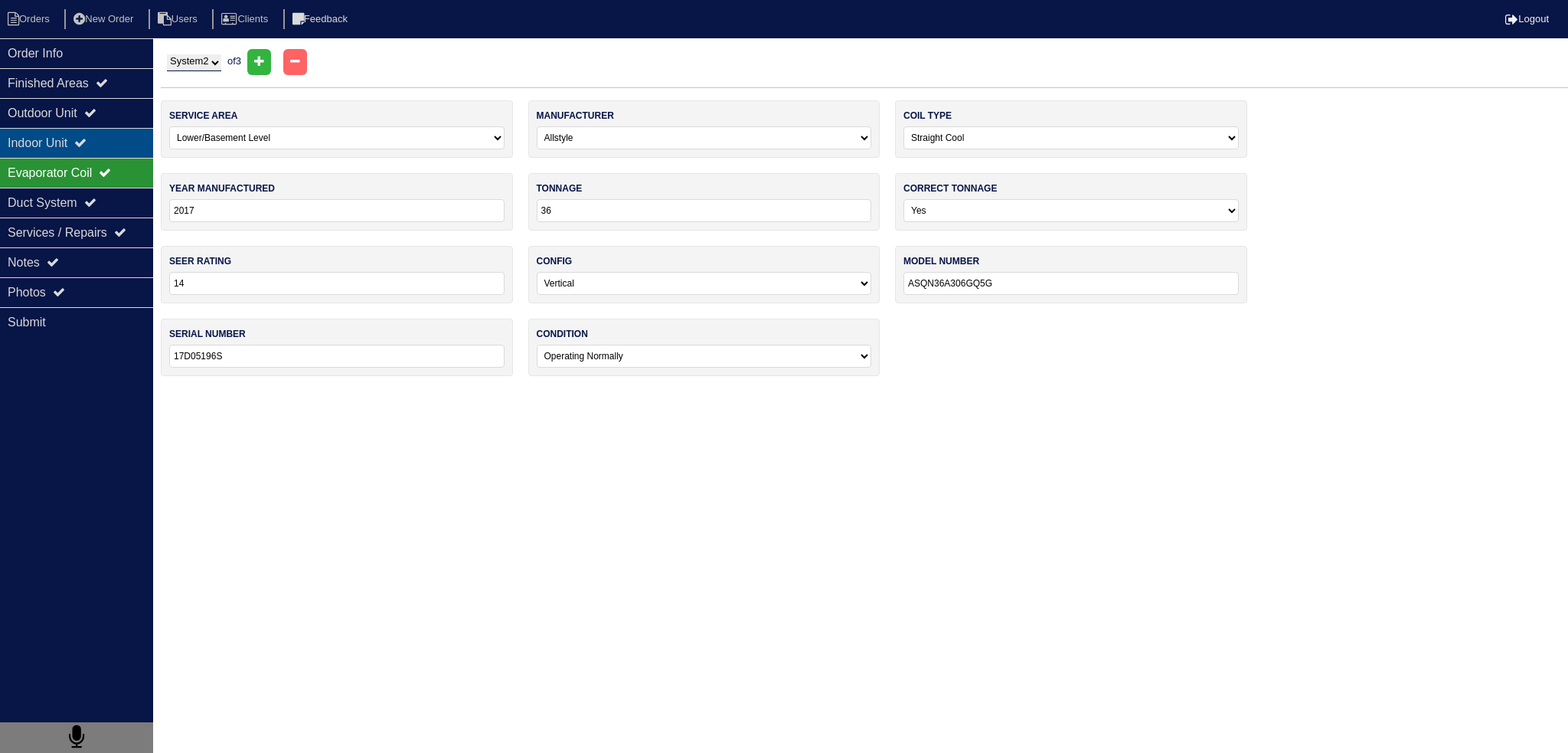
click at [104, 131] on div "Indoor Unit" at bounding box center [76, 143] width 153 height 30
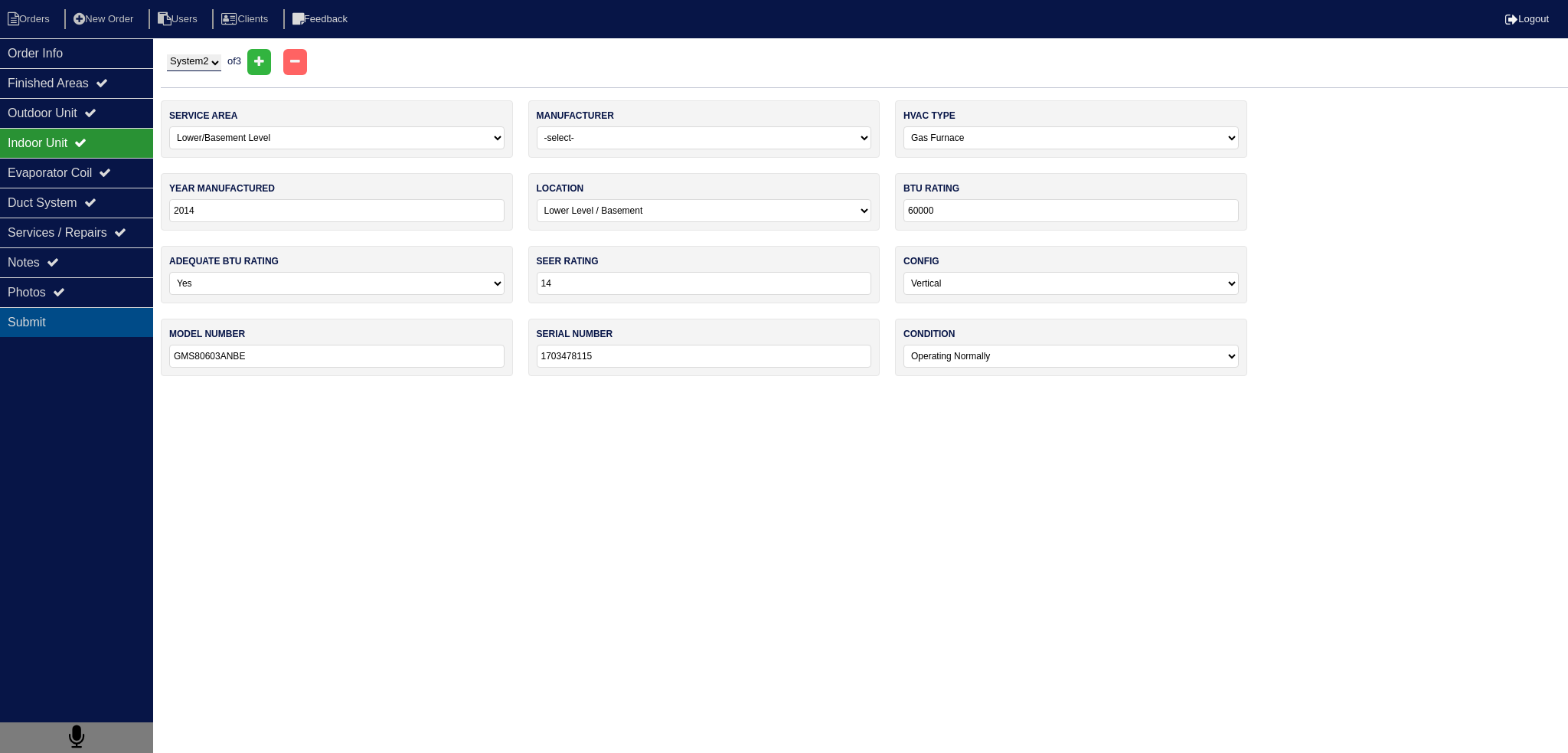
click at [109, 308] on div "Submit" at bounding box center [76, 322] width 153 height 30
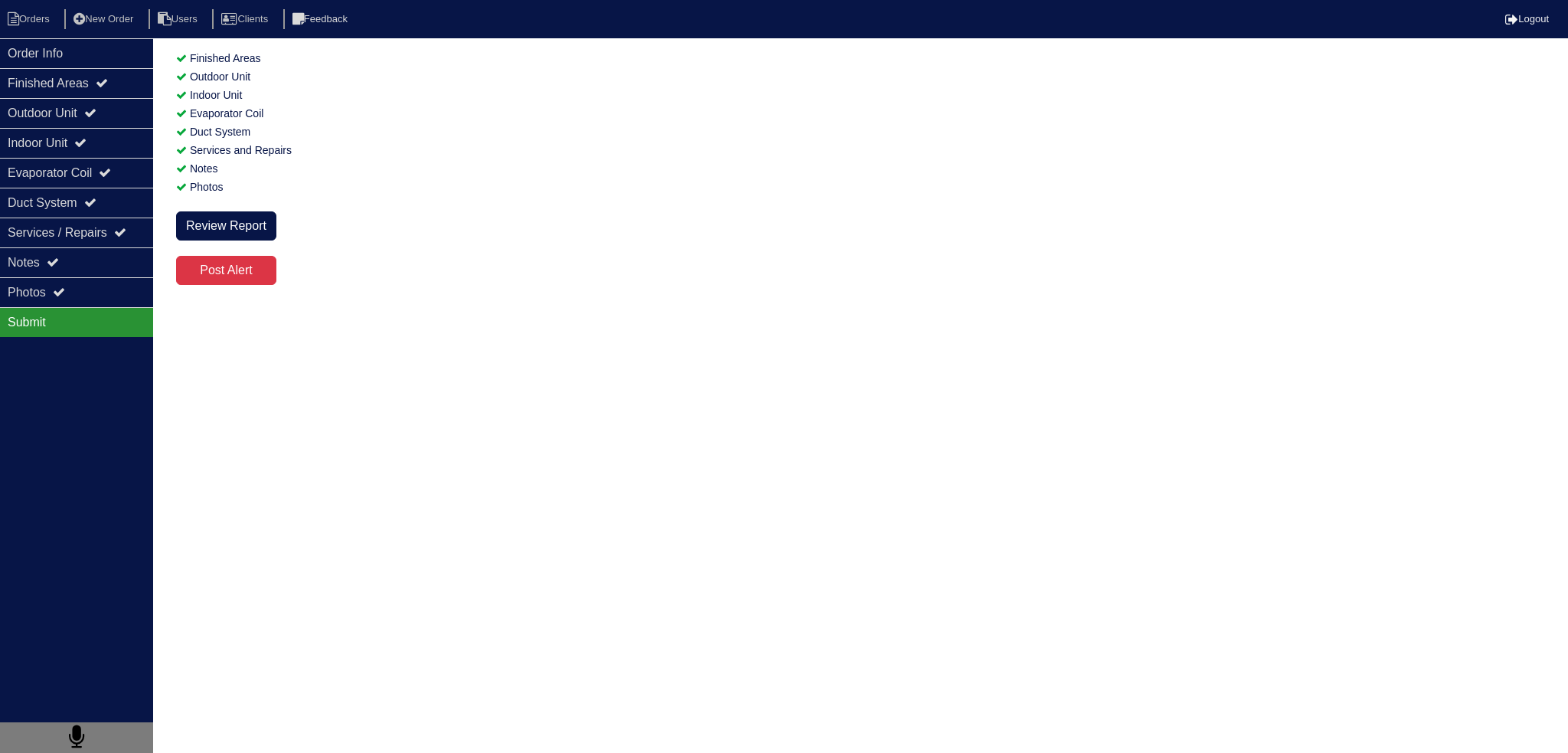
click at [84, 311] on div "Submit" at bounding box center [76, 322] width 153 height 30
click at [84, 297] on div "Photos" at bounding box center [76, 292] width 153 height 30
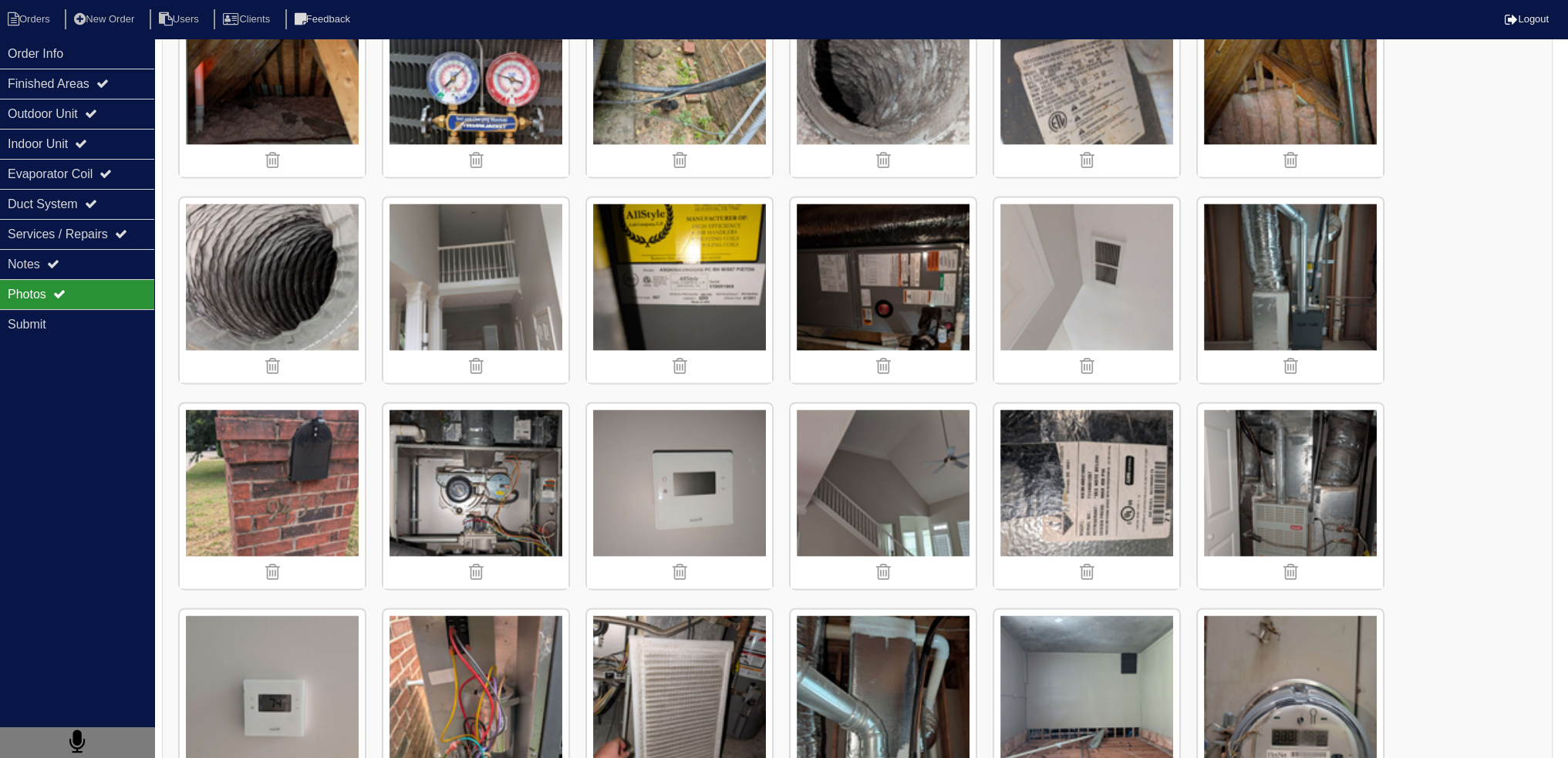
scroll to position [2775, 0]
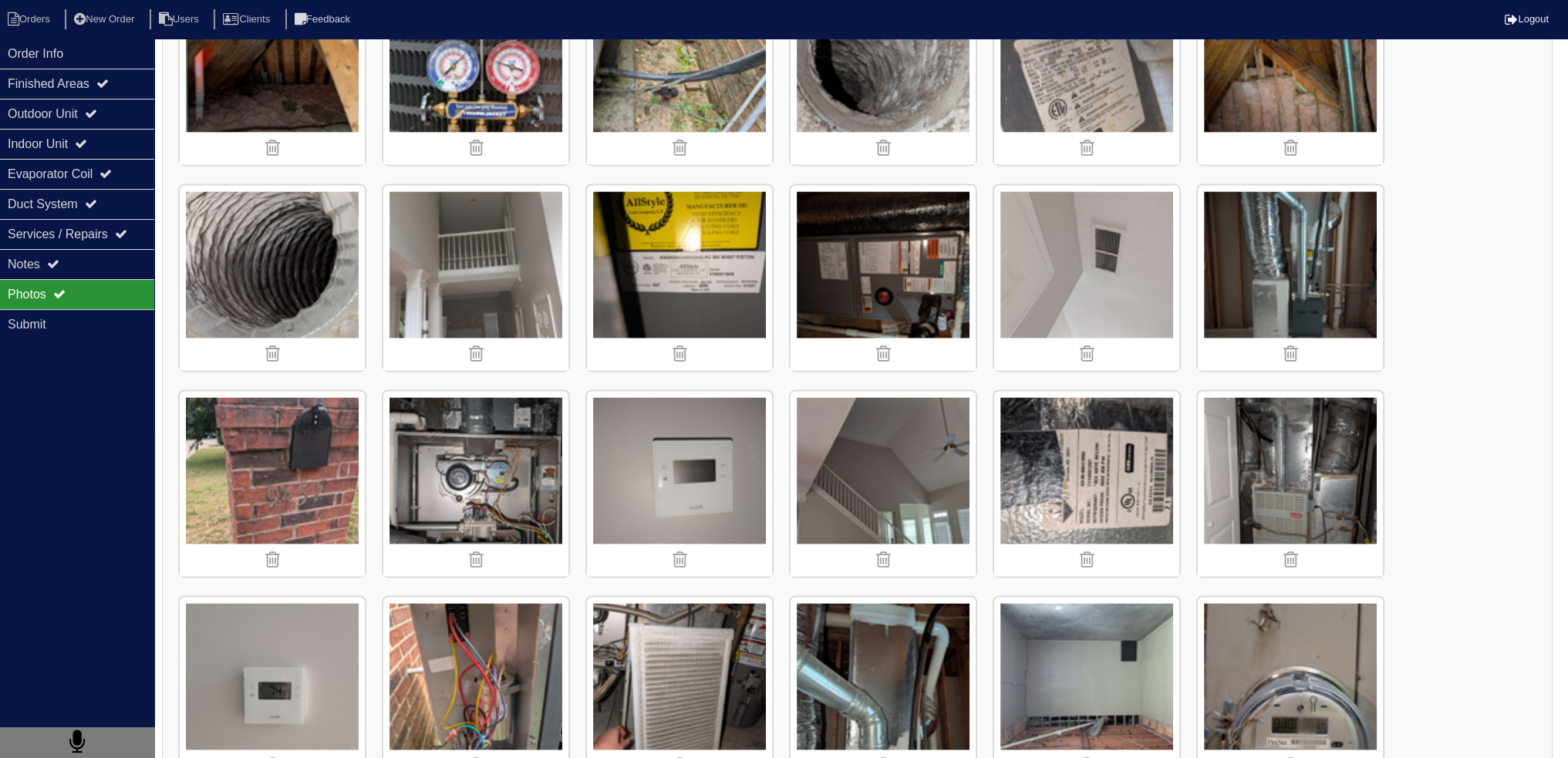
click at [1295, 451] on img at bounding box center [1291, 483] width 185 height 185
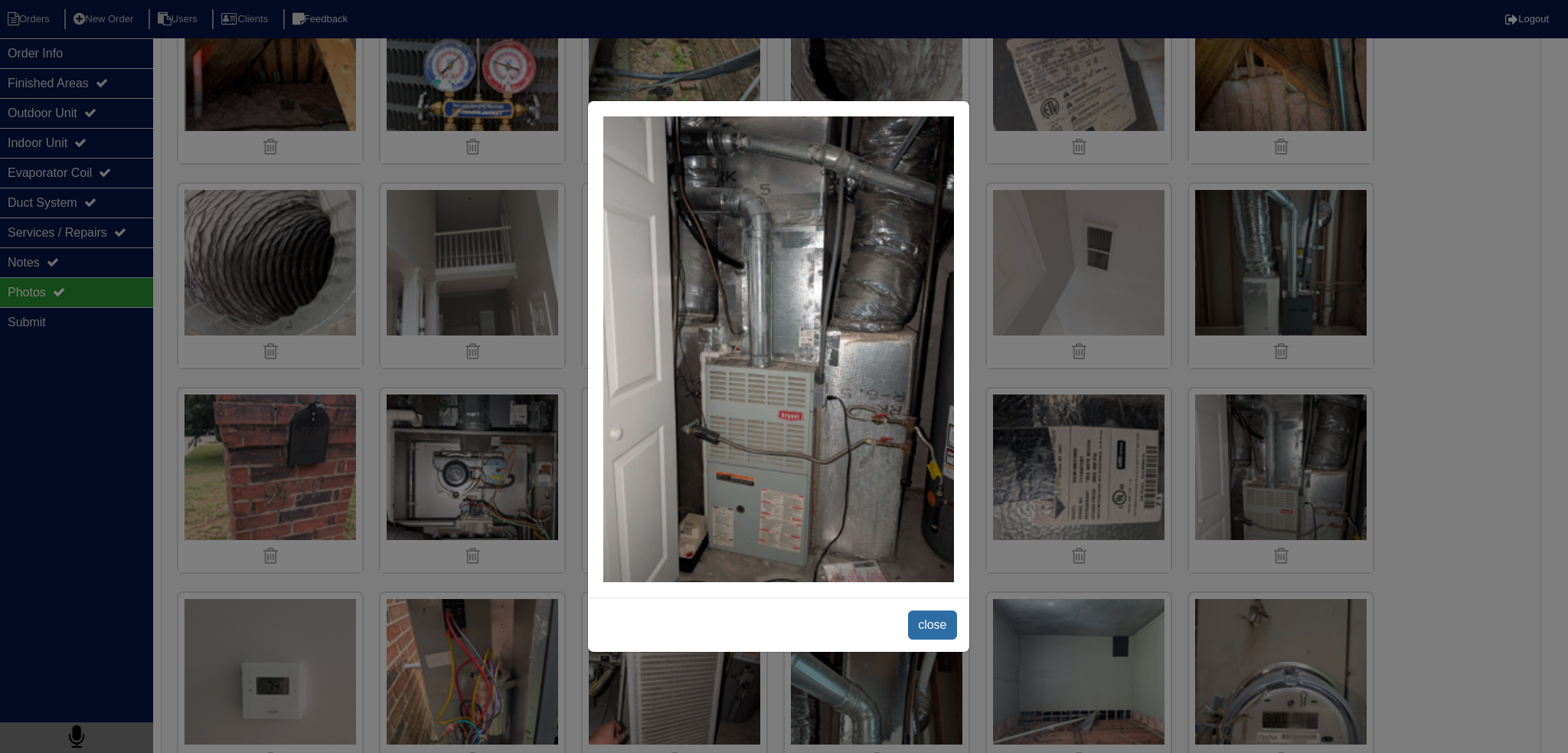
click at [937, 616] on span "close" at bounding box center [932, 625] width 48 height 29
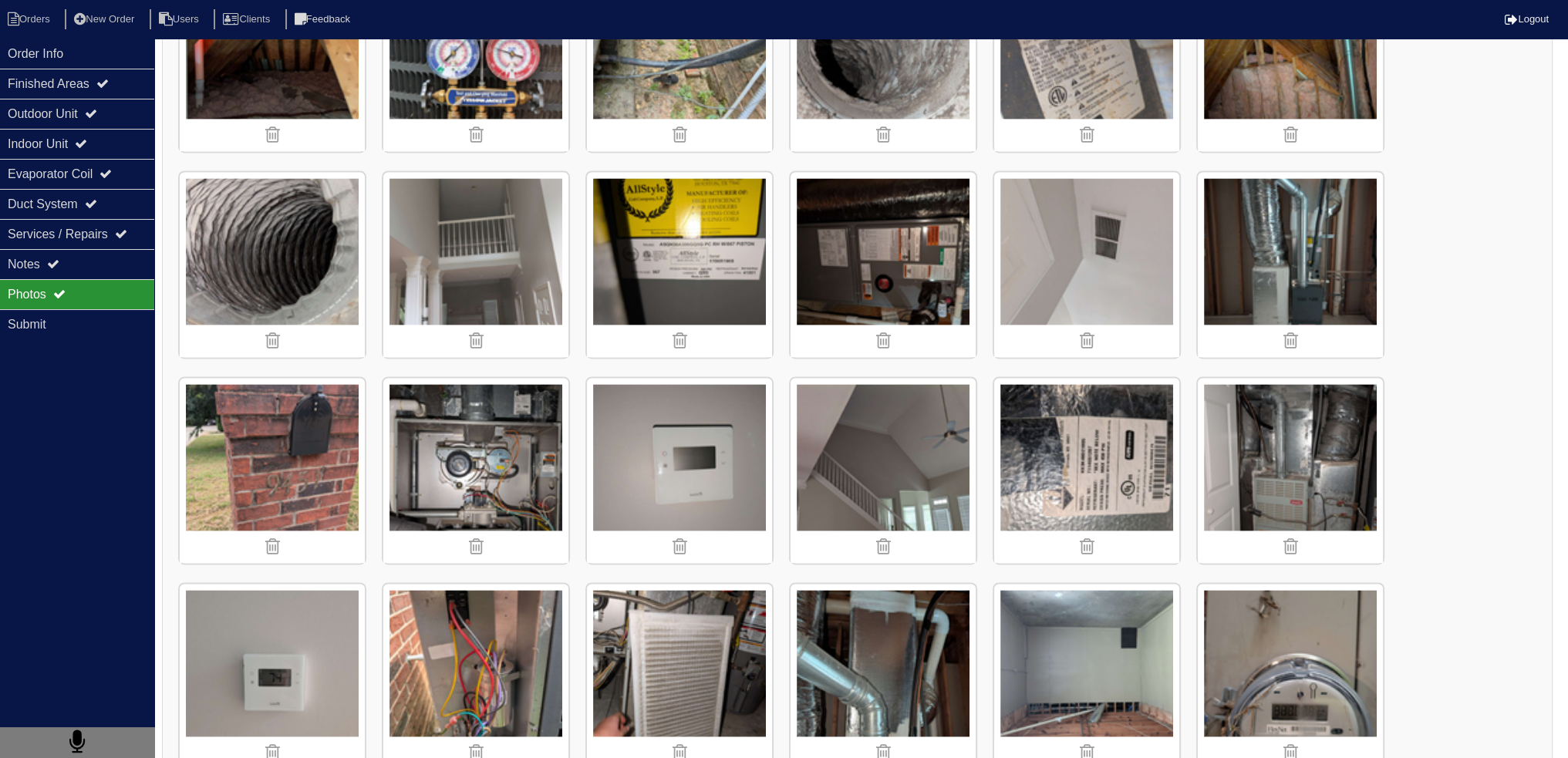
scroll to position [2821, 0]
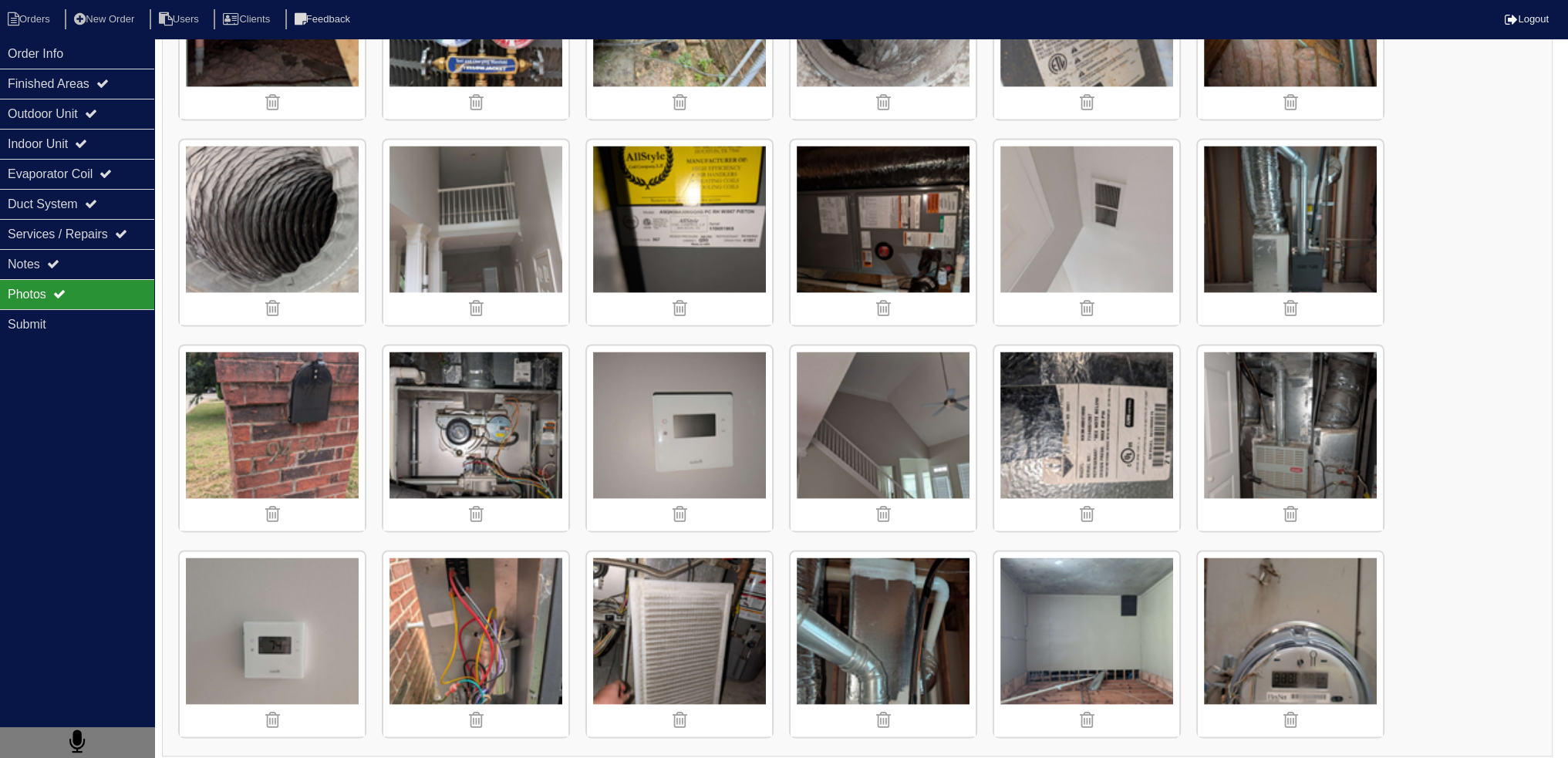
click at [846, 624] on img at bounding box center [883, 644] width 185 height 185
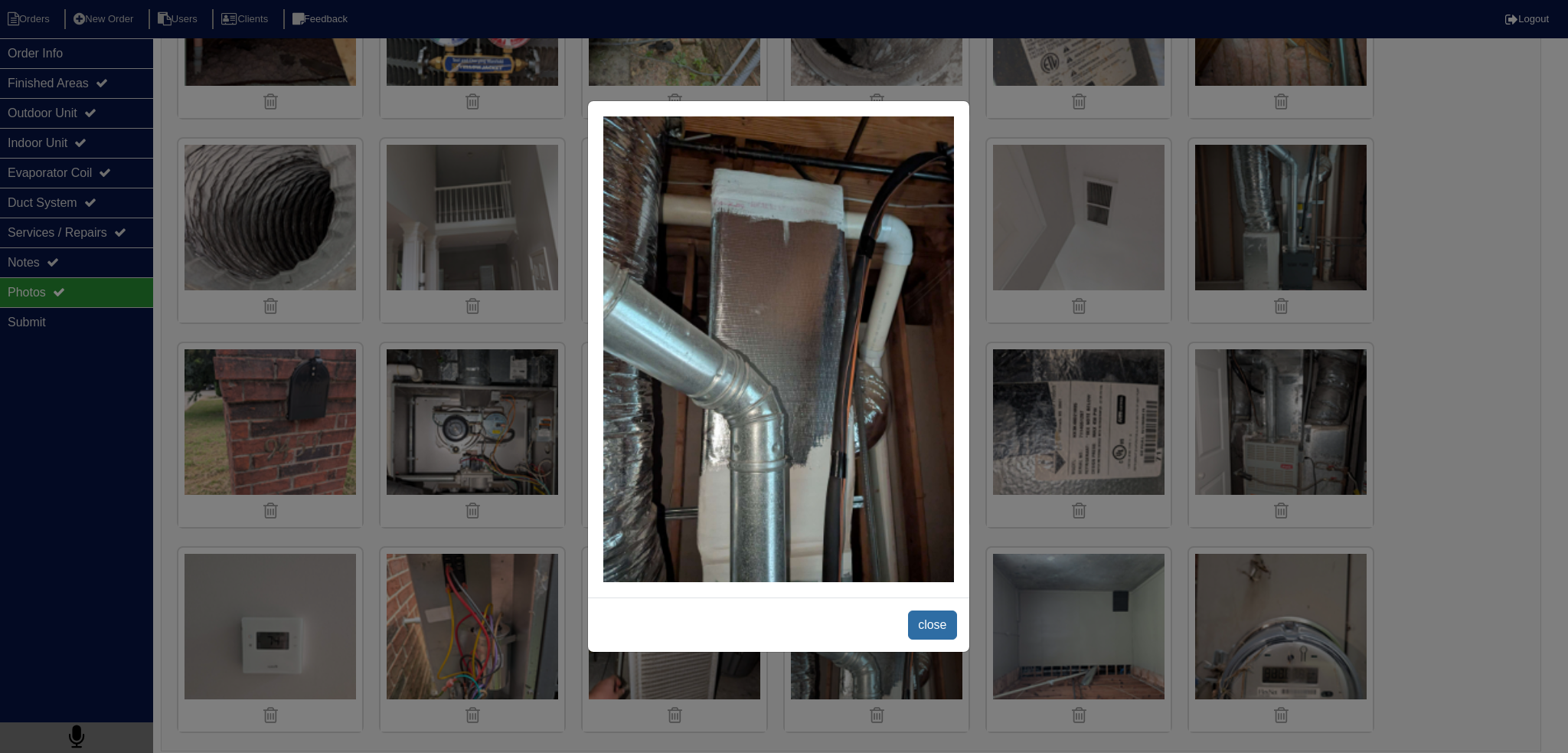
click at [946, 628] on span "close" at bounding box center [932, 625] width 48 height 29
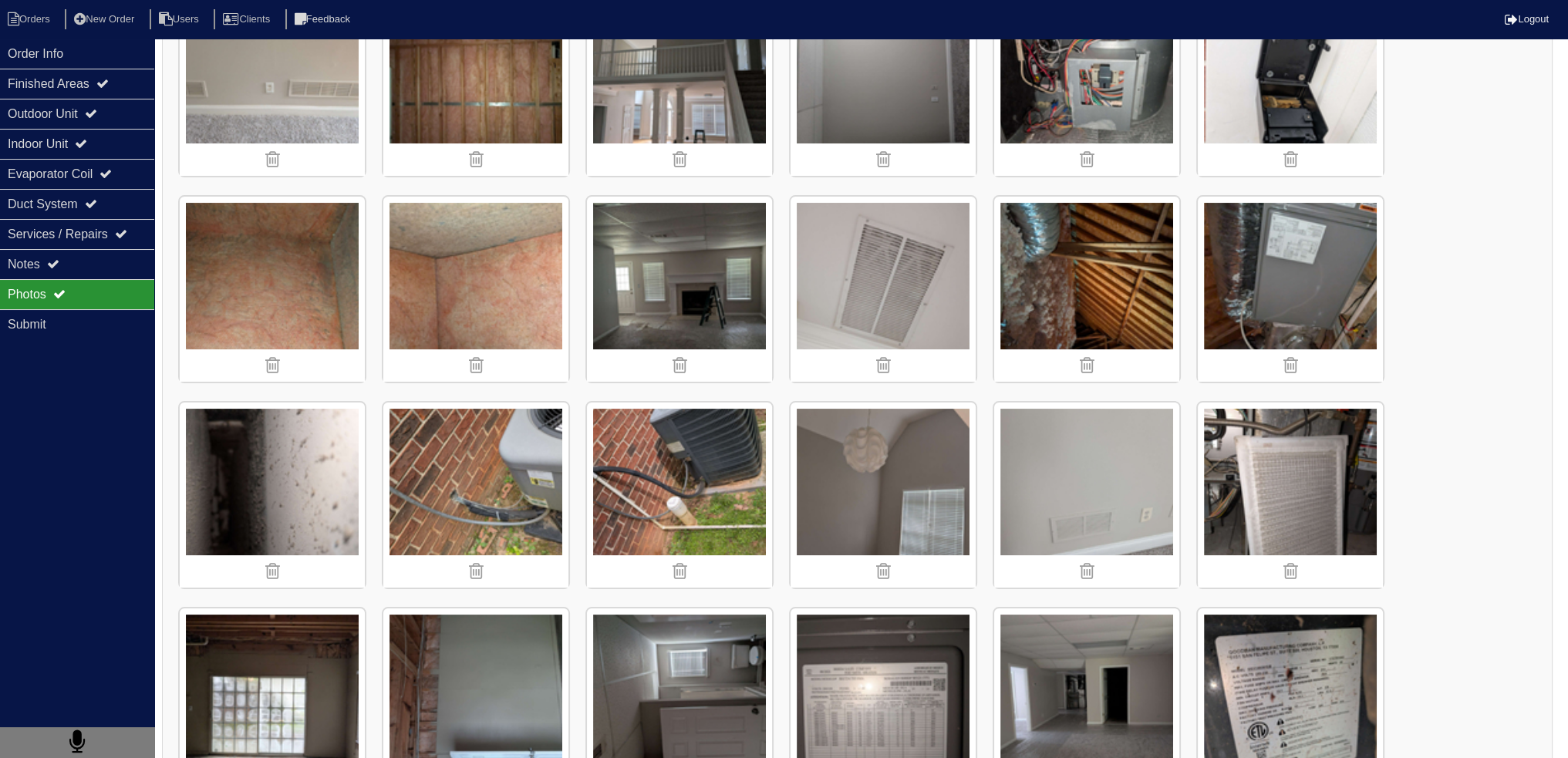
scroll to position [617, 0]
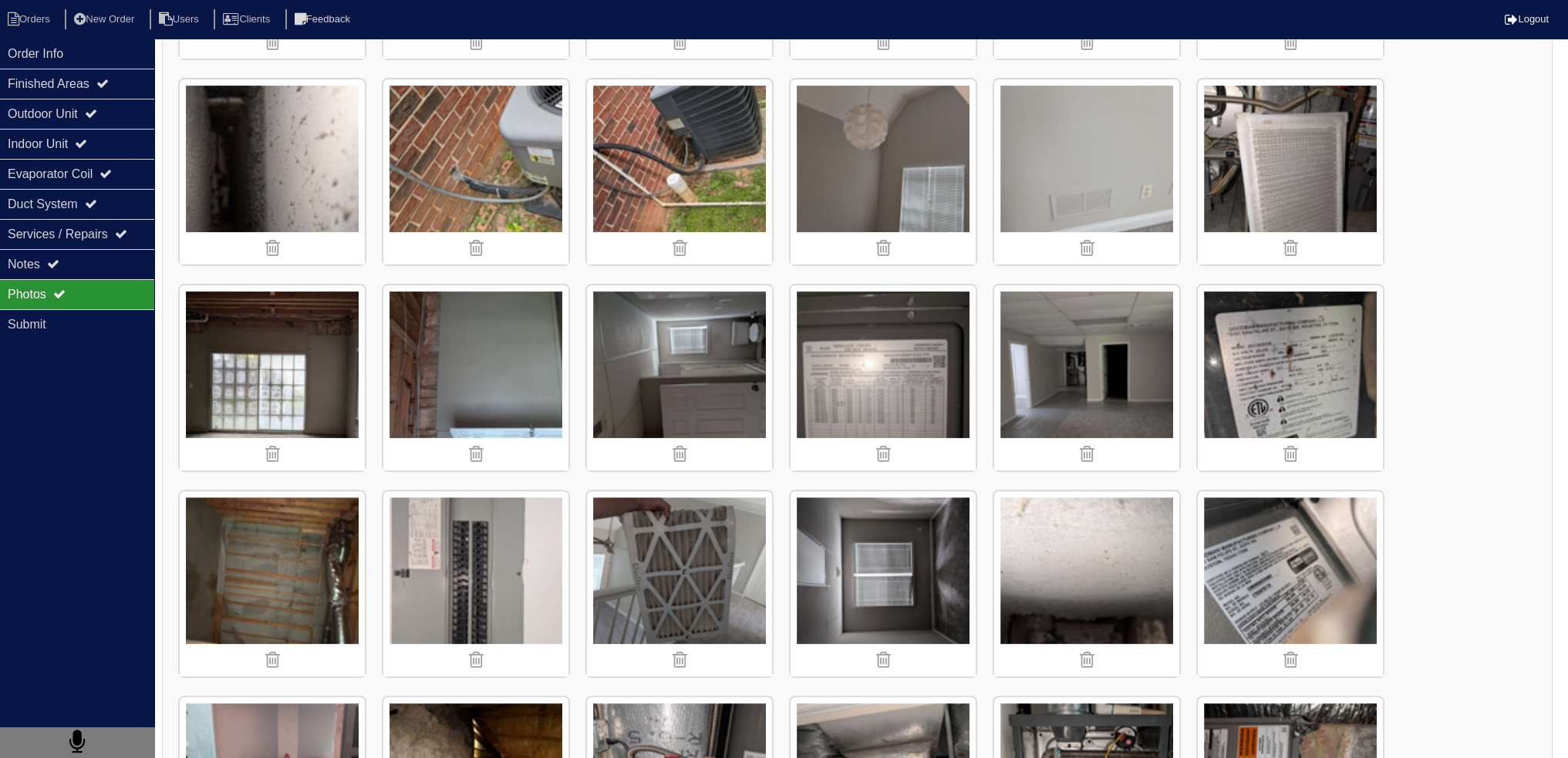
click at [873, 156] on img at bounding box center [883, 172] width 185 height 185
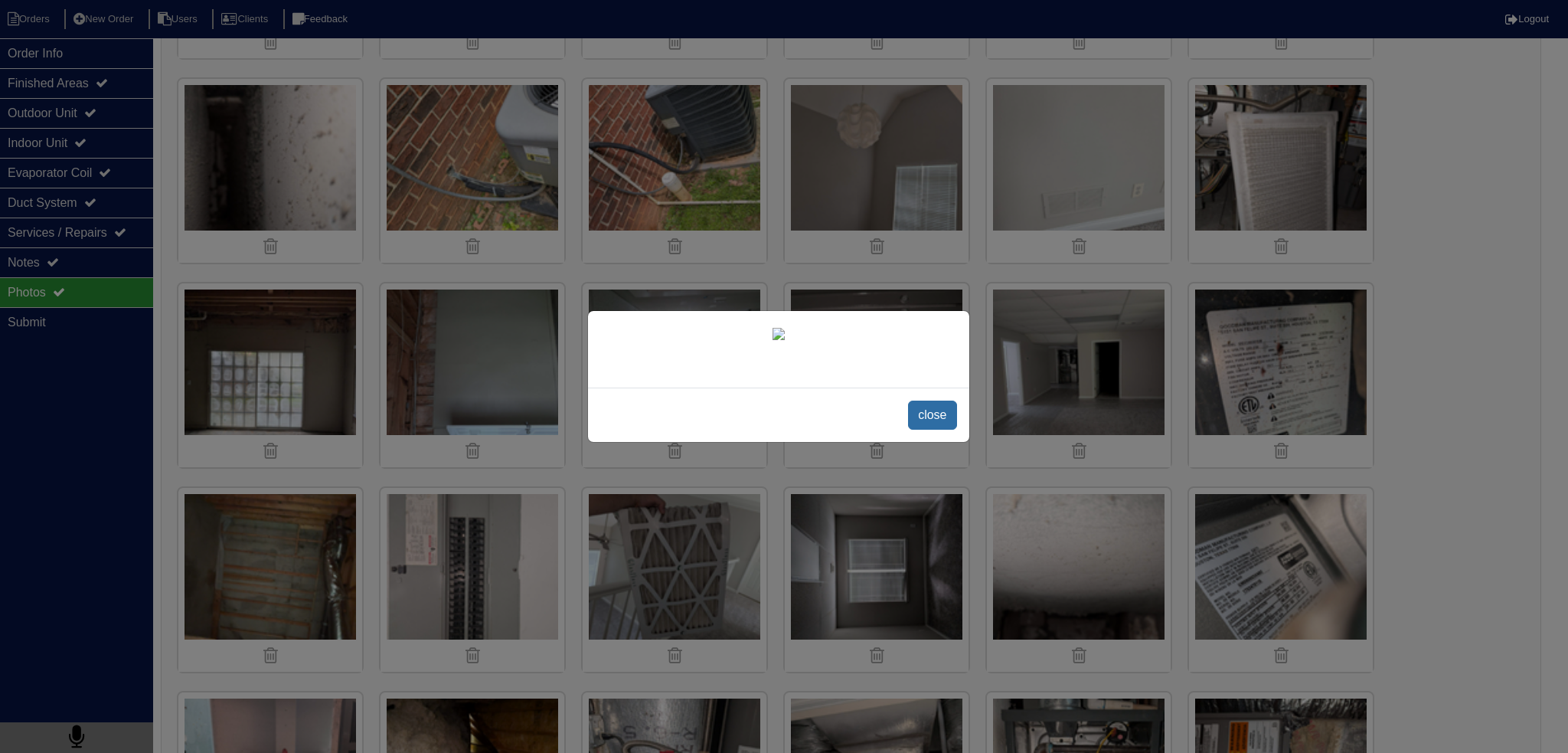
click at [929, 428] on span "close" at bounding box center [932, 415] width 48 height 29
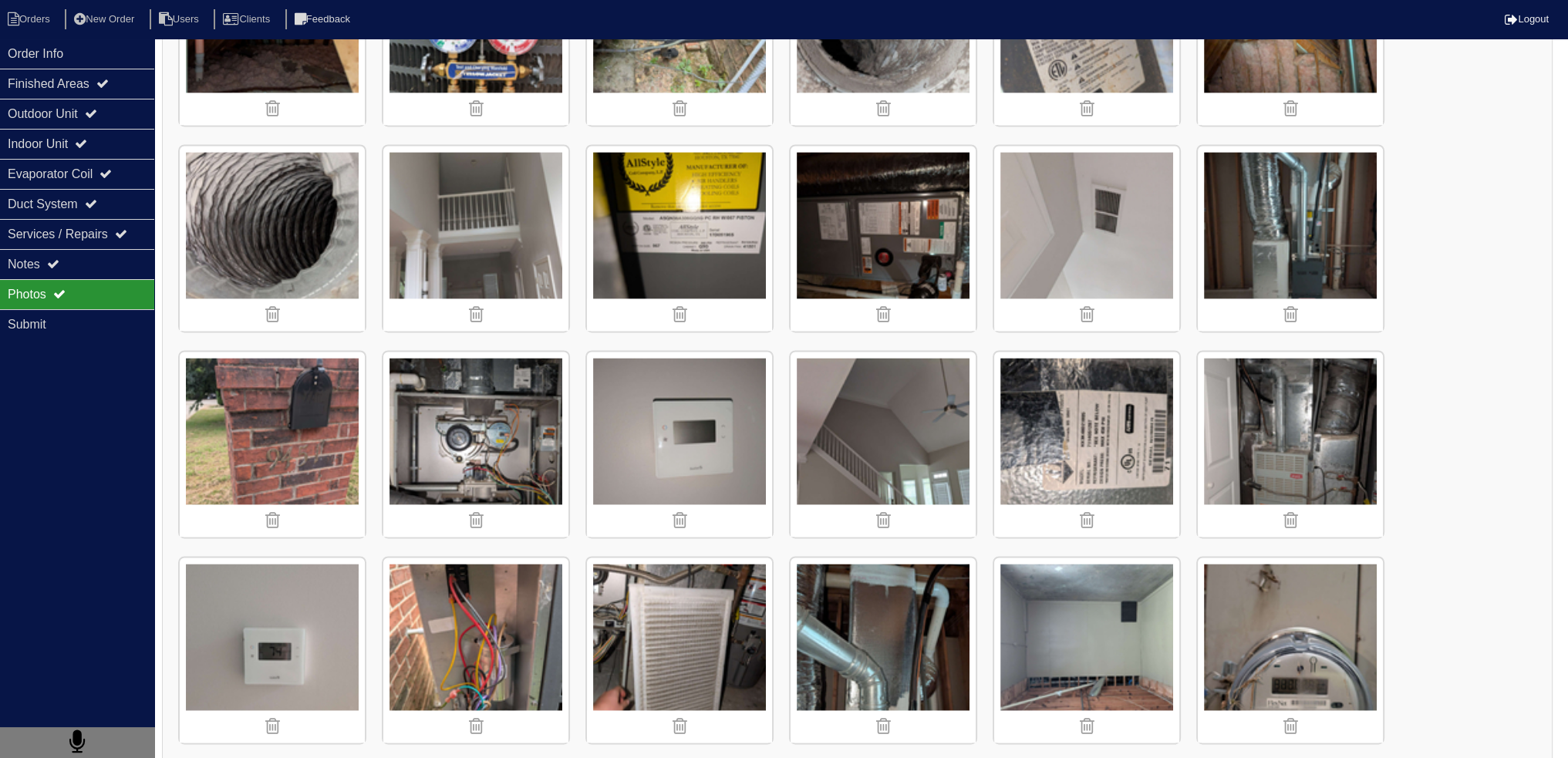
scroll to position [2821, 0]
